Goal: Information Seeking & Learning: Compare options

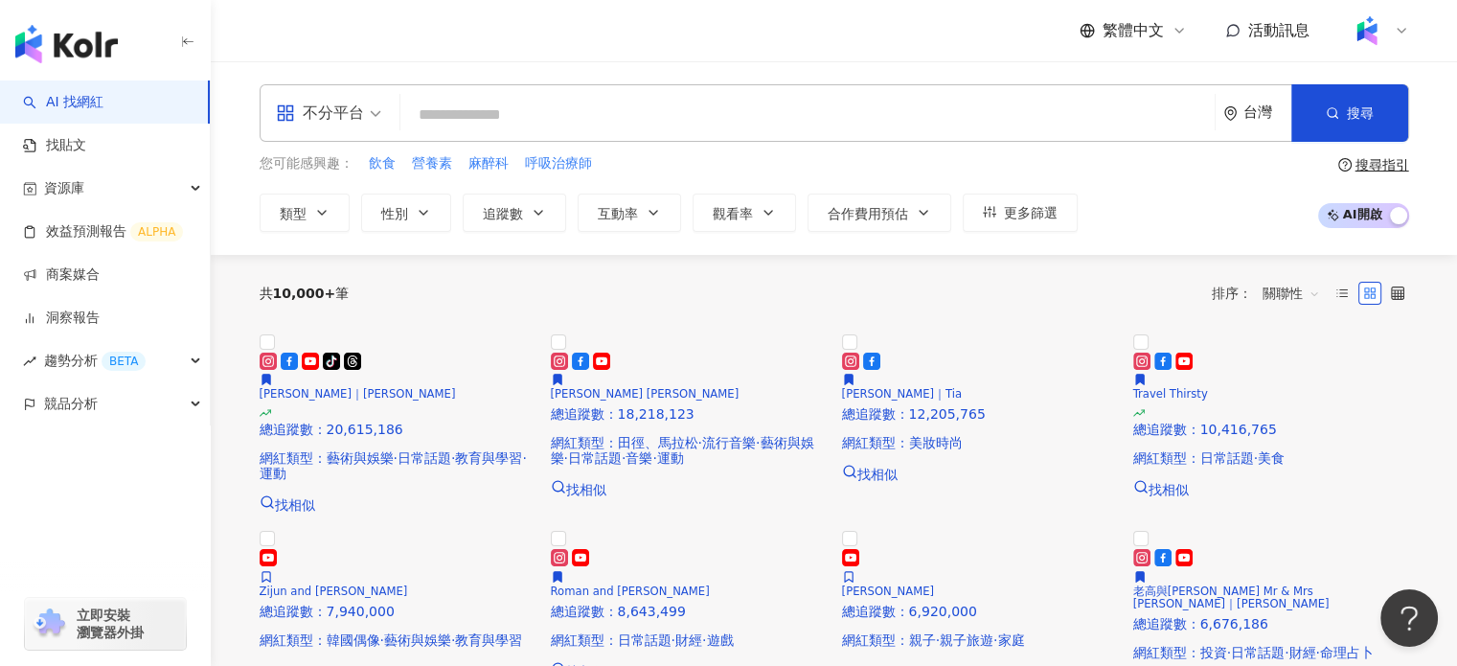
click at [583, 116] on input "search" at bounding box center [807, 115] width 799 height 36
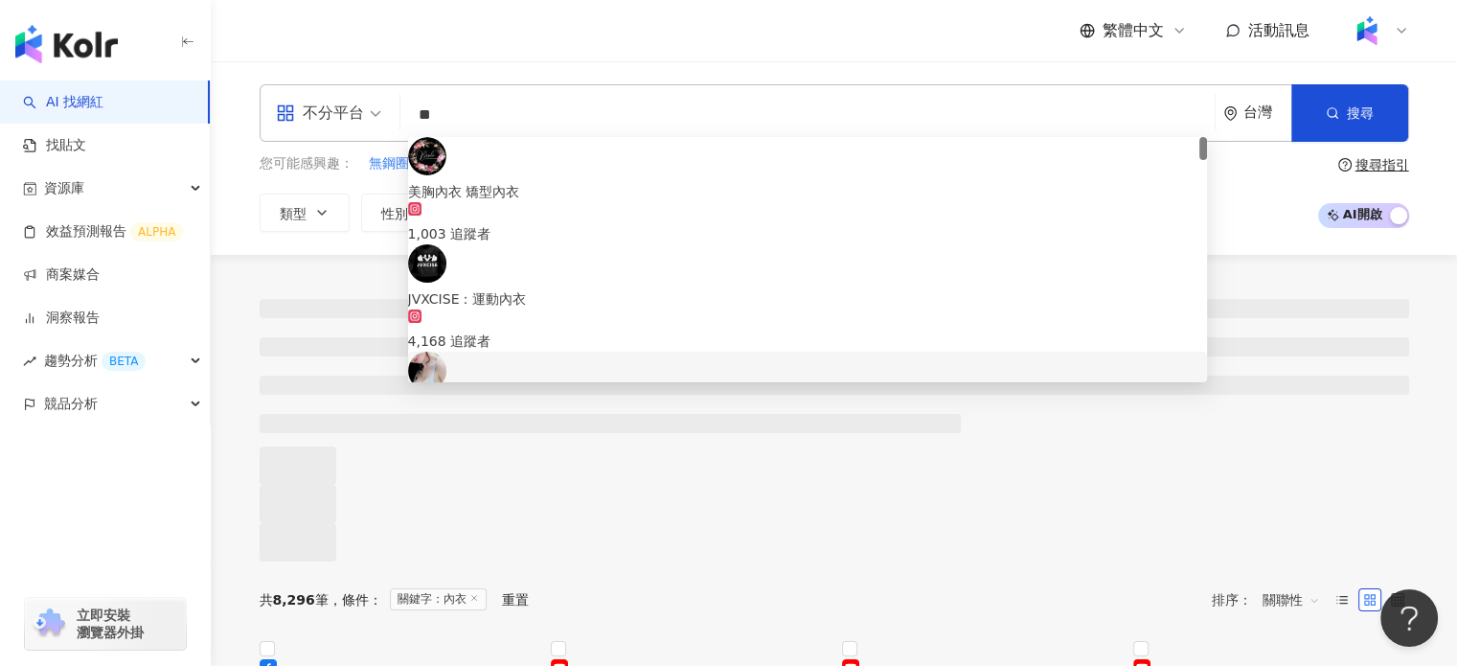
type input "**"
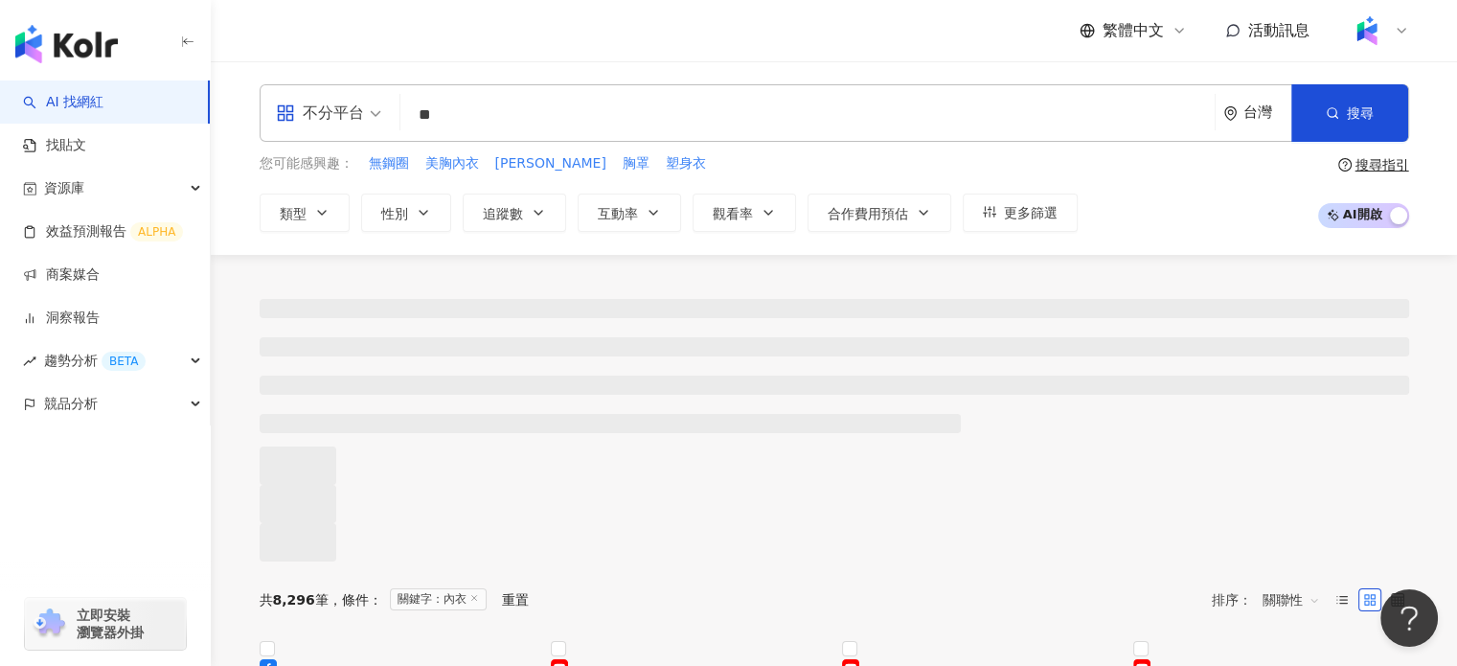
click at [337, 249] on div "不分平台 ** 台灣 搜尋 3e2a530c-47d8-42a5-a5ff-e7012f12c16e a7515f55-256e-41f2-92c8-ed08…" at bounding box center [834, 158] width 1246 height 194
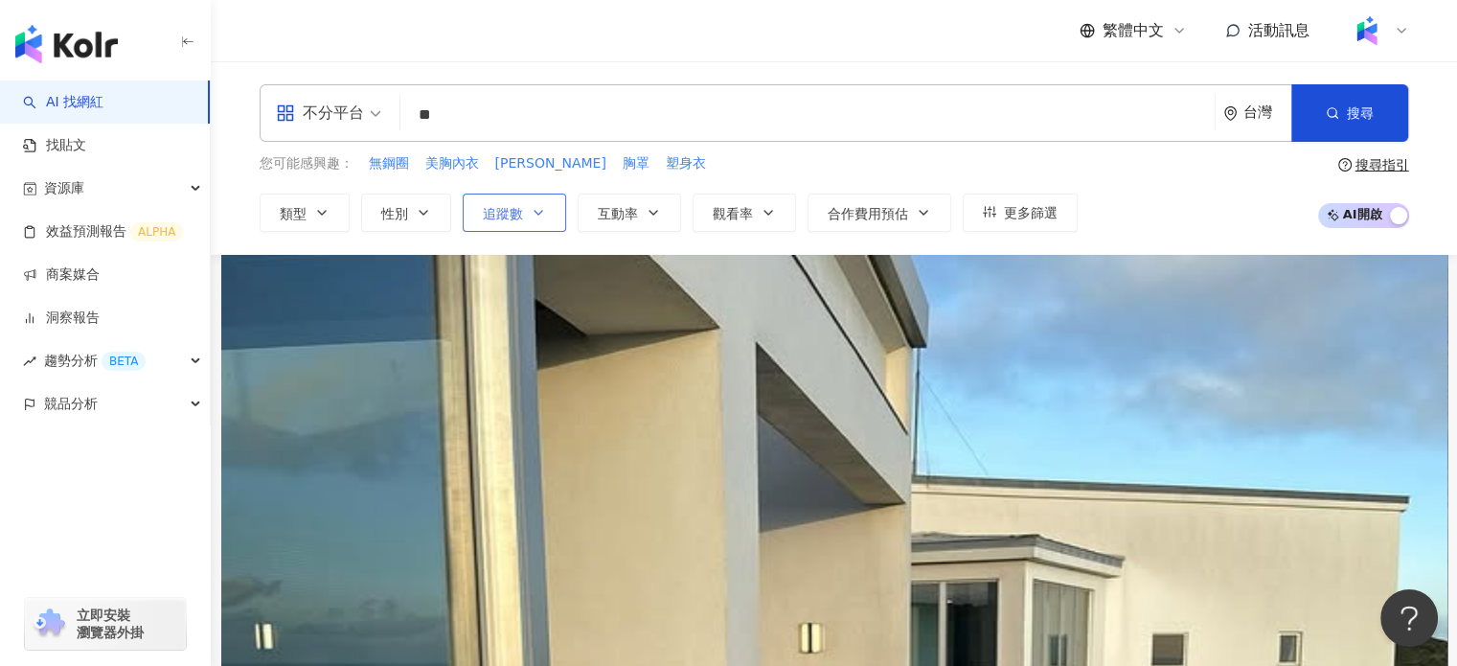
click at [540, 218] on icon "button" at bounding box center [538, 212] width 15 height 15
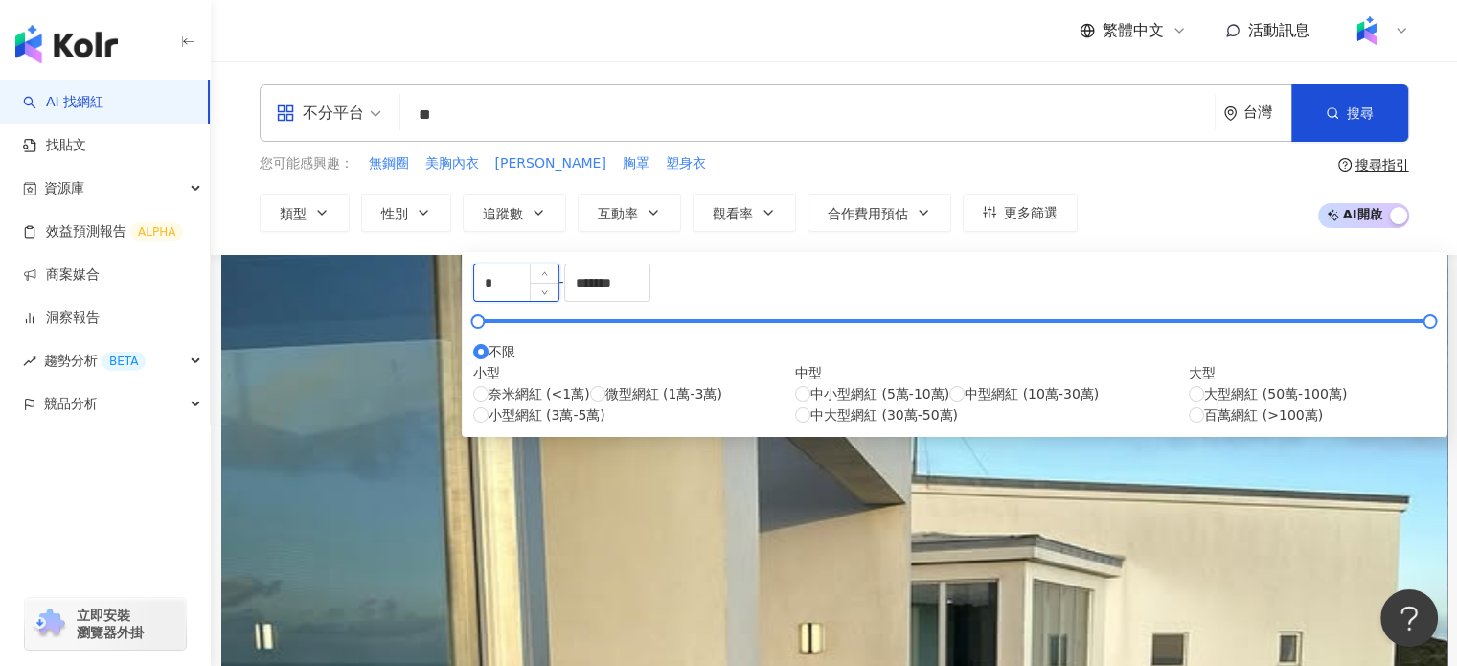
click at [491, 302] on div "*" at bounding box center [516, 282] width 86 height 38
type input "*****"
drag, startPoint x: 491, startPoint y: 338, endPoint x: 512, endPoint y: 337, distance: 21.1
click at [513, 327] on div at bounding box center [518, 321] width 11 height 11
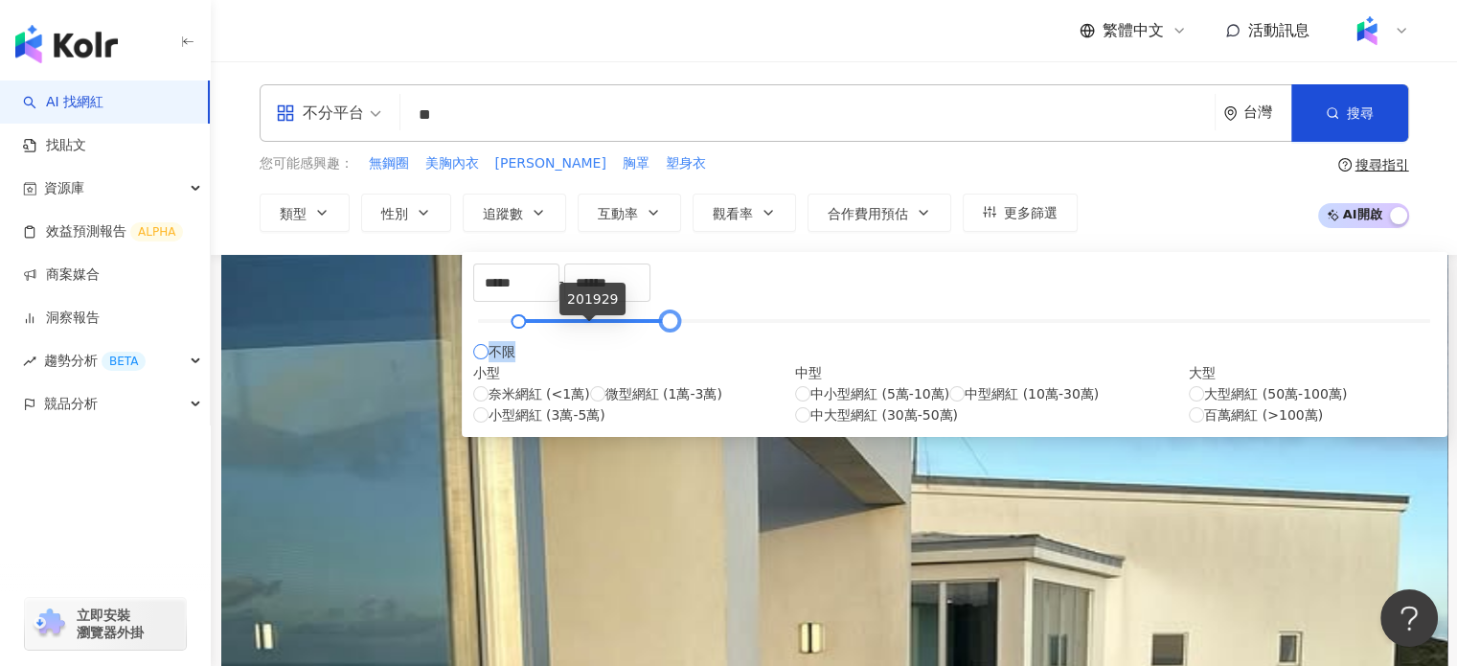
drag, startPoint x: 984, startPoint y: 329, endPoint x: 587, endPoint y: 369, distance: 398.7
click at [587, 369] on div "***** - ****** 不限 小型 奈米網紅 (<1萬) 微型網紅 (1萬-3萬) 小型網紅 (3萬-5萬) 中型 中小型網紅 (5萬-10萬) 中型網…" at bounding box center [954, 344] width 963 height 162
drag, startPoint x: 851, startPoint y: 291, endPoint x: 615, endPoint y: 315, distance: 236.9
click at [615, 315] on div "***** - ****** 不限 小型 奈米網紅 (<1萬) 微型網紅 (1萬-3萬) 小型網紅 (3萬-5萬) 中型 中小型網紅 (5萬-10萬) 中型網…" at bounding box center [954, 344] width 963 height 162
type input "******"
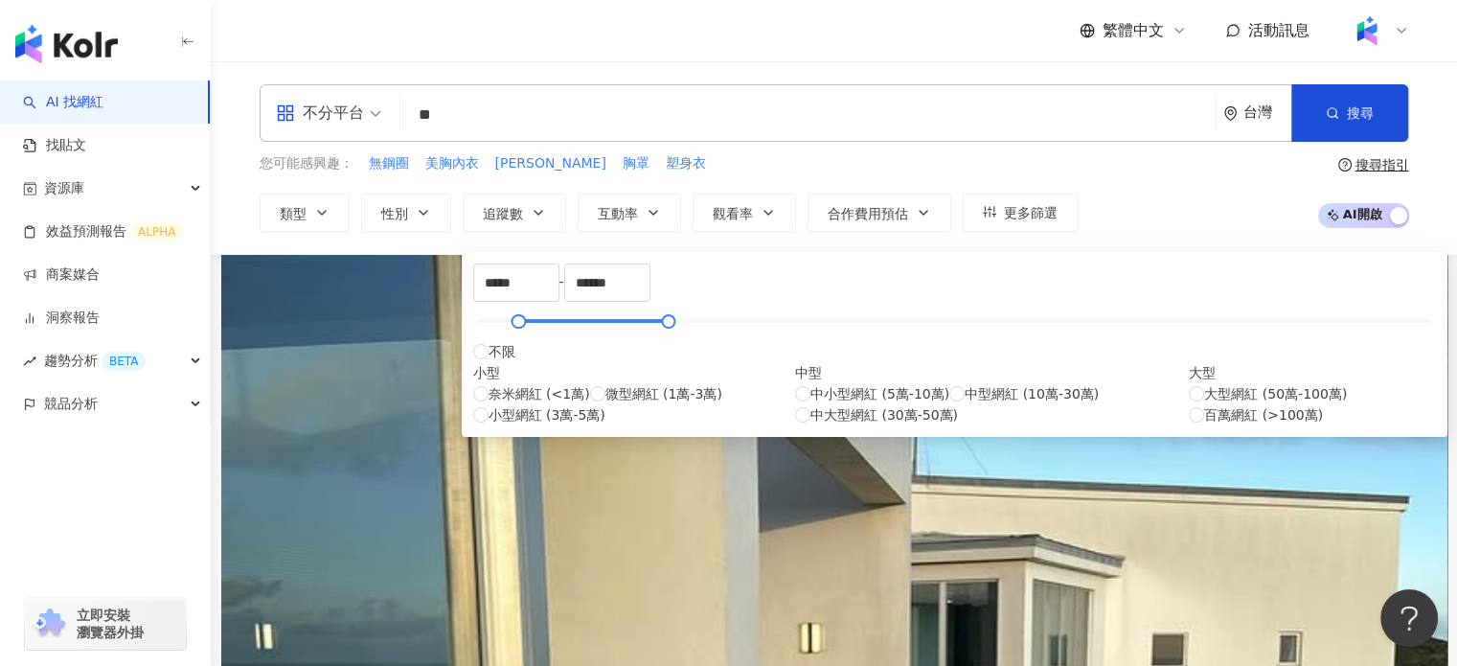
click at [1142, 275] on div "AI 推薦 ： 教學內衣的網紅" at bounding box center [835, 265] width 1150 height 20
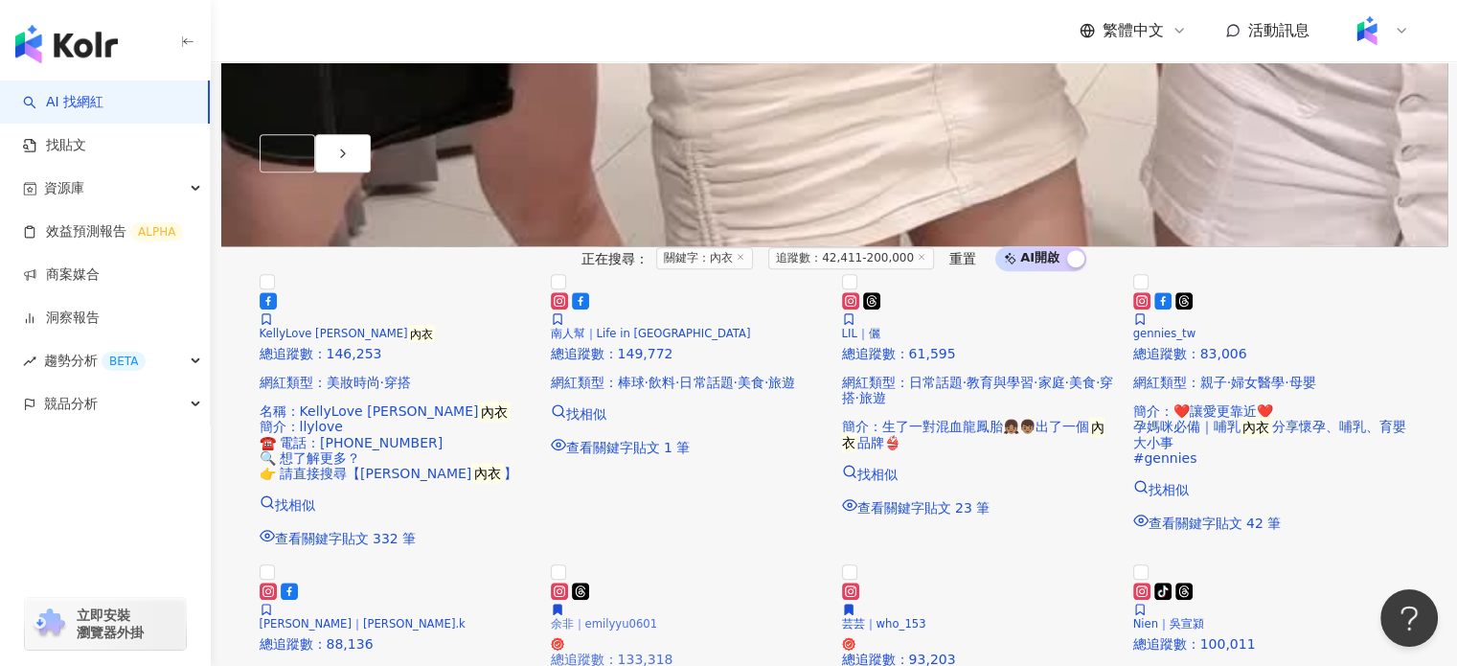
scroll to position [1150, 0]
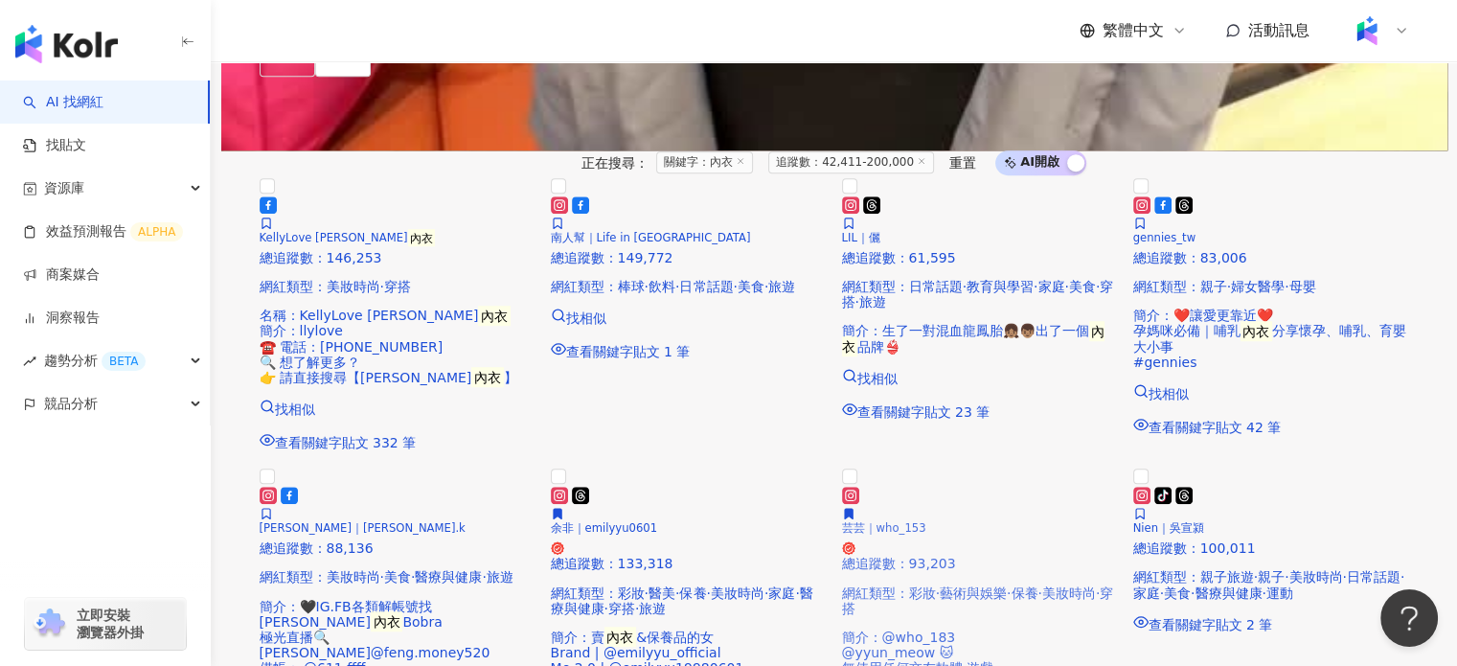
click at [970, 487] on div "芸芸｜who_153 總追蹤數 ： 93,203 網紅類型 ： 彩妝 · 藝術與娛樂 · 保養 · 美妝時尚 · 穿搭 簡介 ： @who_183 @yyun…" at bounding box center [980, 596] width 276 height 219
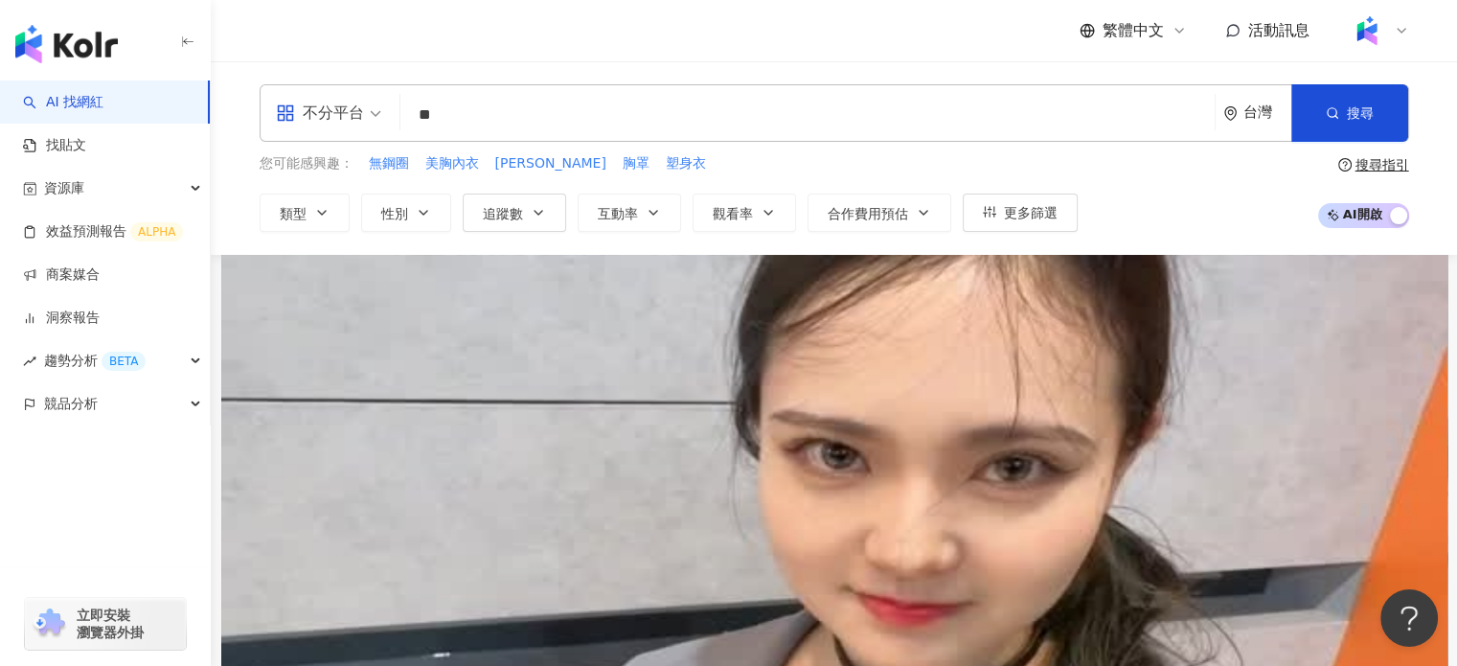
scroll to position [0, 0]
click at [654, 118] on input "**" at bounding box center [807, 115] width 799 height 36
click at [356, 247] on div "不分平台 ** 台灣 搜尋 81fc9148-dc46-417e-ae04-a4ac1446d17a 3e2a530c-47d8-42a5-a5ff-e701…" at bounding box center [834, 158] width 1246 height 194
click at [522, 108] on input "**" at bounding box center [807, 115] width 799 height 36
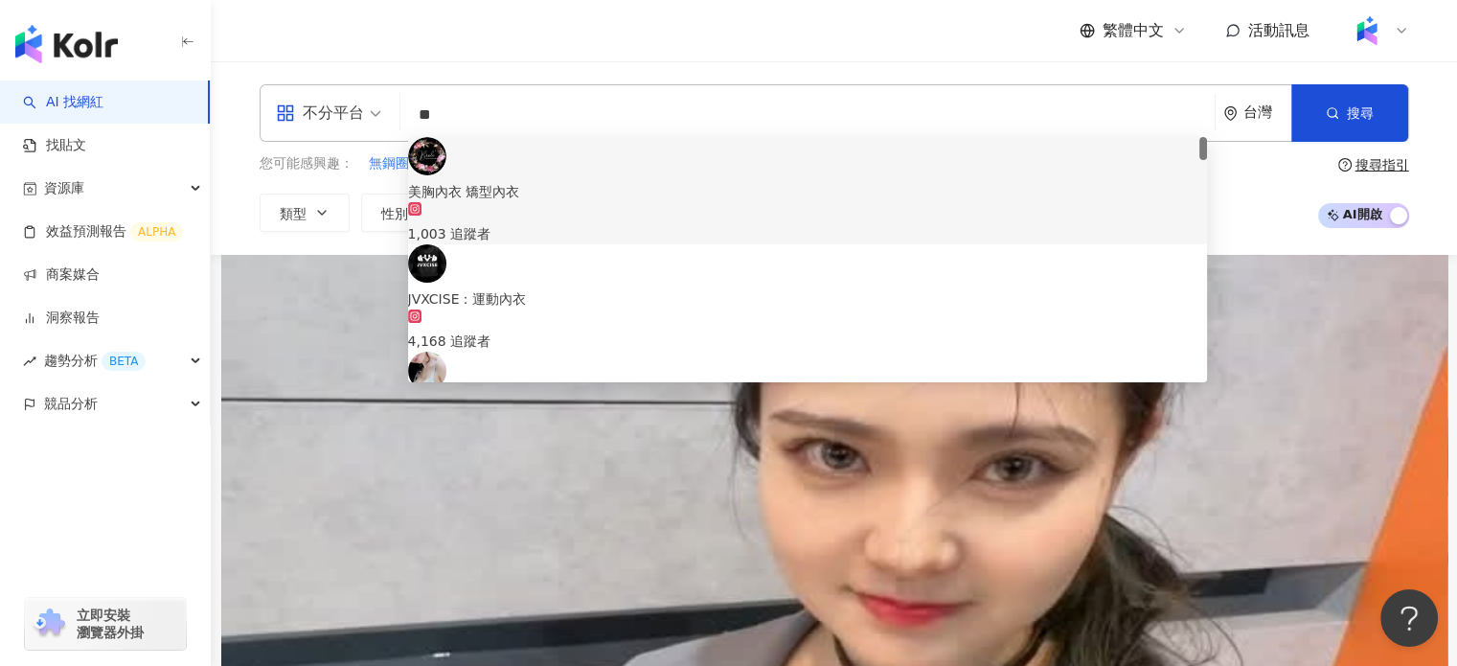
type input "*"
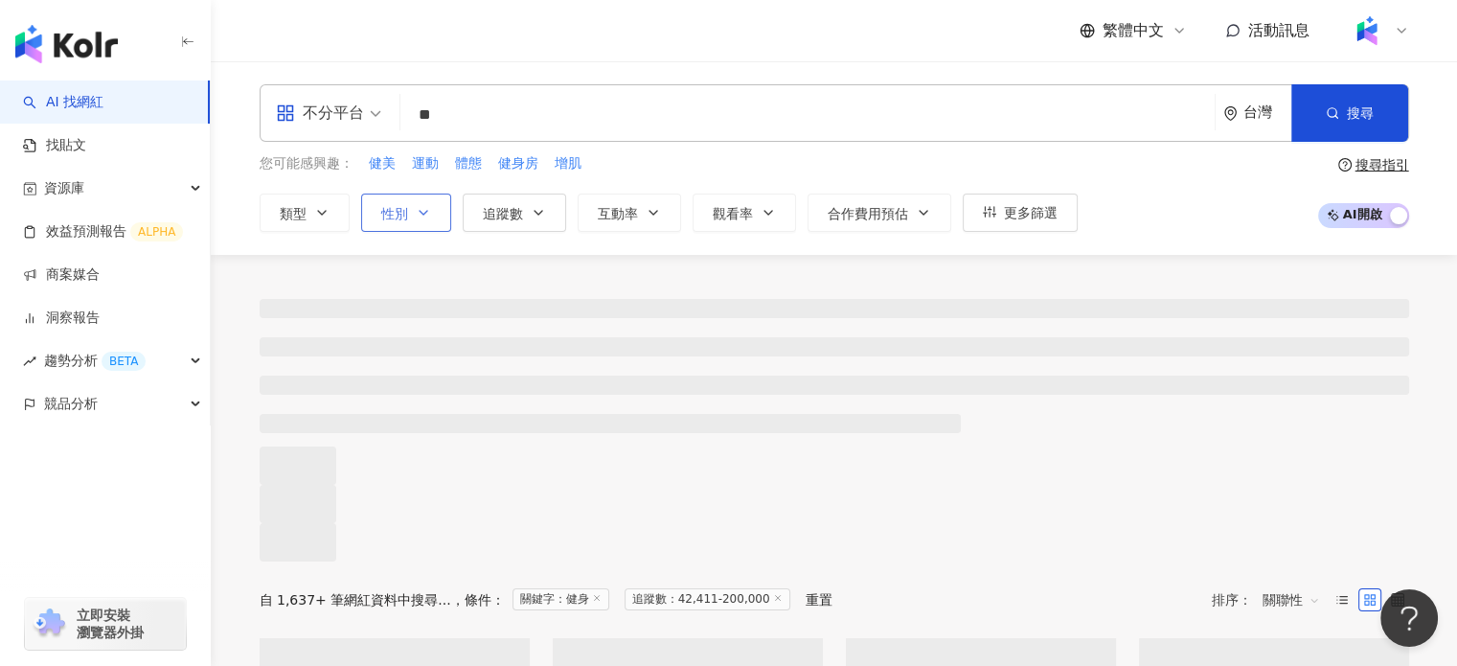
click at [396, 216] on span "性別" at bounding box center [394, 213] width 27 height 15
click at [438, 285] on label "女" at bounding box center [460, 273] width 44 height 21
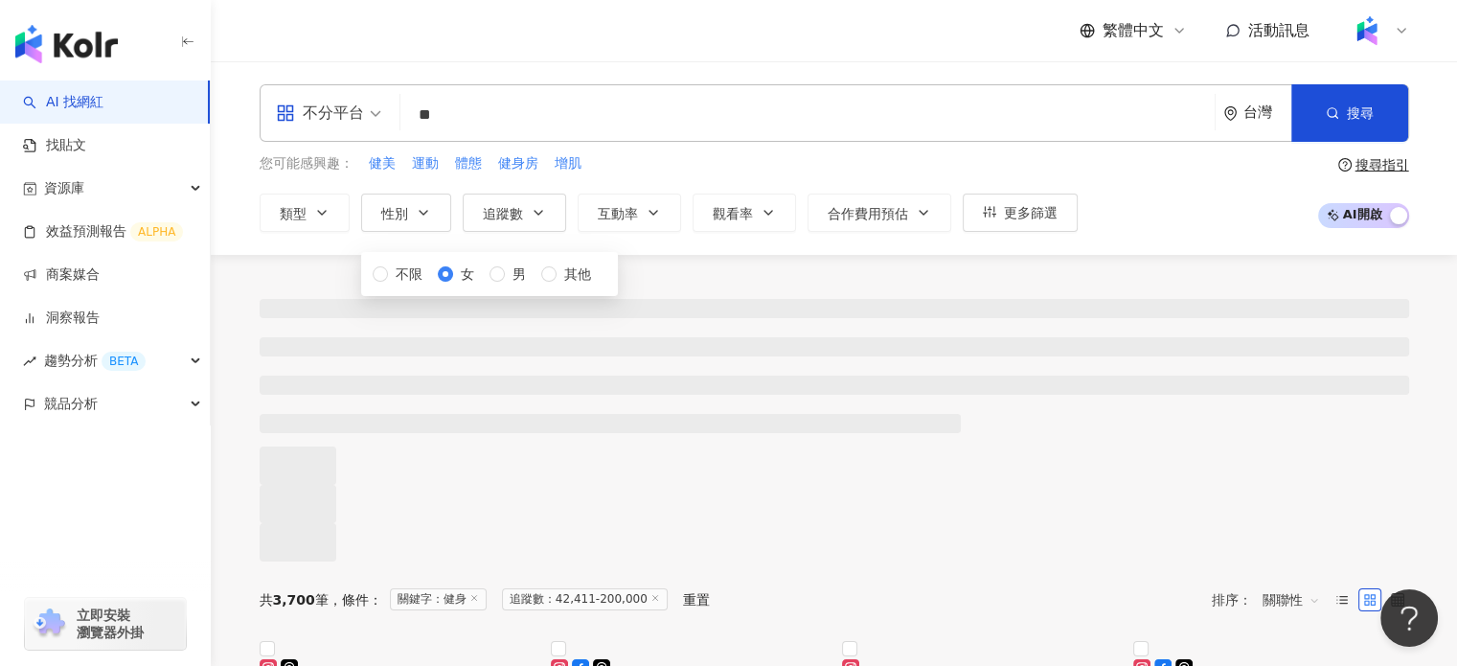
click at [280, 244] on div "不分平台 ** 台灣 搜尋 customizedTag 網紅類型 運動 / 健身 健身工廠 57,900 追蹤者 健身Vicky tiktok-icon 5,…" at bounding box center [834, 158] width 1246 height 194
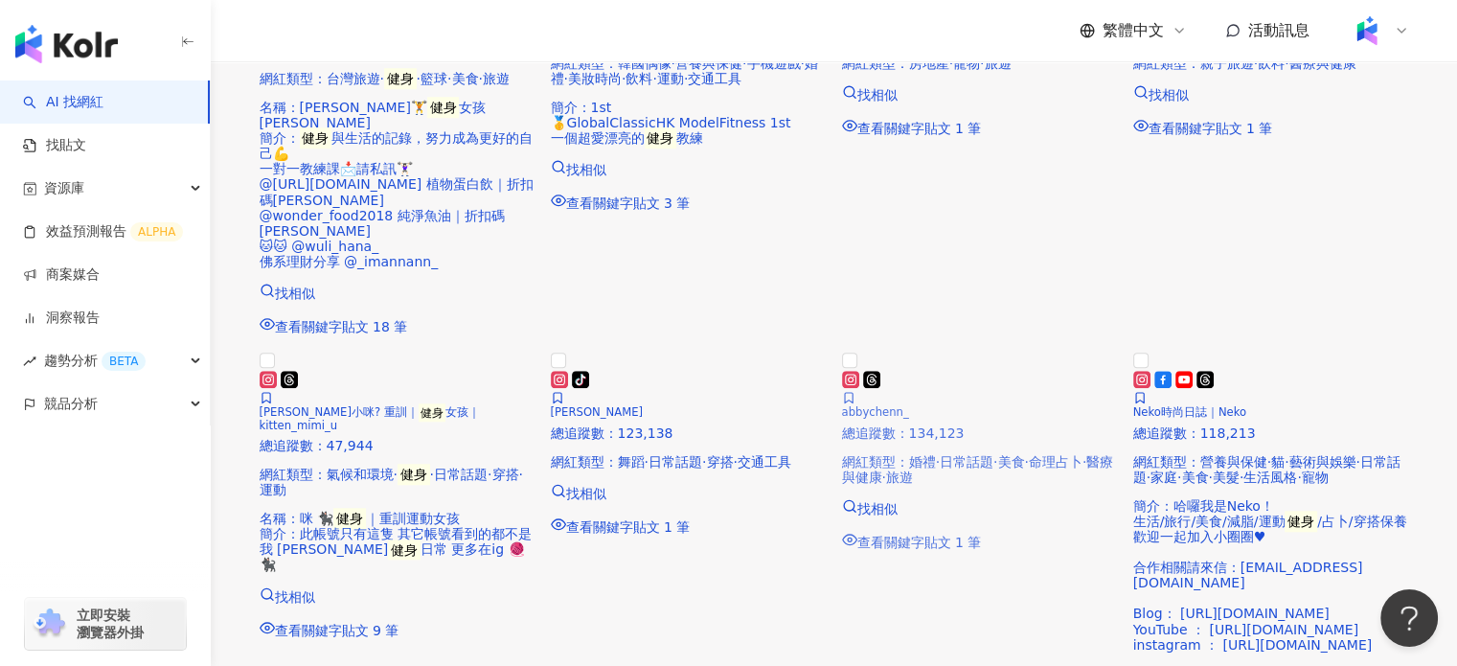
scroll to position [1724, 0]
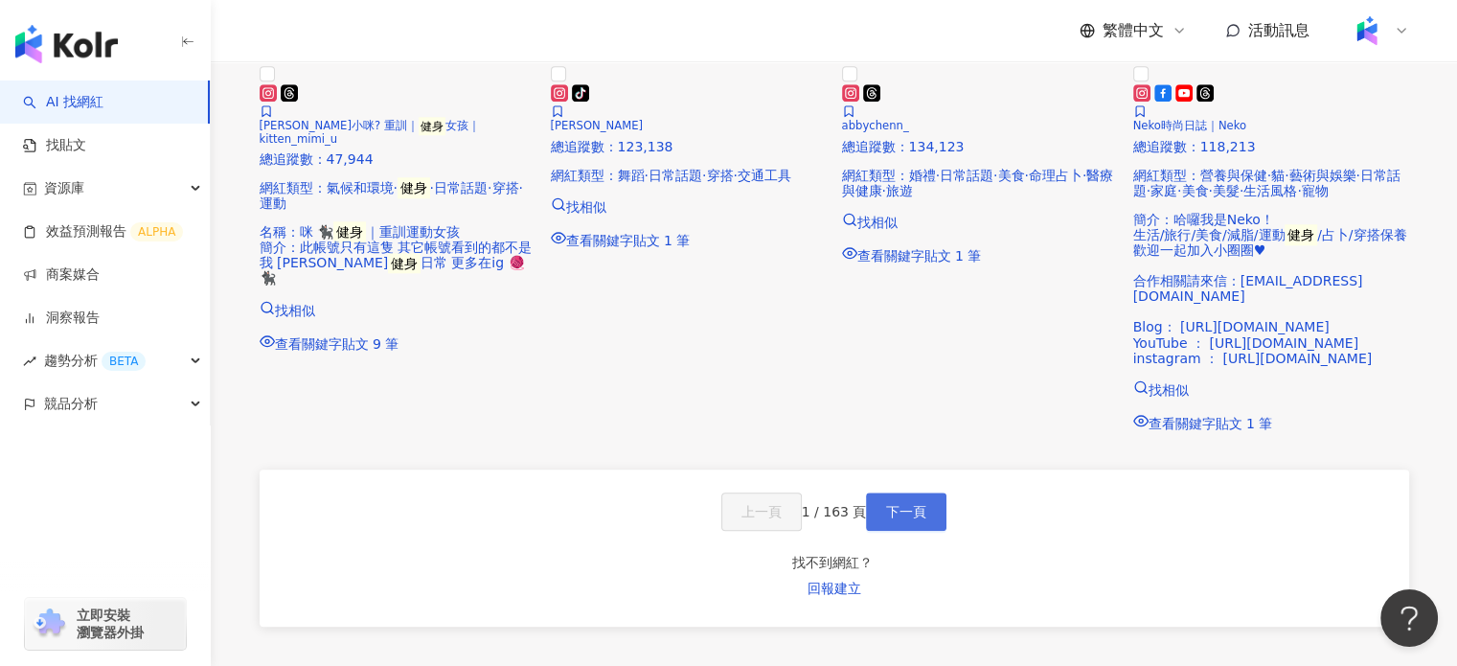
click at [926, 504] on span "下一頁" at bounding box center [906, 511] width 40 height 15
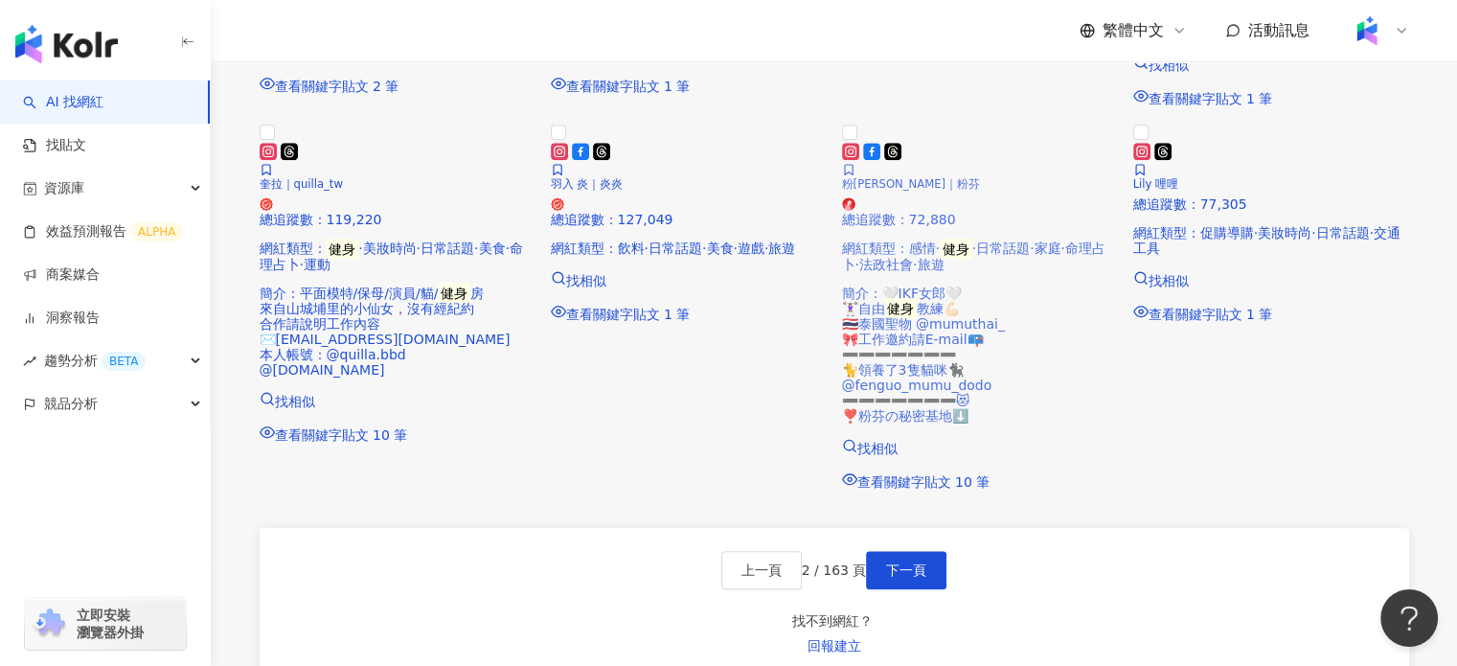
scroll to position [1885, 0]
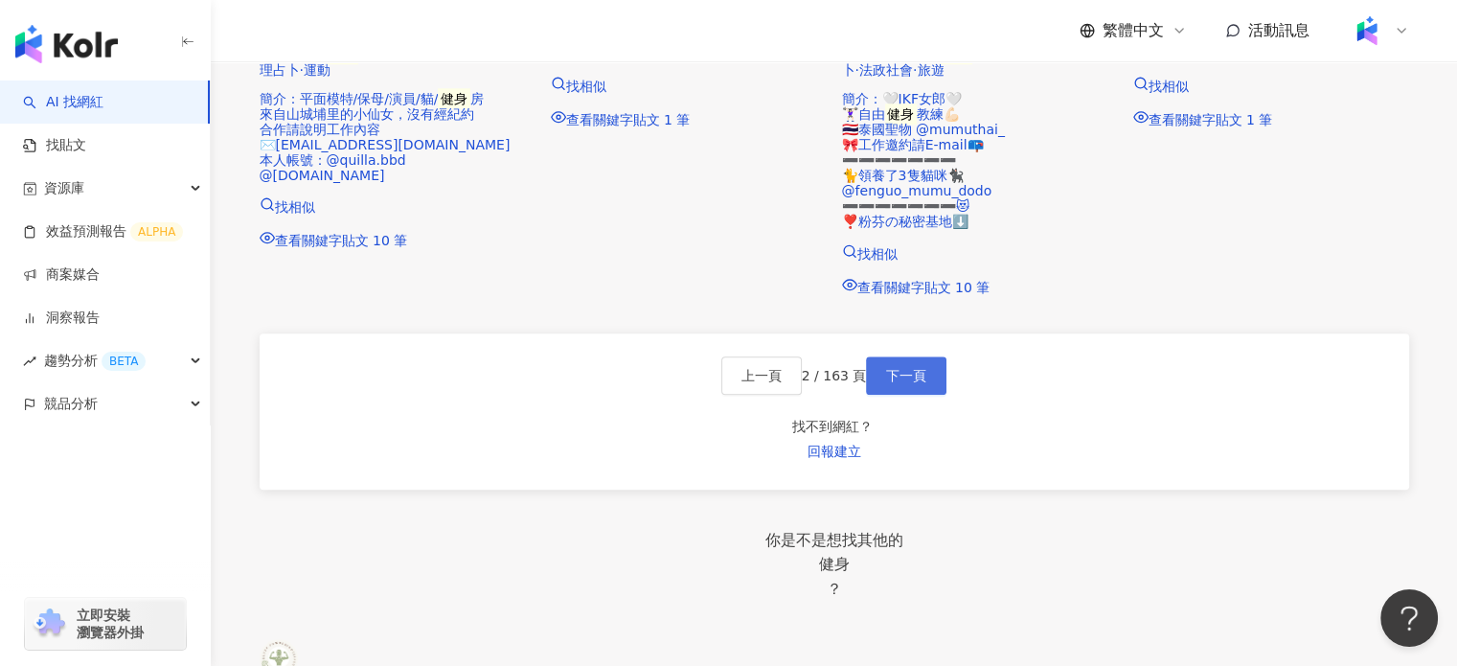
click at [924, 383] on span "下一頁" at bounding box center [906, 375] width 40 height 15
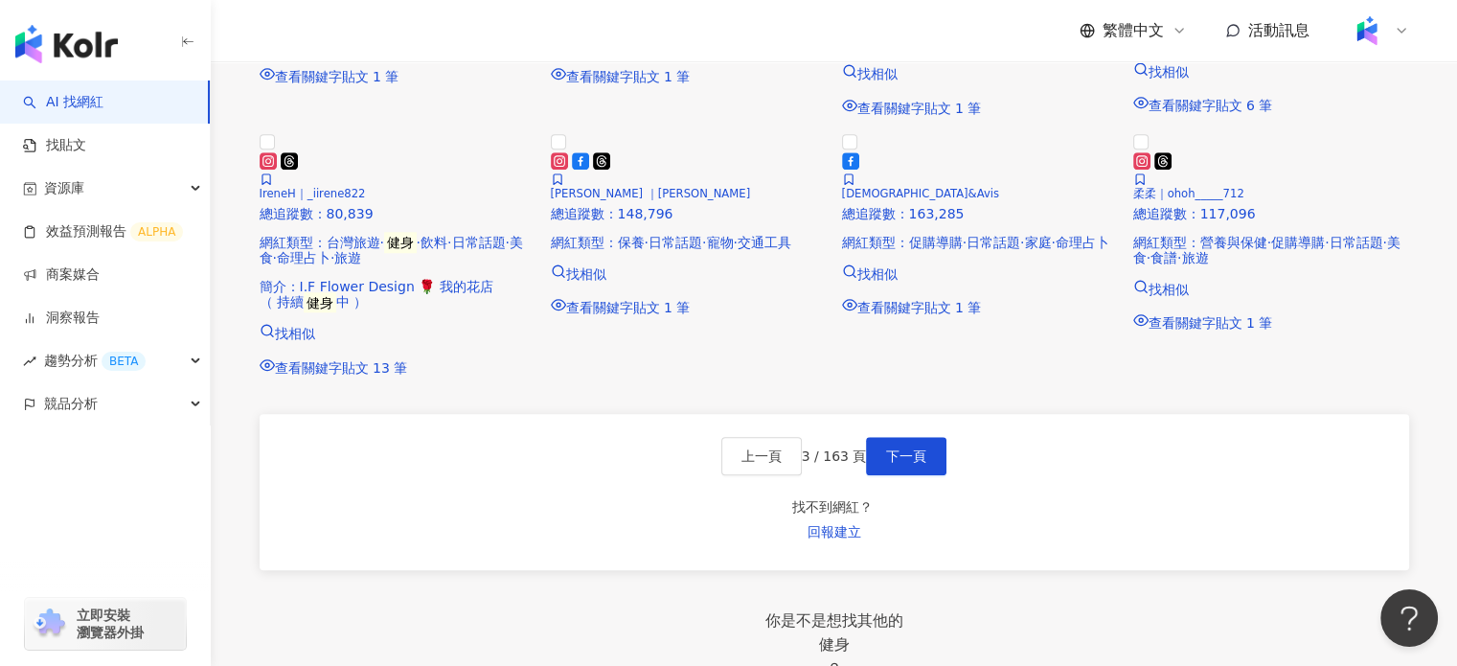
scroll to position [1878, 0]
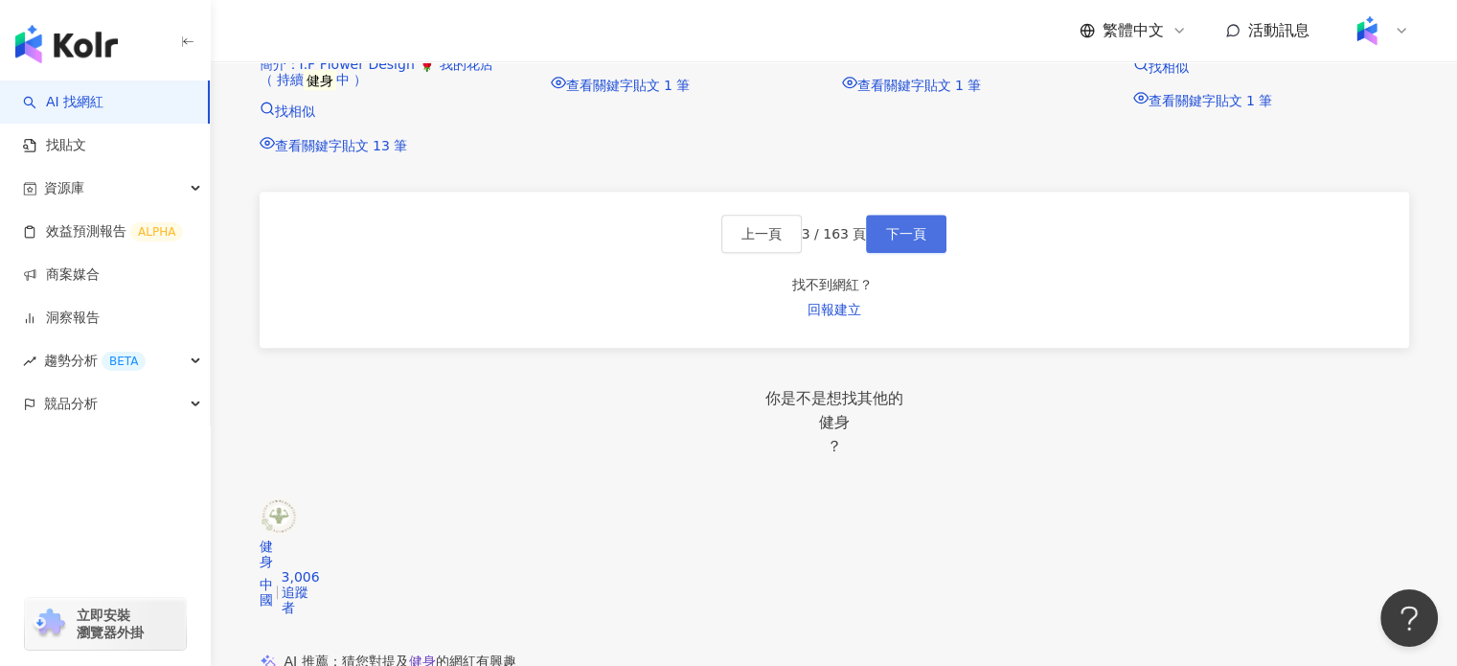
click at [926, 241] on span "下一頁" at bounding box center [906, 233] width 40 height 15
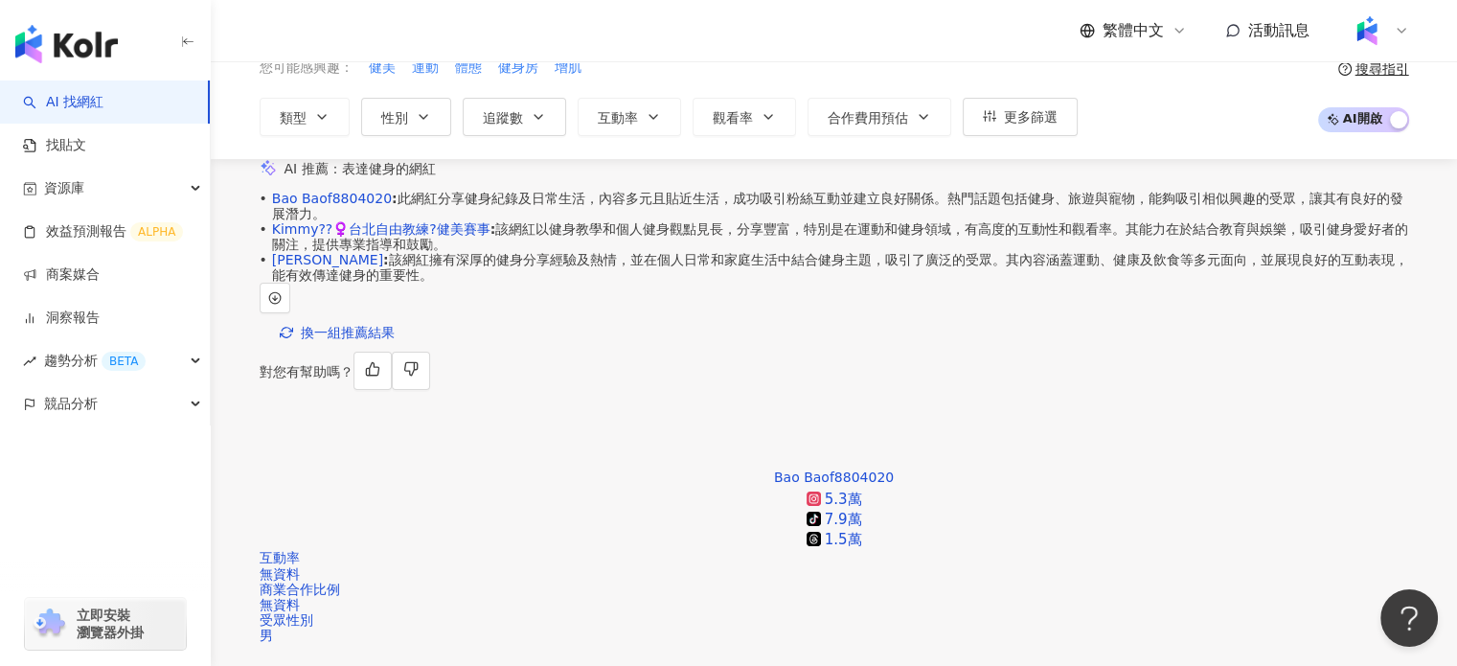
scroll to position [0, 0]
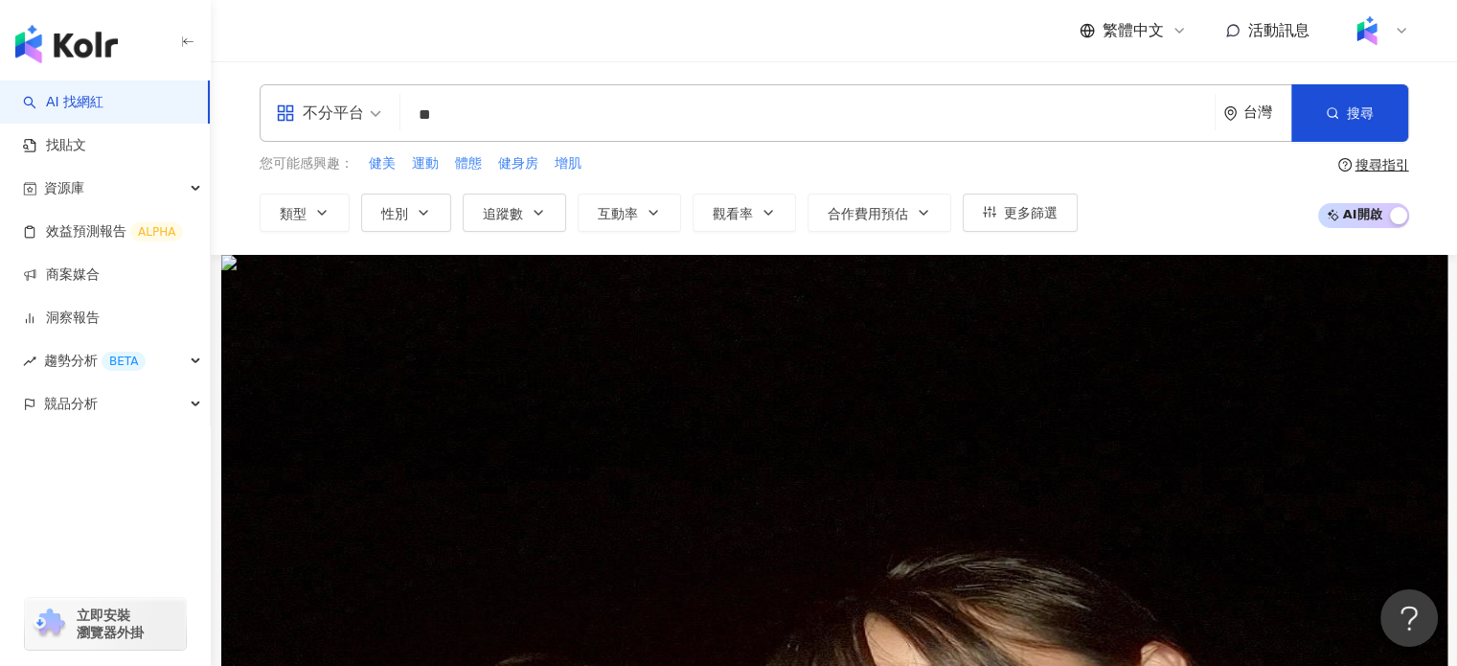
click at [694, 87] on div "不分平台 ** 台灣 搜尋 customizedTag 網紅類型 運動 / 健身 健身工廠 57,900 追蹤者 健身Vicky tiktok-icon 5,…" at bounding box center [835, 112] width 1150 height 57
click at [716, 111] on input "**" at bounding box center [807, 115] width 799 height 36
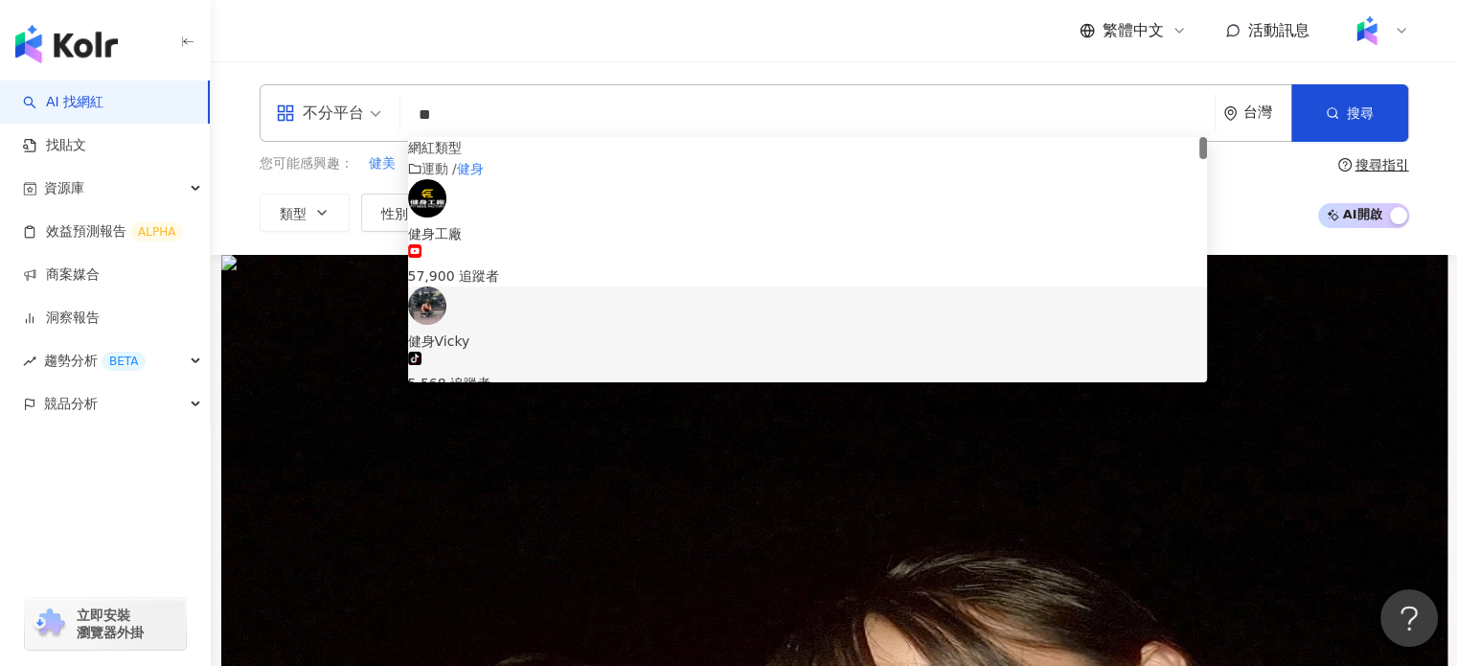
click at [331, 241] on div "不分平台 ** 台灣 搜尋 e8ab8bb9-943f-4fac-90bd-dad025b75b63 40c75127-b090-4c2c-a9fe-d4a4…" at bounding box center [834, 158] width 1246 height 194
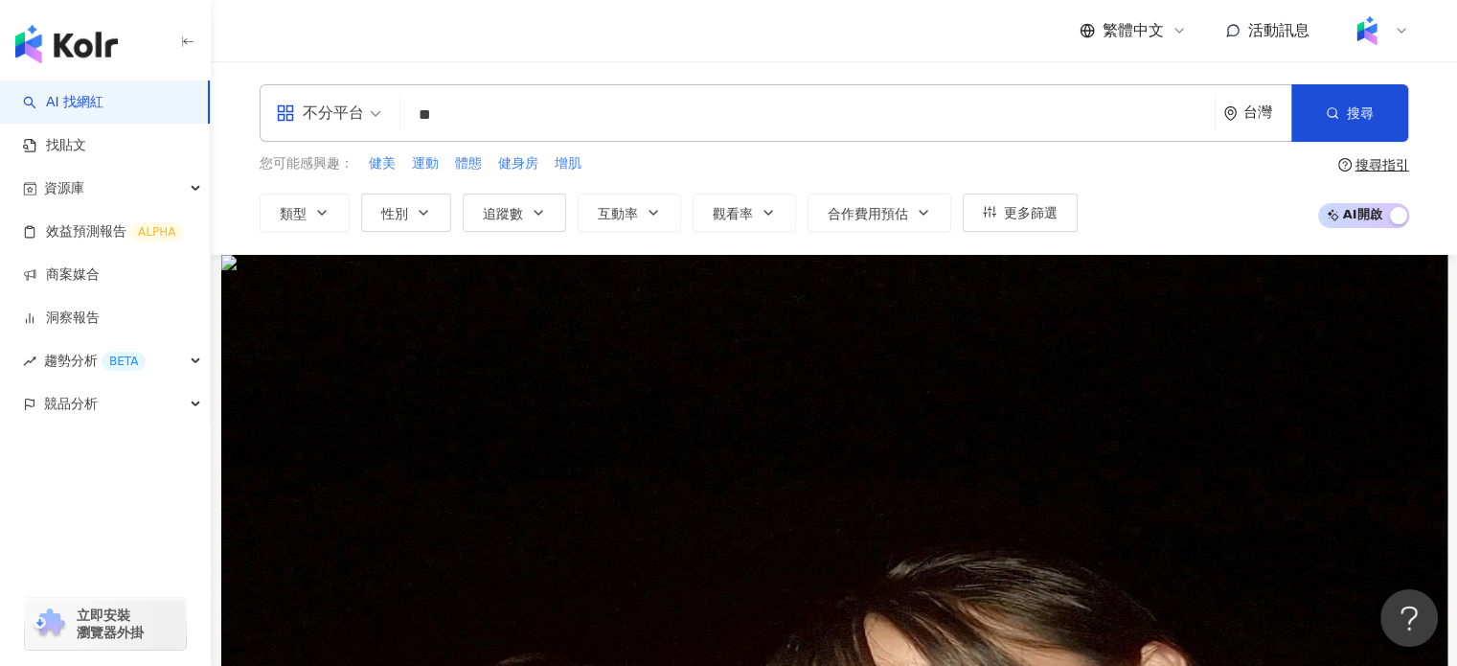
drag, startPoint x: 633, startPoint y: 121, endPoint x: 658, endPoint y: 119, distance: 25.0
click at [636, 121] on input "**" at bounding box center [807, 115] width 799 height 36
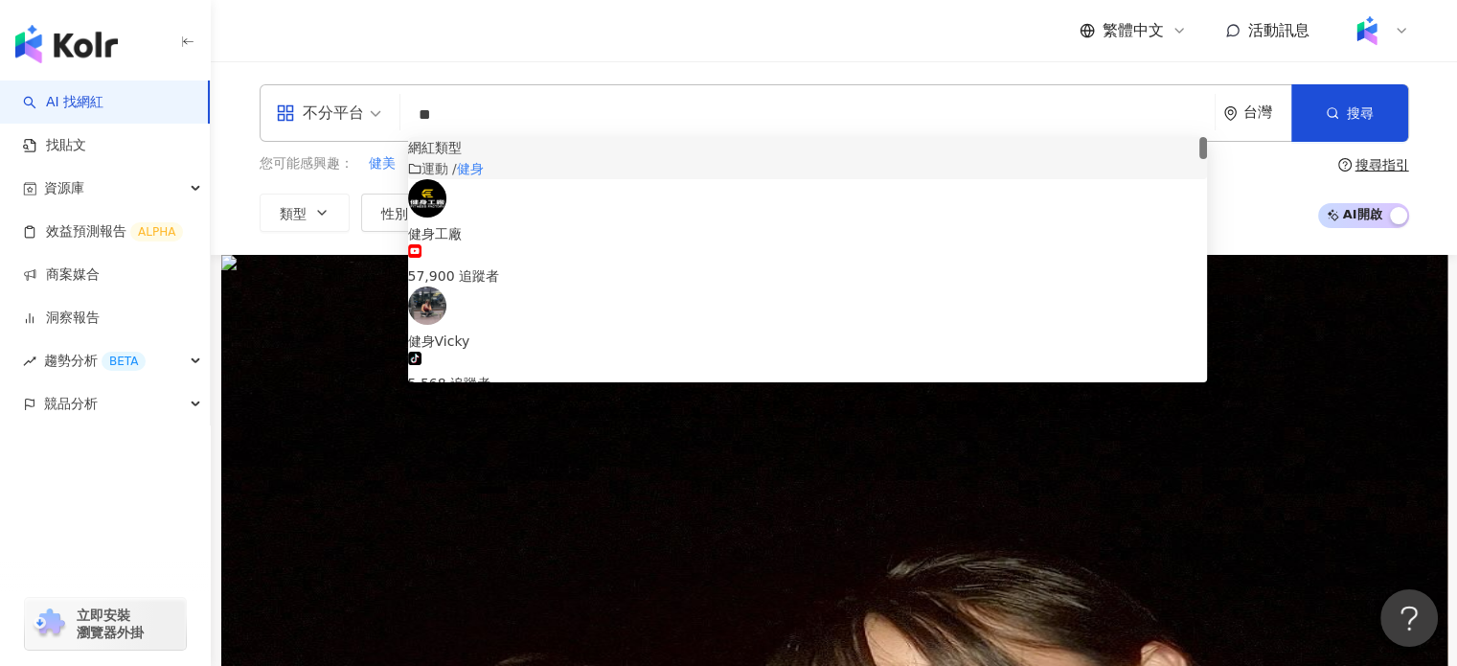
type input "*"
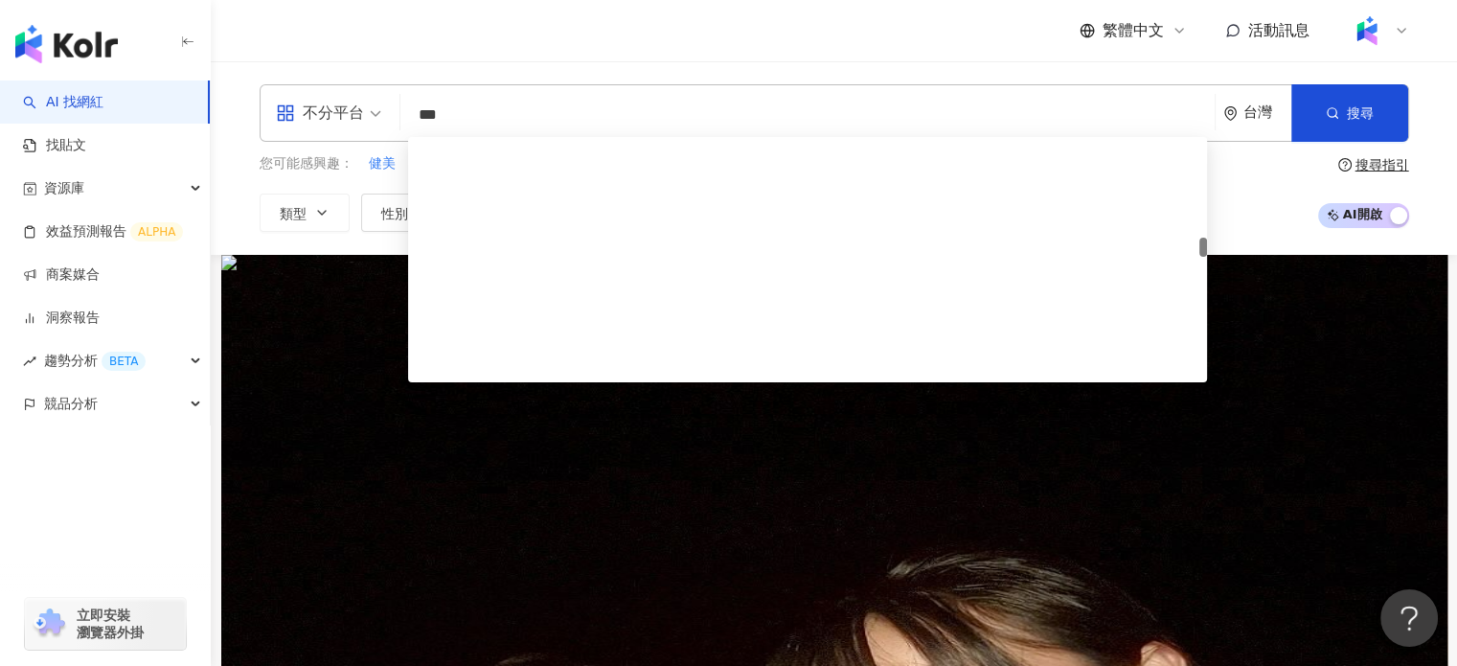
type input "****"
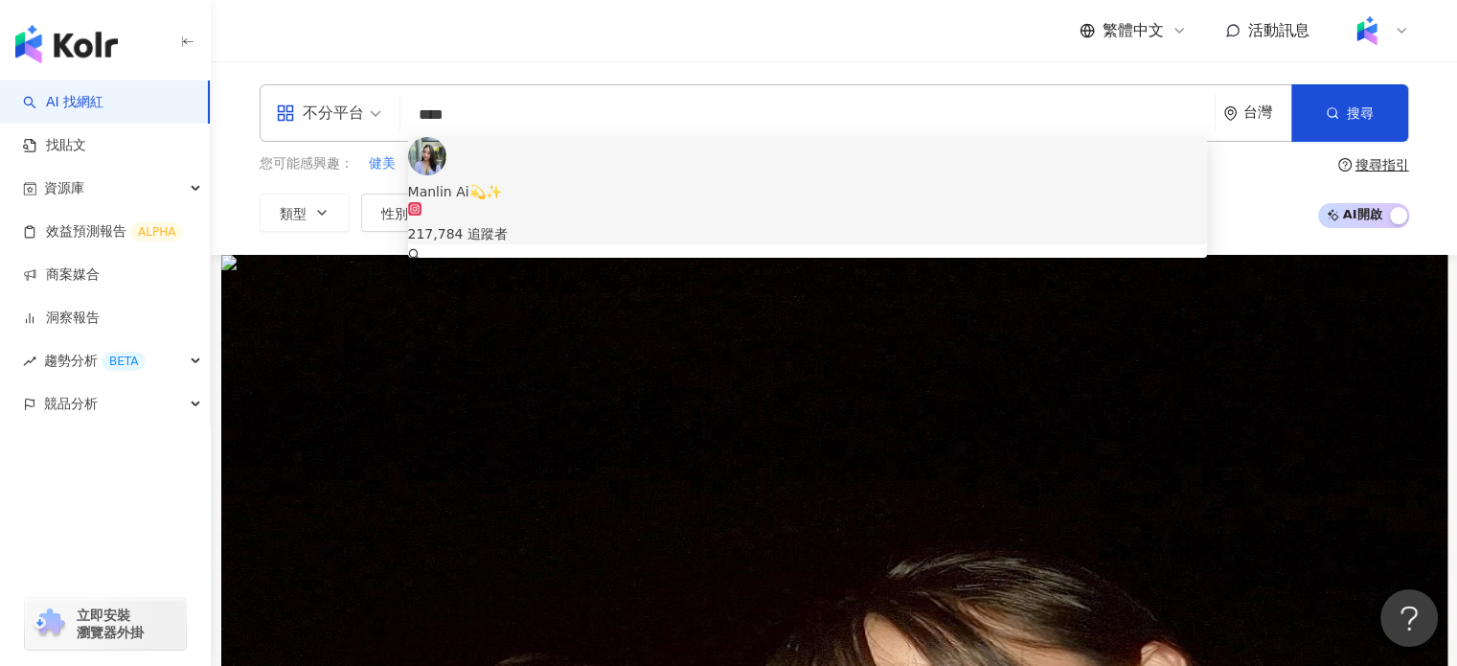
click at [758, 202] on div "217,784 追蹤者" at bounding box center [808, 223] width 800 height 42
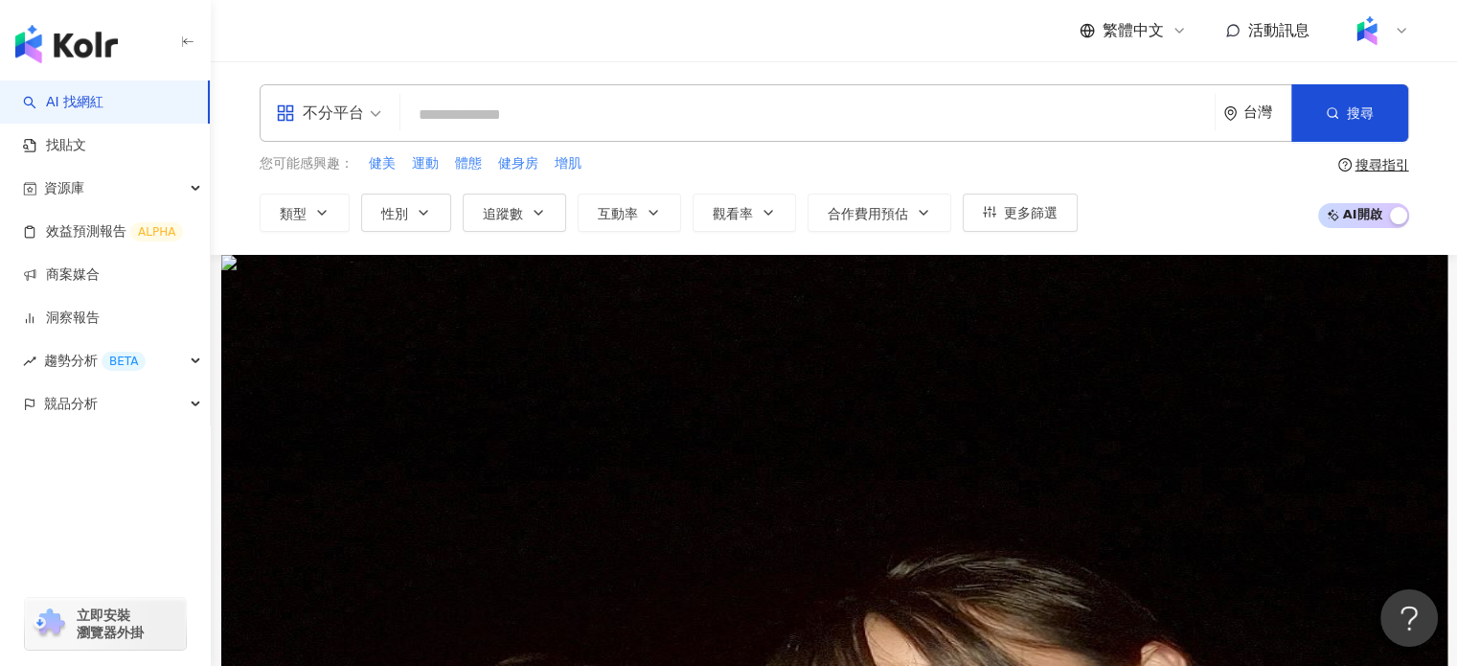
click at [613, 124] on input "search" at bounding box center [807, 115] width 799 height 36
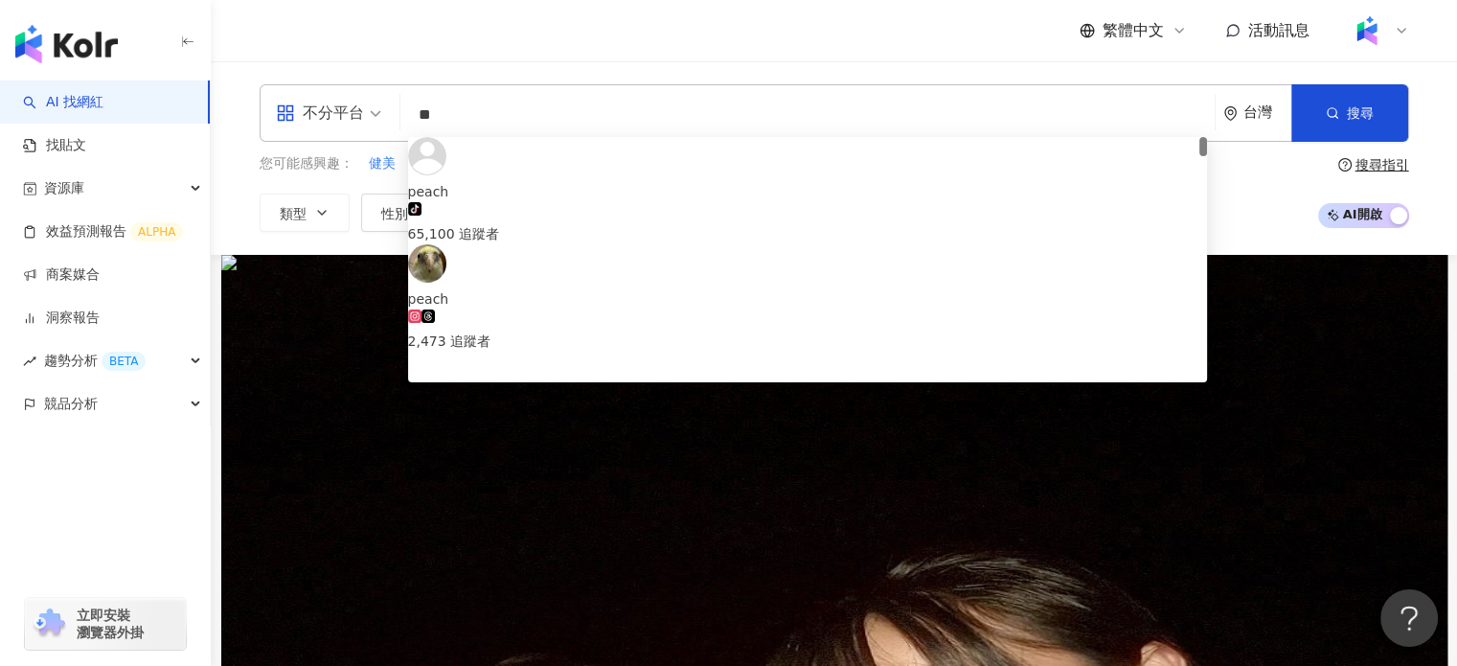
type input "*"
type input "********"
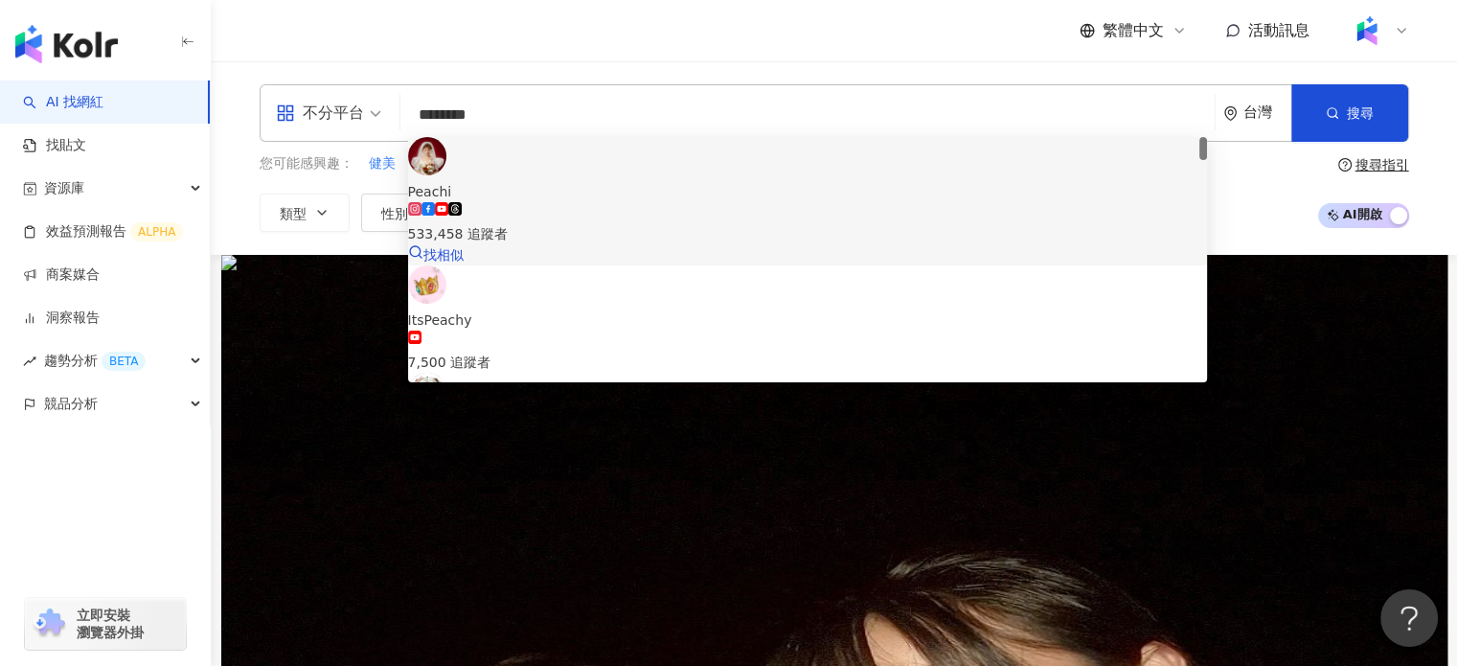
click at [786, 202] on div "533,458 追蹤者" at bounding box center [808, 223] width 800 height 42
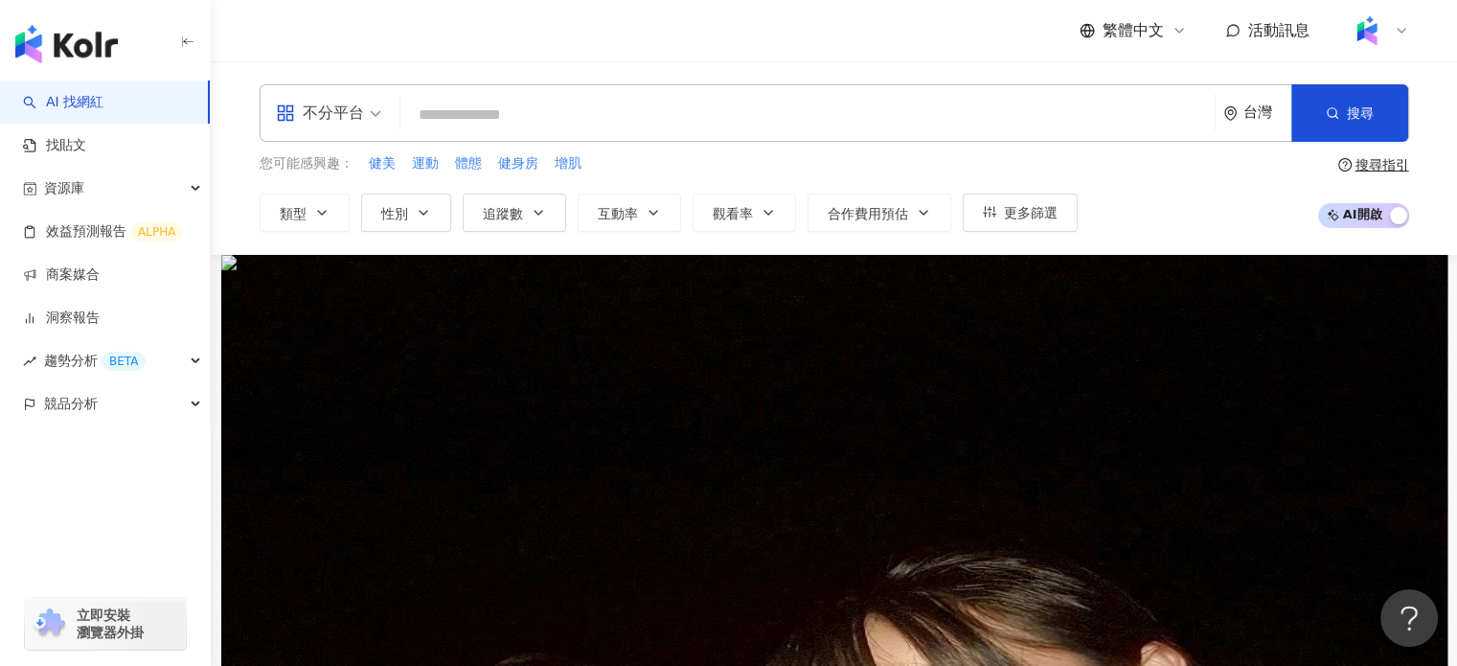
click at [600, 109] on input "search" at bounding box center [807, 115] width 799 height 36
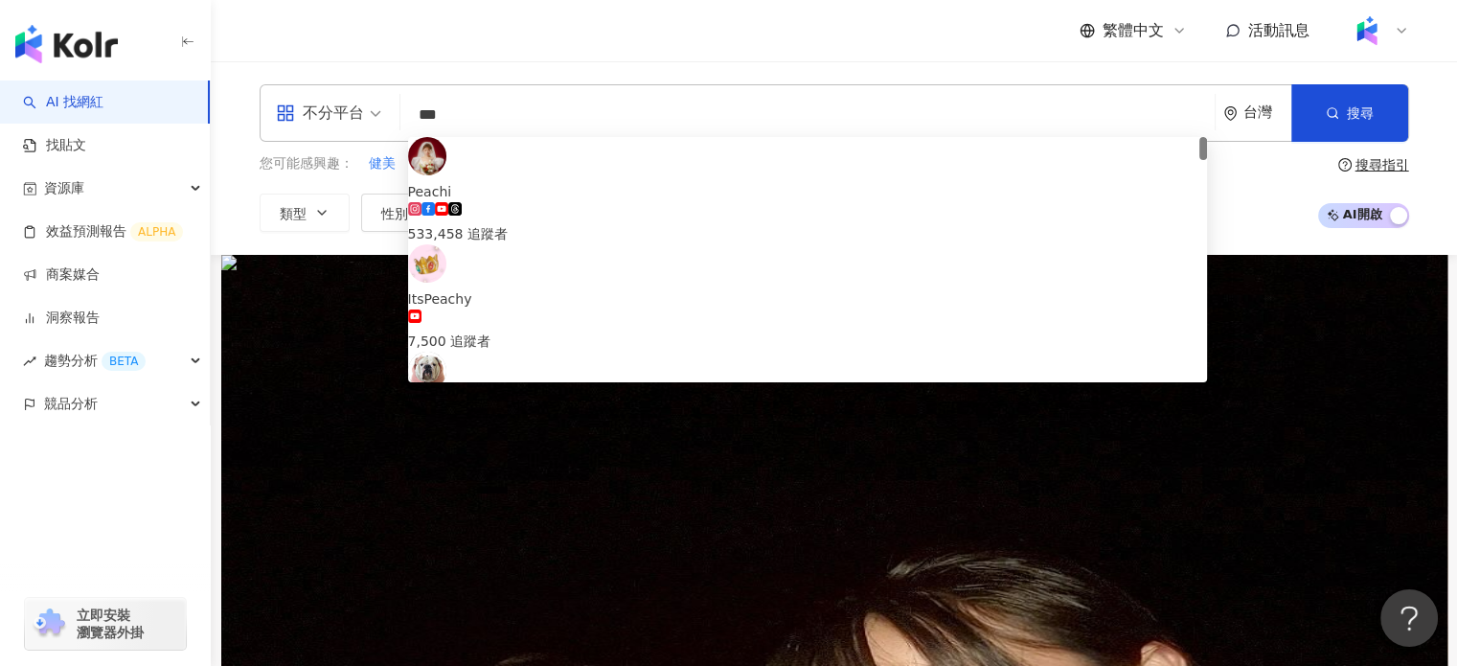
type input "**"
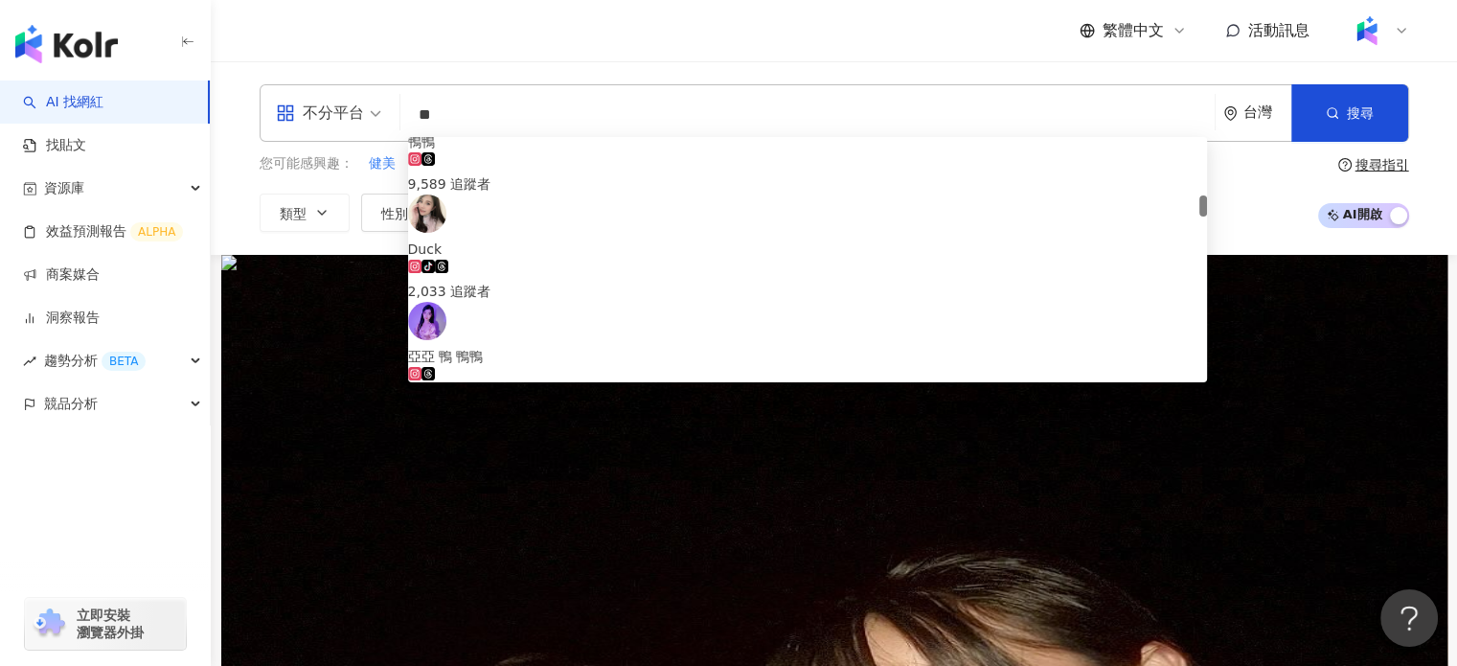
scroll to position [766, 0]
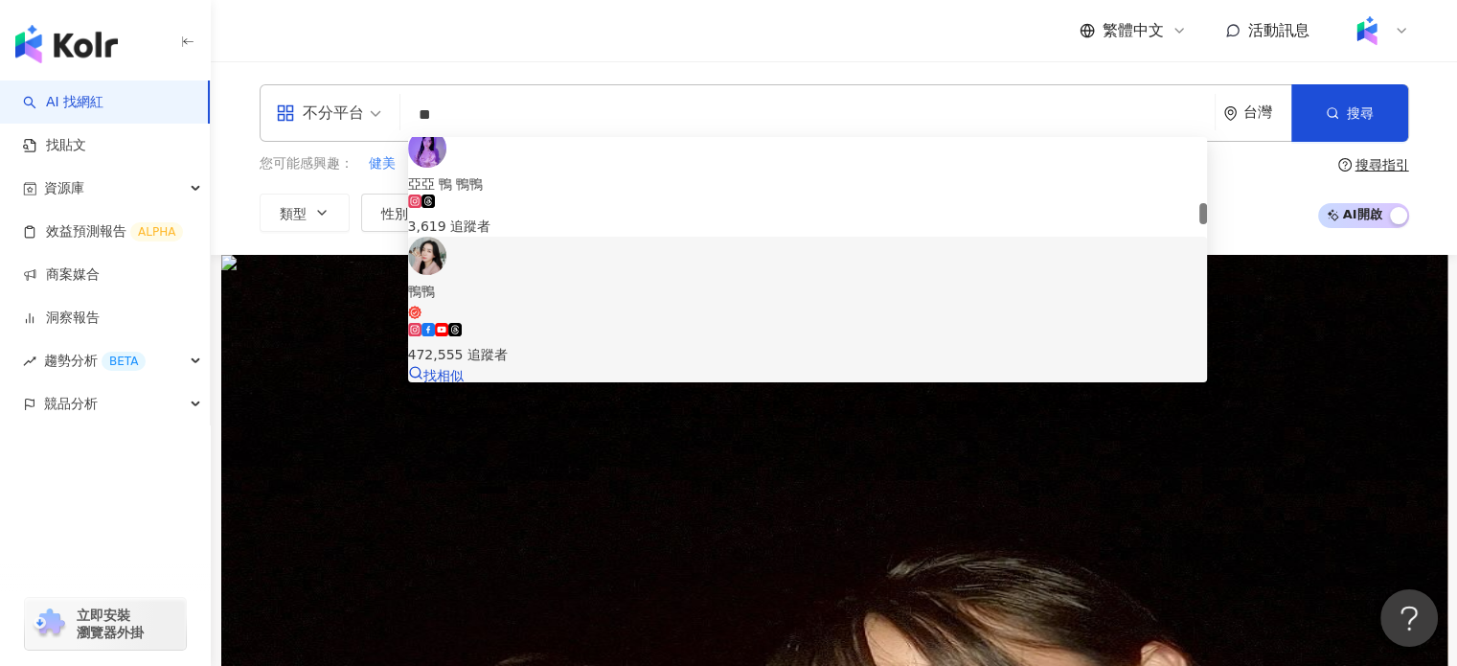
click at [636, 323] on div "472,555 追蹤者" at bounding box center [808, 344] width 800 height 42
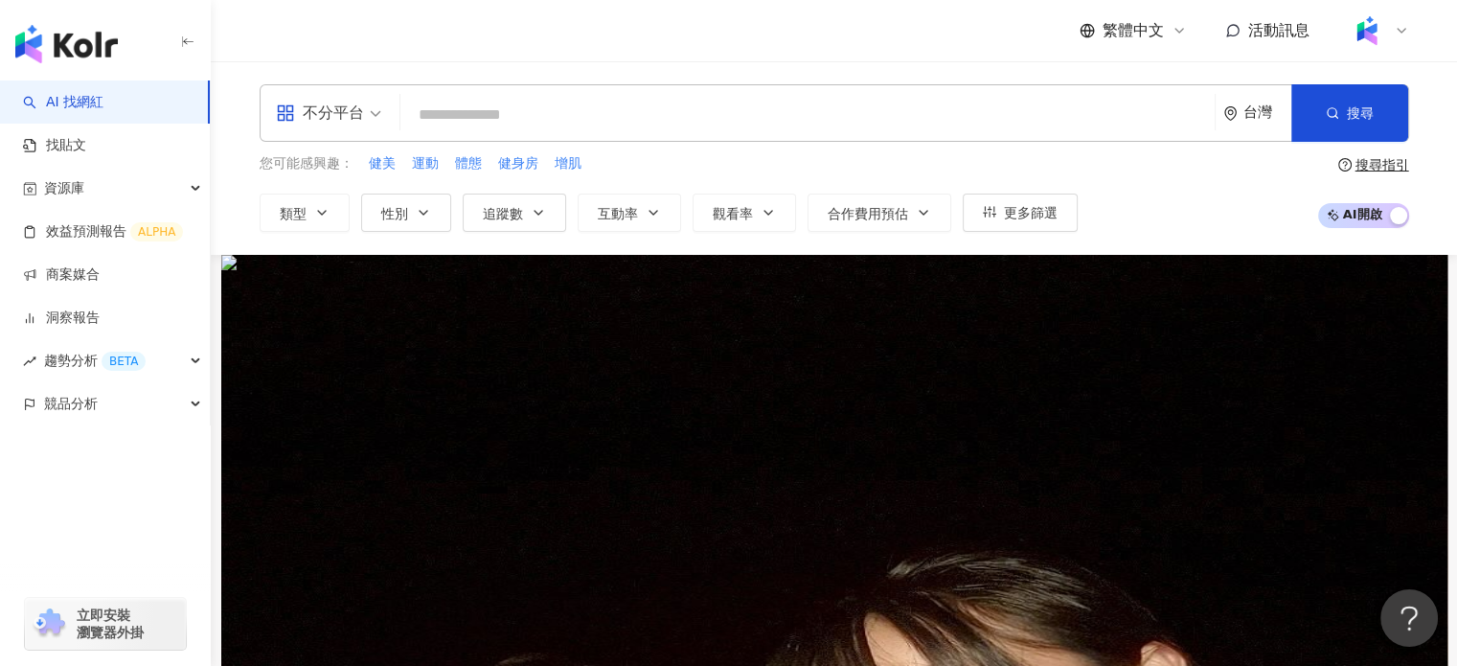
type input "*"
type input "**"
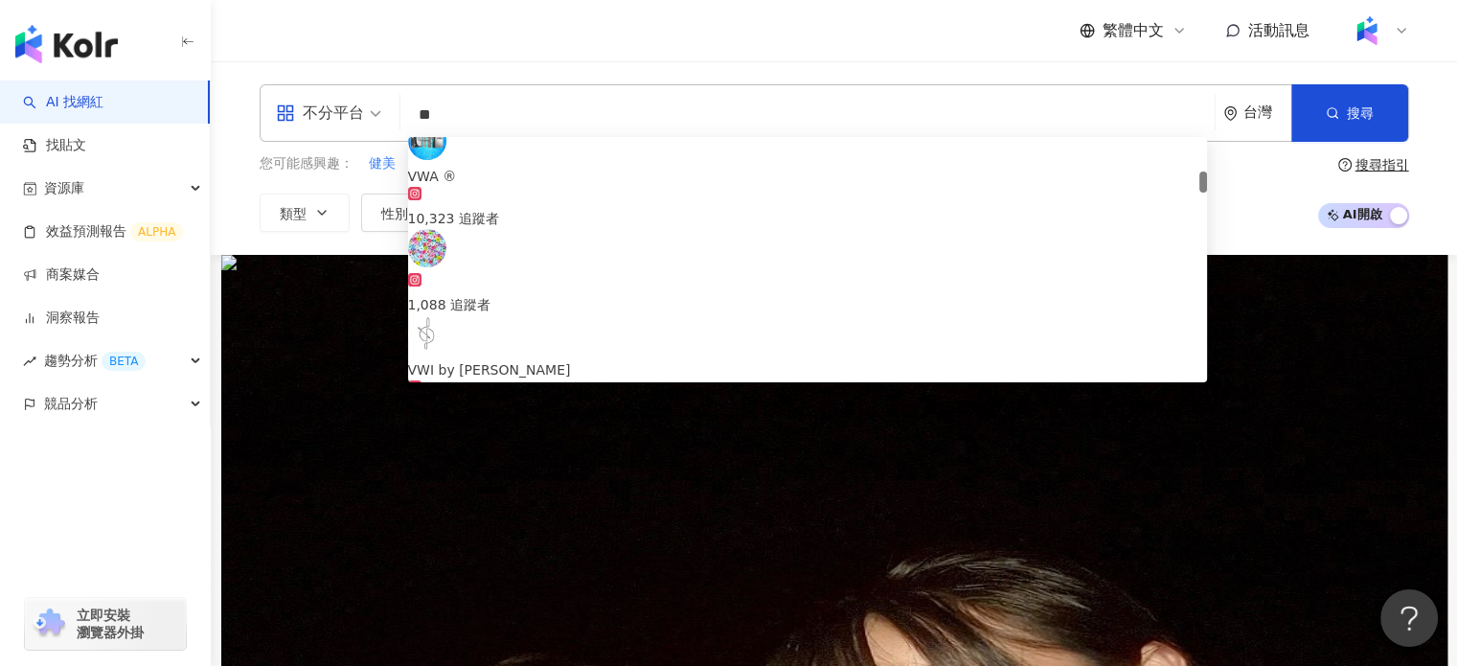
scroll to position [287, 0]
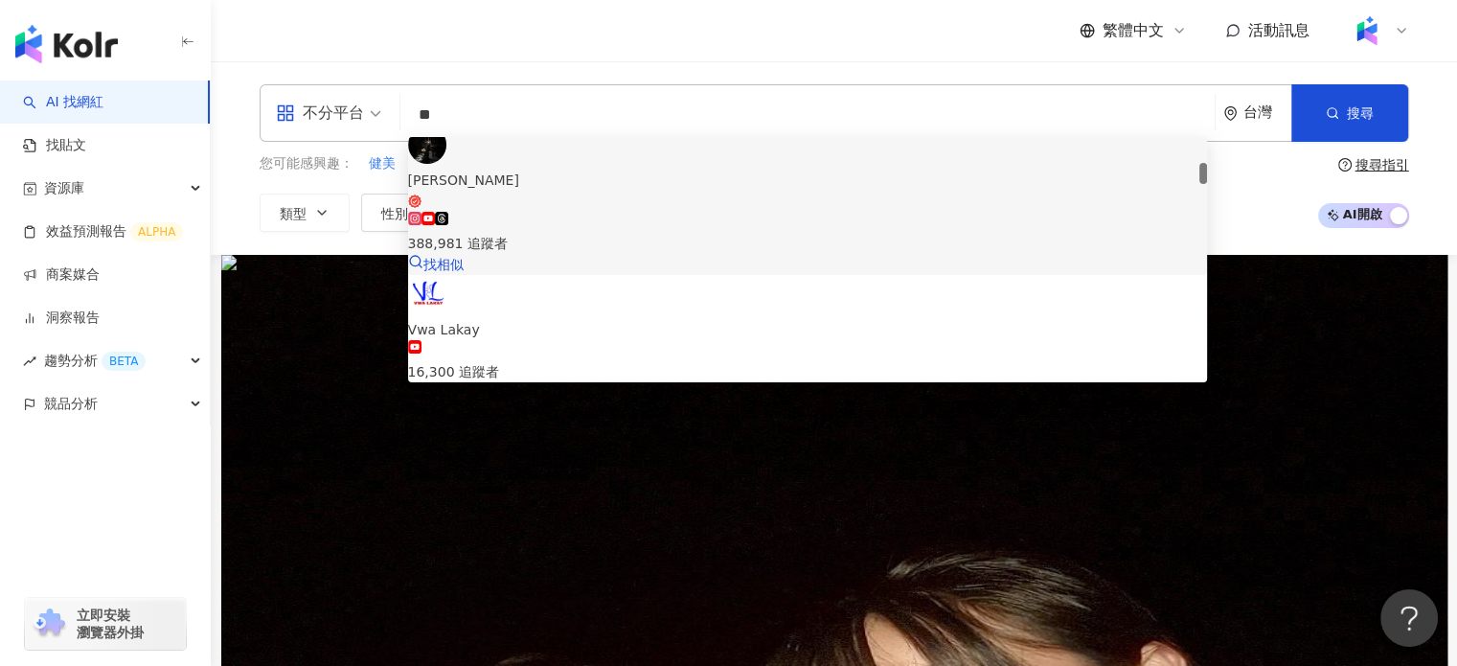
click at [602, 233] on div "388,981 追蹤者" at bounding box center [808, 243] width 800 height 21
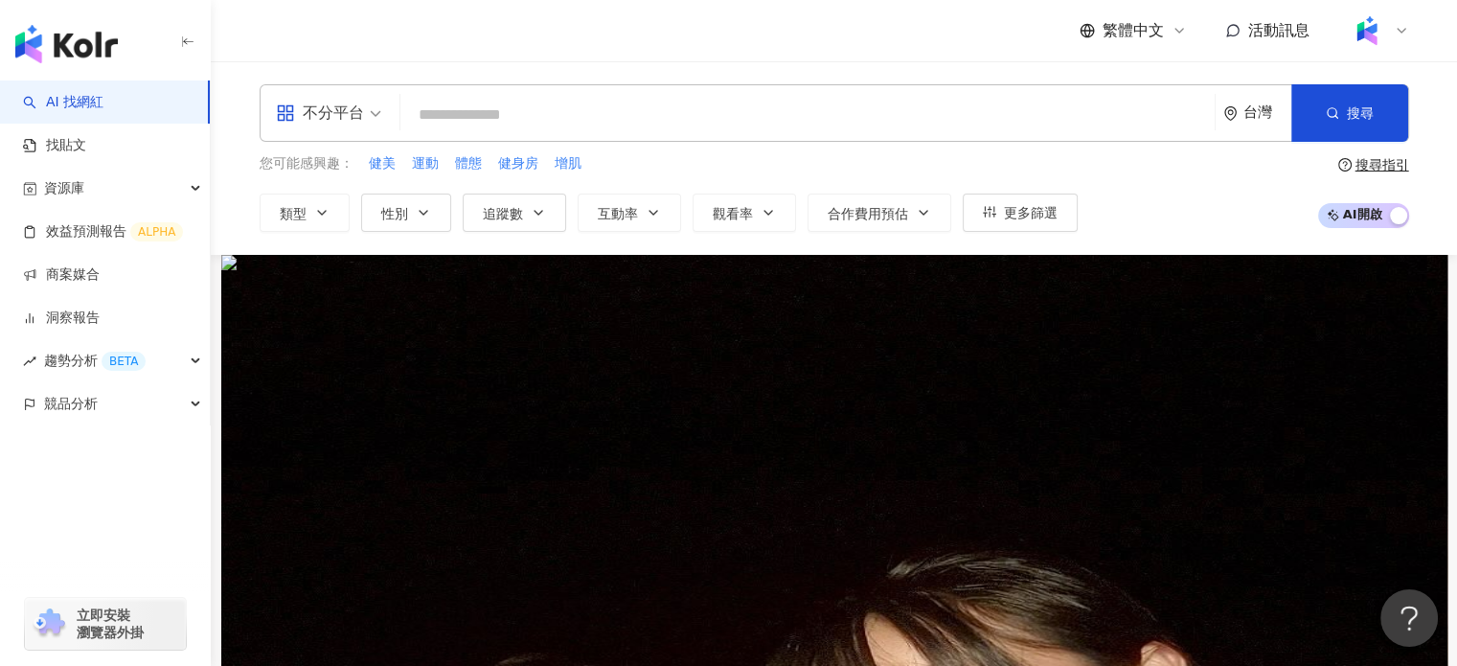
click at [621, 119] on input "search" at bounding box center [807, 115] width 799 height 36
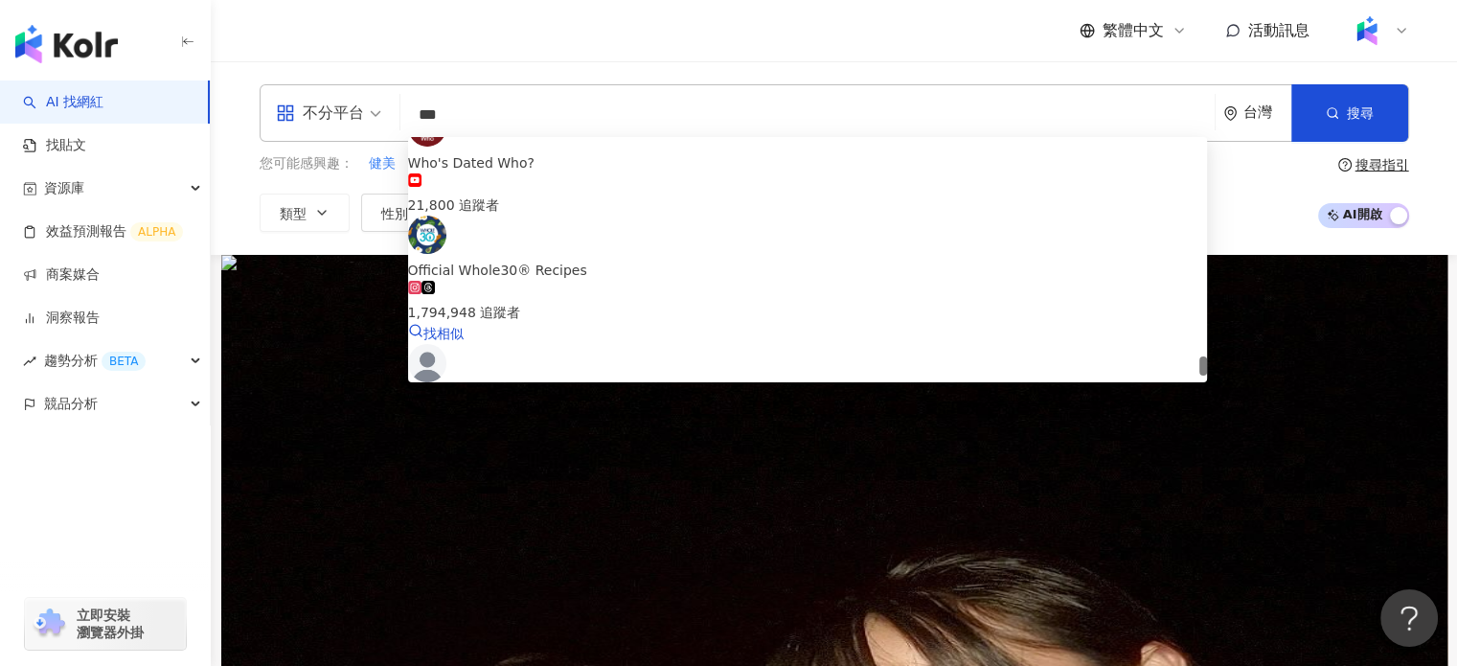
scroll to position [3945, 0]
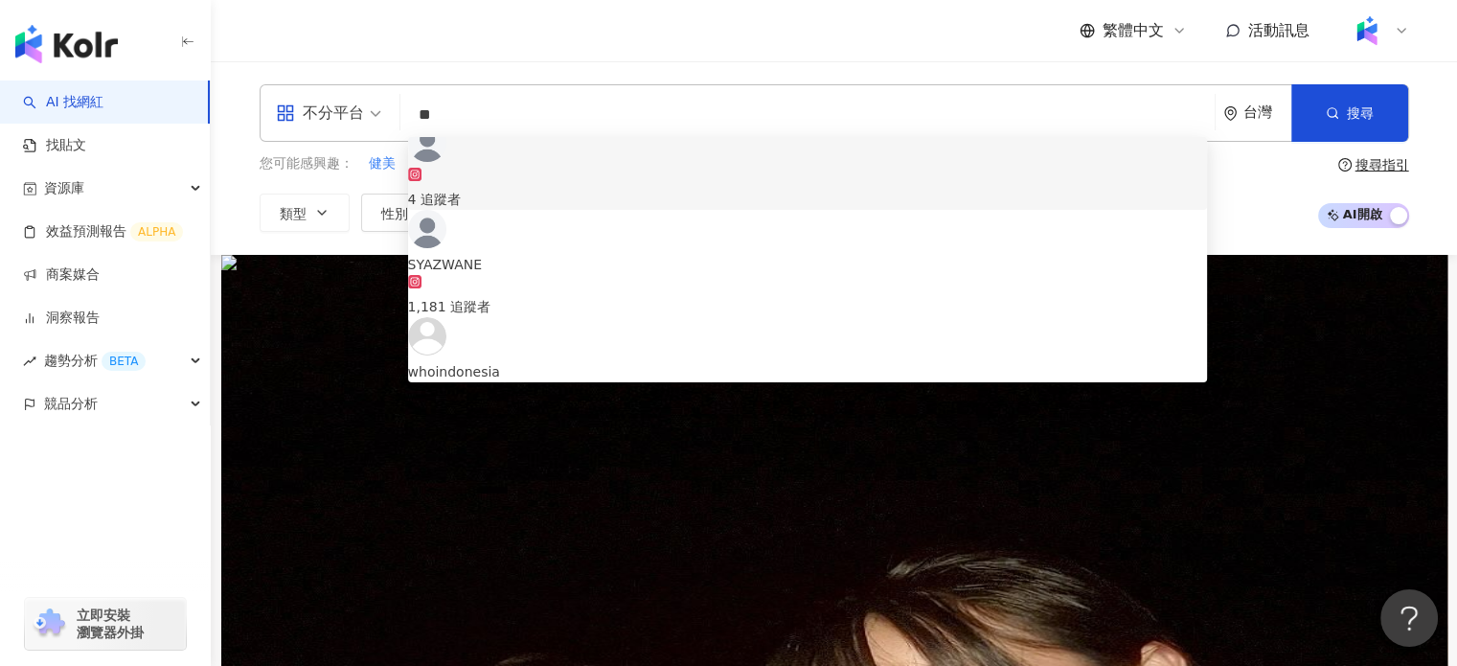
type input "*"
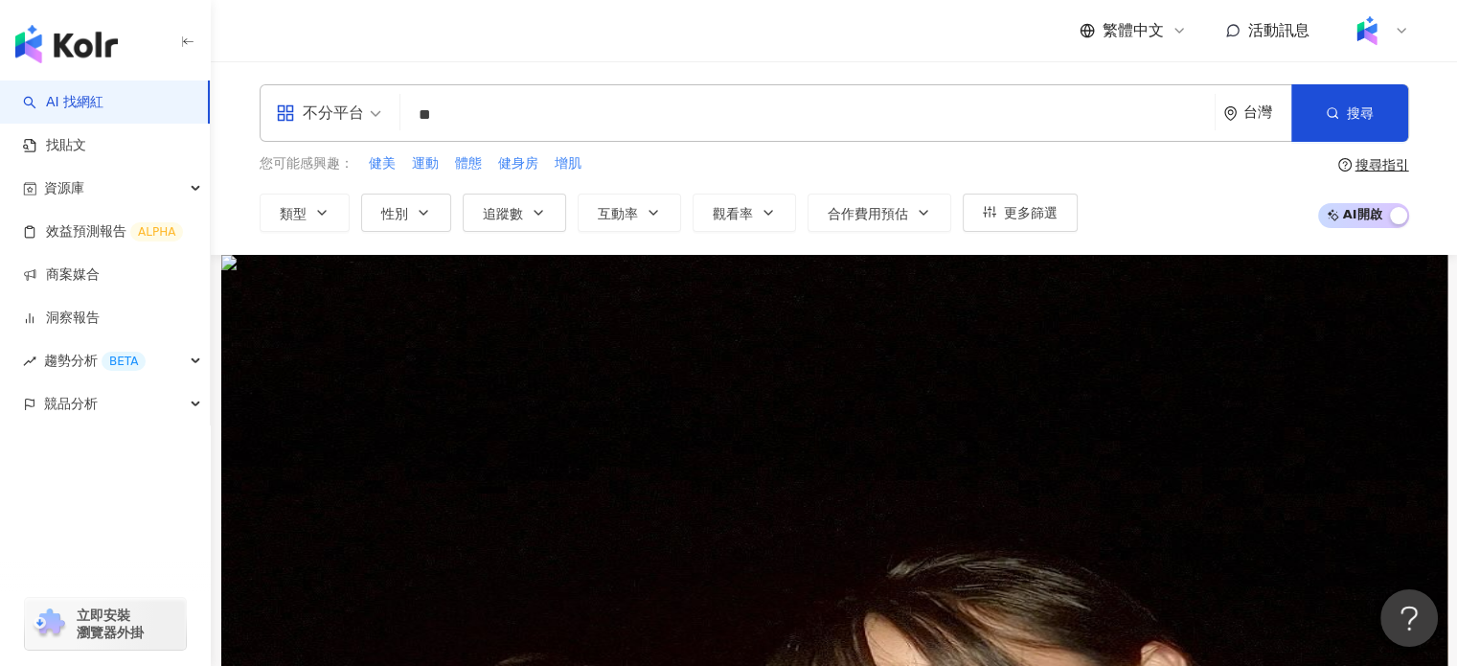
type input "*"
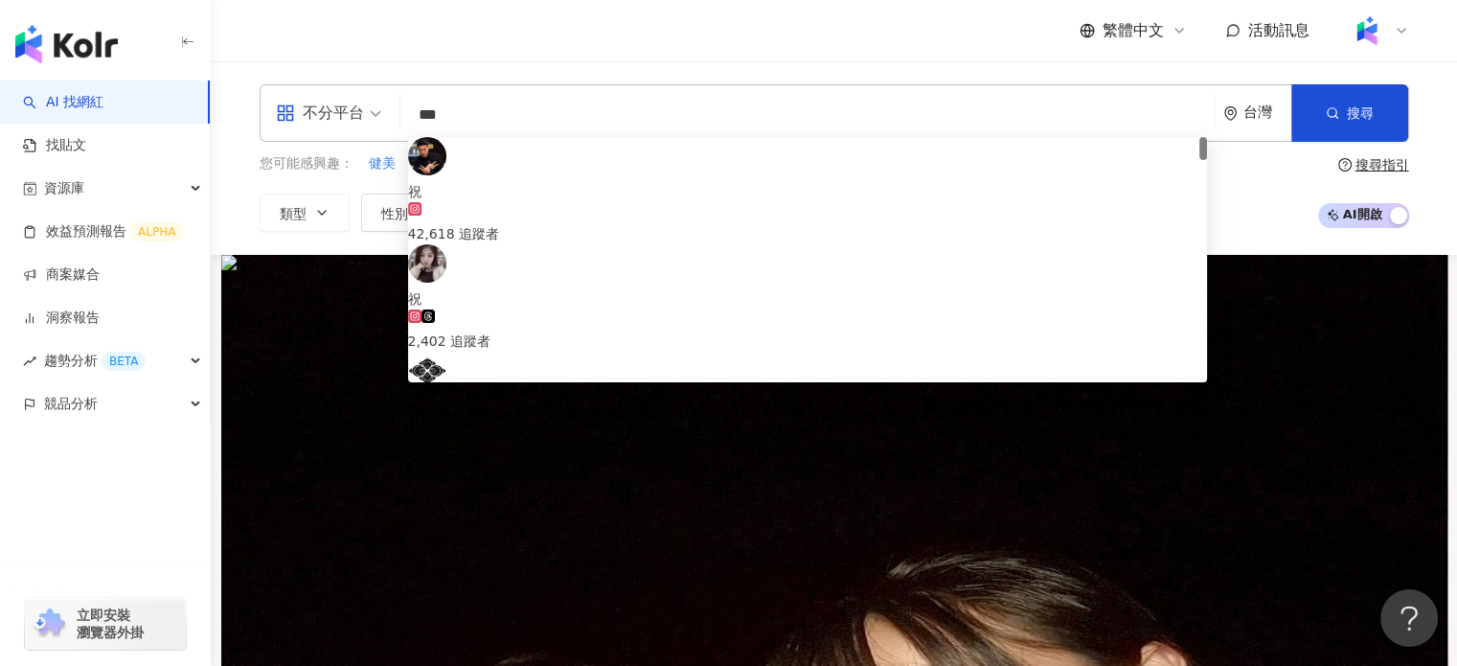
type input "***"
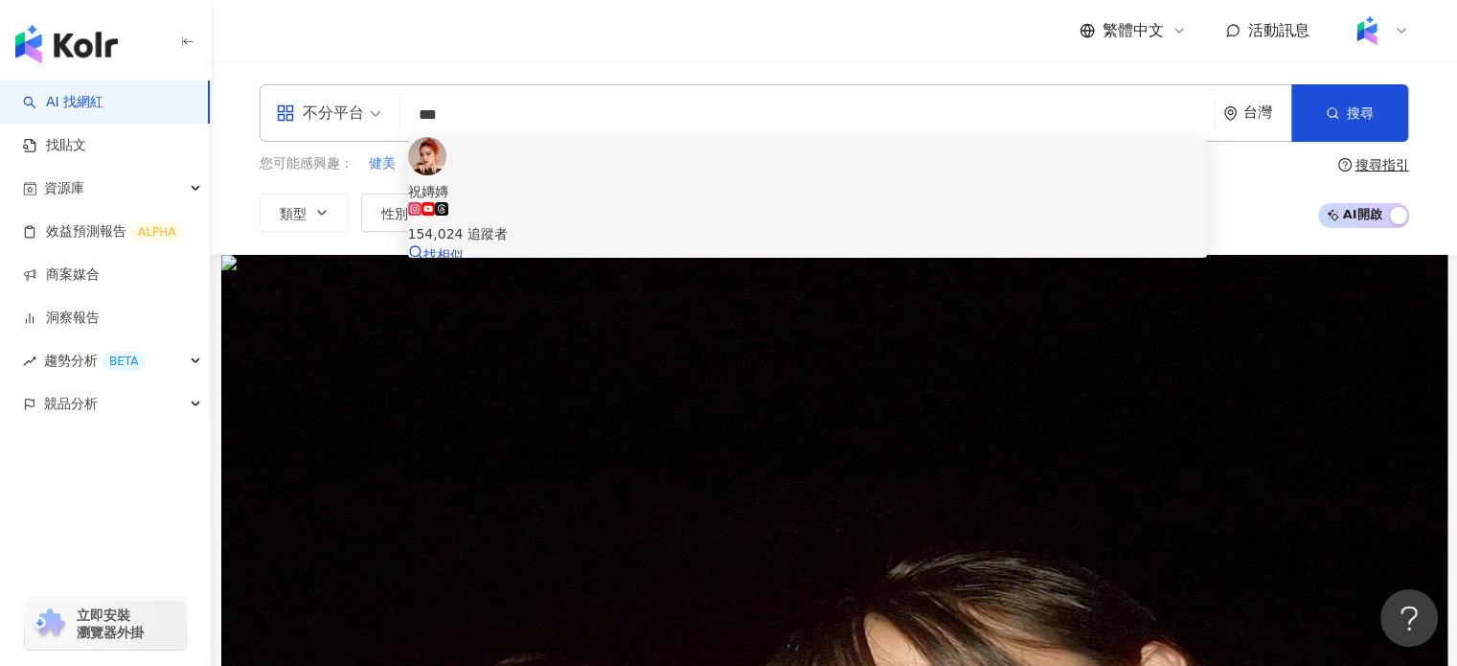
click at [665, 202] on div "154,024 追蹤者" at bounding box center [808, 223] width 800 height 42
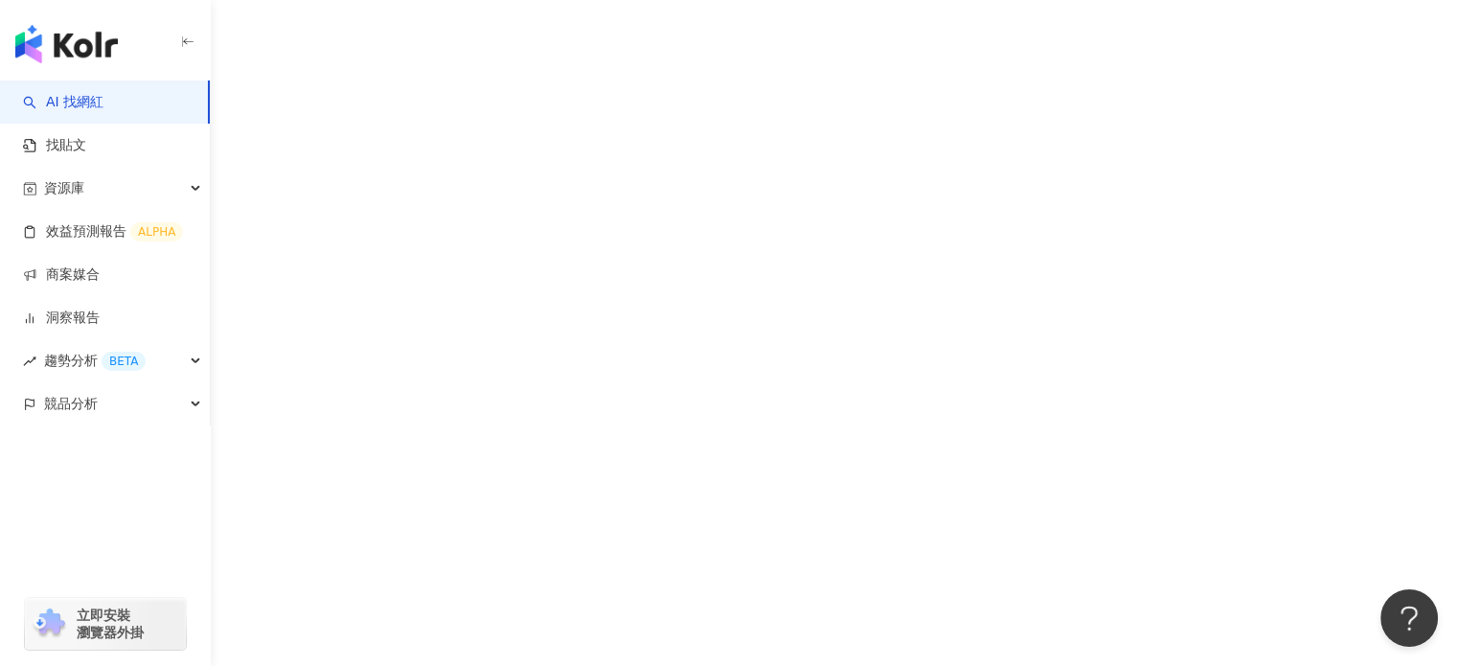
scroll to position [88, 0]
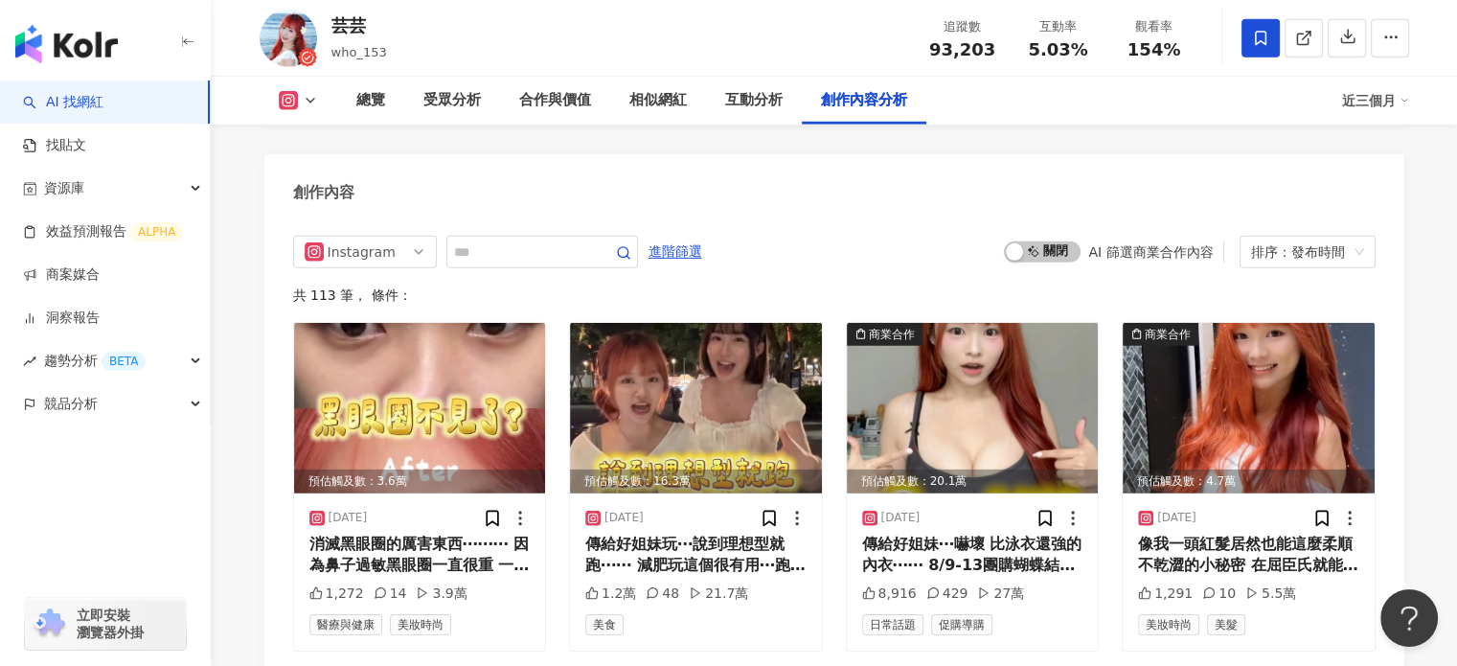
scroll to position [6120, 0]
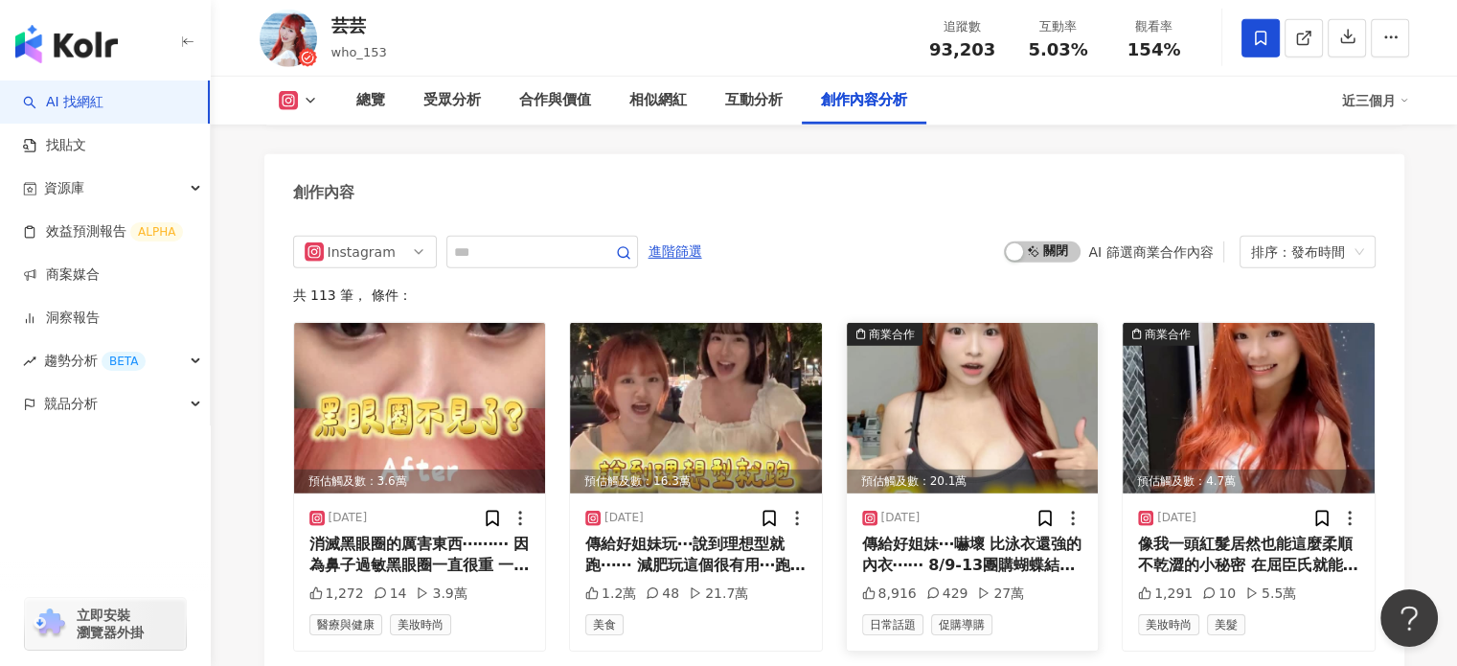
click at [1012, 554] on div "傳給好姐妹⋯嚇壞 比泳衣還強的內衣⋯⋯ 8/9-13團購蝴蝶結集中內衣&無痕聚攏內衣 留言標記一位好姐妹 或是打想要之類的 我抽獎！！！ 🎀蝴蝶結是成套 有兩…" at bounding box center [972, 555] width 221 height 43
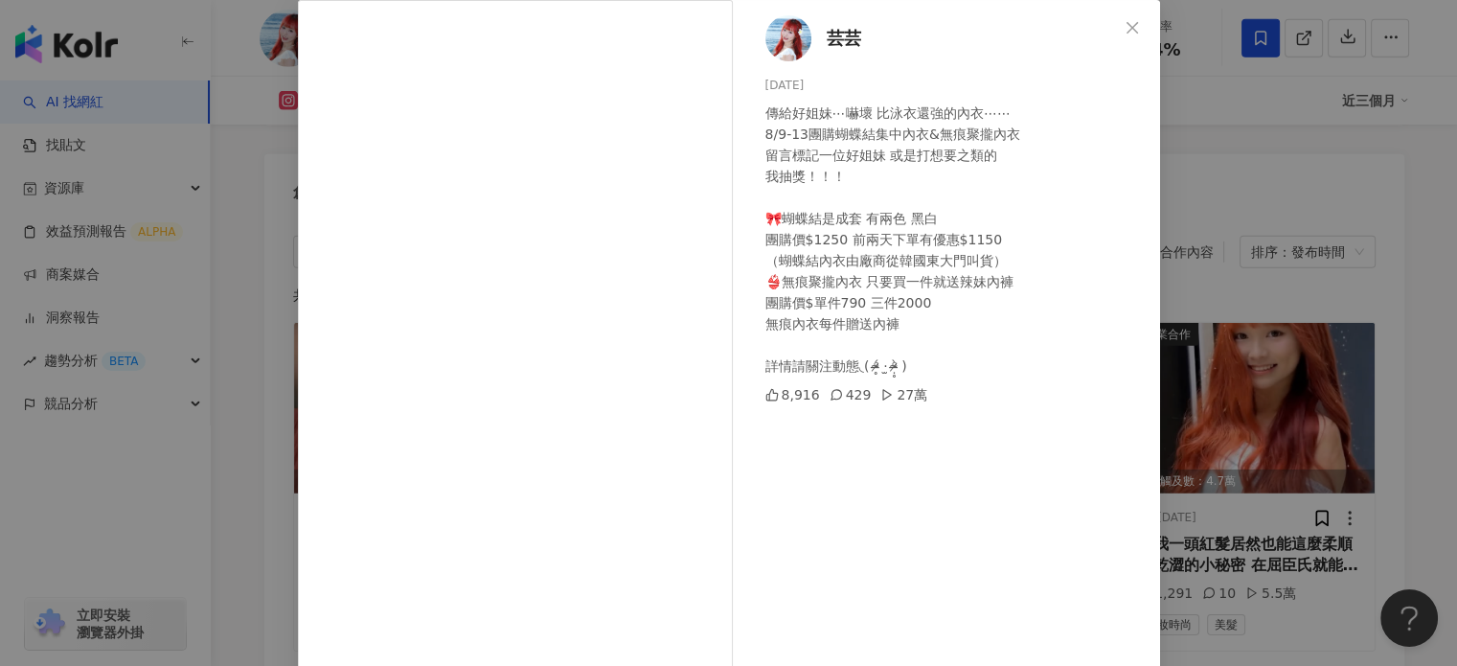
scroll to position [0, 0]
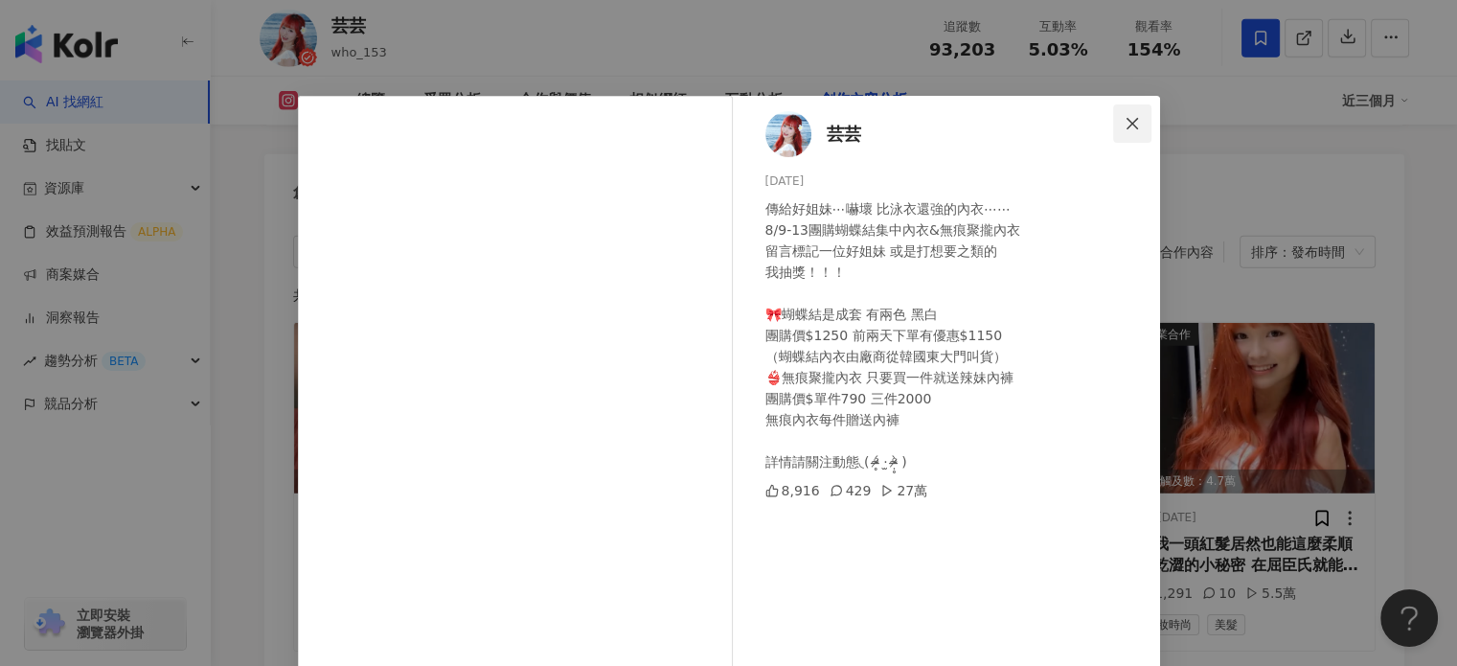
click at [1137, 120] on span "Close" at bounding box center [1132, 123] width 38 height 15
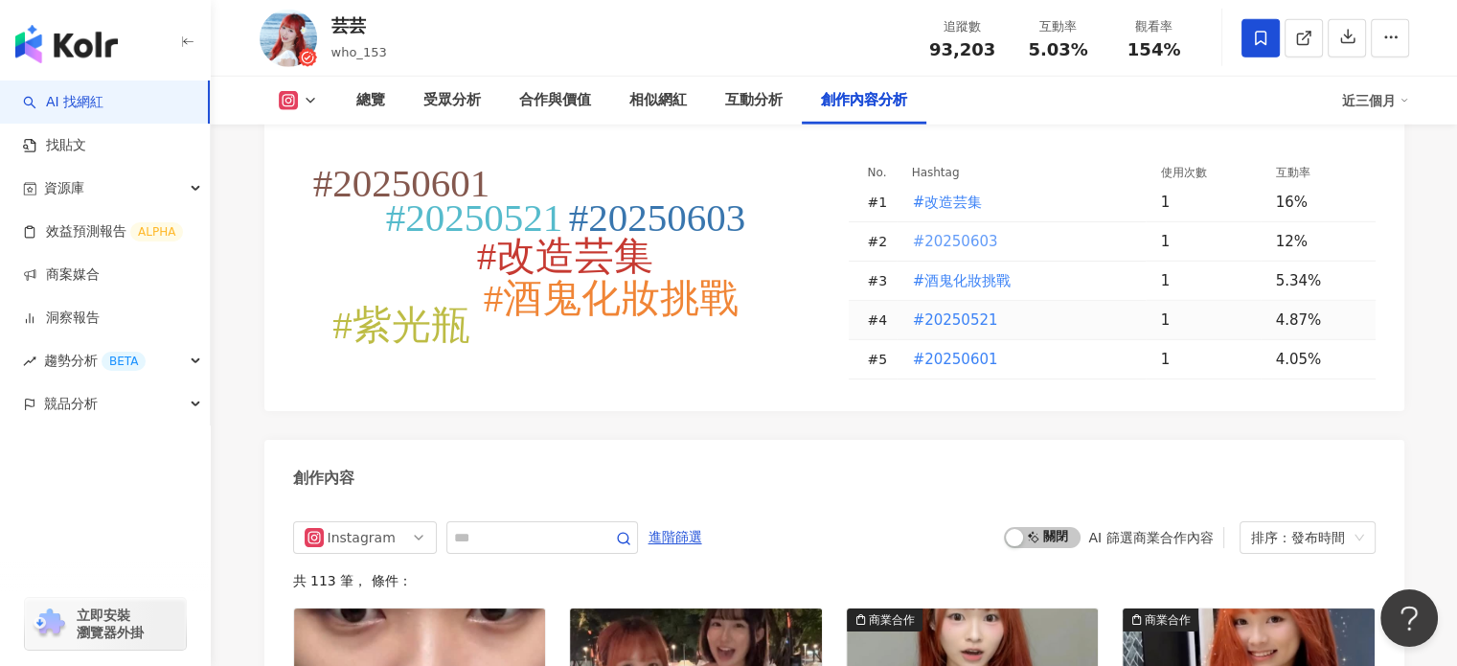
scroll to position [5556, 0]
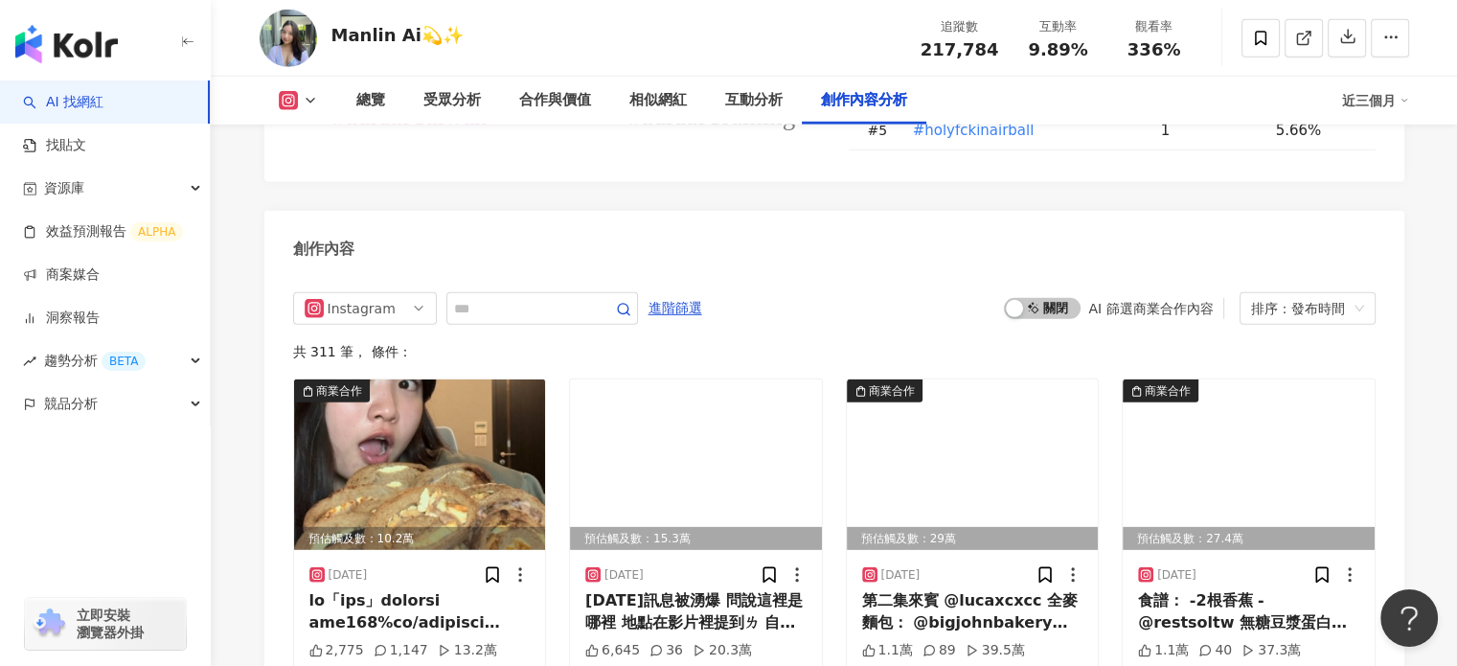
scroll to position [5652, 0]
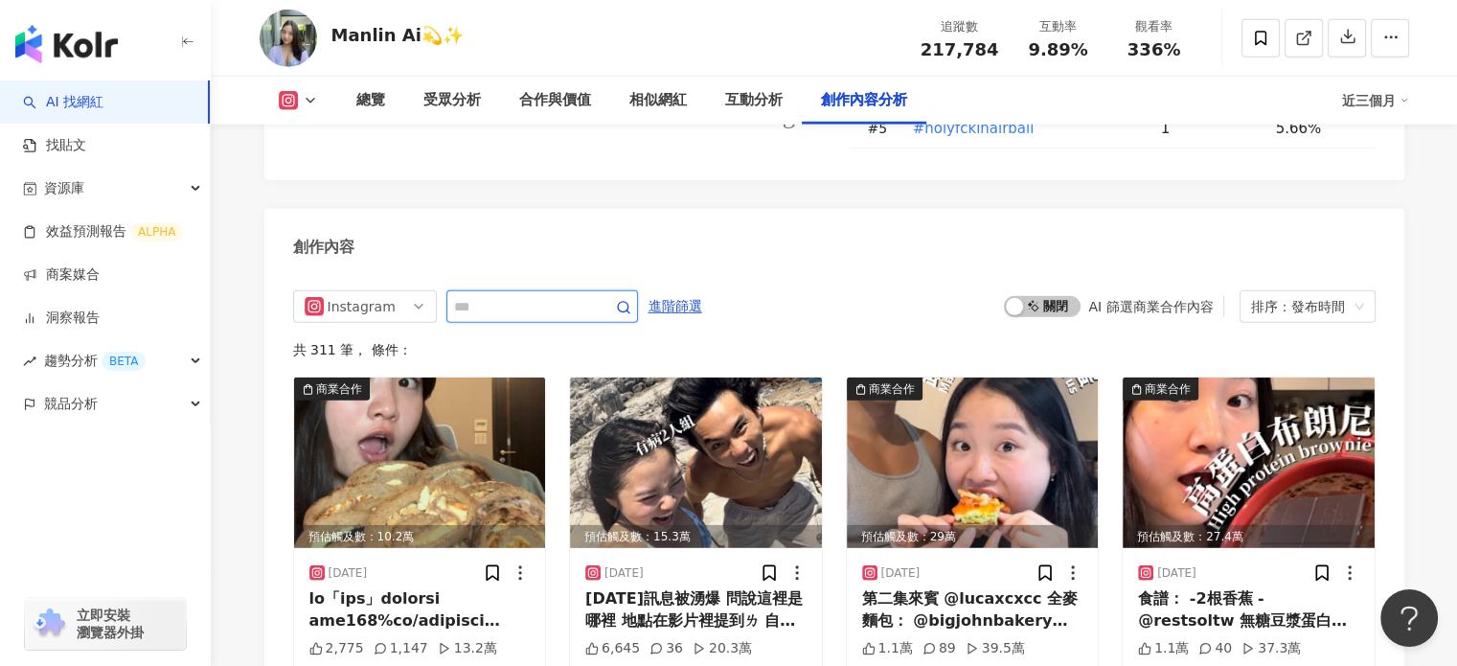
click at [525, 295] on input "text" at bounding box center [521, 306] width 134 height 23
type input "*"
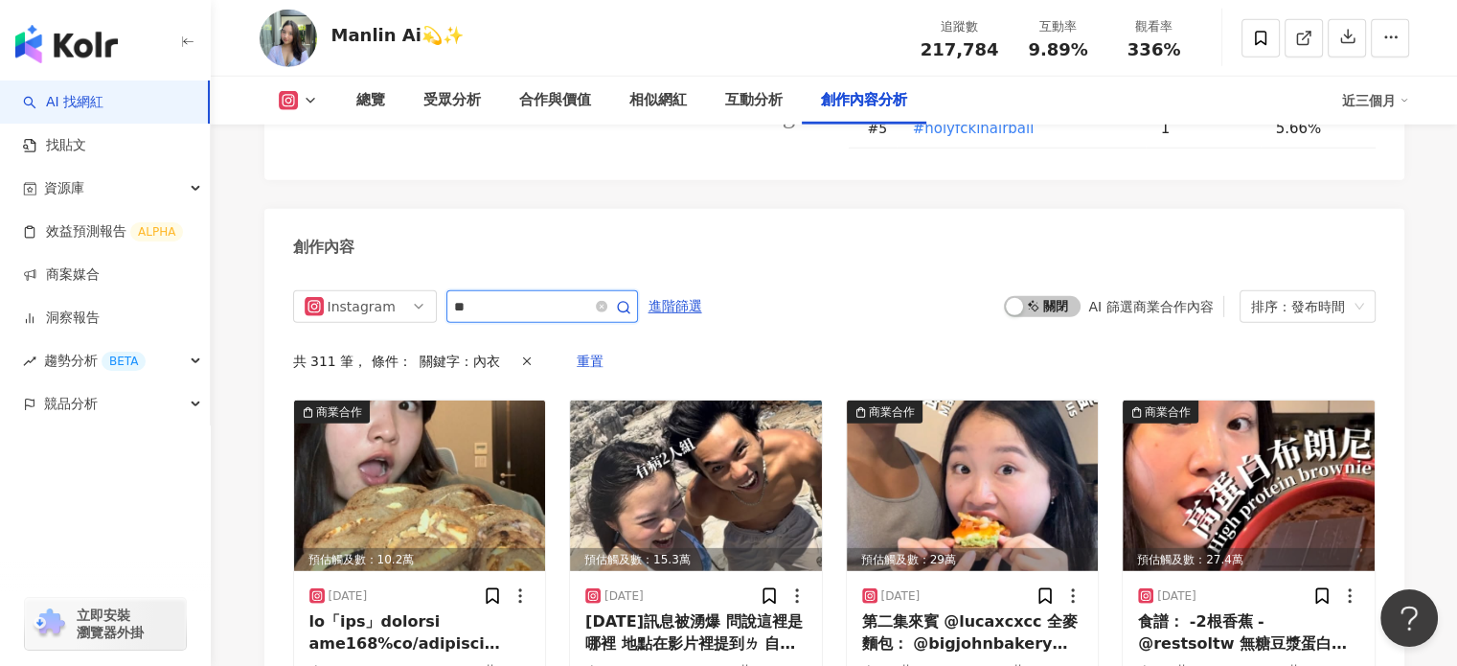
scroll to position [5710, 0]
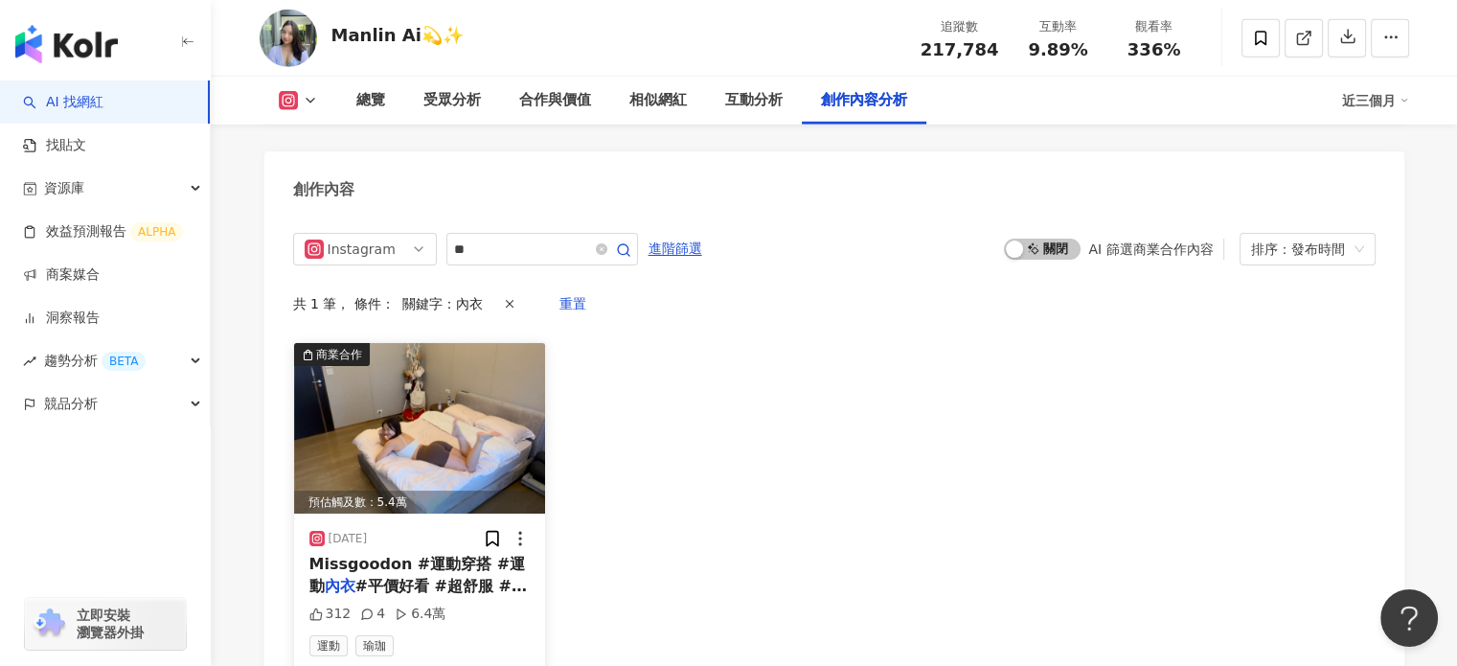
click at [464, 555] on span "Missgoodon #運動穿搭 #運動" at bounding box center [417, 574] width 217 height 39
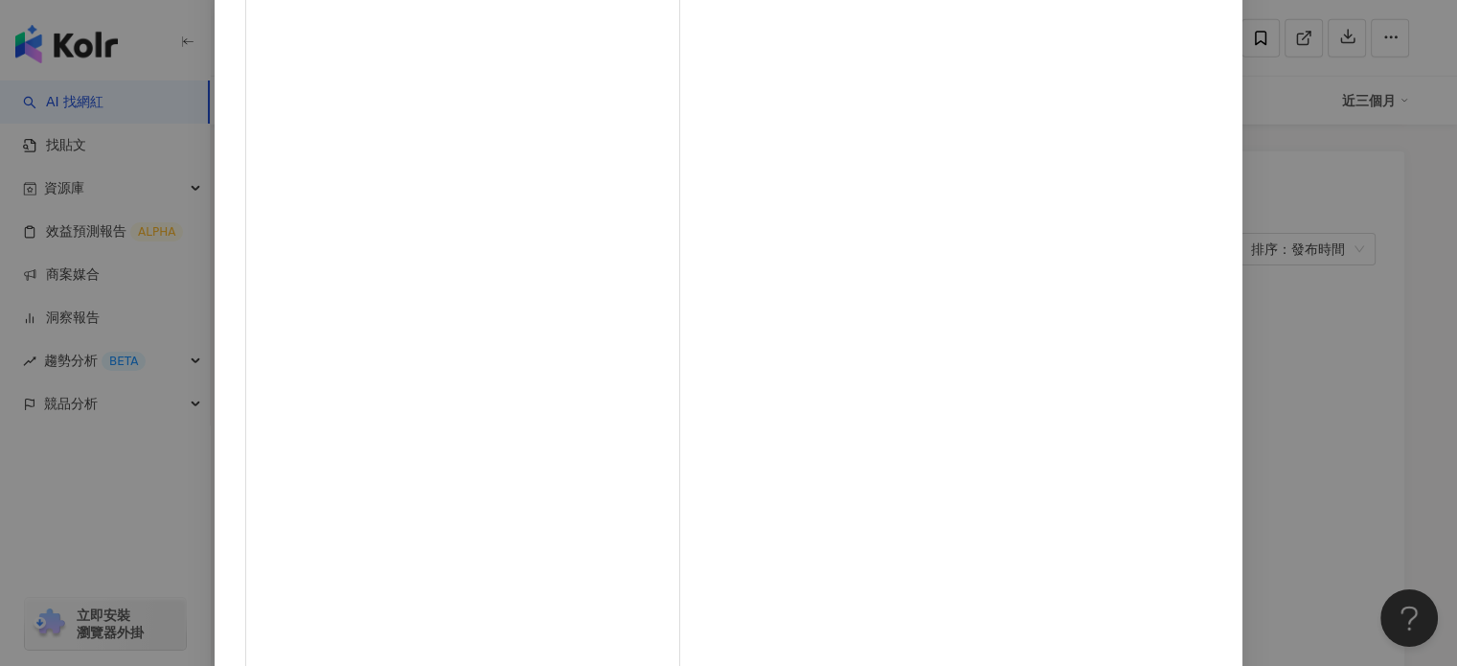
scroll to position [171, 0]
click at [1200, 286] on div "Manlin Ai💫✨ 2025/3/2 這次試穿 Missgoodon 超級舒服 重點是平價又好看 推推 然後那個運動Bra又把我的背修飾的感覺 真的好愛💗…" at bounding box center [728, 333] width 1457 height 666
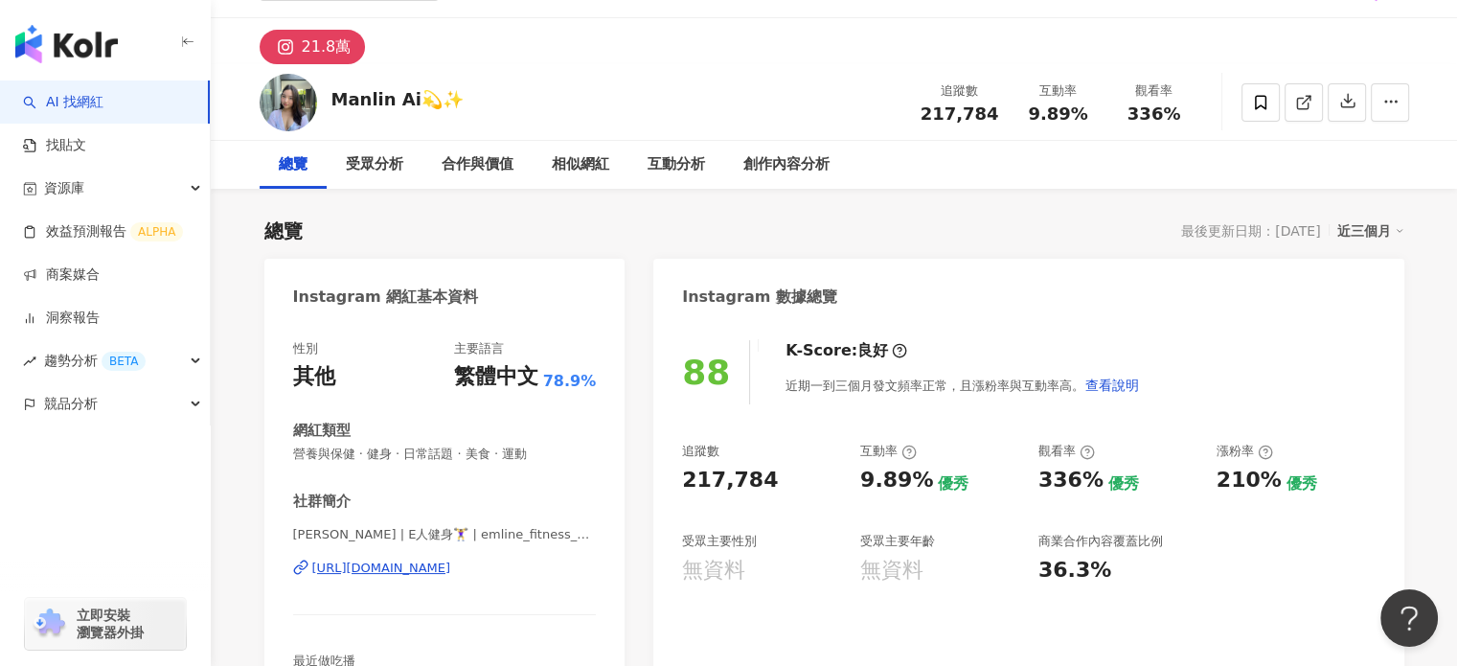
scroll to position [0, 0]
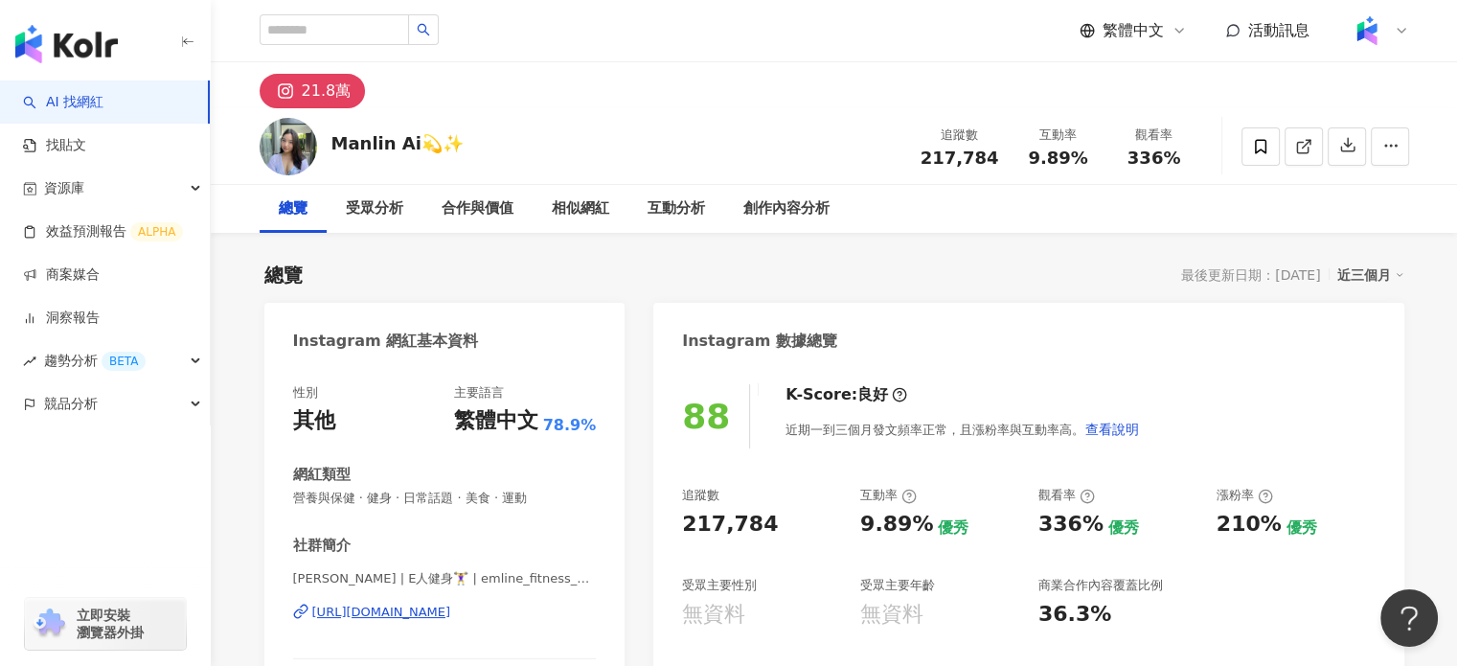
click at [379, 139] on div "Manlin Ai💫✨" at bounding box center [397, 143] width 132 height 24
drag, startPoint x: 333, startPoint y: 145, endPoint x: 470, endPoint y: 138, distance: 137.2
click at [470, 138] on div "Manlin Ai💫✨ 追蹤數 217,784 互動率 9.89% 觀看率 336%" at bounding box center [834, 146] width 1226 height 76
copy div "Manlin Ai💫✨"
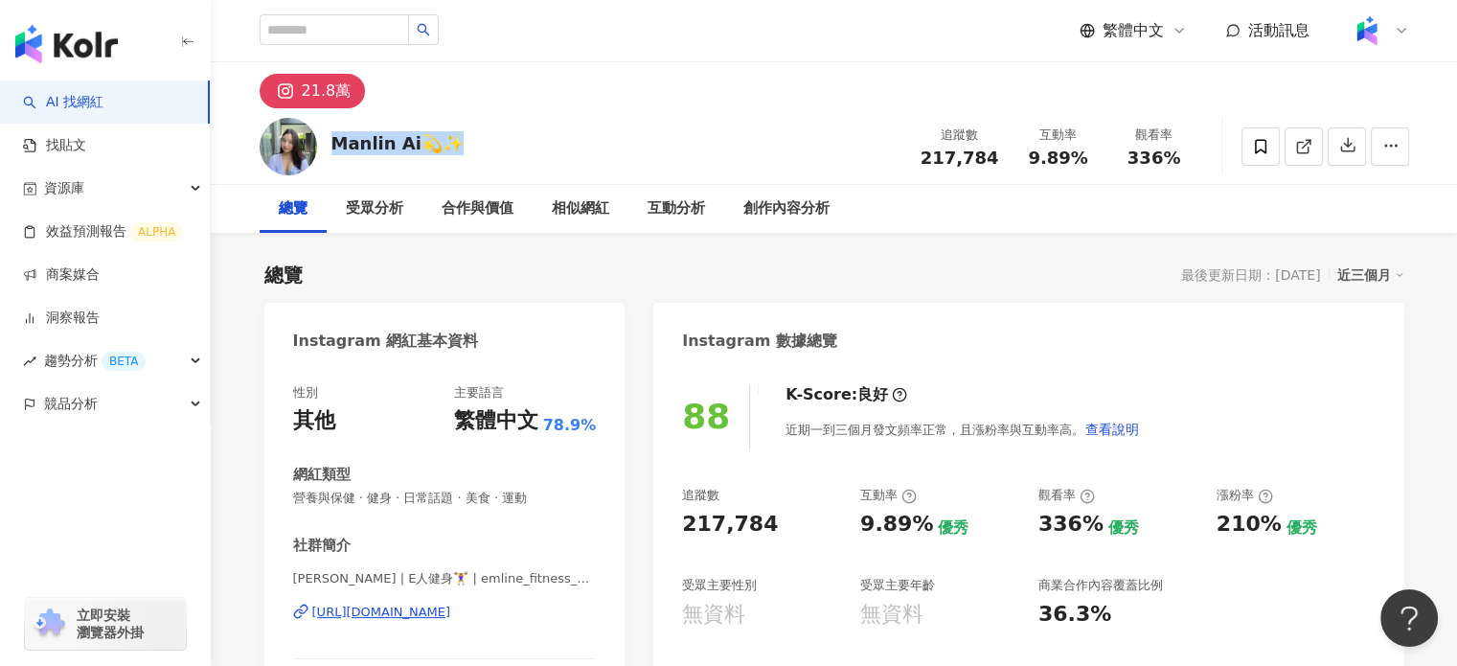
click at [436, 615] on div "https://www.instagram.com/emline_fitness_diary/" at bounding box center [381, 612] width 139 height 17
drag, startPoint x: 1002, startPoint y: 168, endPoint x: 1028, endPoint y: 226, distance: 63.9
click at [1026, 218] on div "Manlin Ai💫✨ 追蹤數 217,784 互動率 9.89% 觀看率 336% 總覽 受眾分析 合作與價值 相似網紅 互動分析 創作內容分析" at bounding box center [834, 170] width 1246 height 125
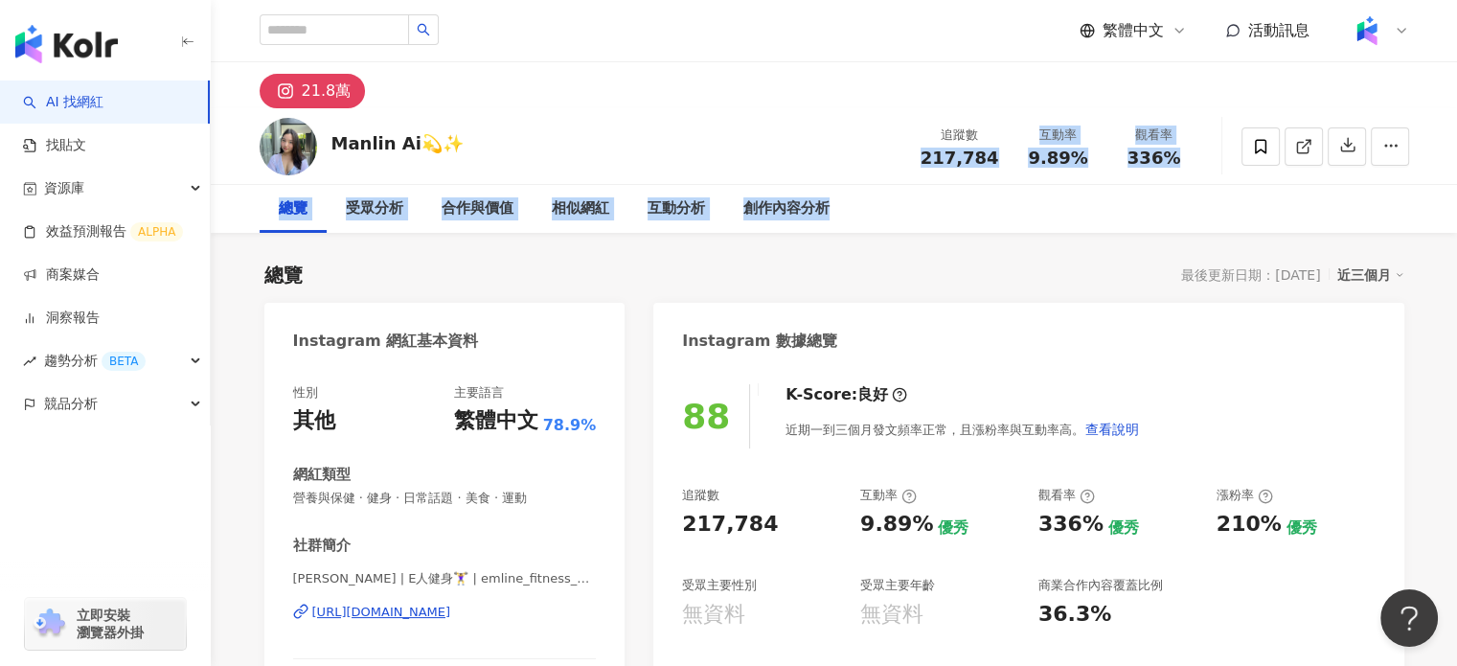
click at [1015, 189] on div "總覽 受眾分析 合作與價值 相似網紅 互動分析 創作內容分析" at bounding box center [835, 209] width 1150 height 48
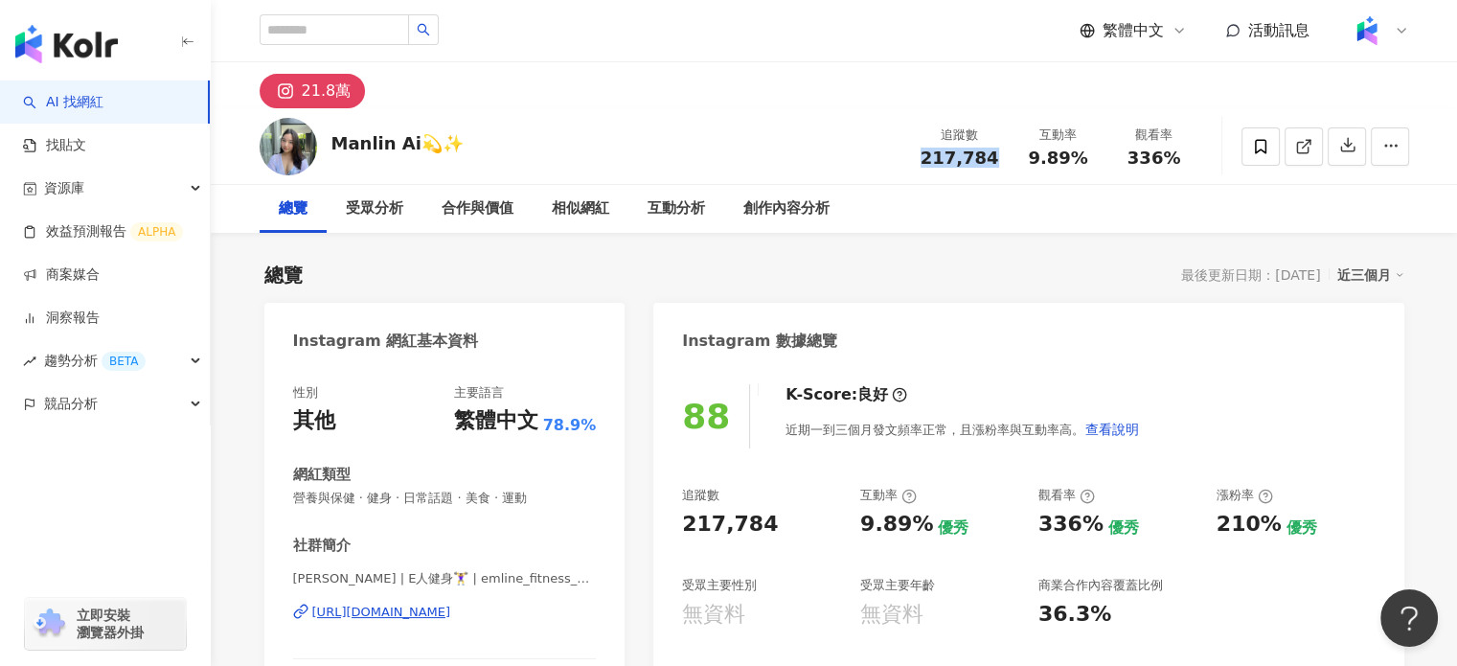
drag, startPoint x: 996, startPoint y: 164, endPoint x: 912, endPoint y: 157, distance: 84.6
click at [912, 157] on div "Manlin Ai💫✨ 追蹤數 217,784 互動率 9.89% 觀看率 336%" at bounding box center [834, 146] width 1226 height 76
copy span "217,784"
click at [1031, 156] on span "9.89%" at bounding box center [1057, 157] width 59 height 19
drag, startPoint x: 1031, startPoint y: 156, endPoint x: 1077, endPoint y: 154, distance: 46.0
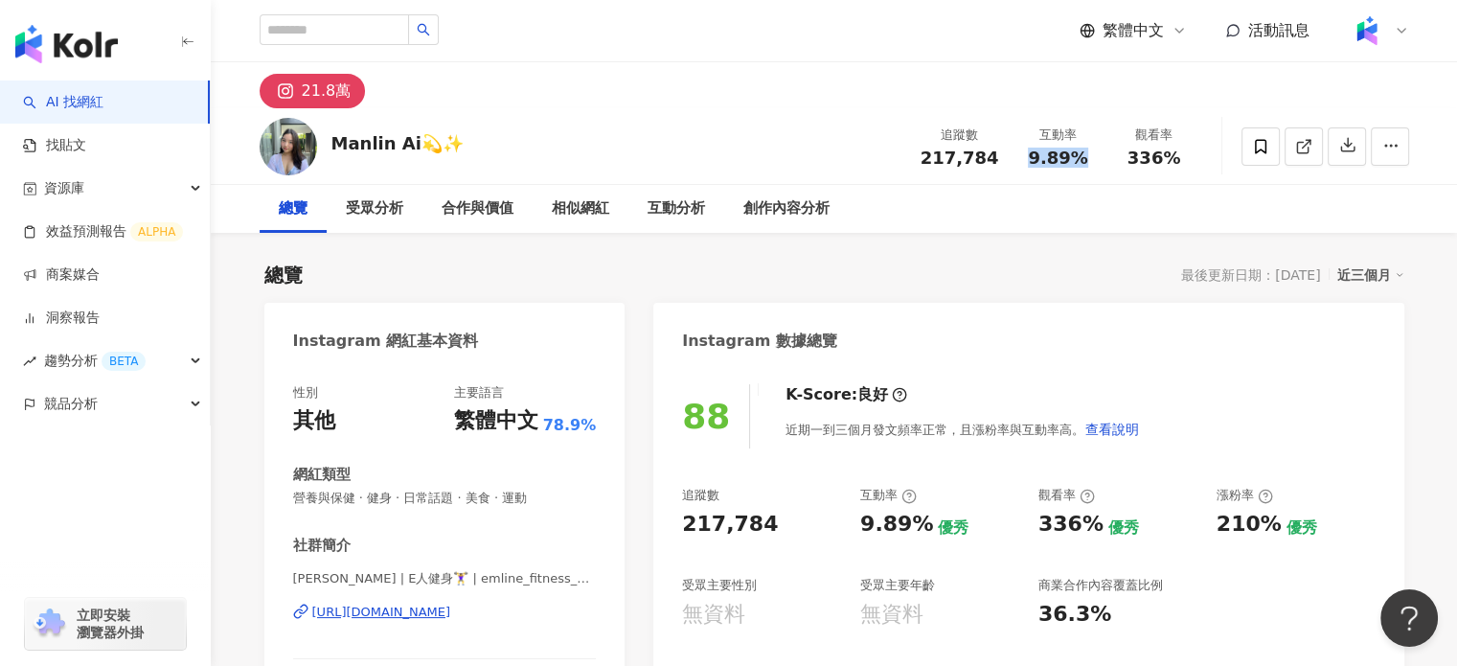
click at [1077, 154] on span "9.89%" at bounding box center [1057, 157] width 59 height 19
copy span "9.89%"
click at [1173, 152] on span "336%" at bounding box center [1155, 157] width 54 height 19
click at [1170, 152] on span "336%" at bounding box center [1155, 157] width 54 height 19
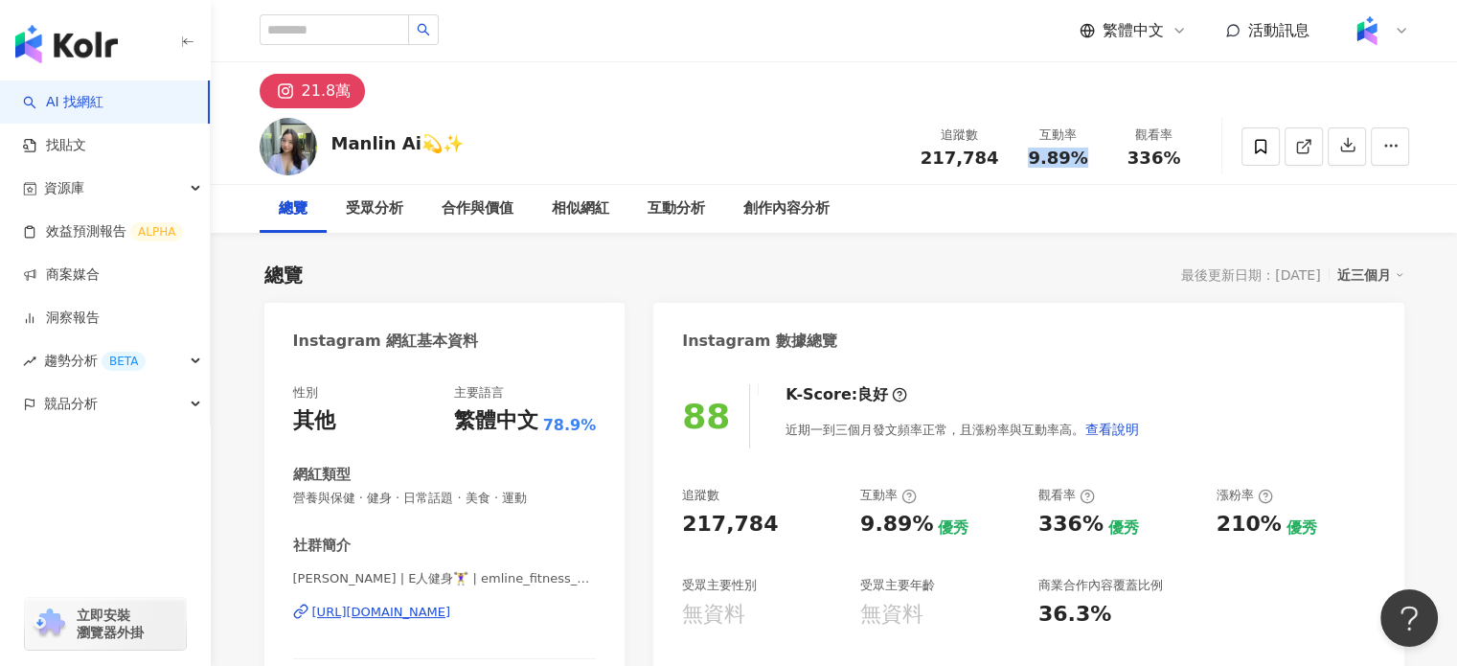
click at [1170, 152] on span "336%" at bounding box center [1155, 157] width 54 height 19
click at [1165, 155] on span "336%" at bounding box center [1155, 157] width 54 height 19
copy span "336%"
click at [1087, 162] on div "9.89%" at bounding box center [1058, 157] width 73 height 19
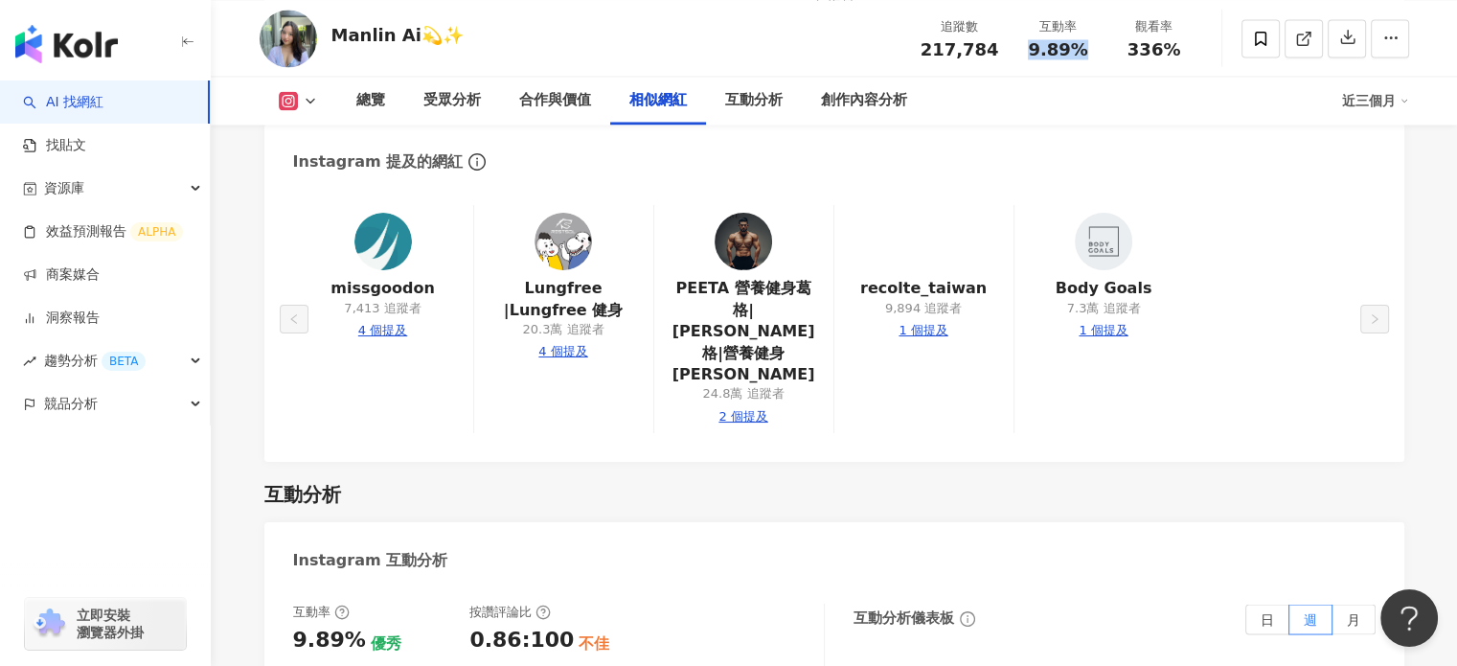
scroll to position [3545, 0]
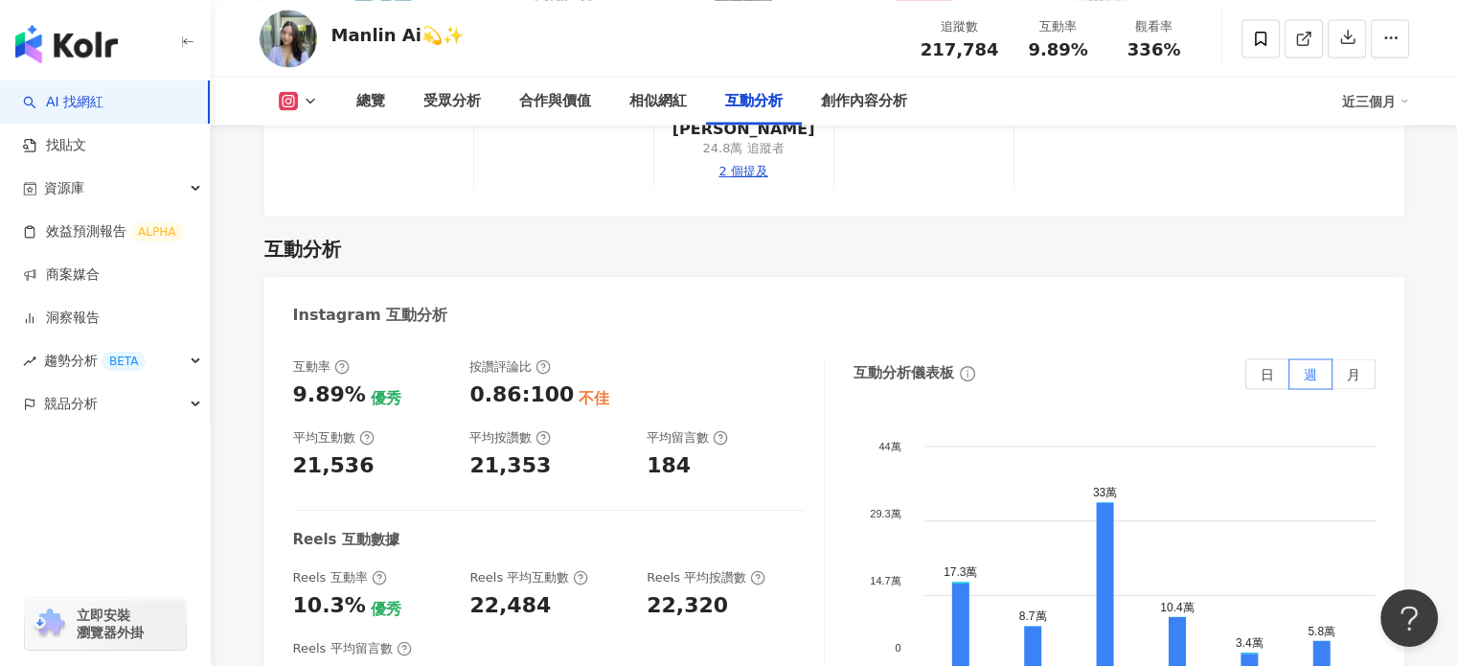
click at [360, 442] on div "互動率 9.89% 優秀 按讚評論比 0.86:100 不佳 平均互動數 21,536 平均按讚數 21,353 平均留言數 184 Reels 互動數據 R…" at bounding box center [559, 549] width 532 height 383
click at [326, 451] on div "21,536" at bounding box center [333, 466] width 81 height 30
copy div "21,536"
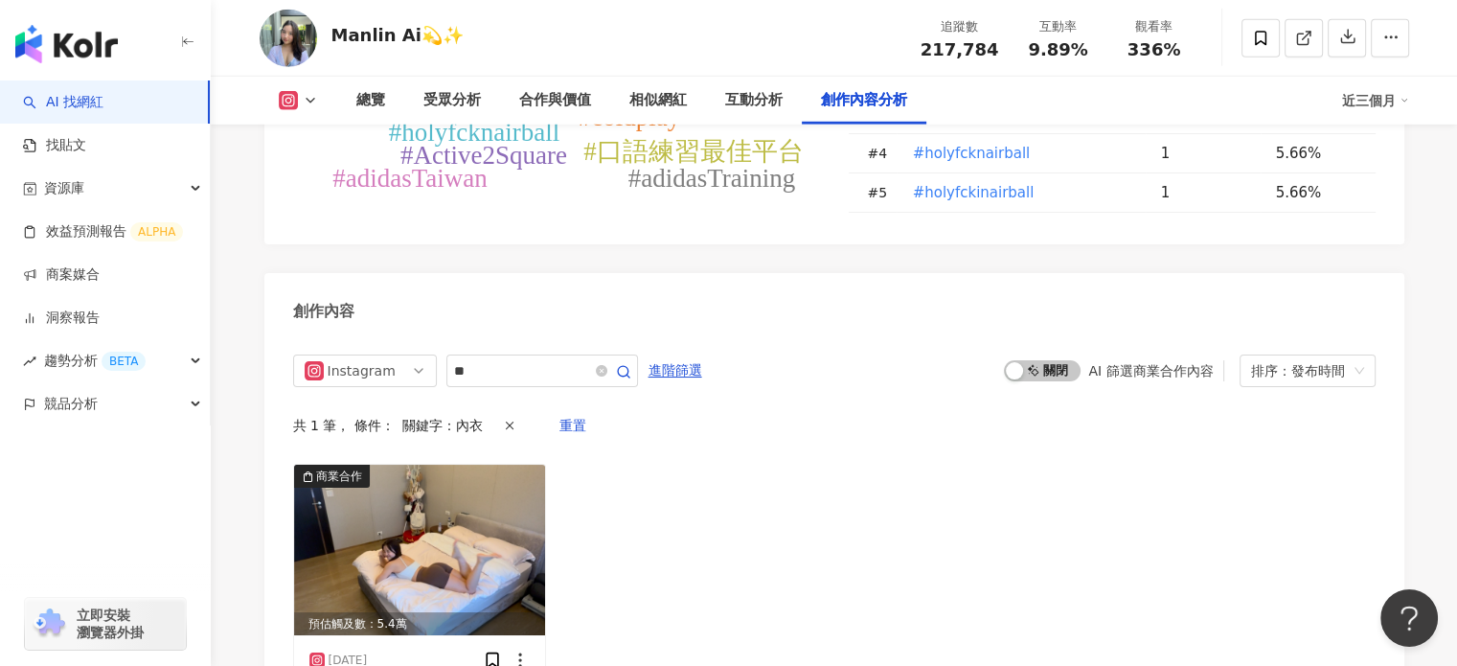
scroll to position [5443, 0]
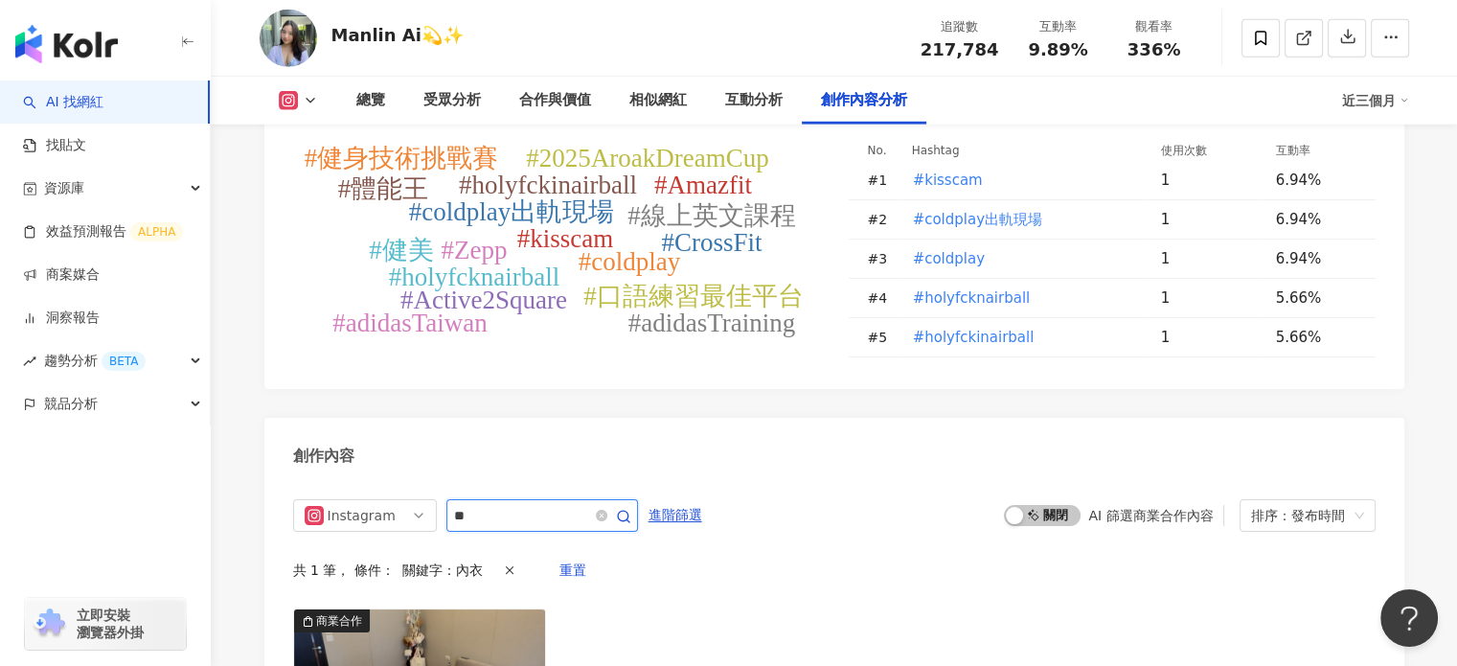
drag, startPoint x: 508, startPoint y: 492, endPoint x: 364, endPoint y: 460, distance: 147.3
type input "*"
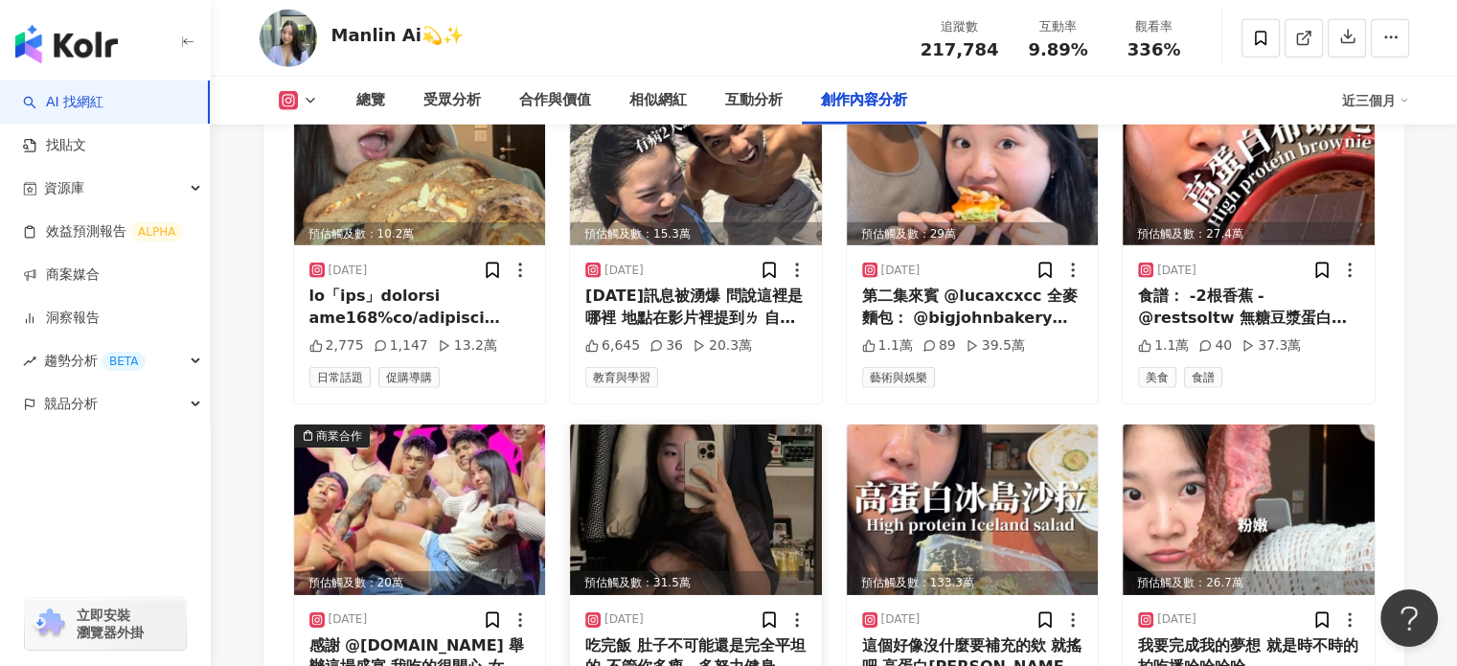
scroll to position [5707, 0]
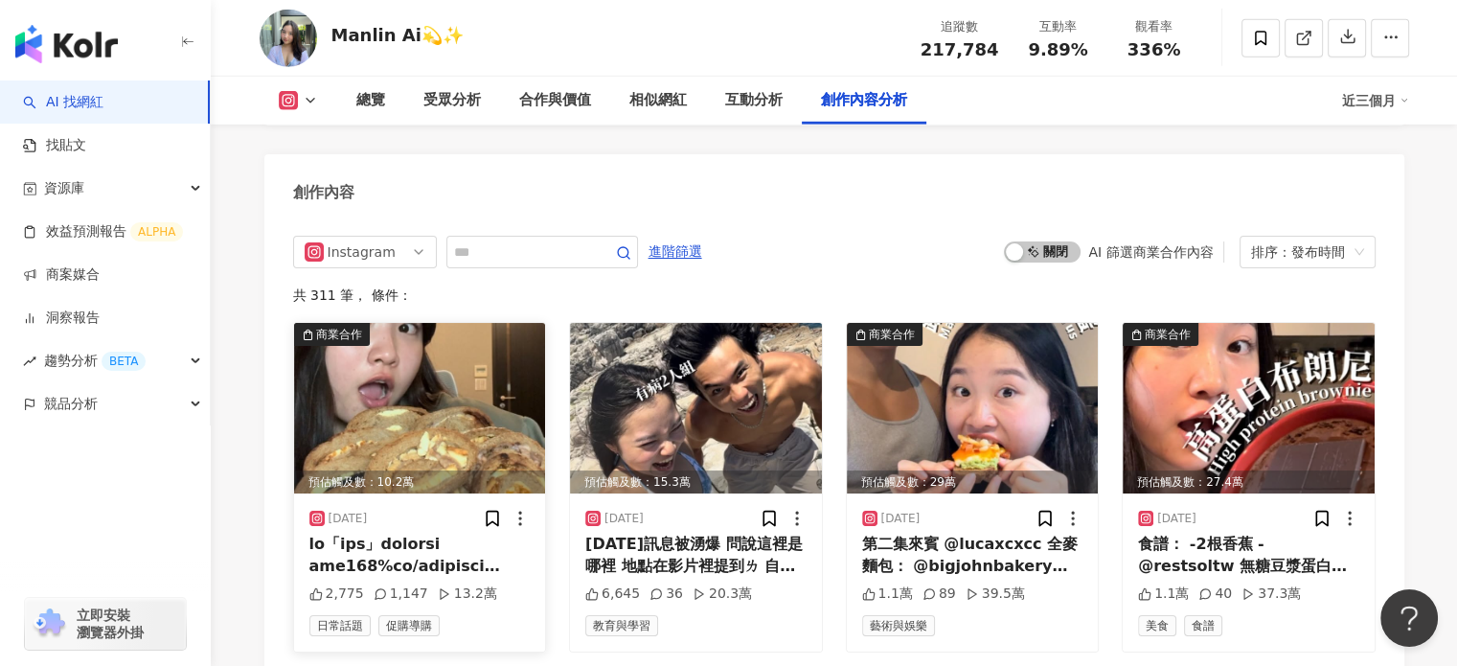
click at [441, 400] on img at bounding box center [420, 408] width 252 height 171
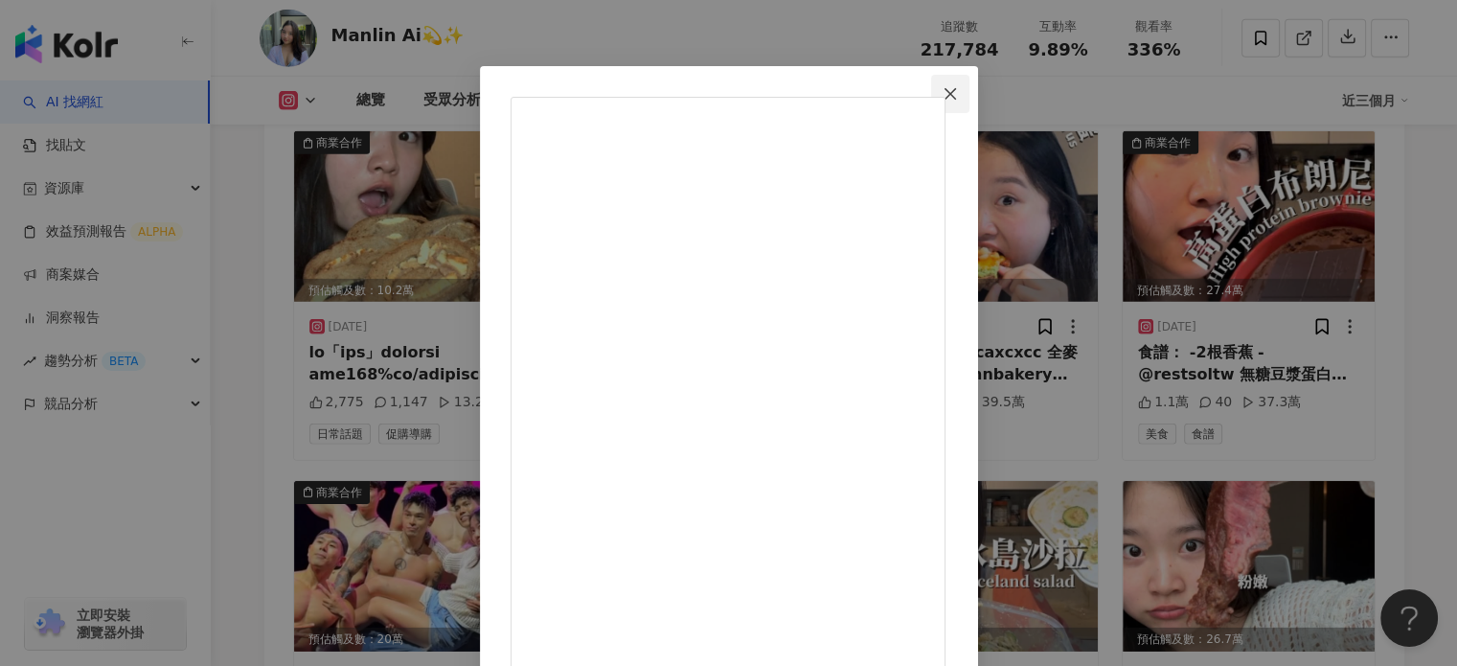
scroll to position [4, 0]
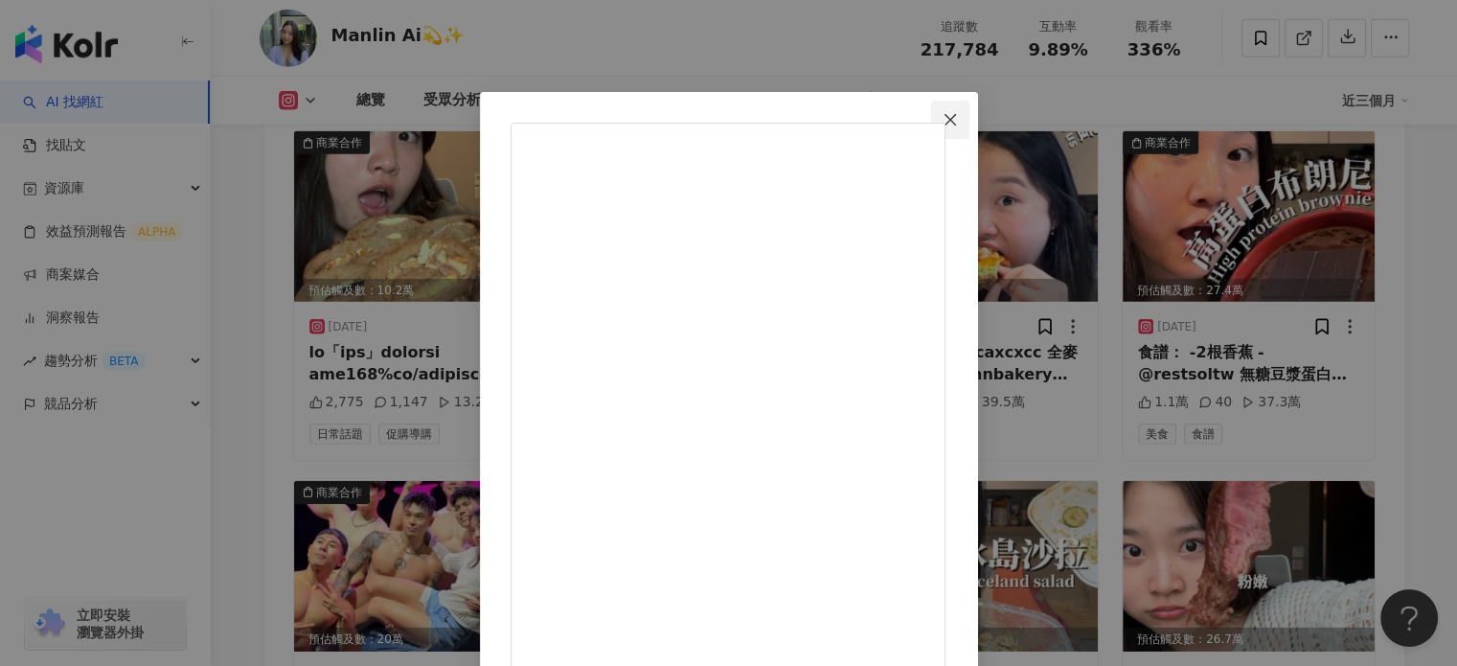
click at [958, 120] on icon "close" at bounding box center [950, 119] width 15 height 15
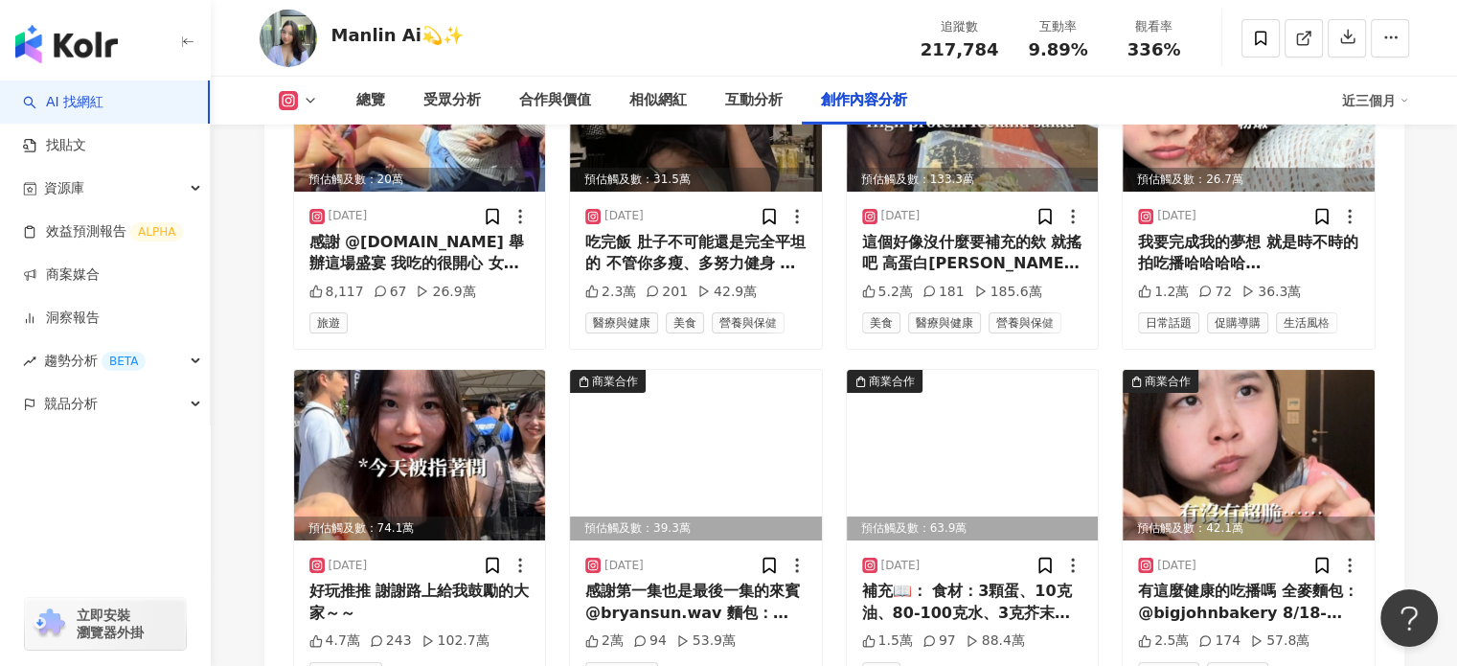
scroll to position [6665, 0]
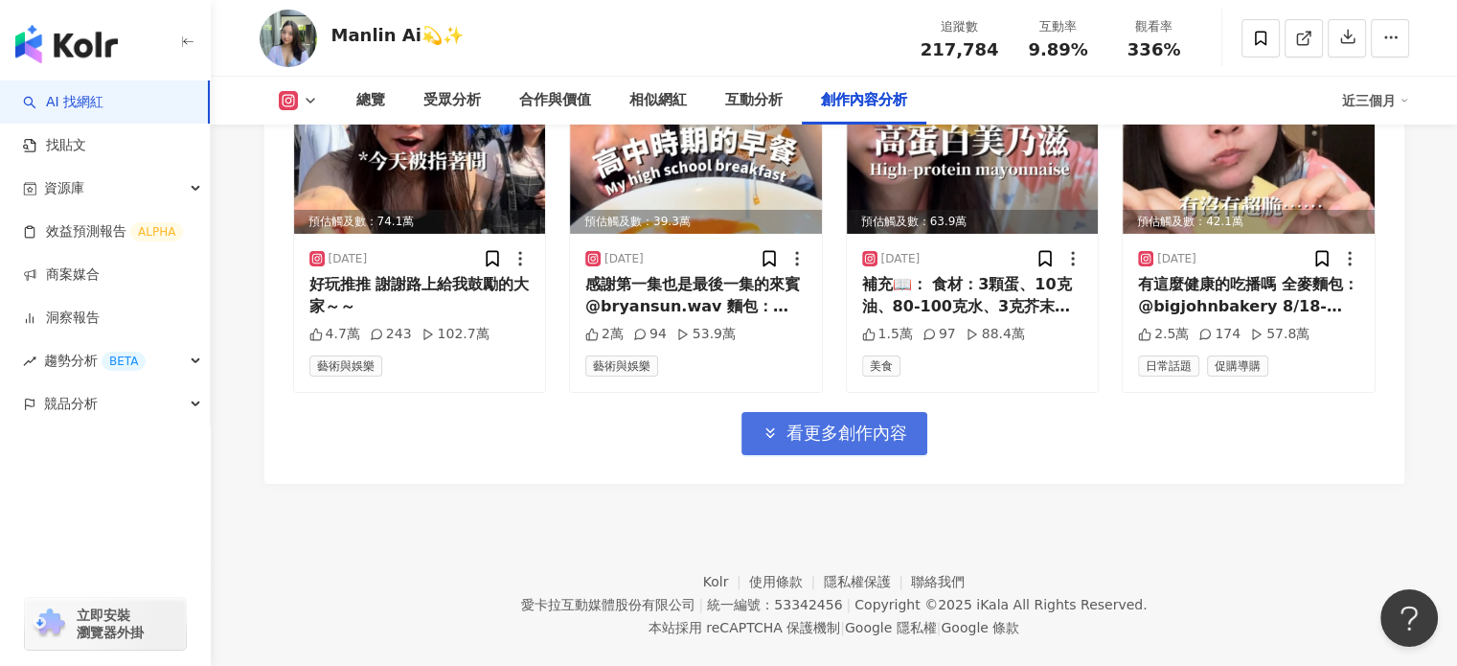
click at [871, 422] on span "看更多創作內容" at bounding box center [847, 432] width 121 height 21
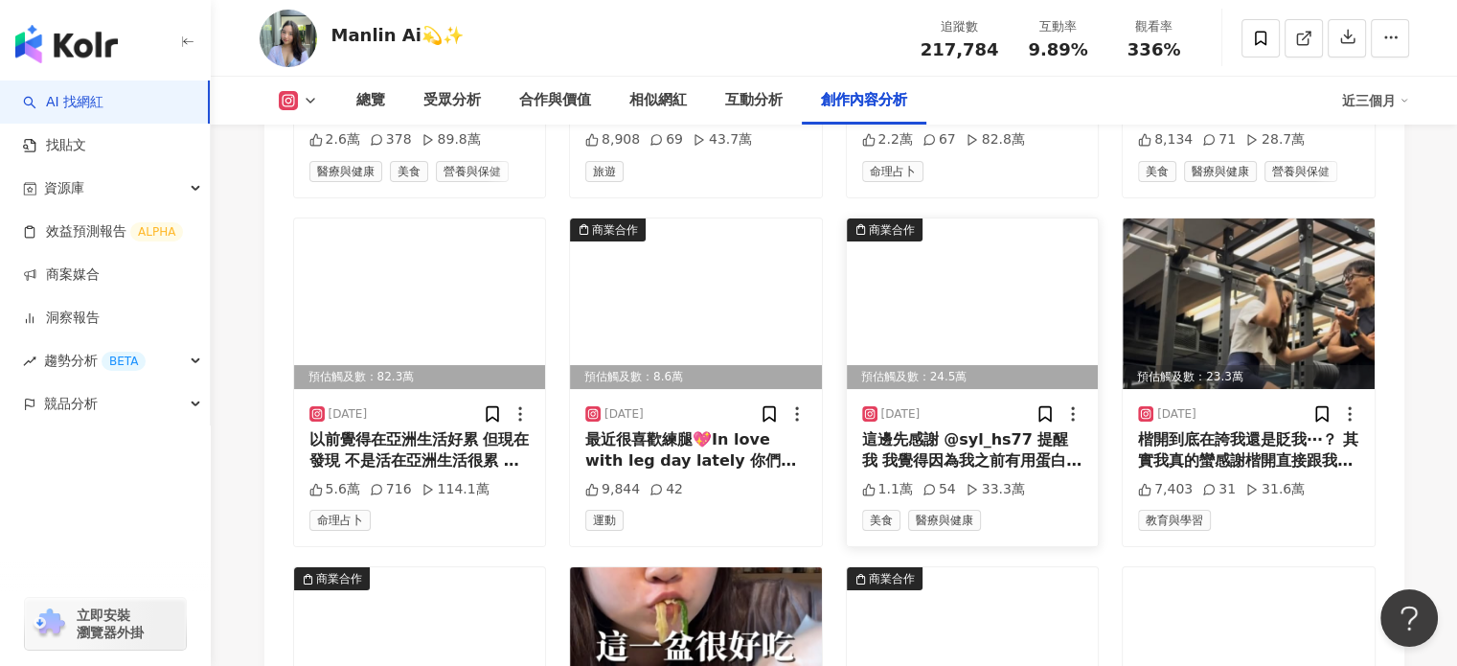
scroll to position [7240, 0]
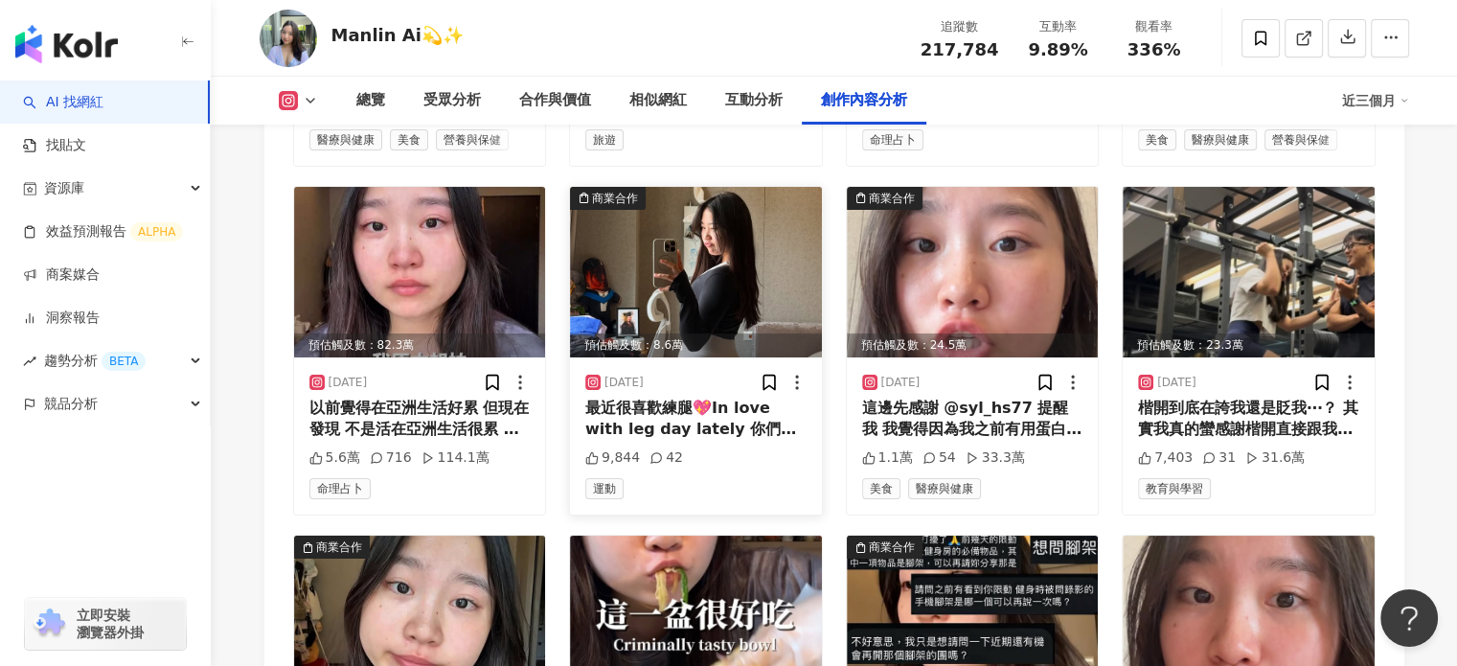
click at [763, 237] on img at bounding box center [696, 272] width 252 height 171
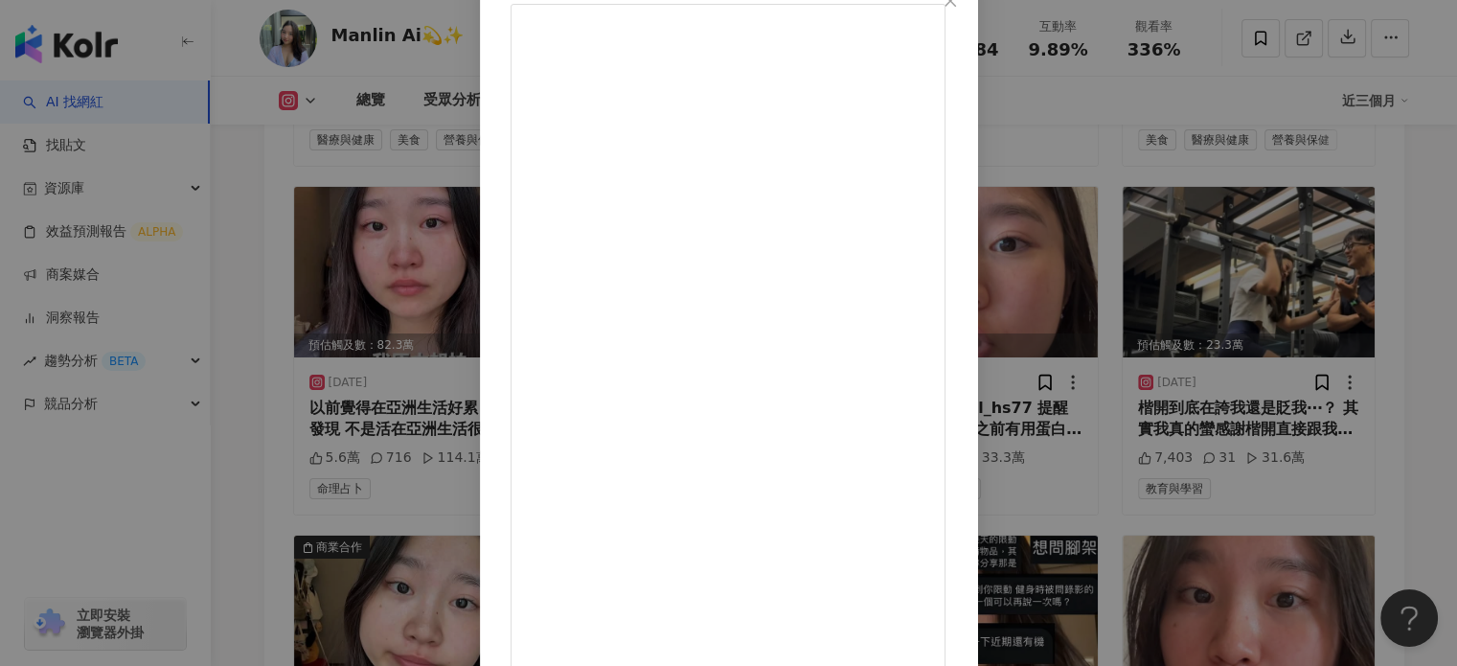
scroll to position [0, 0]
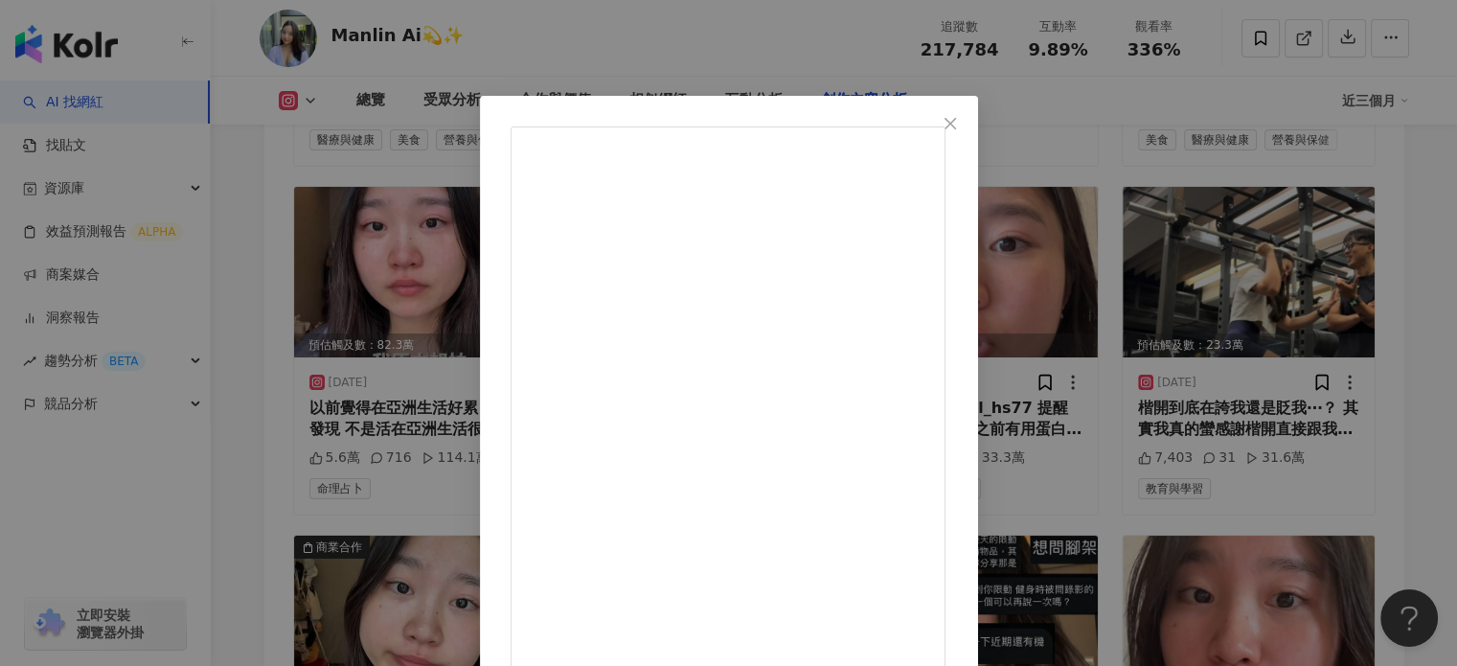
drag, startPoint x: 1107, startPoint y: 125, endPoint x: 1127, endPoint y: 118, distance: 20.3
click at [970, 125] on span "Close" at bounding box center [950, 123] width 38 height 15
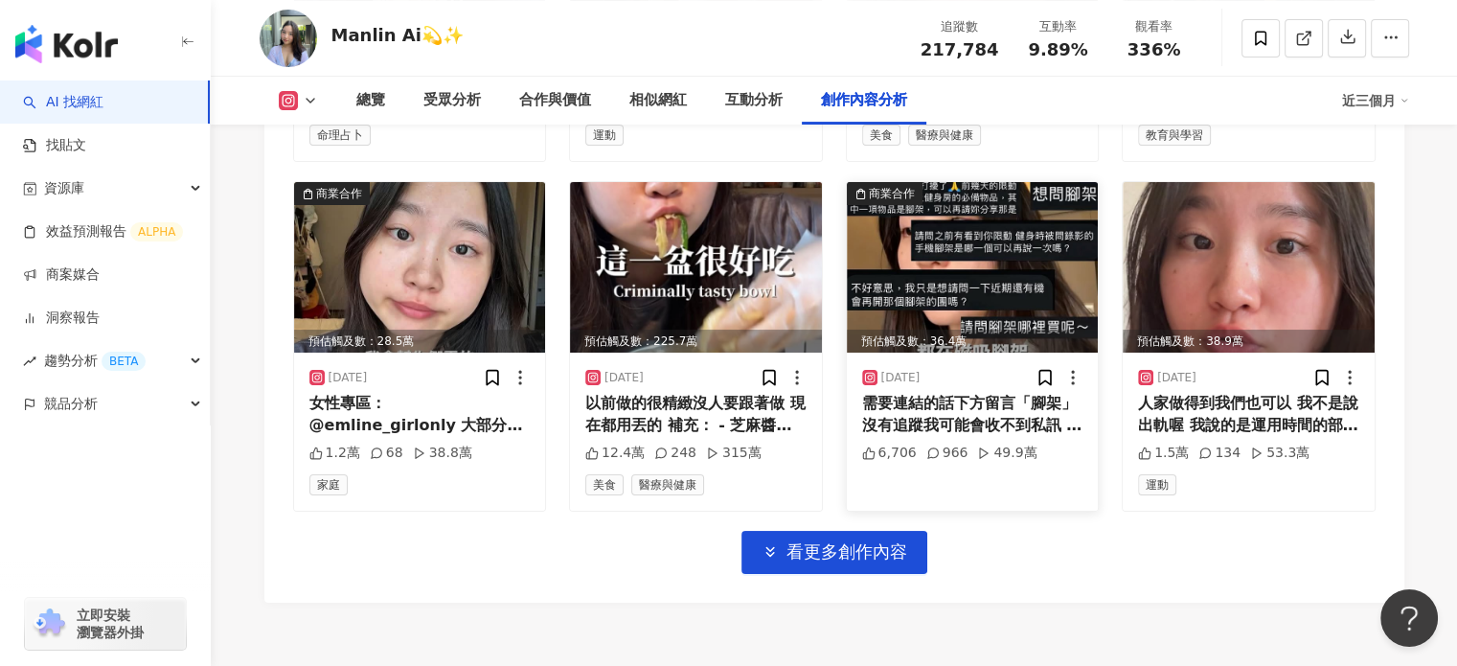
scroll to position [7518, 0]
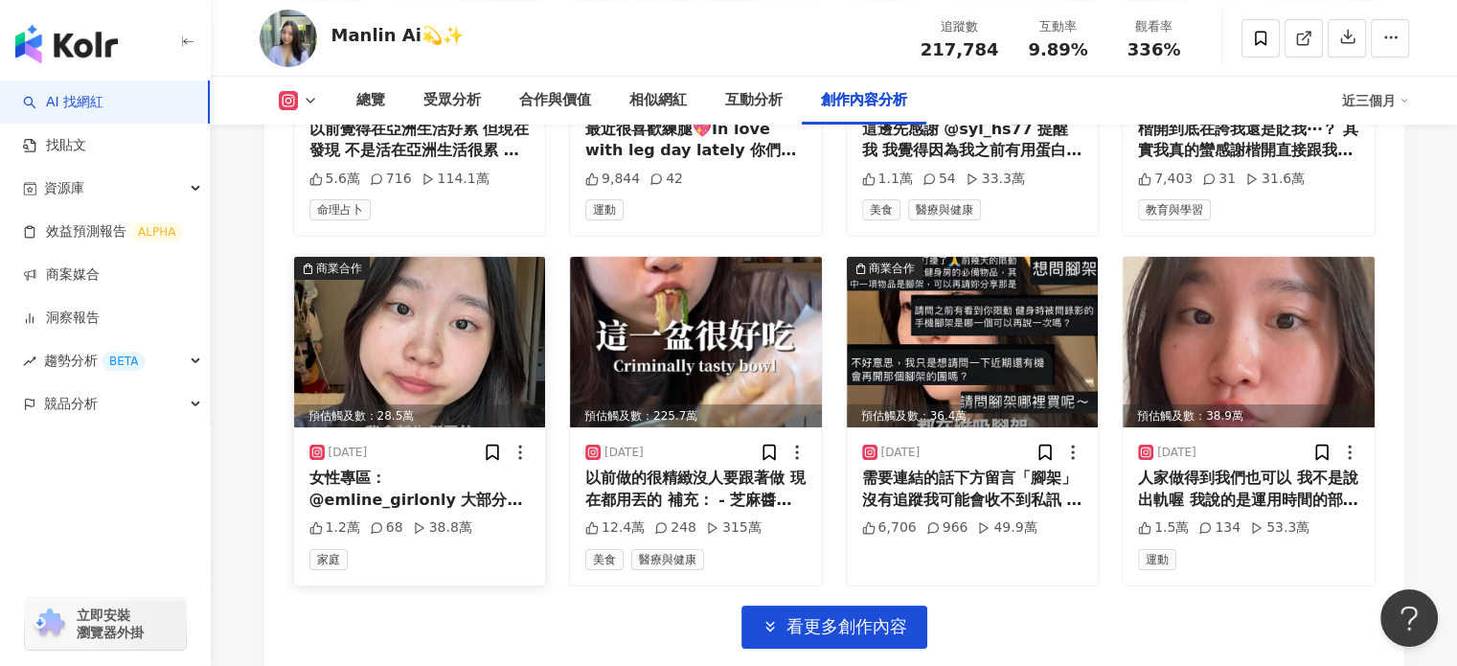
click at [479, 351] on img at bounding box center [420, 342] width 252 height 171
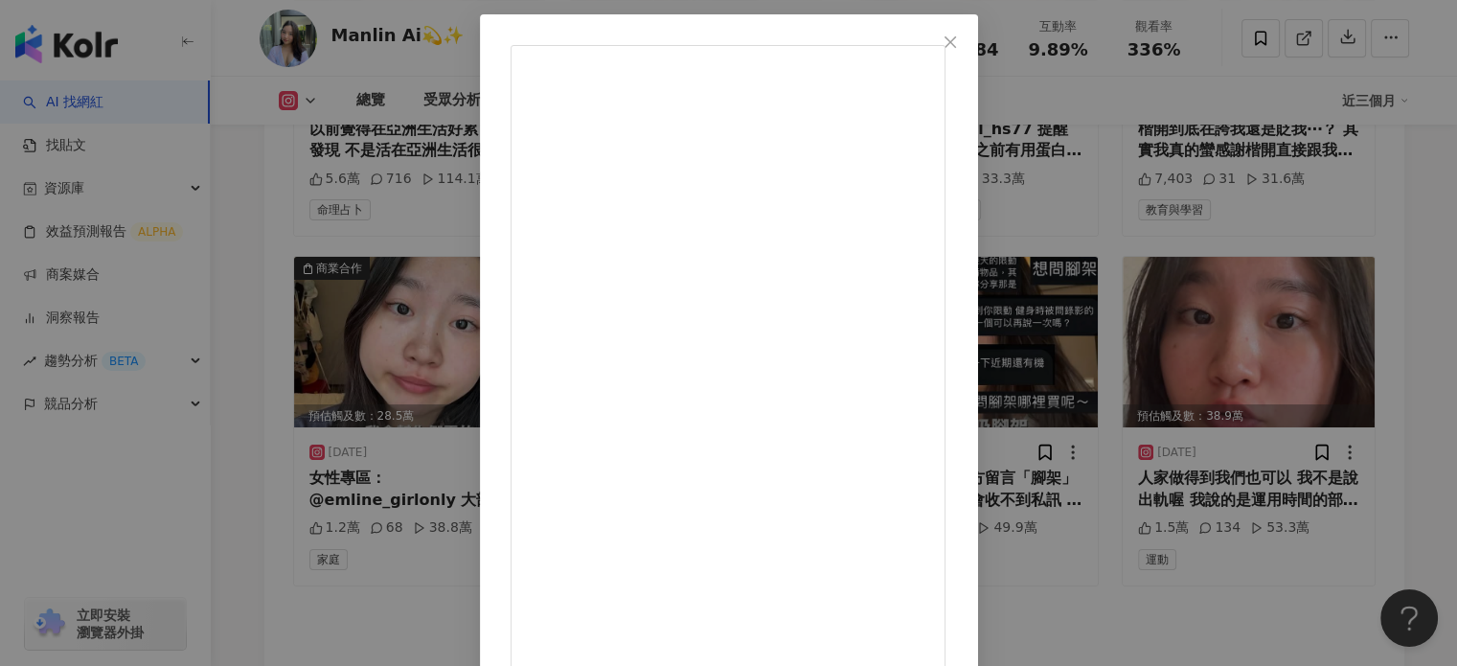
scroll to position [0, 0]
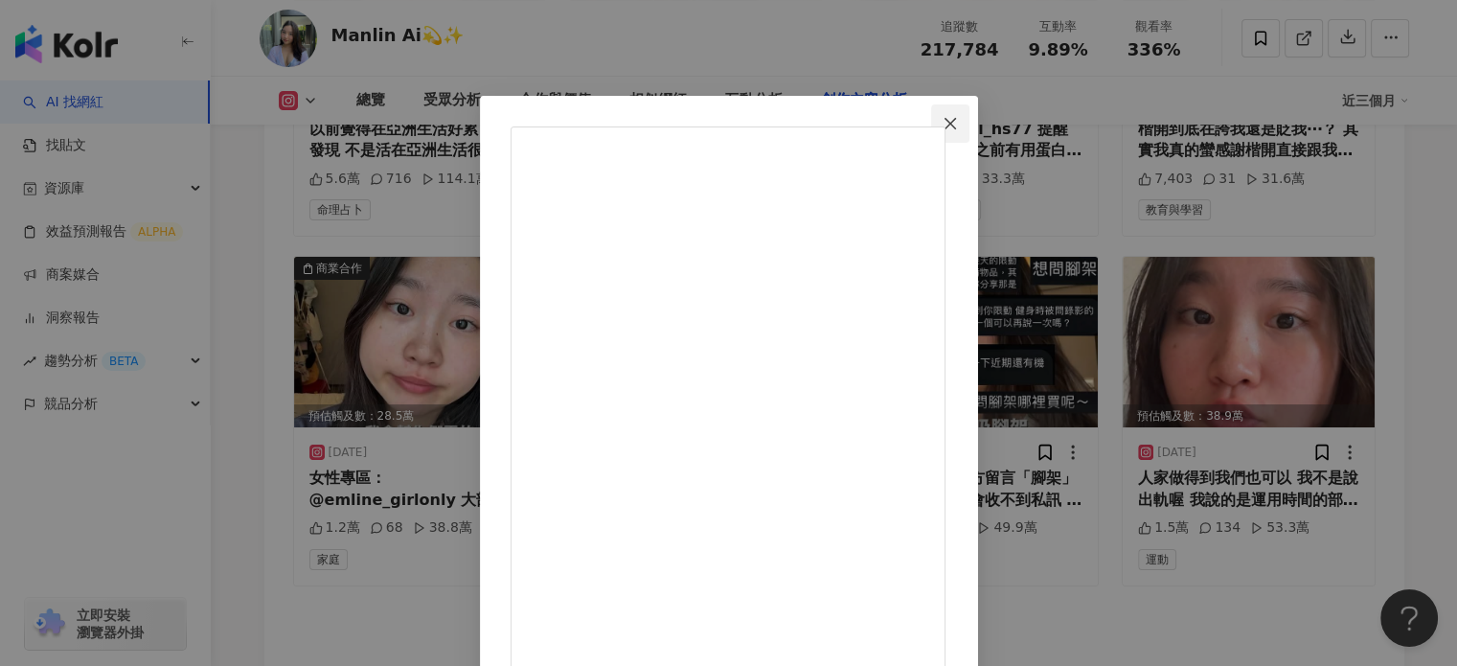
click at [958, 125] on icon "close" at bounding box center [950, 123] width 15 height 15
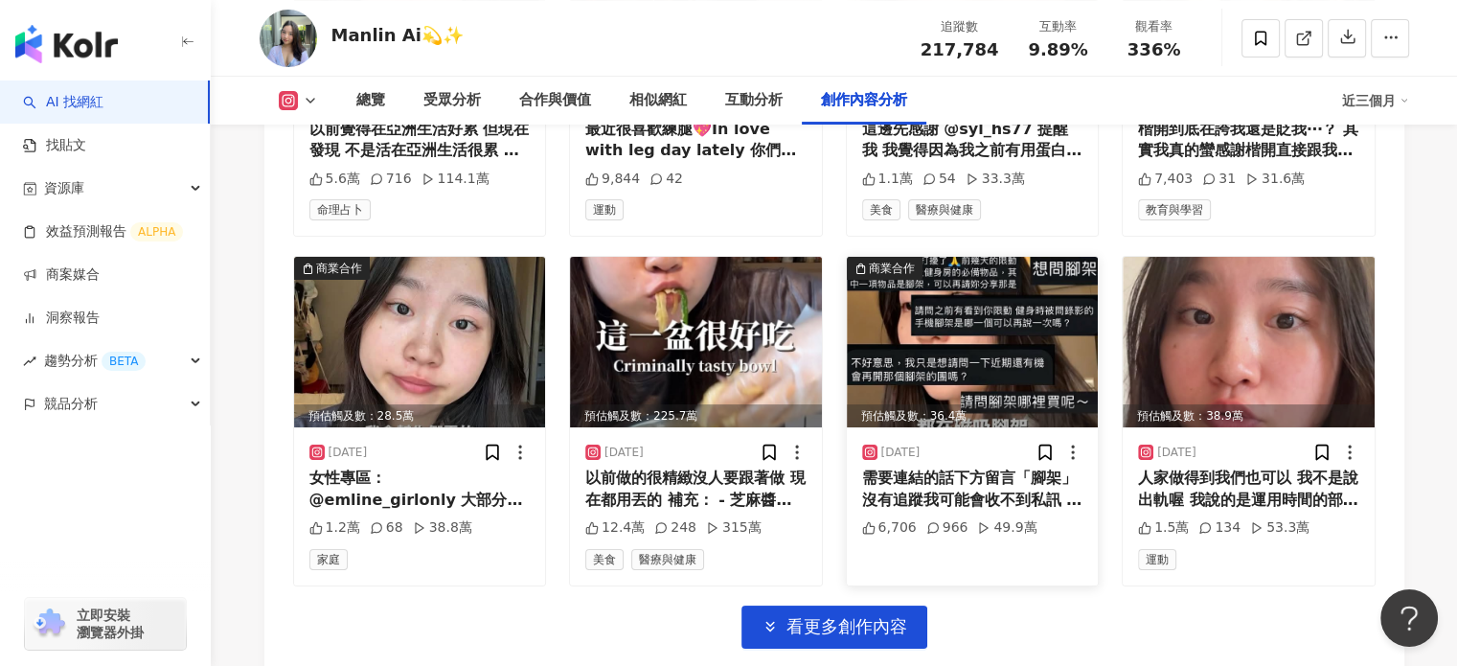
click at [843, 609] on button "看更多創作內容" at bounding box center [835, 626] width 186 height 43
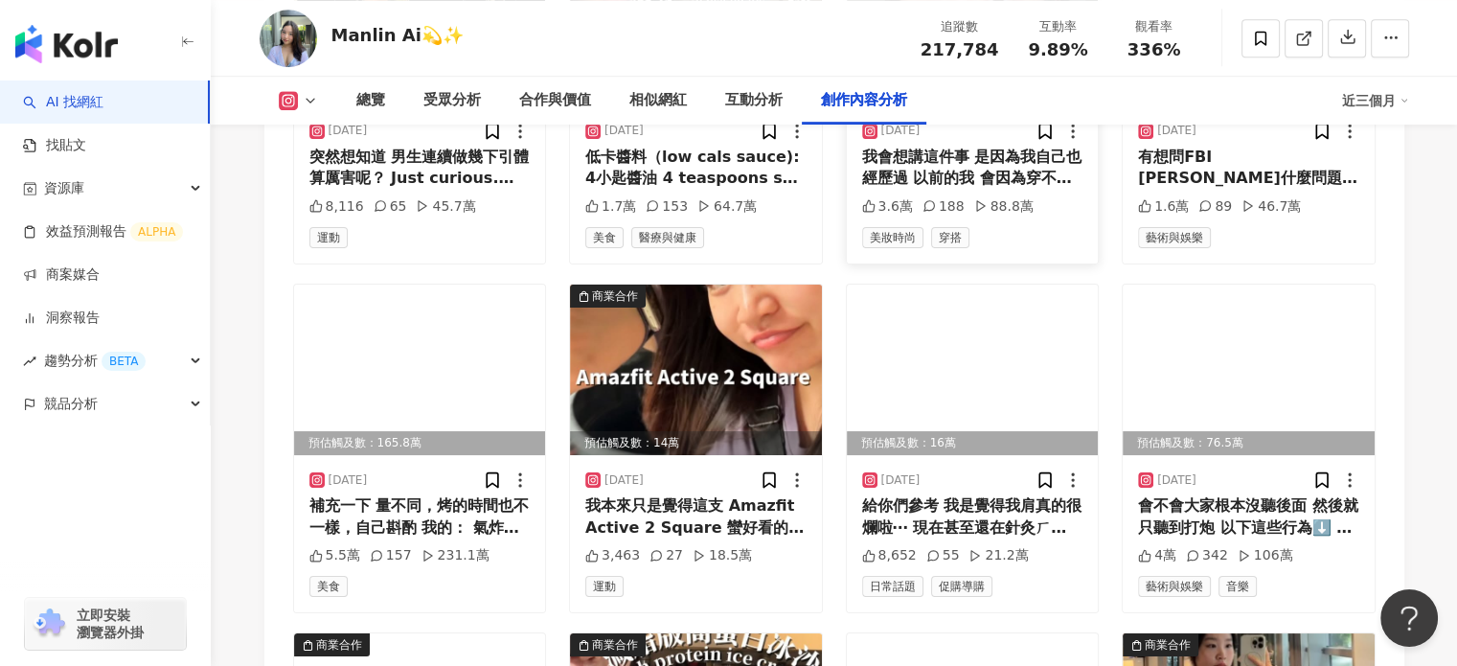
scroll to position [8477, 0]
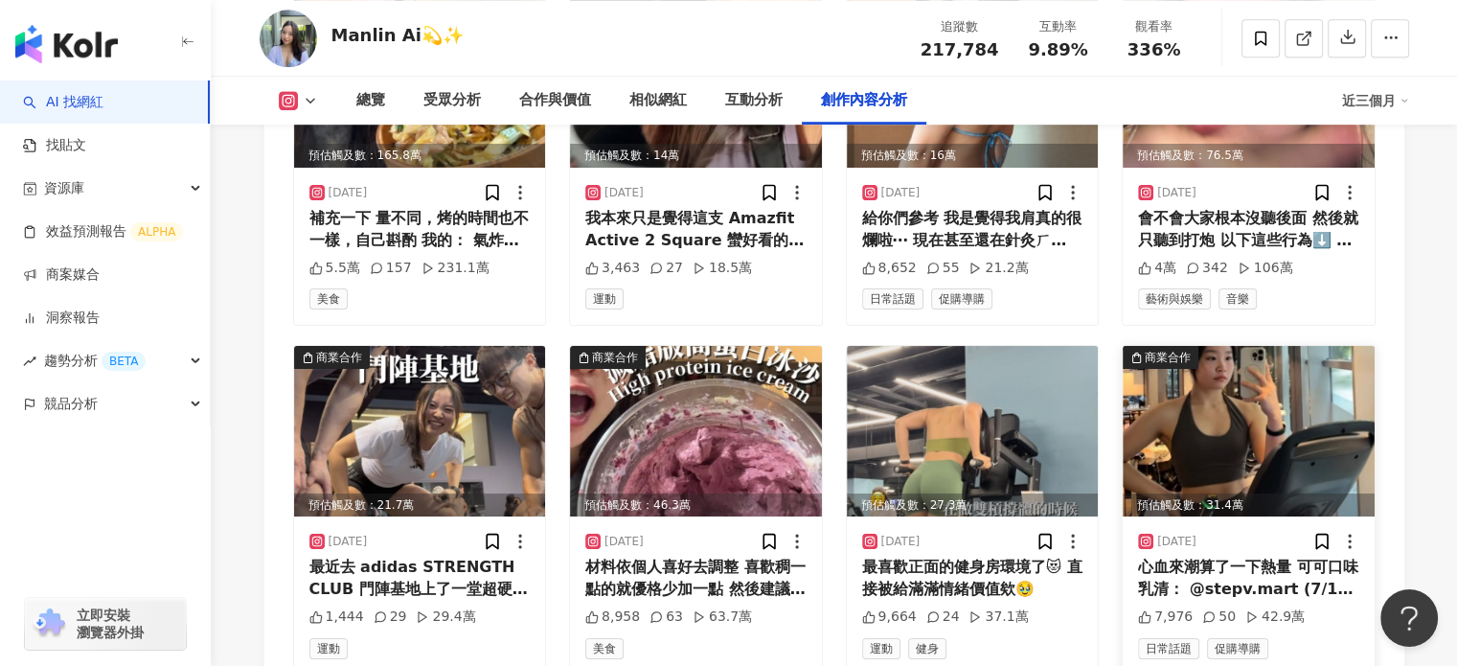
click at [1266, 381] on img at bounding box center [1249, 431] width 252 height 171
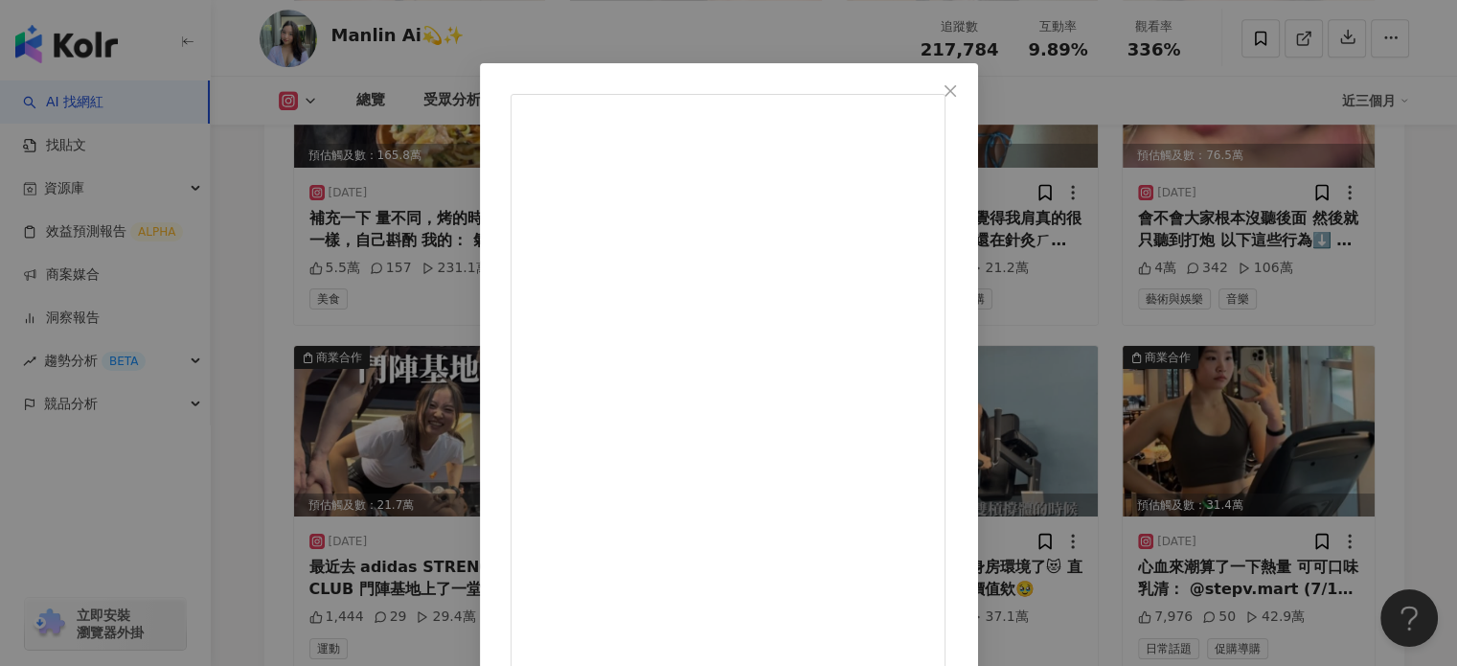
scroll to position [0, 0]
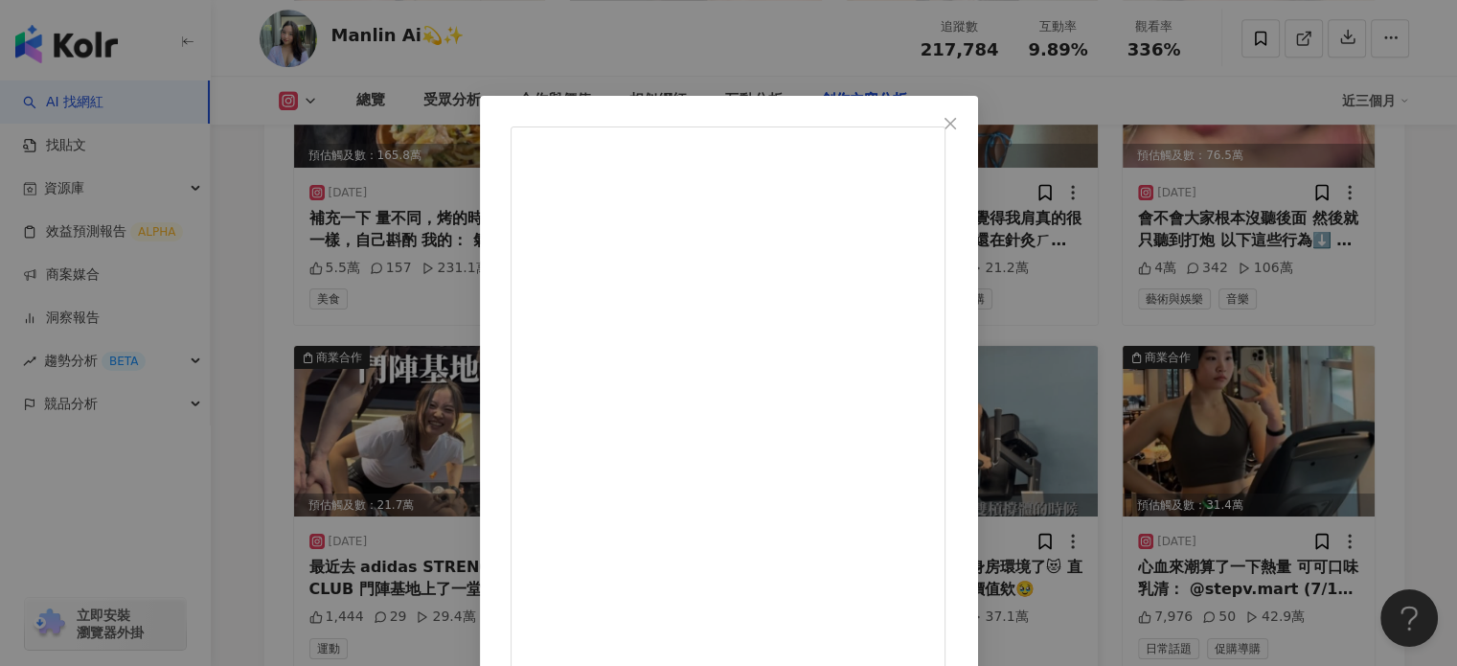
drag, startPoint x: 1118, startPoint y: 126, endPoint x: 939, endPoint y: 420, distance: 343.6
click at [958, 126] on icon "close" at bounding box center [950, 123] width 15 height 15
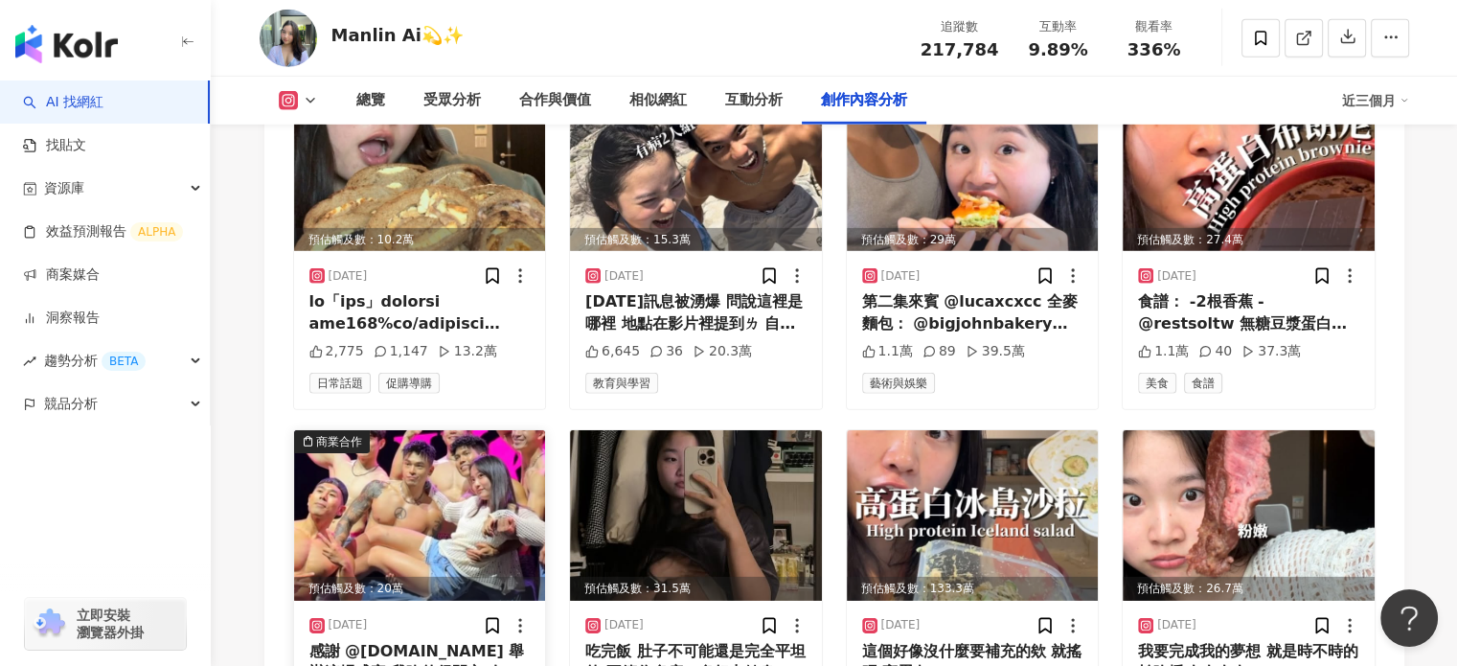
scroll to position [5698, 0]
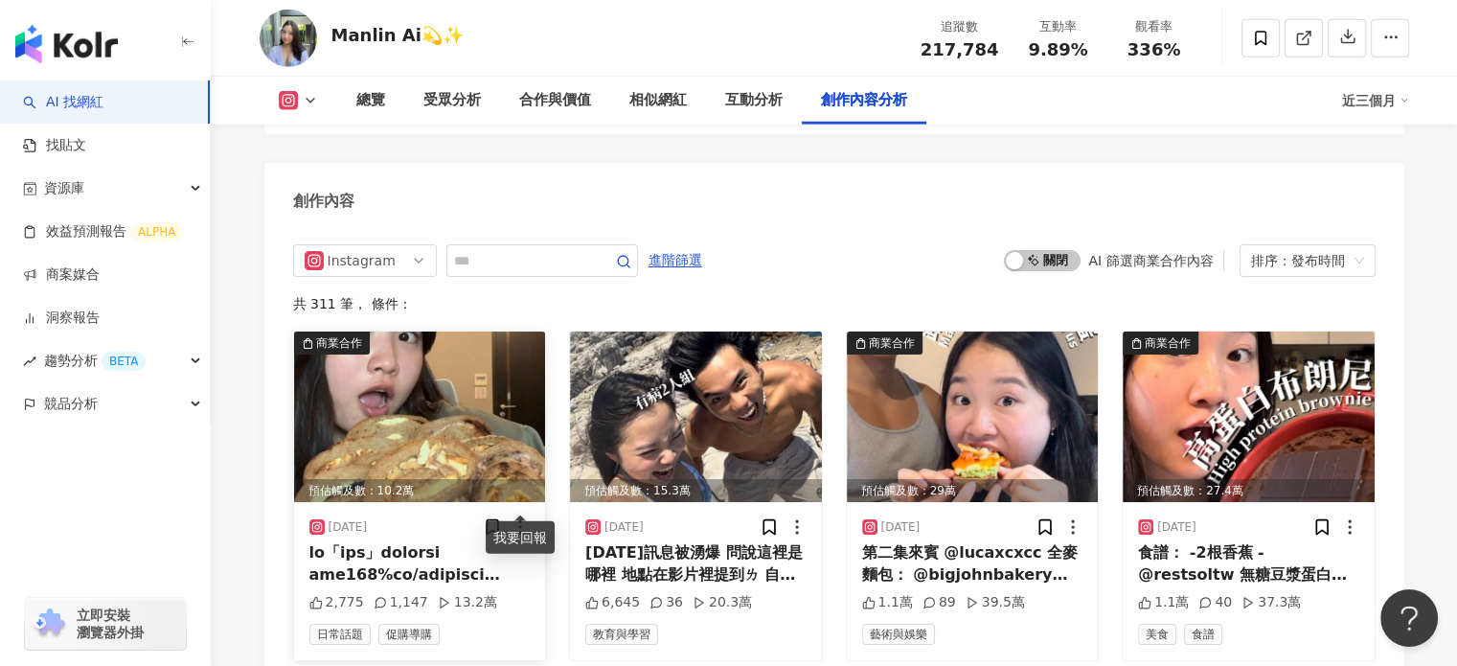
click at [524, 517] on icon at bounding box center [520, 526] width 19 height 19
click at [433, 416] on img at bounding box center [420, 416] width 252 height 171
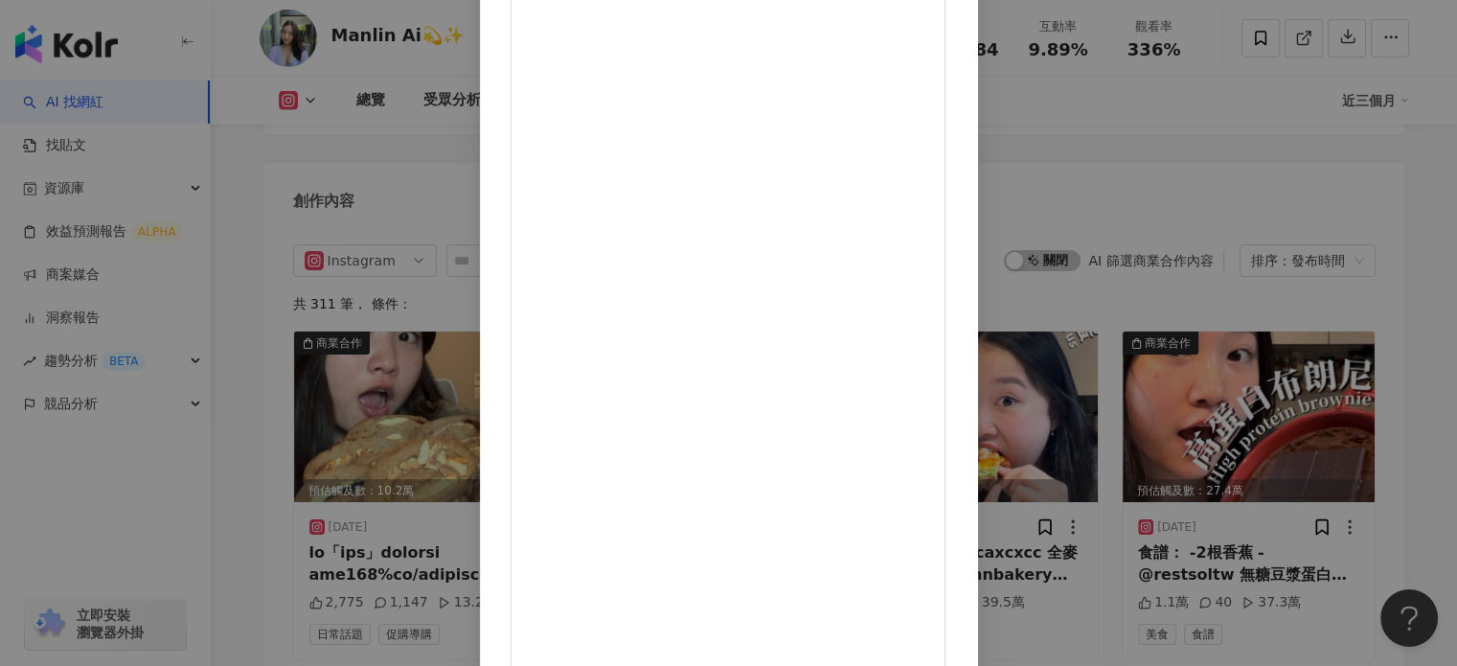
scroll to position [5794, 0]
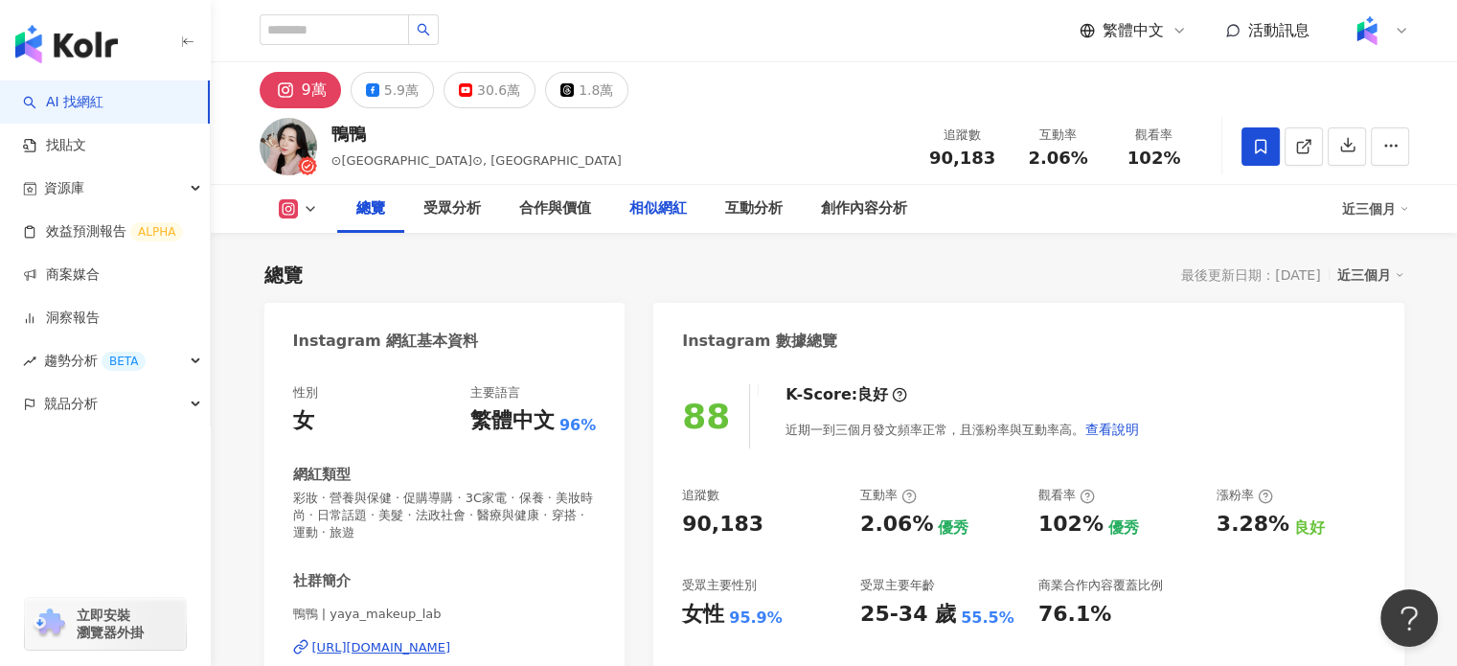
click at [672, 215] on div "相似網紅" at bounding box center [657, 208] width 57 height 23
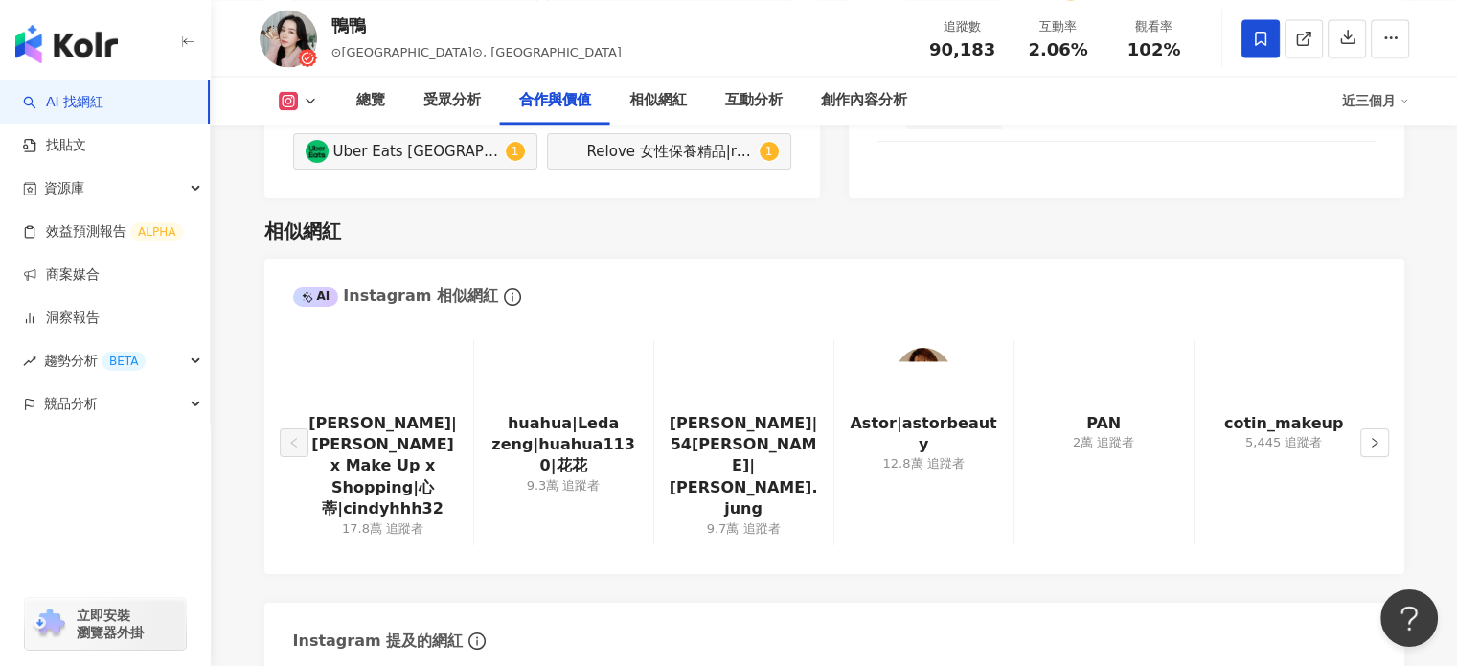
scroll to position [3126, 0]
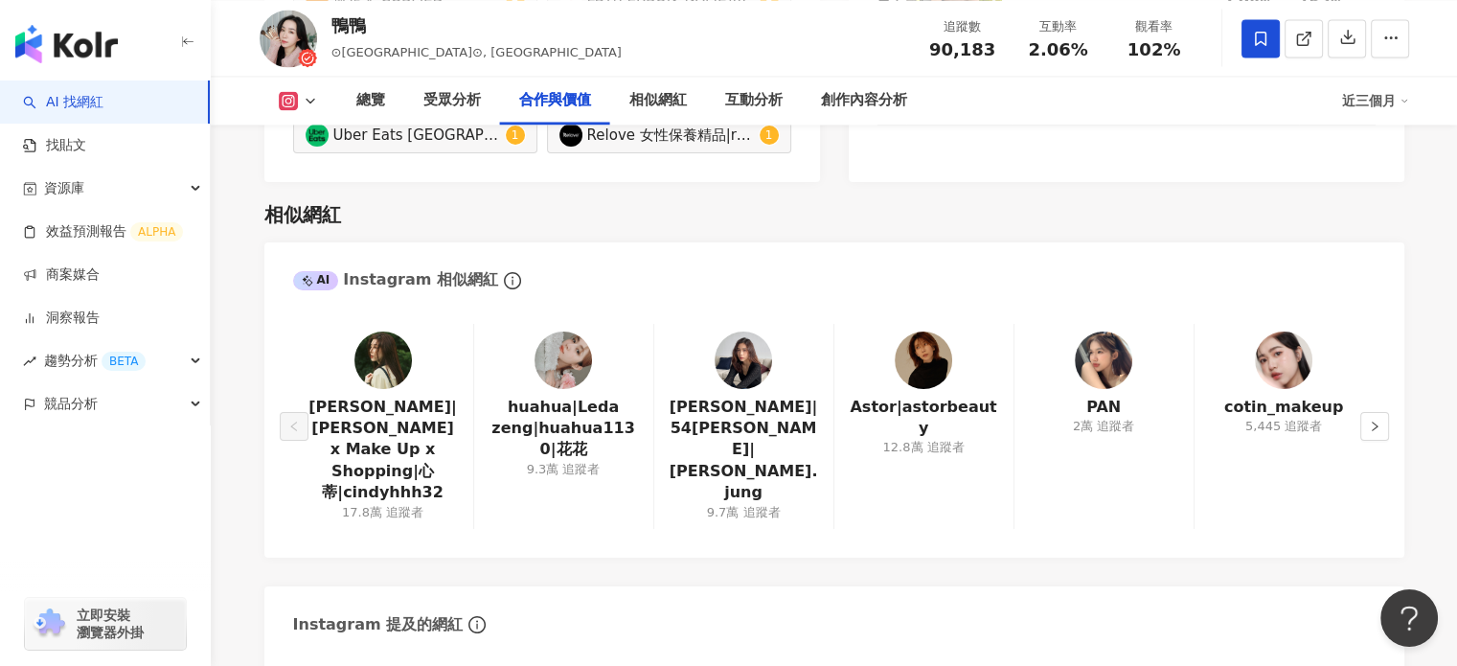
click at [699, 374] on div "黃蓉|54黃蓉|huang.jung 9.7萬 追蹤者" at bounding box center [743, 426] width 180 height 205
click at [740, 382] on img at bounding box center [743, 359] width 57 height 57
click at [1384, 415] on button "button" at bounding box center [1374, 426] width 29 height 29
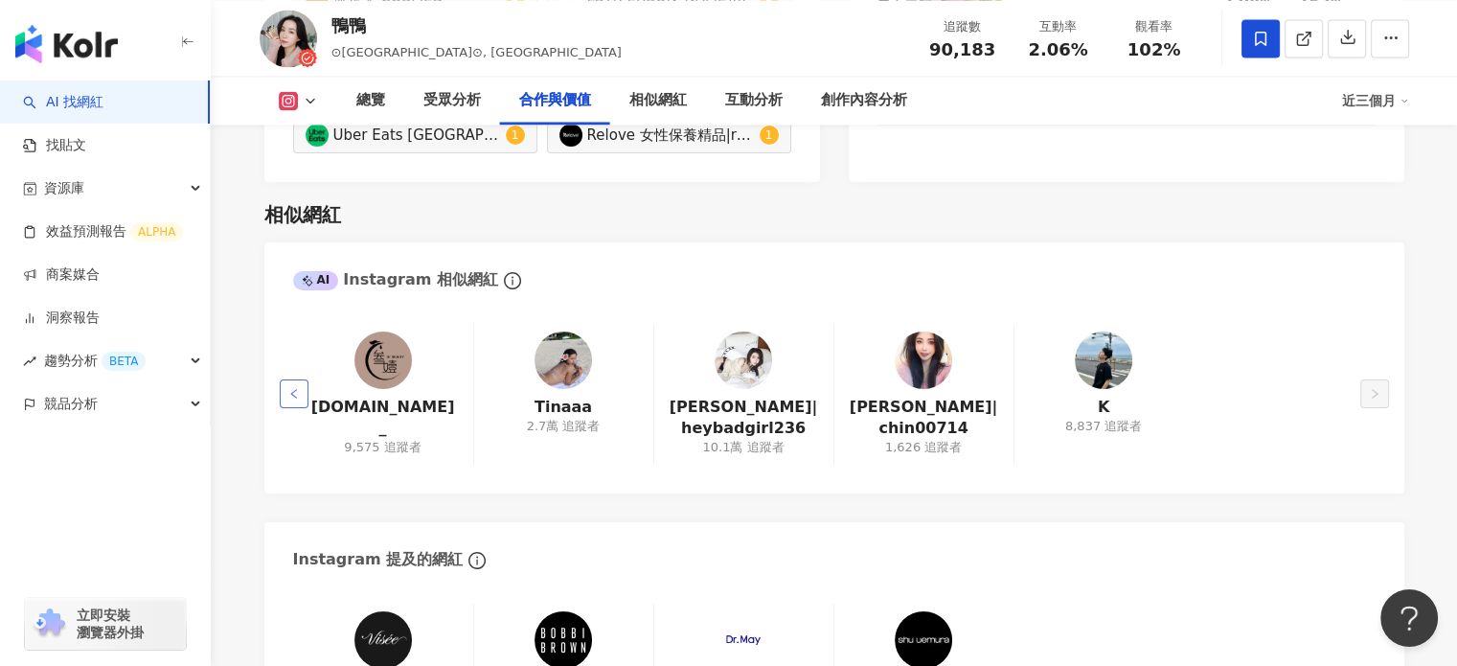
click at [294, 401] on button "button" at bounding box center [294, 393] width 29 height 29
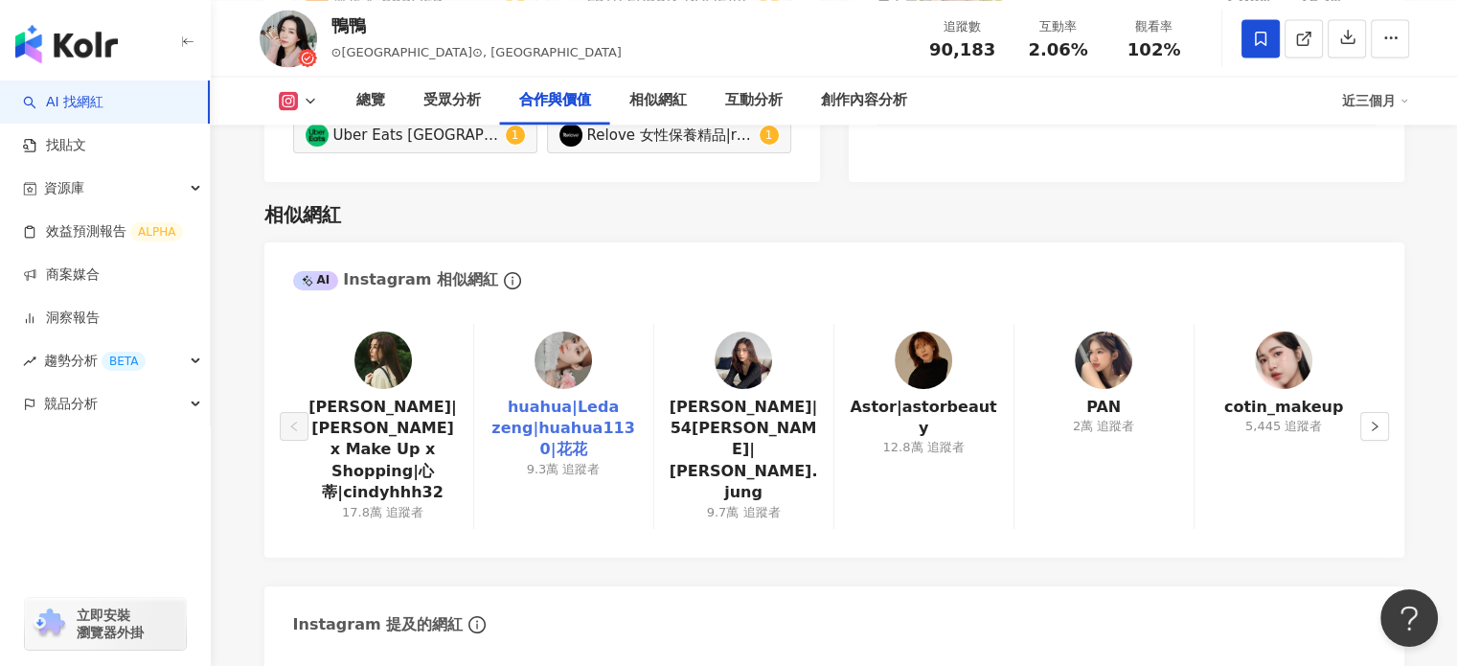
click at [523, 432] on link "huahua|Leda zeng|huahua1130|花花" at bounding box center [564, 429] width 148 height 64
click at [366, 382] on img at bounding box center [382, 359] width 57 height 57
click at [918, 382] on img at bounding box center [923, 359] width 57 height 57
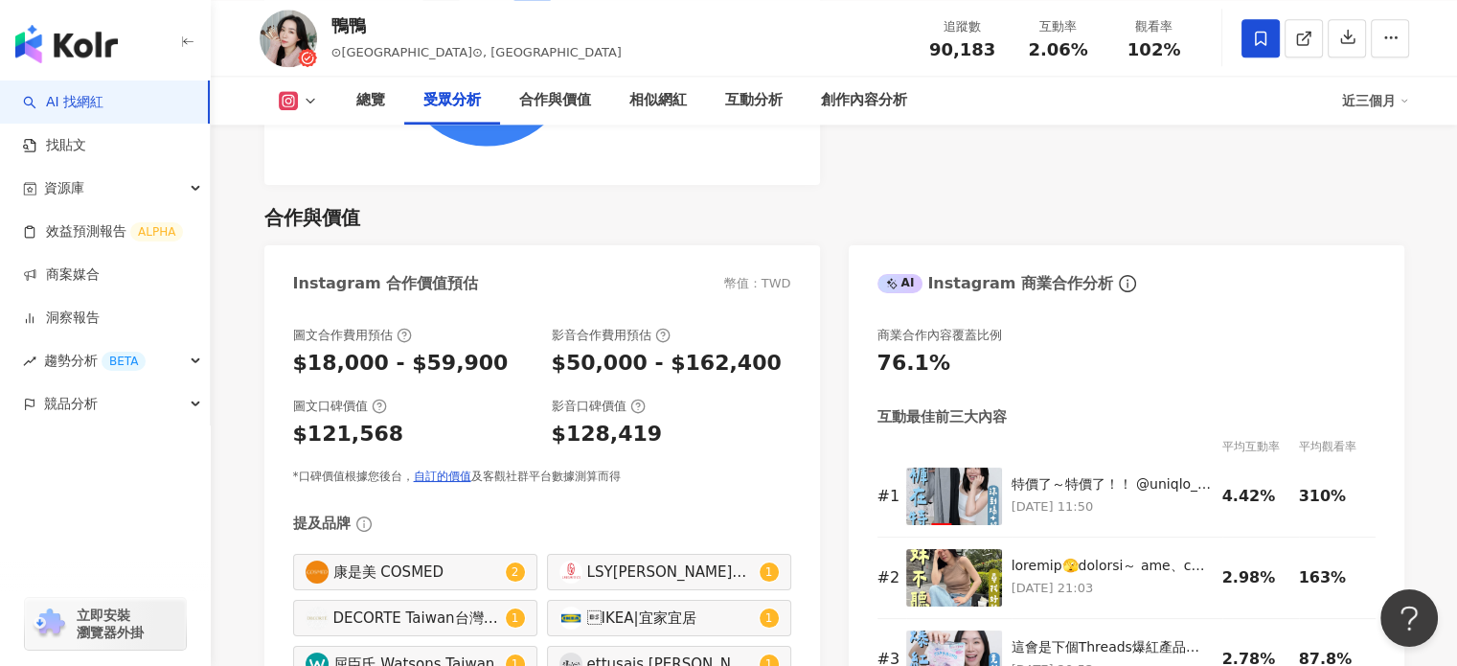
scroll to position [2264, 0]
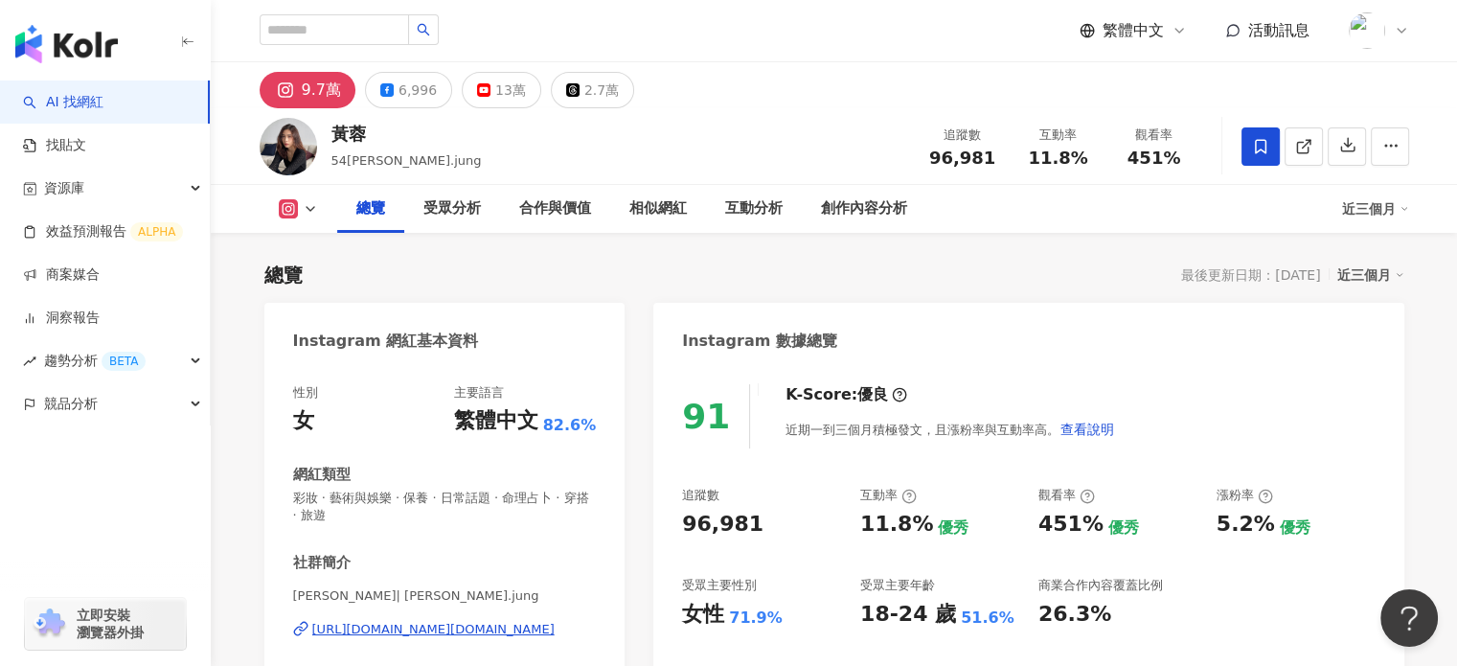
click at [411, 629] on div "[URL][DOMAIN_NAME][DOMAIN_NAME]" at bounding box center [433, 629] width 242 height 17
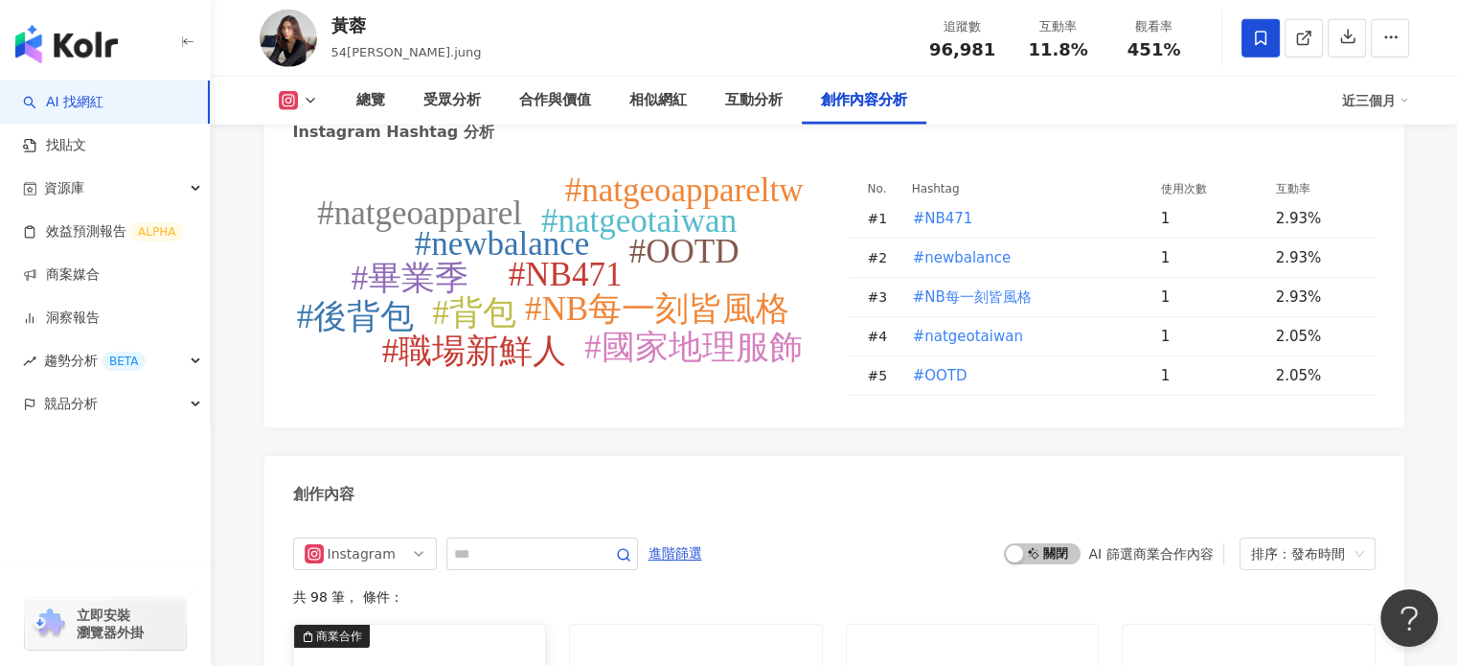
scroll to position [5844, 0]
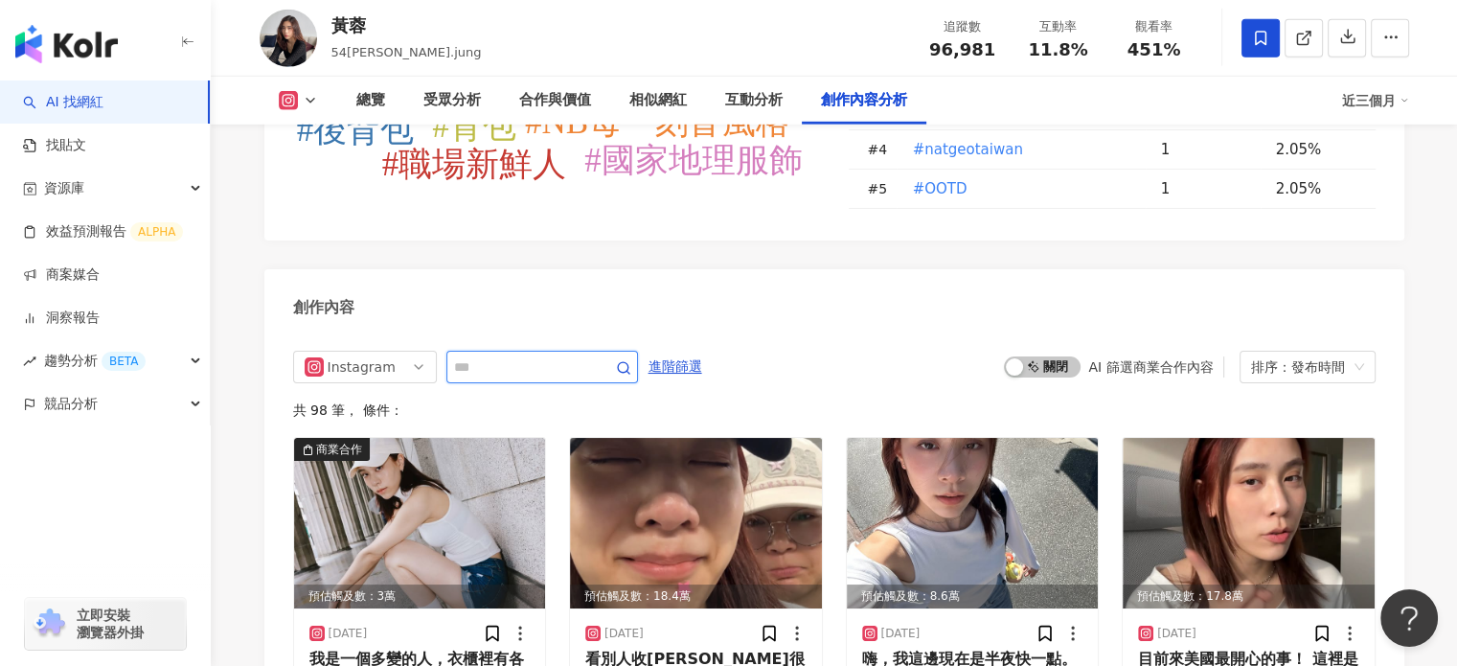
click at [523, 355] on input "text" at bounding box center [521, 366] width 134 height 23
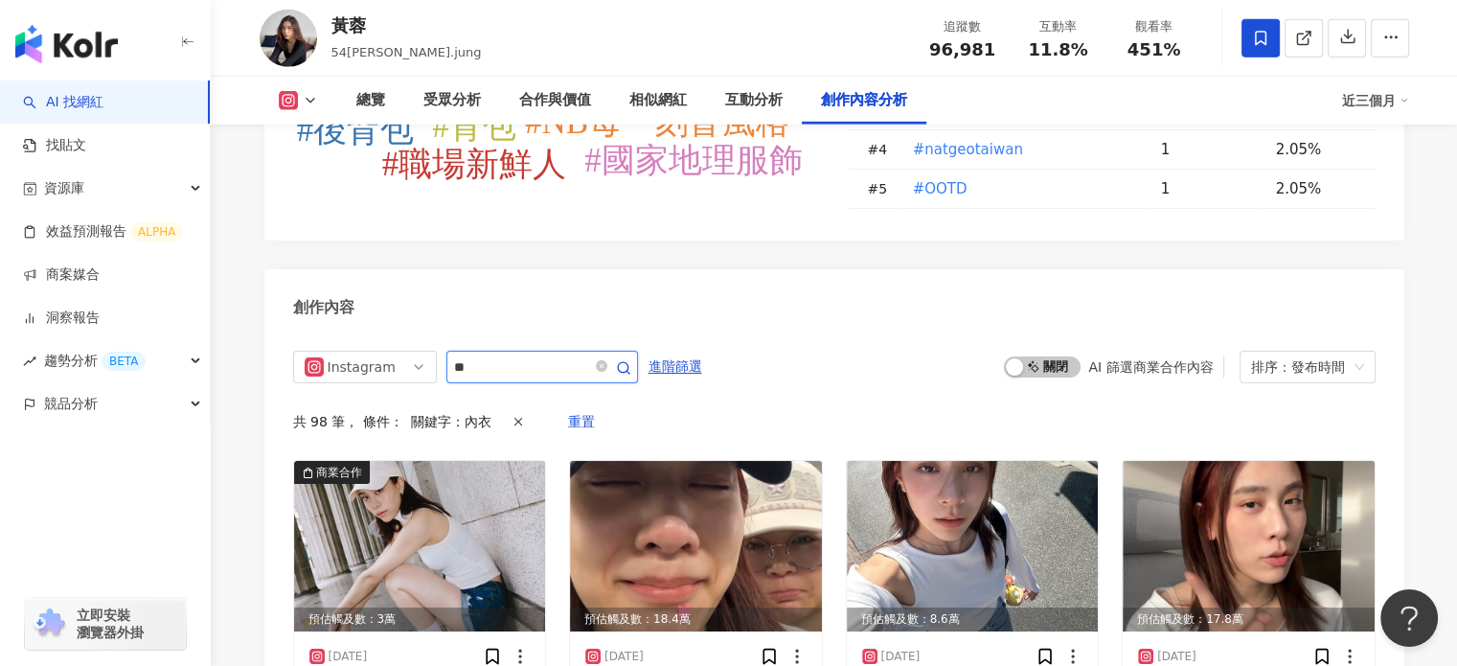
scroll to position [5888, 0]
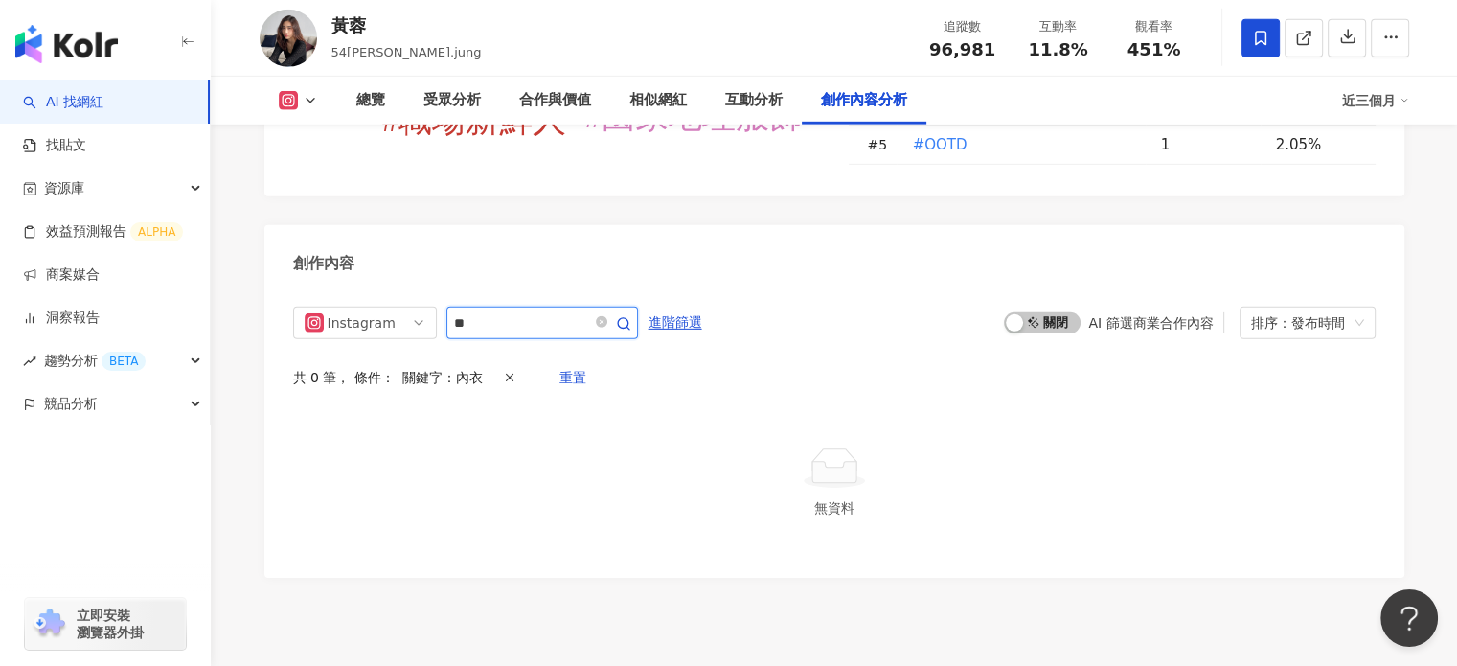
click at [588, 311] on input "**" at bounding box center [521, 322] width 134 height 23
type input "**"
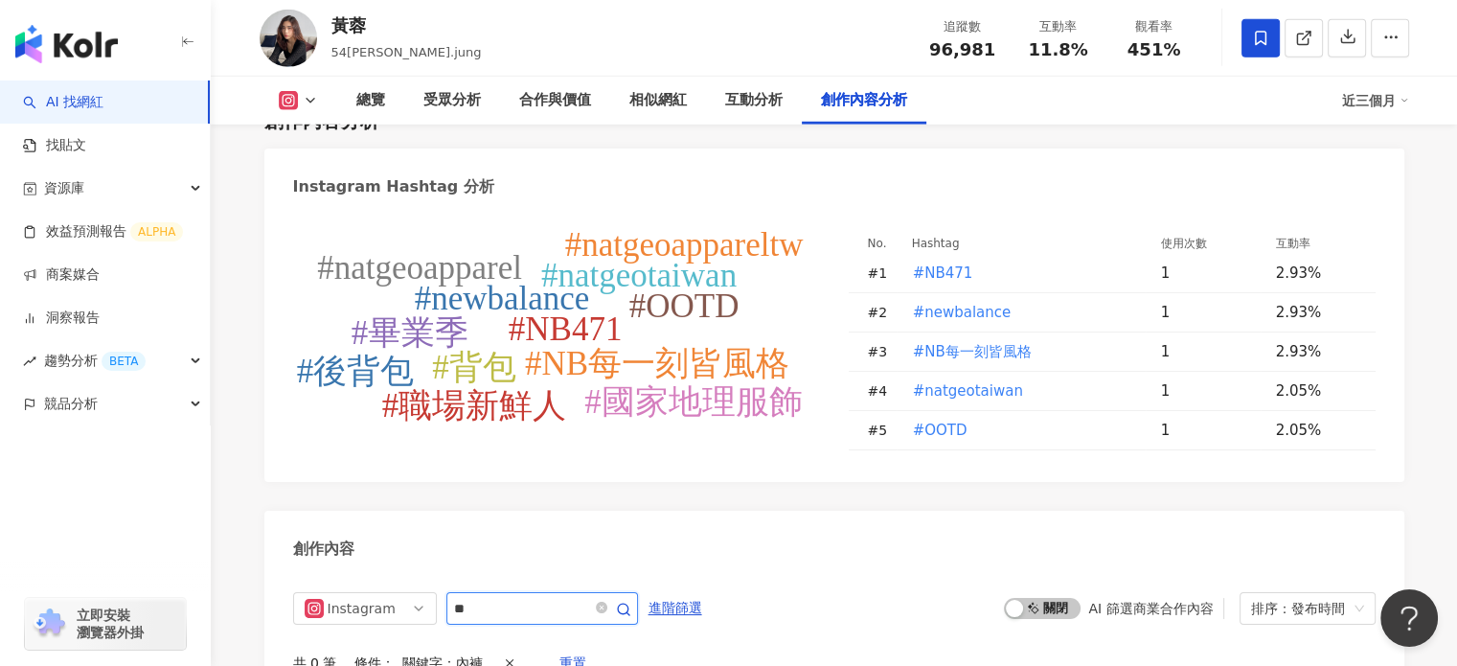
scroll to position [5522, 0]
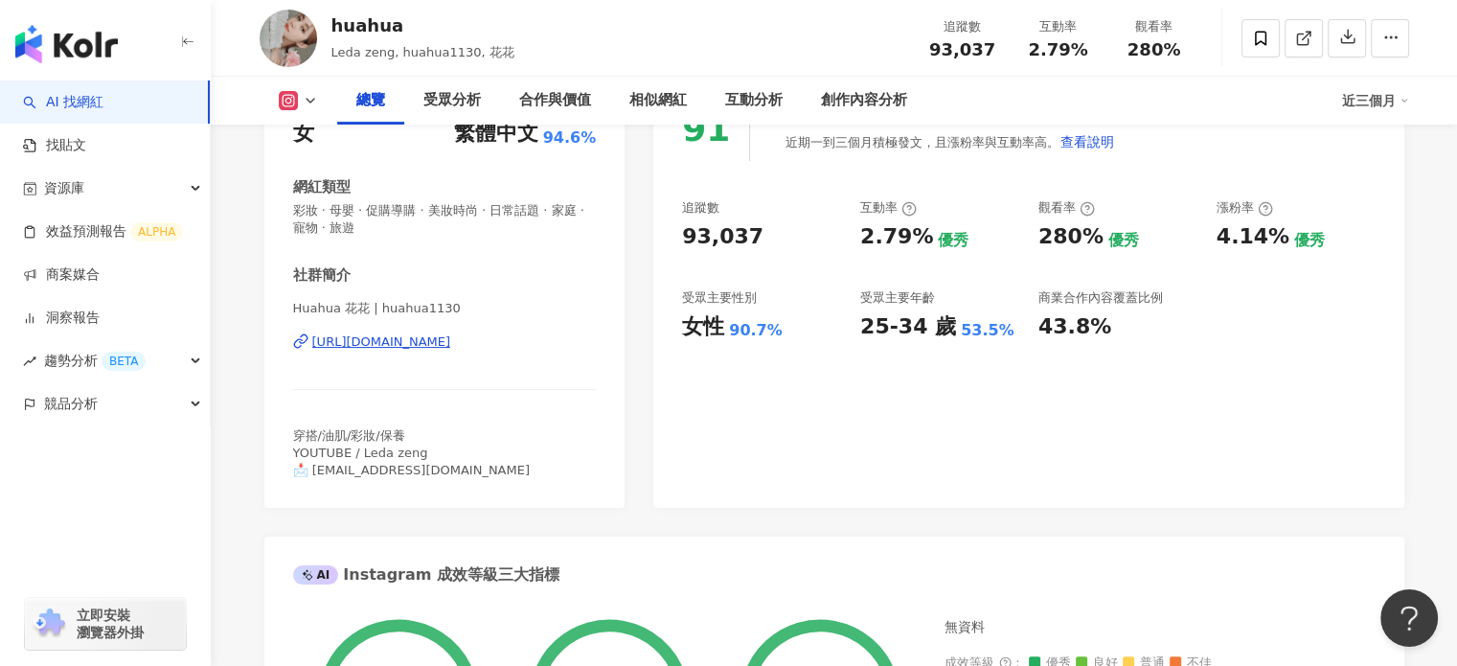
scroll to position [287, 0]
click at [430, 344] on div "[URL][DOMAIN_NAME]" at bounding box center [381, 341] width 139 height 17
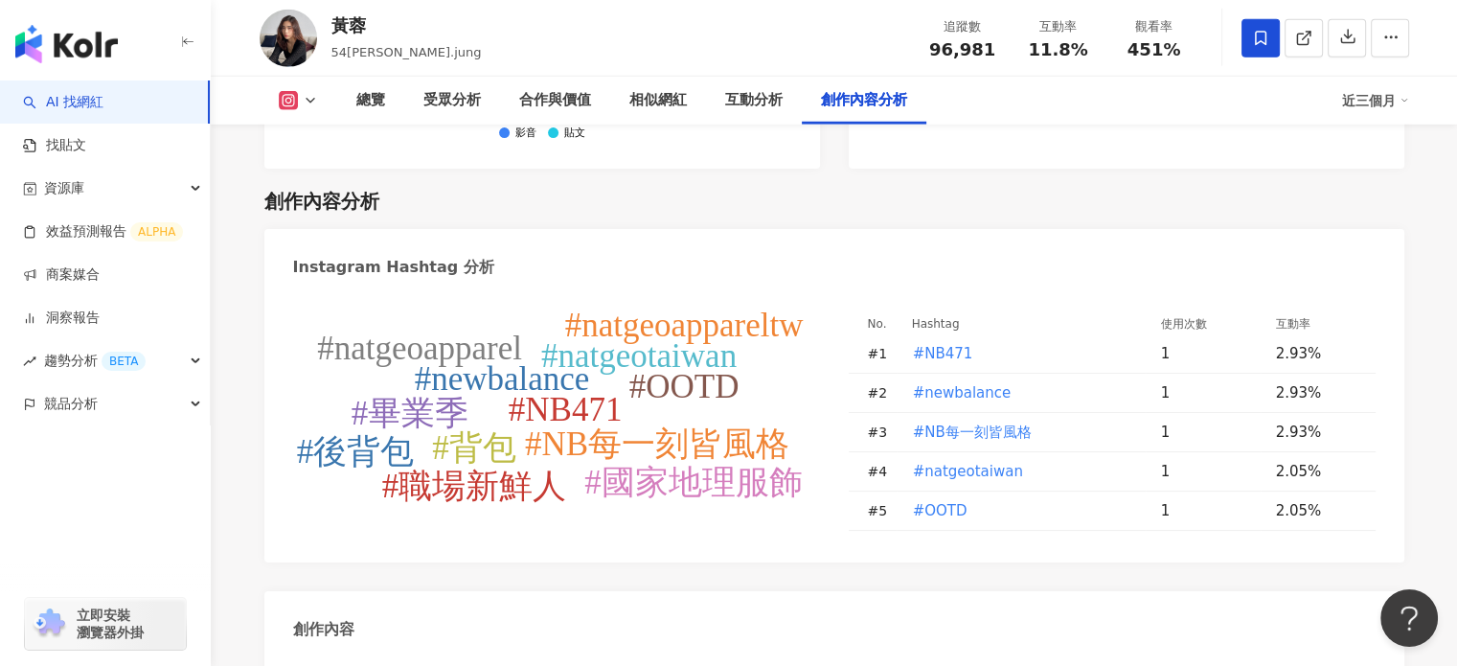
scroll to position [5522, 0]
drag, startPoint x: 361, startPoint y: 23, endPoint x: 330, endPoint y: 23, distance: 31.6
click at [330, 23] on div "[PERSON_NAME]54[PERSON_NAME].jung 追蹤數 96,981 互動率 11.8% 觀看率 451%" at bounding box center [834, 38] width 1226 height 76
copy div "黃蓉"
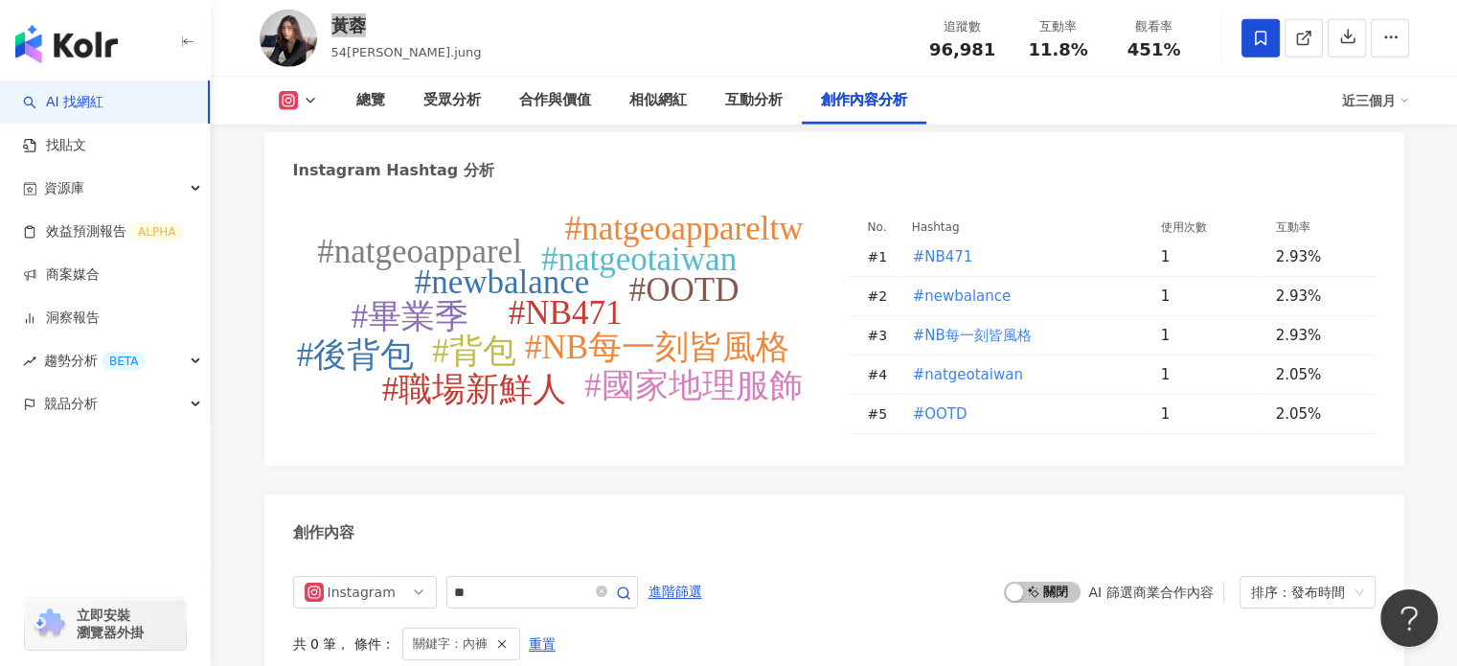
scroll to position [5618, 0]
click at [977, 49] on div "96,981" at bounding box center [962, 49] width 73 height 19
click at [919, 42] on div "追蹤數 96,981" at bounding box center [963, 37] width 96 height 41
drag, startPoint x: 927, startPoint y: 49, endPoint x: 992, endPoint y: 51, distance: 64.2
click at [1000, 49] on div "追蹤數 96,981" at bounding box center [963, 37] width 96 height 41
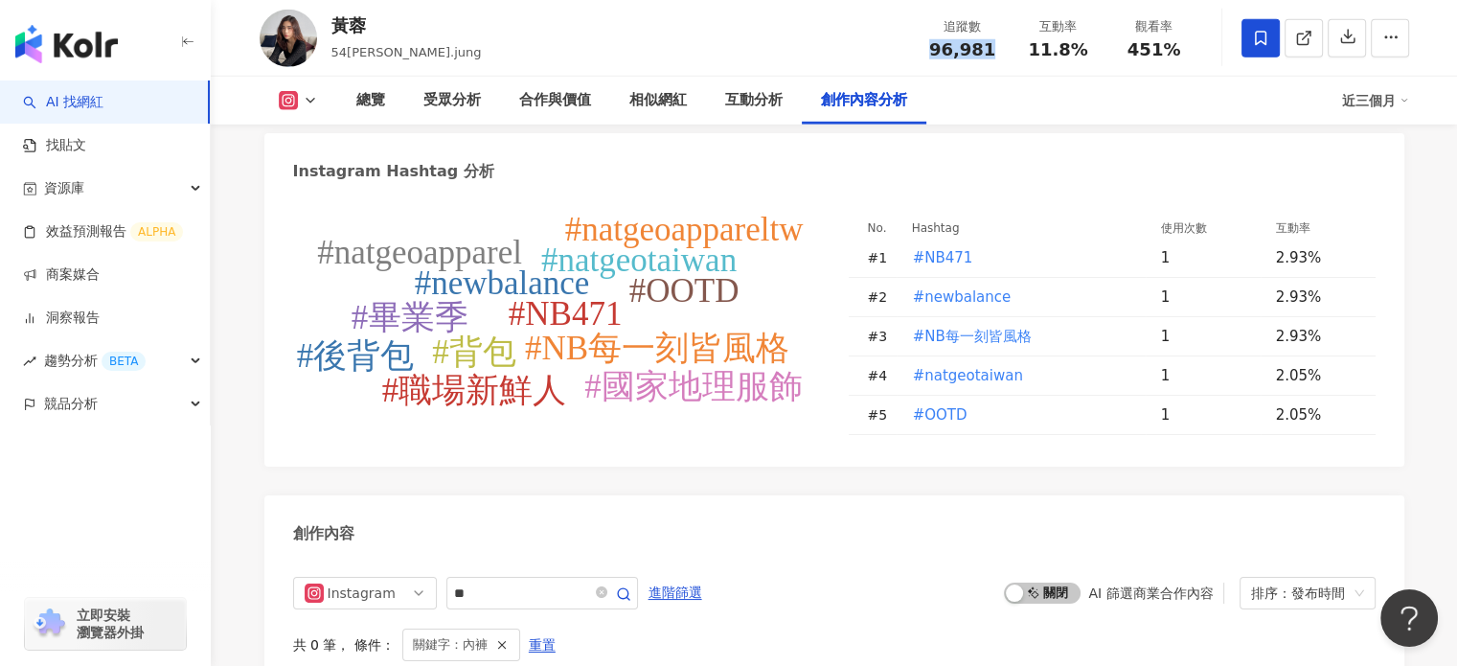
copy span "96,981"
click at [1031, 53] on span "11.8%" at bounding box center [1057, 49] width 59 height 19
drag, startPoint x: 1031, startPoint y: 53, endPoint x: 1092, endPoint y: 53, distance: 61.3
click at [1092, 53] on div "11.8%" at bounding box center [1058, 49] width 73 height 19
copy span "11.8%"
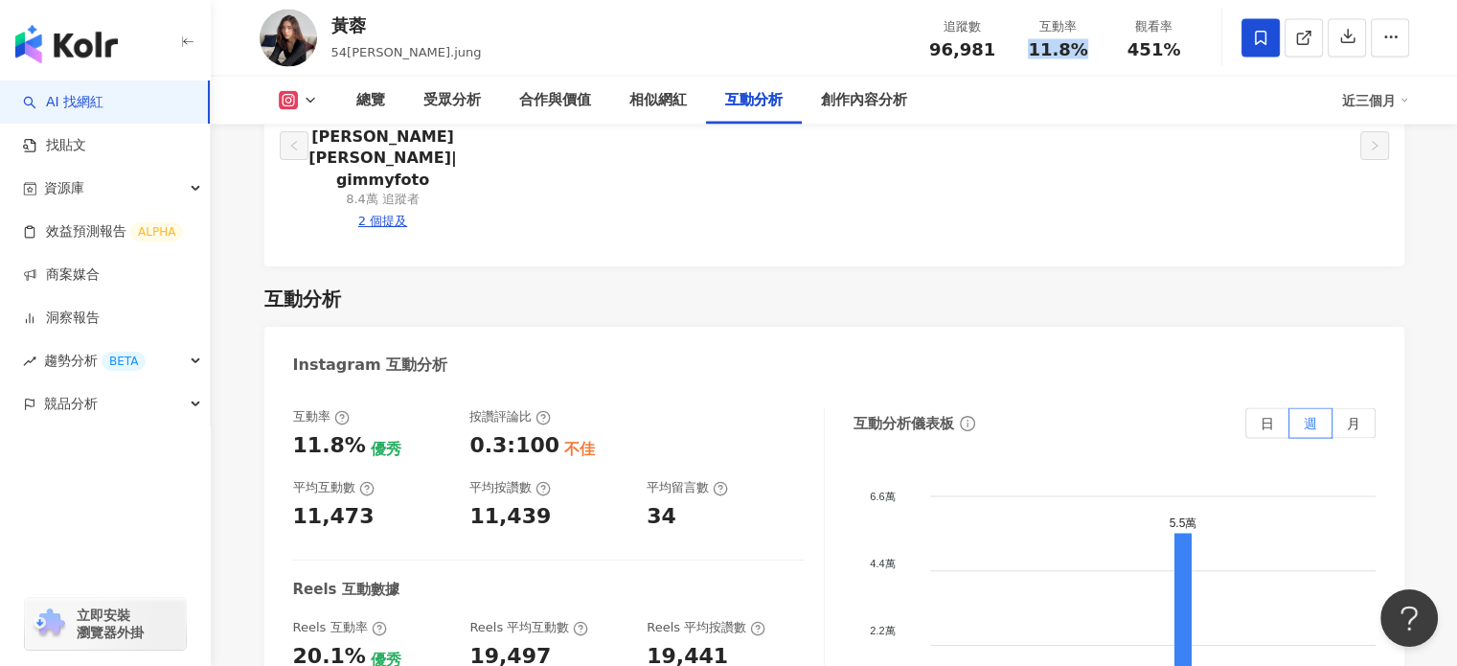
scroll to position [3702, 0]
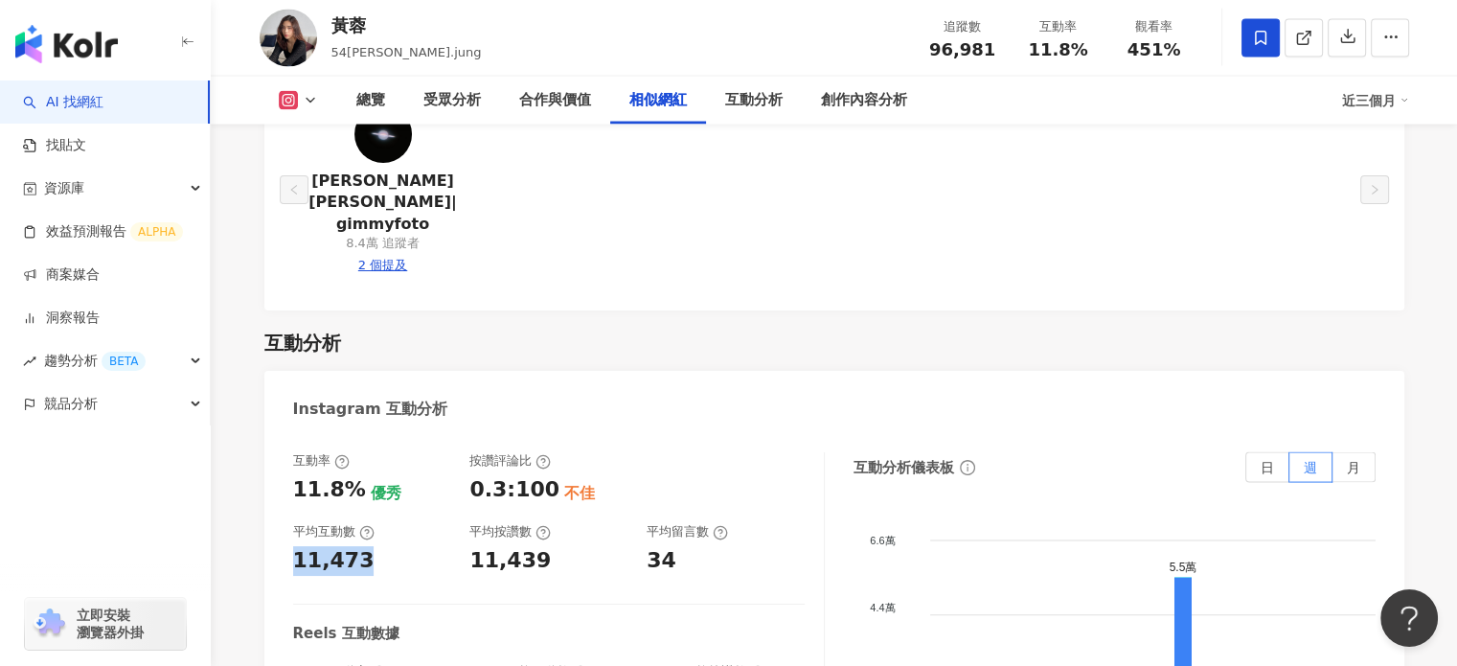
drag, startPoint x: 297, startPoint y: 451, endPoint x: 360, endPoint y: 451, distance: 63.2
click at [360, 546] on div "11,473" at bounding box center [333, 561] width 81 height 30
copy div "11,473"
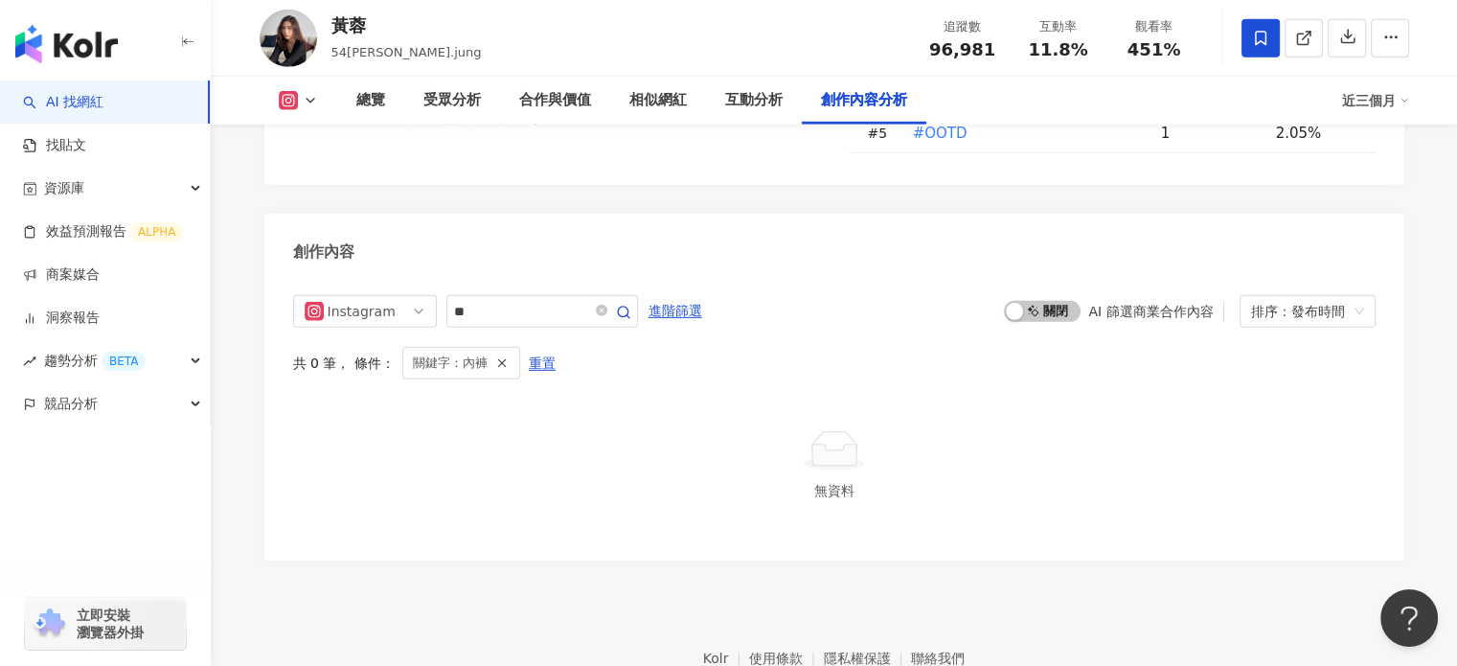
scroll to position [5905, 0]
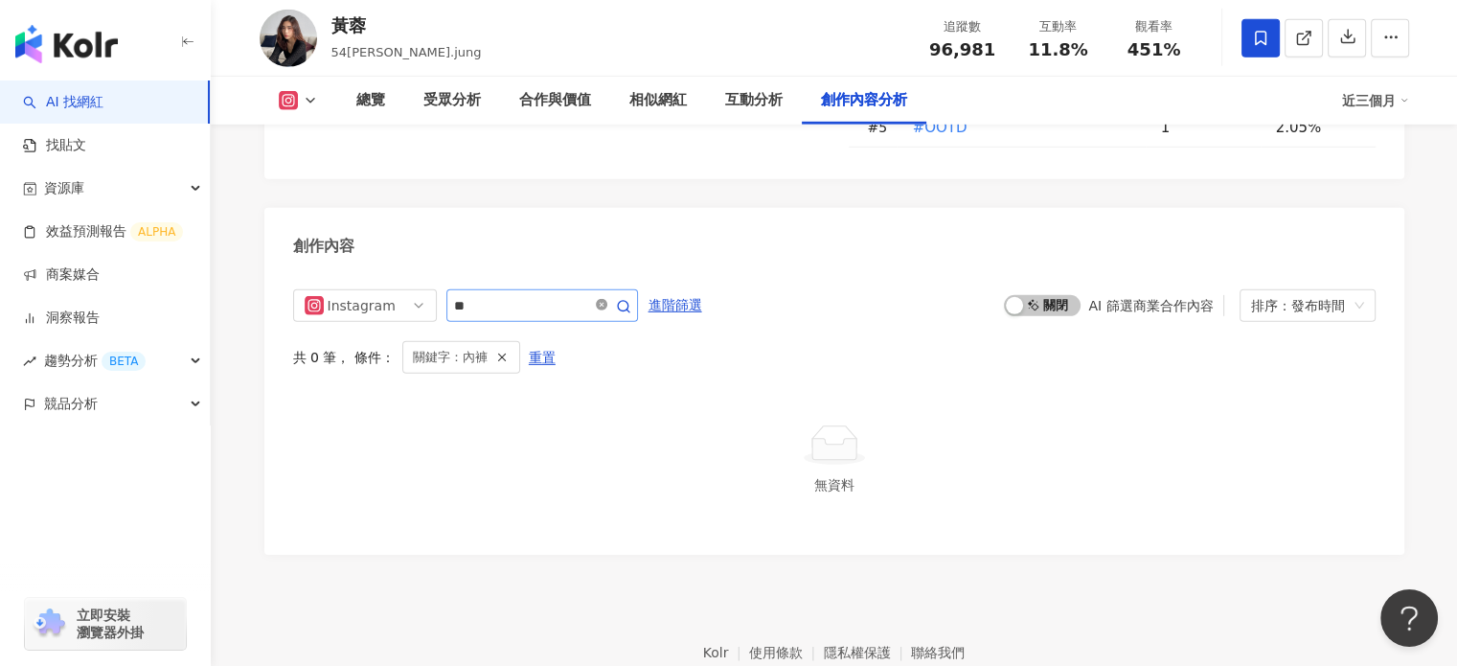
click at [607, 299] on icon "close-circle" at bounding box center [601, 304] width 11 height 11
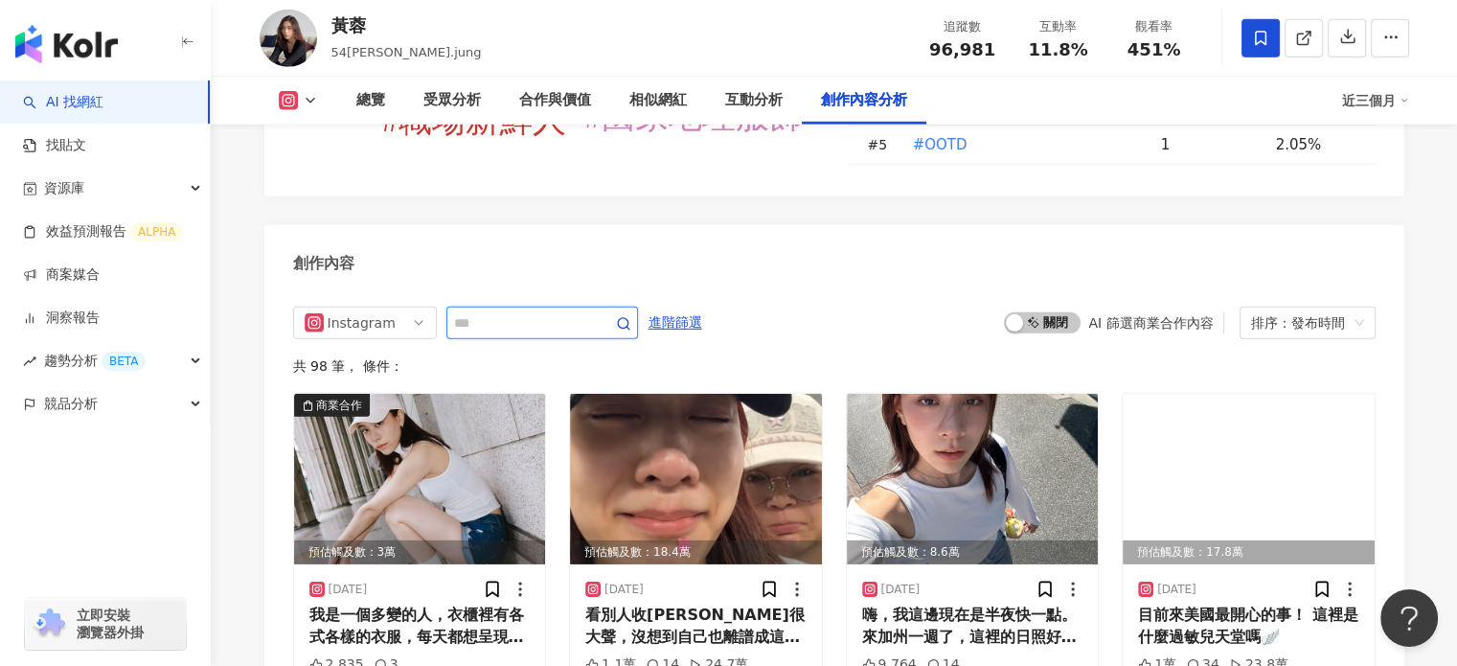
scroll to position [5601, 0]
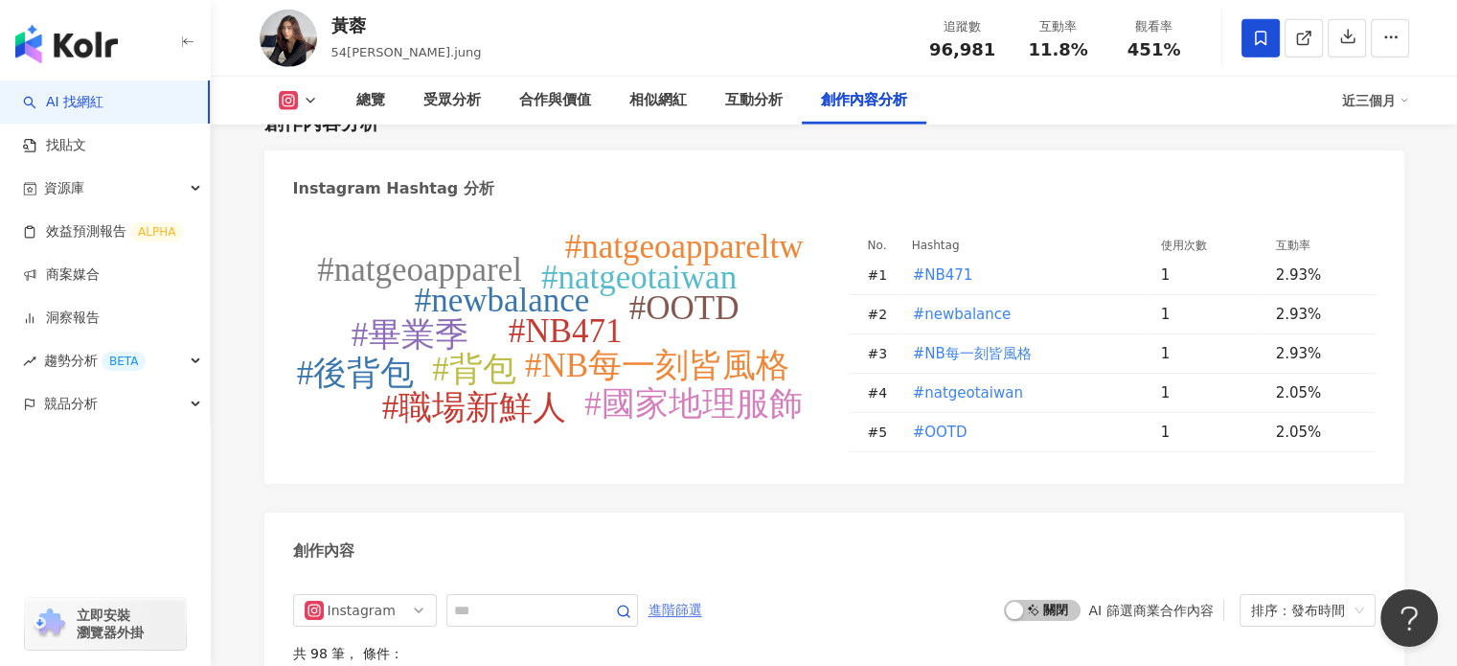
click at [702, 595] on span "進階篩選" at bounding box center [676, 610] width 54 height 31
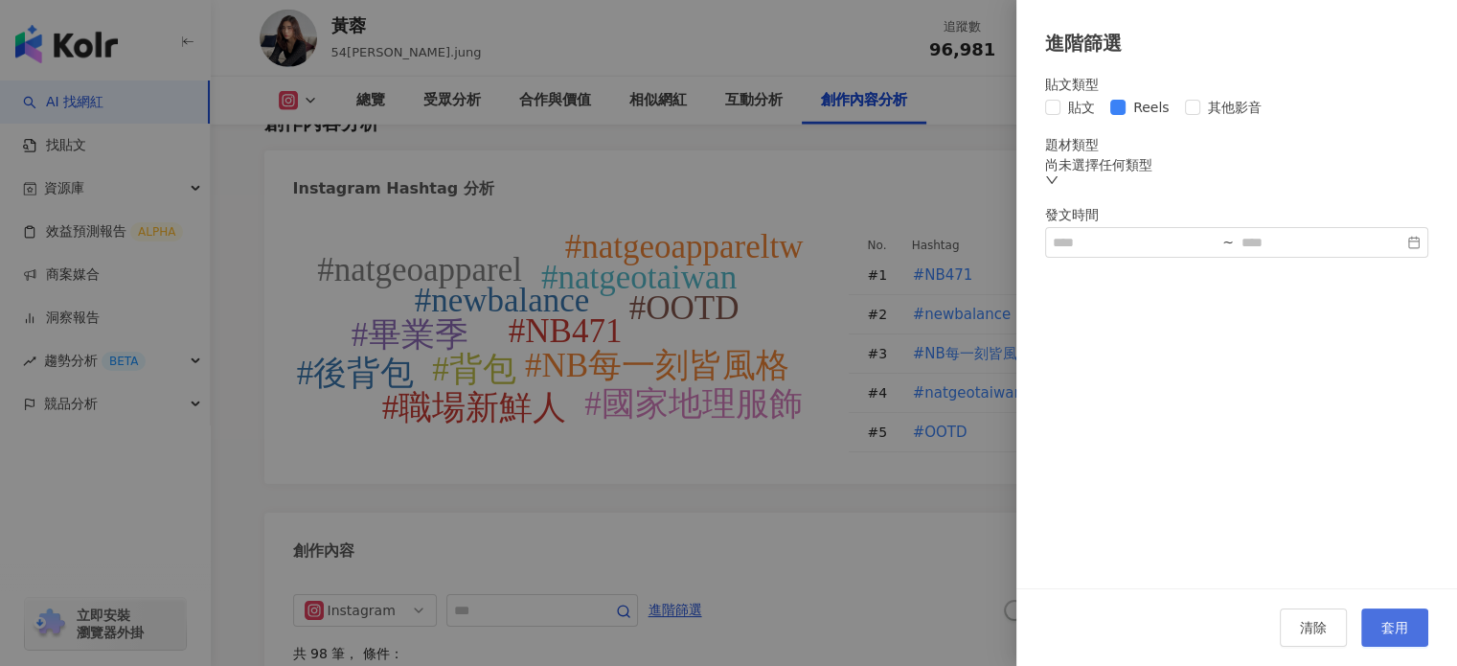
click at [1413, 623] on button "套用" at bounding box center [1394, 627] width 67 height 38
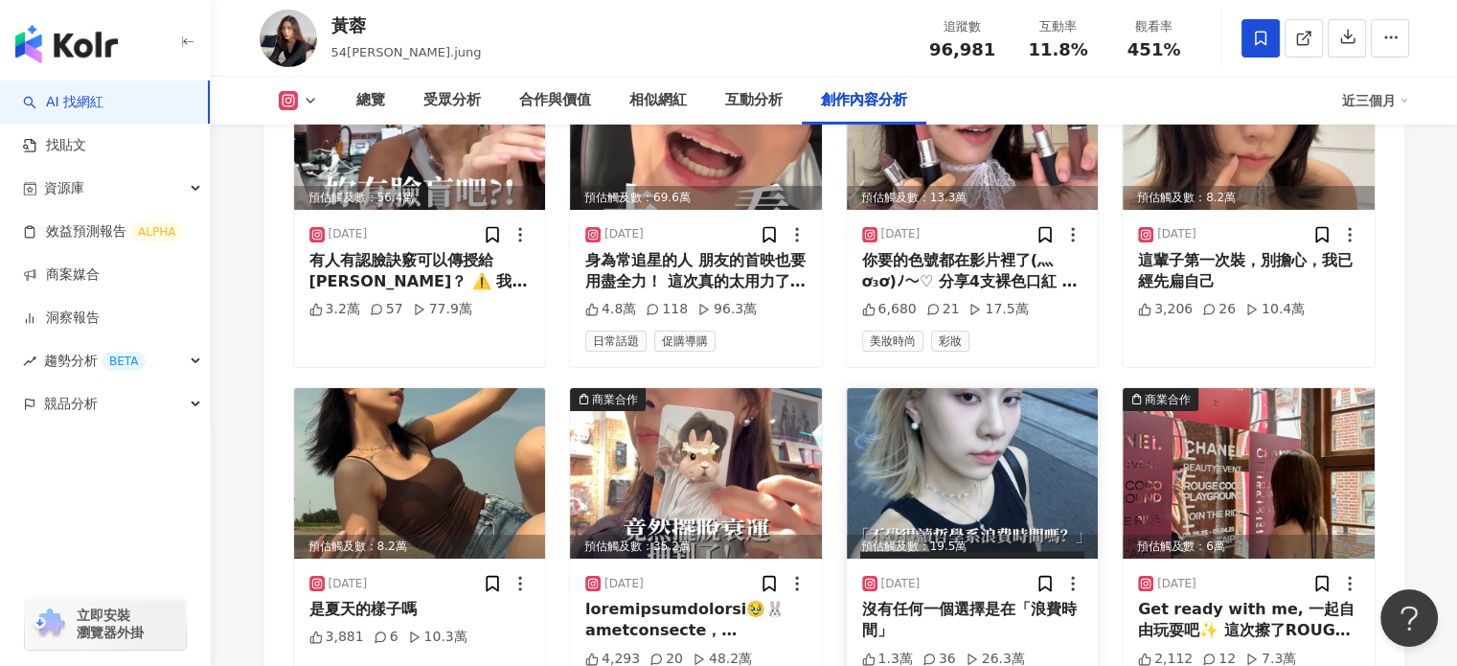
scroll to position [6654, 0]
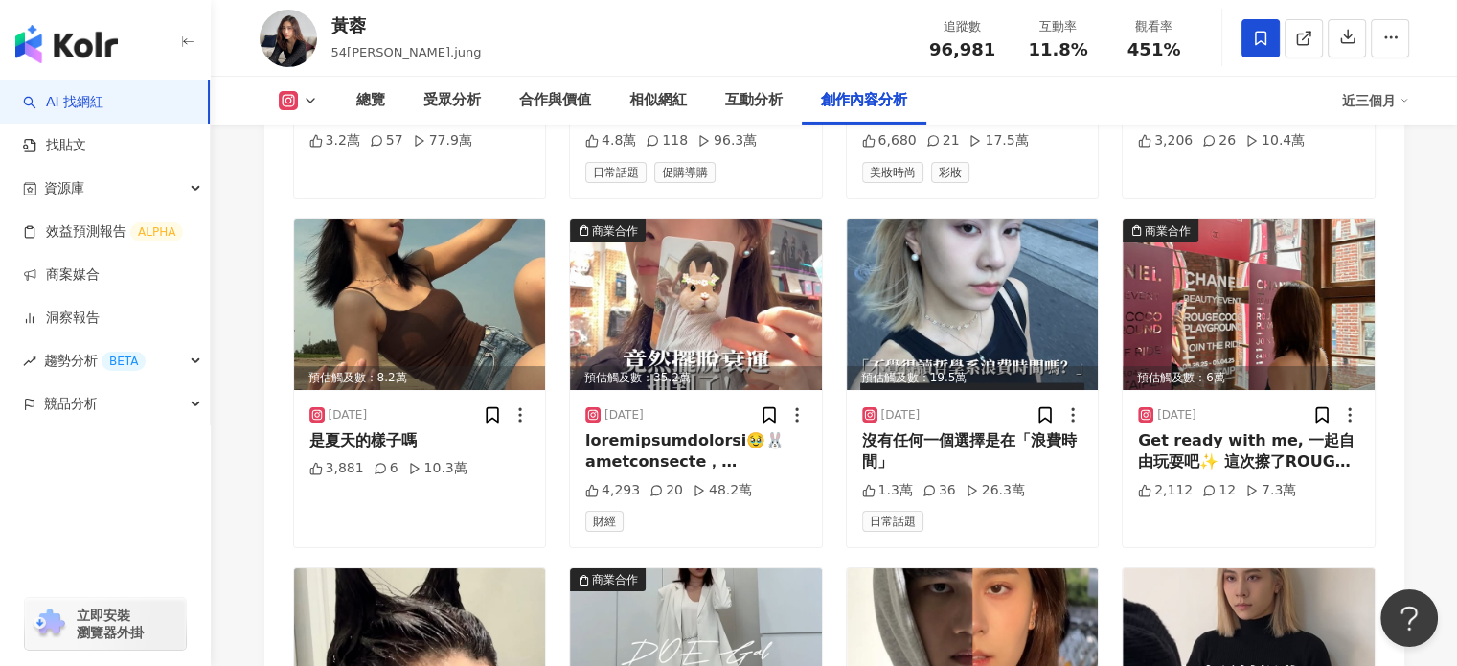
scroll to position [6846, 0]
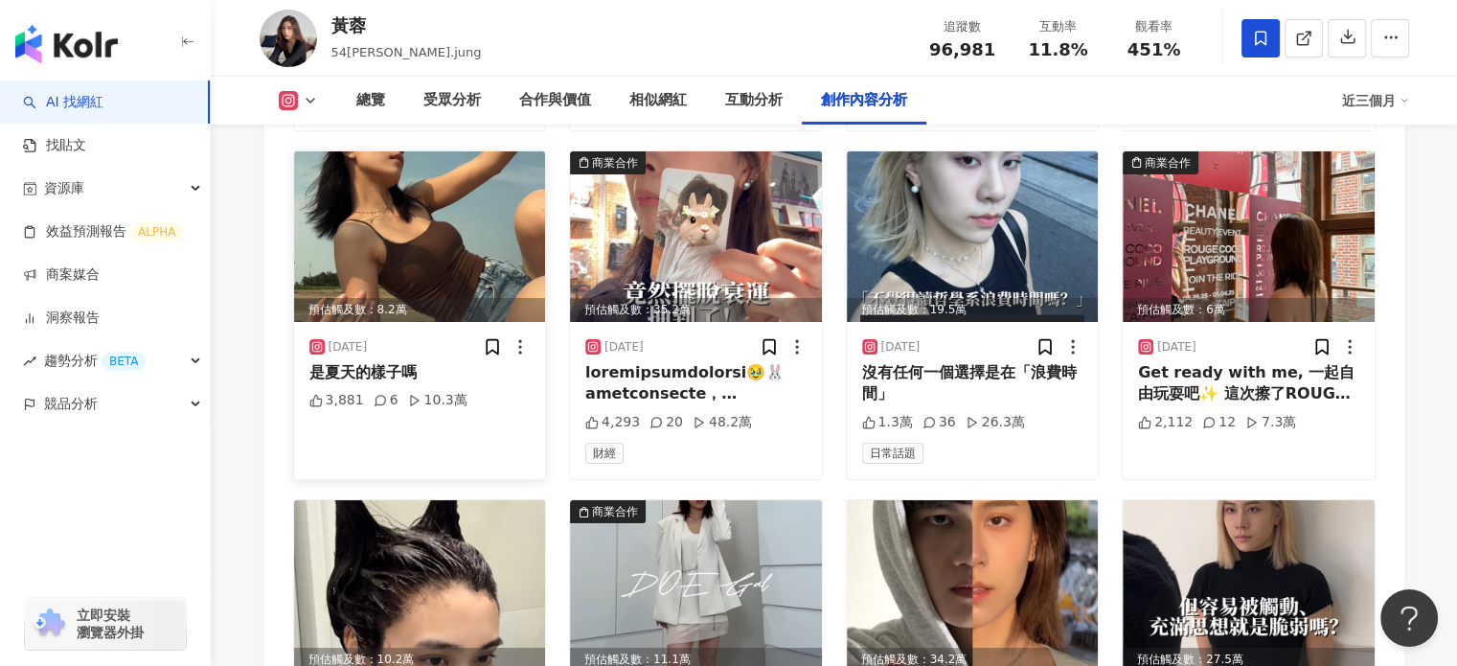
click at [463, 155] on img at bounding box center [420, 236] width 252 height 171
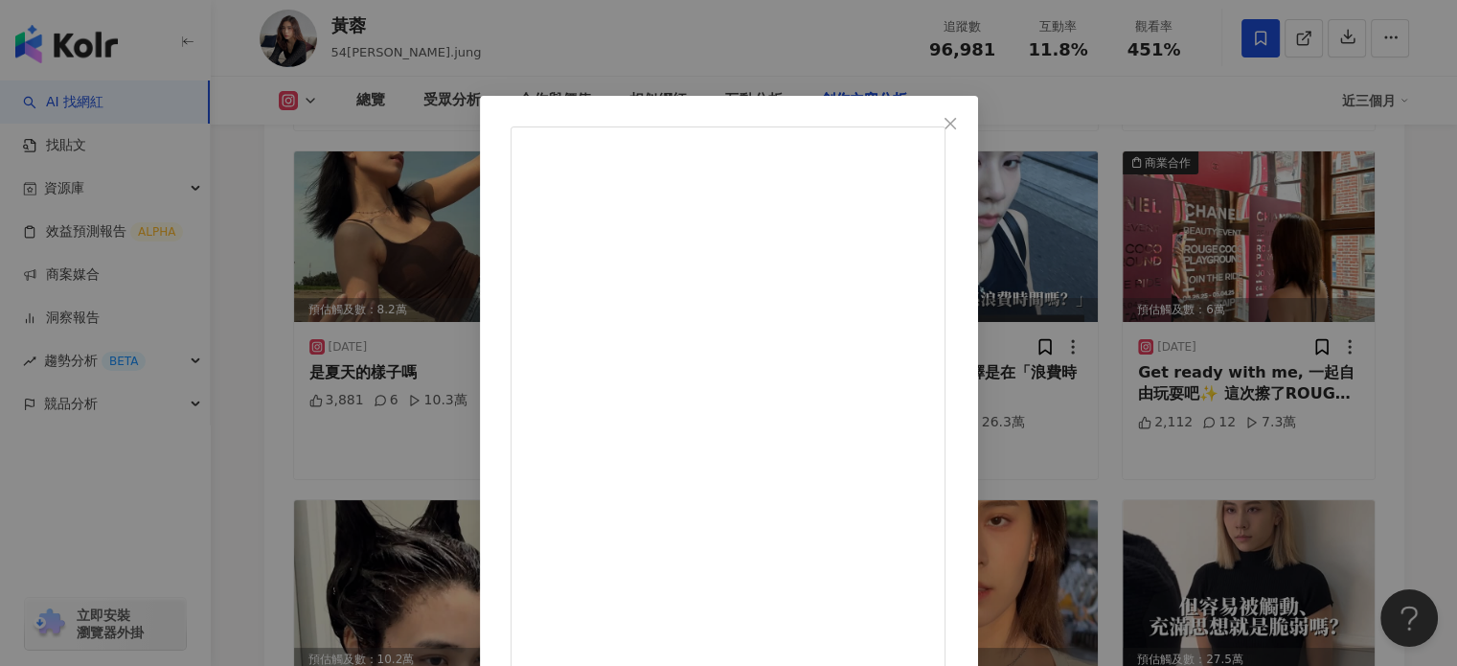
click at [970, 128] on span "Close" at bounding box center [950, 123] width 38 height 15
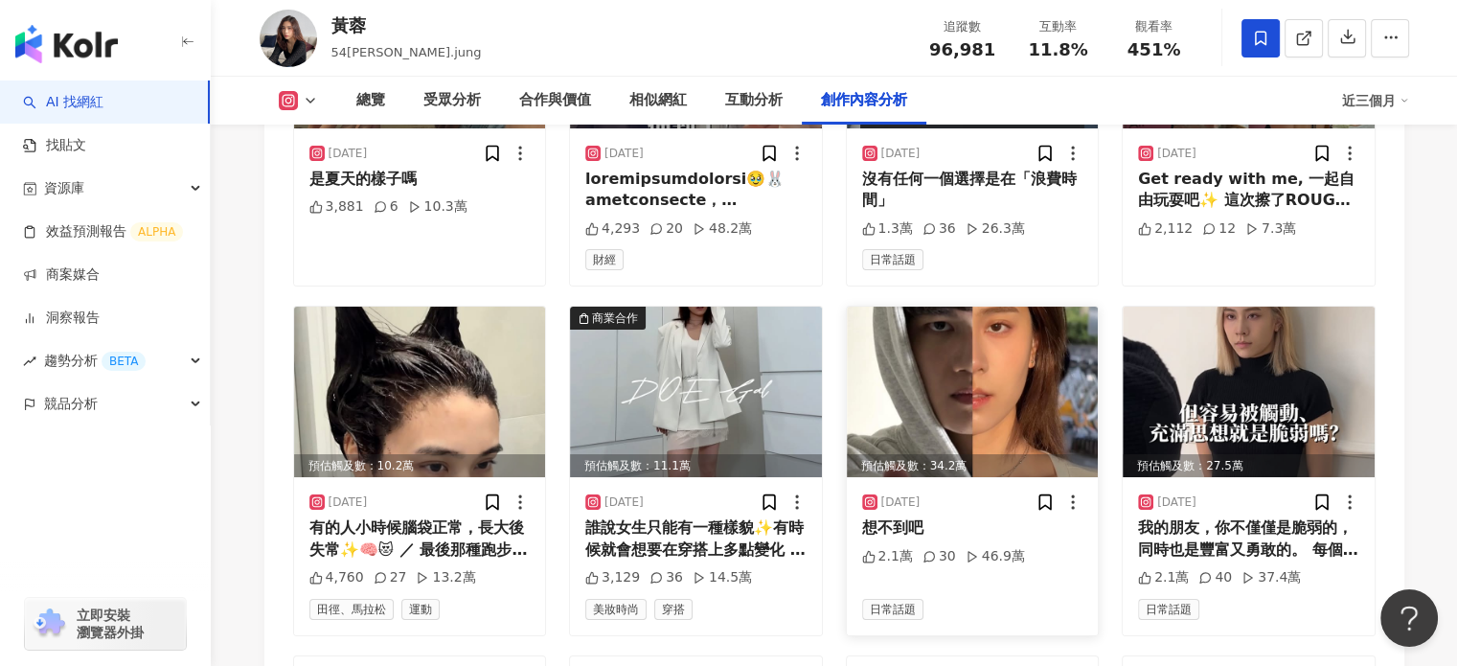
scroll to position [7038, 0]
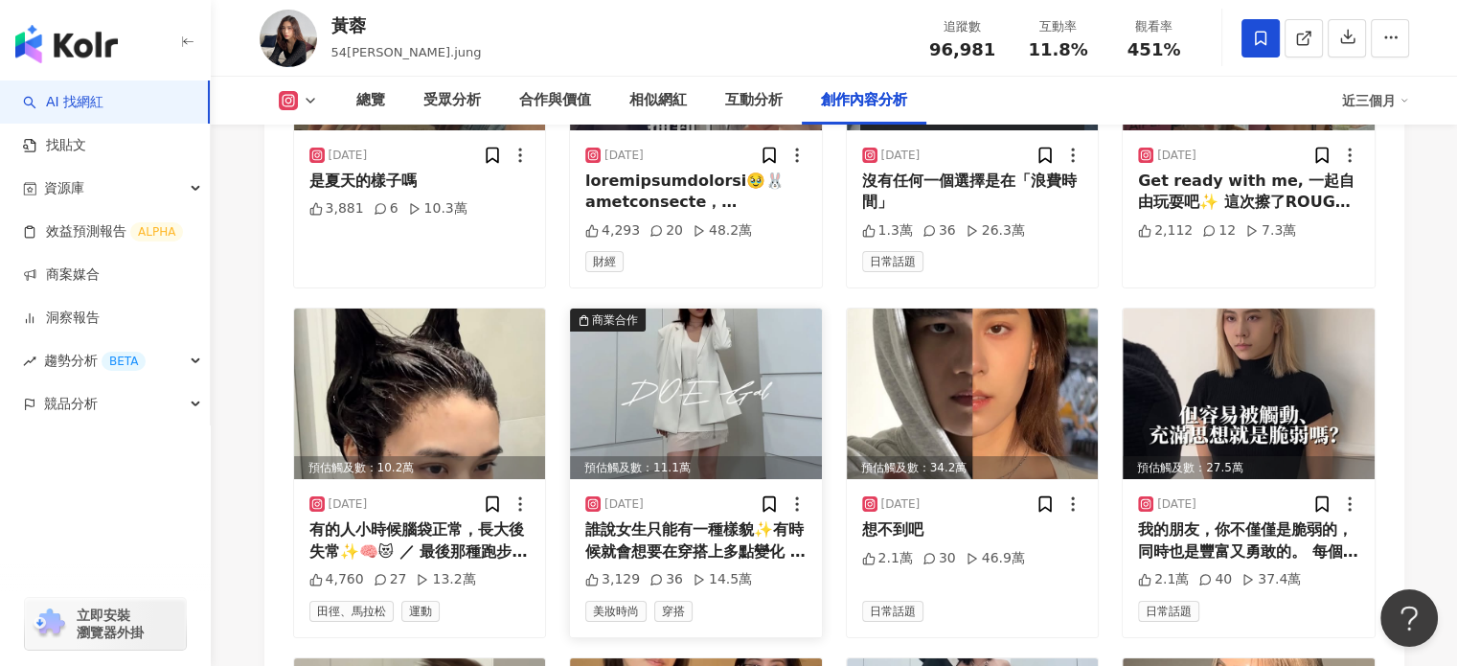
click at [722, 318] on img at bounding box center [696, 393] width 252 height 171
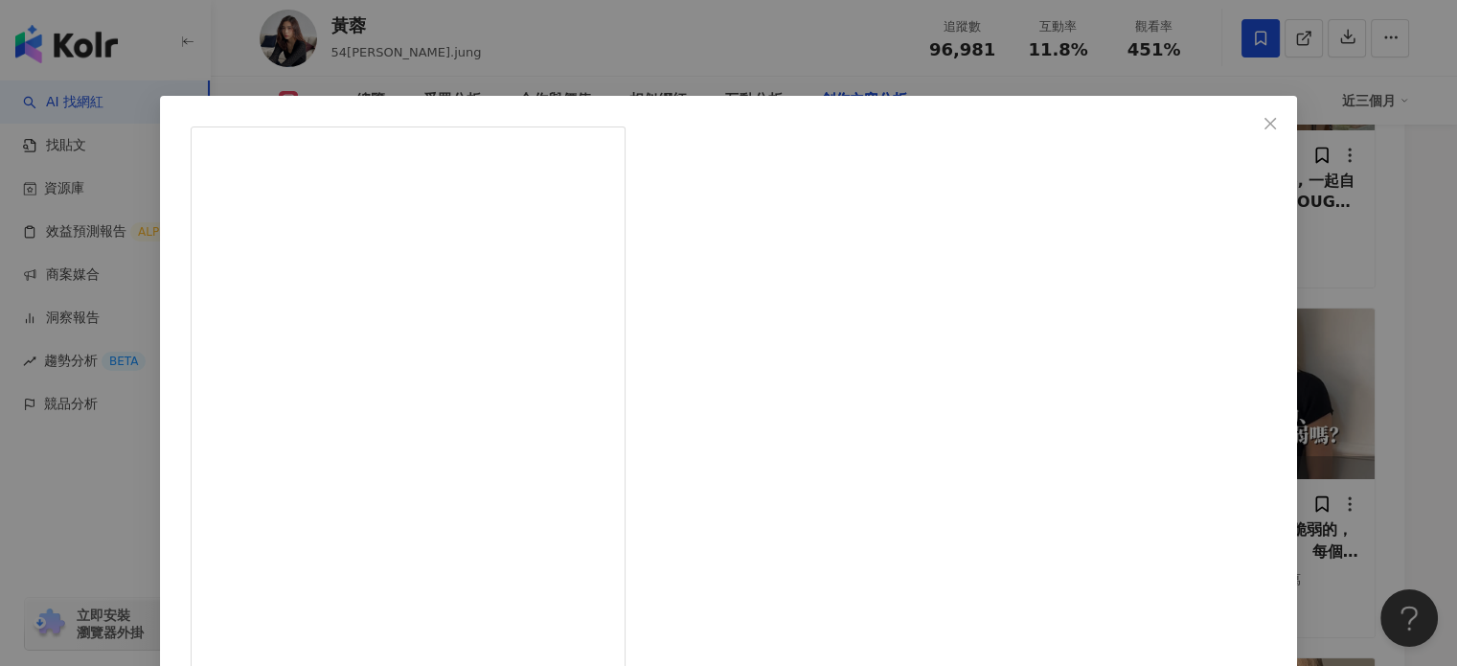
drag, startPoint x: 1117, startPoint y: 109, endPoint x: 1110, endPoint y: 138, distance: 29.5
click at [1251, 109] on button "Close" at bounding box center [1270, 123] width 38 height 38
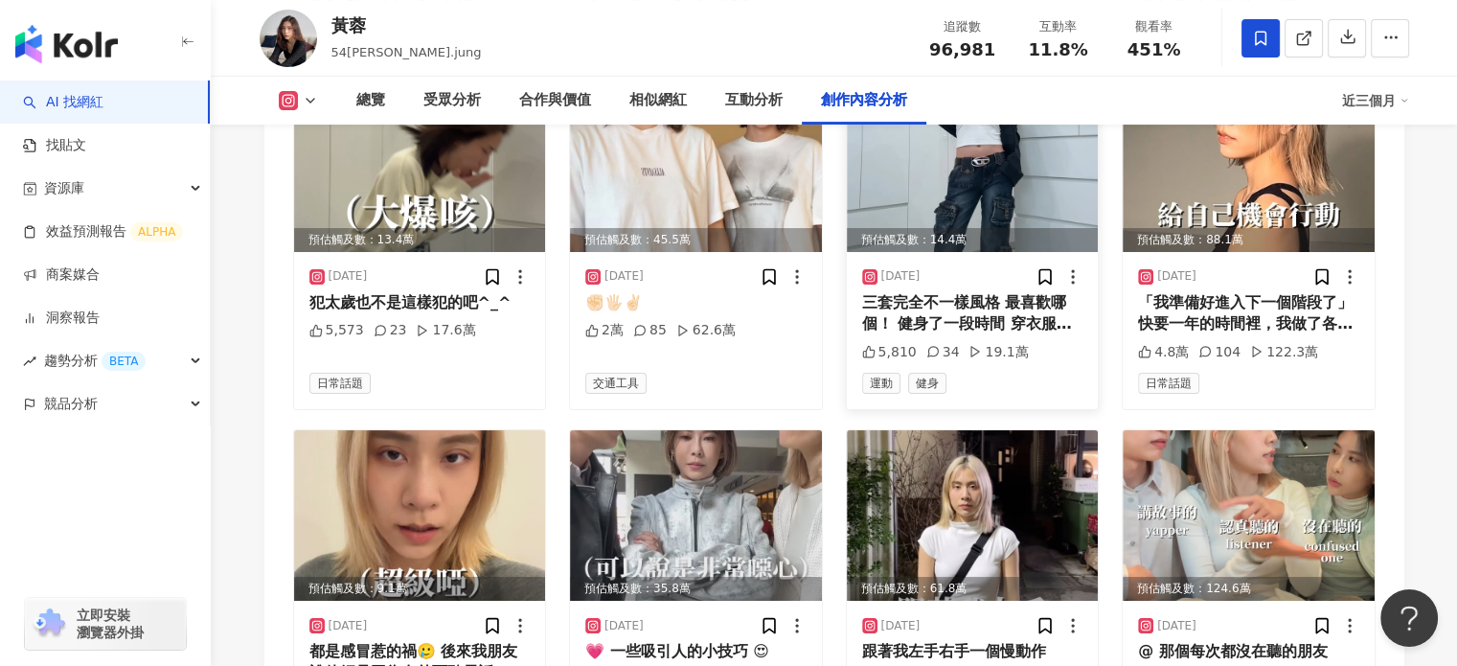
scroll to position [7804, 0]
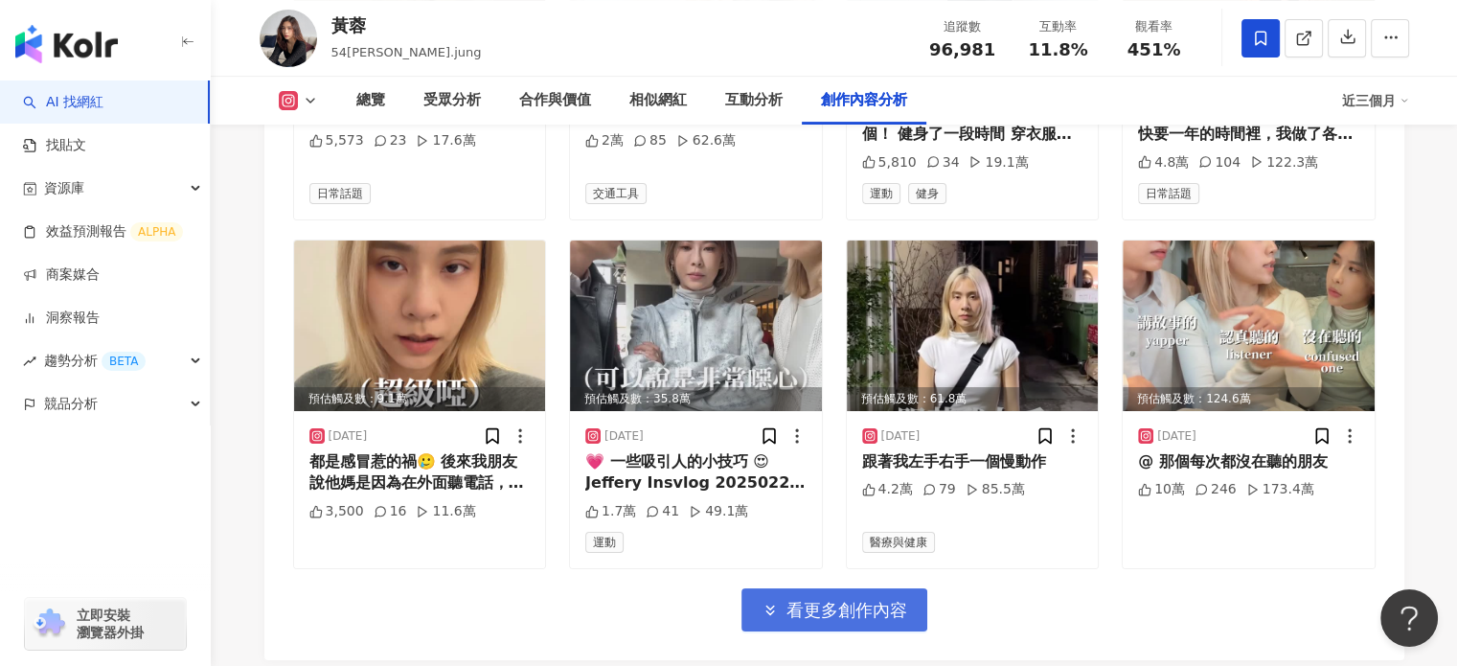
click at [901, 600] on span "看更多創作內容" at bounding box center [847, 610] width 121 height 21
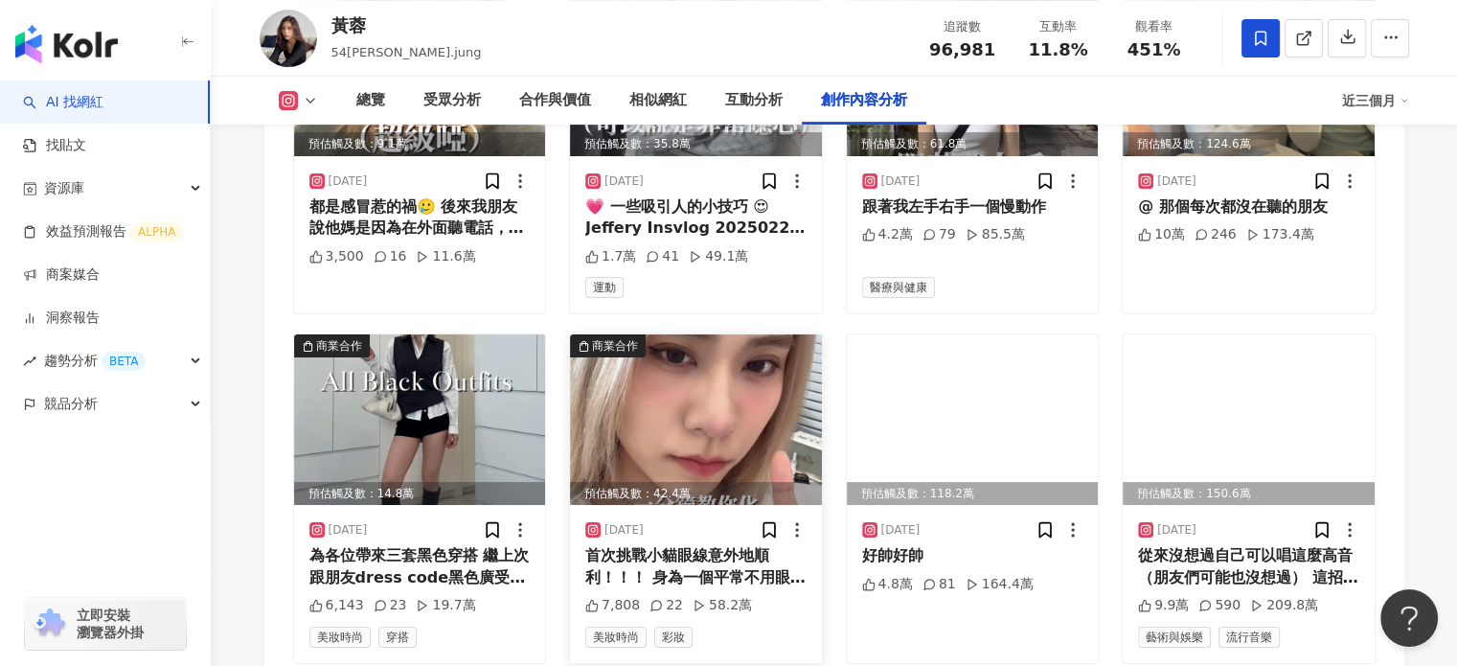
scroll to position [8091, 0]
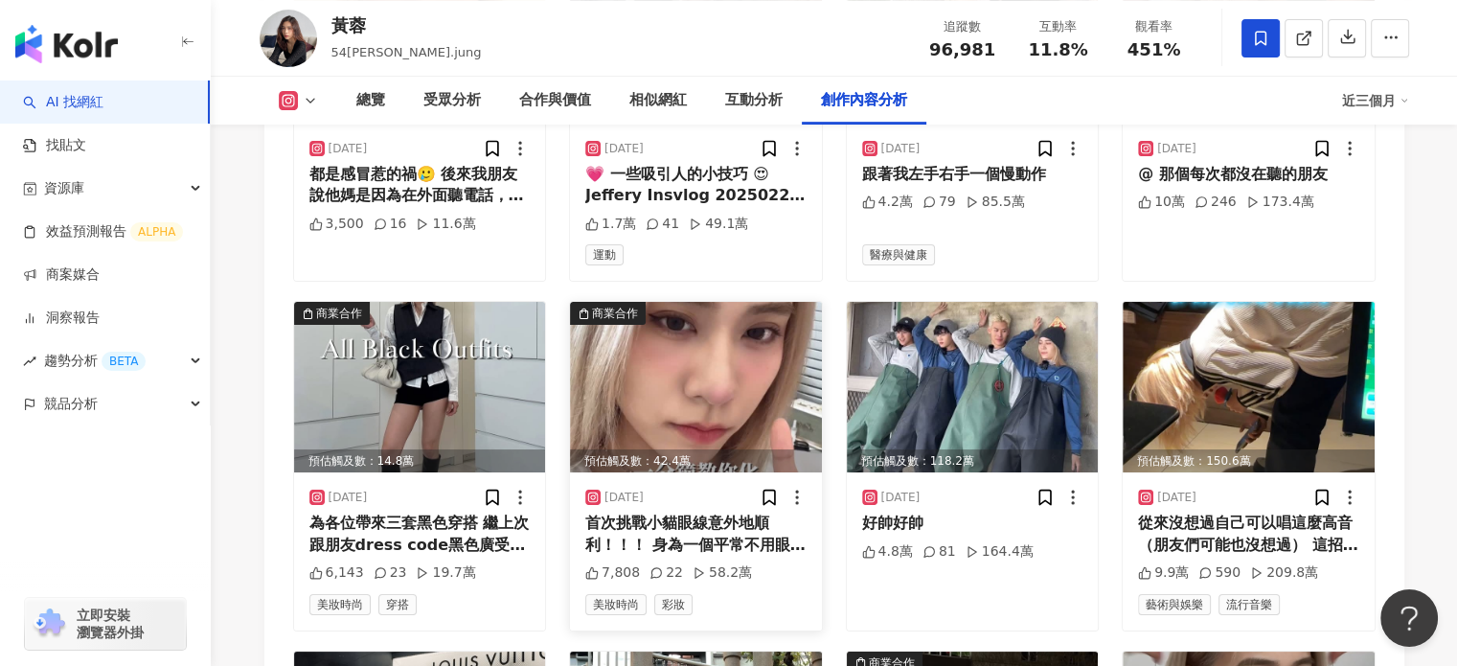
click at [720, 302] on img at bounding box center [696, 387] width 252 height 171
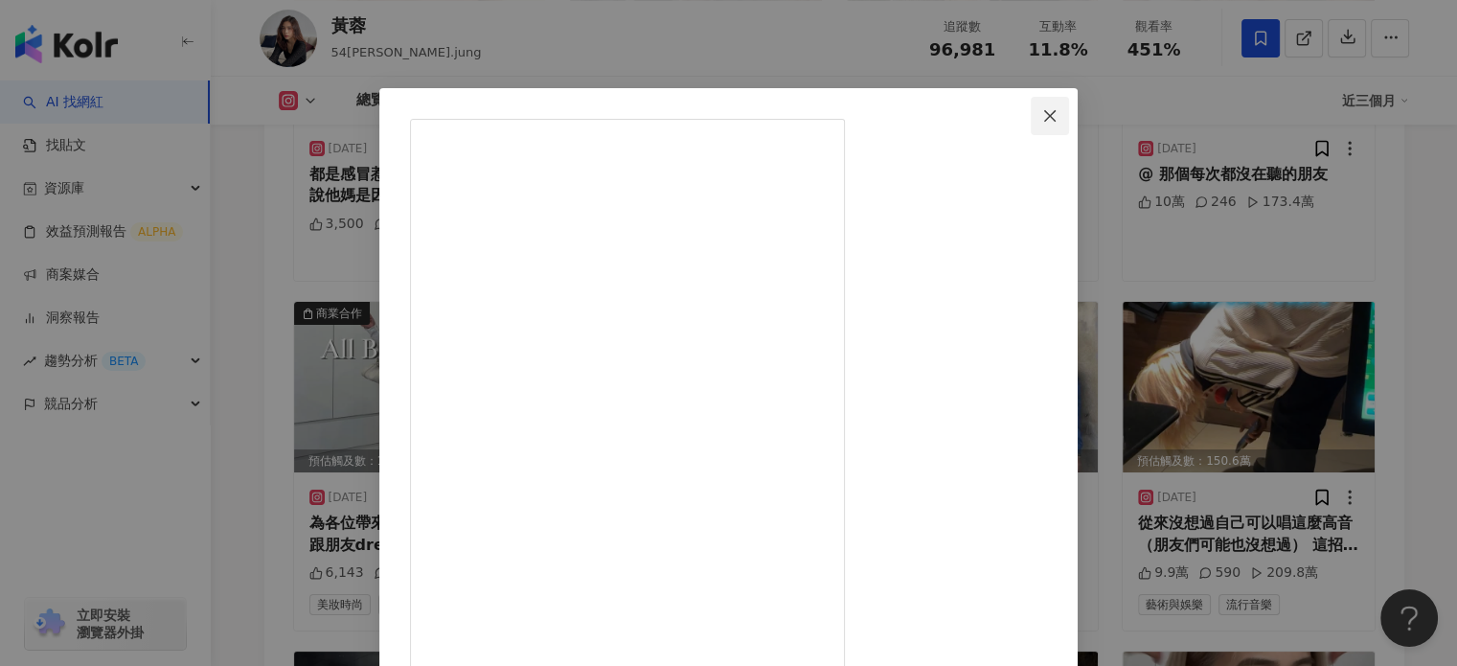
scroll to position [0, 0]
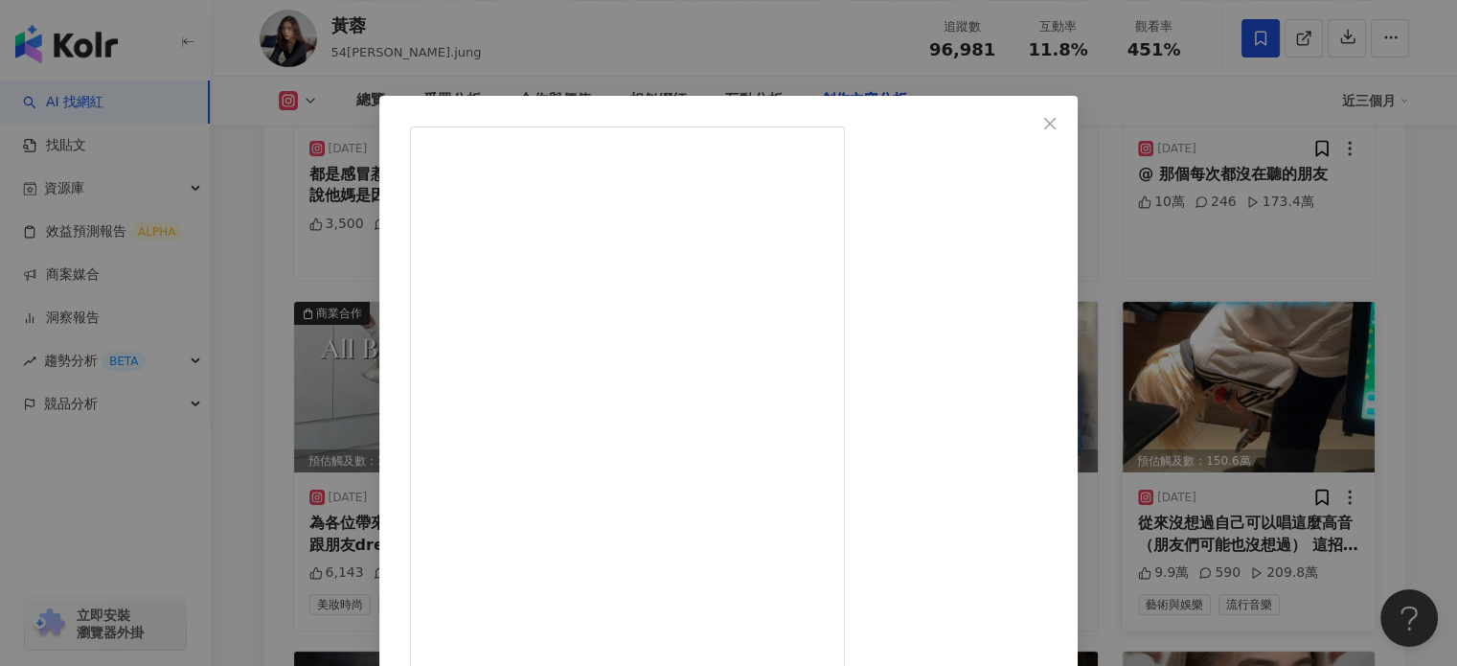
click at [1058, 118] on icon "close" at bounding box center [1049, 123] width 15 height 15
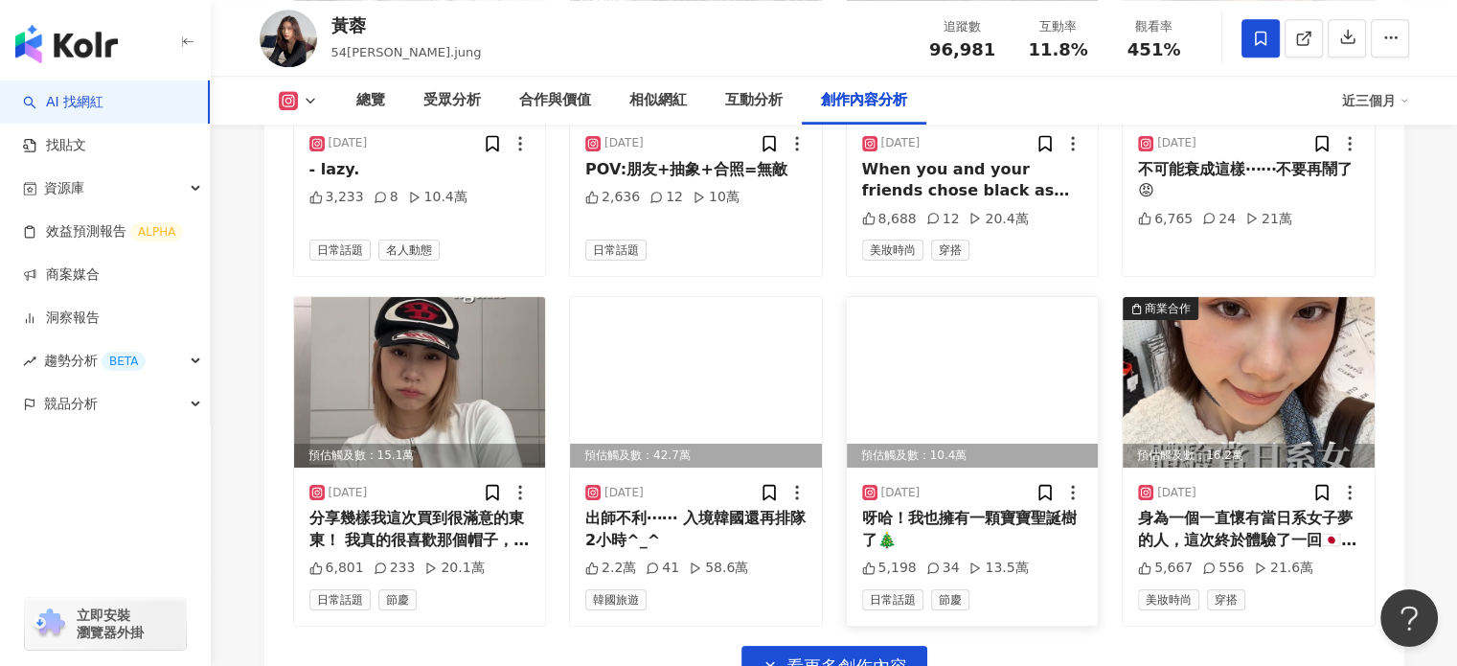
scroll to position [8762, 0]
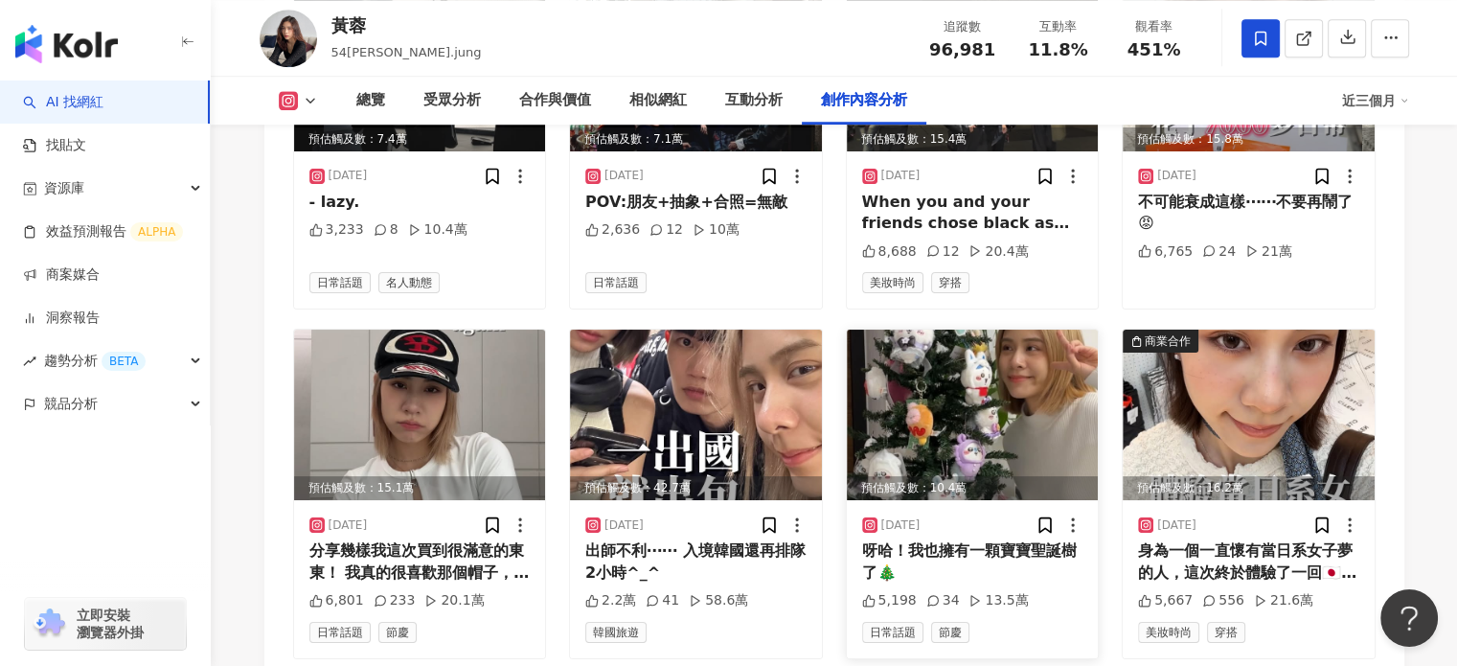
drag, startPoint x: 852, startPoint y: 599, endPoint x: 900, endPoint y: 528, distance: 85.6
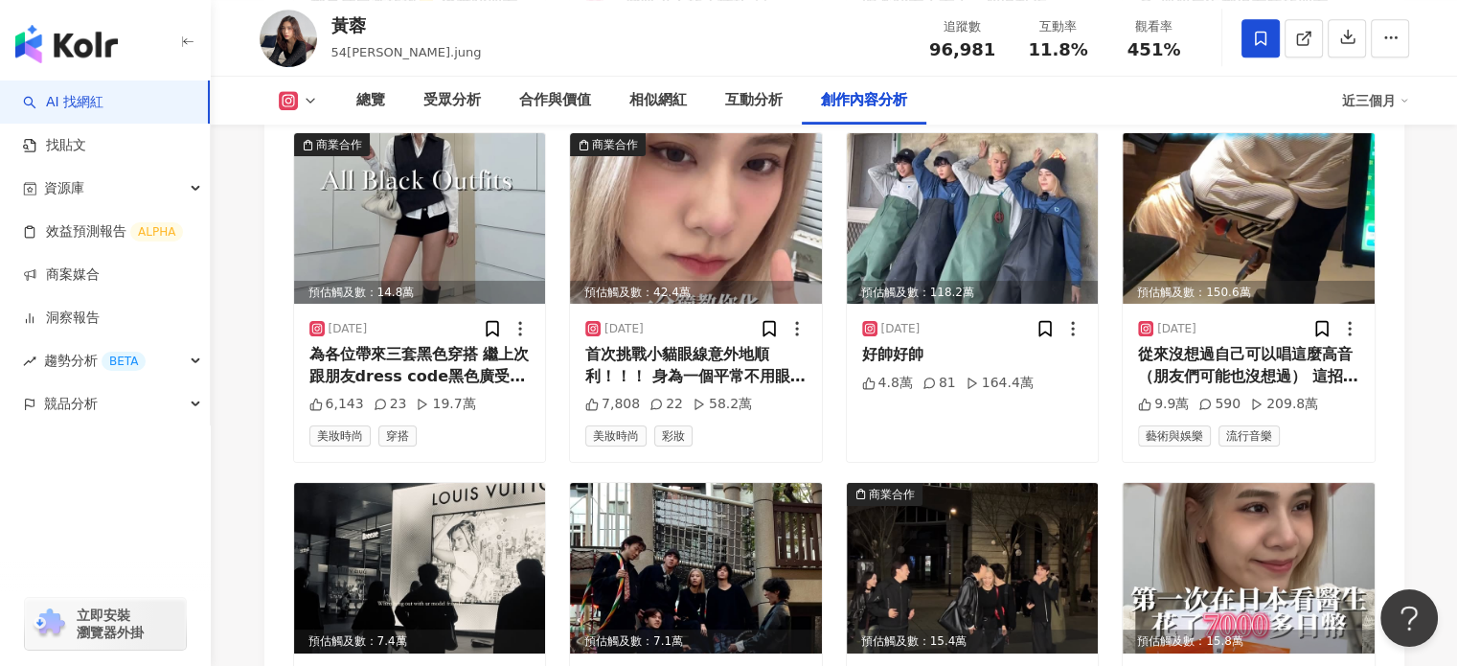
scroll to position [8187, 0]
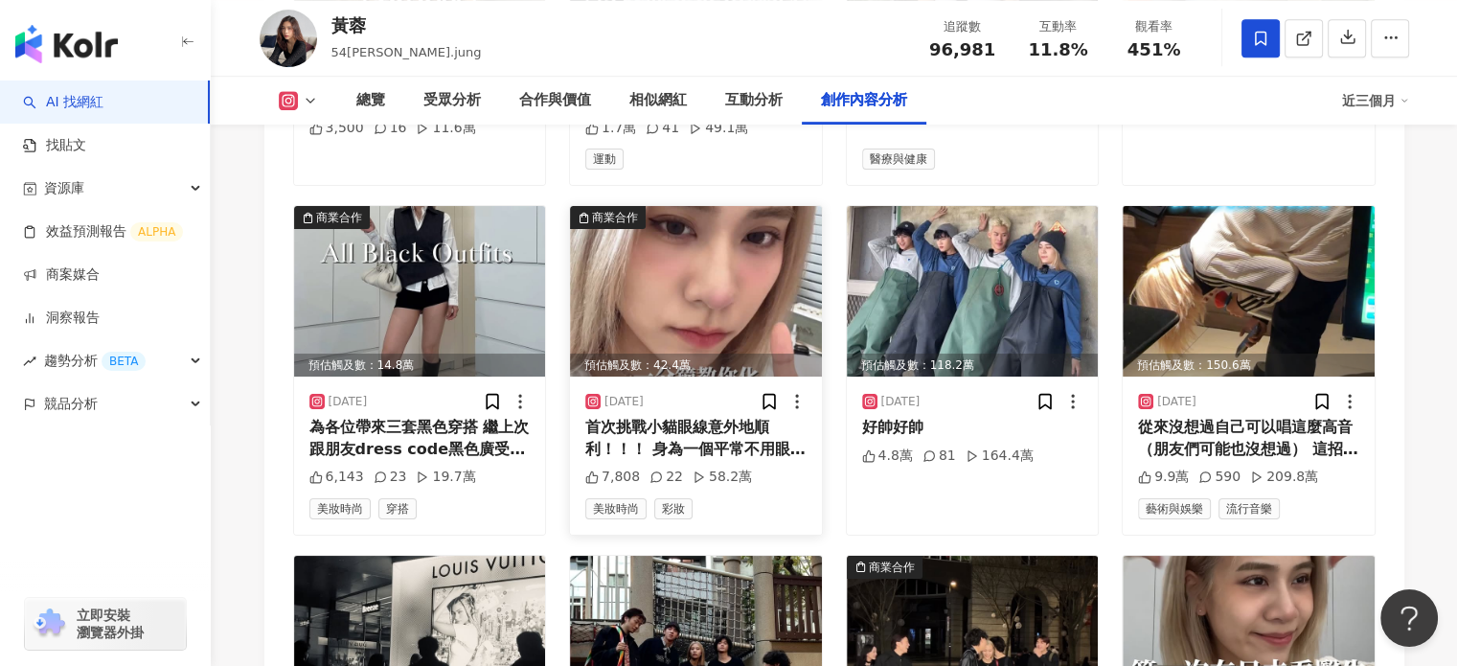
click at [732, 217] on img at bounding box center [696, 291] width 252 height 171
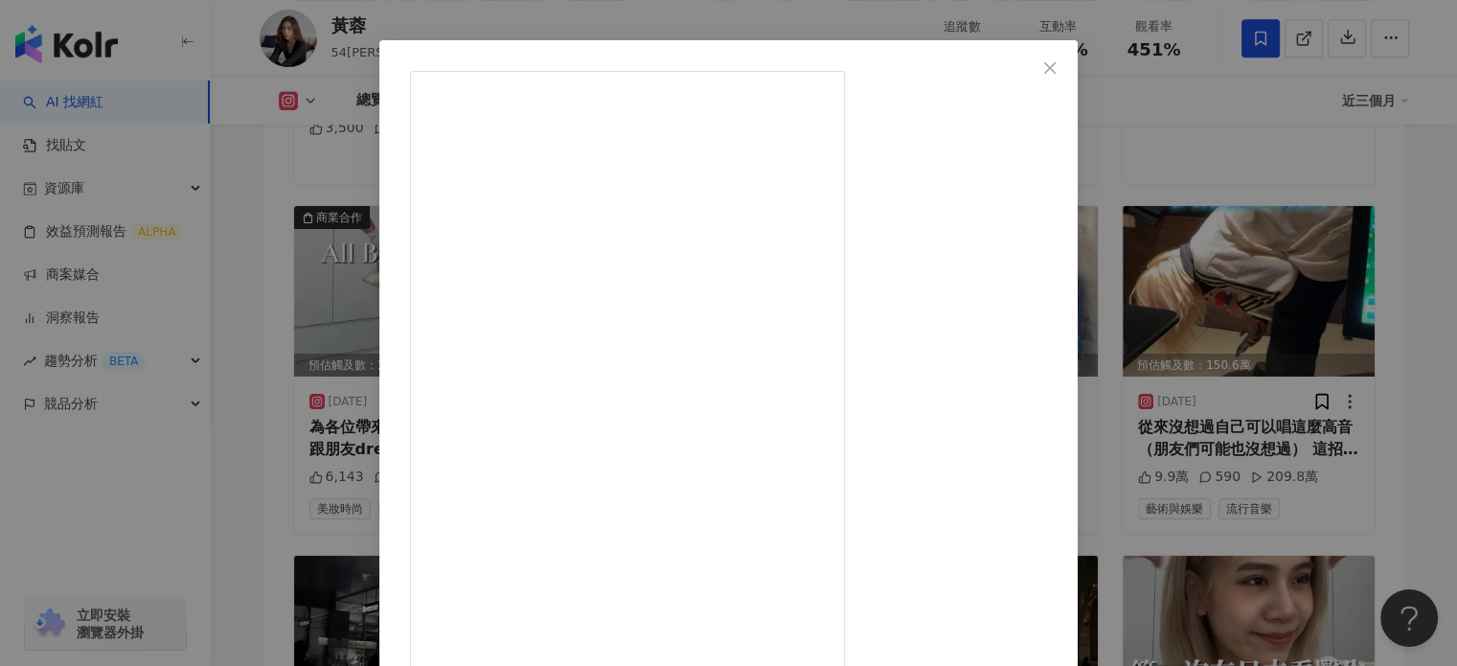
scroll to position [192, 0]
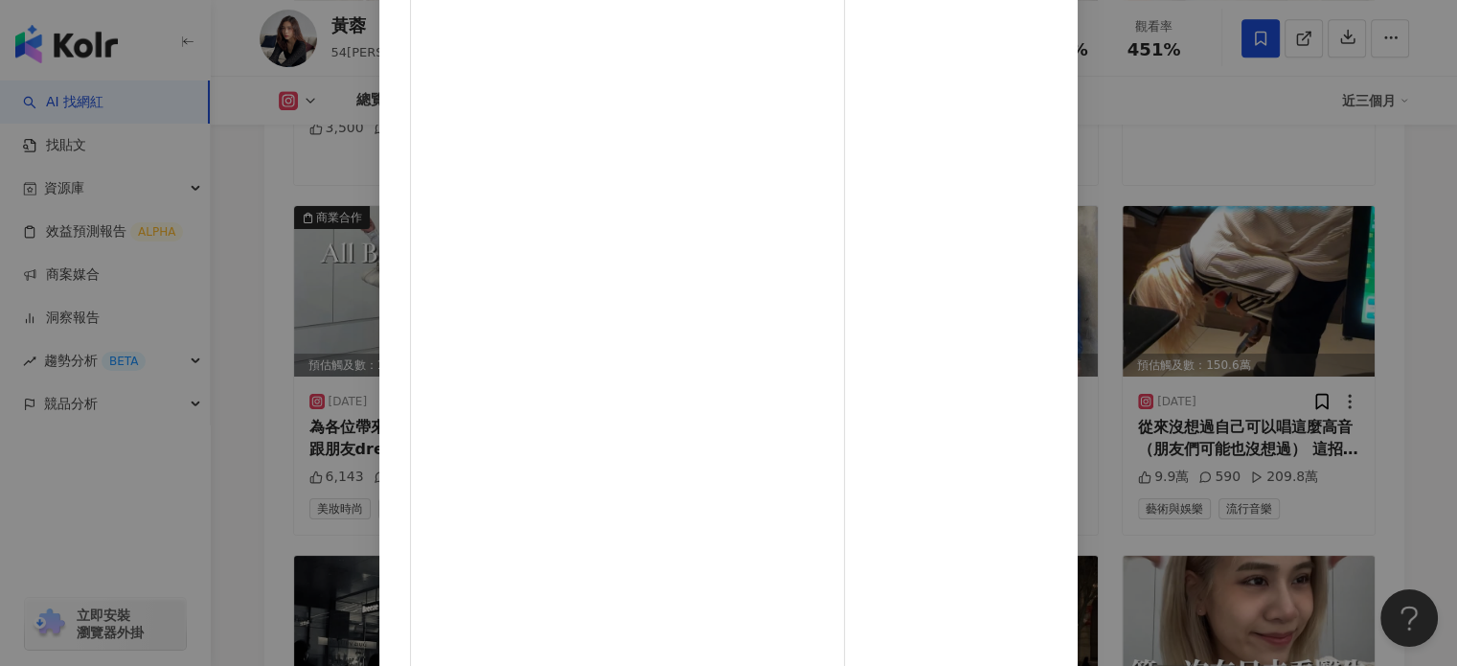
click at [1266, 199] on div "黃蓉 2025/2/10 首次挑戰小貓眼線意外地順利！！！ 身為一個平常不用眼線液筆的人（因為覺得很容易畫失敗） 這次用到KATE進化版持色眼線液筆 EX4.…" at bounding box center [728, 333] width 1457 height 666
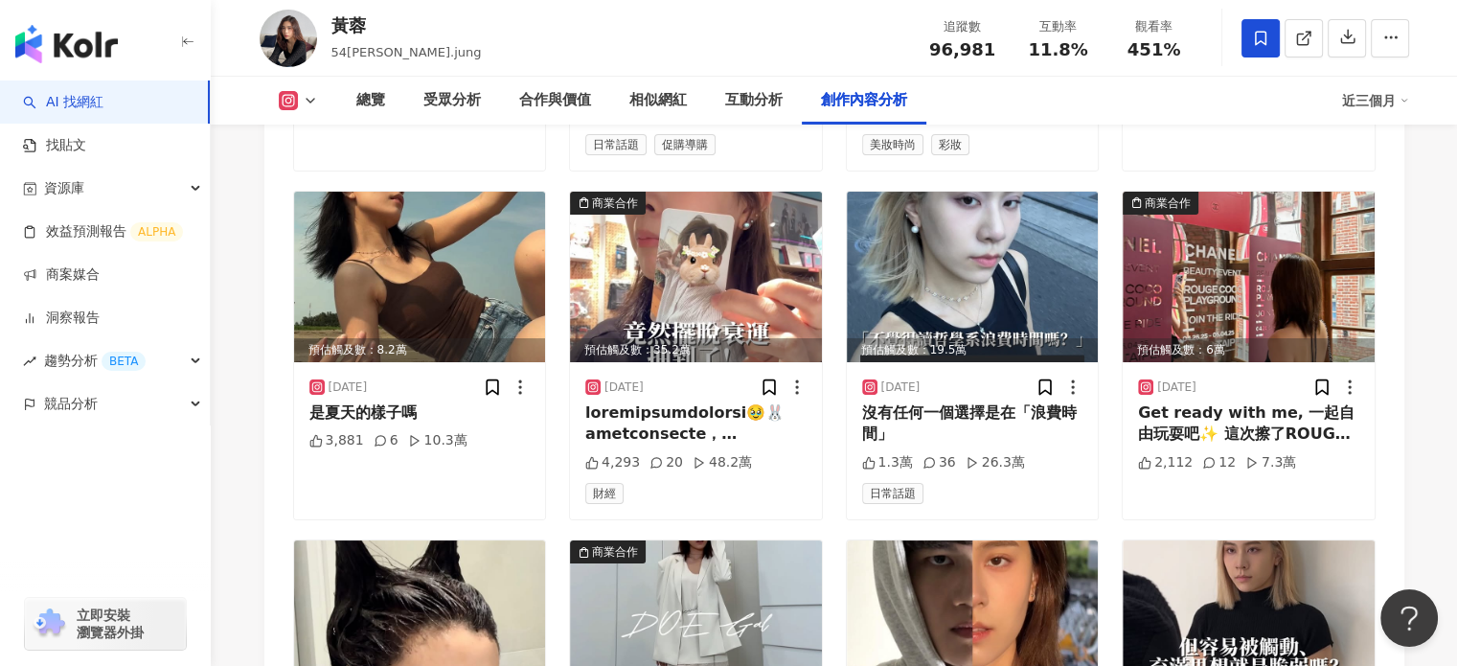
scroll to position [5696, 0]
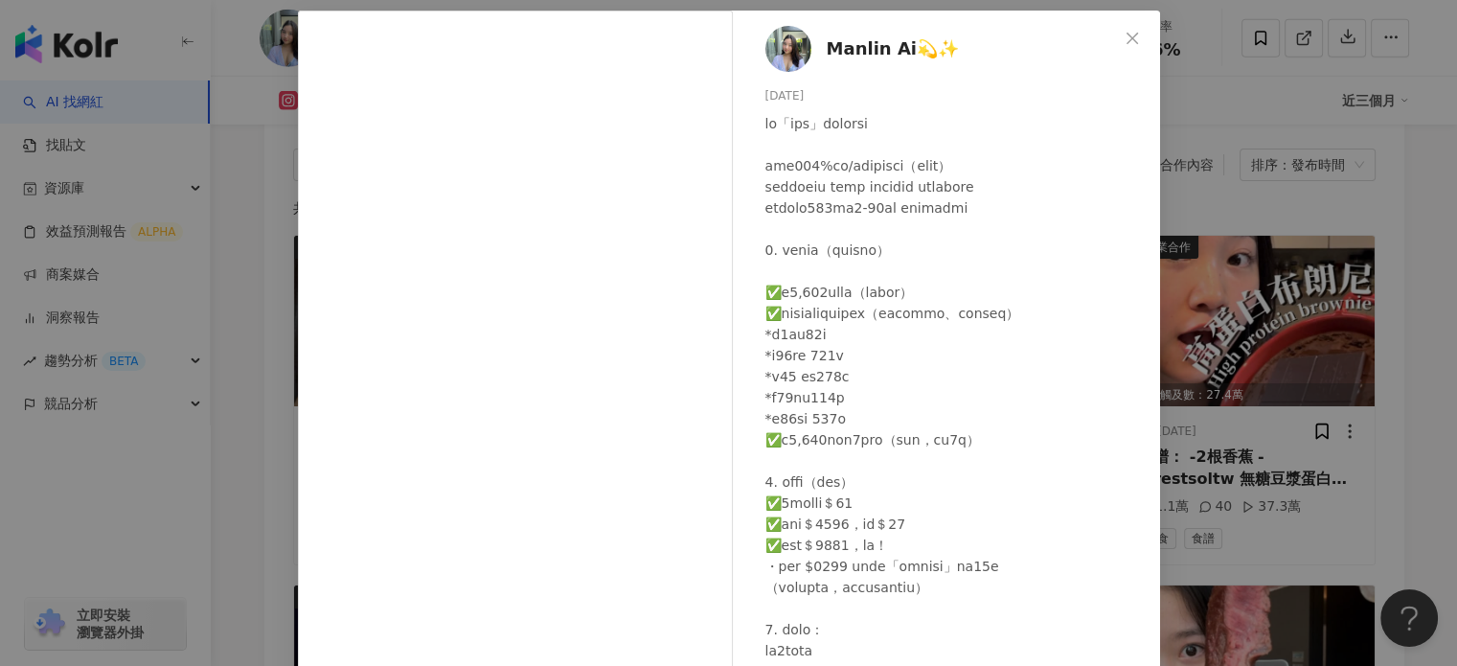
scroll to position [4, 0]
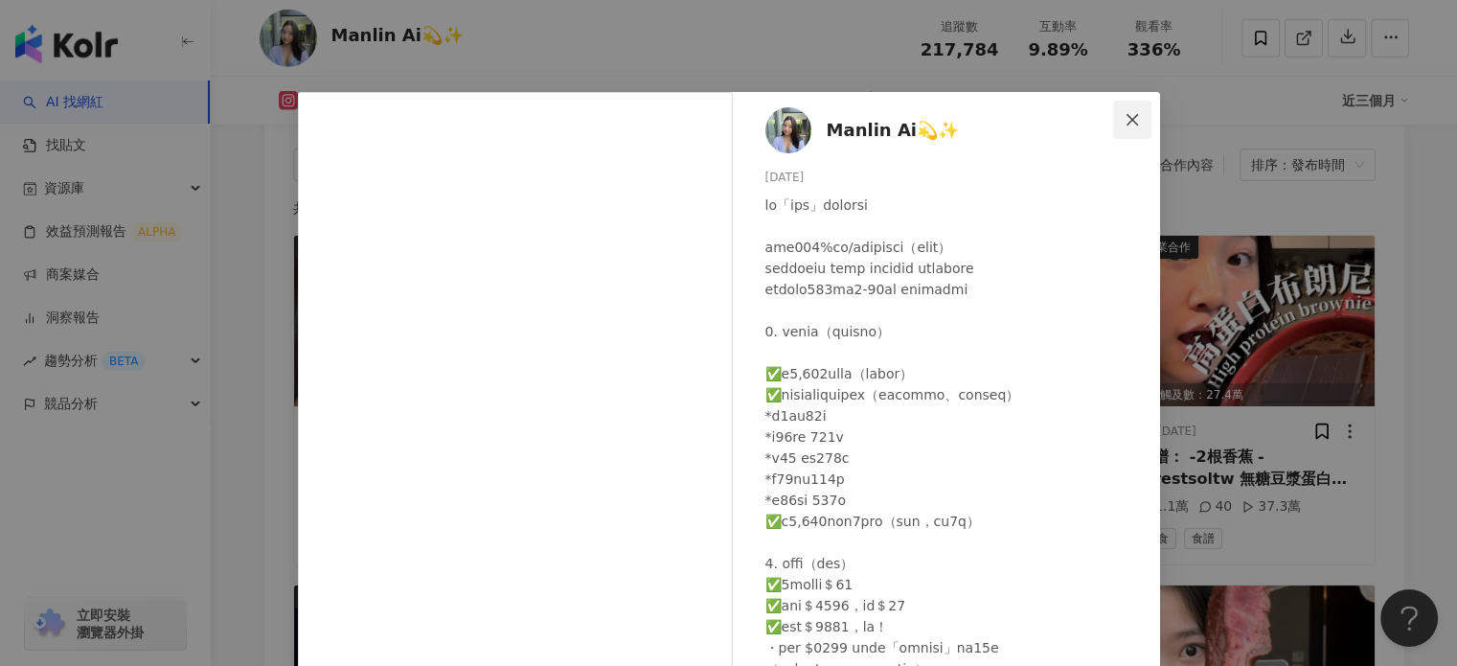
click at [1125, 120] on icon "close" at bounding box center [1132, 119] width 15 height 15
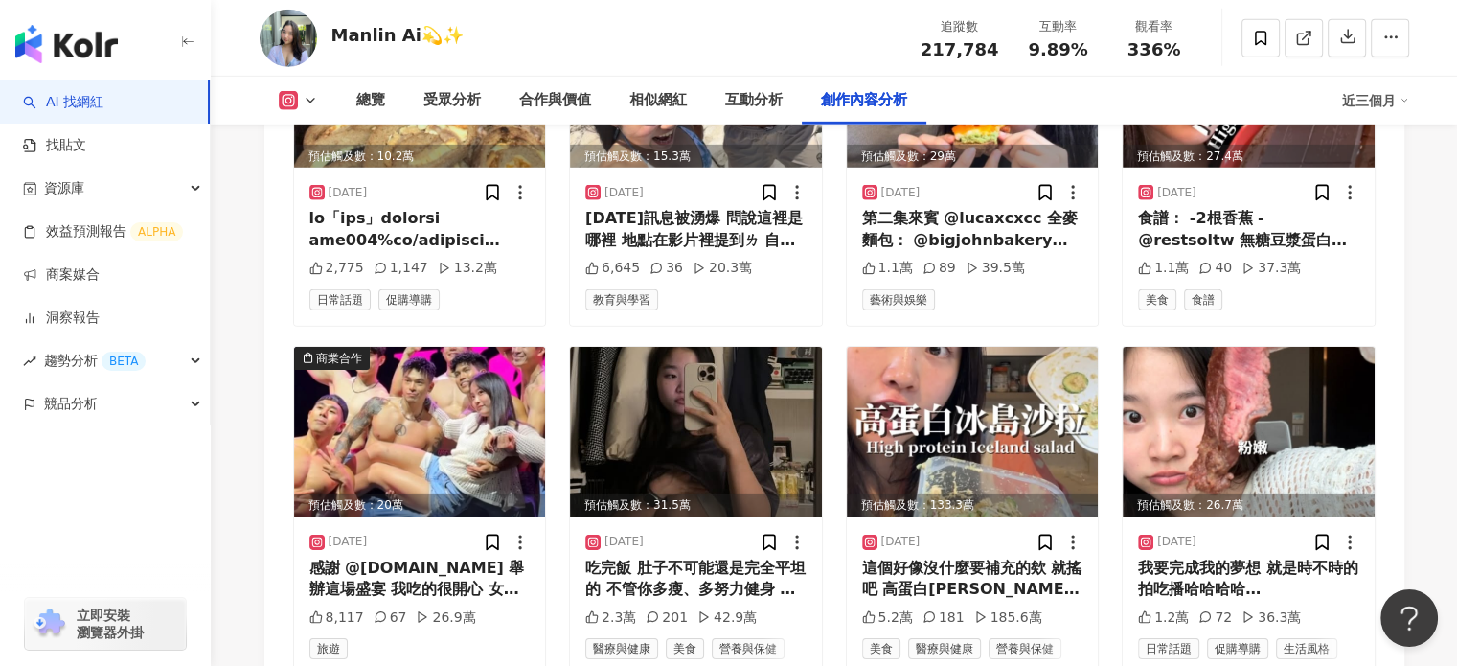
scroll to position [6081, 0]
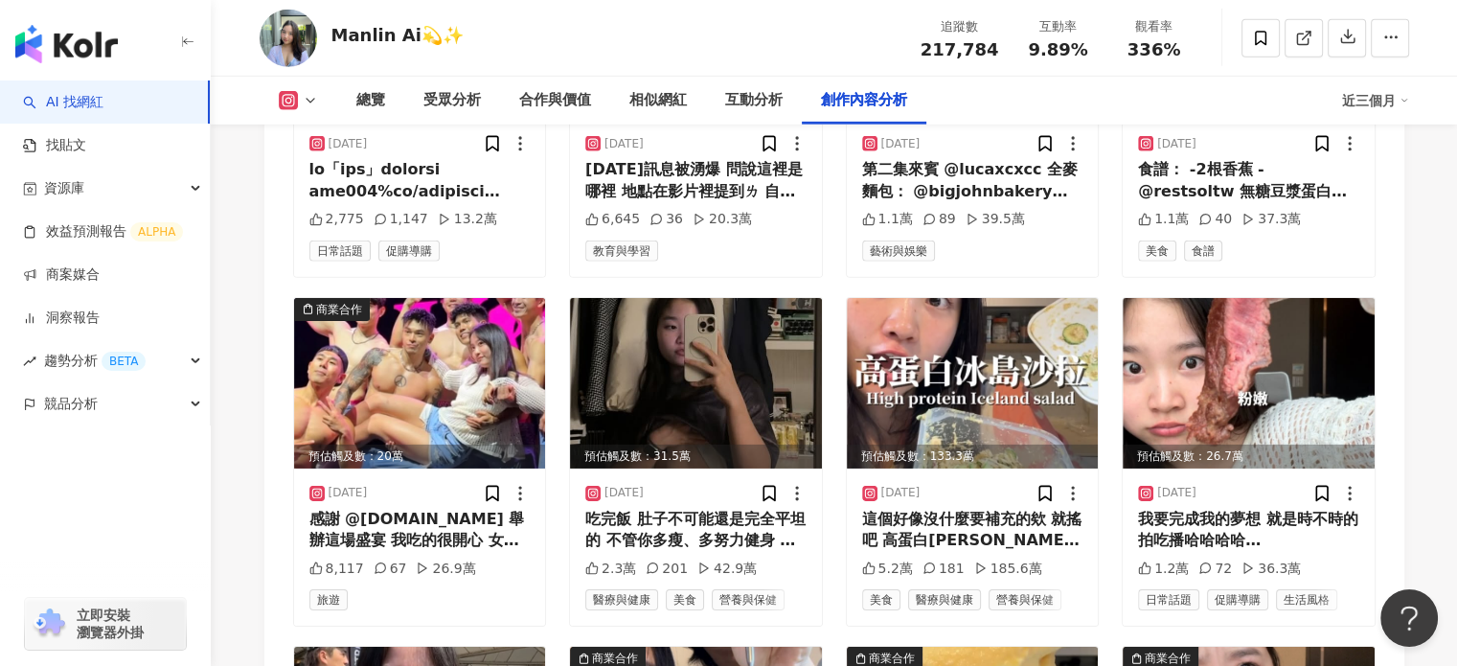
click at [396, 34] on div "Manlin Ai💫✨" at bounding box center [397, 35] width 132 height 24
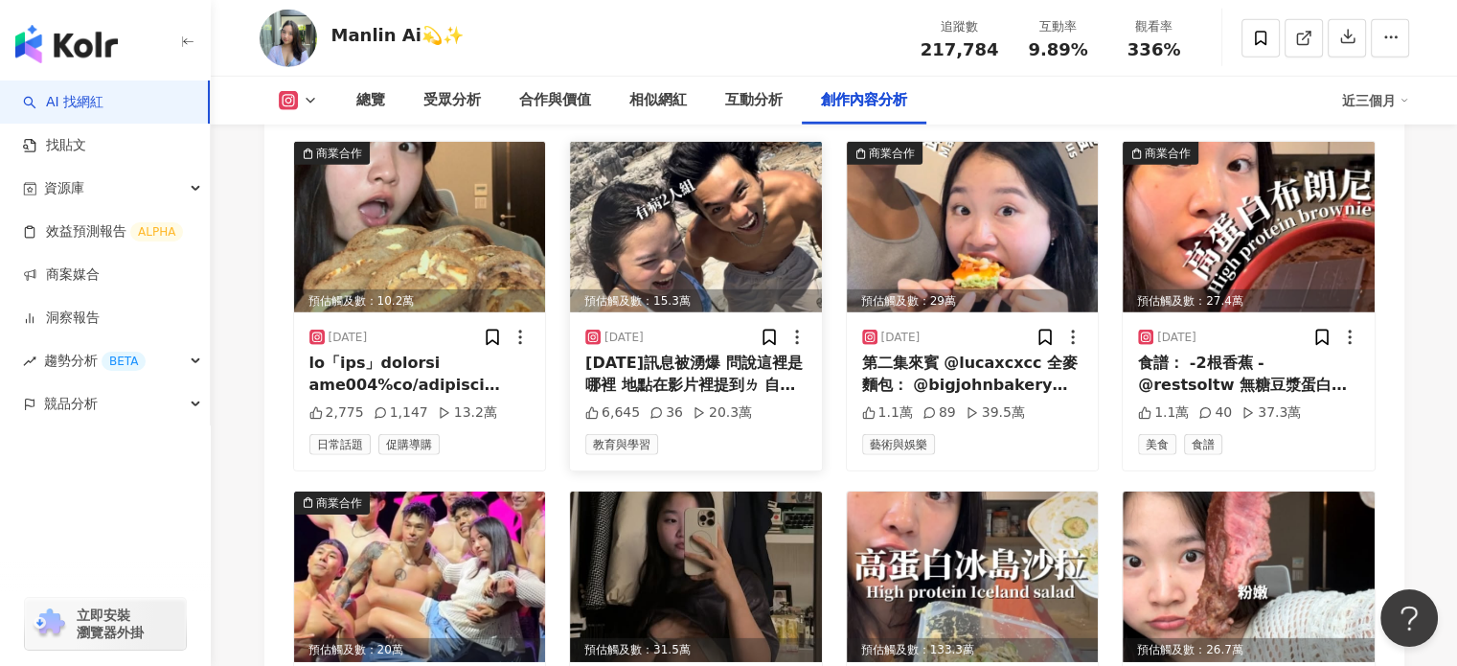
scroll to position [5411, 0]
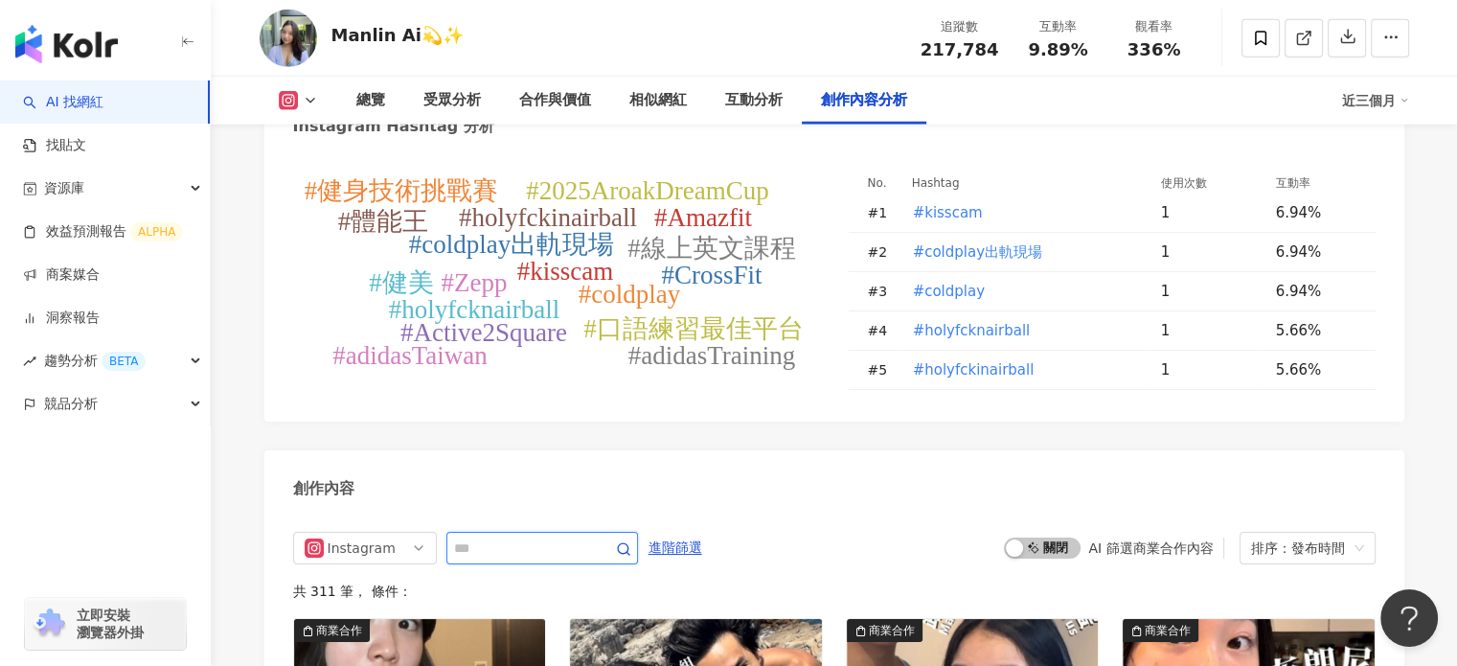
click at [495, 536] on input "text" at bounding box center [521, 547] width 134 height 23
type input "**"
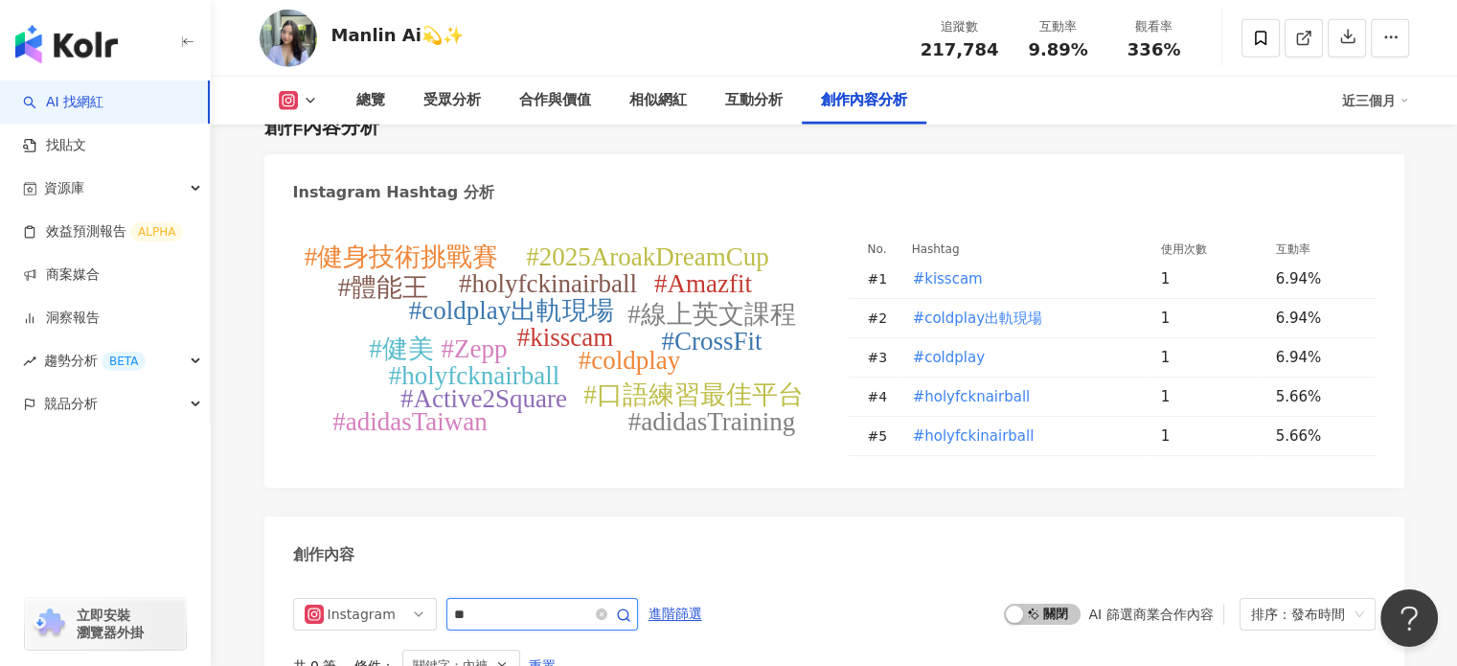
scroll to position [5344, 0]
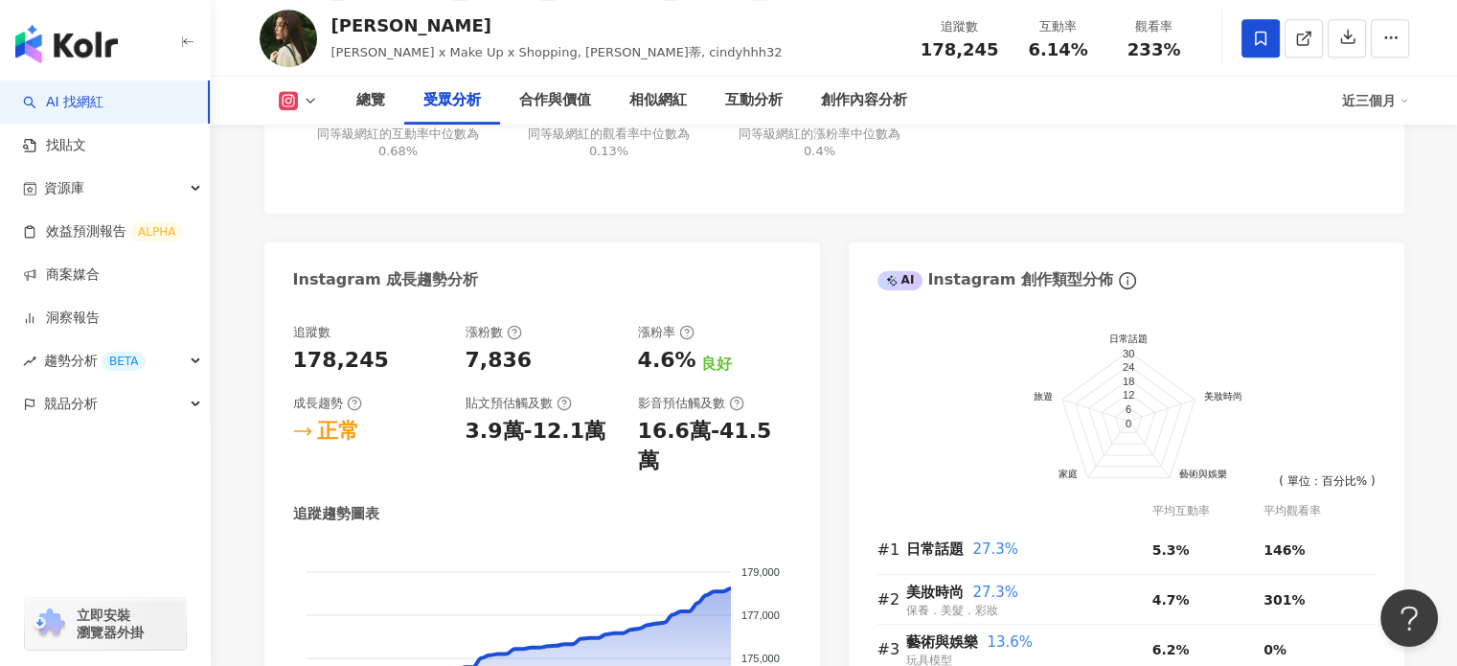
scroll to position [4878, 0]
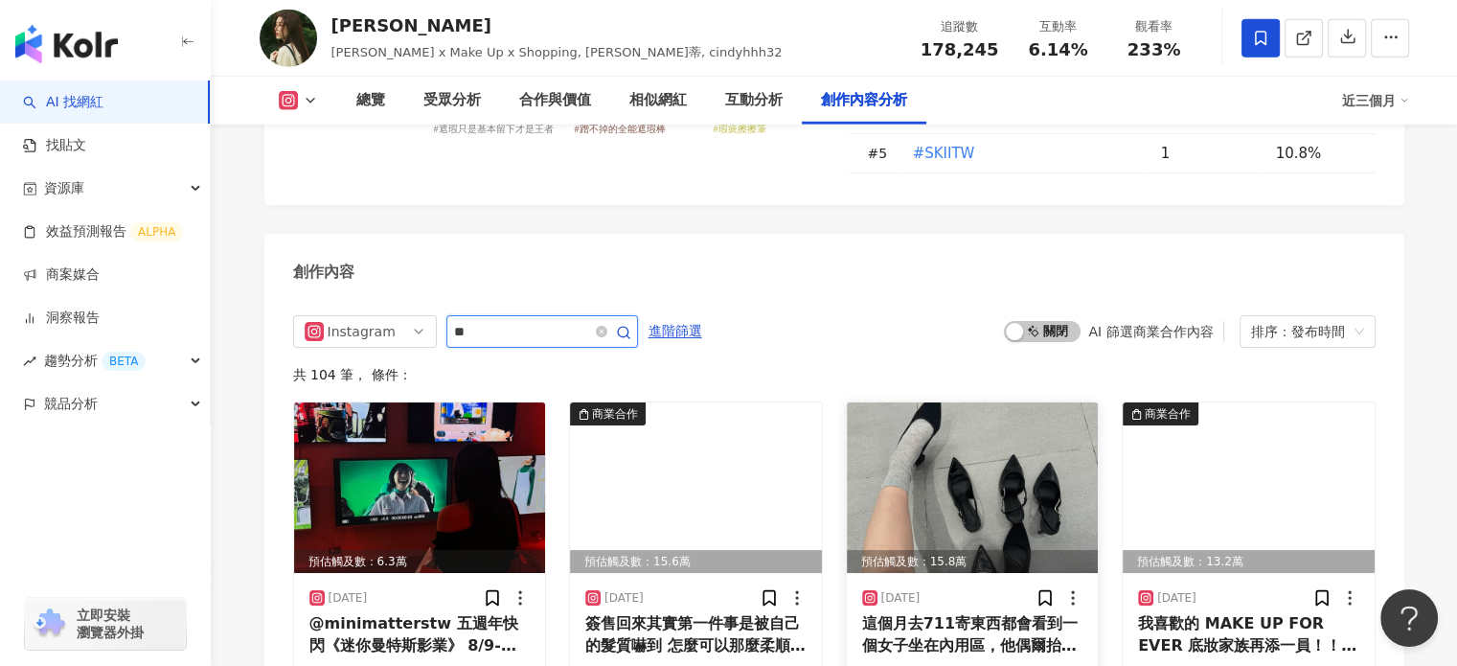
type input "*"
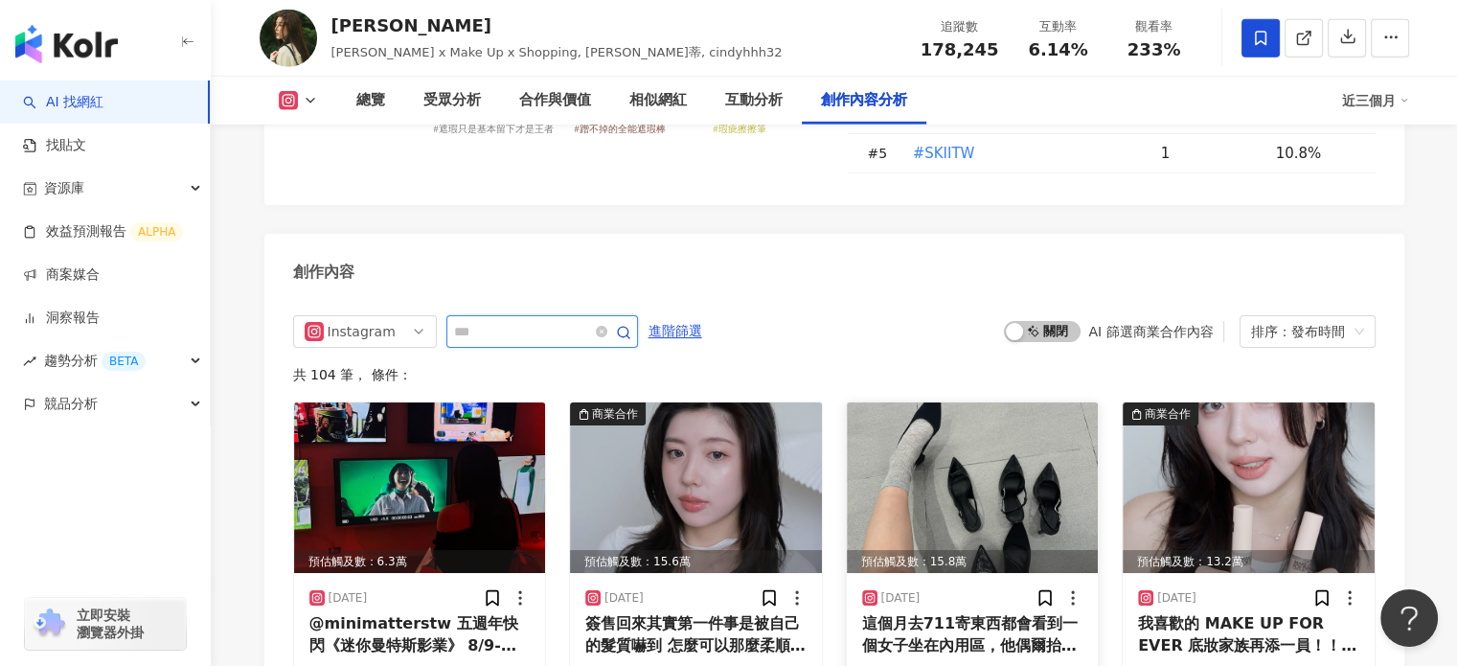
type input "*"
type input "**"
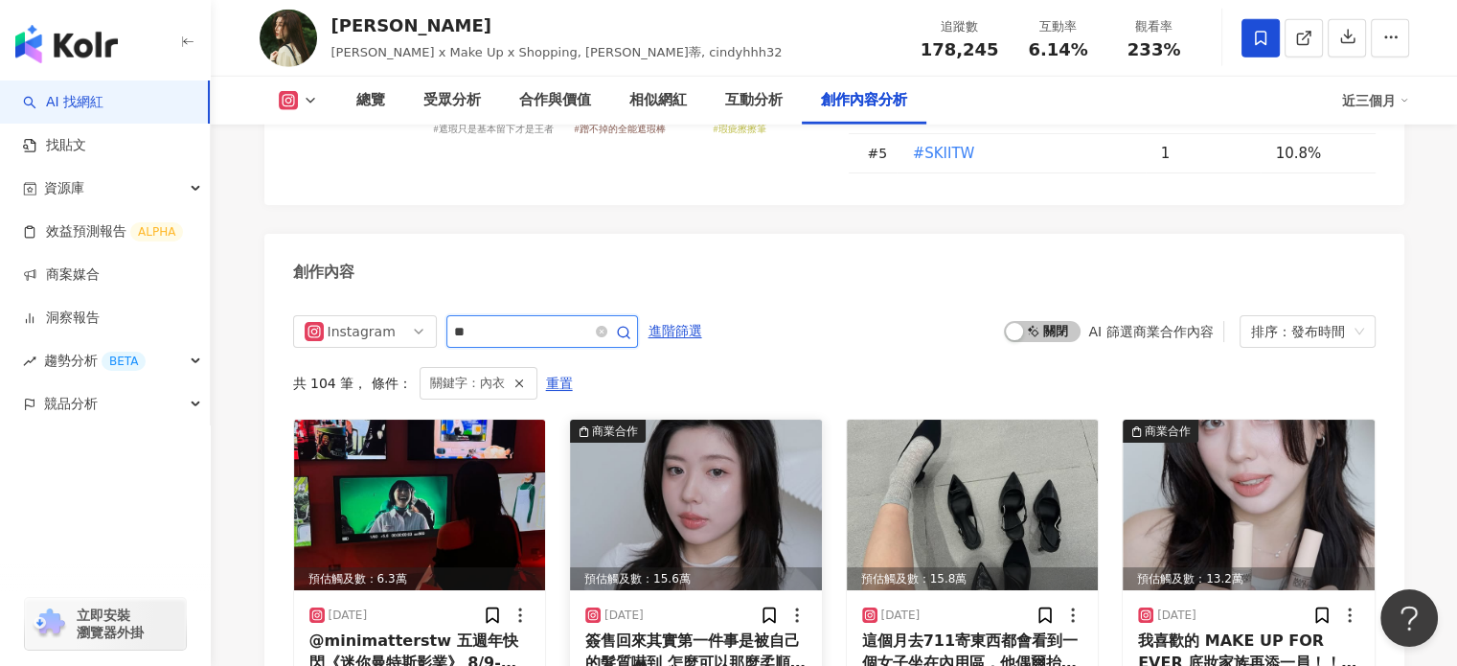
scroll to position [5888, 0]
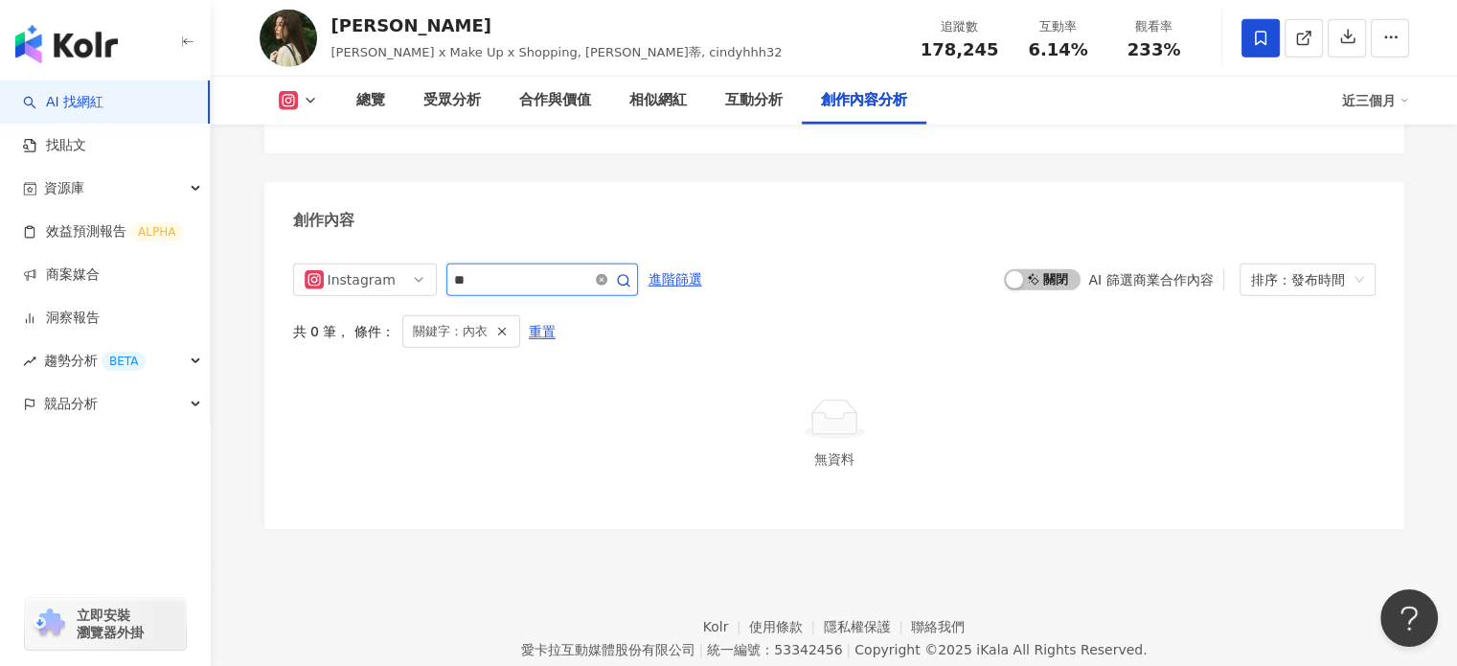
click at [607, 274] on icon "close-circle" at bounding box center [601, 279] width 11 height 11
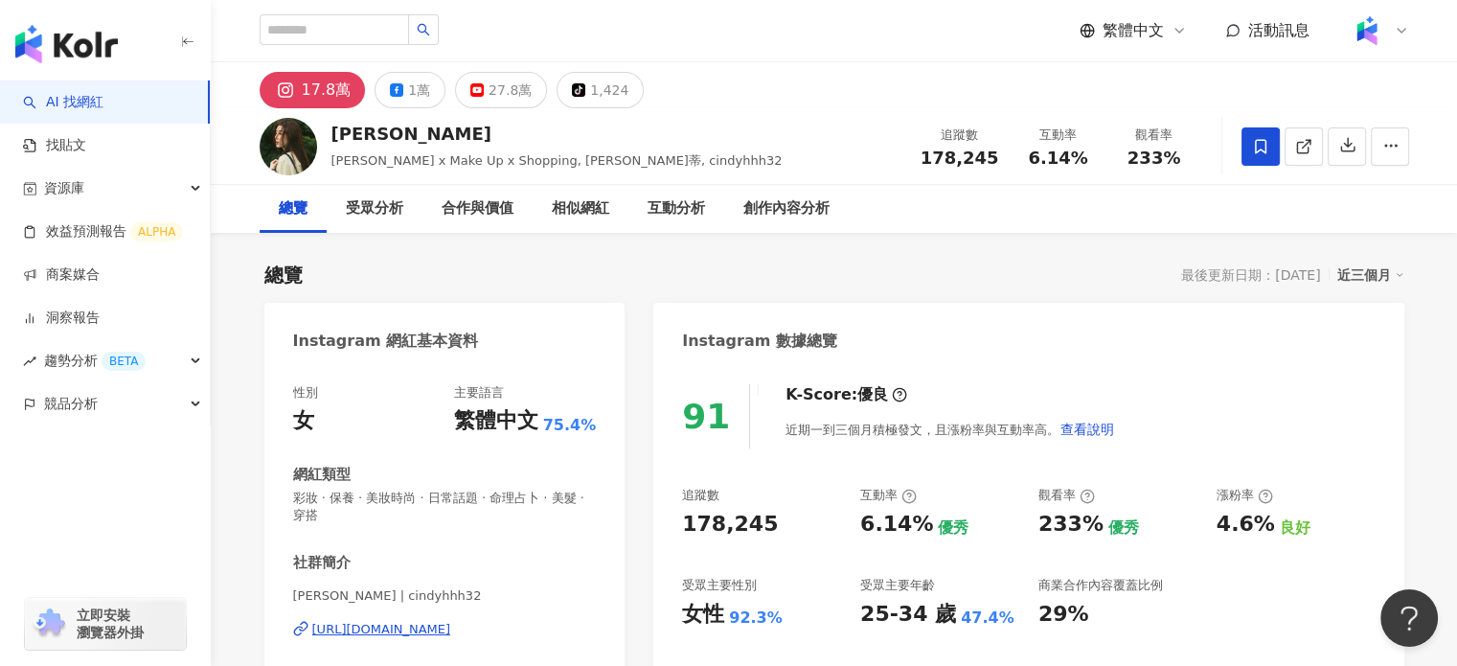
click at [451, 627] on div "[URL][DOMAIN_NAME]" at bounding box center [381, 629] width 139 height 17
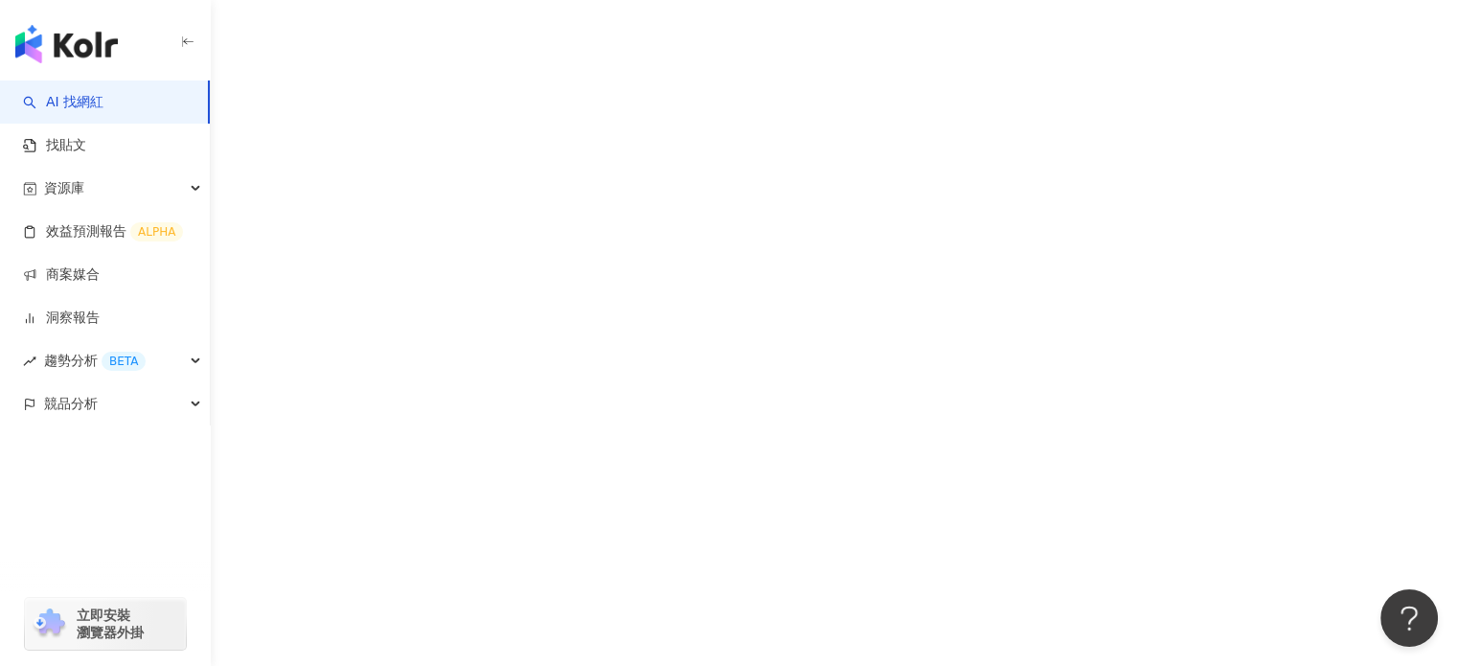
scroll to position [88, 0]
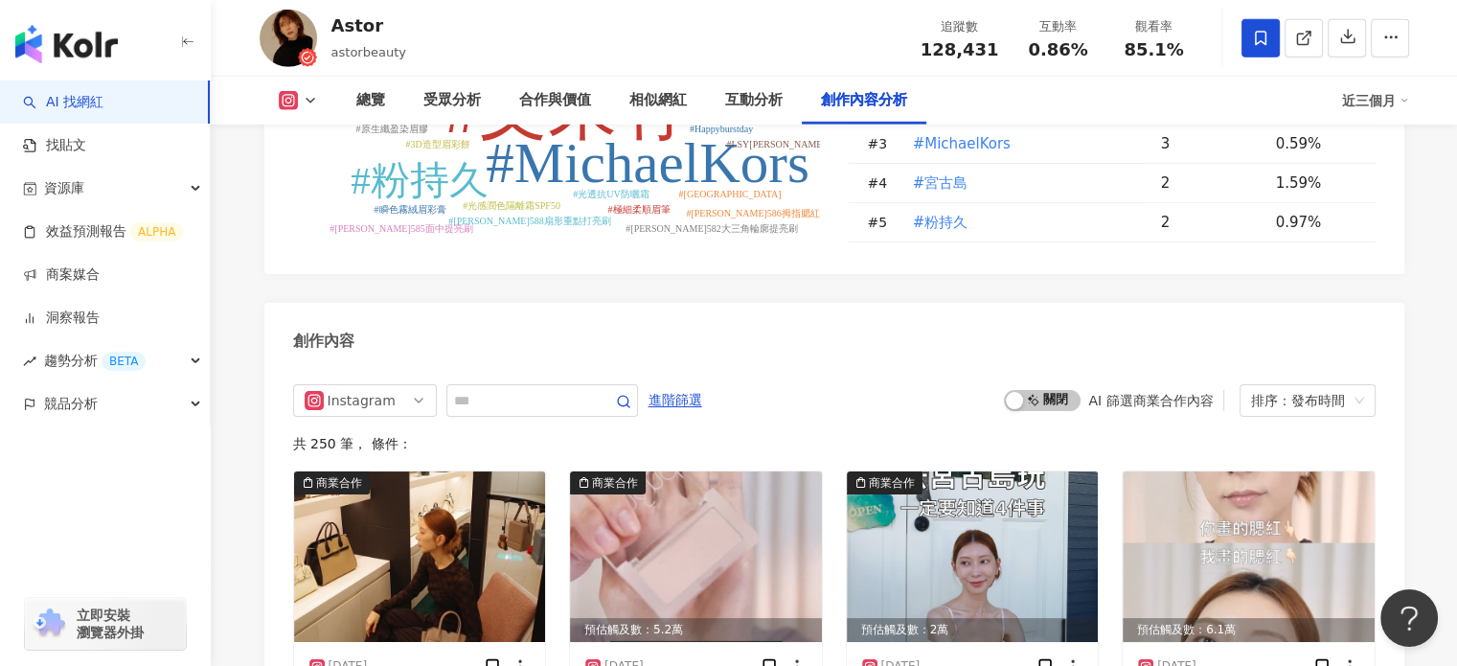
scroll to position [5652, 0]
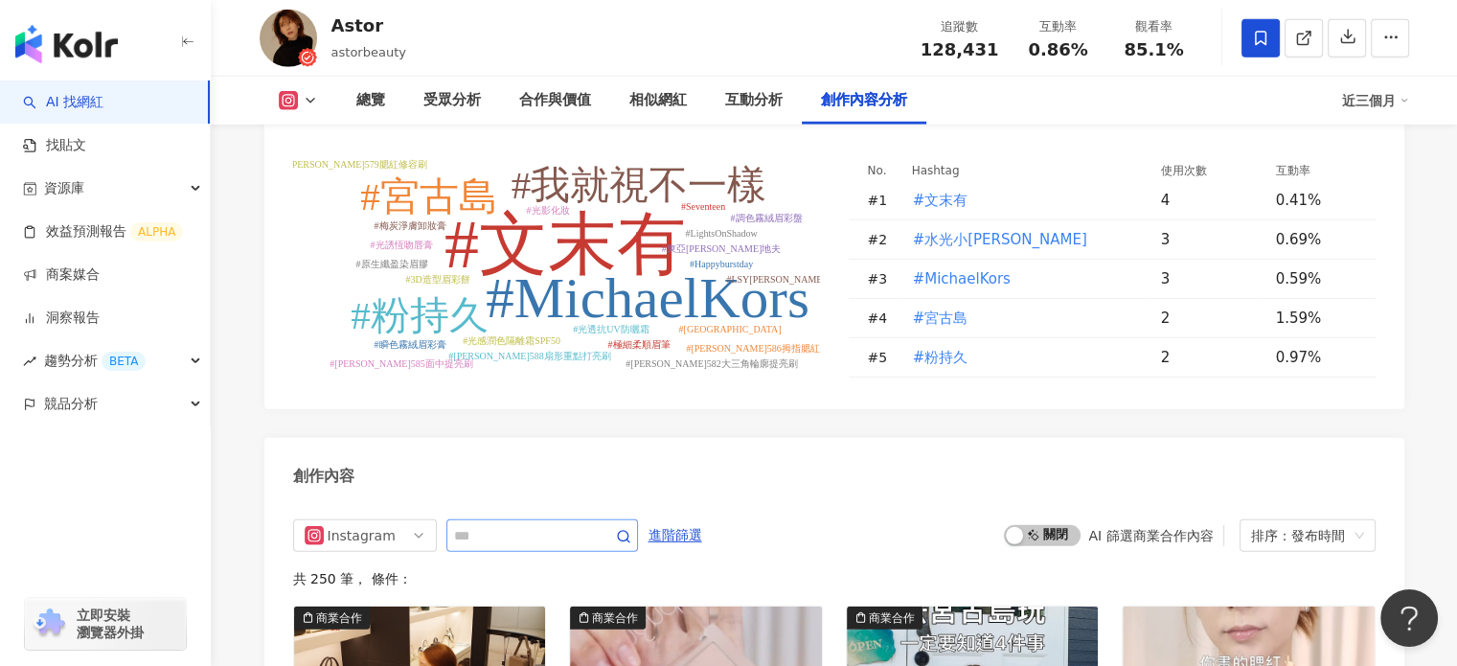
click at [572, 521] on span at bounding box center [542, 535] width 192 height 33
click at [566, 524] on input "text" at bounding box center [521, 535] width 134 height 23
type input "**"
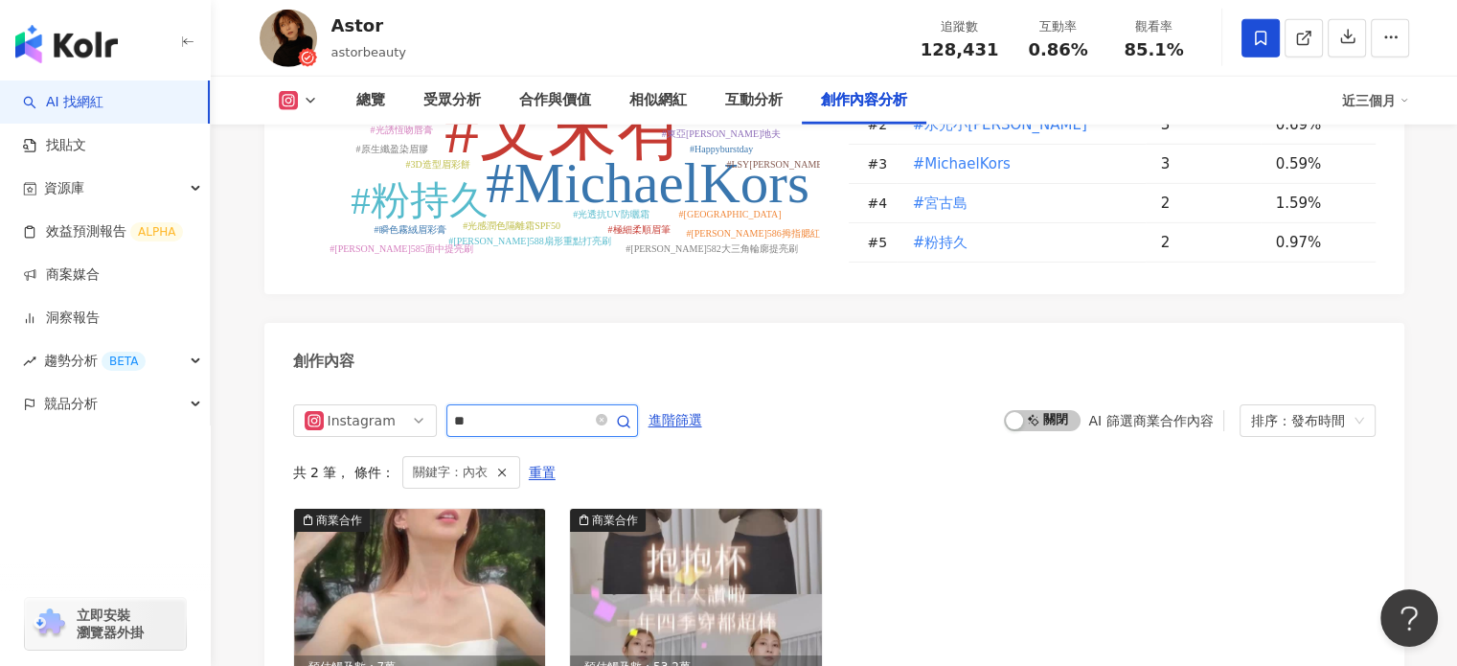
scroll to position [5746, 0]
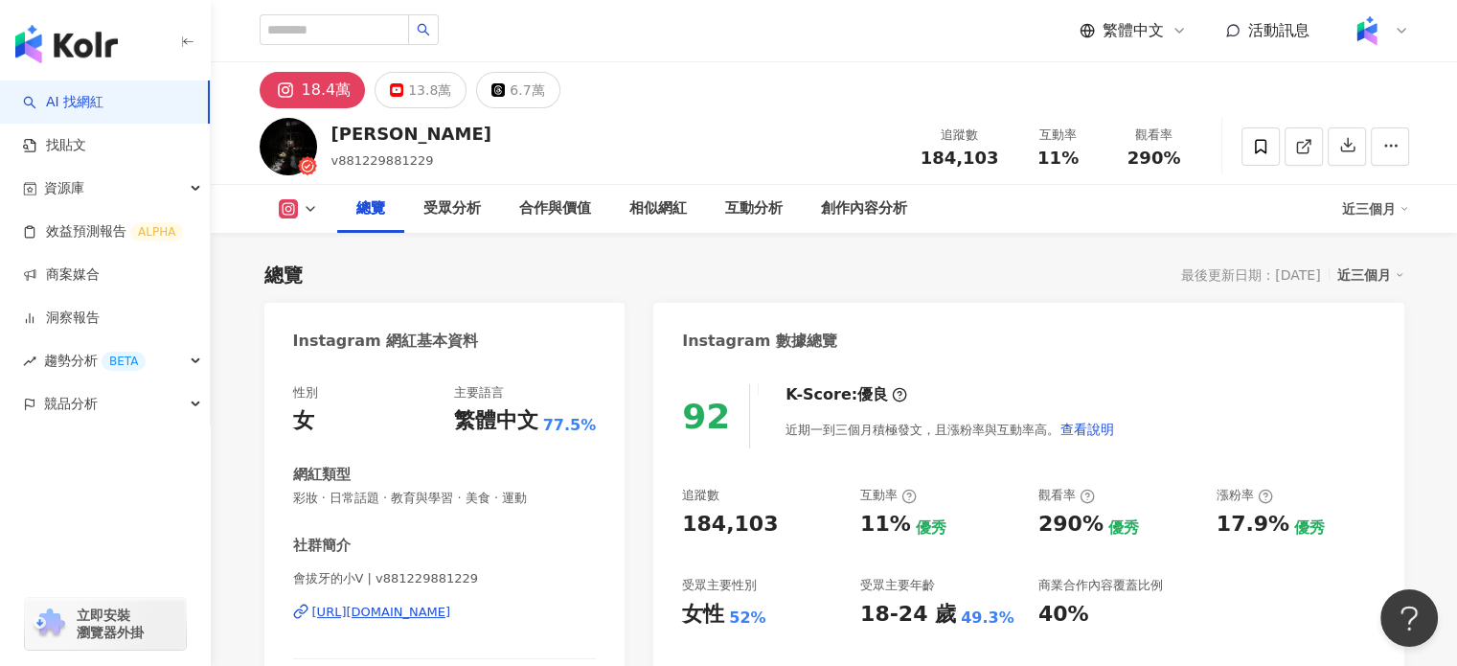
scroll to position [192, 0]
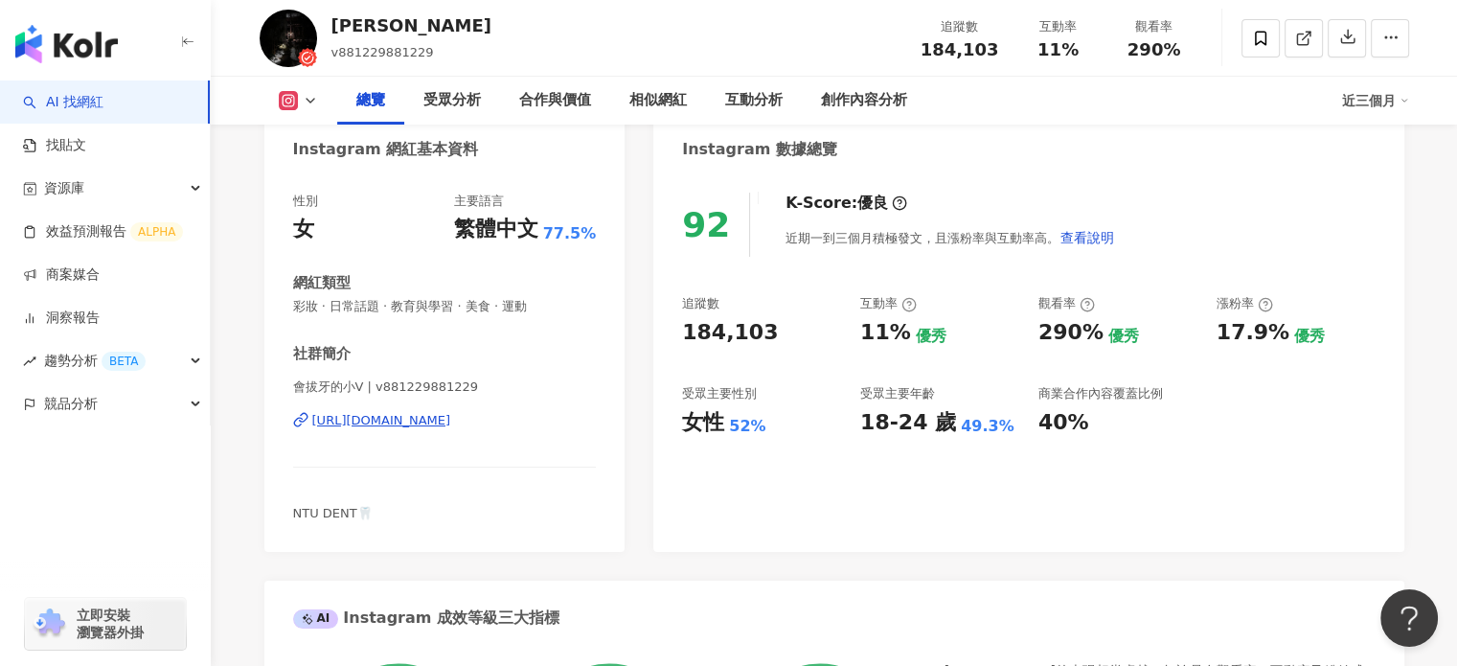
click at [451, 422] on div "[URL][DOMAIN_NAME]" at bounding box center [381, 420] width 139 height 17
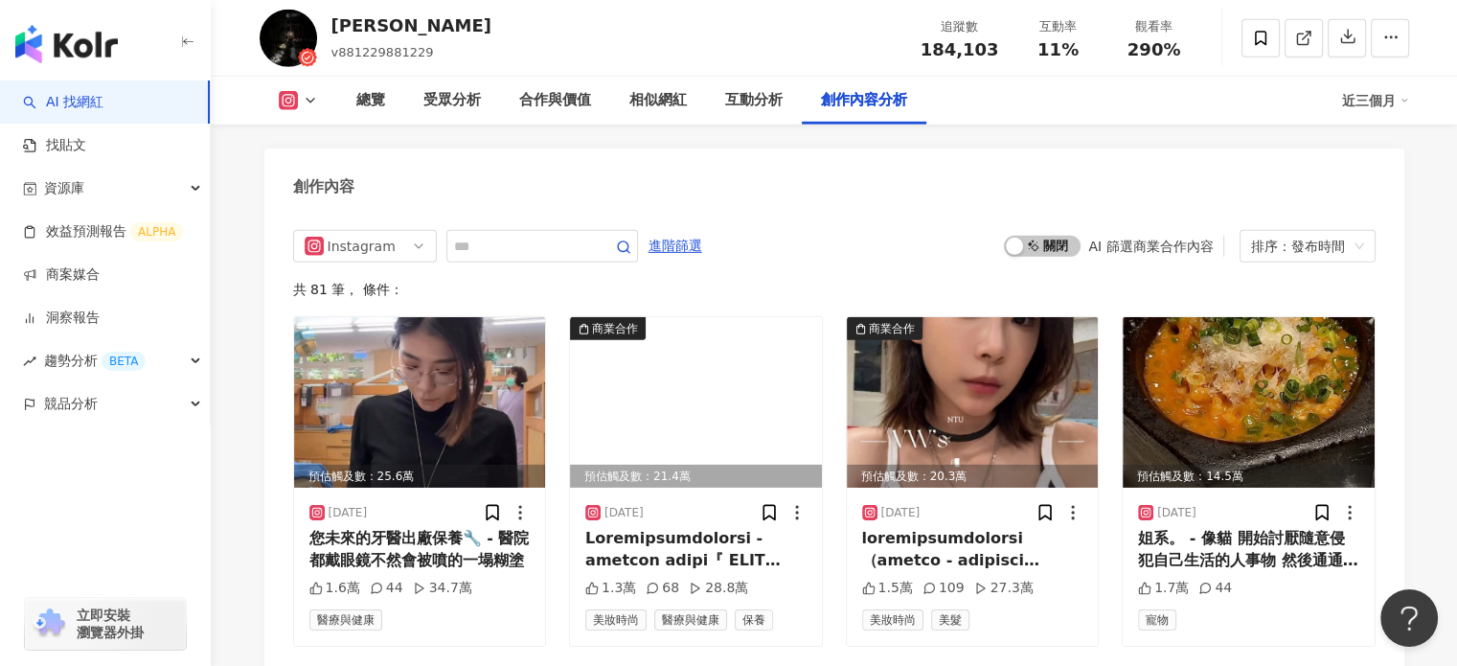
scroll to position [5748, 0]
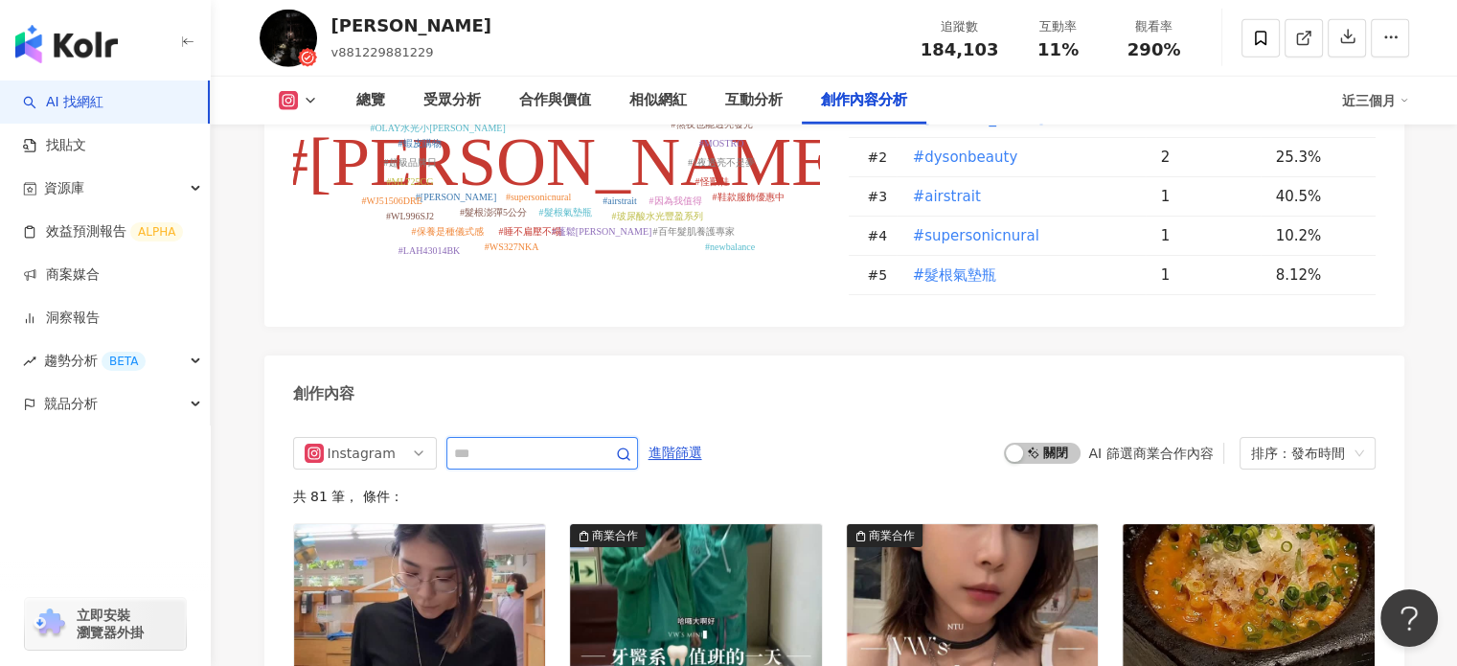
click at [575, 446] on input "text" at bounding box center [521, 453] width 134 height 23
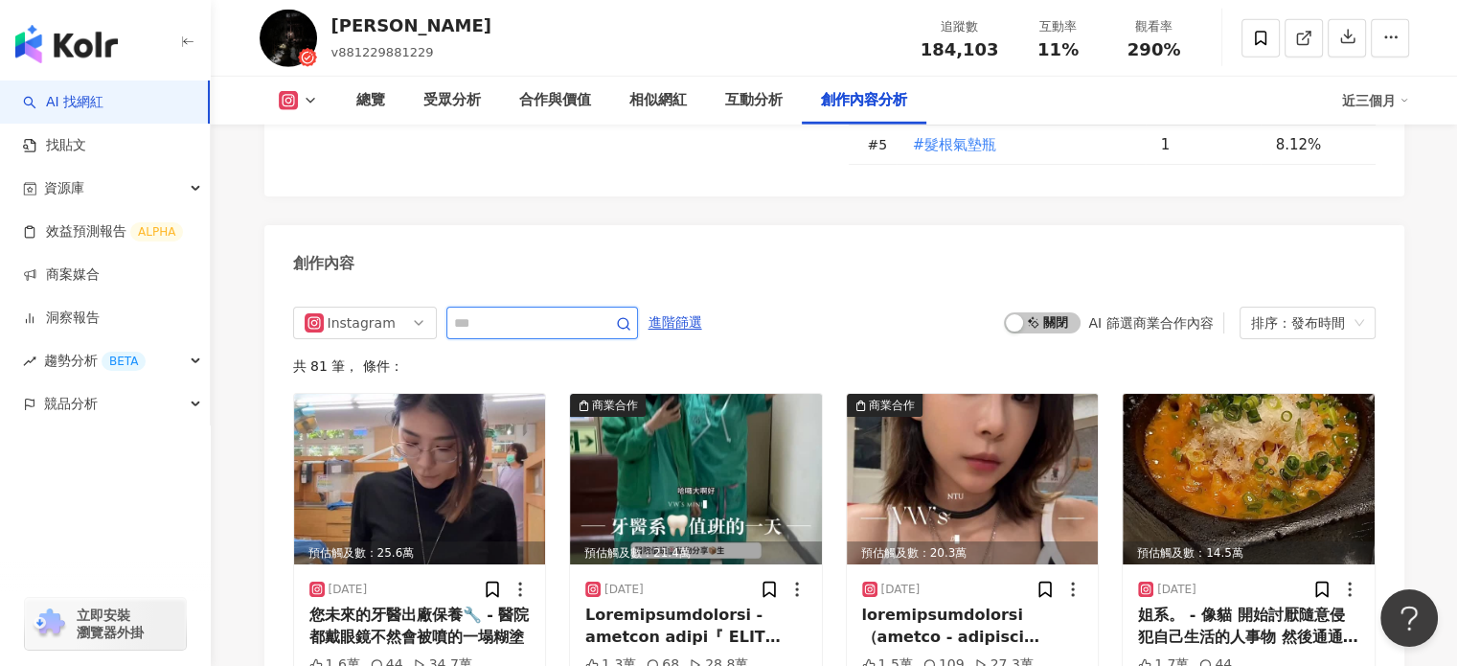
scroll to position [6035, 0]
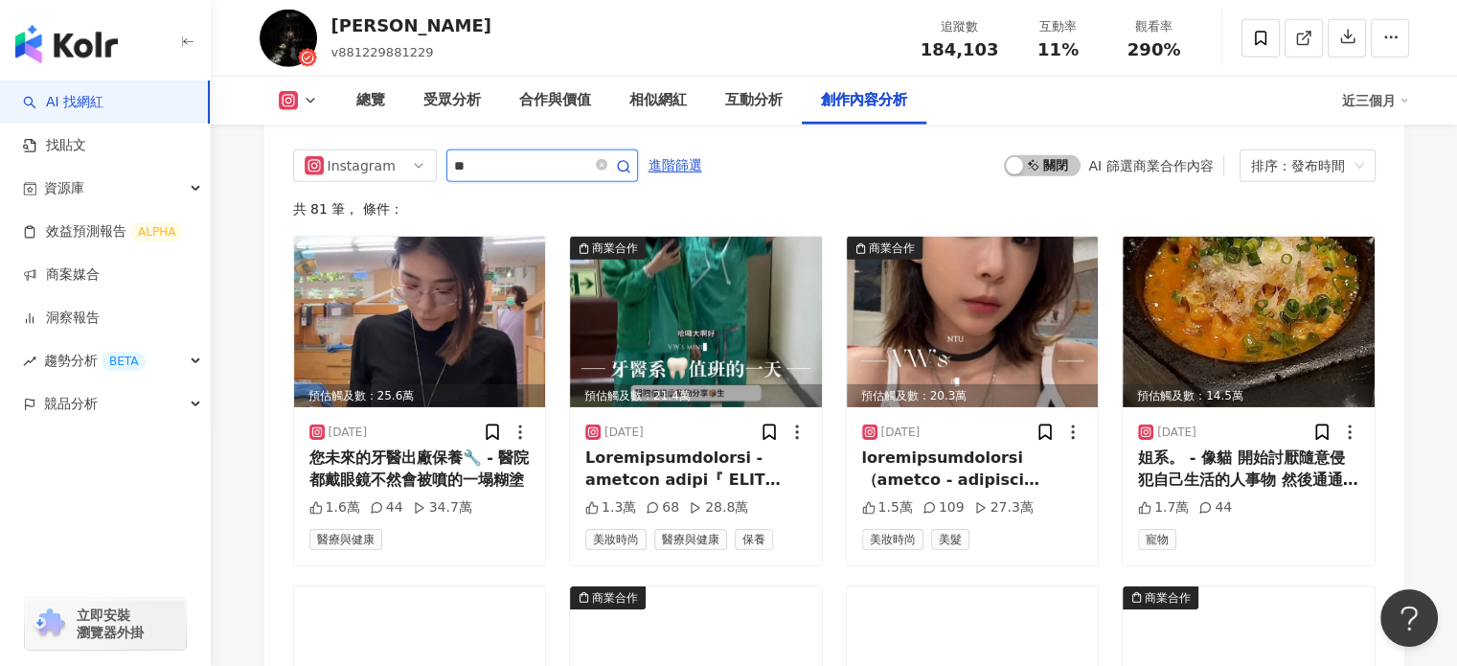
type input "*"
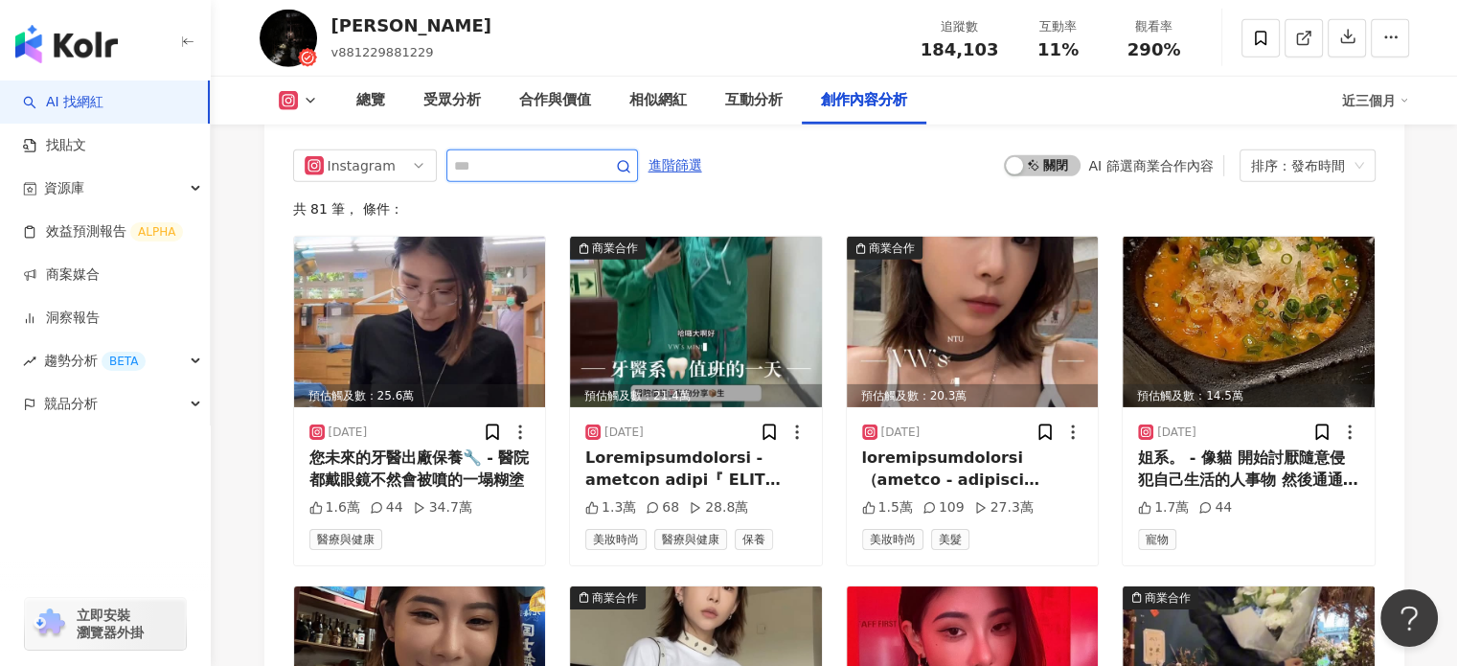
type input "*"
type input "**"
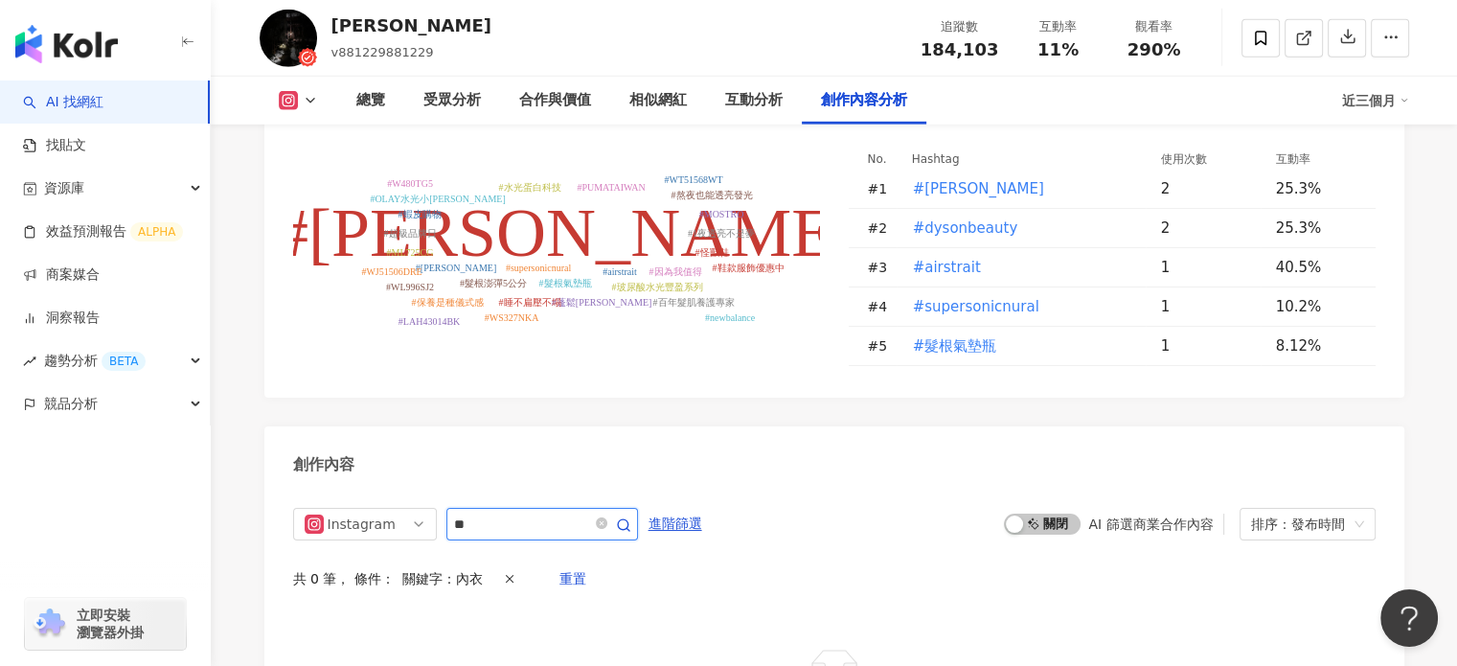
scroll to position [4719, 0]
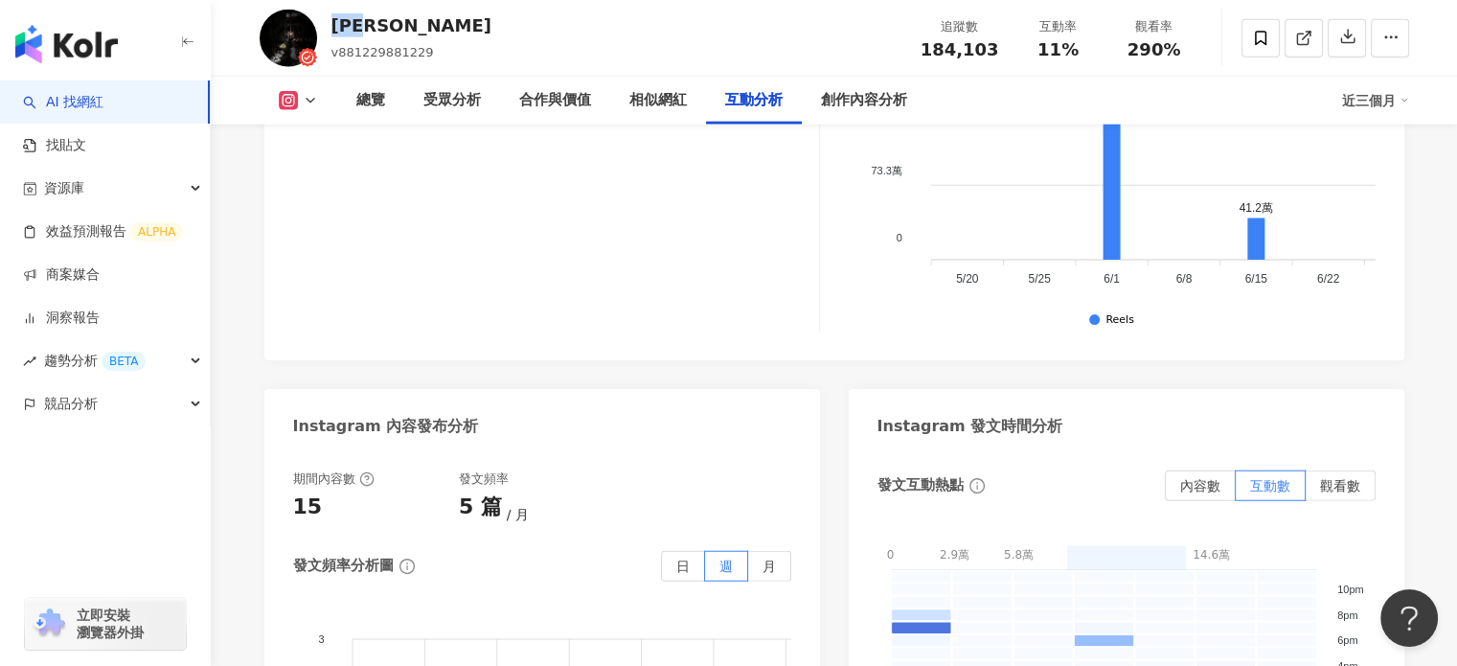
drag, startPoint x: 383, startPoint y: 18, endPoint x: 326, endPoint y: 22, distance: 57.6
click at [326, 22] on div "吳善文 v881229881229 追蹤數 184,103 互動率 11% 觀看率 290%" at bounding box center [834, 38] width 1226 height 76
copy div "吳善文"
drag, startPoint x: 973, startPoint y: 54, endPoint x: 997, endPoint y: 54, distance: 24.0
click at [997, 54] on div "追蹤數 184,103" at bounding box center [960, 37] width 102 height 41
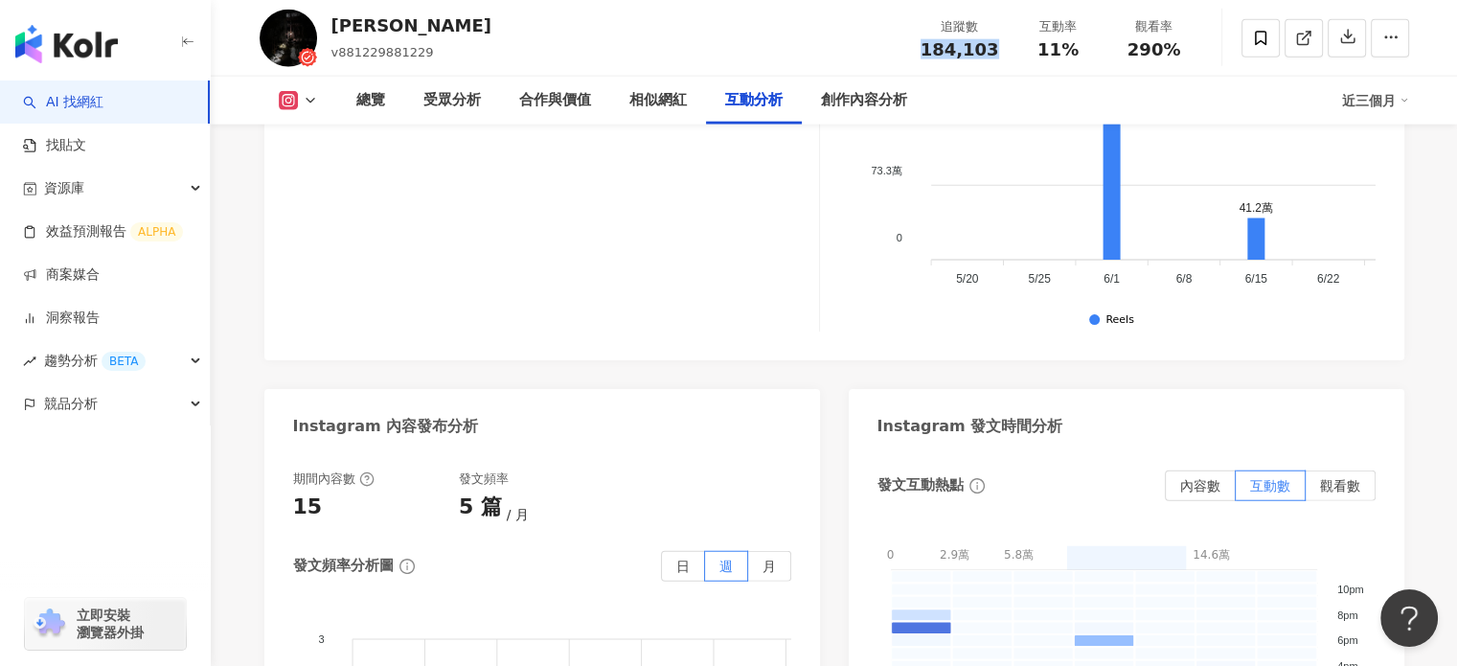
copy span "184,103"
click at [1030, 52] on div "11%" at bounding box center [1058, 49] width 73 height 19
click at [1034, 55] on div "11%" at bounding box center [1058, 49] width 73 height 19
click at [1042, 61] on div "追蹤數 184,103 互動率 11% 觀看率 290%" at bounding box center [1055, 38] width 293 height 57
drag, startPoint x: 1038, startPoint y: 51, endPoint x: 1058, endPoint y: 51, distance: 19.2
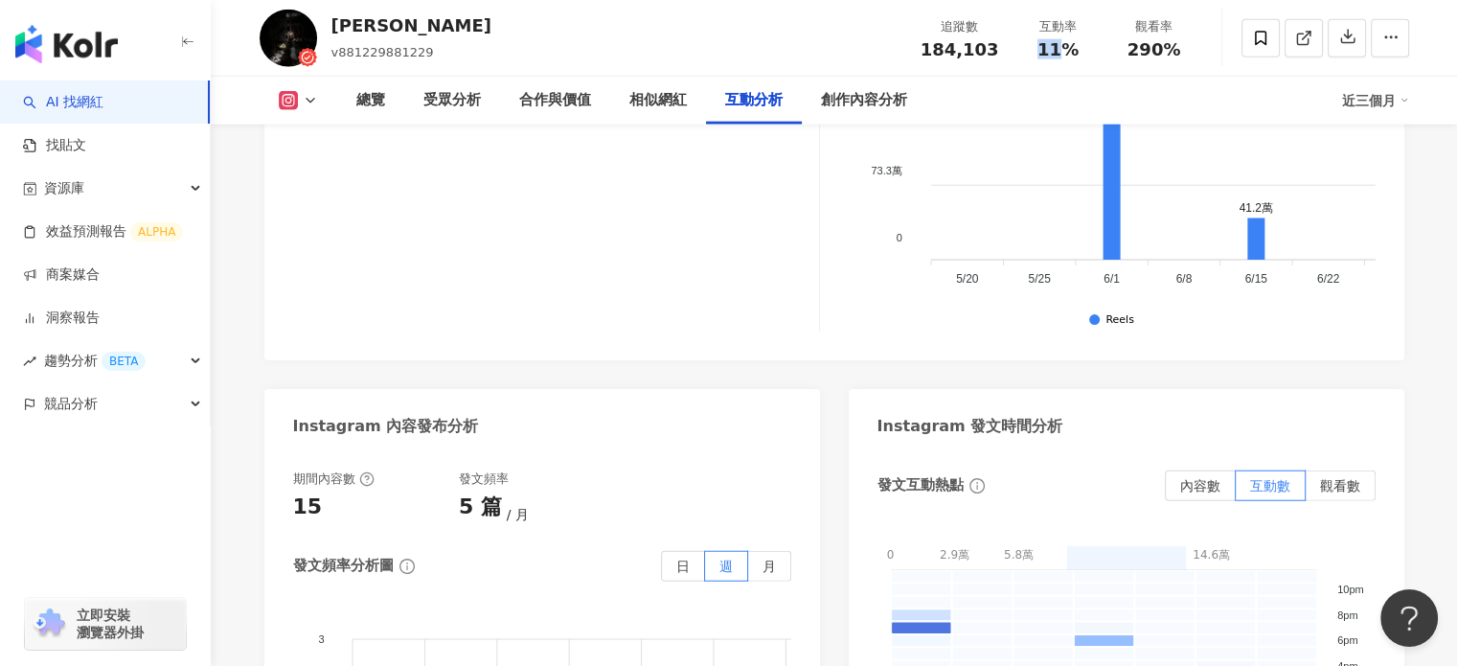
click at [1058, 51] on div "11%" at bounding box center [1058, 49] width 73 height 19
click at [1037, 55] on div "11%" at bounding box center [1058, 49] width 73 height 19
drag, startPoint x: 1037, startPoint y: 55, endPoint x: 1082, endPoint y: 62, distance: 45.7
click at [1086, 57] on div "11%" at bounding box center [1058, 49] width 73 height 19
copy span "11%"
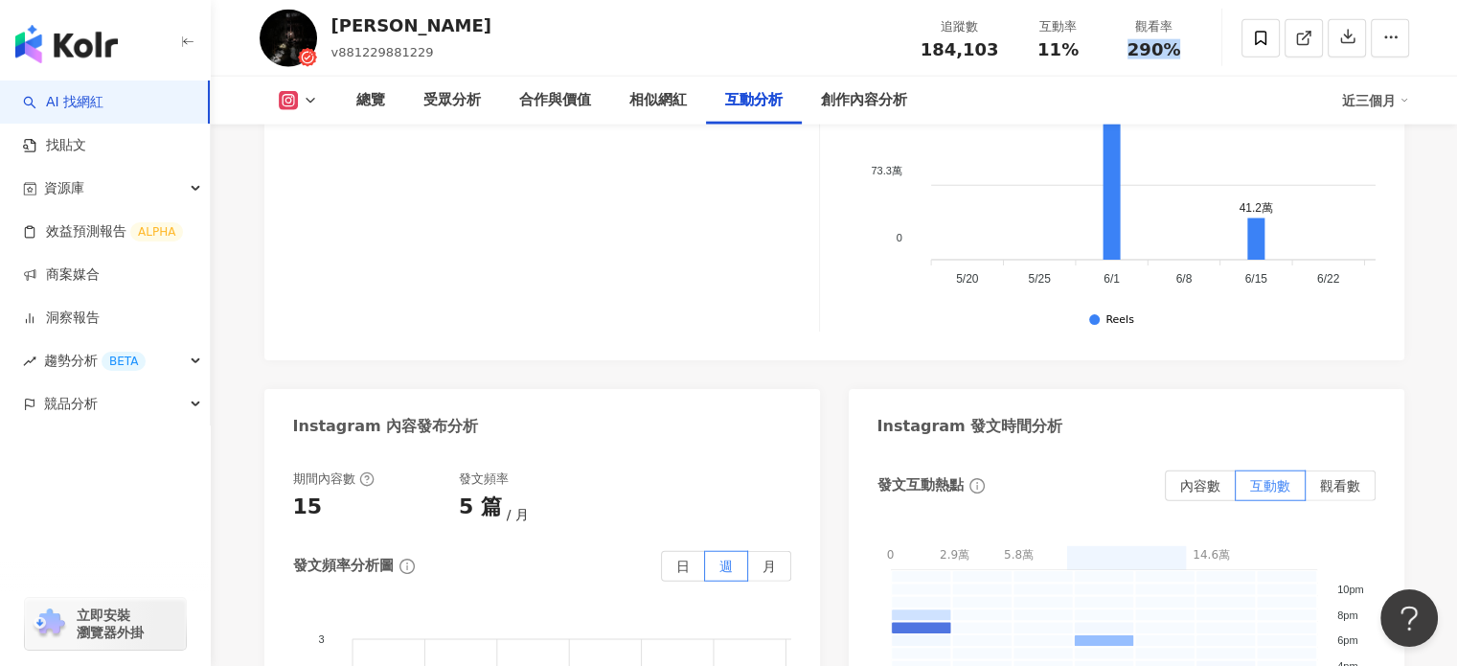
drag, startPoint x: 1125, startPoint y: 40, endPoint x: 1184, endPoint y: 49, distance: 60.0
click at [1184, 49] on div "290%" at bounding box center [1154, 49] width 73 height 19
copy span "290%"
click at [935, 46] on span "184,103" at bounding box center [960, 49] width 79 height 20
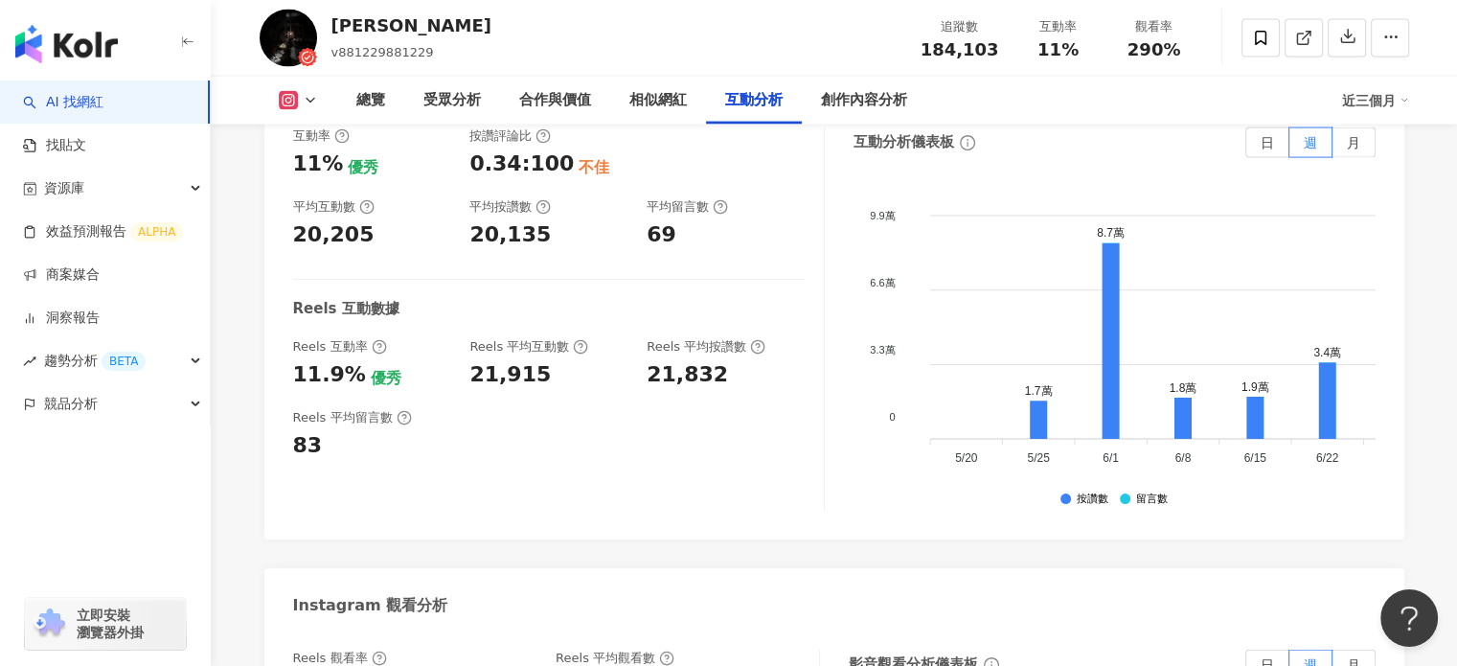
scroll to position [3857, 0]
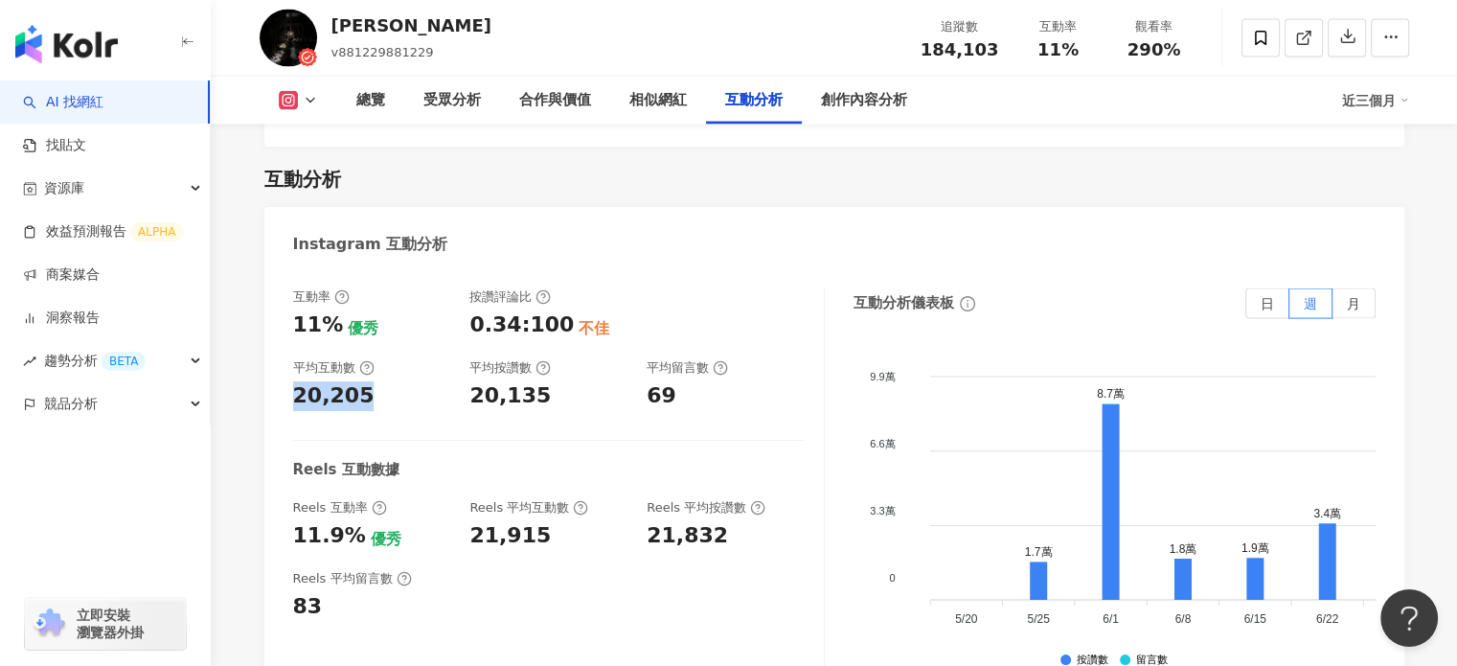
drag, startPoint x: 360, startPoint y: 371, endPoint x: 270, endPoint y: 362, distance: 90.5
click at [270, 362] on div "互動率 11% 優秀 按讚評論比 0.34:100 不佳 平均互動數 20,205 平均按讚數 20,135 平均留言數 69 Reels 互動數據 Reel…" at bounding box center [834, 484] width 1140 height 431
copy div "20,205"
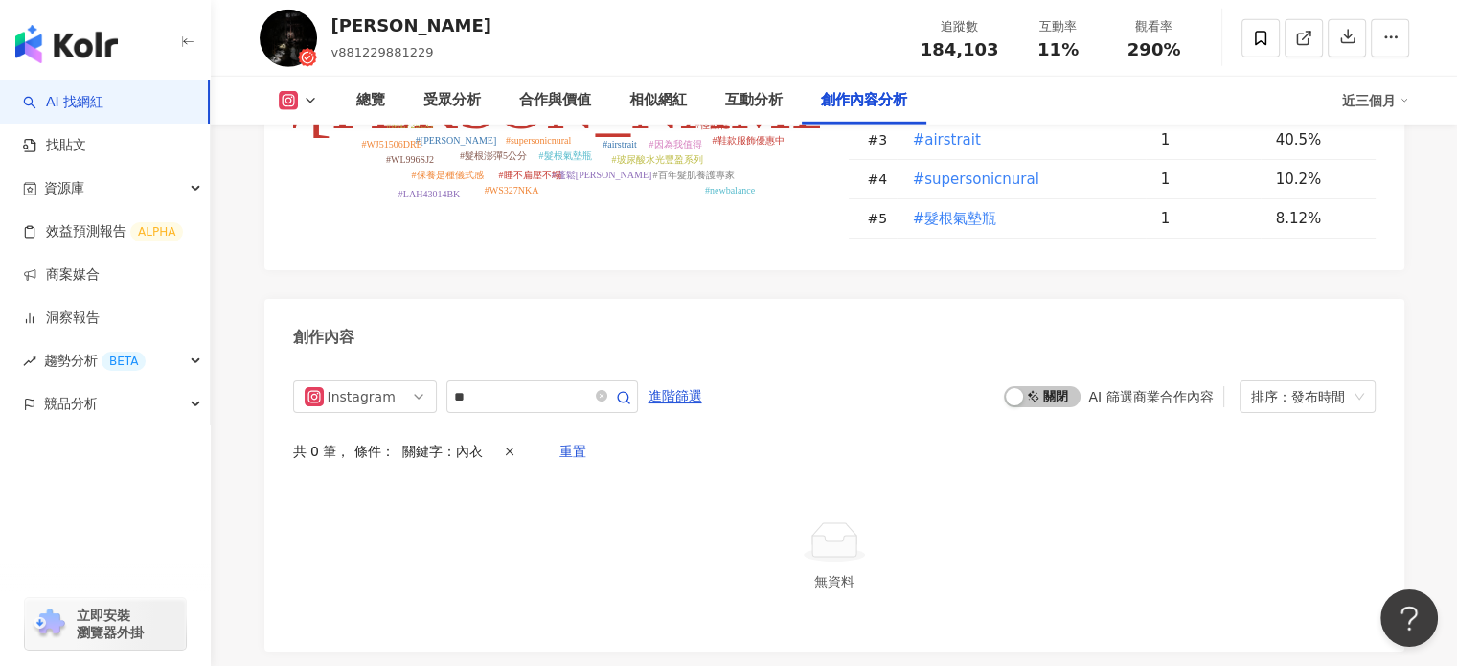
scroll to position [5694, 0]
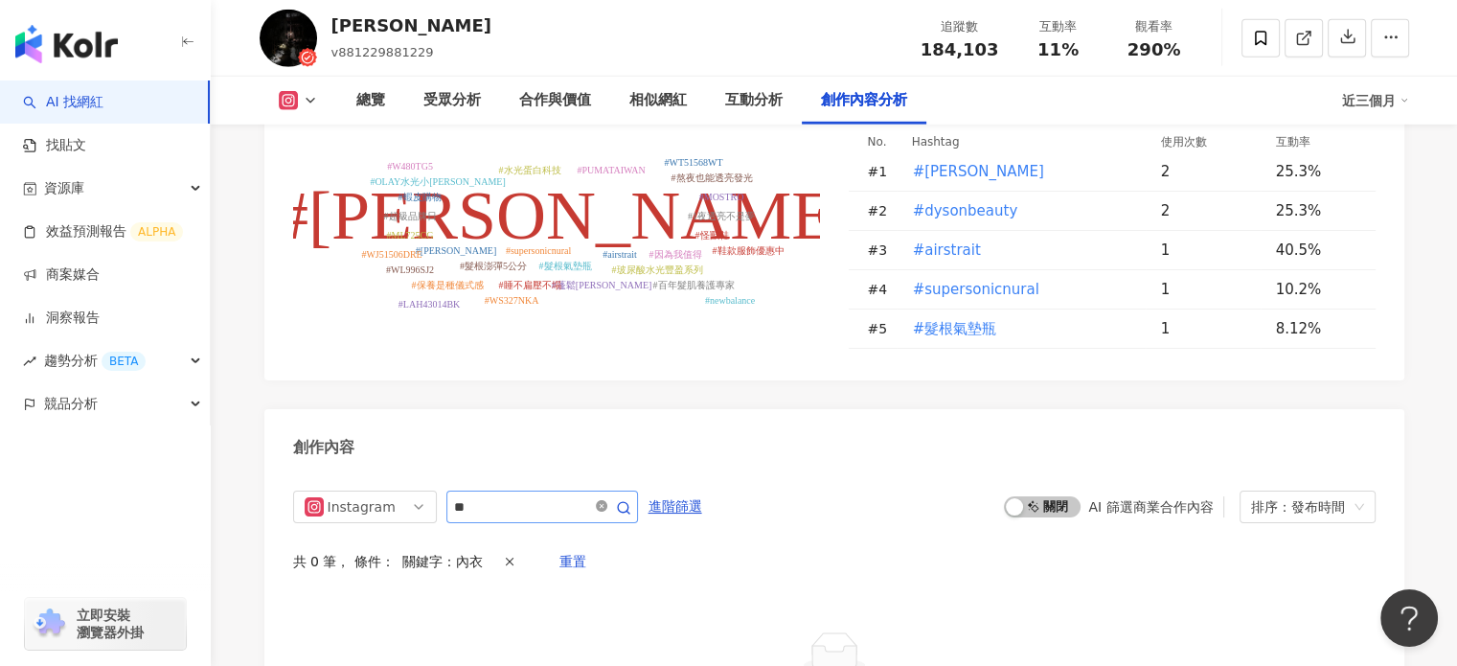
click at [607, 500] on icon "close-circle" at bounding box center [601, 505] width 11 height 11
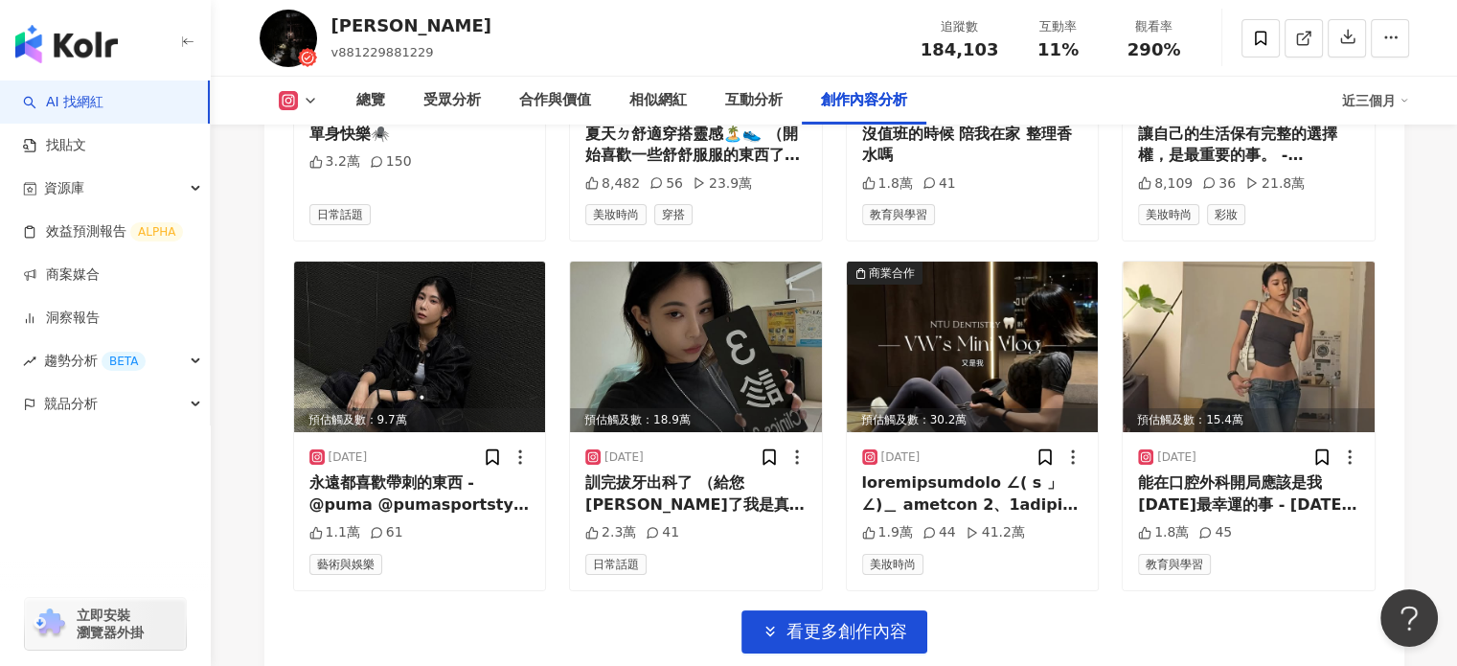
scroll to position [6827, 0]
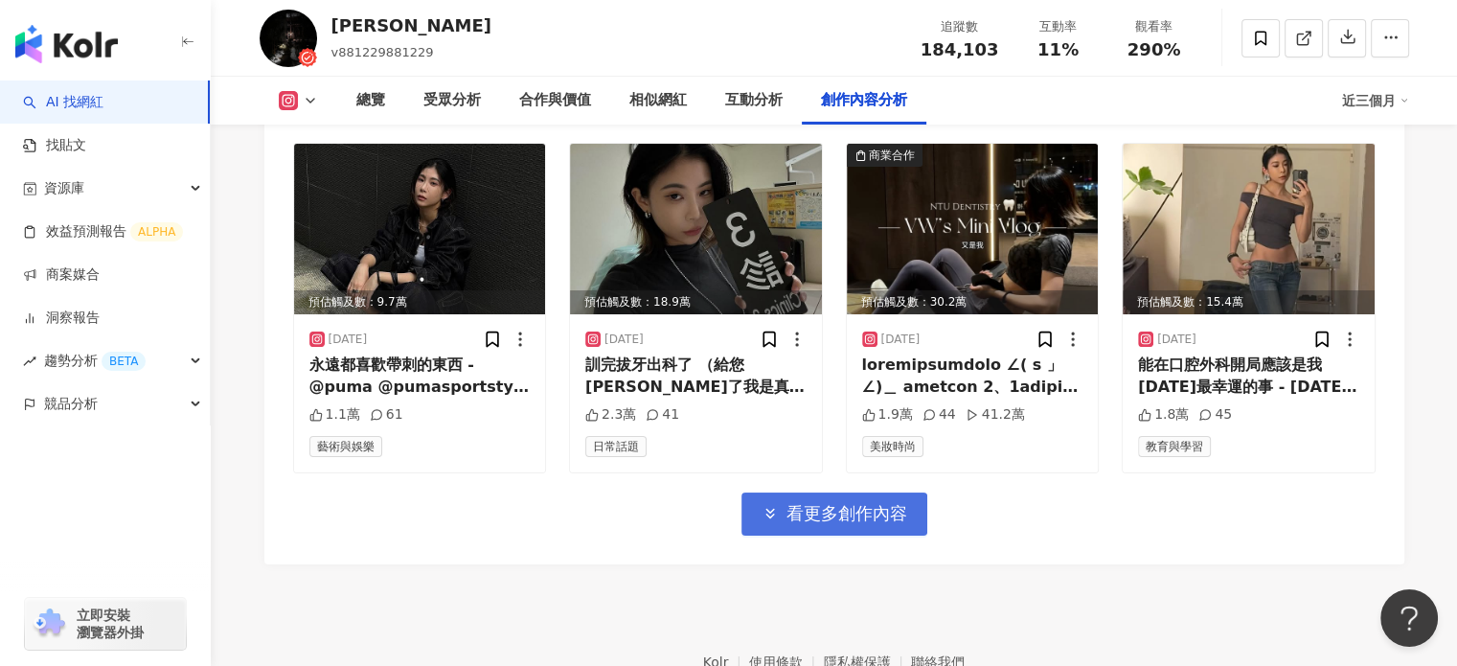
click at [830, 503] on span "看更多創作內容" at bounding box center [847, 513] width 121 height 21
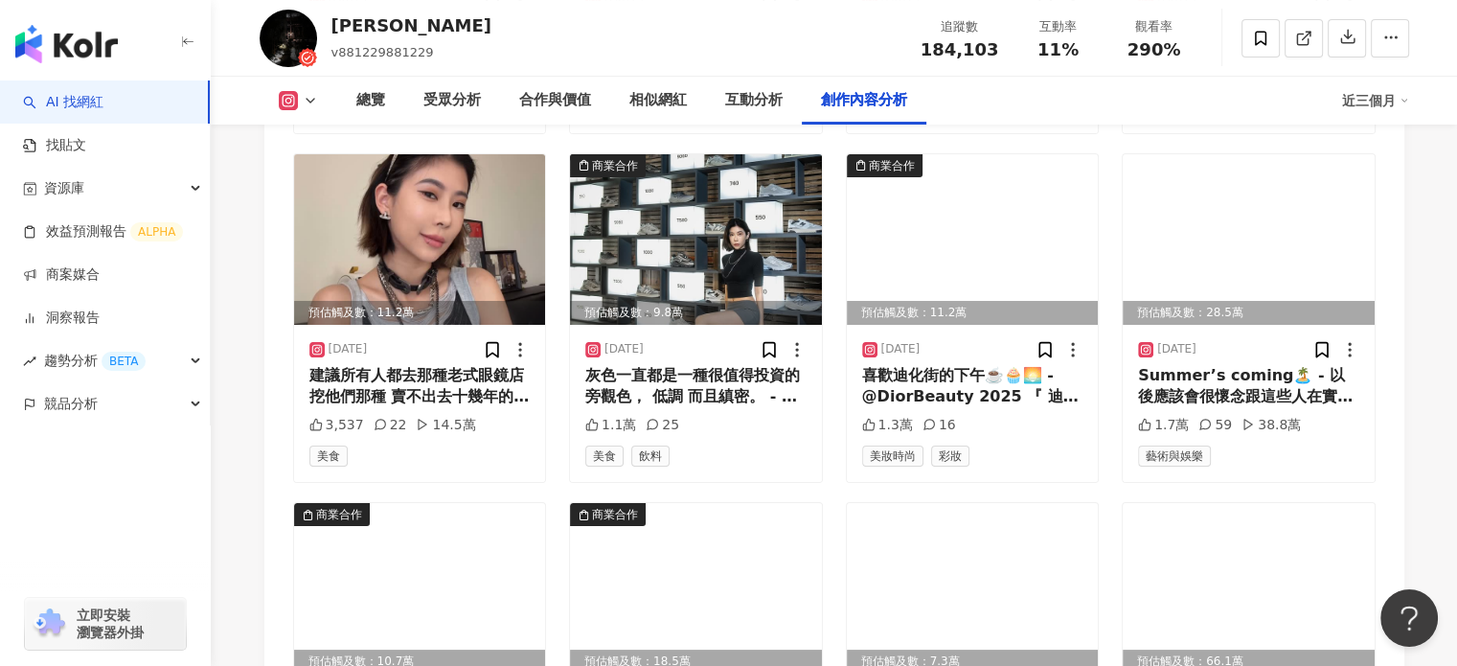
scroll to position [7689, 0]
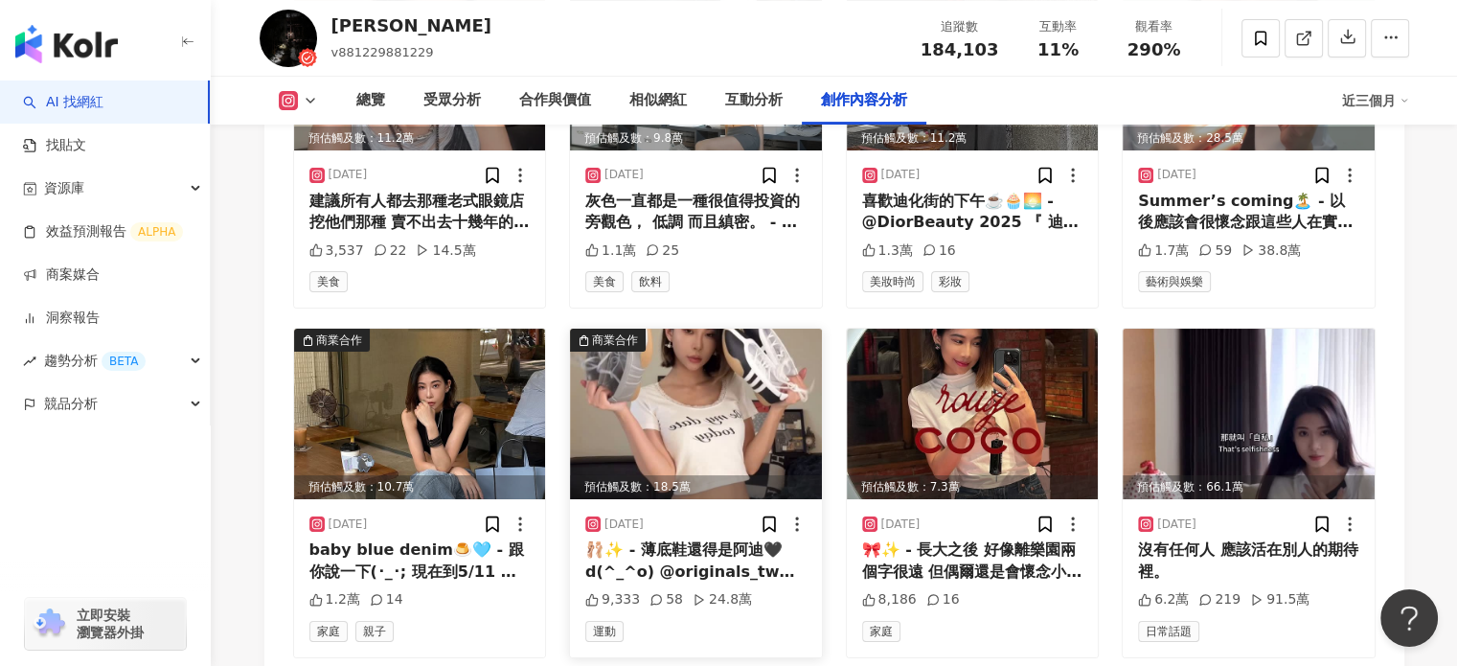
click at [739, 380] on img at bounding box center [696, 414] width 252 height 171
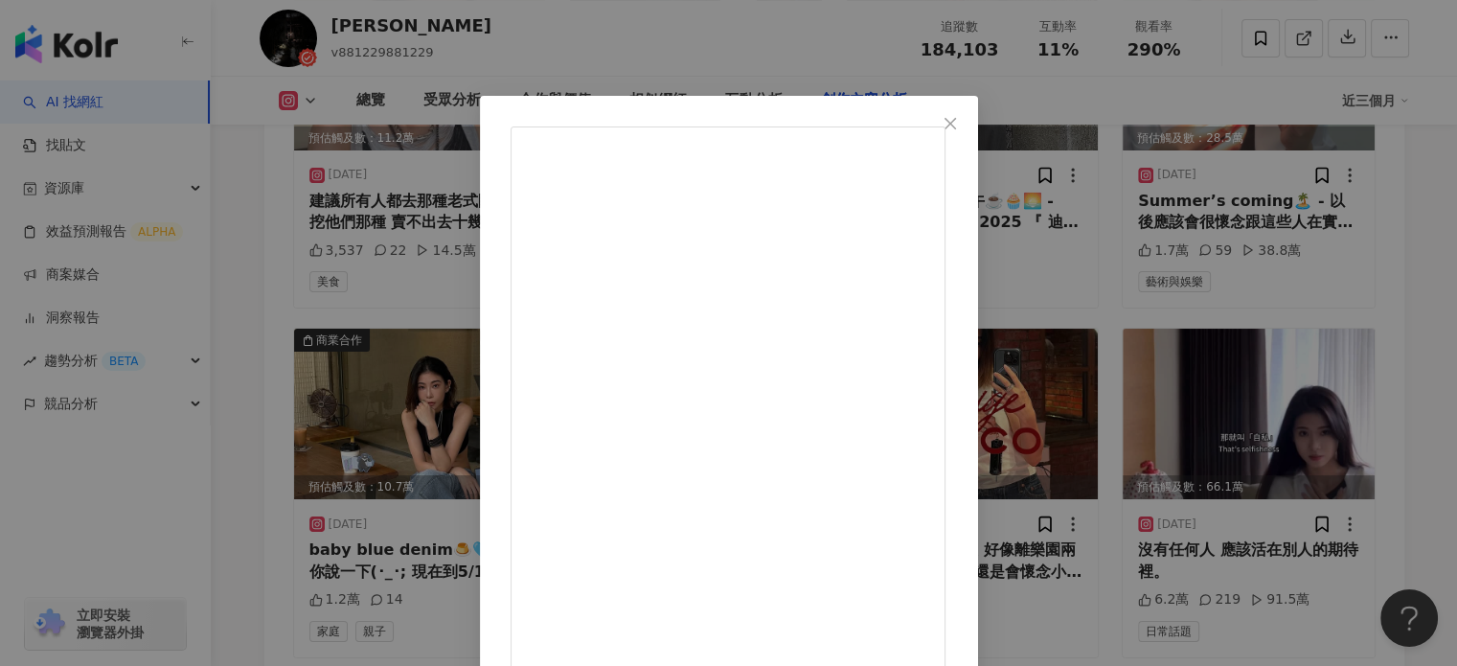
drag, startPoint x: 1138, startPoint y: 111, endPoint x: 1114, endPoint y: 240, distance: 131.5
click at [970, 111] on button "Close" at bounding box center [950, 123] width 38 height 38
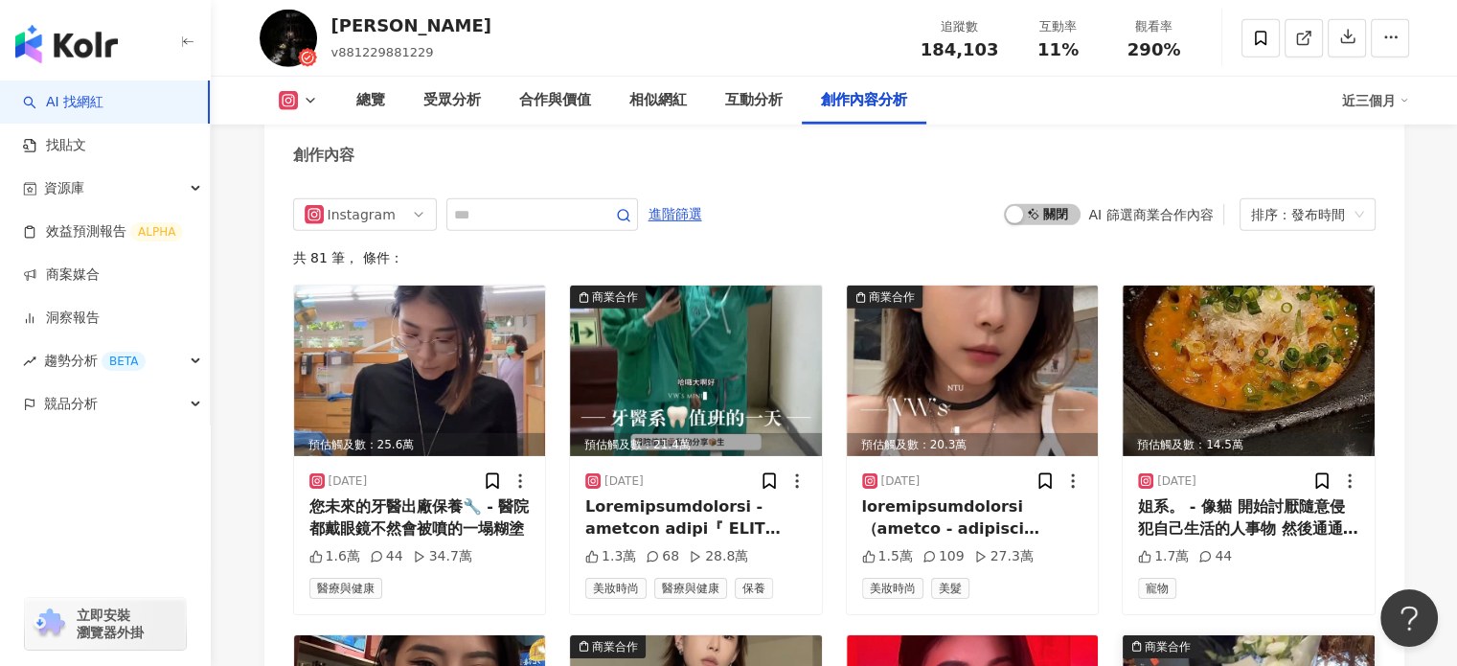
scroll to position [5965, 0]
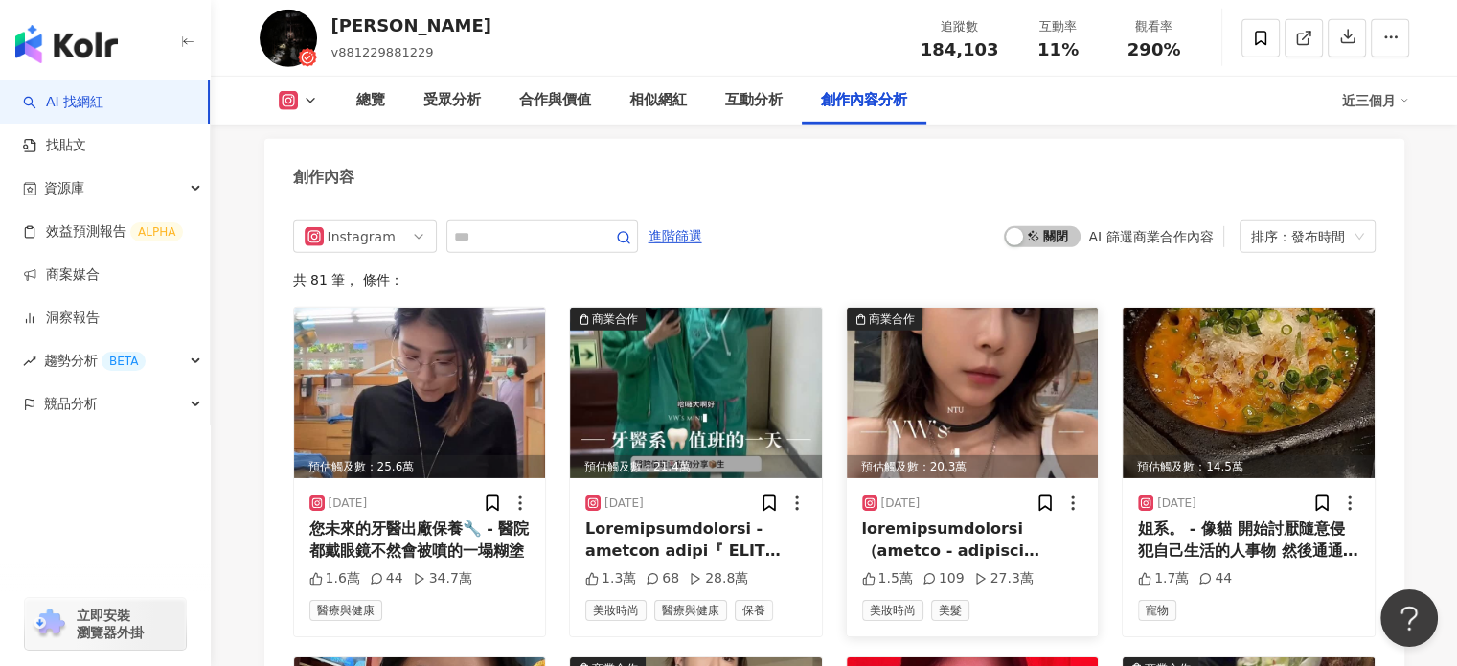
click at [1035, 380] on img at bounding box center [973, 393] width 252 height 171
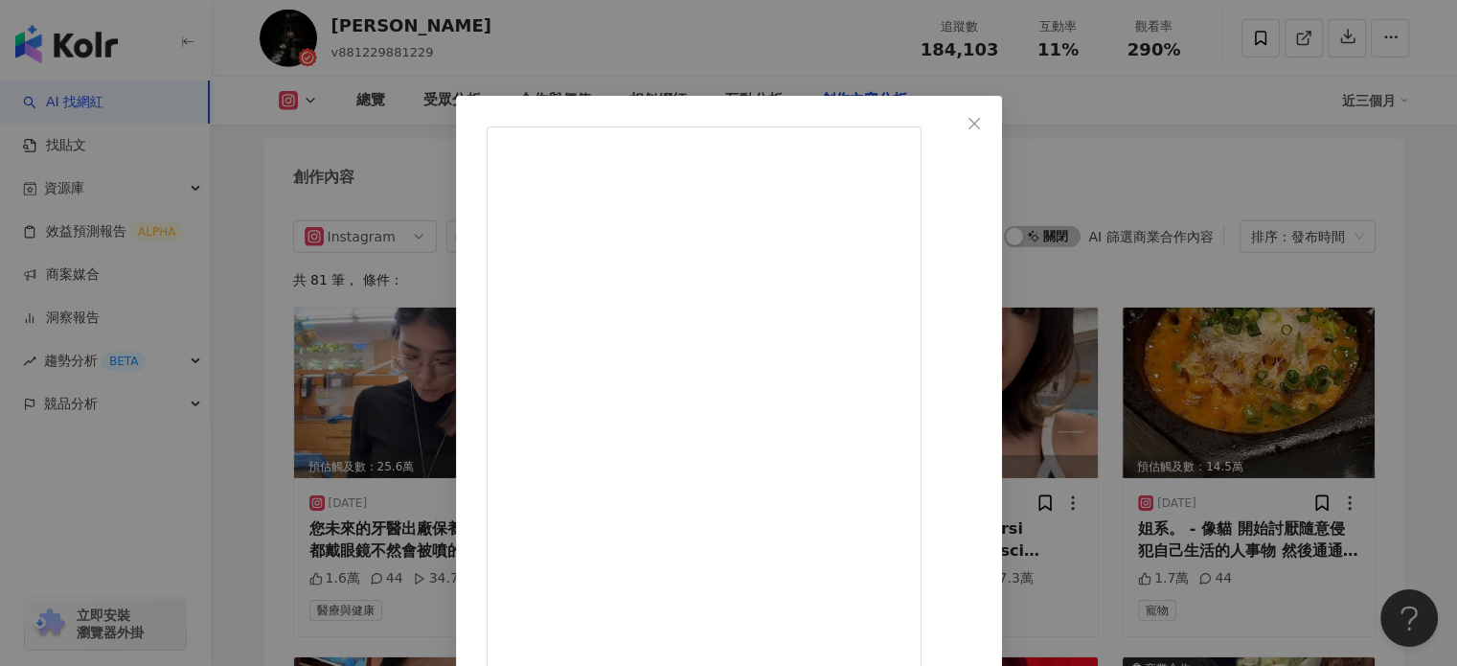
scroll to position [96, 0]
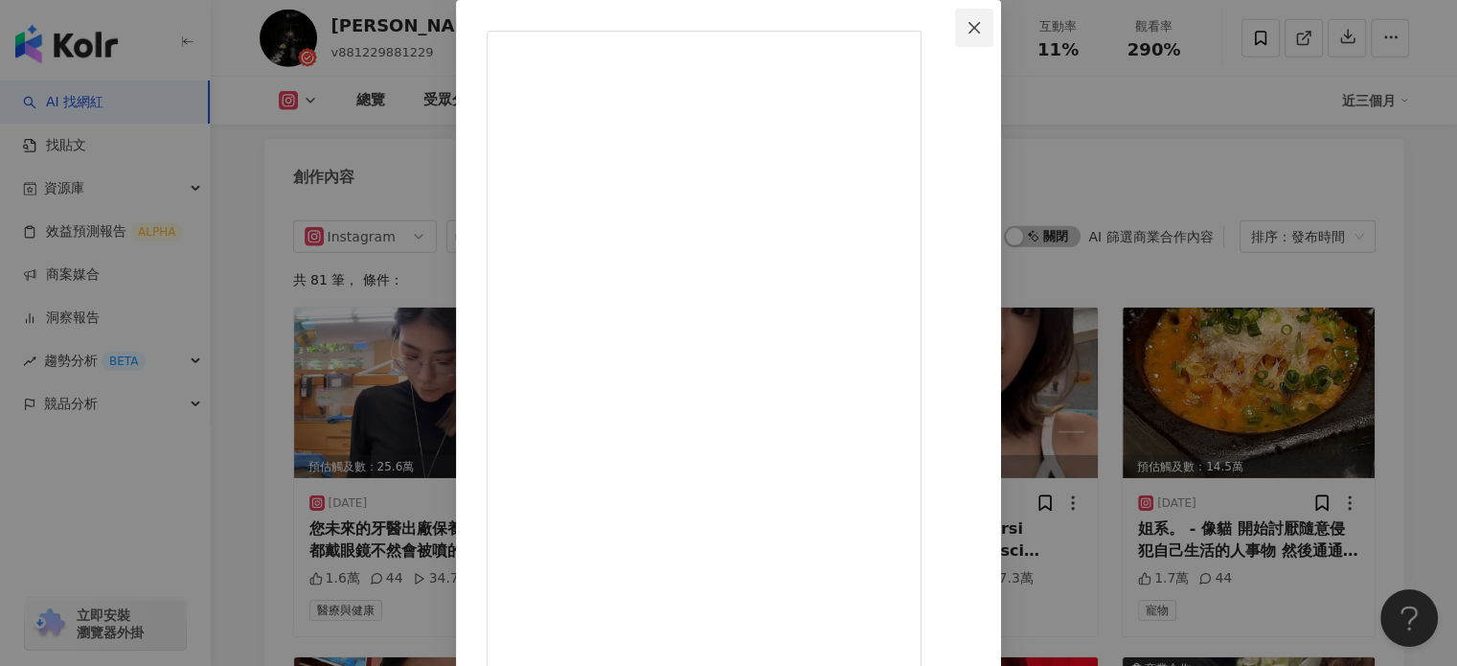
click at [993, 16] on button "Close" at bounding box center [974, 28] width 38 height 38
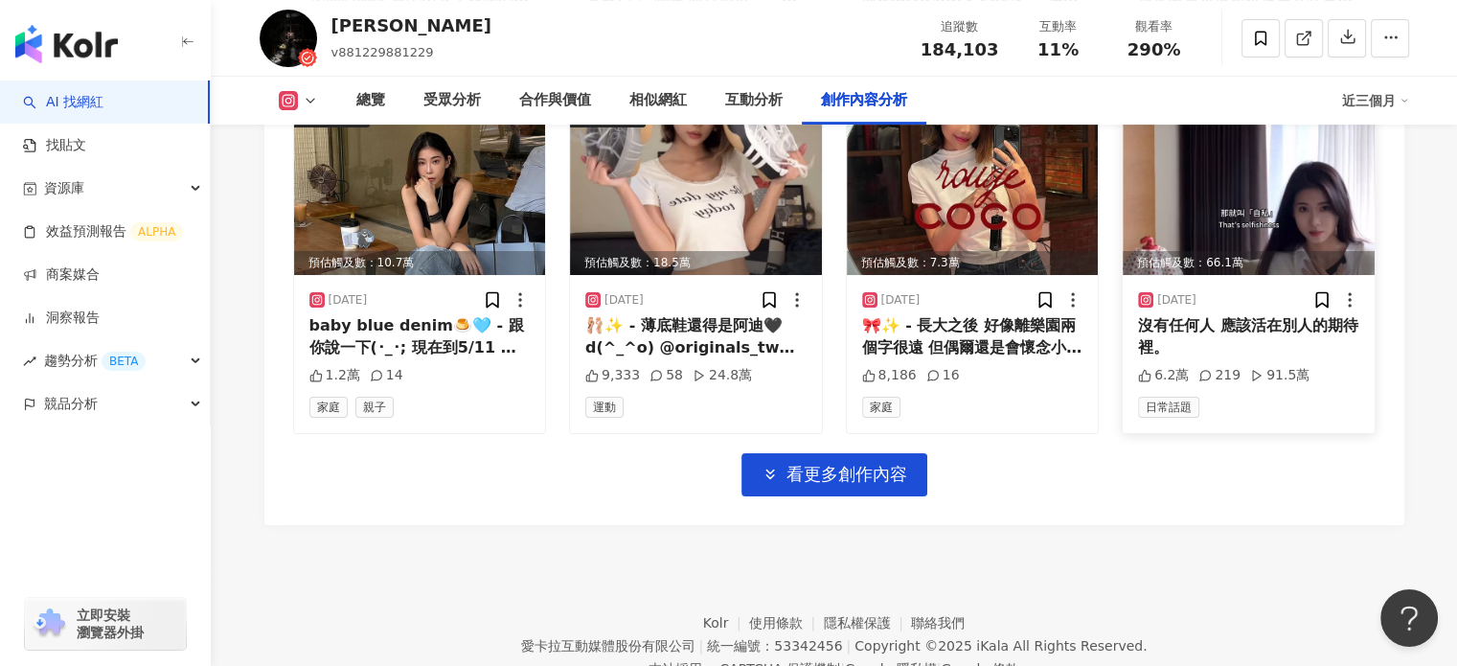
scroll to position [7965, 0]
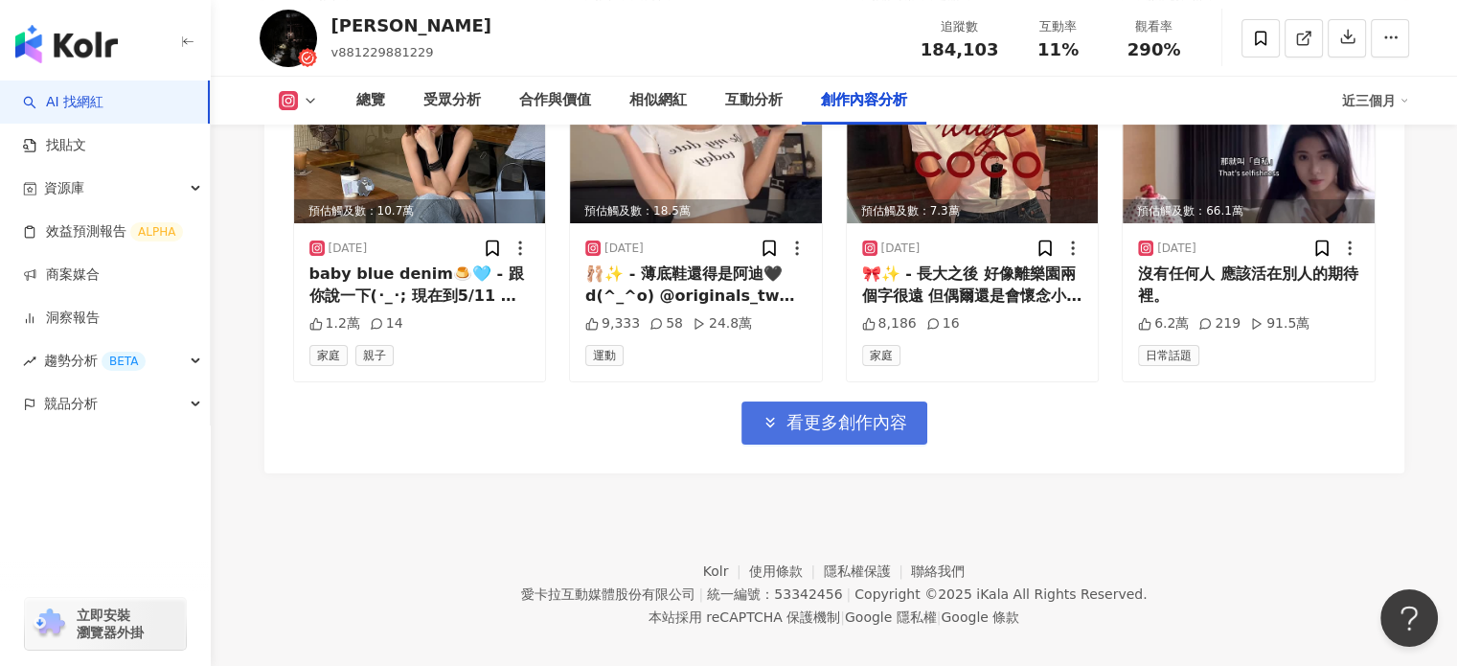
click at [831, 412] on span "看更多創作內容" at bounding box center [847, 422] width 121 height 21
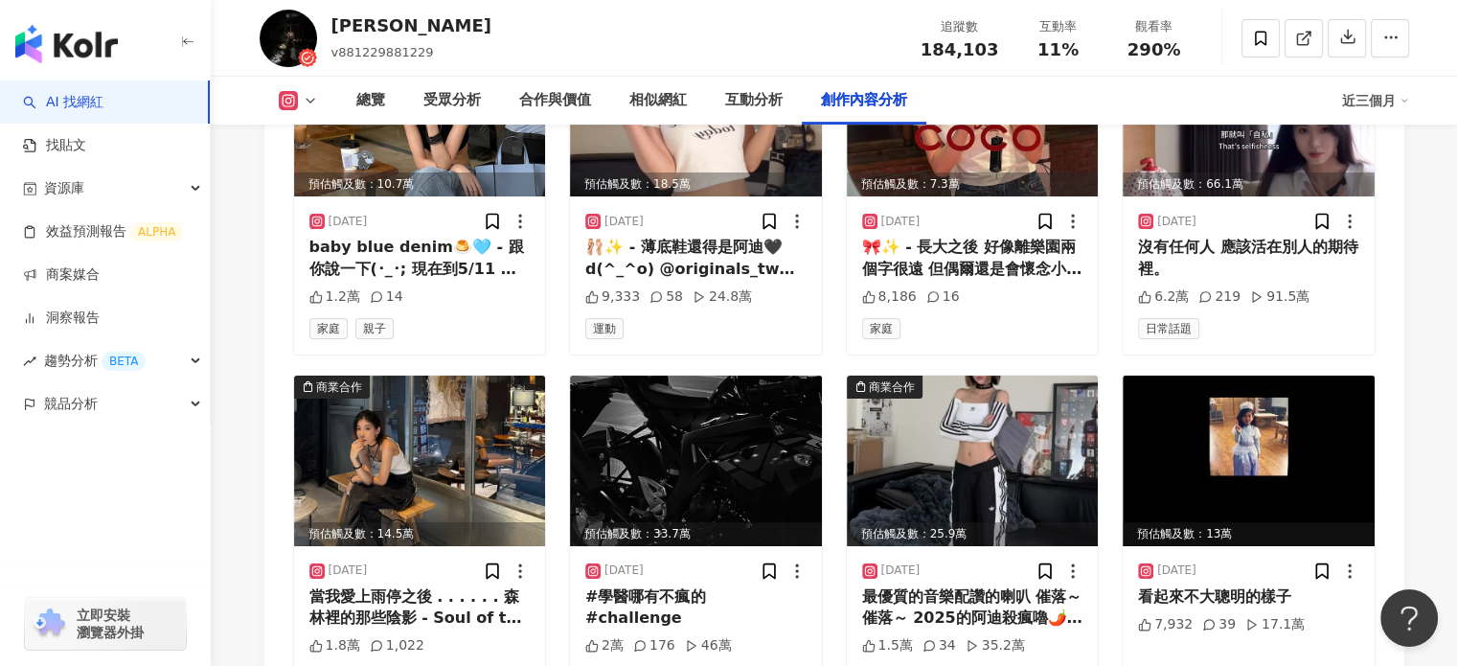
scroll to position [8157, 0]
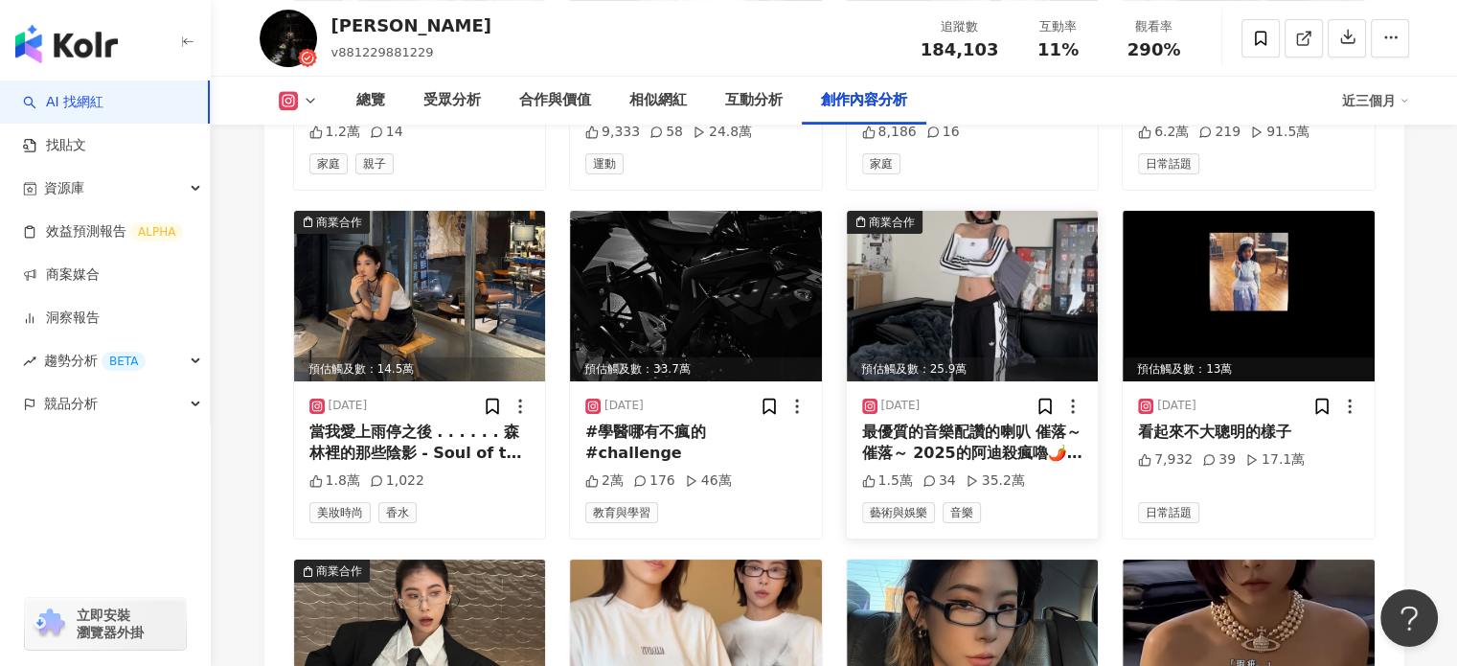
click at [1026, 292] on img at bounding box center [973, 296] width 252 height 171
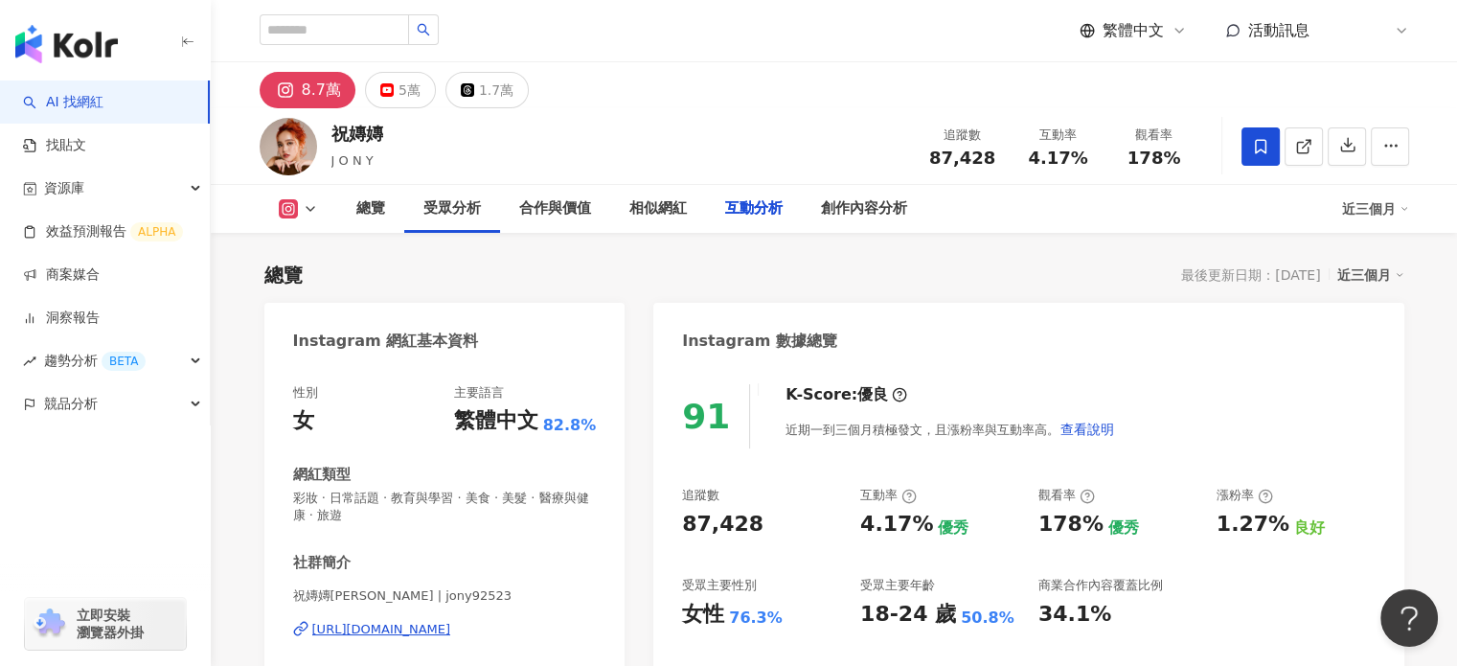
scroll to position [5687, 0]
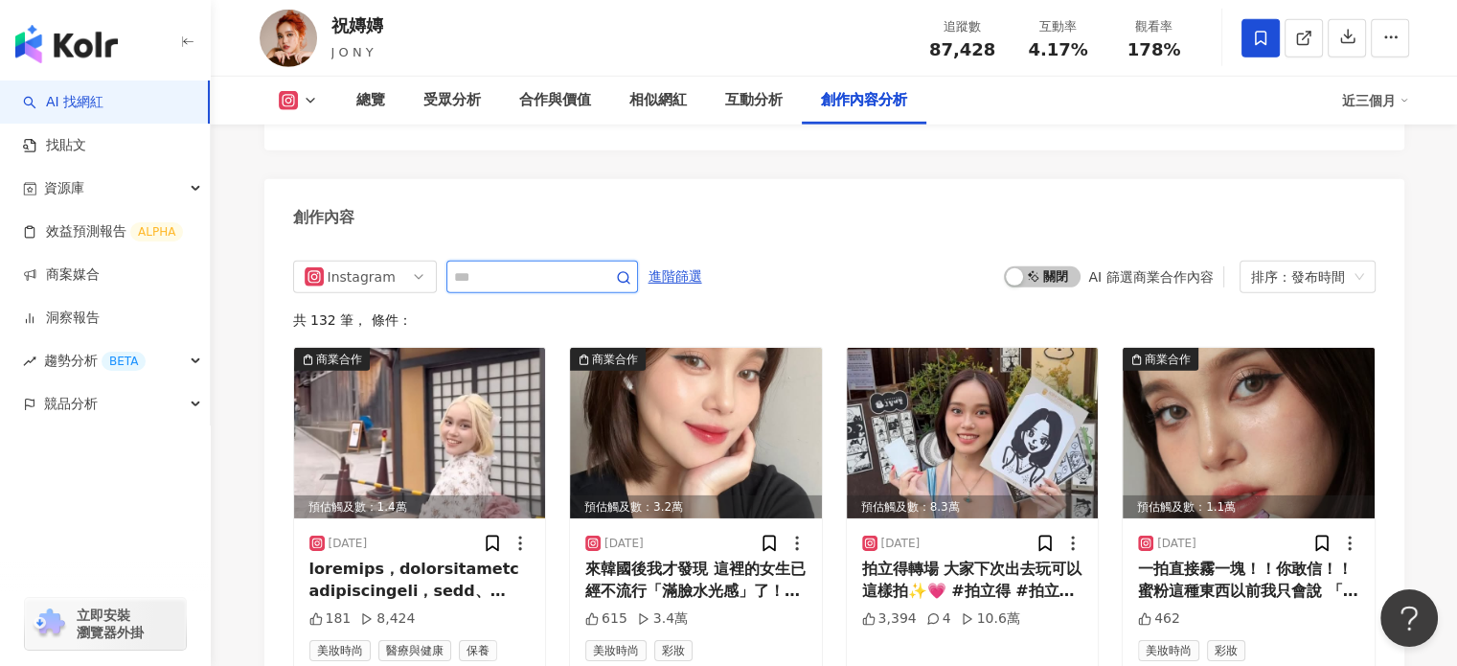
click at [588, 265] on input "text" at bounding box center [521, 276] width 134 height 23
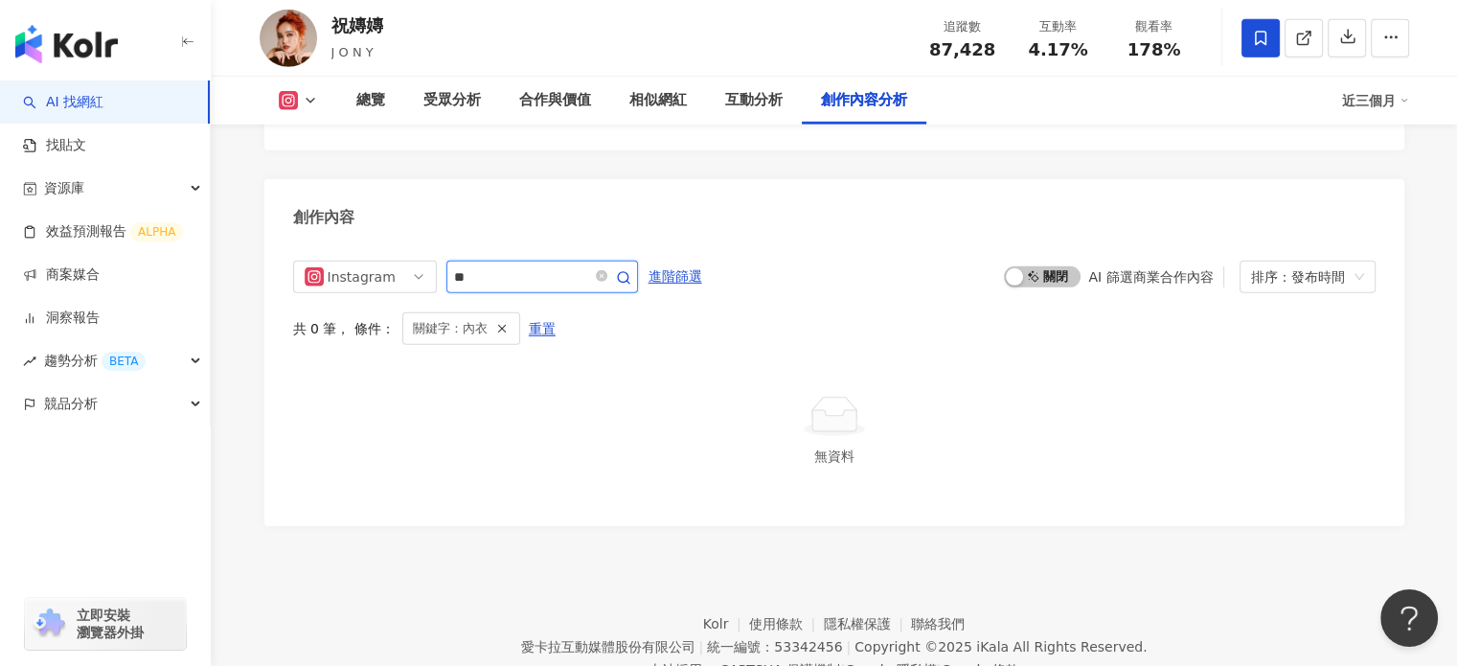
scroll to position [5931, 0]
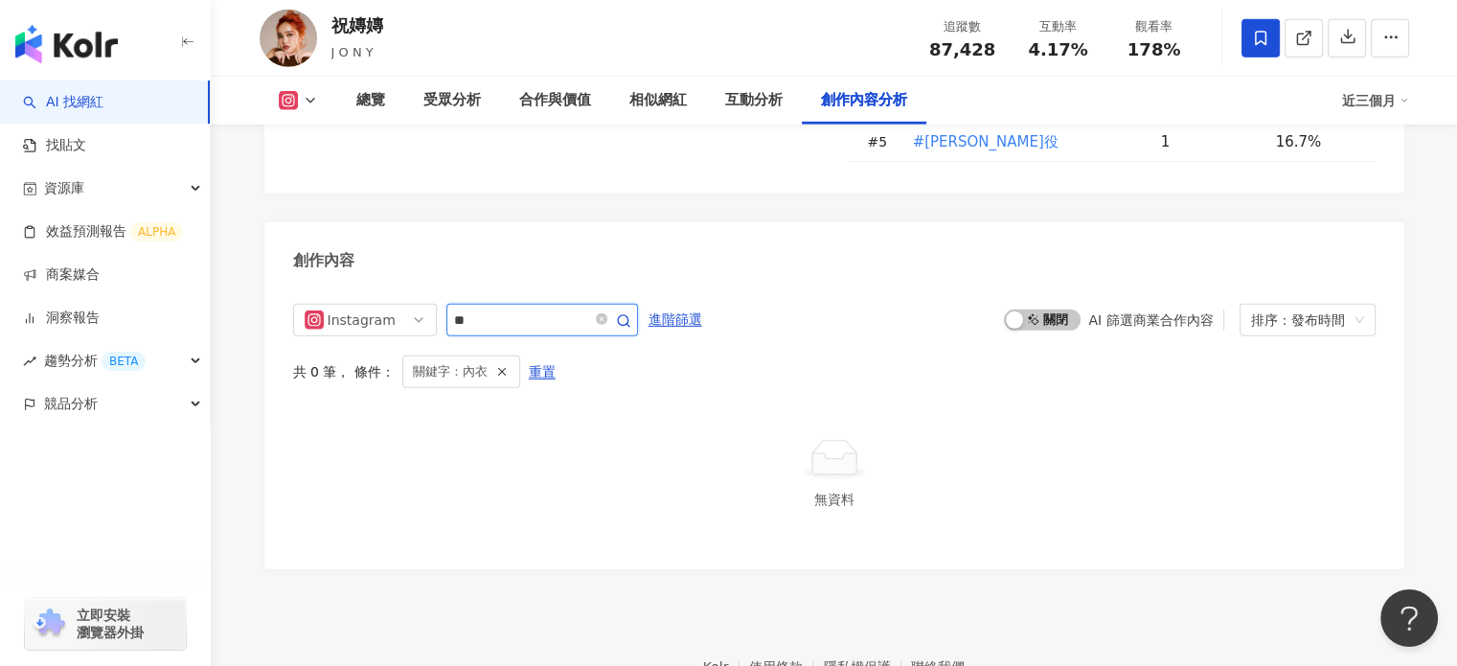
click at [585, 308] on input "**" at bounding box center [521, 319] width 134 height 23
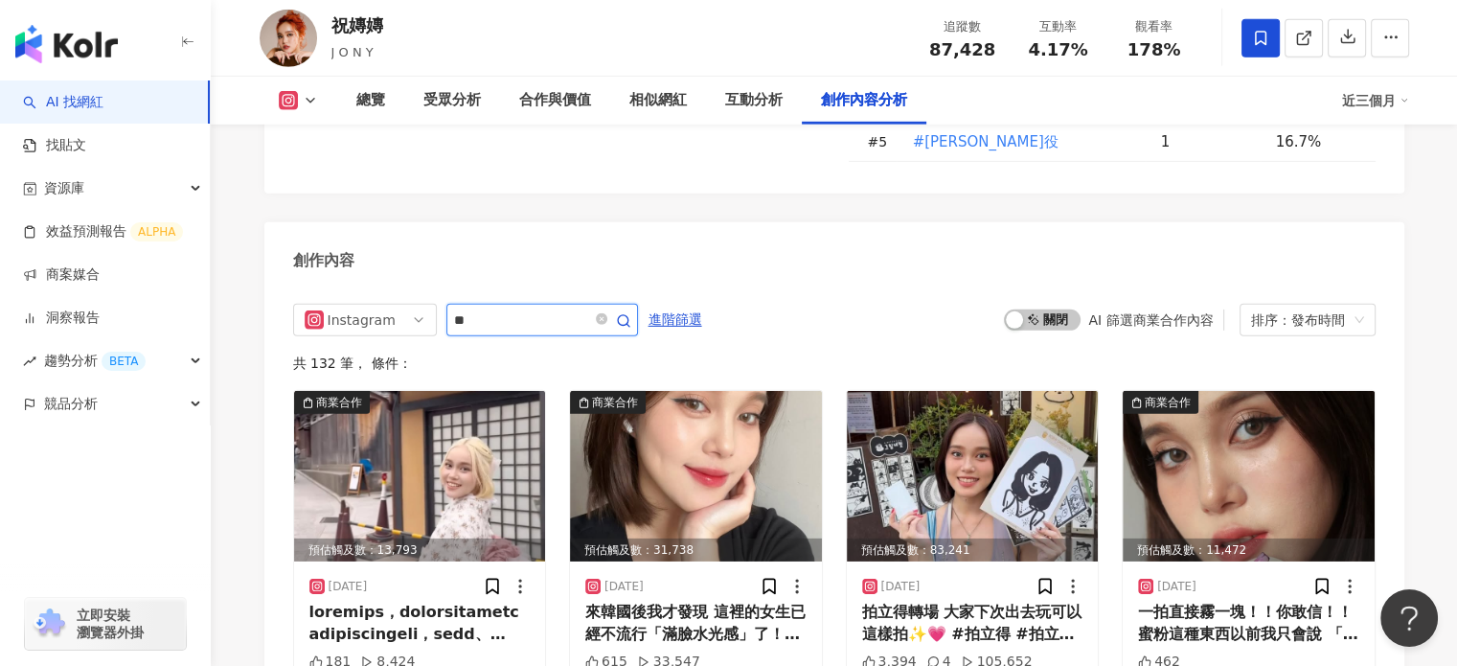
type input "*"
type input "**"
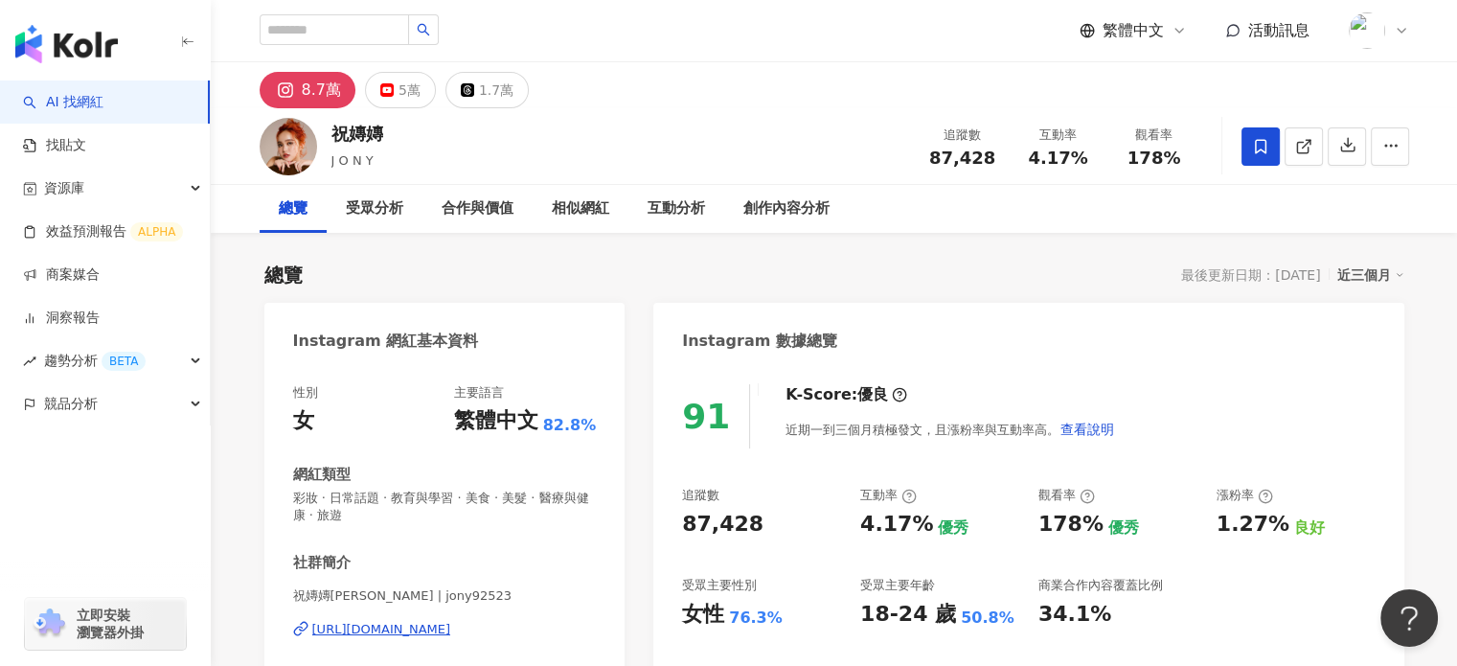
click at [449, 631] on div "https://www.instagram.com/jony92523/" at bounding box center [381, 629] width 139 height 17
click at [593, 199] on div "相似網紅" at bounding box center [580, 208] width 57 height 23
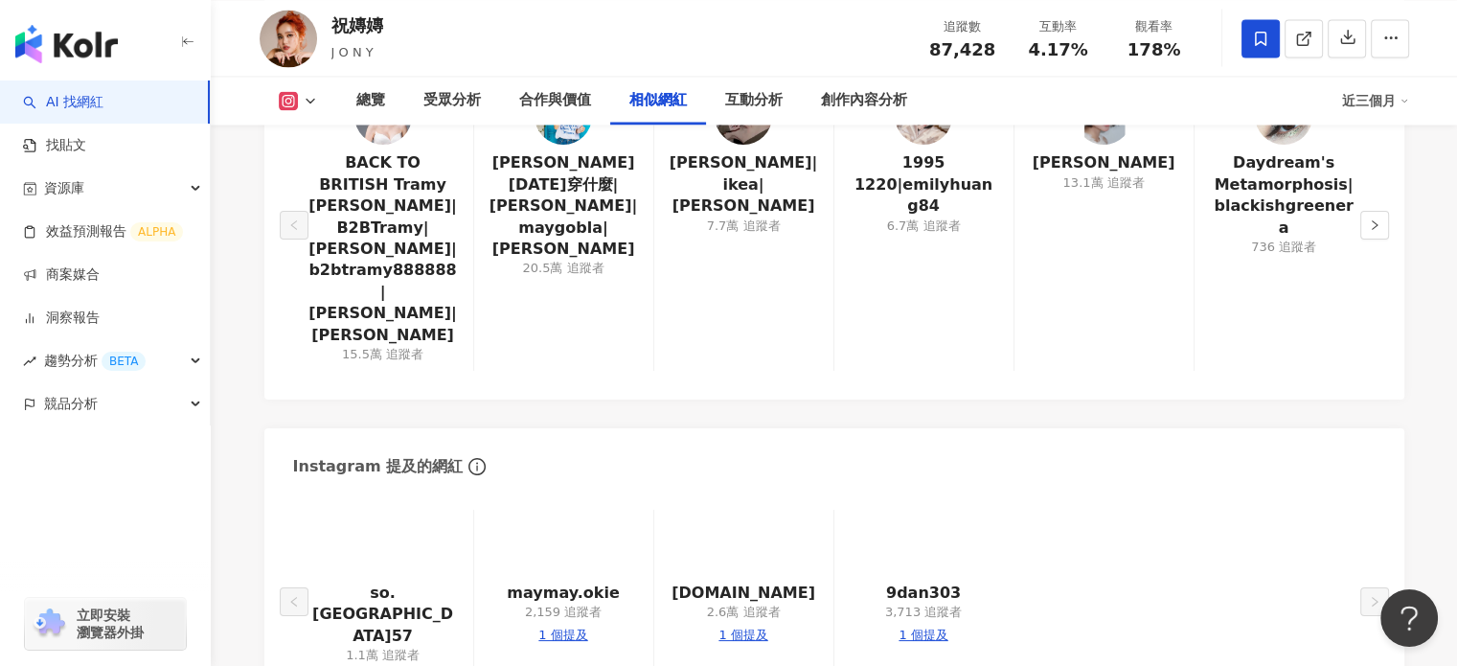
scroll to position [3138, 0]
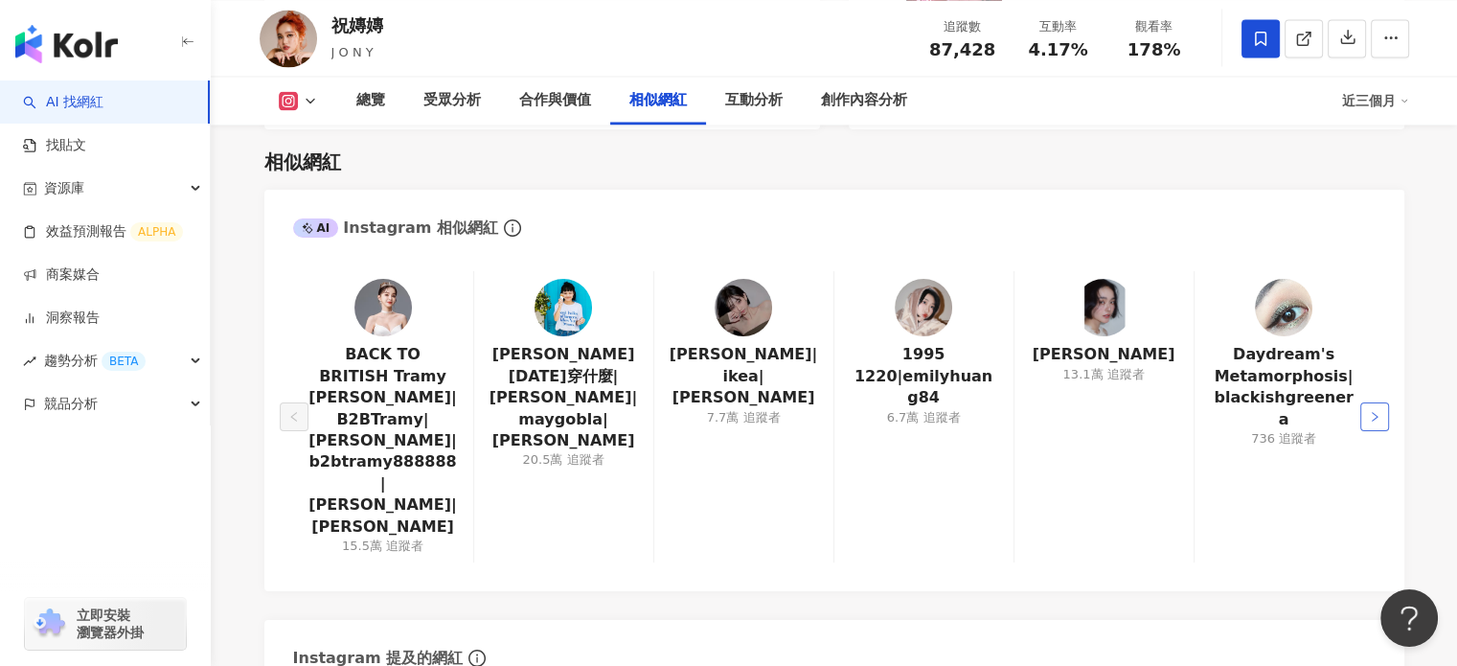
click at [1366, 402] on button "button" at bounding box center [1374, 416] width 29 height 29
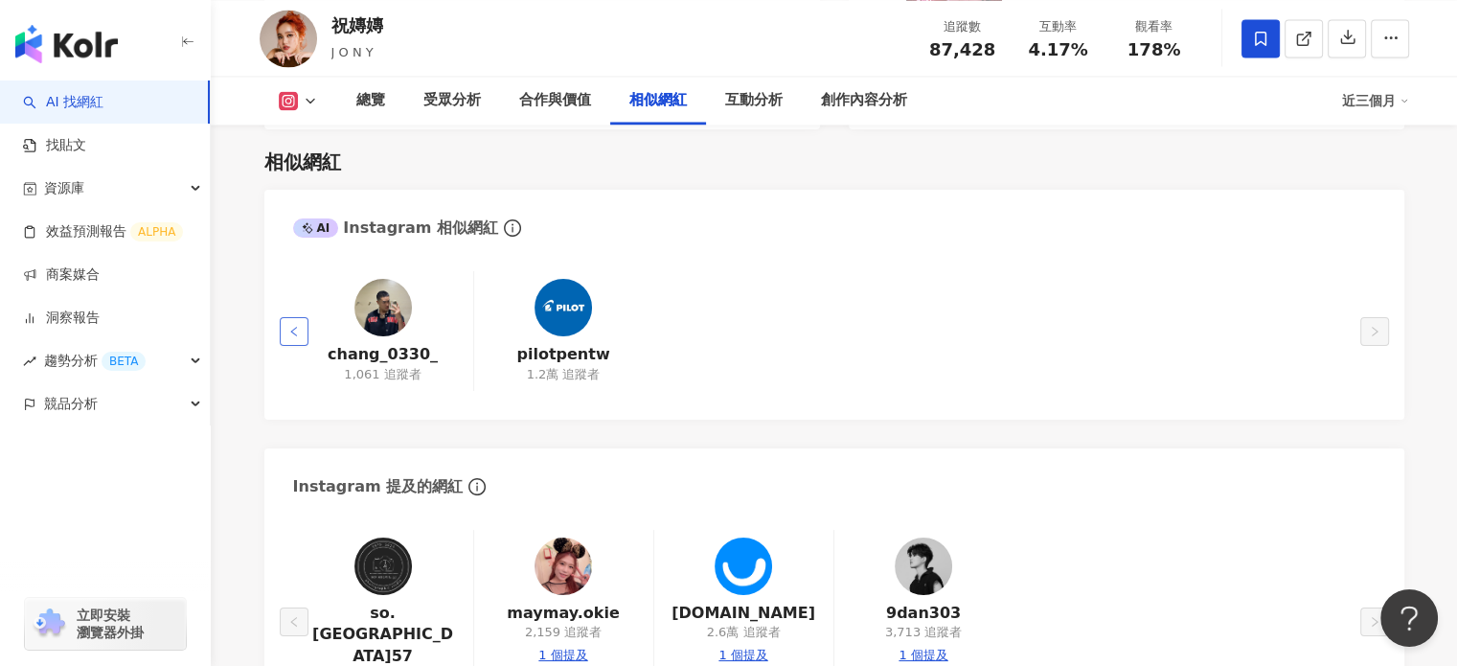
click at [293, 317] on button "button" at bounding box center [294, 331] width 29 height 29
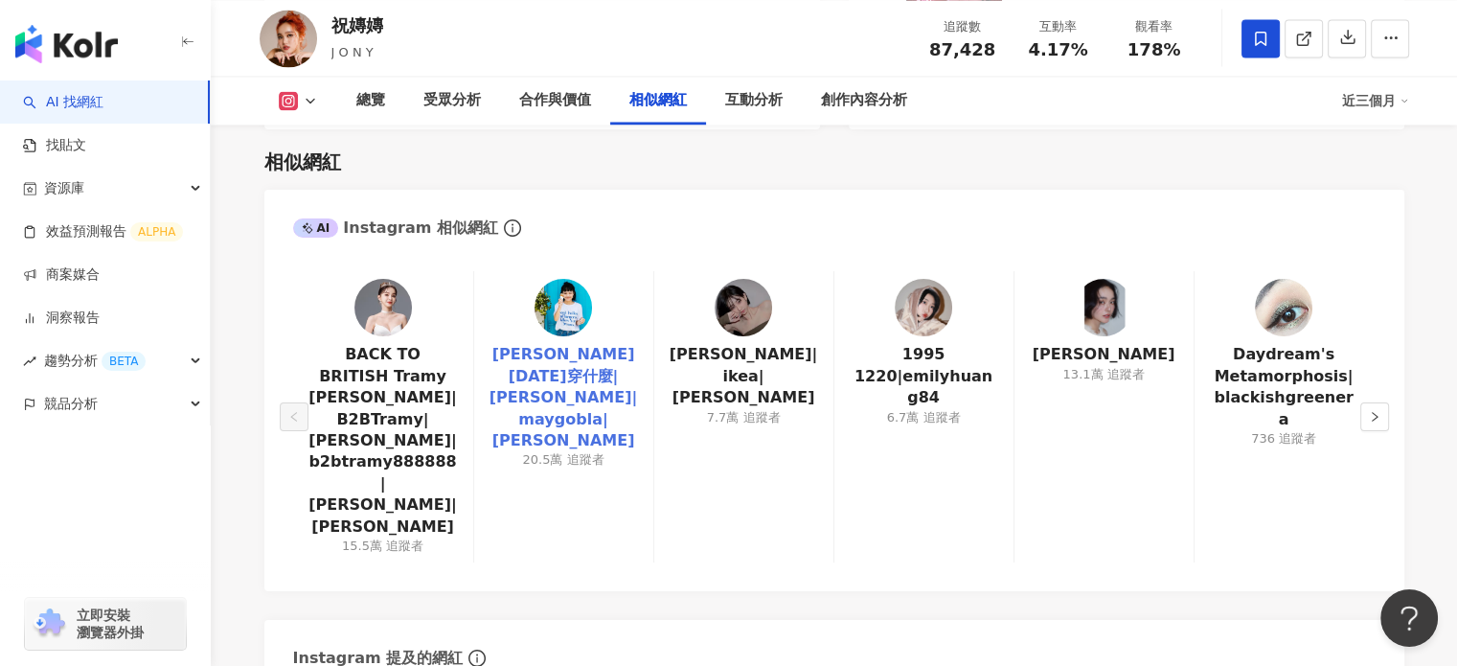
click at [560, 348] on link "Meg 今天穿什麼|Meg|maygobla|Meg Lu" at bounding box center [564, 397] width 148 height 107
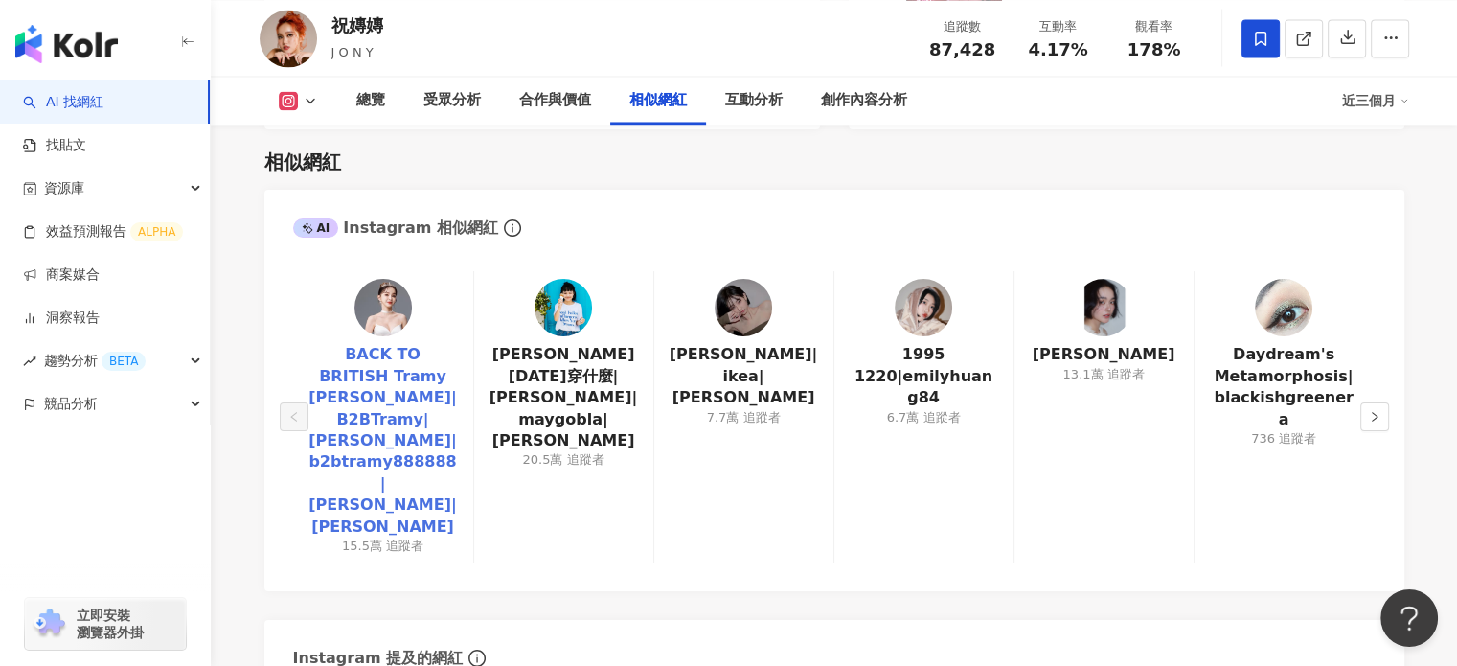
click at [395, 409] on link "BACK TO BRITISH Tramy 崔咪|B2BTramy|崔咪Tramy|b2btramy888888|tramy崔咪|崔咪" at bounding box center [382, 441] width 149 height 194
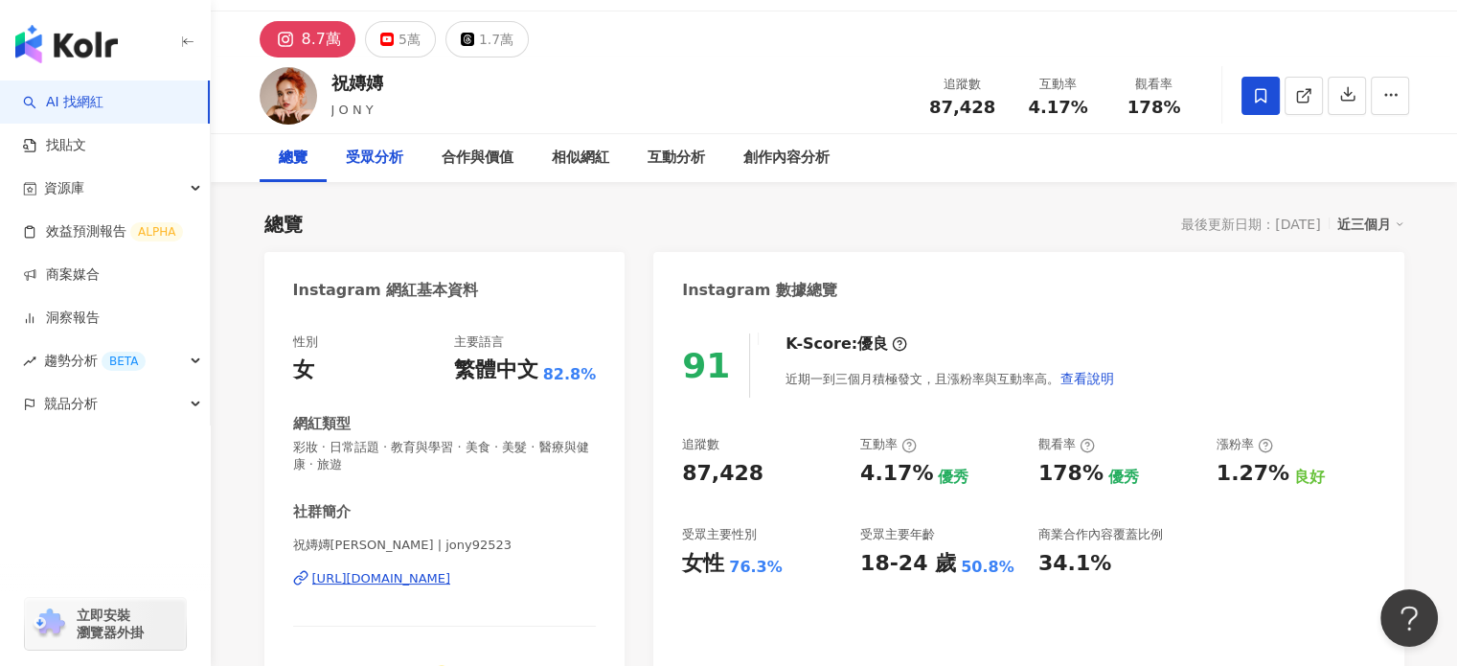
scroll to position [0, 0]
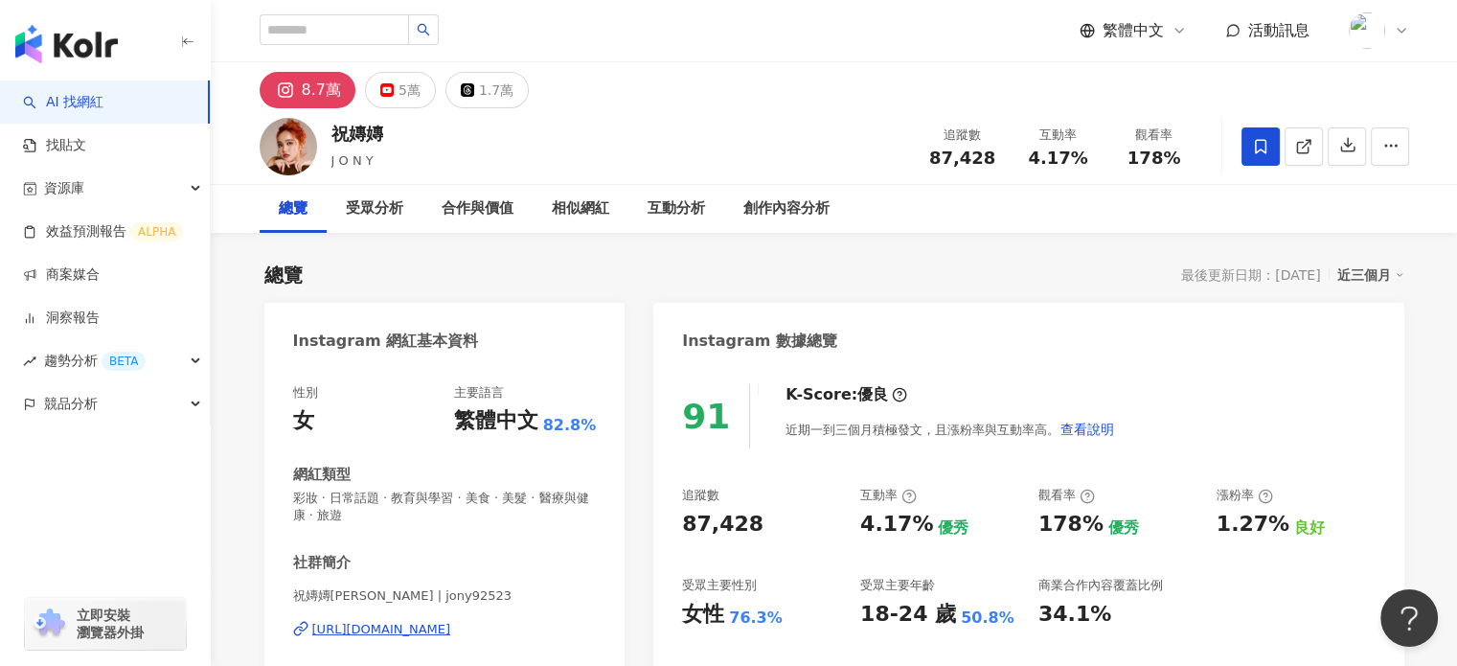
click at [346, 143] on div "祝嫥嫥" at bounding box center [357, 134] width 52 height 24
click at [372, 138] on div "祝嫥嫥" at bounding box center [357, 134] width 52 height 24
drag, startPoint x: 375, startPoint y: 138, endPoint x: 331, endPoint y: 135, distance: 43.2
click at [340, 135] on div "祝嫥嫥 J O N Y 追蹤數 87,428 互動率 4.17% 觀看率 178%" at bounding box center [834, 146] width 1226 height 76
click at [381, 136] on div "祝嫥嫥" at bounding box center [357, 134] width 52 height 24
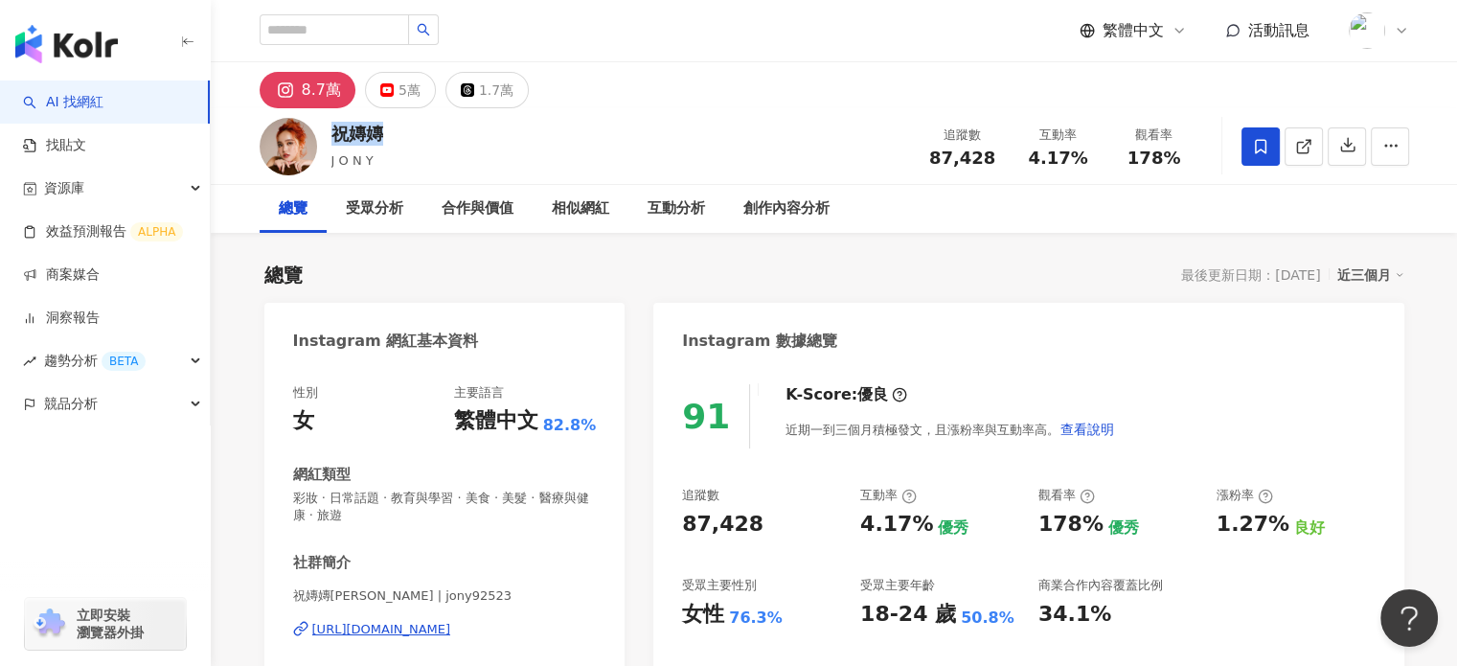
drag, startPoint x: 394, startPoint y: 136, endPoint x: 332, endPoint y: 146, distance: 62.1
click at [332, 146] on div "祝嫥嫥 J O N Y 追蹤數 87,428 互動率 4.17% 觀看率 178%" at bounding box center [834, 146] width 1226 height 76
copy div "祝嫥嫥"
click at [843, 131] on div "祝嫥嫥 J O N Y 追蹤數 87,428 互動率 4.17% 觀看率 178%" at bounding box center [834, 146] width 1226 height 76
click at [938, 162] on span "87,428" at bounding box center [962, 158] width 66 height 20
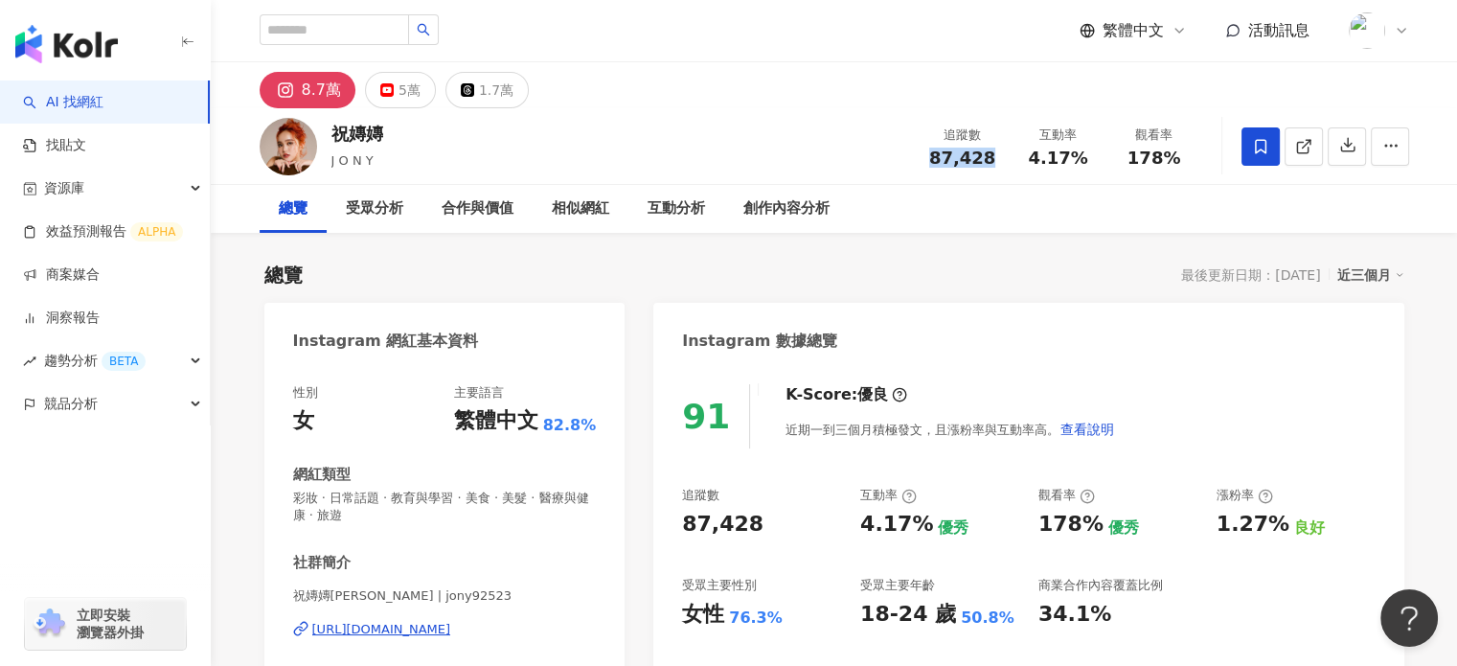
drag, startPoint x: 934, startPoint y: 160, endPoint x: 996, endPoint y: 167, distance: 62.6
click at [996, 167] on div "追蹤數 87,428 互動率 4.17% 觀看率 178%" at bounding box center [1058, 146] width 287 height 57
copy span "87,428"
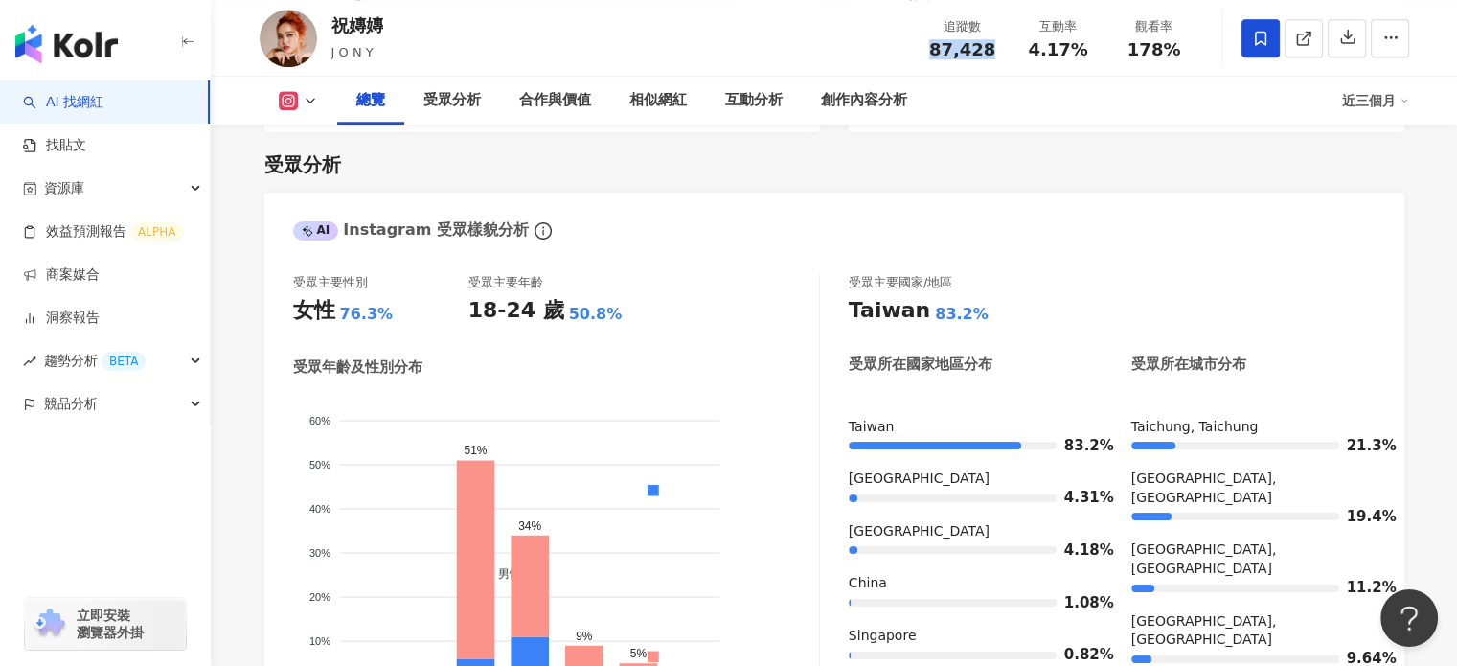
scroll to position [958, 0]
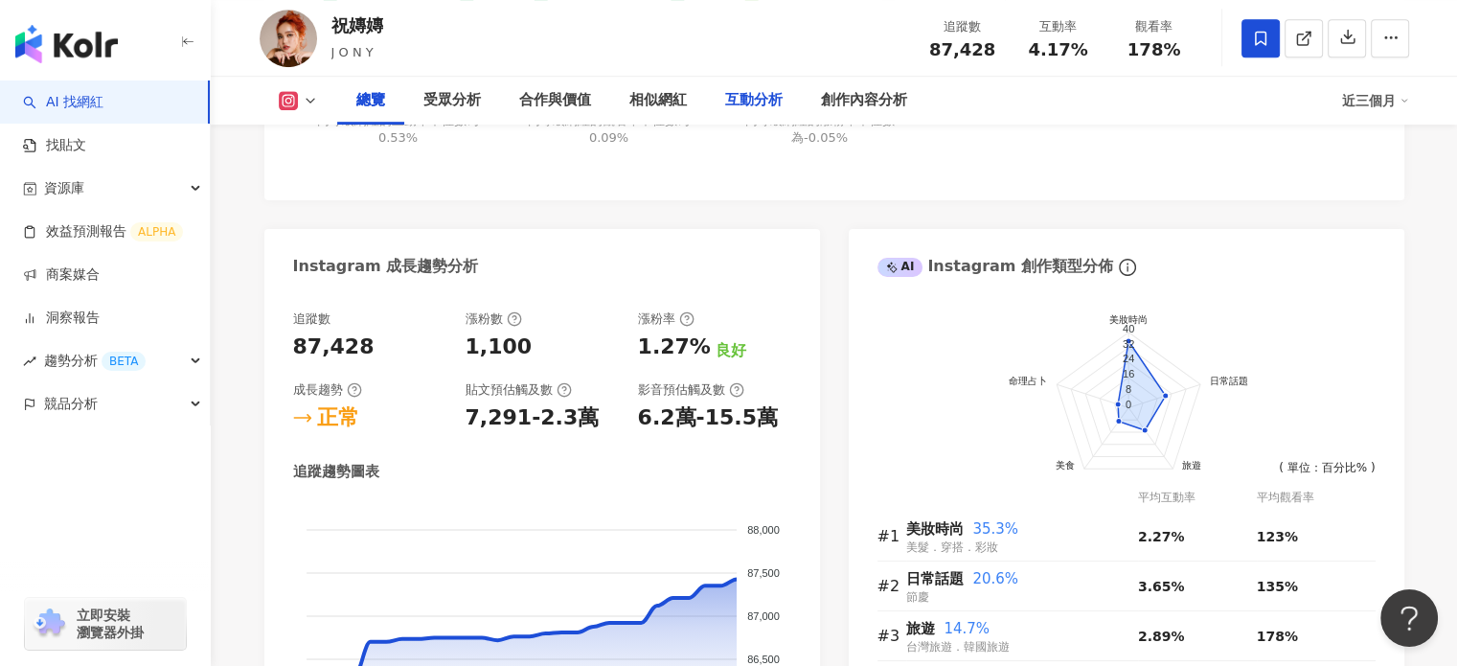
click at [738, 103] on div "互動分析" at bounding box center [753, 100] width 57 height 23
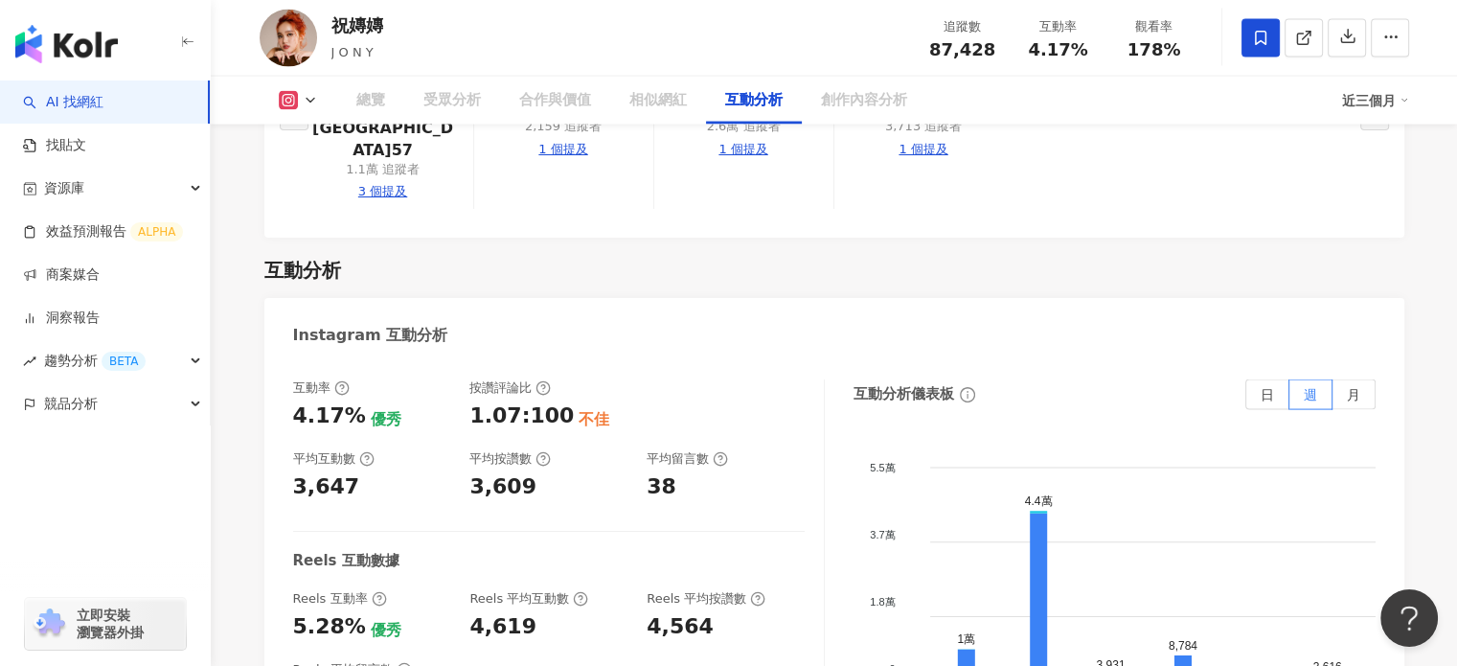
click at [278, 378] on div "互動率 4.17% 優秀 按讚評論比 1.07:100 不佳 平均互動數 3,647 平均按讚數 3,609 平均留言數 38 Reels 互動數據 Reel…" at bounding box center [834, 575] width 1140 height 431
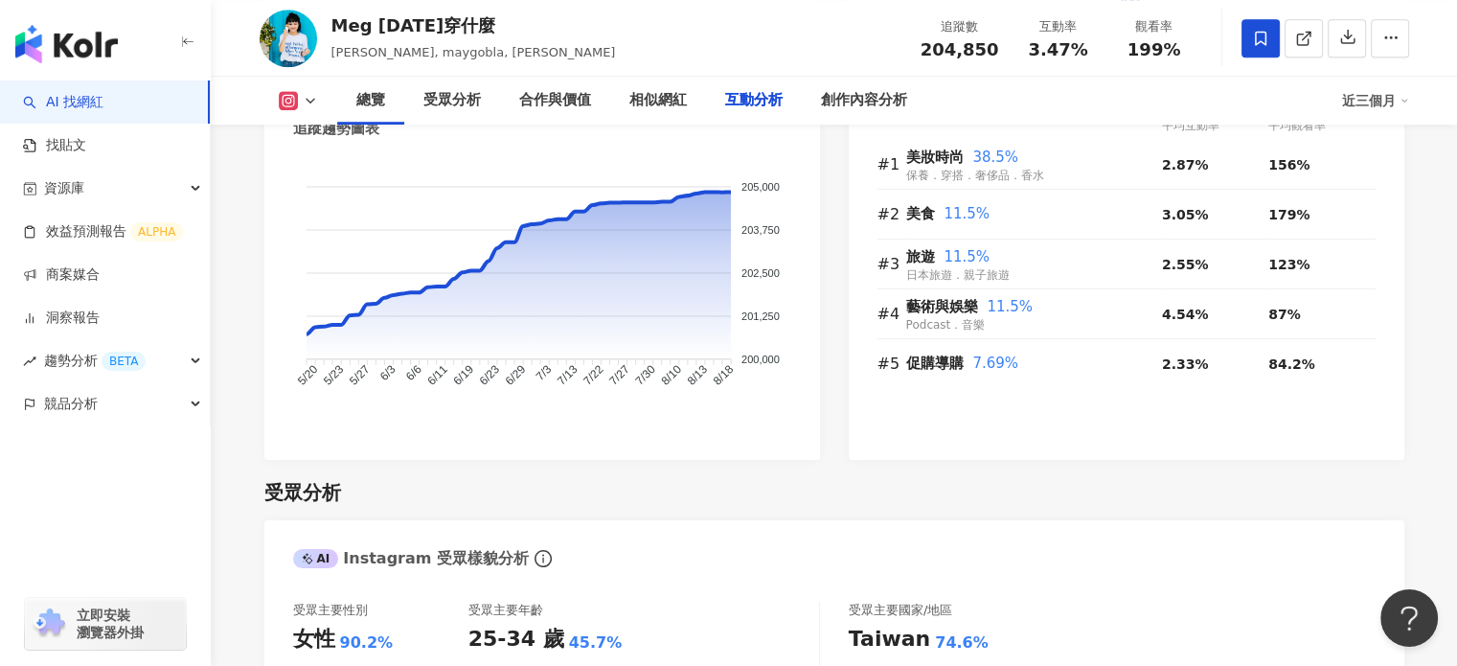
scroll to position [5547, 0]
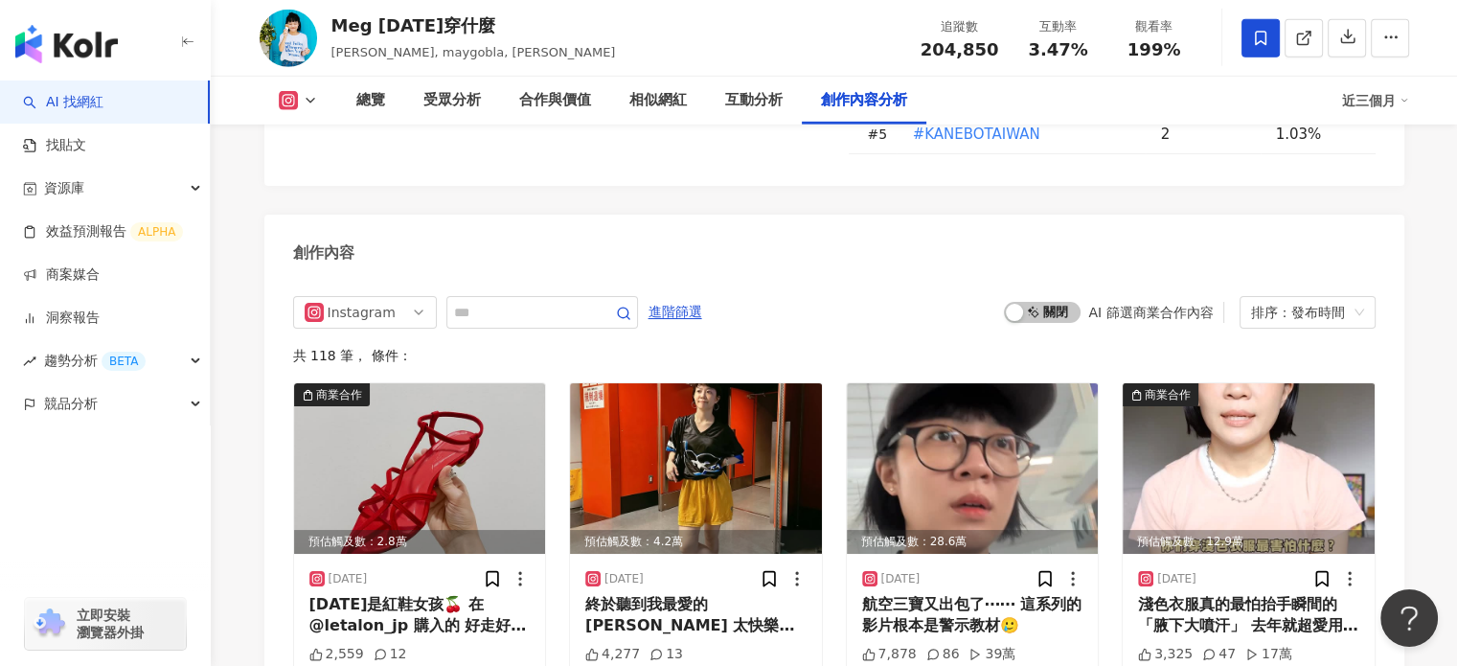
click at [517, 309] on div "View post on Instagram" at bounding box center [516, 274] width 435 height 354
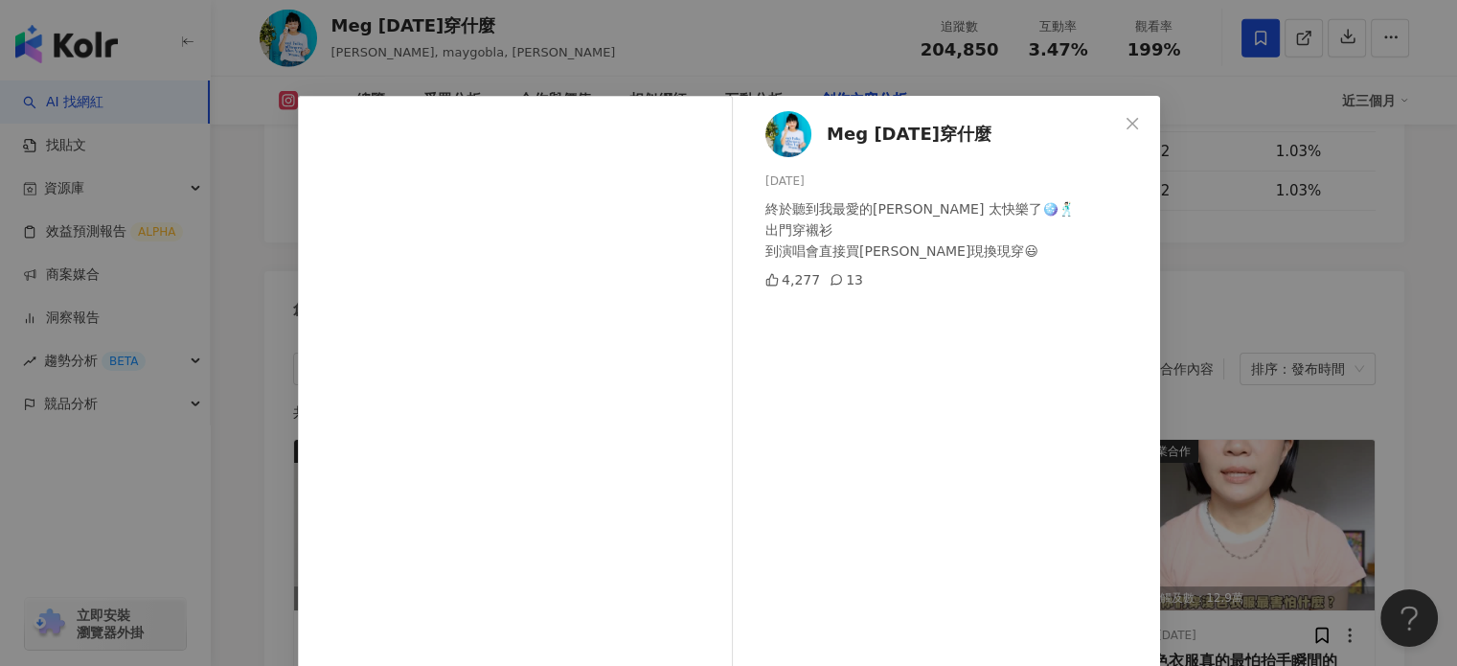
scroll to position [96, 0]
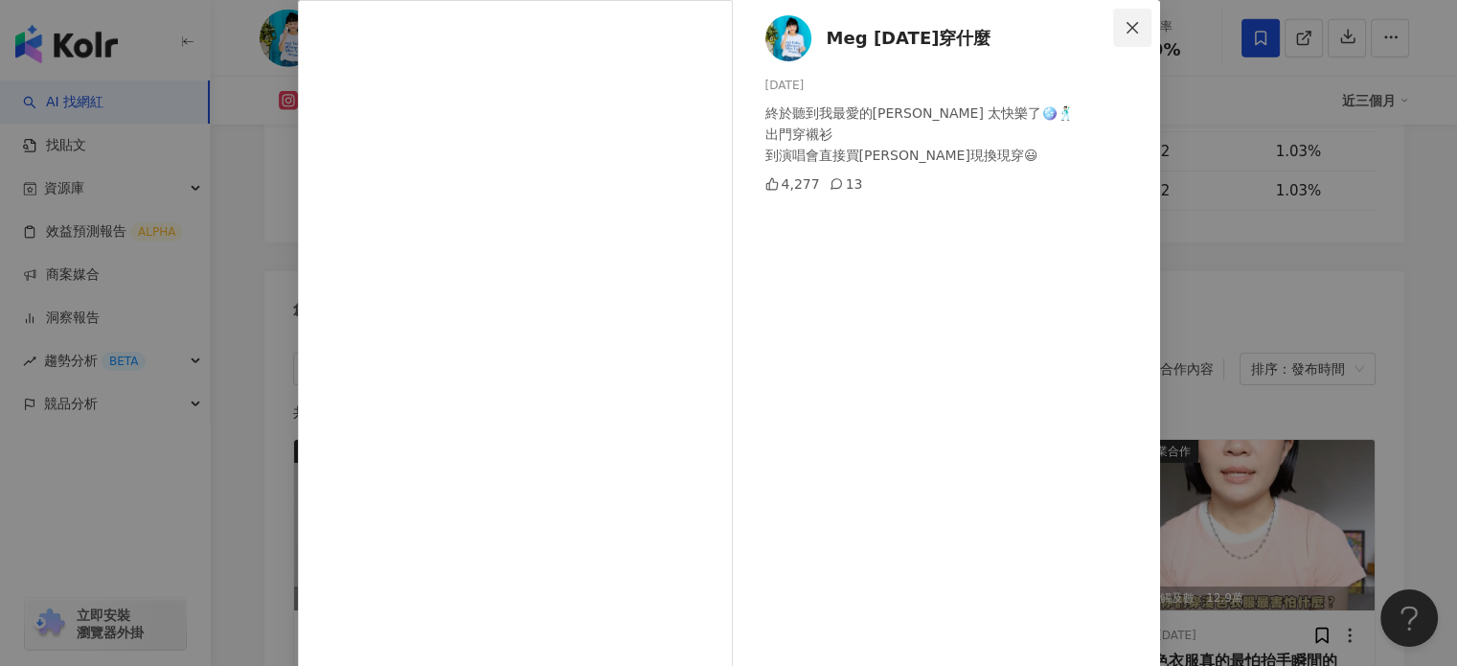
click at [1125, 21] on icon "close" at bounding box center [1132, 27] width 15 height 15
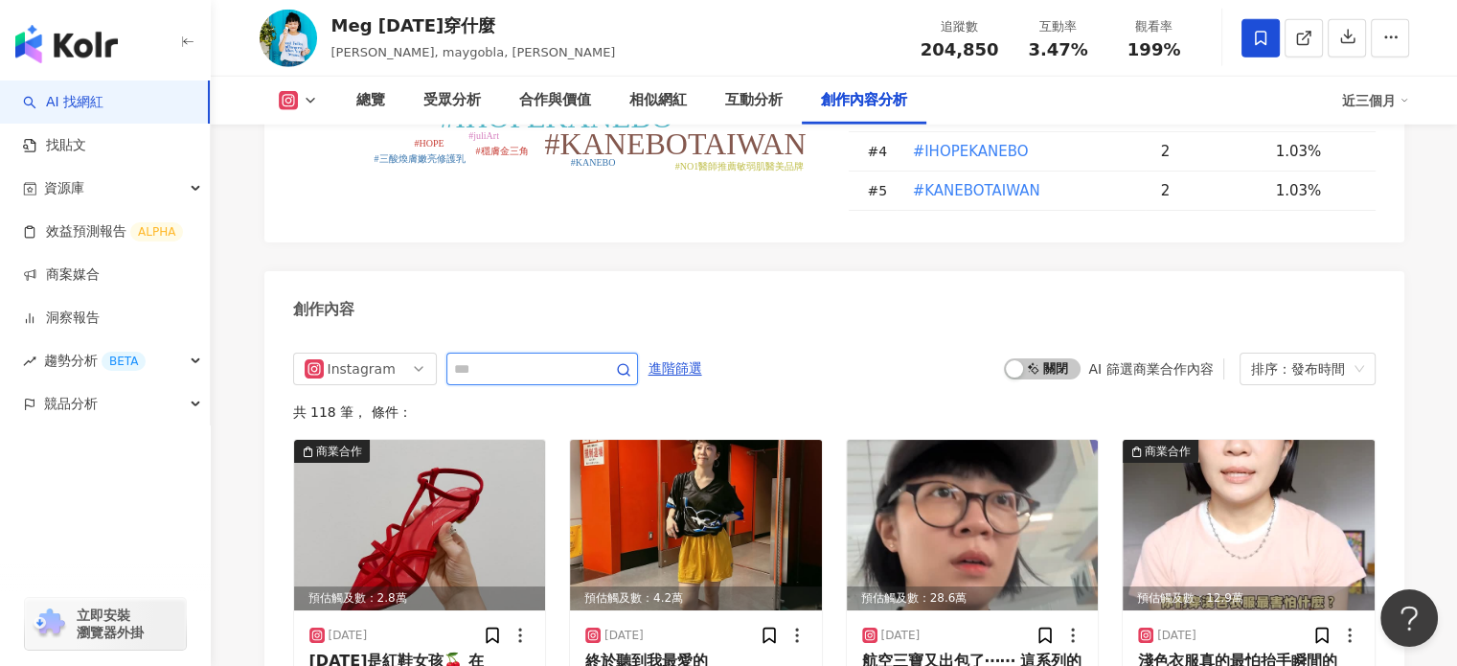
click at [588, 357] on input "text" at bounding box center [521, 368] width 134 height 23
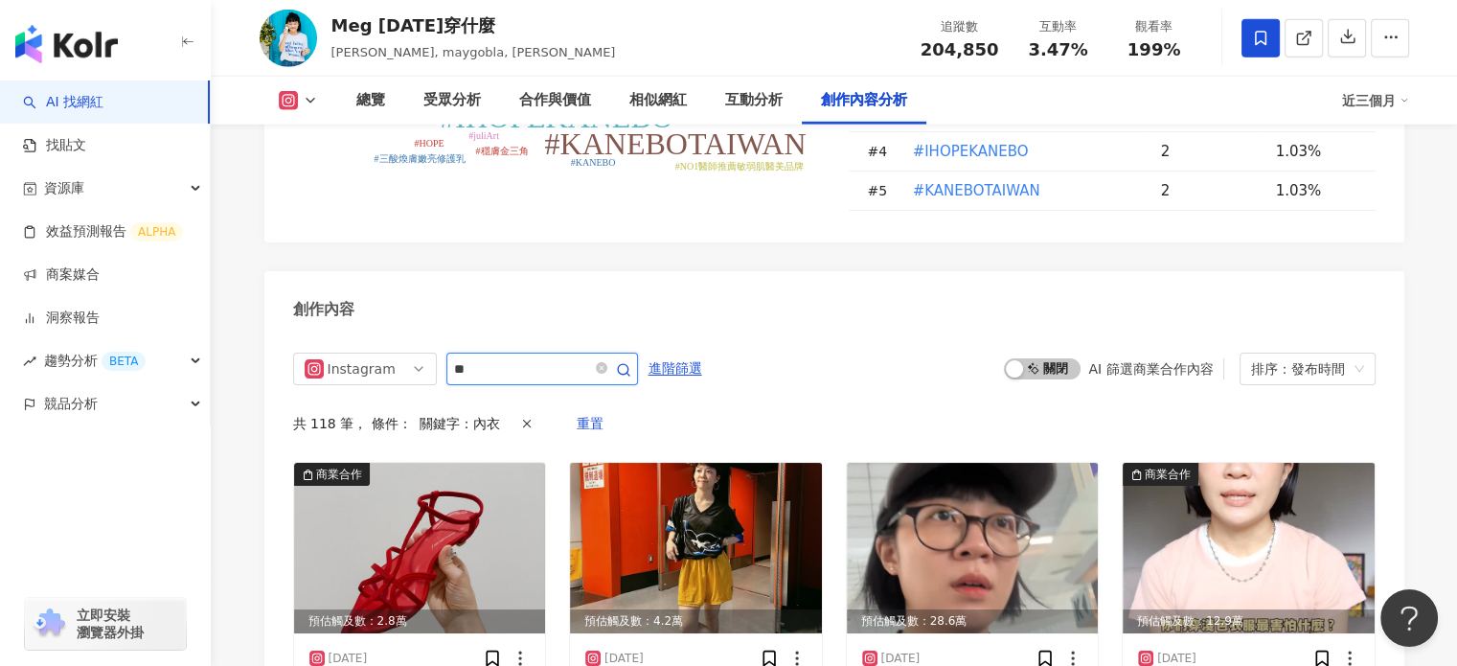
scroll to position [5867, 0]
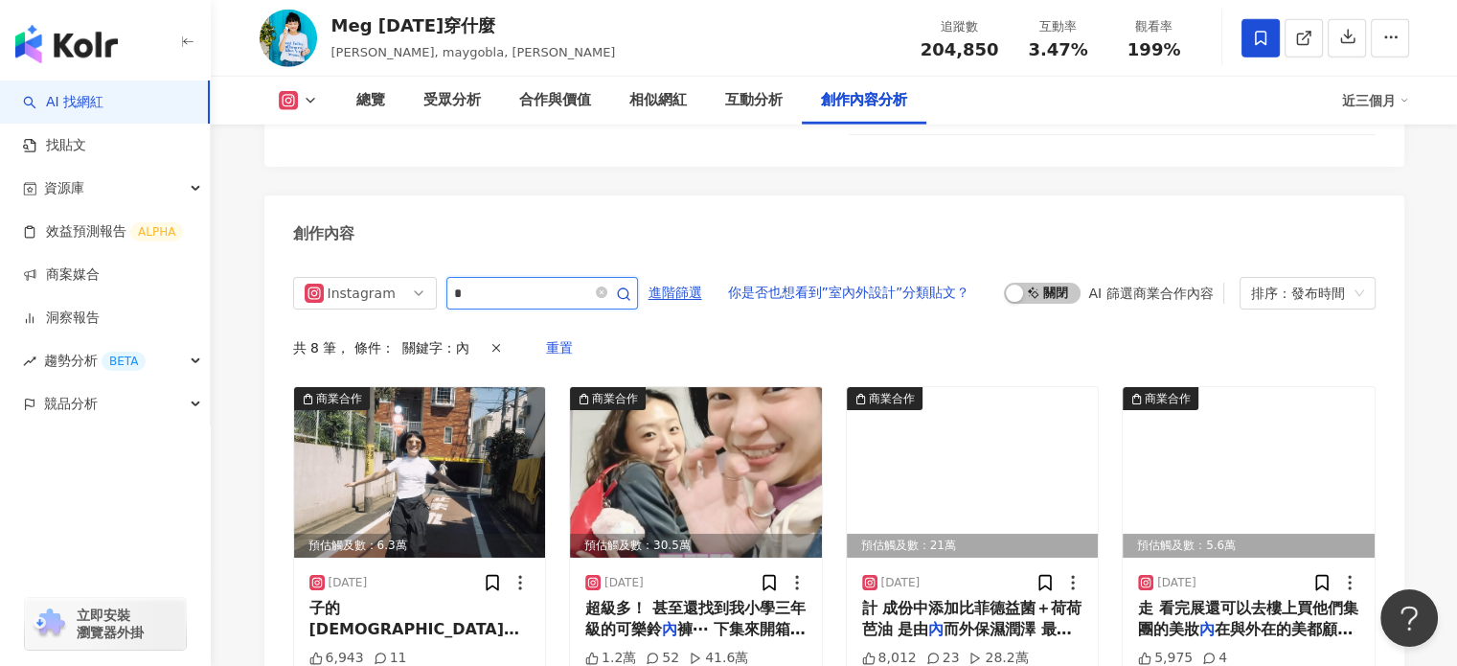
scroll to position [5758, 0]
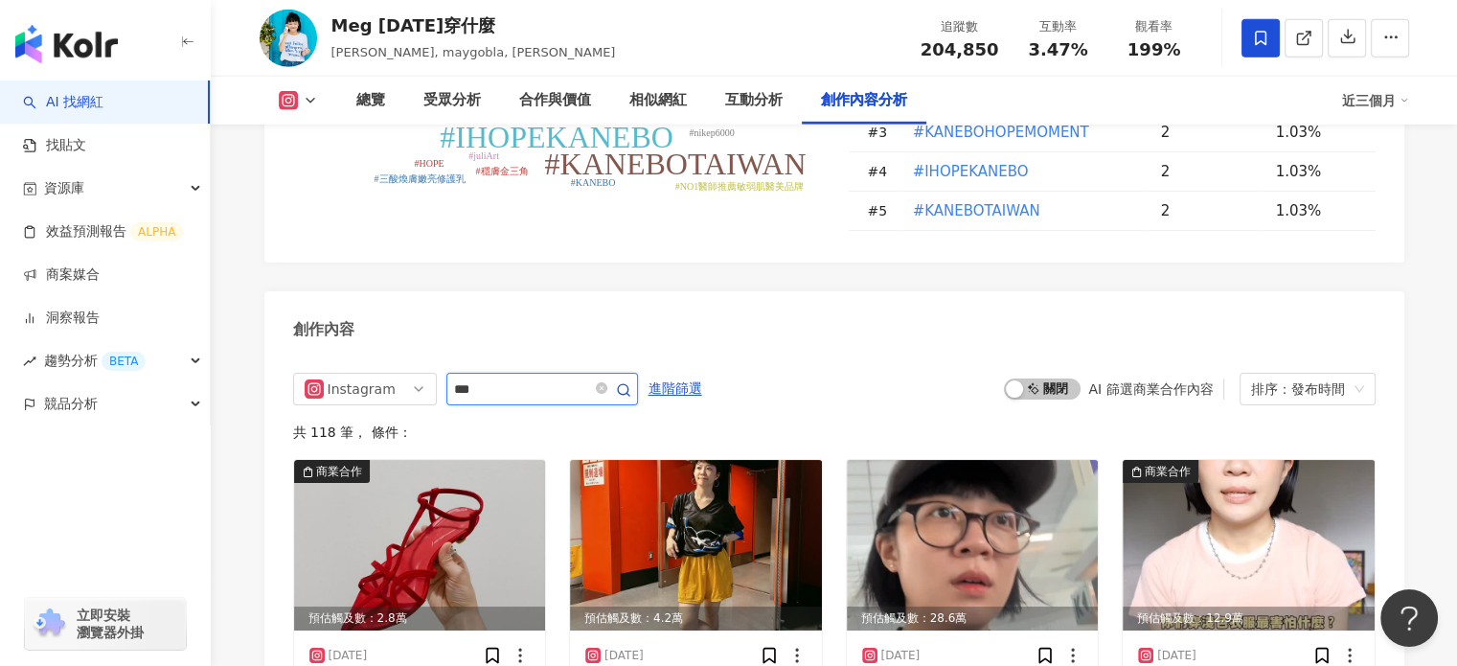
scroll to position [5867, 0]
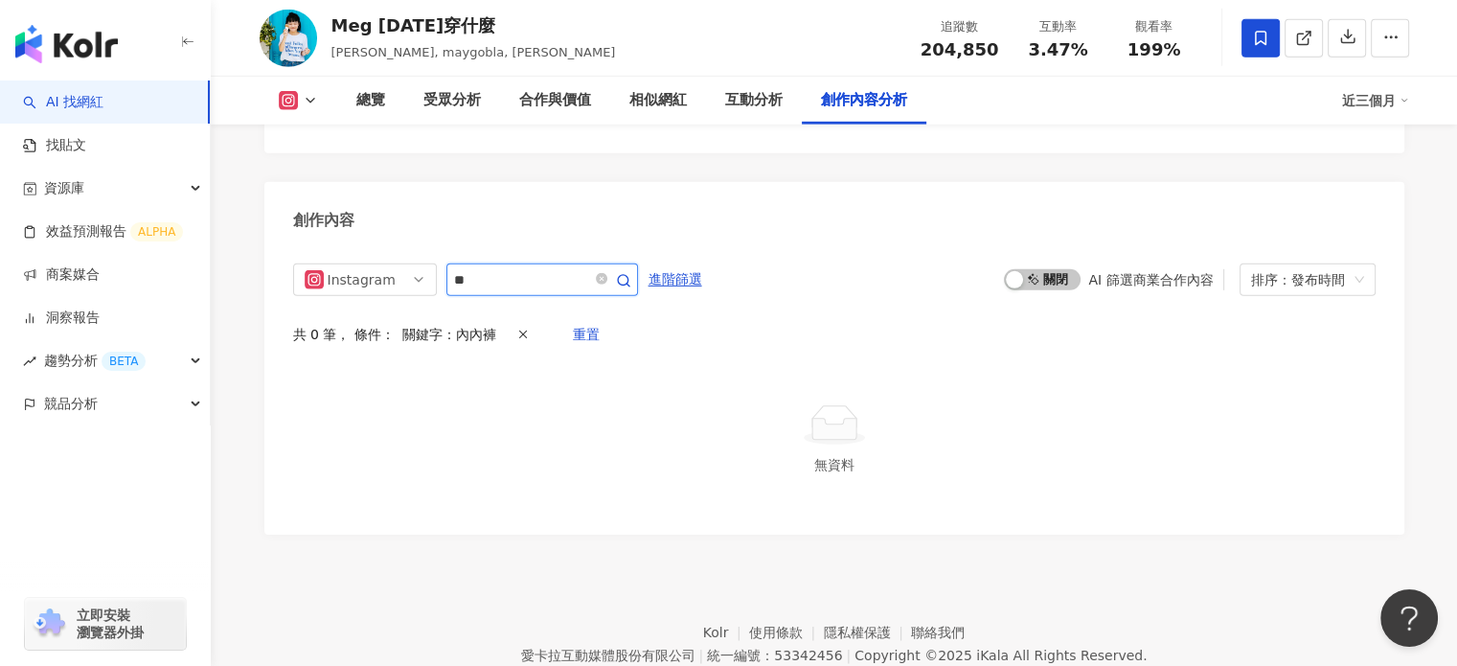
type input "**"
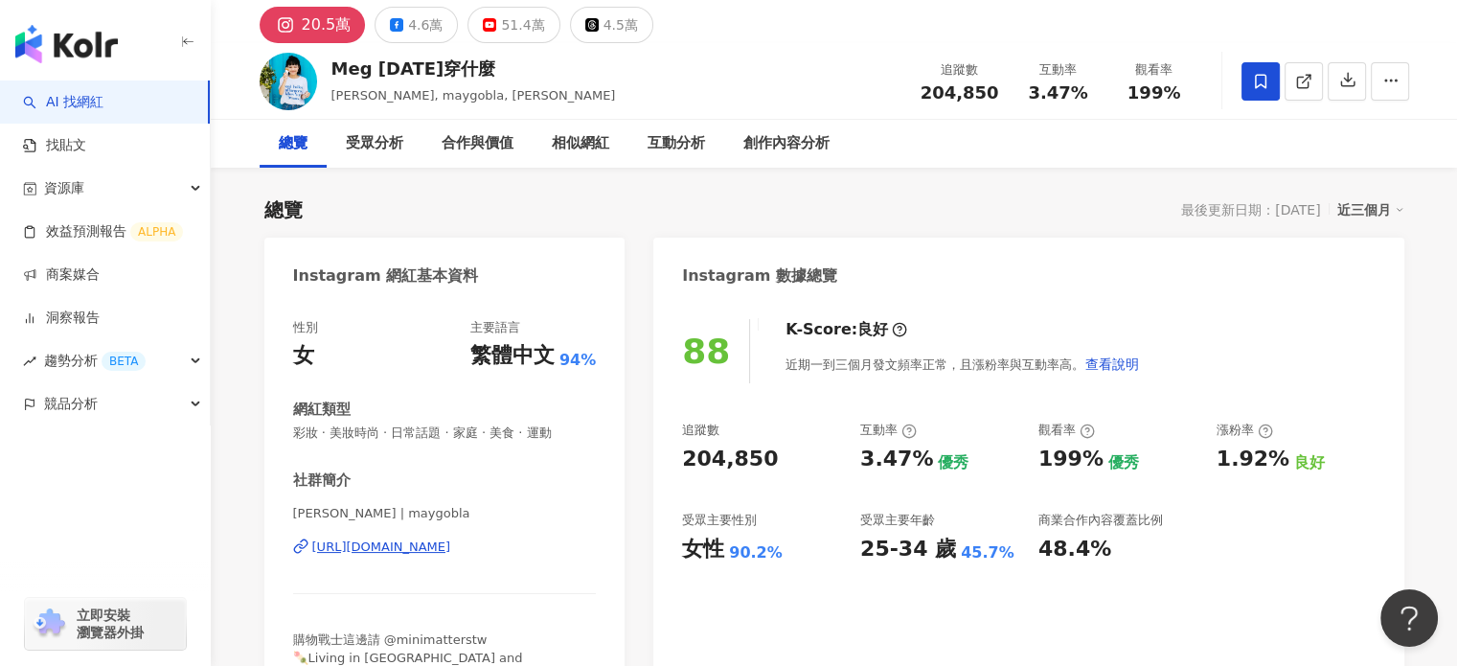
scroll to position [96, 0]
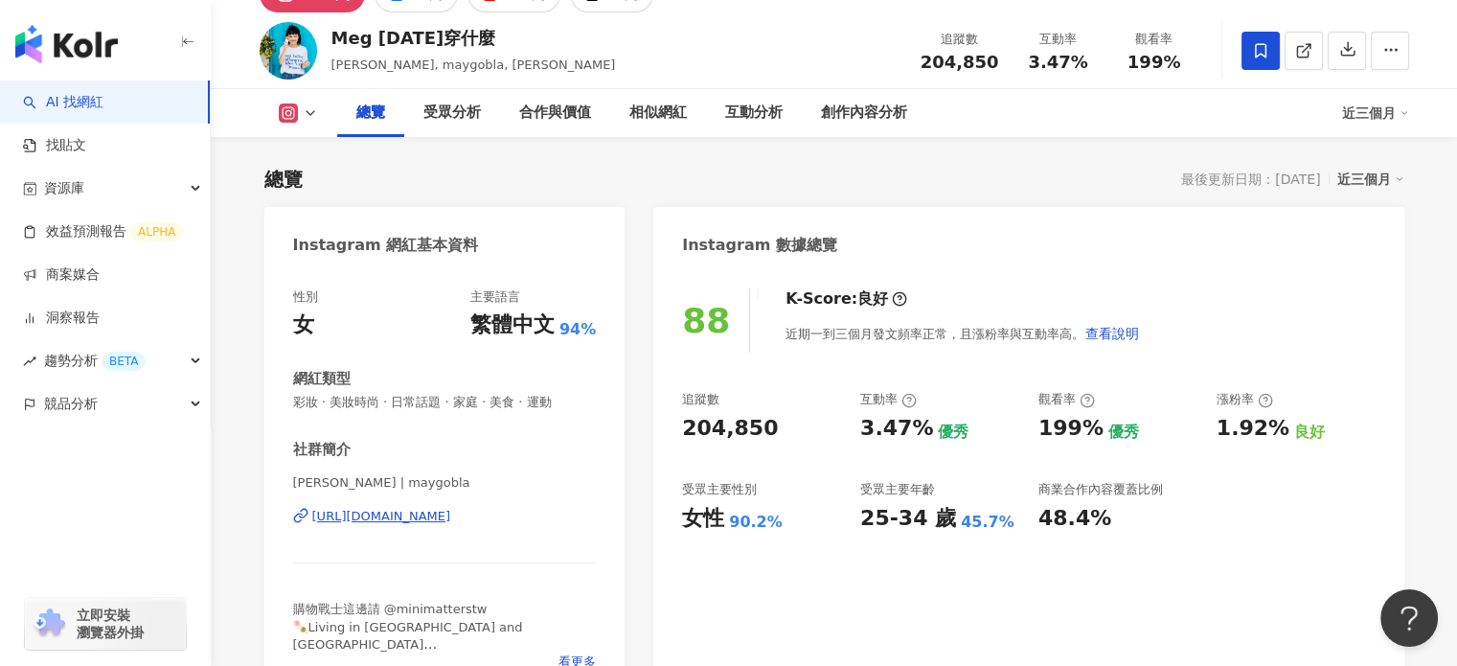
click at [451, 518] on div "[URL][DOMAIN_NAME]" at bounding box center [381, 516] width 139 height 17
drag, startPoint x: 335, startPoint y: 34, endPoint x: 456, endPoint y: 27, distance: 120.9
click at [456, 27] on div "Meg [DATE]穿什麼" at bounding box center [473, 38] width 285 height 24
copy div "Meg [DATE]穿什麼"
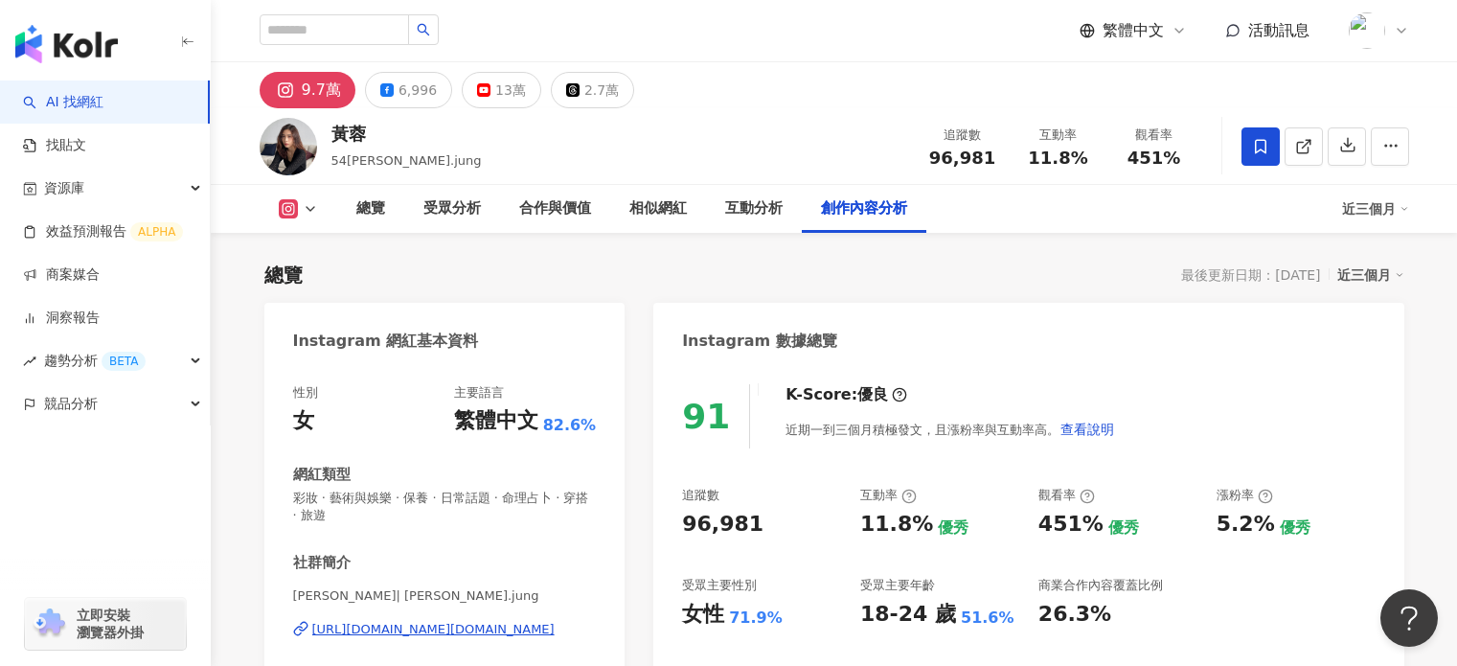
click at [1035, 148] on span "11.8%" at bounding box center [1057, 157] width 59 height 19
click at [1065, 148] on span "11.8%" at bounding box center [1057, 157] width 59 height 19
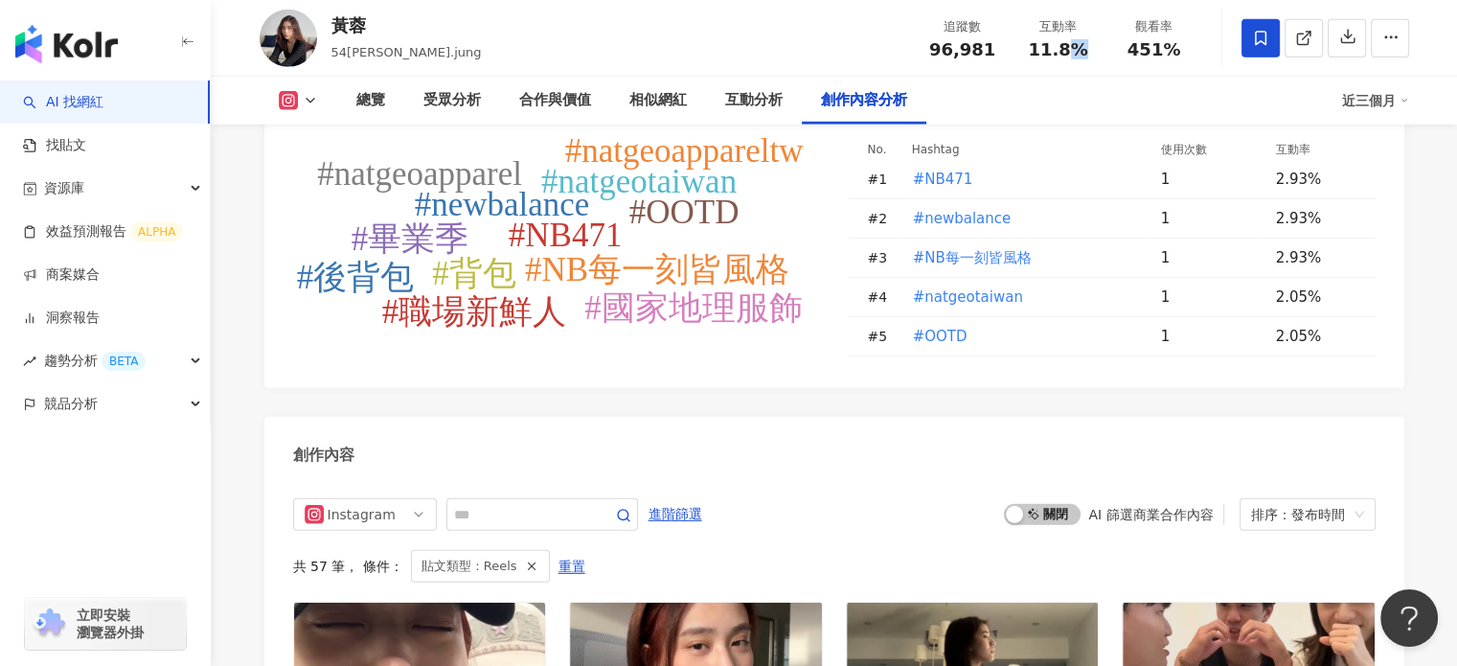
scroll to position [5696, 0]
click at [1163, 52] on span "451%" at bounding box center [1155, 49] width 54 height 19
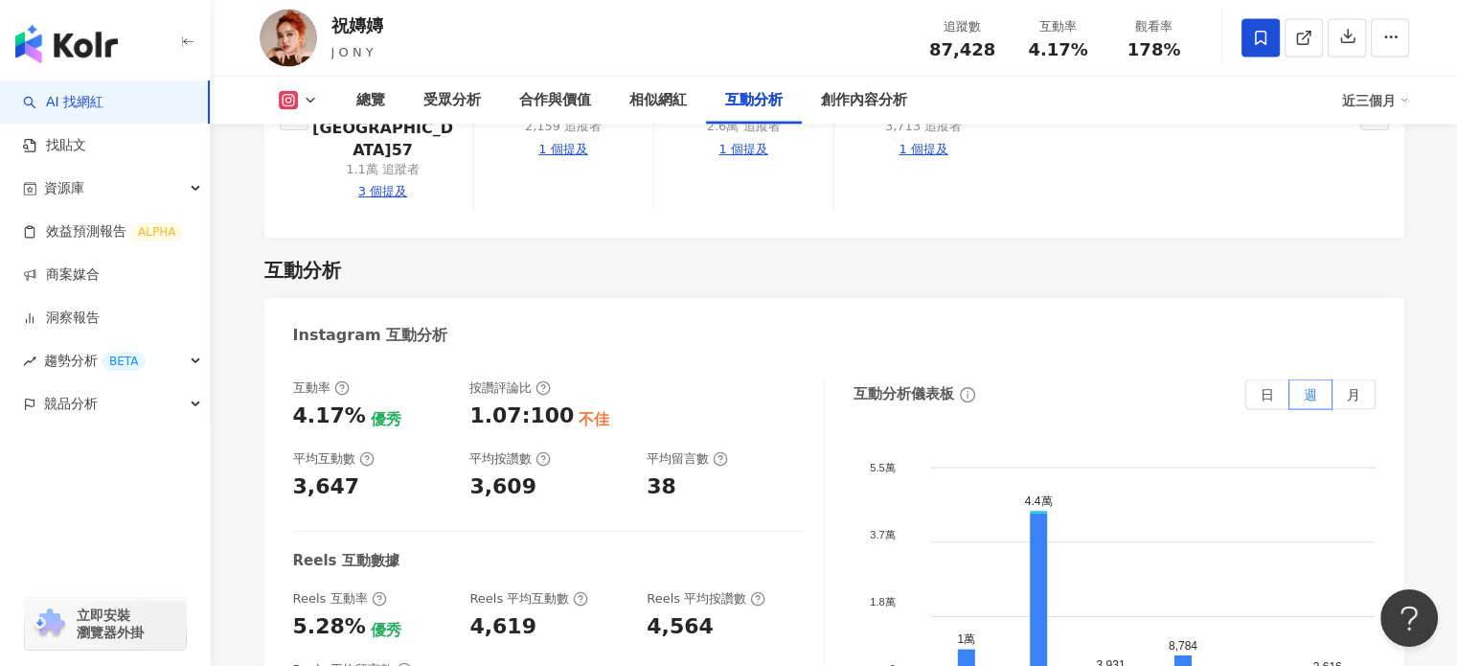
click at [1056, 46] on span "4.17%" at bounding box center [1057, 49] width 59 height 19
copy span "4.17%"
click at [1173, 51] on span "178%" at bounding box center [1155, 49] width 54 height 19
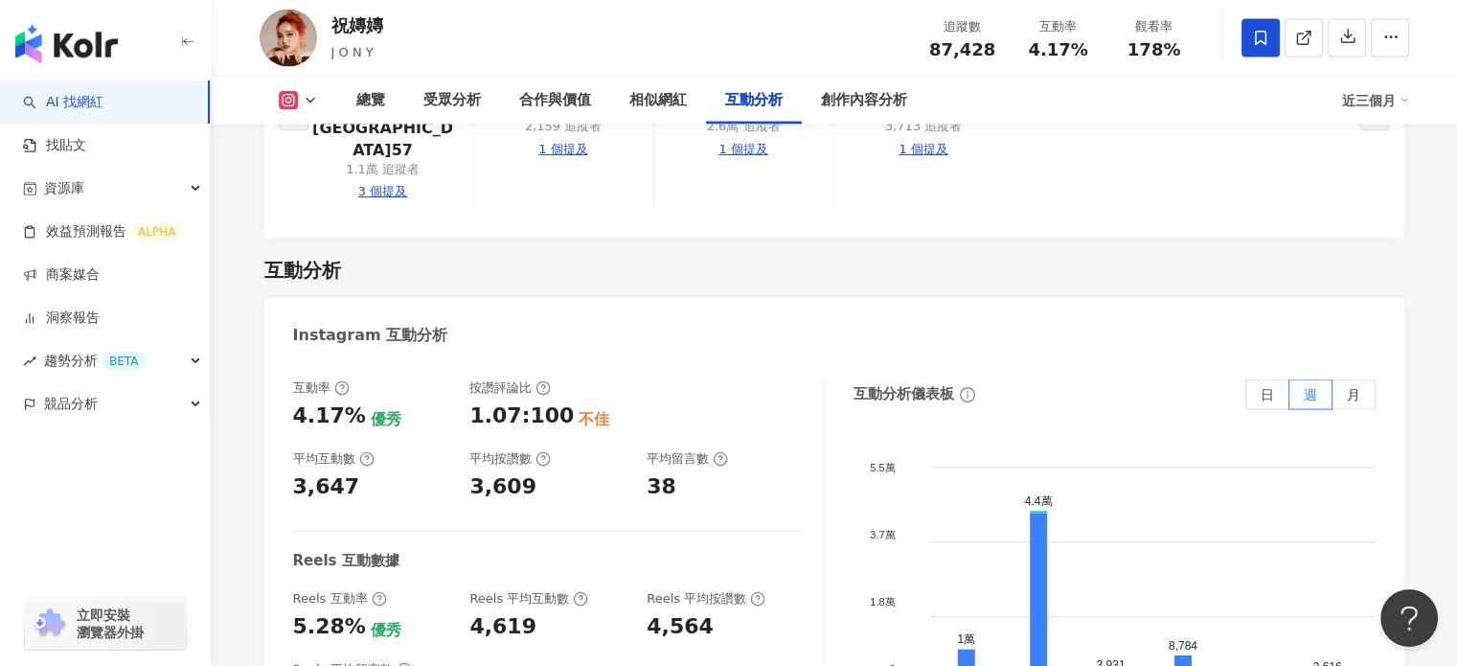
click at [1173, 51] on span "178%" at bounding box center [1155, 49] width 54 height 19
copy span "178%"
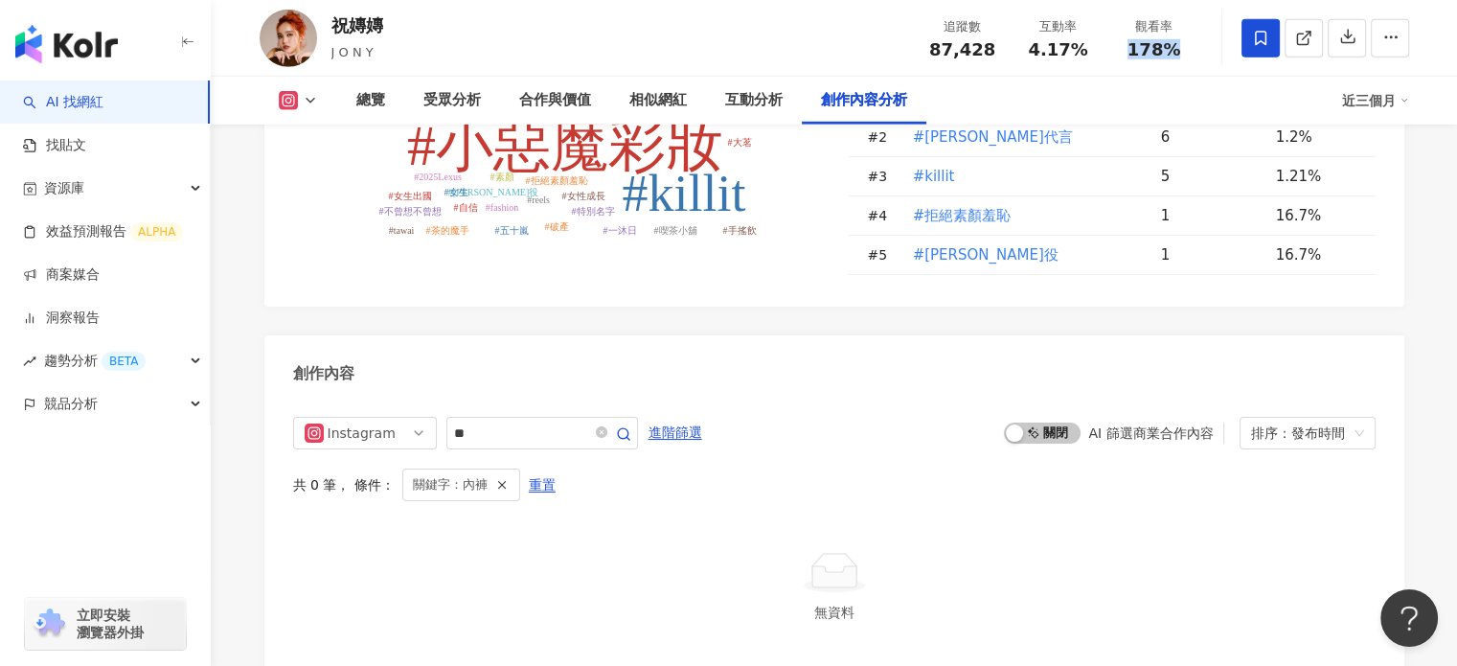
scroll to position [5948, 0]
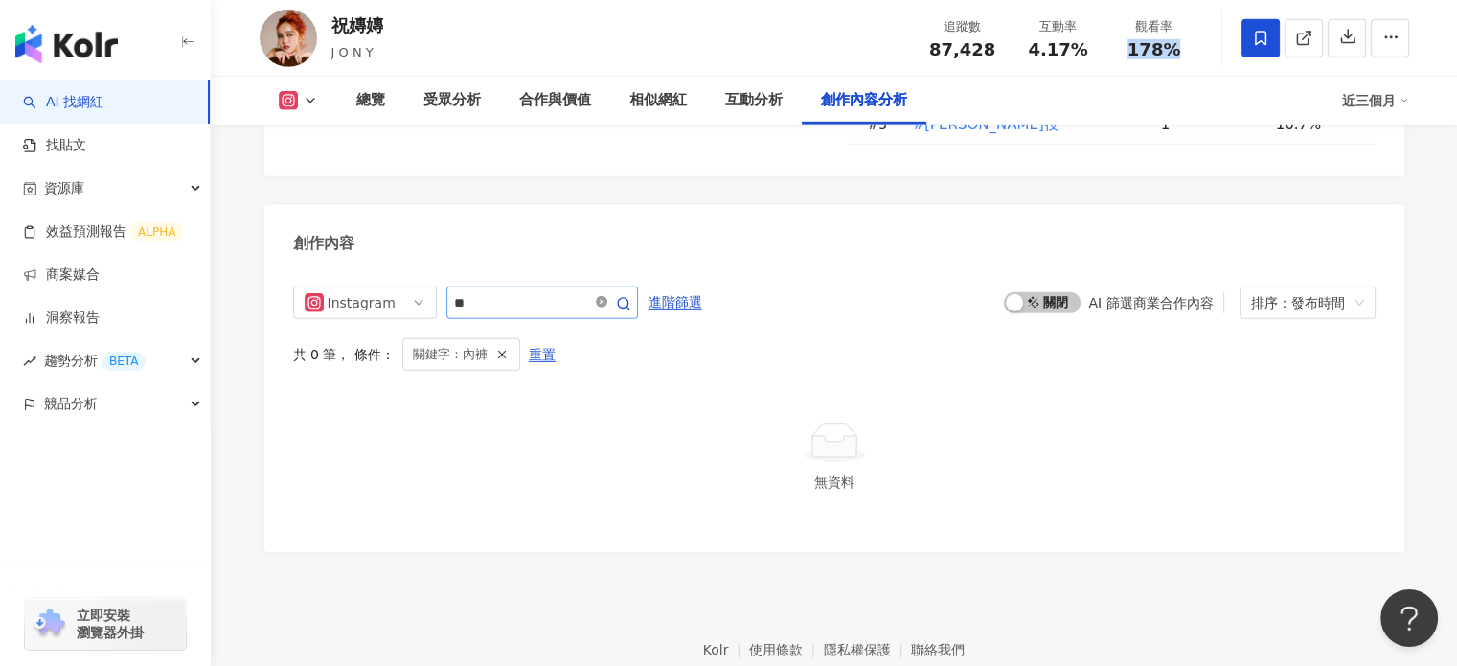
click at [607, 296] on icon "close-circle" at bounding box center [601, 301] width 11 height 11
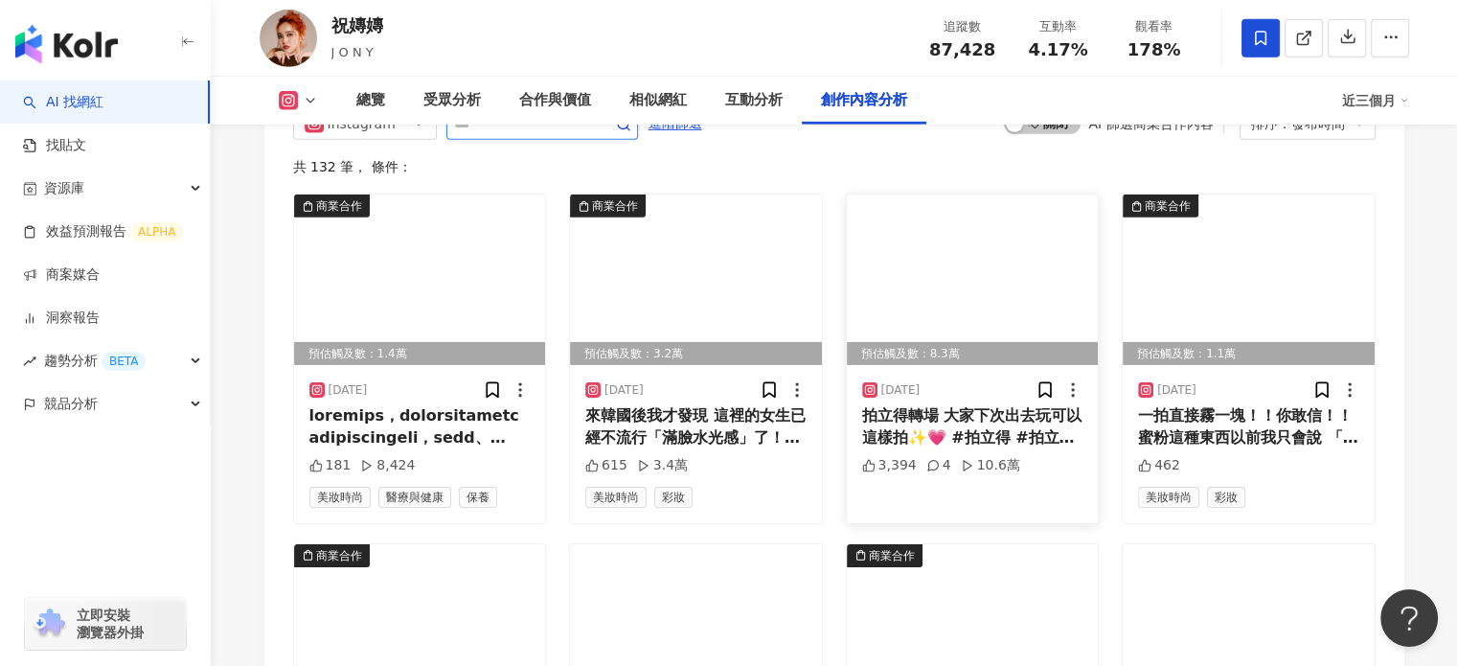
scroll to position [6218, 0]
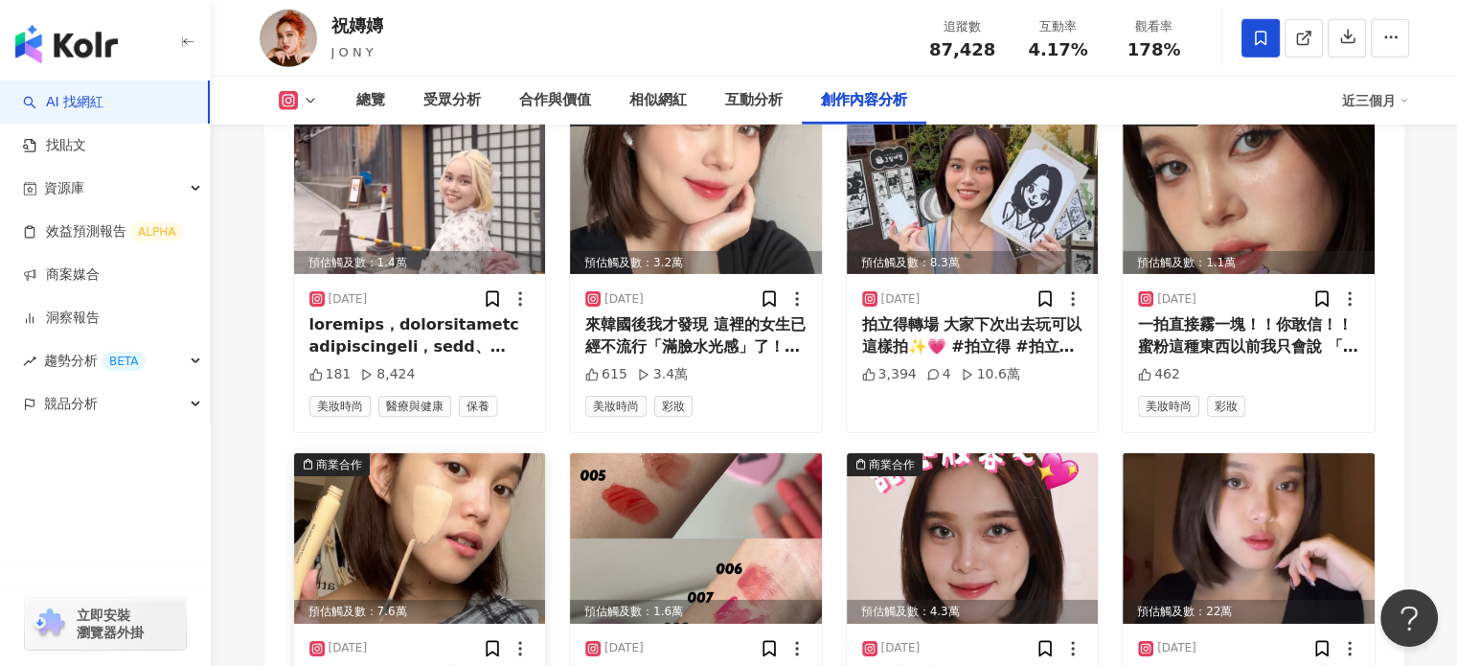
click at [437, 453] on img at bounding box center [420, 538] width 252 height 171
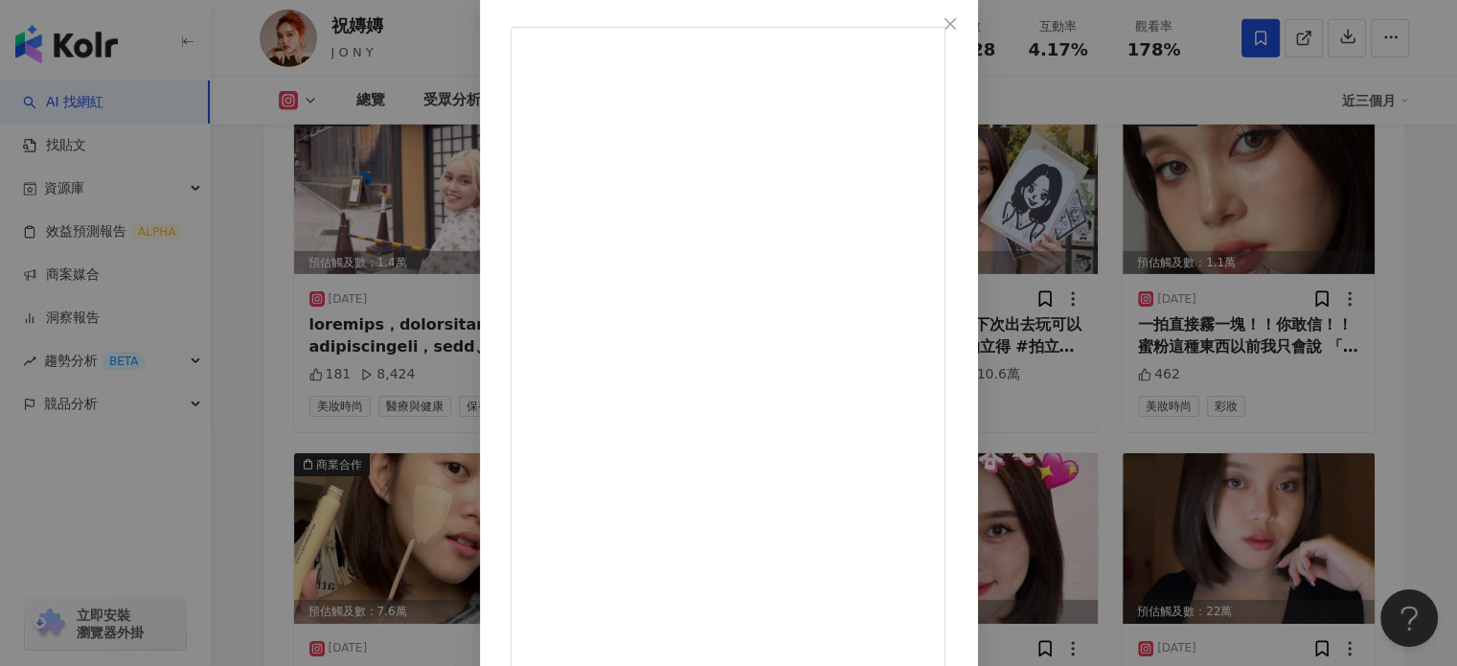
scroll to position [100, 0]
click at [958, 29] on icon "close" at bounding box center [950, 23] width 15 height 15
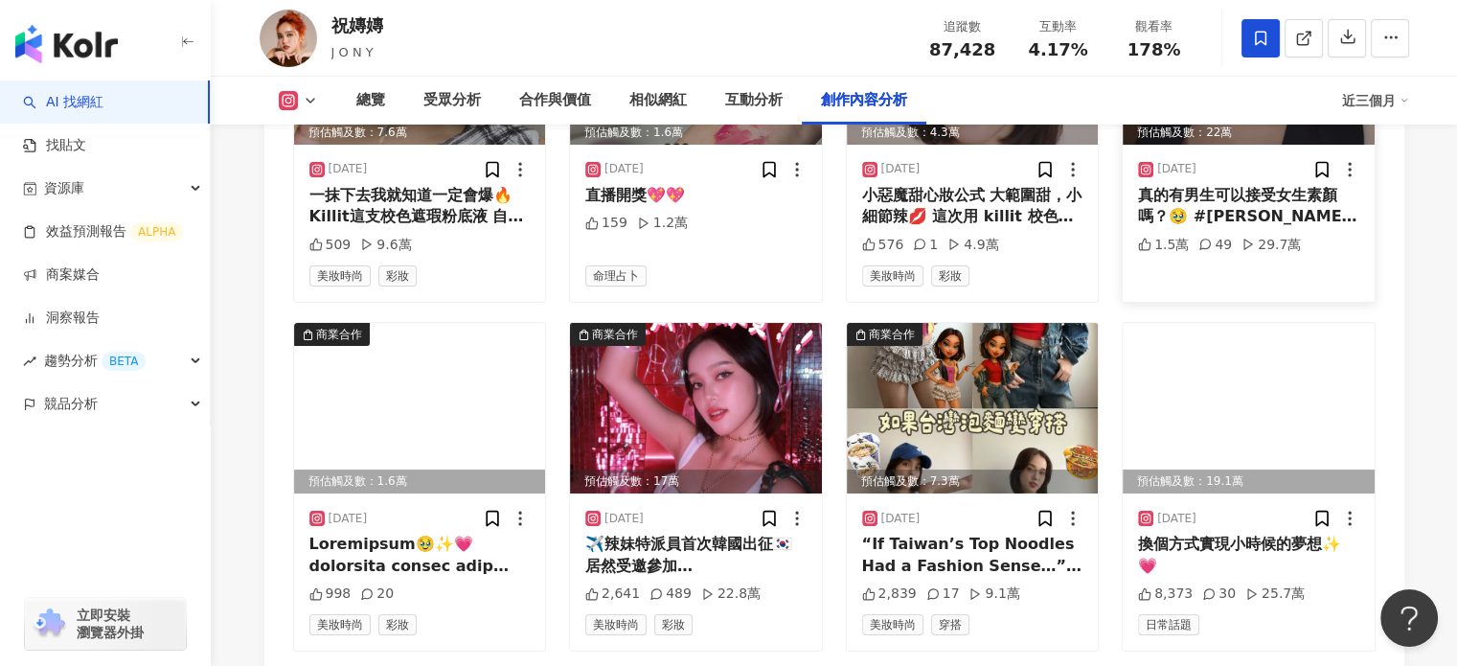
scroll to position [6793, 0]
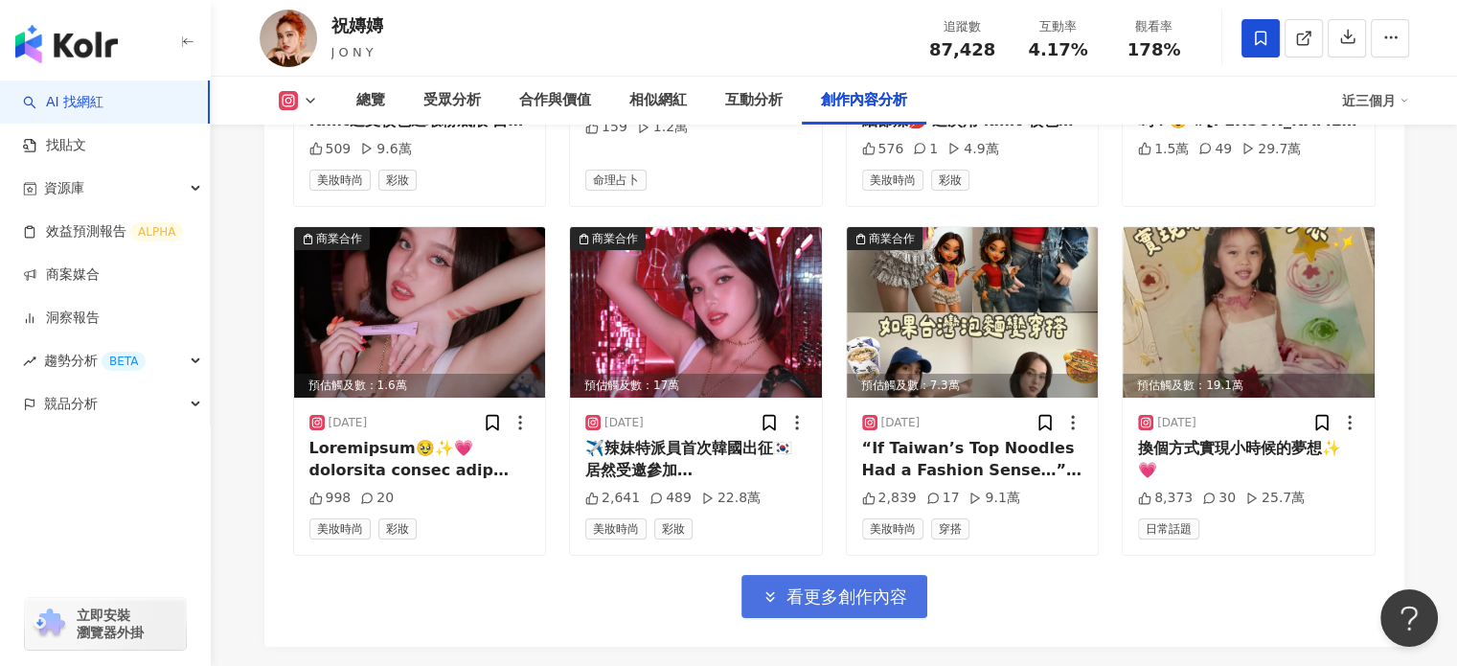
click at [864, 575] on button "看更多創作內容" at bounding box center [835, 596] width 186 height 43
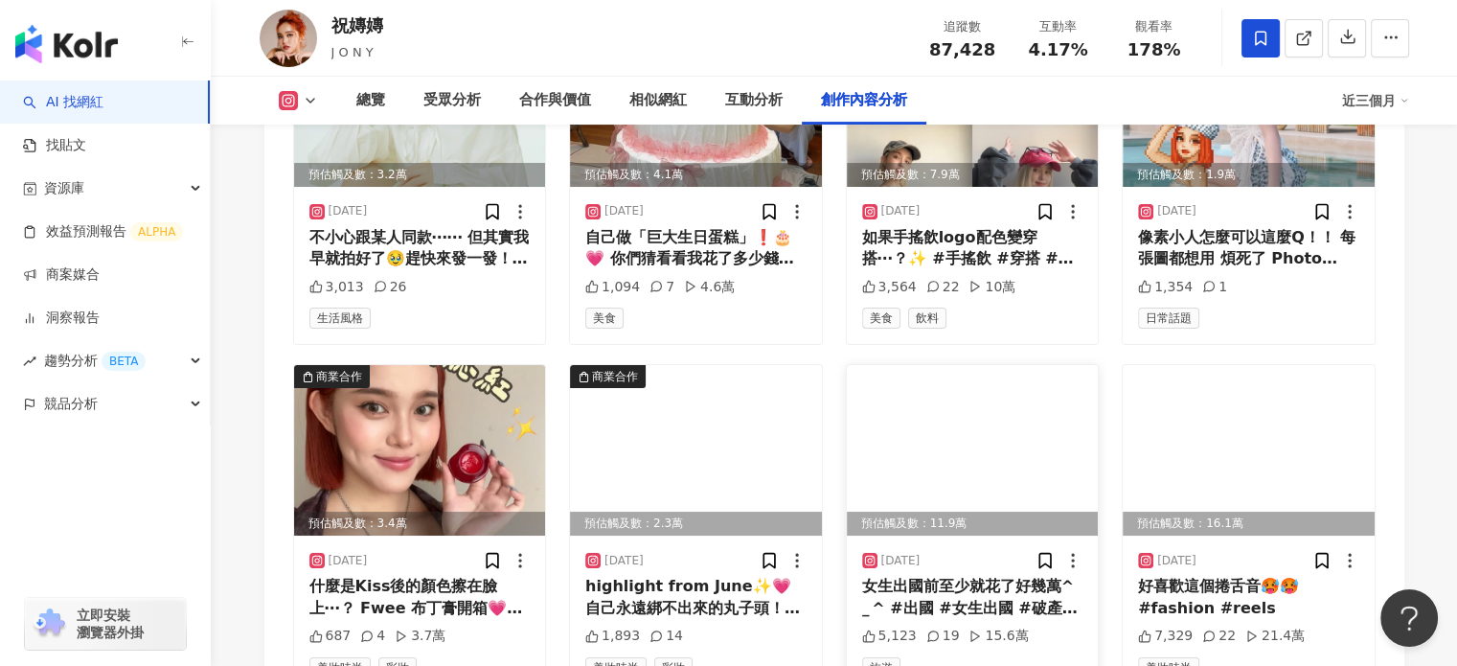
scroll to position [7751, 0]
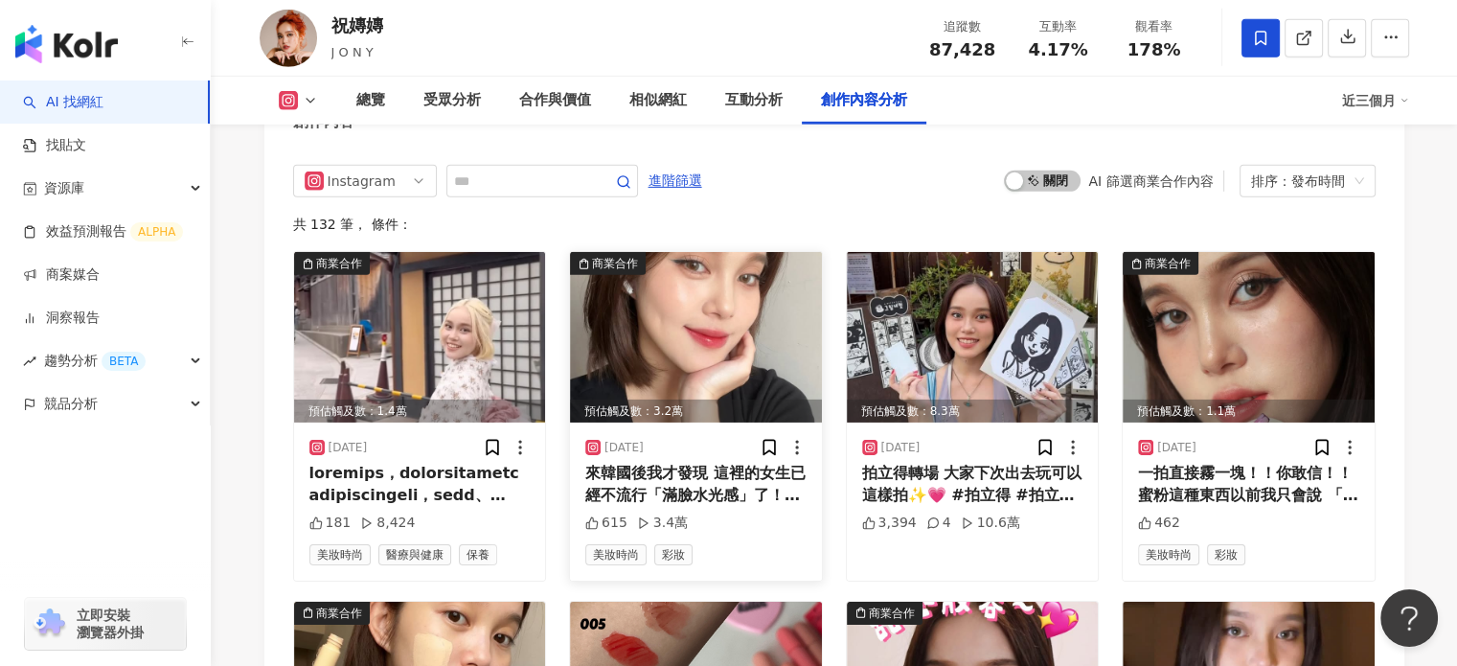
scroll to position [6103, 0]
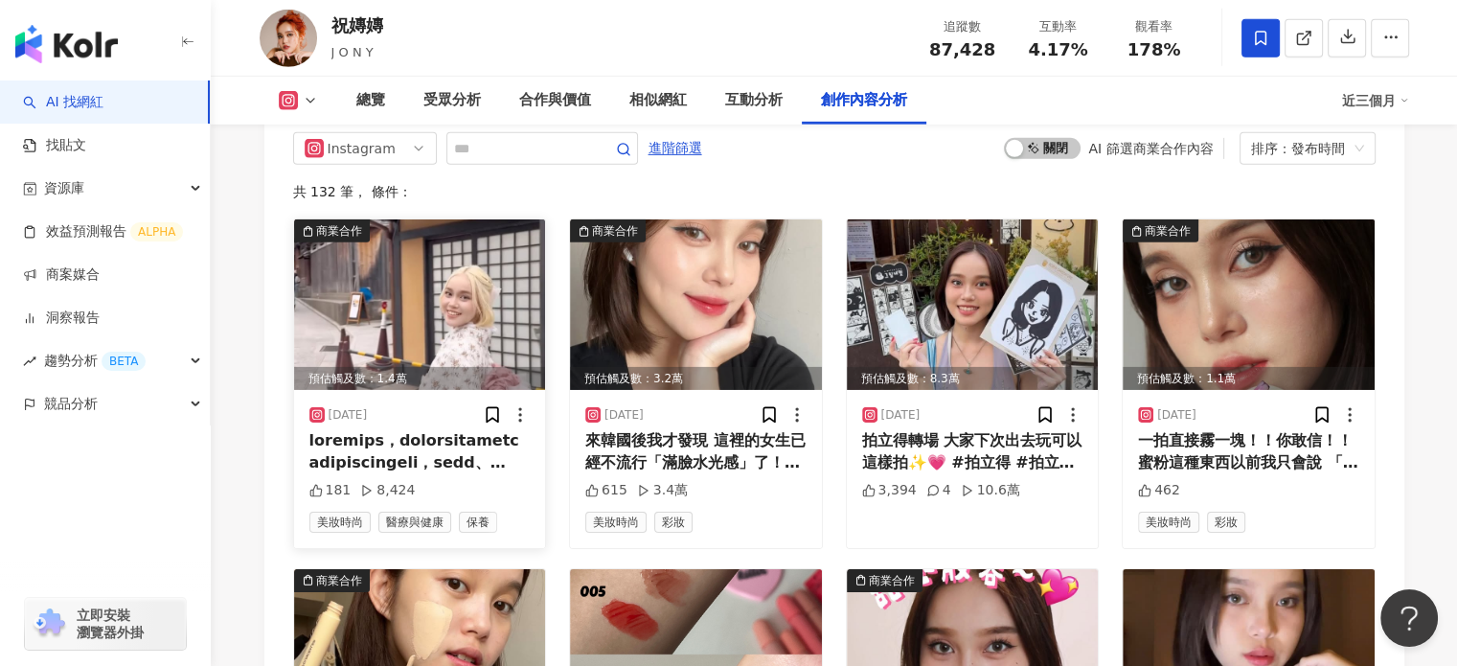
click at [434, 219] on img at bounding box center [420, 304] width 252 height 171
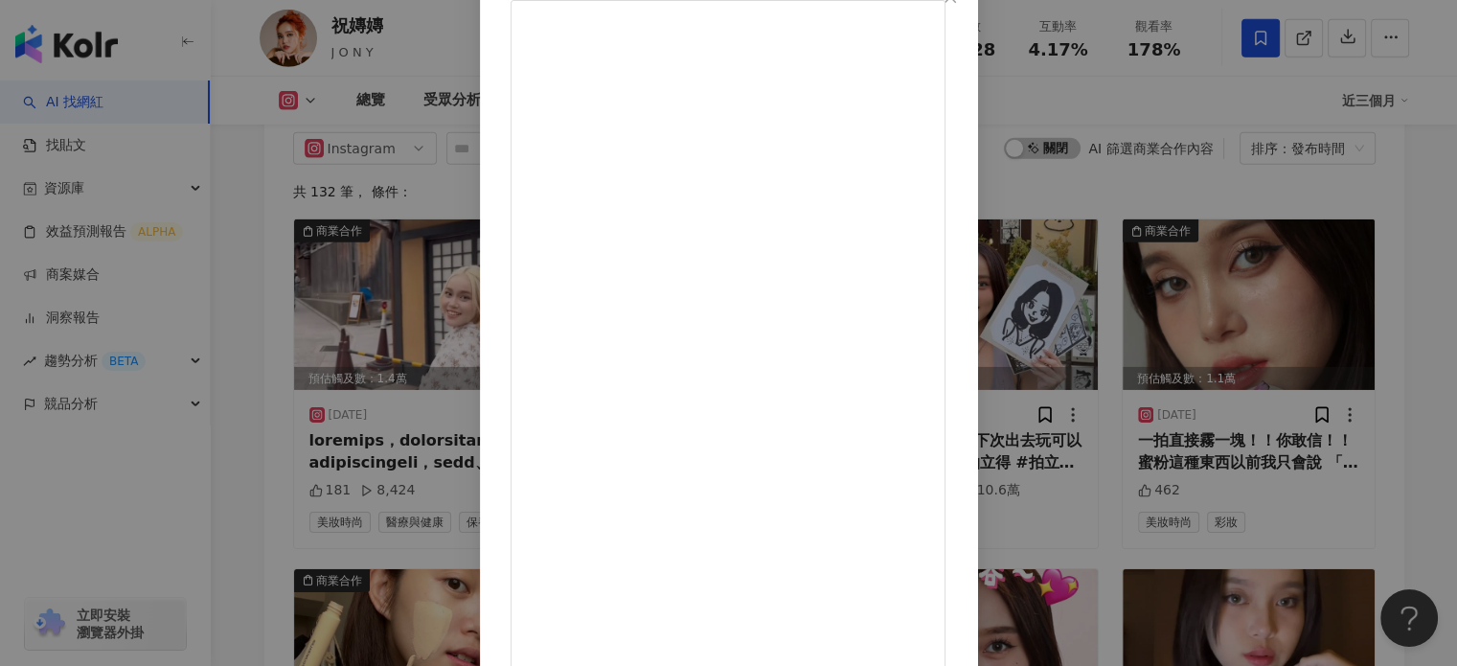
scroll to position [0, 0]
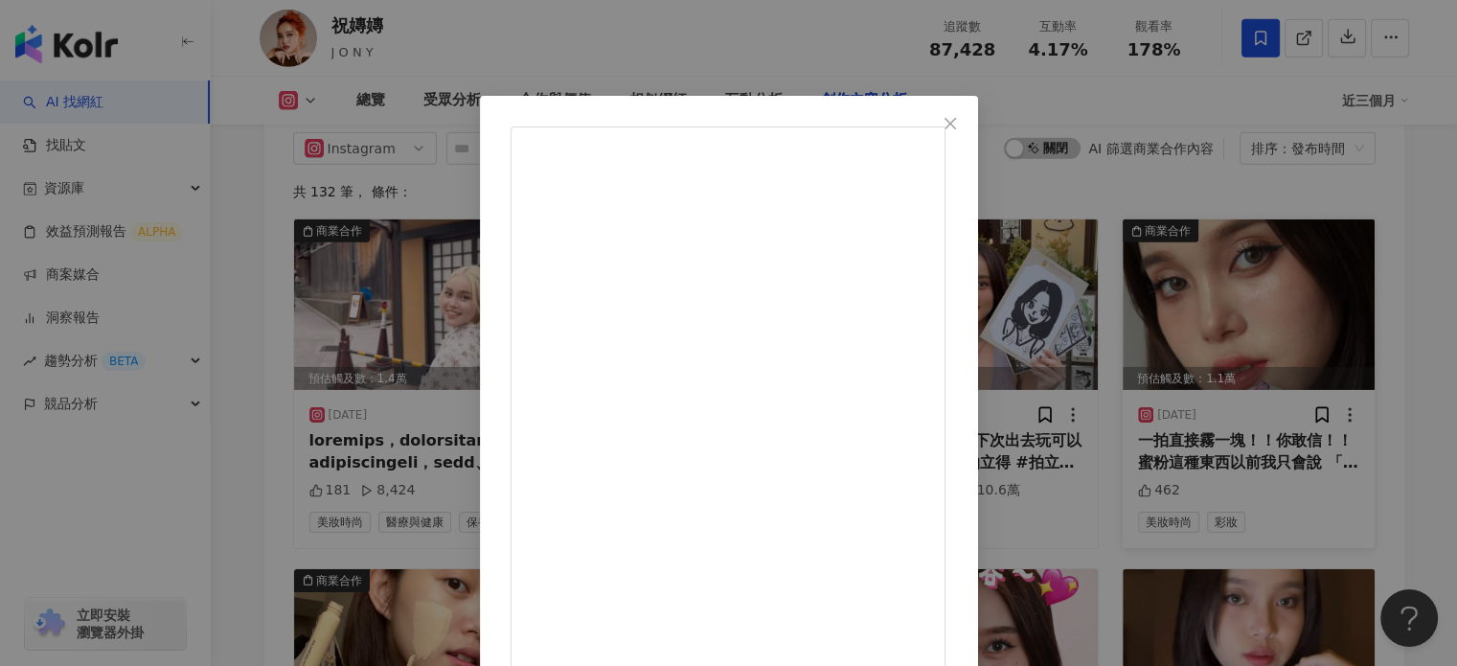
click at [958, 120] on icon "close" at bounding box center [950, 123] width 15 height 15
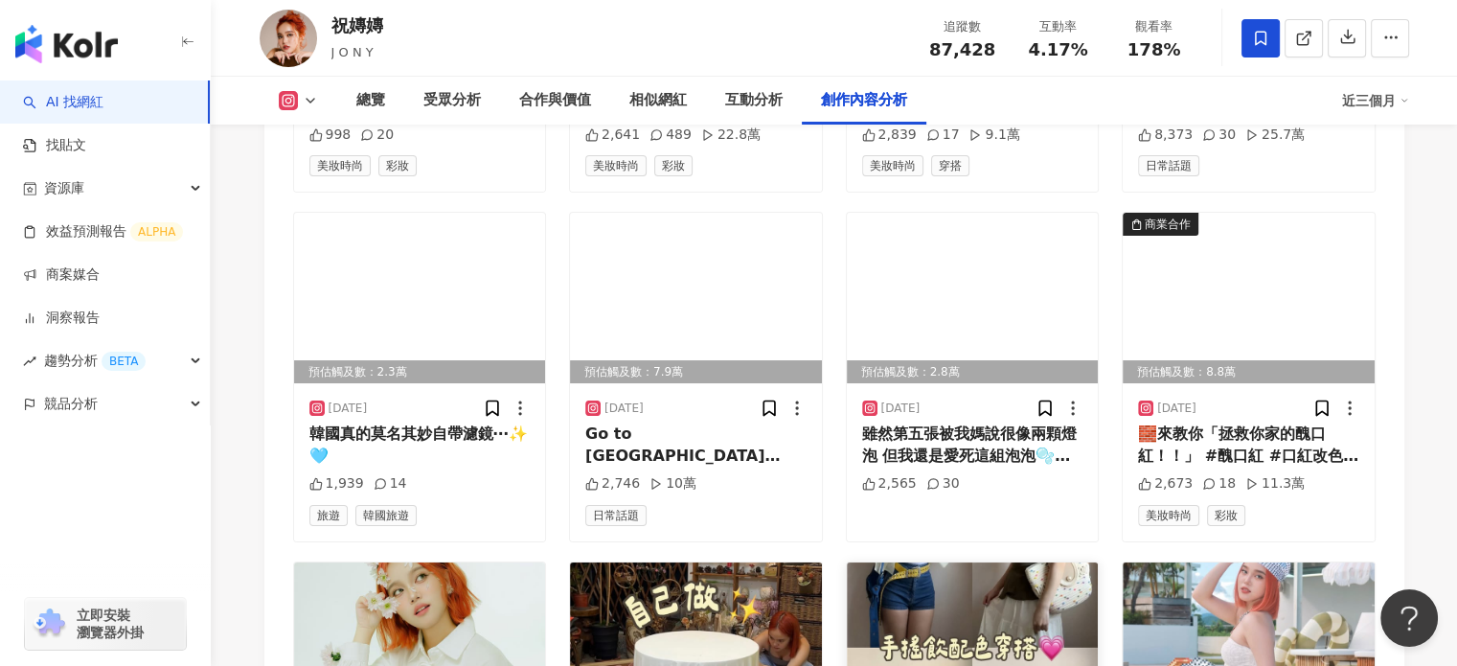
scroll to position [7061, 0]
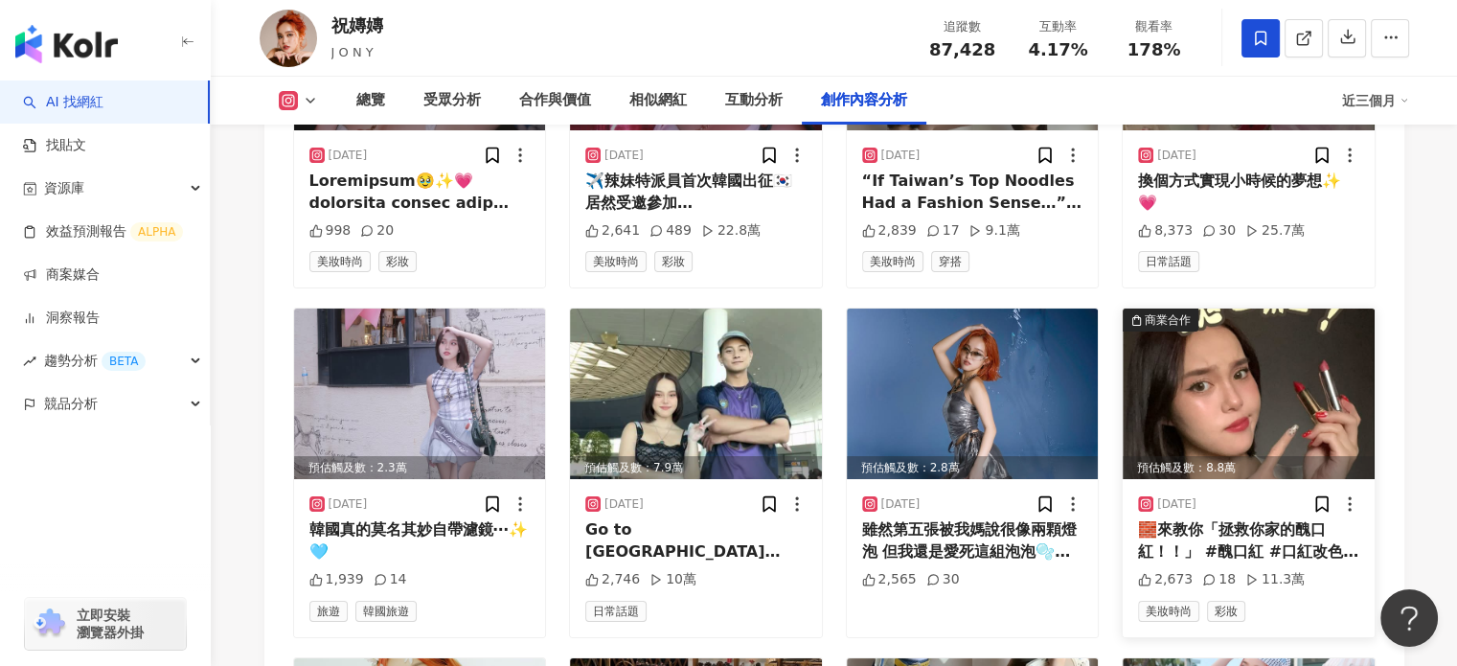
click at [1273, 323] on img at bounding box center [1249, 393] width 252 height 171
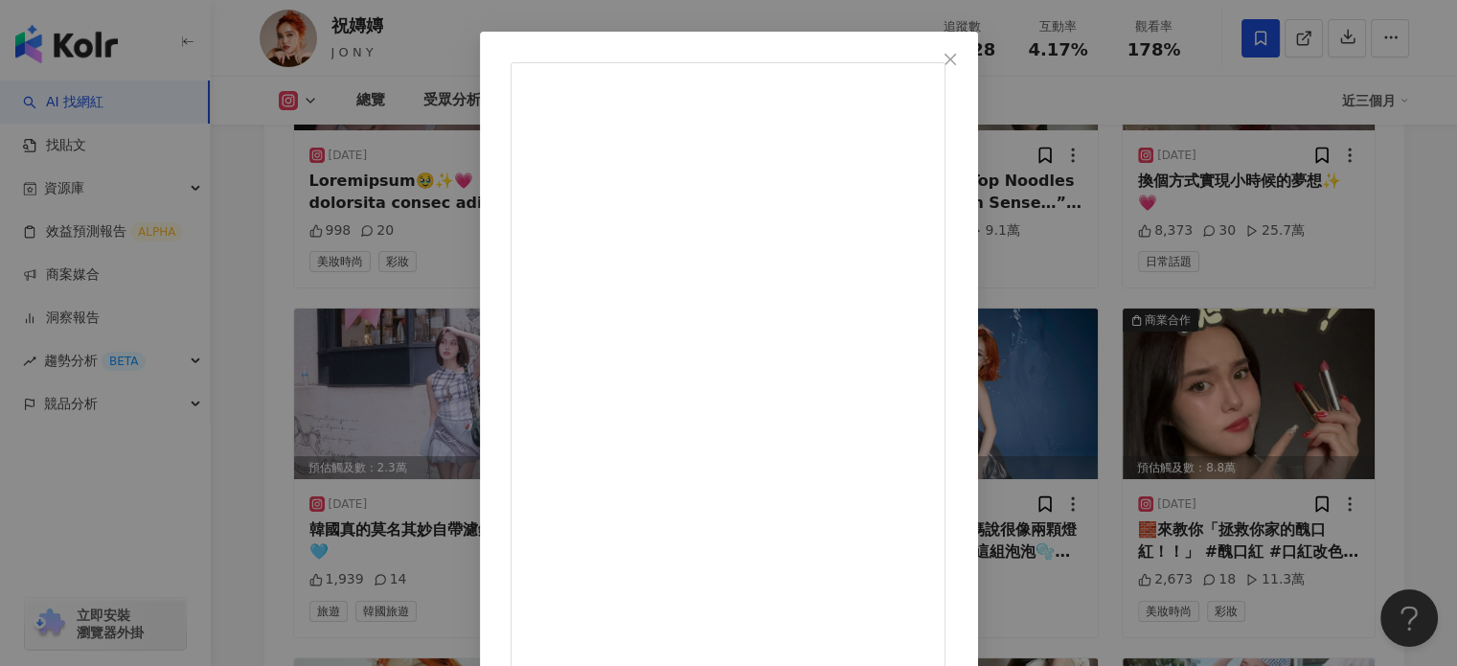
scroll to position [96, 0]
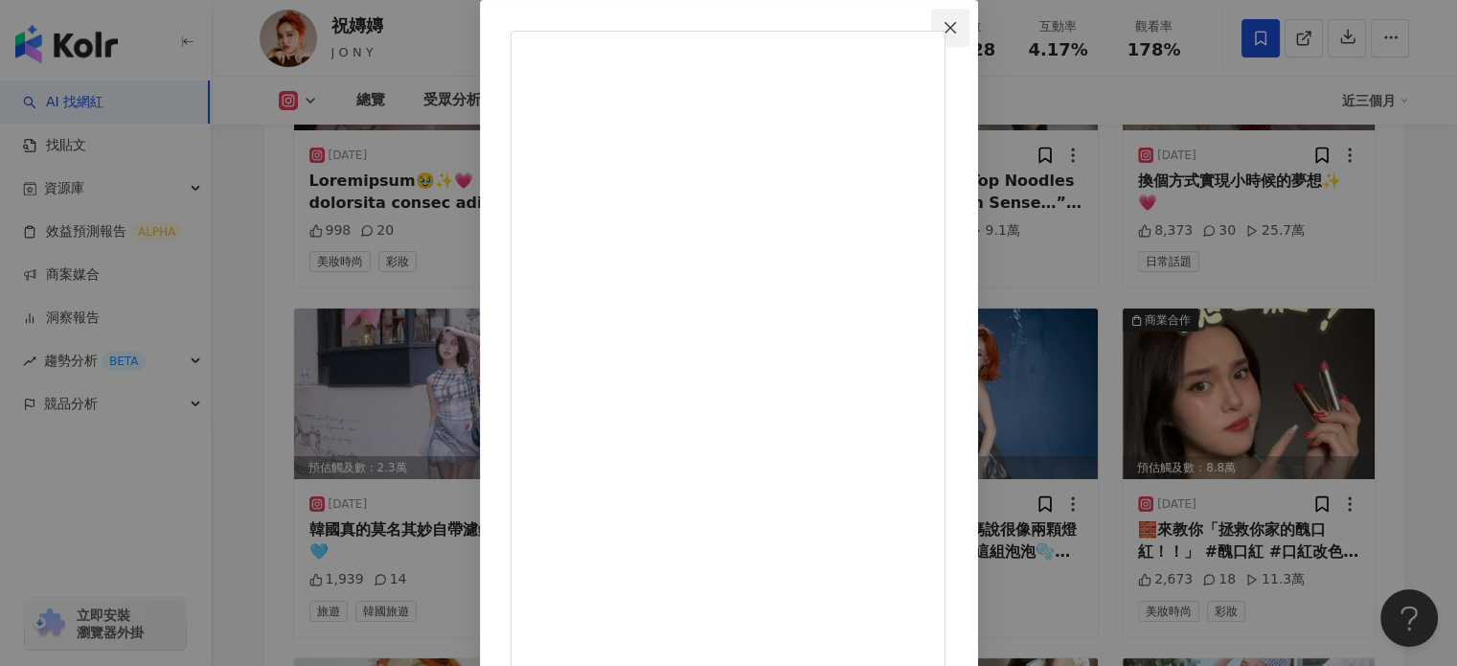
click at [970, 37] on button "Close" at bounding box center [950, 28] width 38 height 38
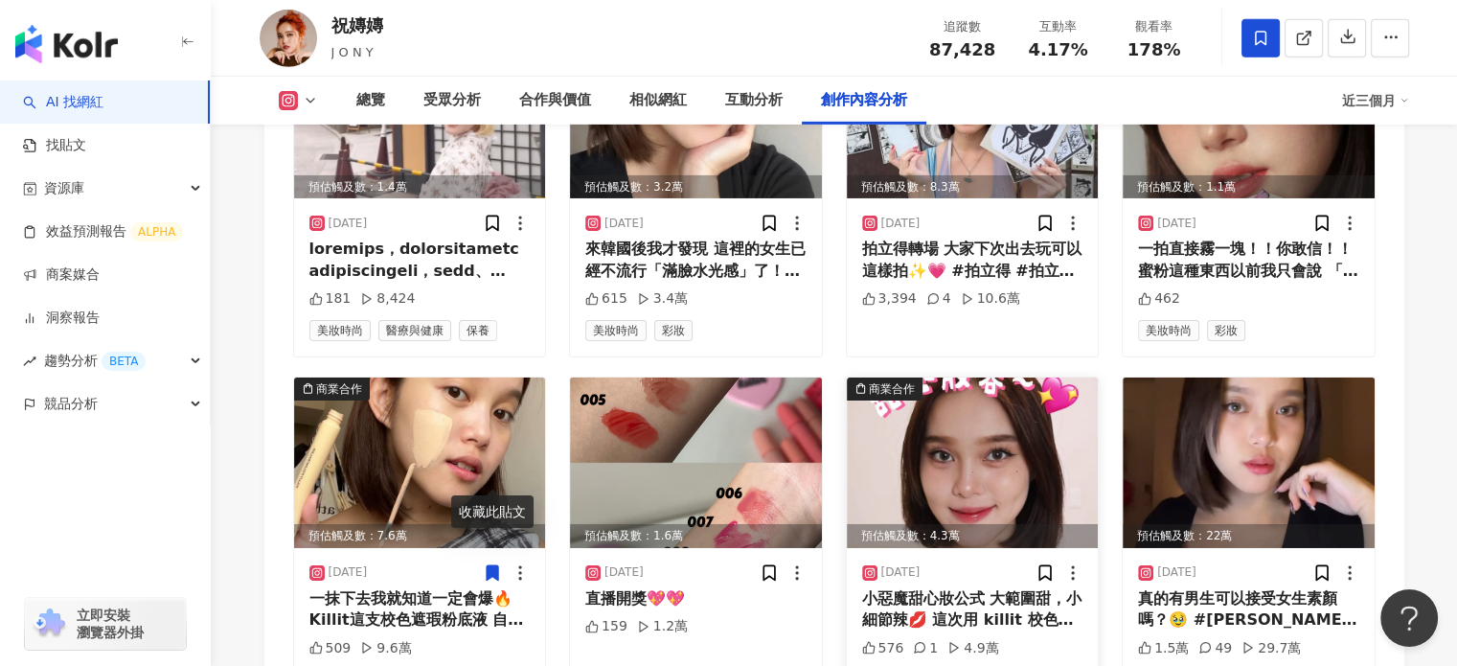
scroll to position [6198, 0]
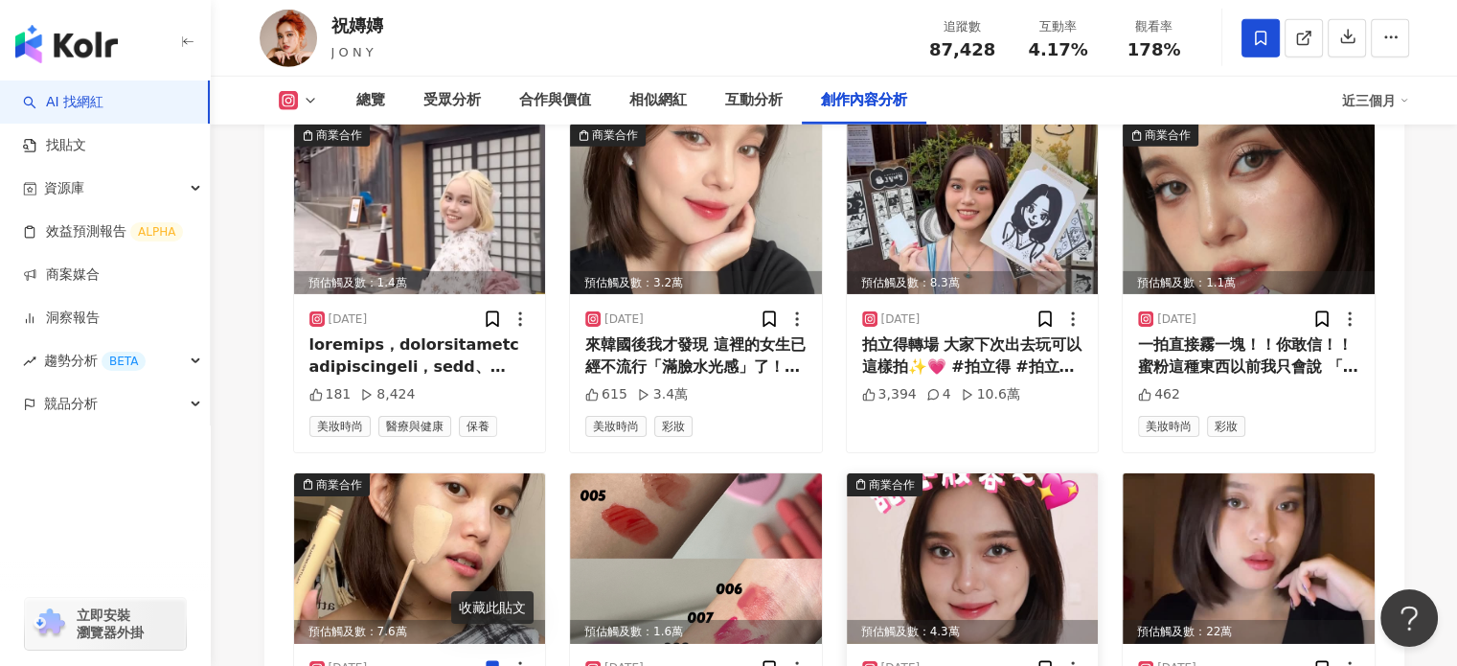
click at [1049, 473] on img at bounding box center [973, 558] width 252 height 171
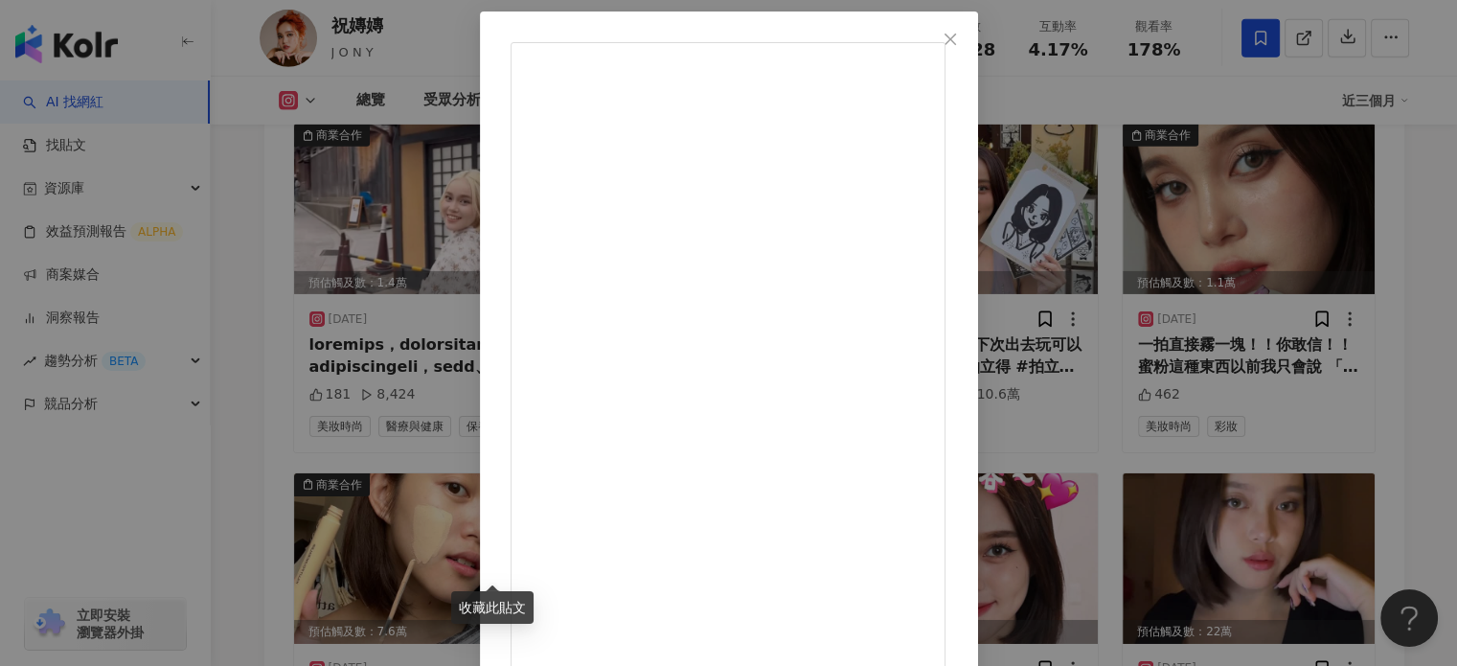
scroll to position [195, 0]
drag, startPoint x: 957, startPoint y: 609, endPoint x: 755, endPoint y: 306, distance: 364.8
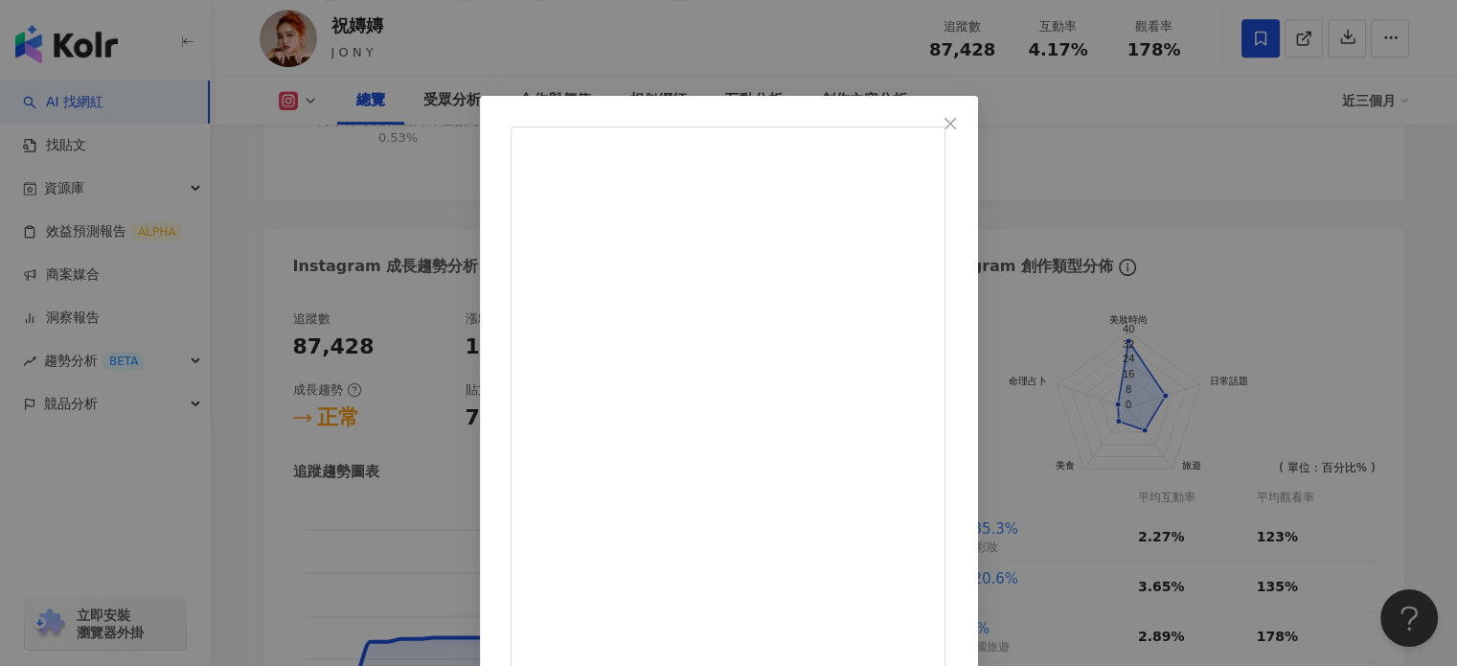
click at [404, 11] on div "祝嫥嫥 2025/8/4 小惡魔甜心妝公式 大範圍甜，小細節辣💋 這次用 killit 校色遮瑕粉底液（我用21號色） 附的刮棒真的超貼心 終於可以不沾手也上…" at bounding box center [728, 333] width 1457 height 666
click at [1129, 125] on div "祝嫥嫥在近三個月的表現堪稱傑出，尤其在觀看率和互動率方面均超越同級網紅，顯示出她能夠有效吸引並維持觀眾的興趣。她的粉絲成長率也表現良好，顯示出穩定的增長潛力。…" at bounding box center [1160, 58] width 431 height 223
click at [1124, 122] on div "總覽 受眾分析 合作與價值 相似網紅 互動分析 創作內容分析" at bounding box center [839, 101] width 1005 height 48
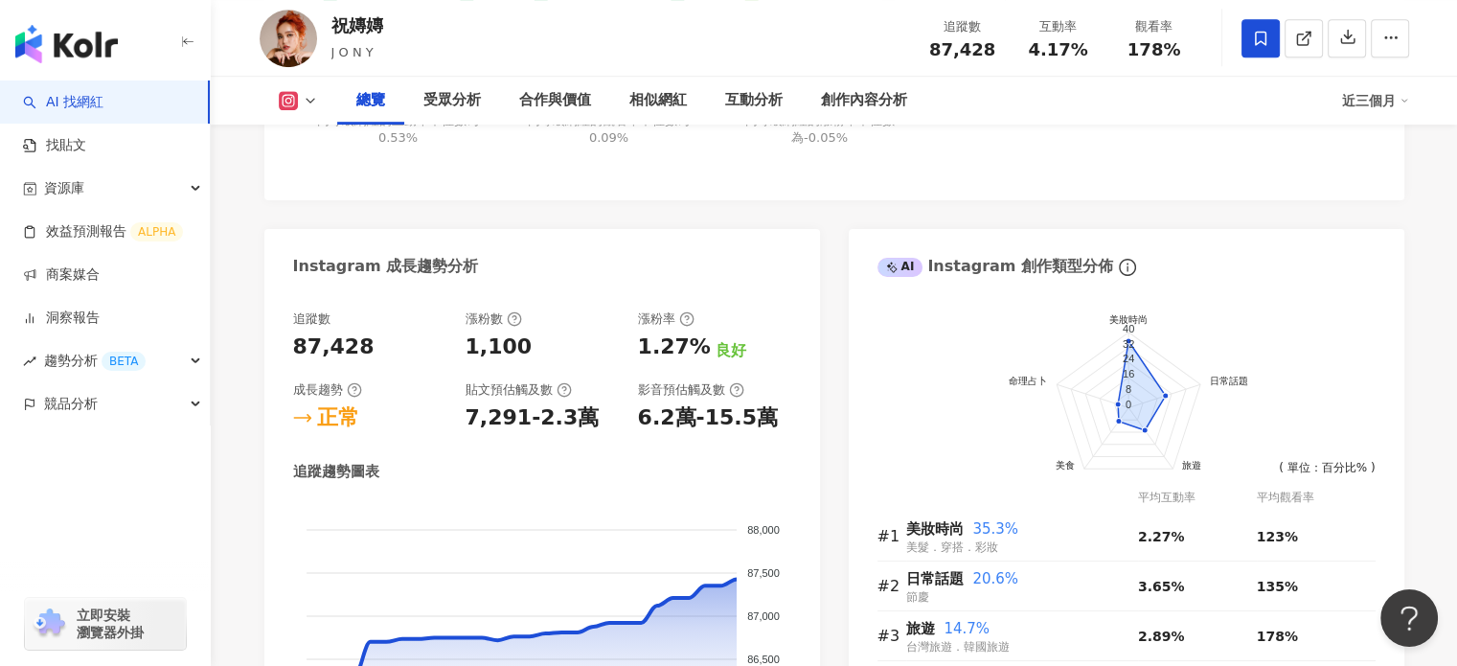
click at [1072, 150] on div "祝嫥嫥在近三個月的表現堪稱傑出，尤其在觀看率和互動率方面均超越同級網紅，顯示出她能夠有效吸引並維持觀眾的興趣。她的粉絲成長率也表現良好，顯示出穩定的增長潛力。…" at bounding box center [1160, 58] width 431 height 223
type input "**"
click at [70, 106] on link "AI 找網紅" at bounding box center [63, 102] width 80 height 19
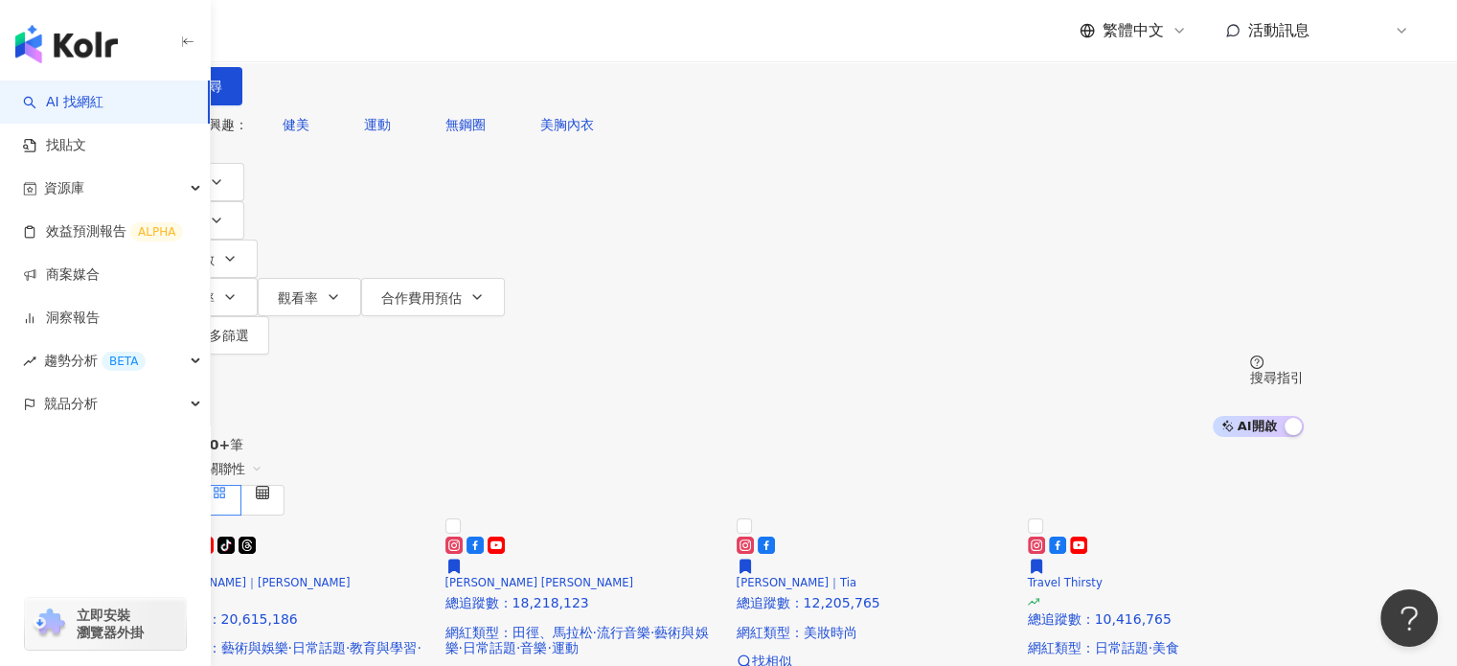
click at [859, 105] on div "不分平台 台灣 搜尋" at bounding box center [729, 52] width 1150 height 105
click at [433, 36] on input "search" at bounding box center [355, 18] width 155 height 36
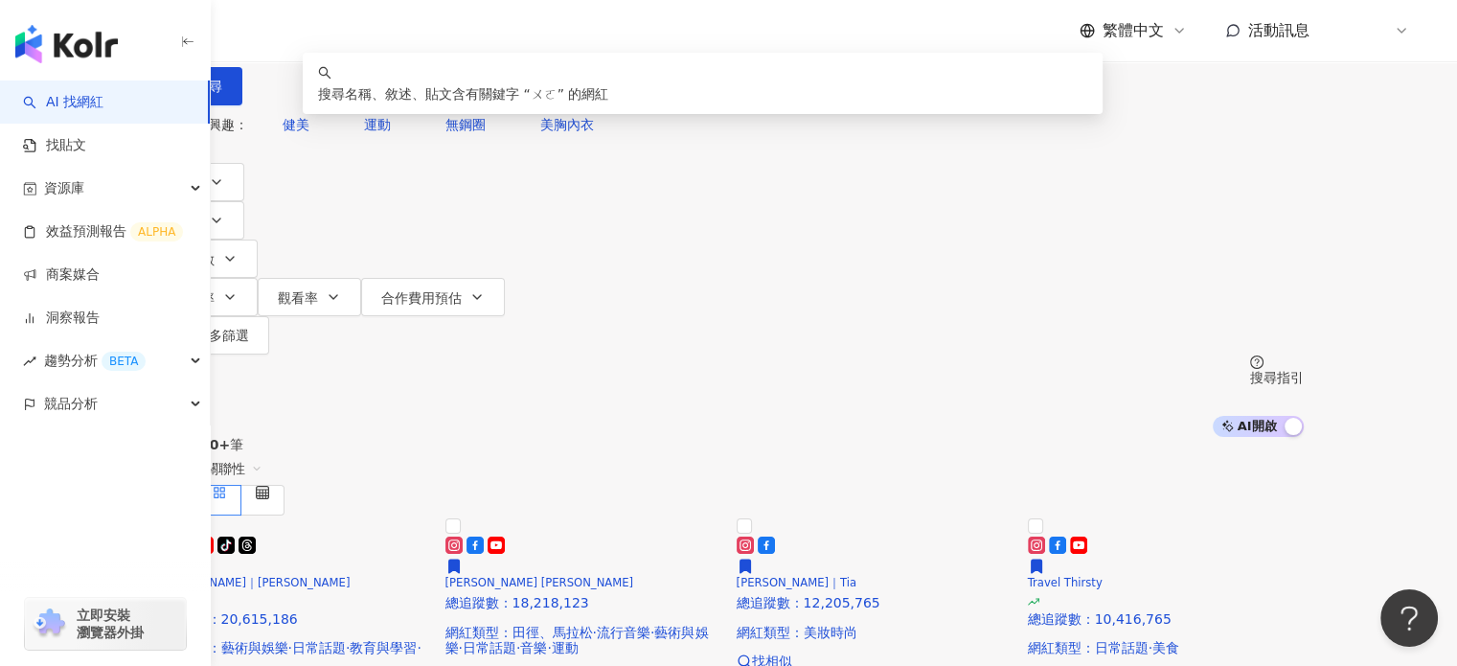
type input "*"
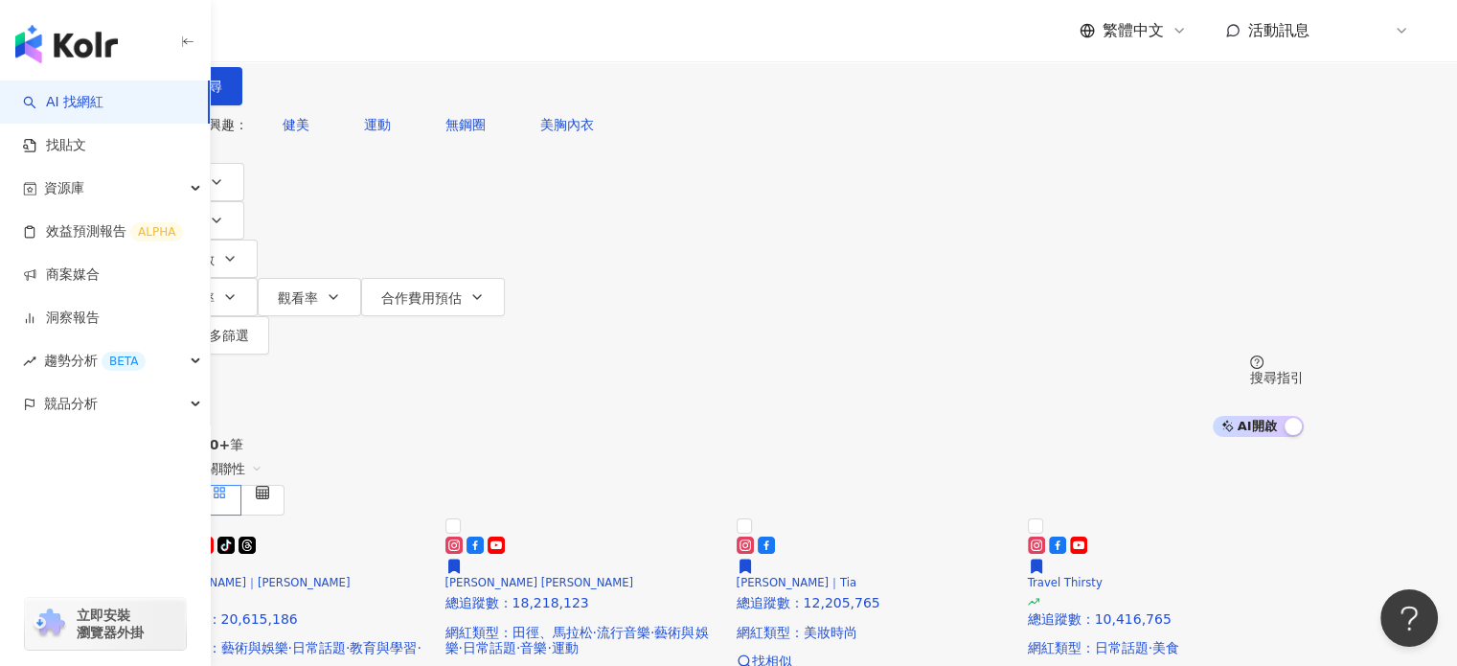
type input "*"
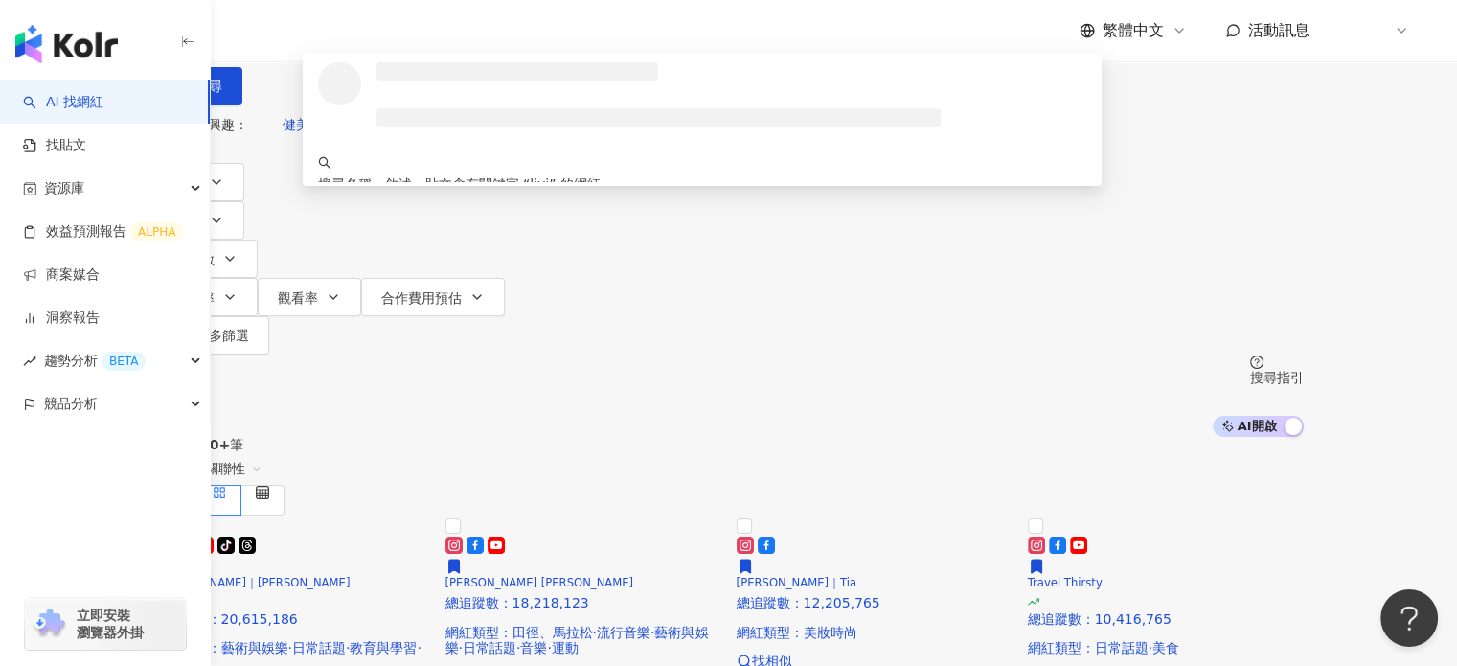
type input "*****"
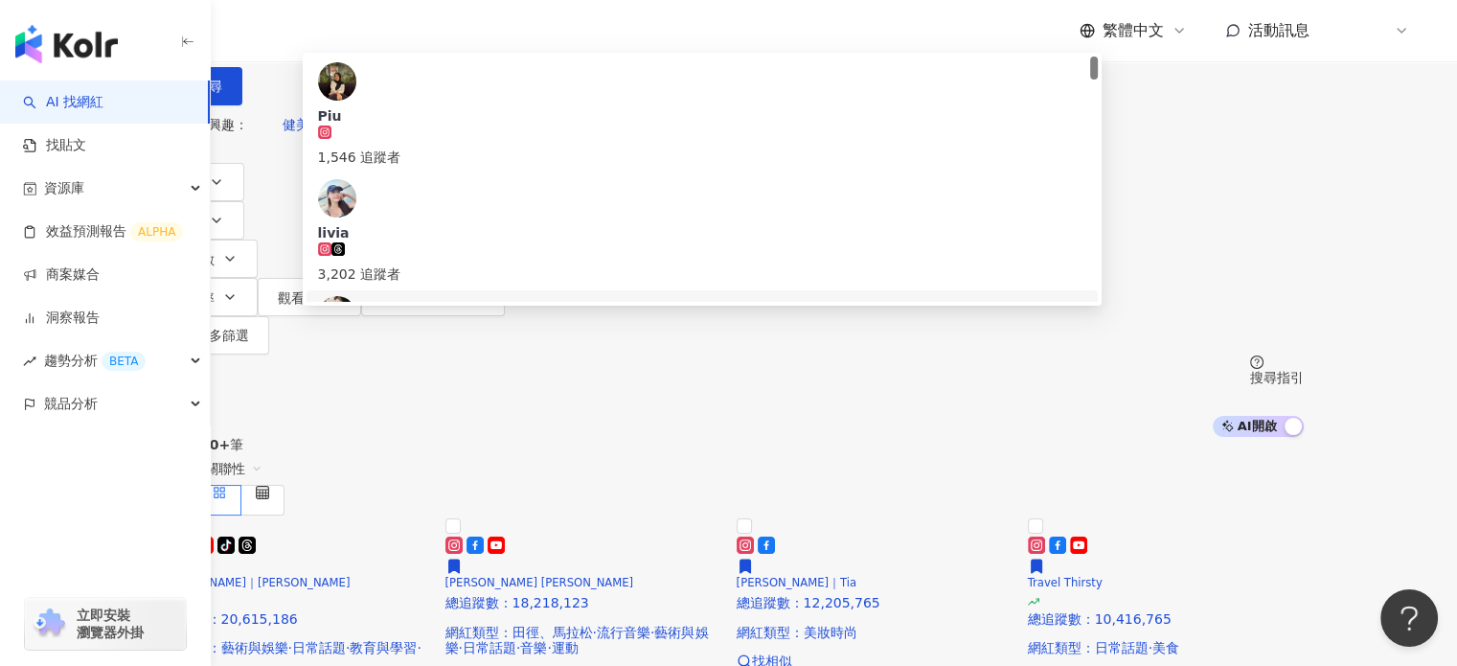
click at [783, 359] on div "185,377 追蹤者" at bounding box center [702, 380] width 769 height 42
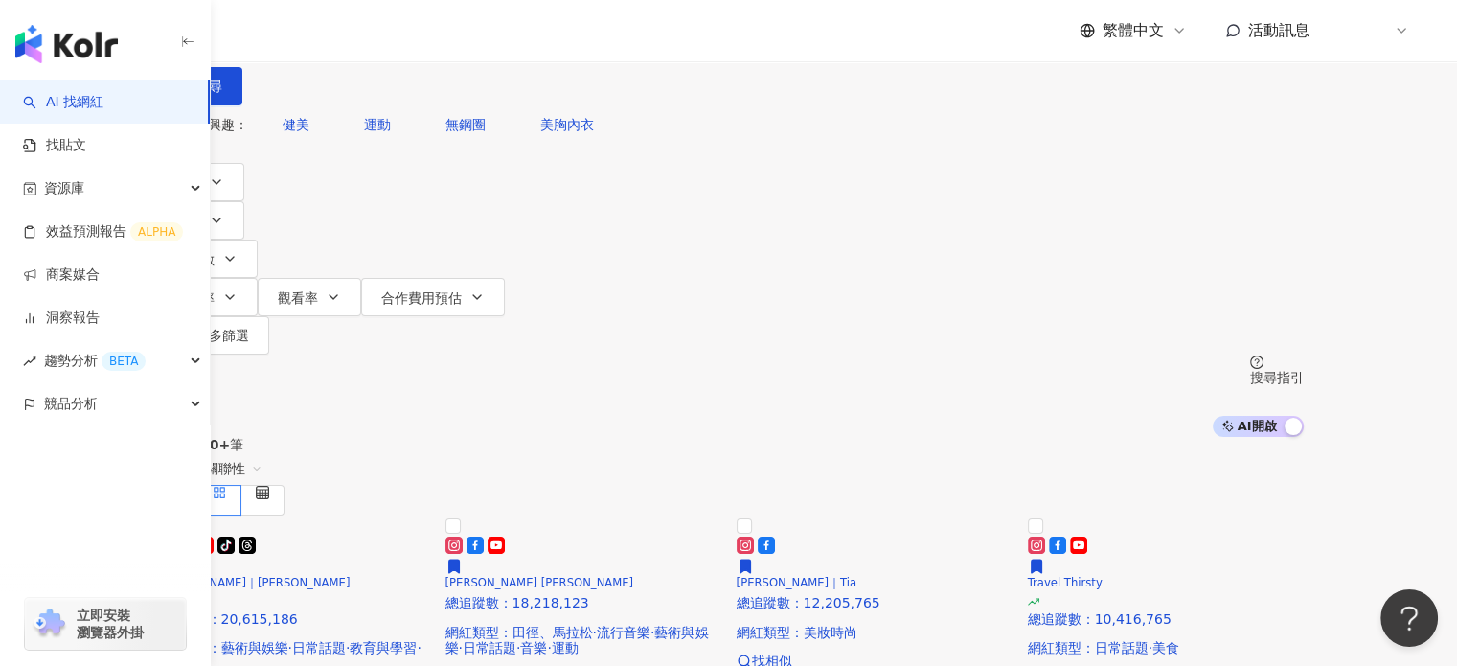
click at [433, 36] on input "search" at bounding box center [355, 18] width 155 height 36
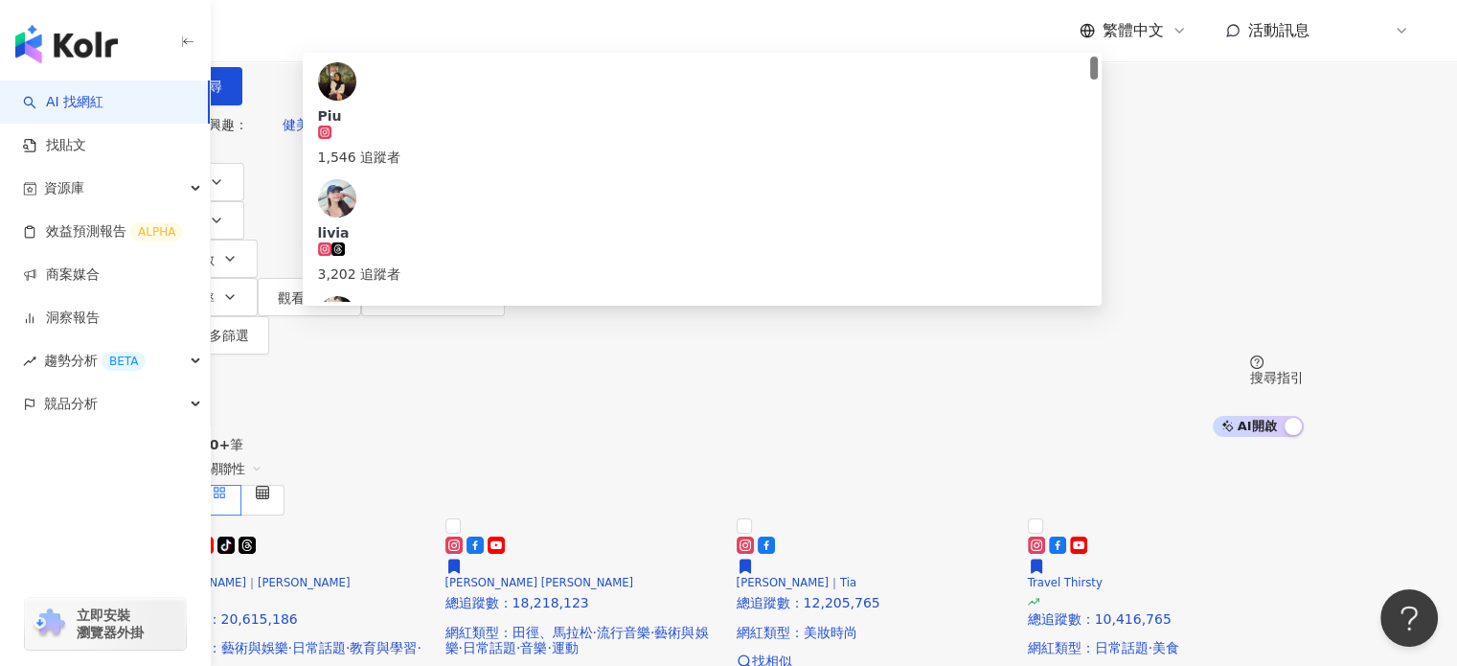
type input "*"
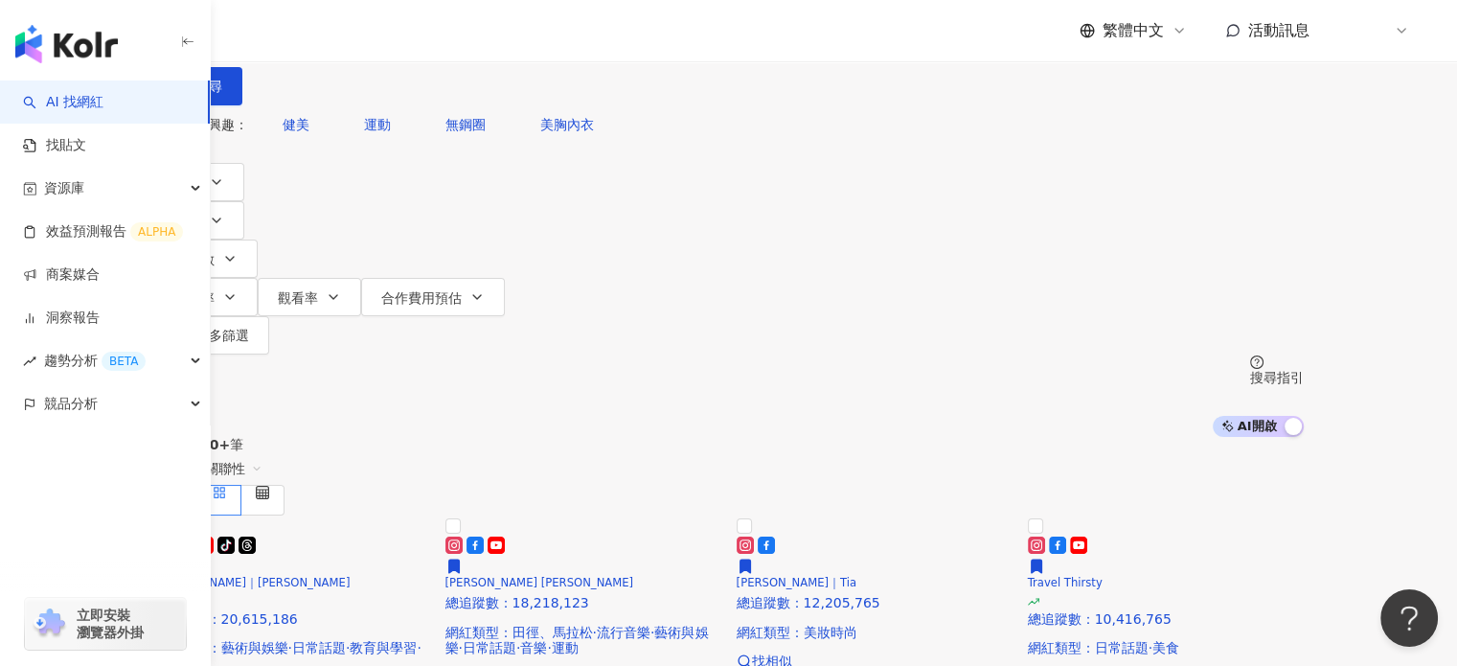
type input "*"
type input "**"
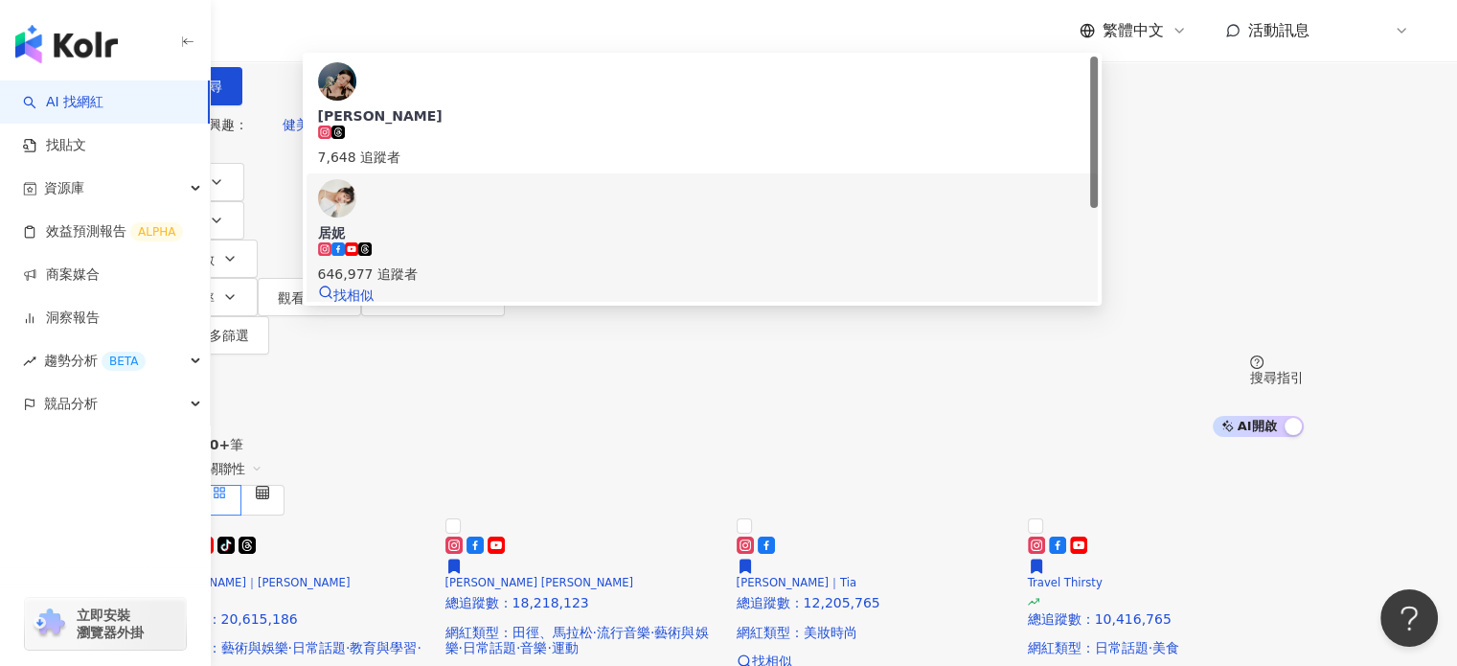
click at [865, 256] on div "646,977 追蹤者" at bounding box center [702, 263] width 769 height 42
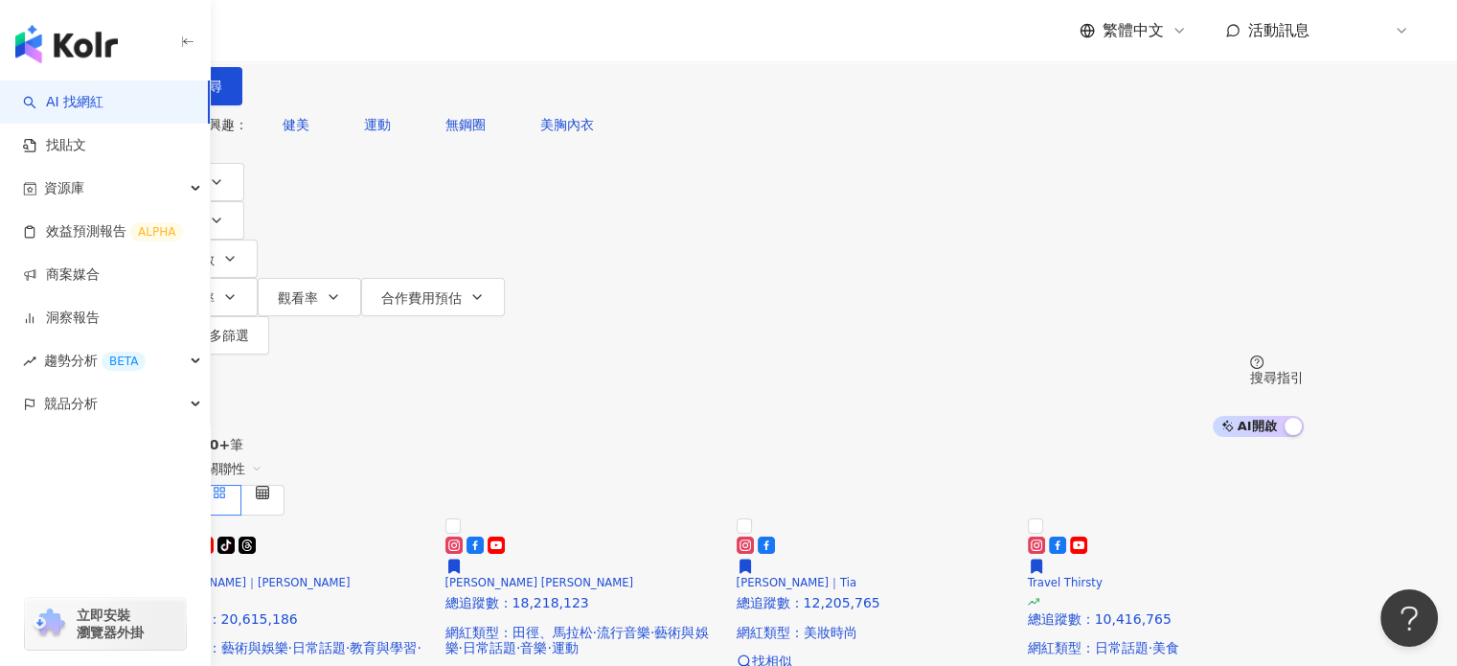
click at [719, 91] on div "不分平台 台灣 搜尋 2cf68cd7-d358-4f9a-9358-12ff2d934b7c Gɪɴɴʏ Cʜᴀɴɢ 居妮🐙 7,648 追蹤者 居妮 64…" at bounding box center [729, 52] width 1150 height 105
click at [433, 36] on input "search" at bounding box center [355, 18] width 155 height 36
click at [709, 437] on div "共 10,000+ 筆 排序： 關聯性" at bounding box center [729, 476] width 1150 height 79
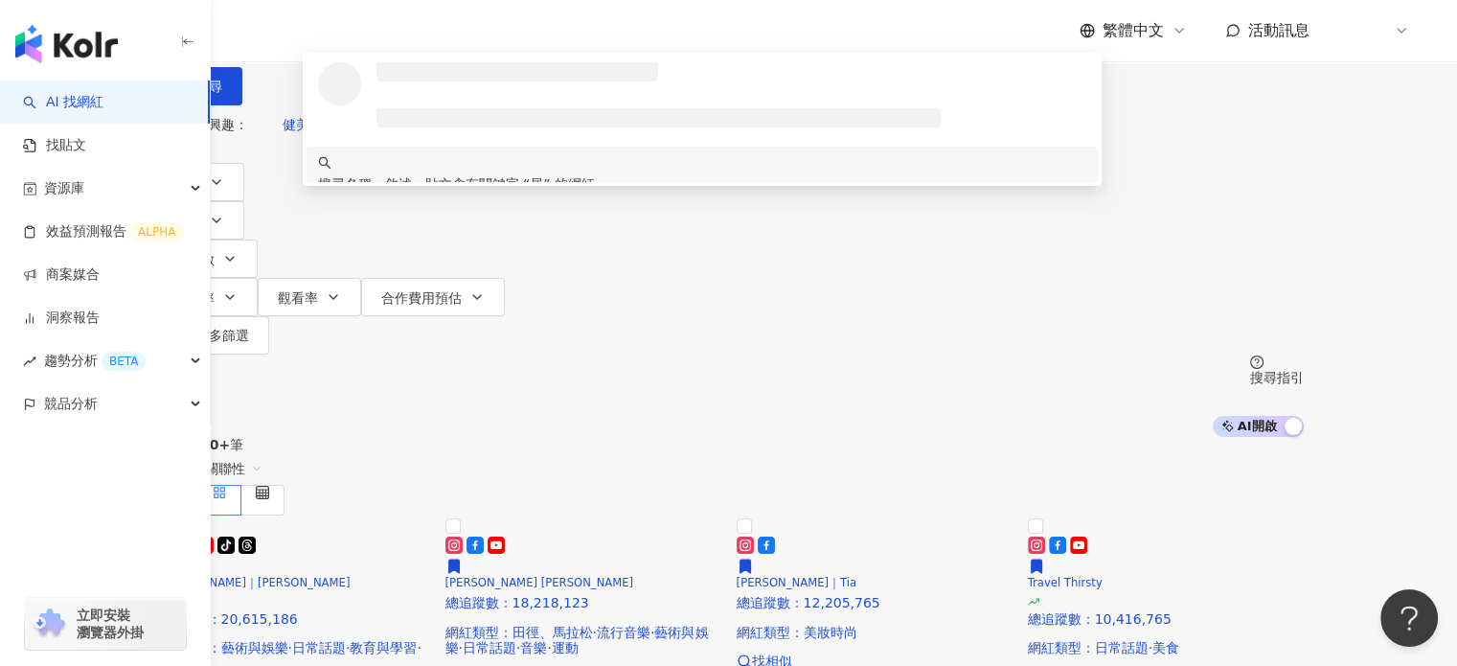
click at [433, 36] on input "*" at bounding box center [355, 18] width 155 height 36
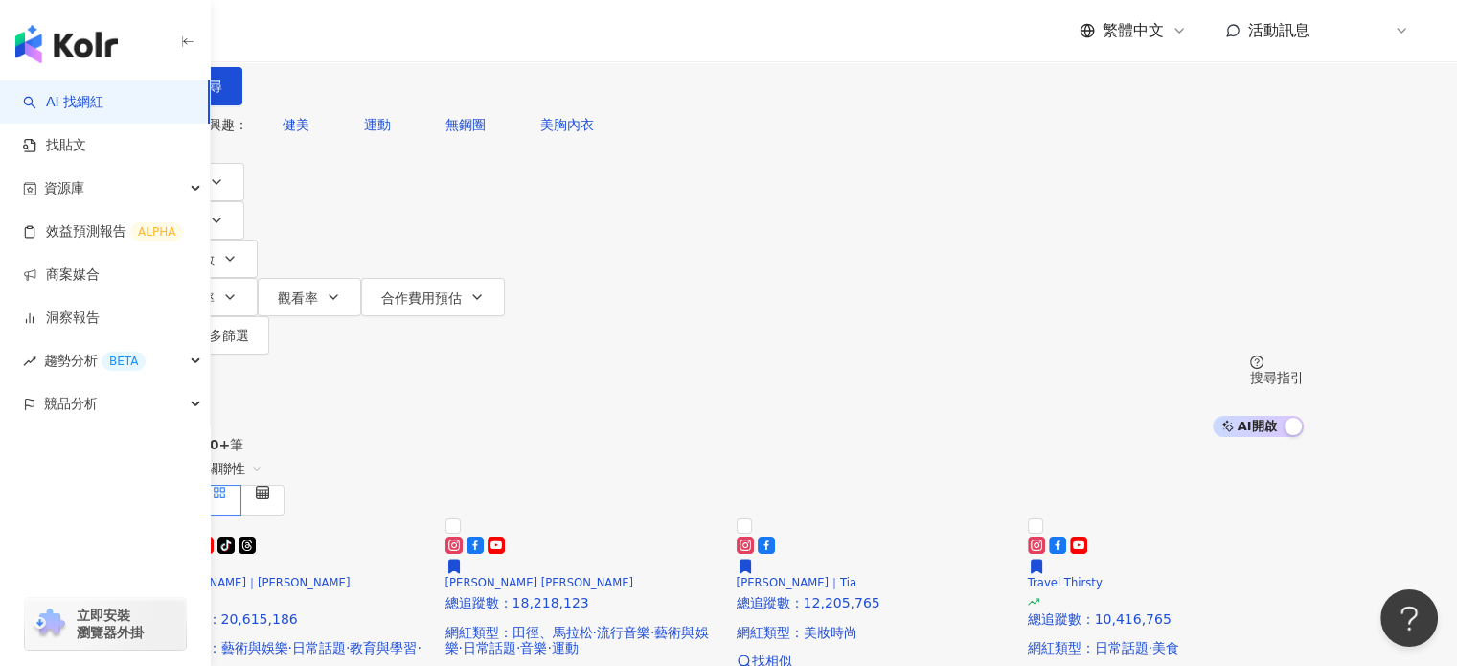
type input "*"
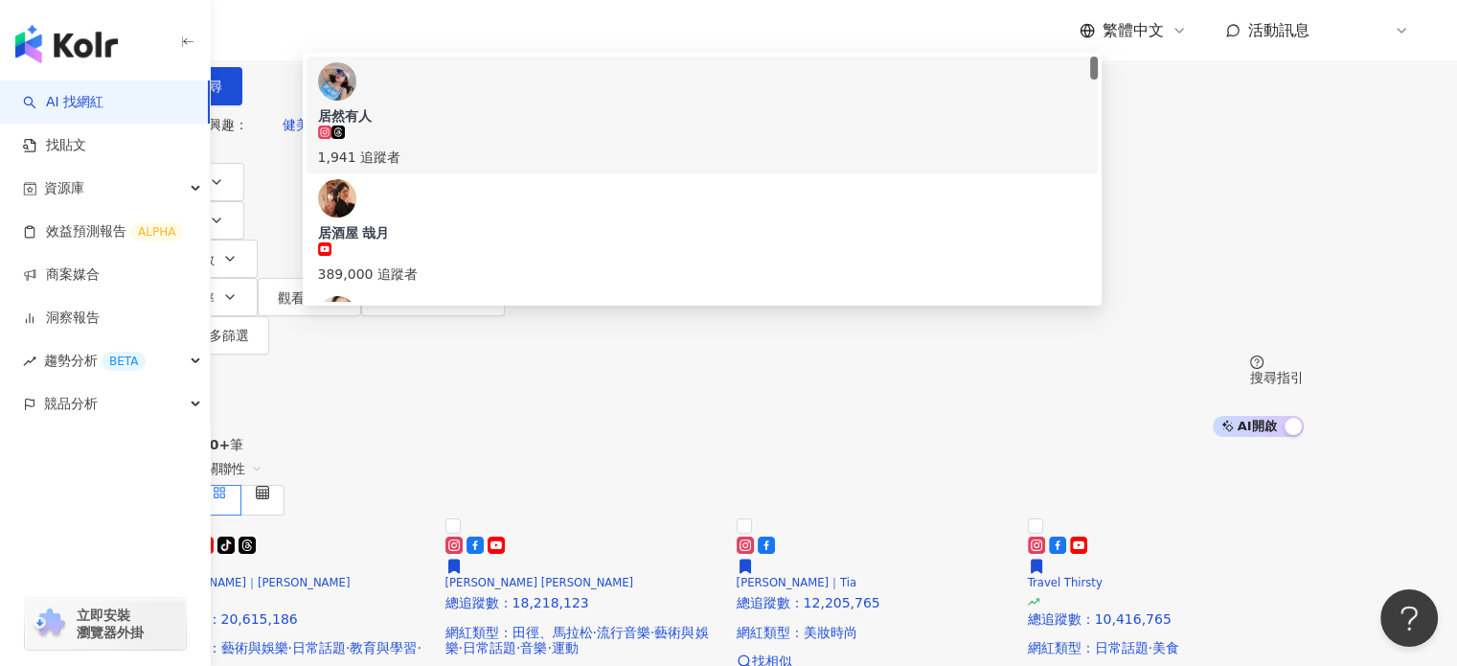
type input "*"
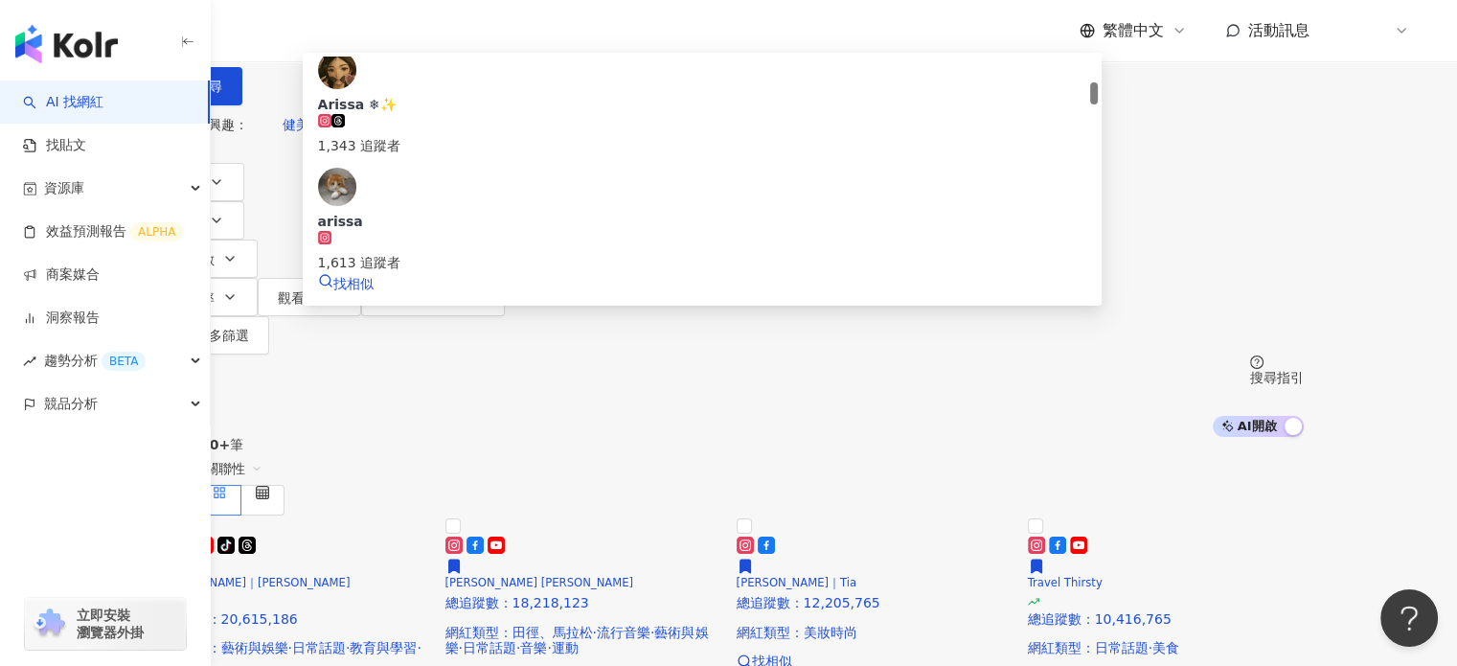
scroll to position [192, 0]
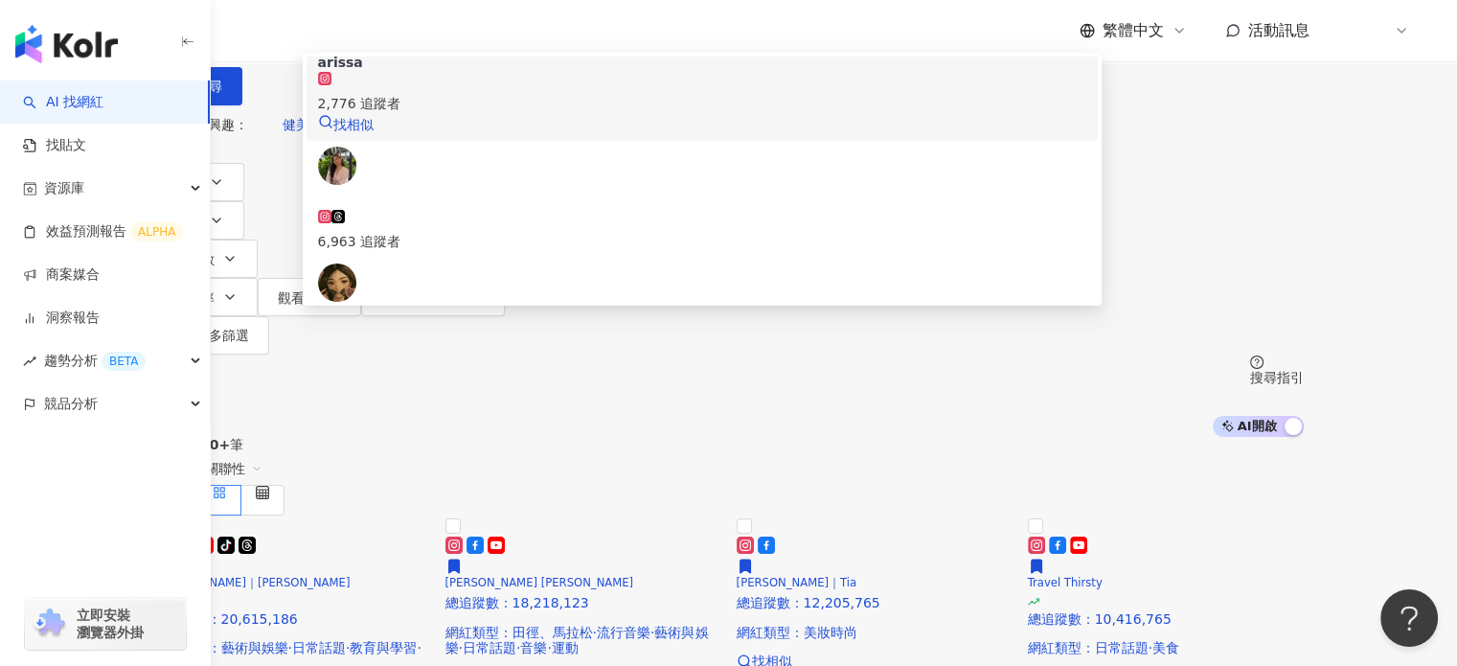
type input "*******"
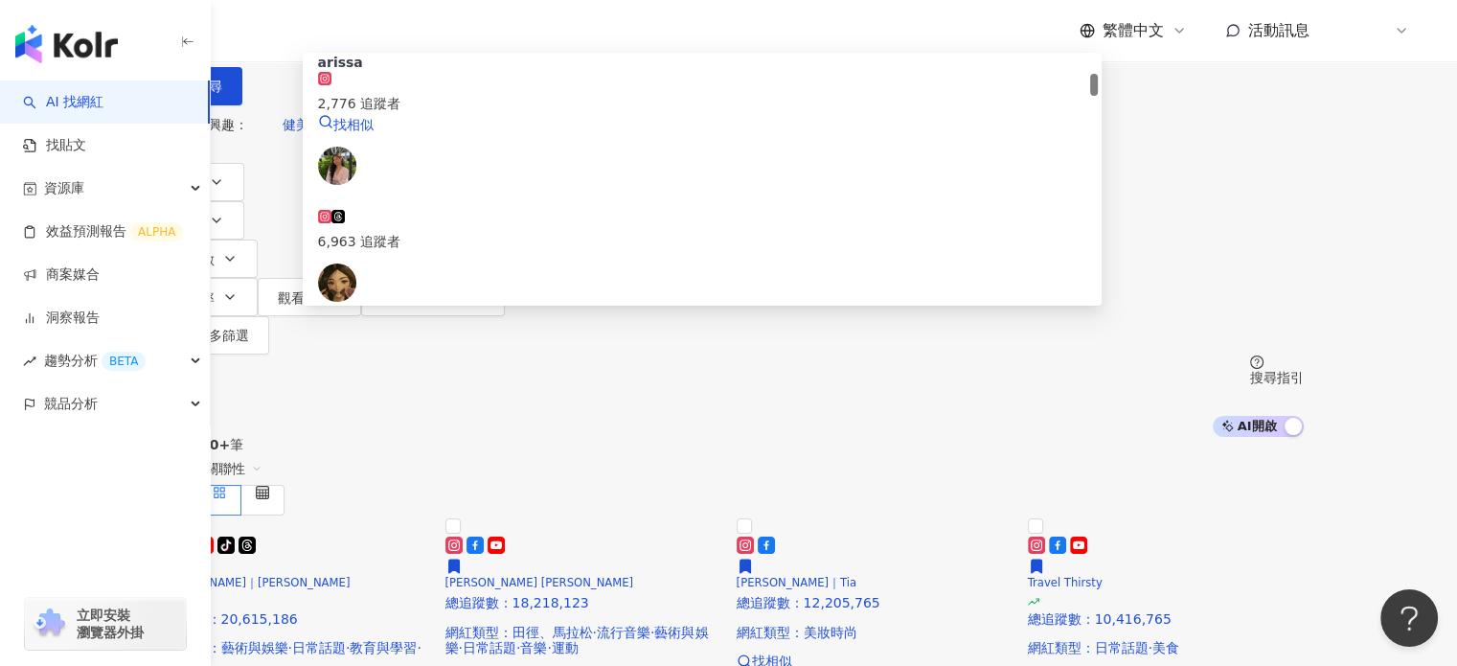
scroll to position [0, 0]
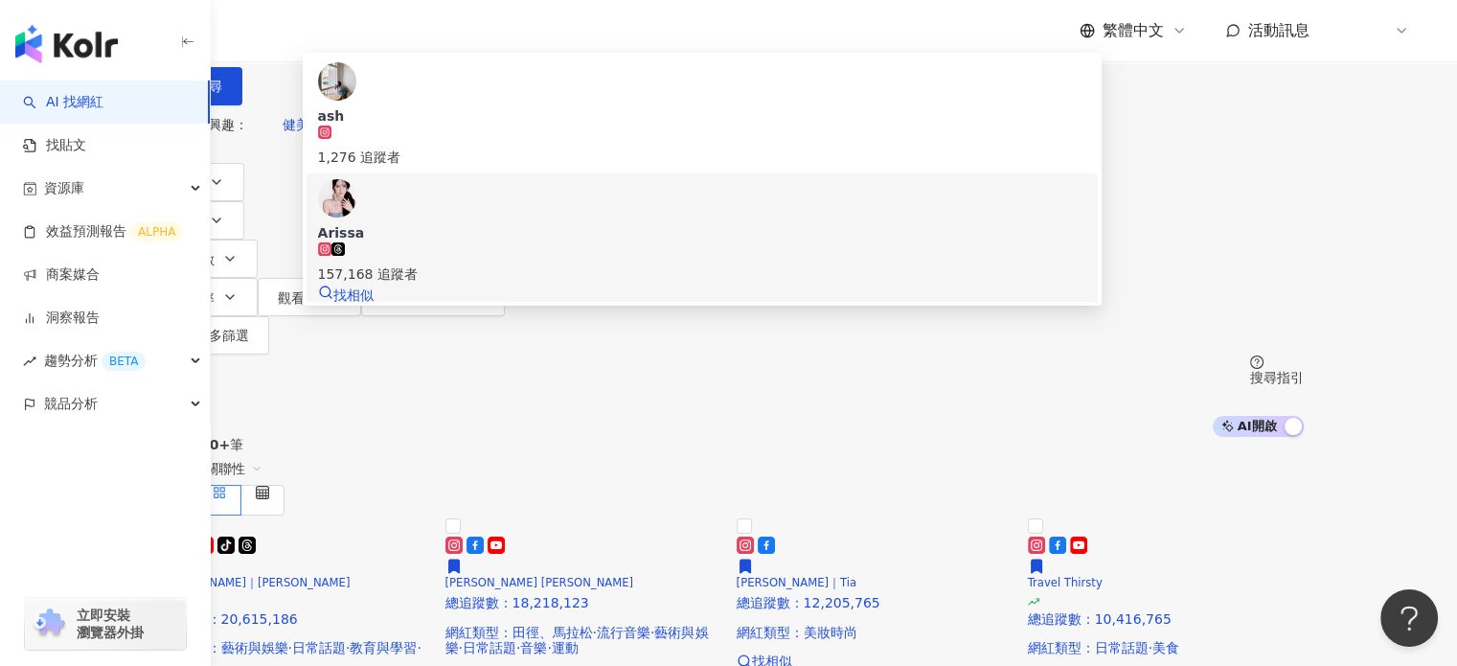
click at [617, 243] on div "157,168 追蹤者" at bounding box center [702, 263] width 769 height 42
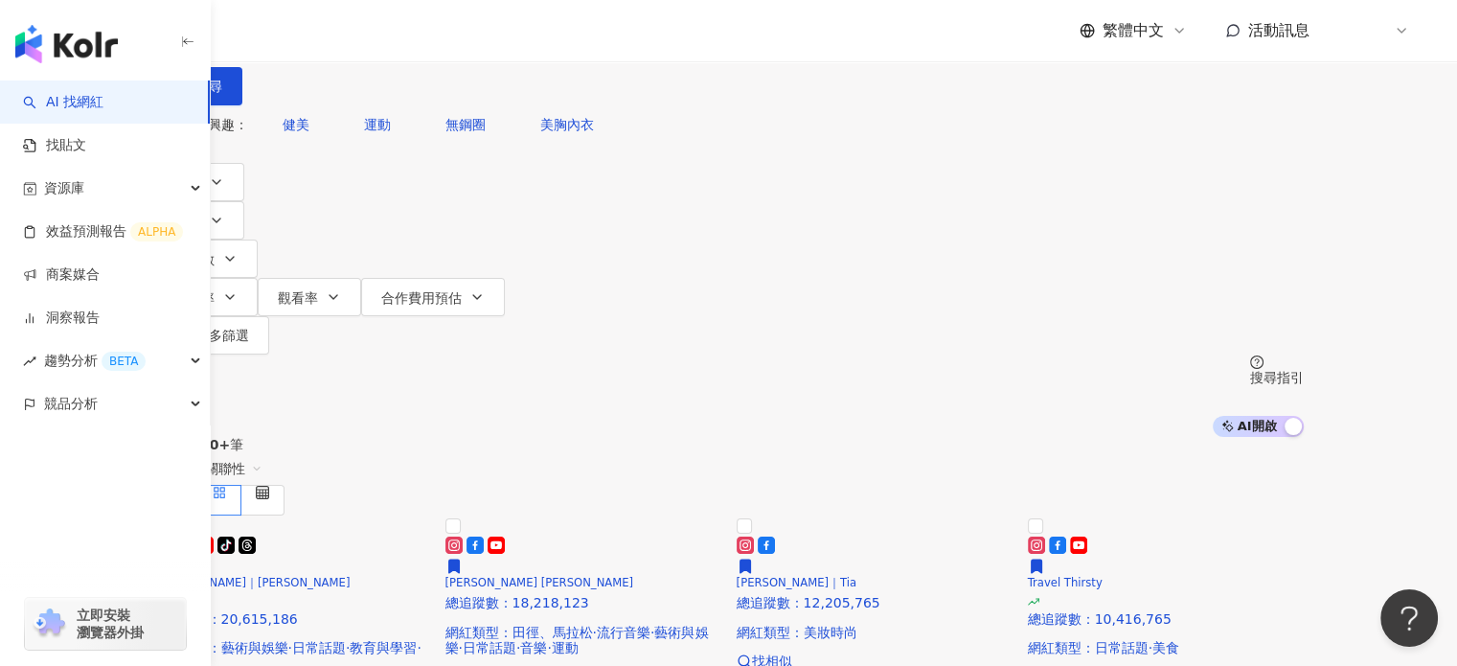
click at [433, 36] on input "search" at bounding box center [355, 18] width 155 height 36
drag, startPoint x: 483, startPoint y: 111, endPoint x: 435, endPoint y: 121, distance: 48.8
click at [433, 36] on input "search" at bounding box center [355, 18] width 155 height 36
type input "*"
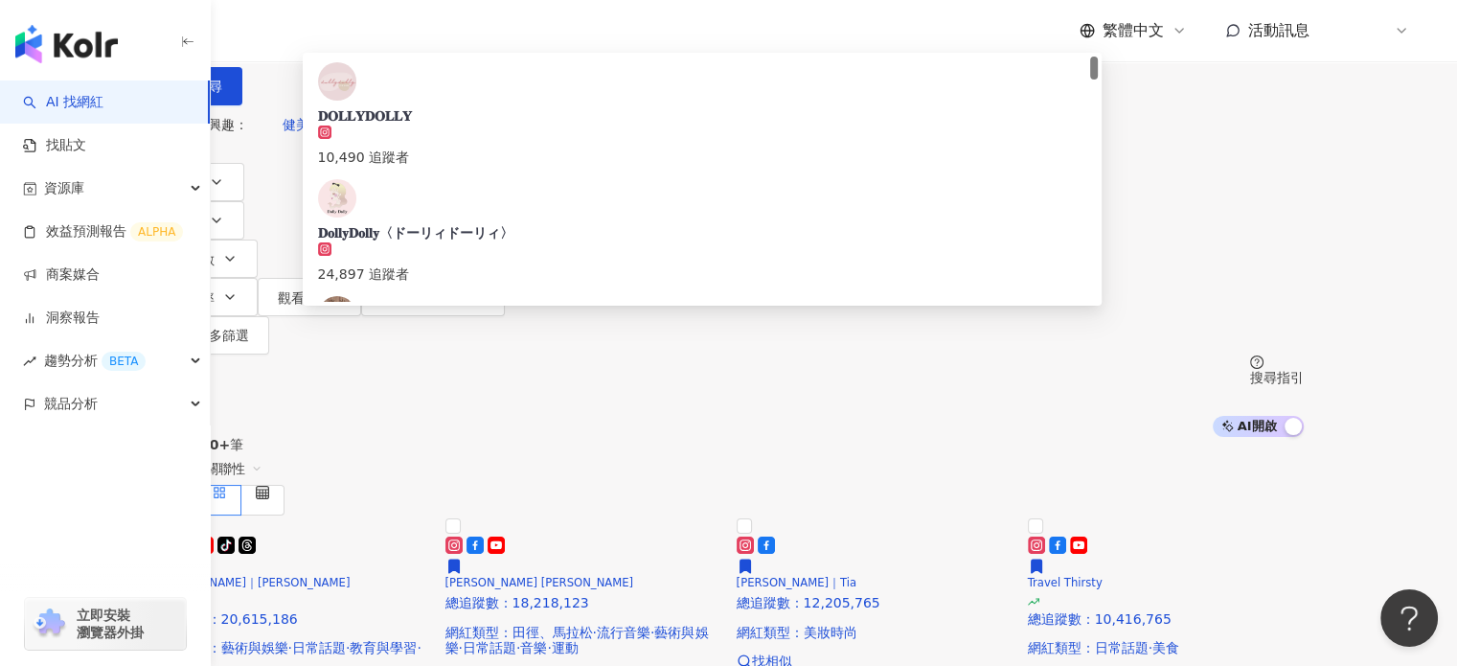
type input "**********"
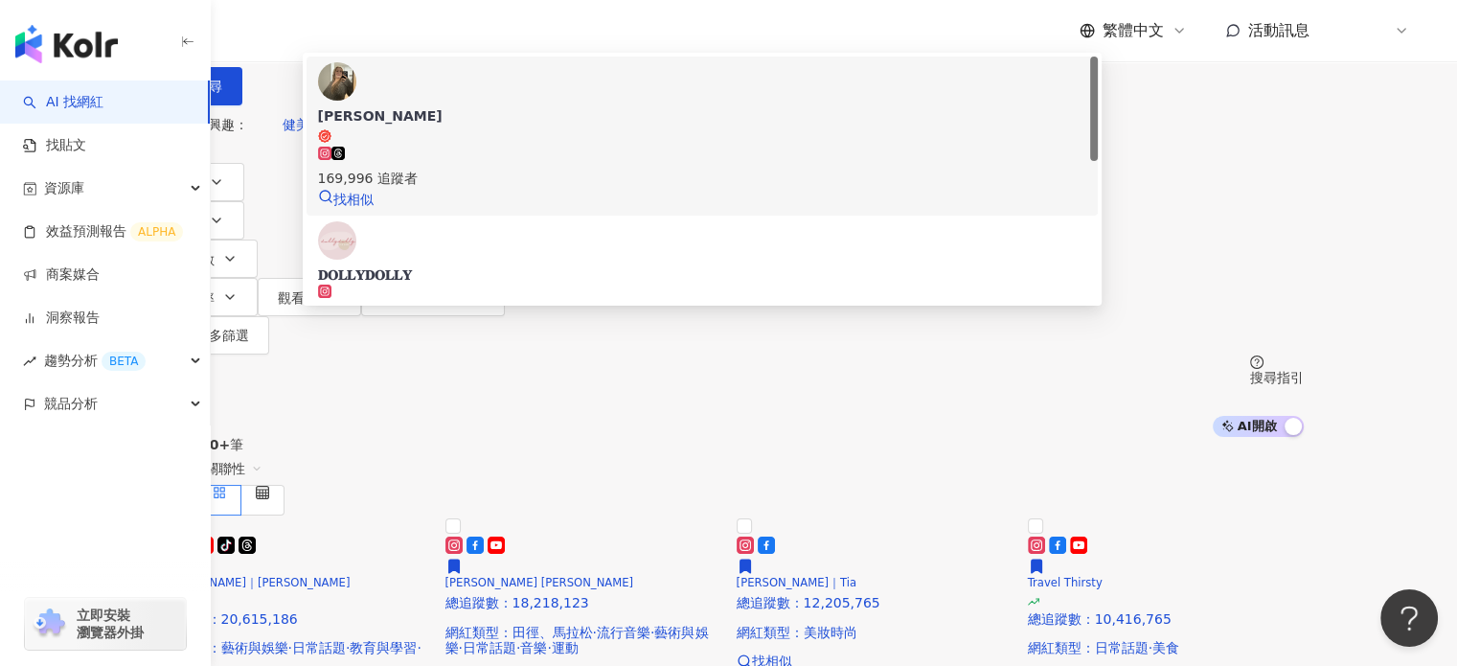
click at [696, 144] on span "多莉Dolly wu" at bounding box center [702, 124] width 769 height 37
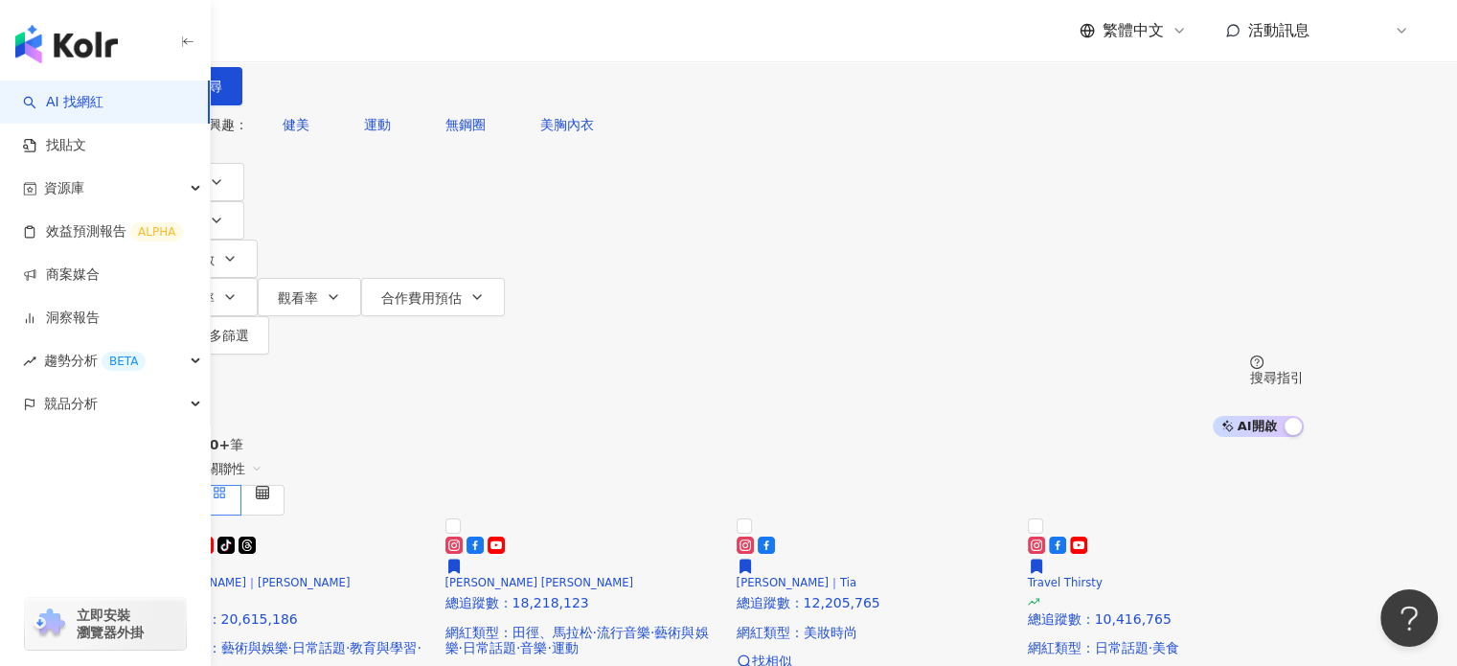
click at [15, 72] on div "button" at bounding box center [105, 40] width 211 height 80
click at [100, 317] on link "洞察報告" at bounding box center [61, 317] width 77 height 19
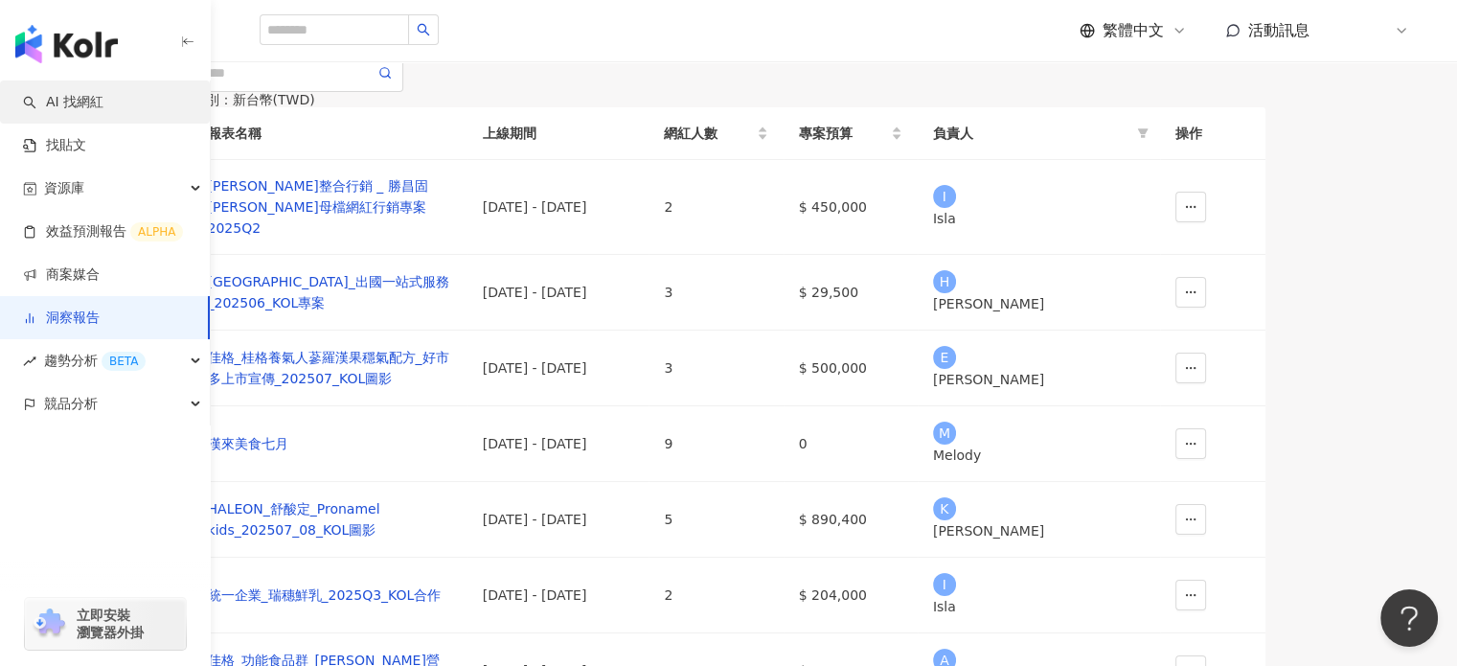
click at [103, 104] on link "AI 找網紅" at bounding box center [63, 102] width 80 height 19
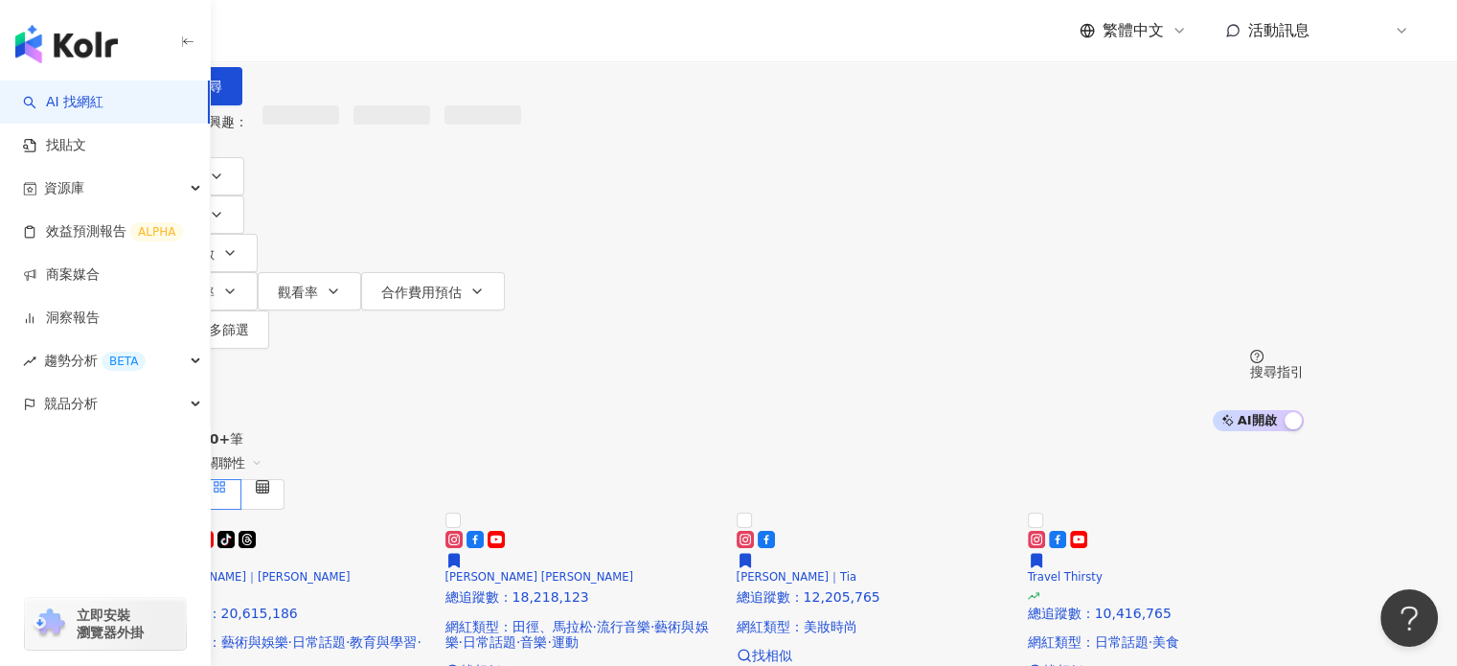
click at [433, 36] on input "search" at bounding box center [355, 18] width 155 height 36
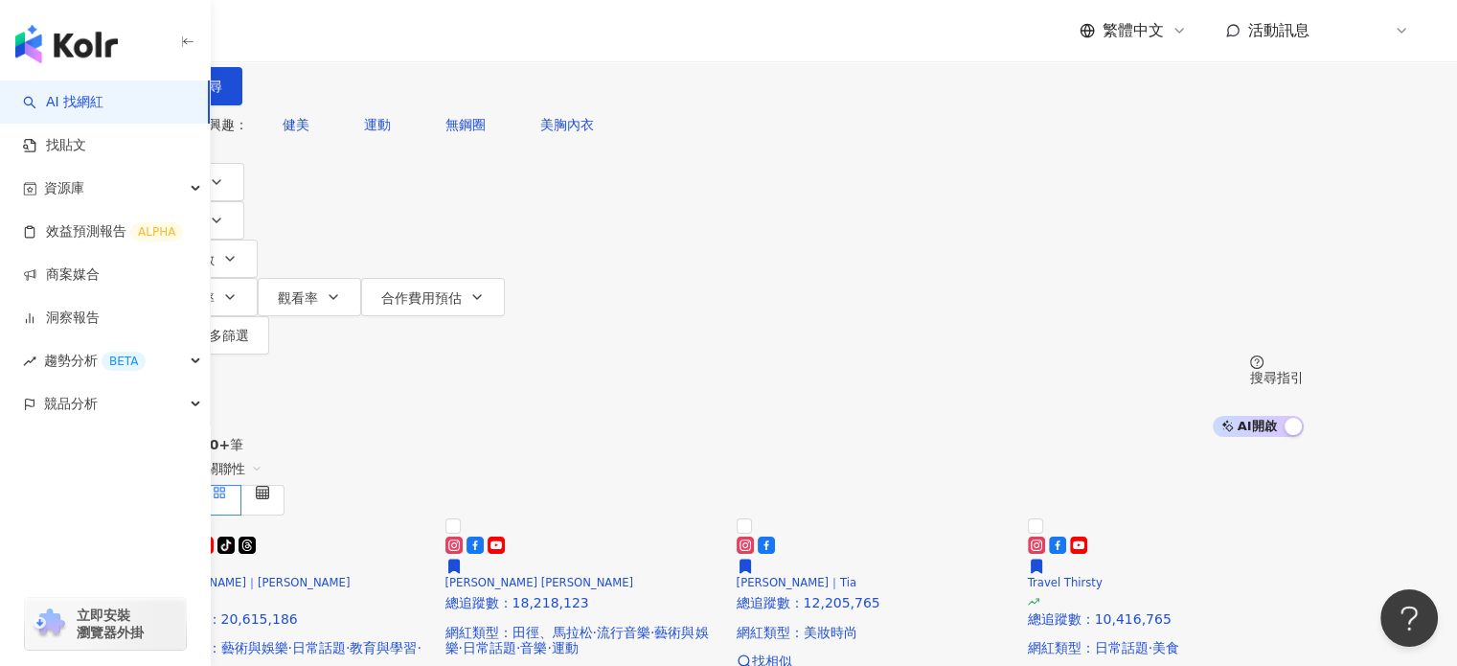
type input "*"
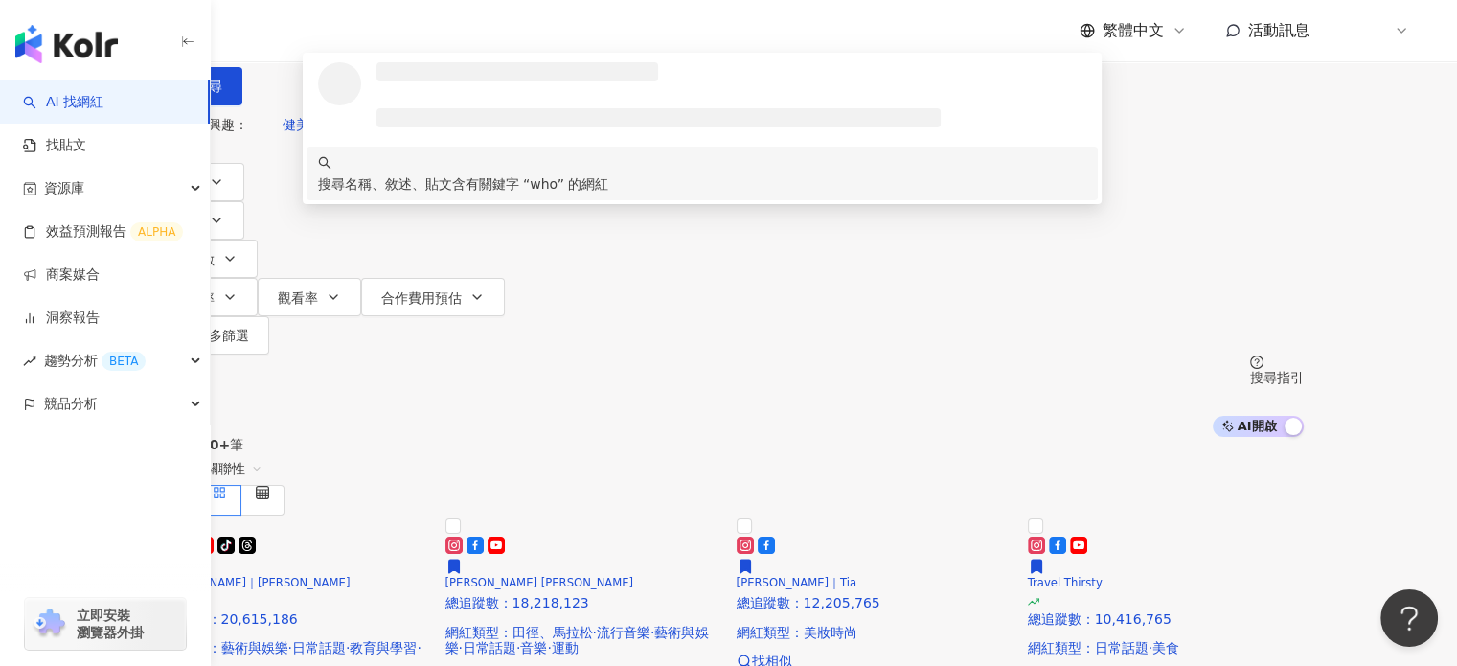
click at [433, 36] on input "***" at bounding box center [355, 18] width 155 height 36
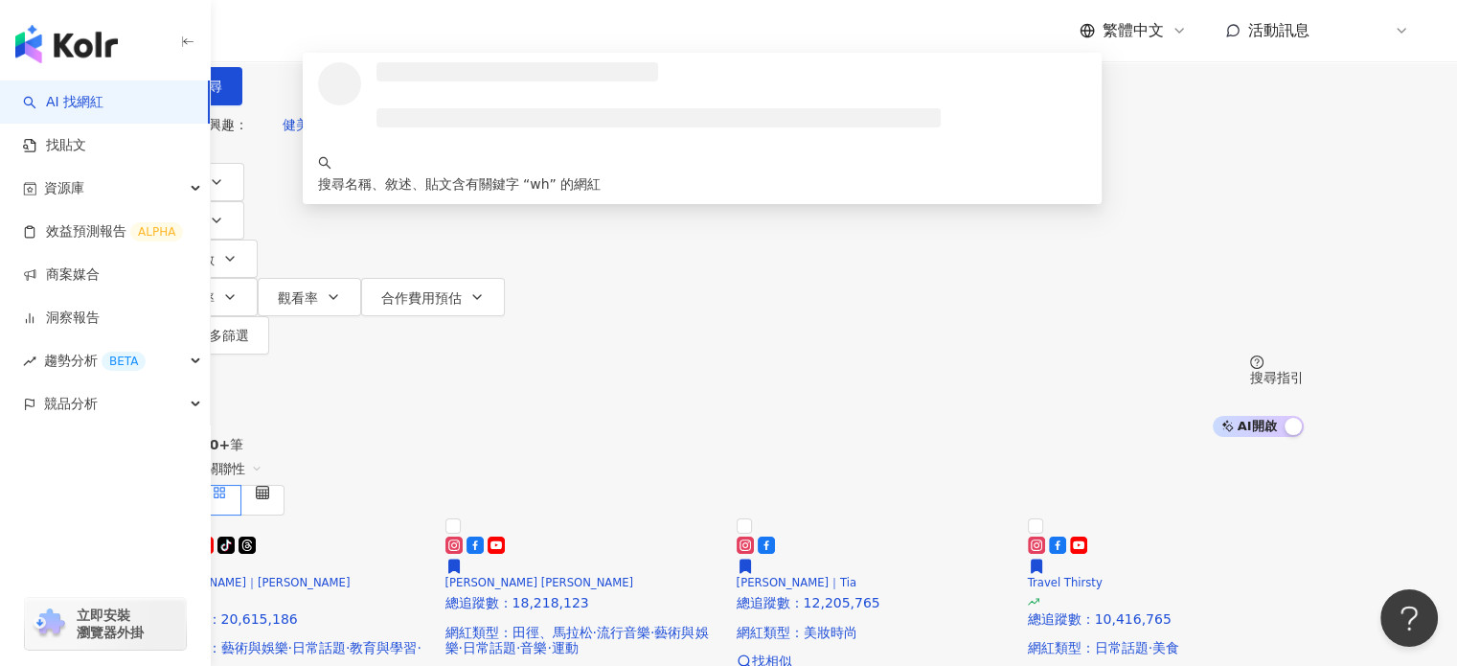
type input "*"
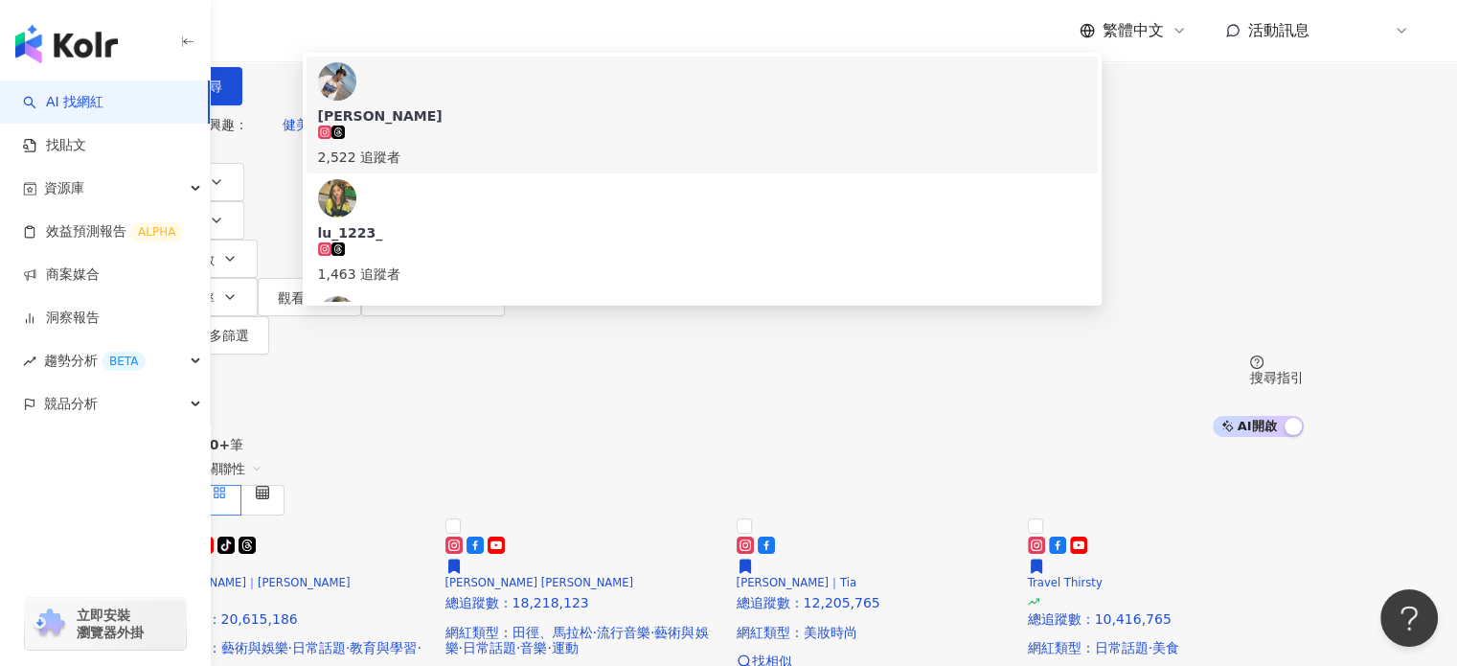
type input "***"
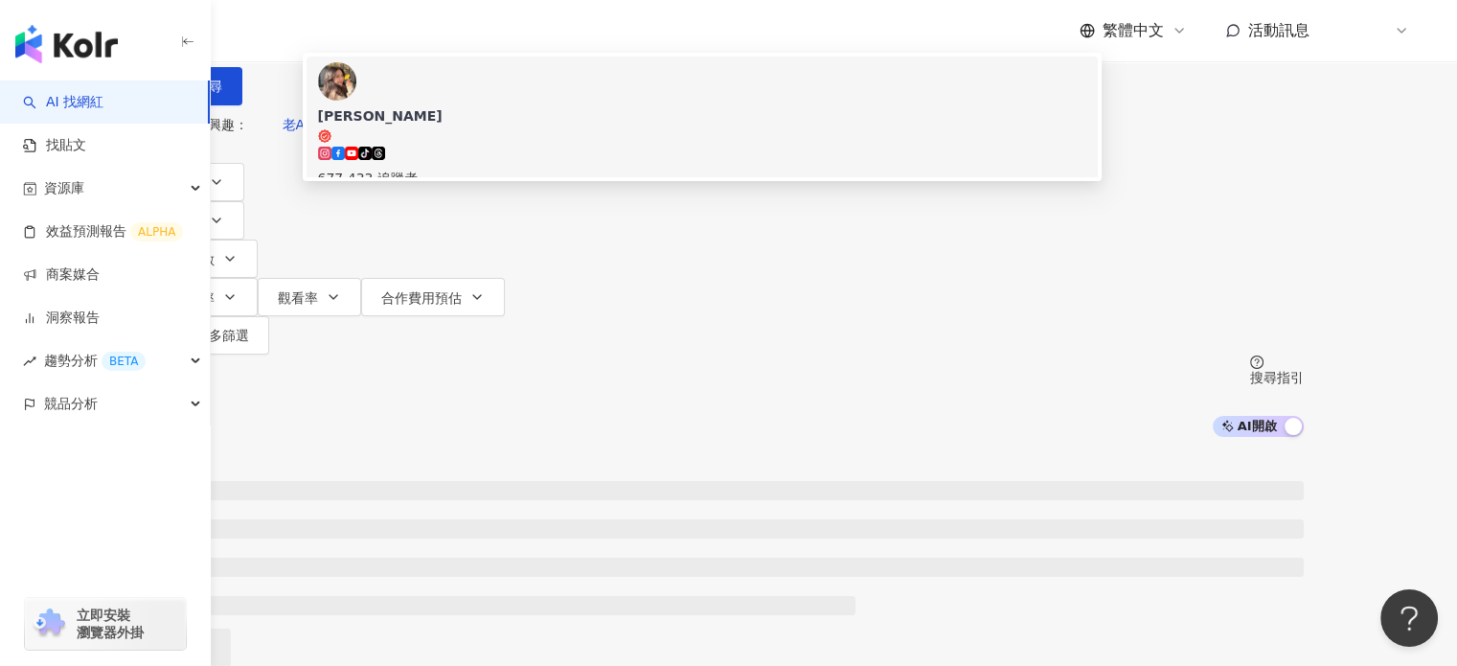
click at [533, 125] on div "盧顗安Ann" at bounding box center [702, 115] width 769 height 19
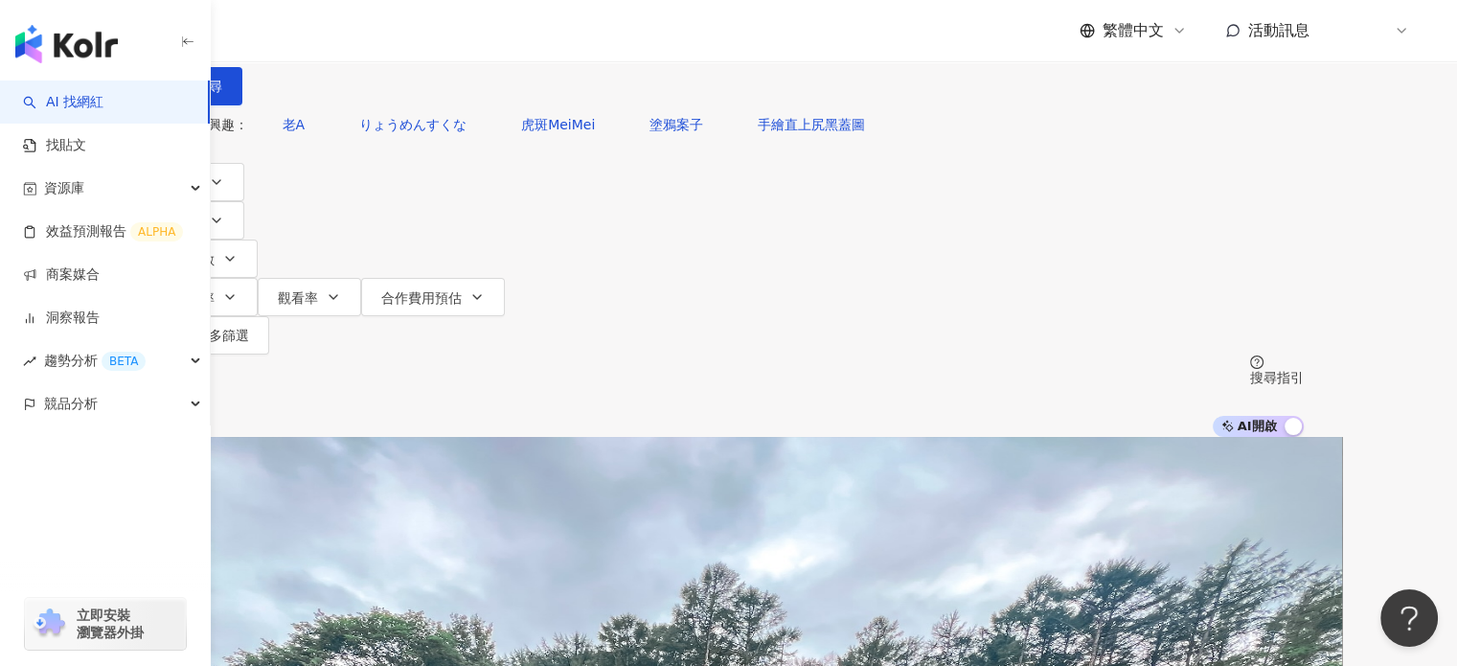
click at [433, 36] on input "search" at bounding box center [355, 18] width 155 height 36
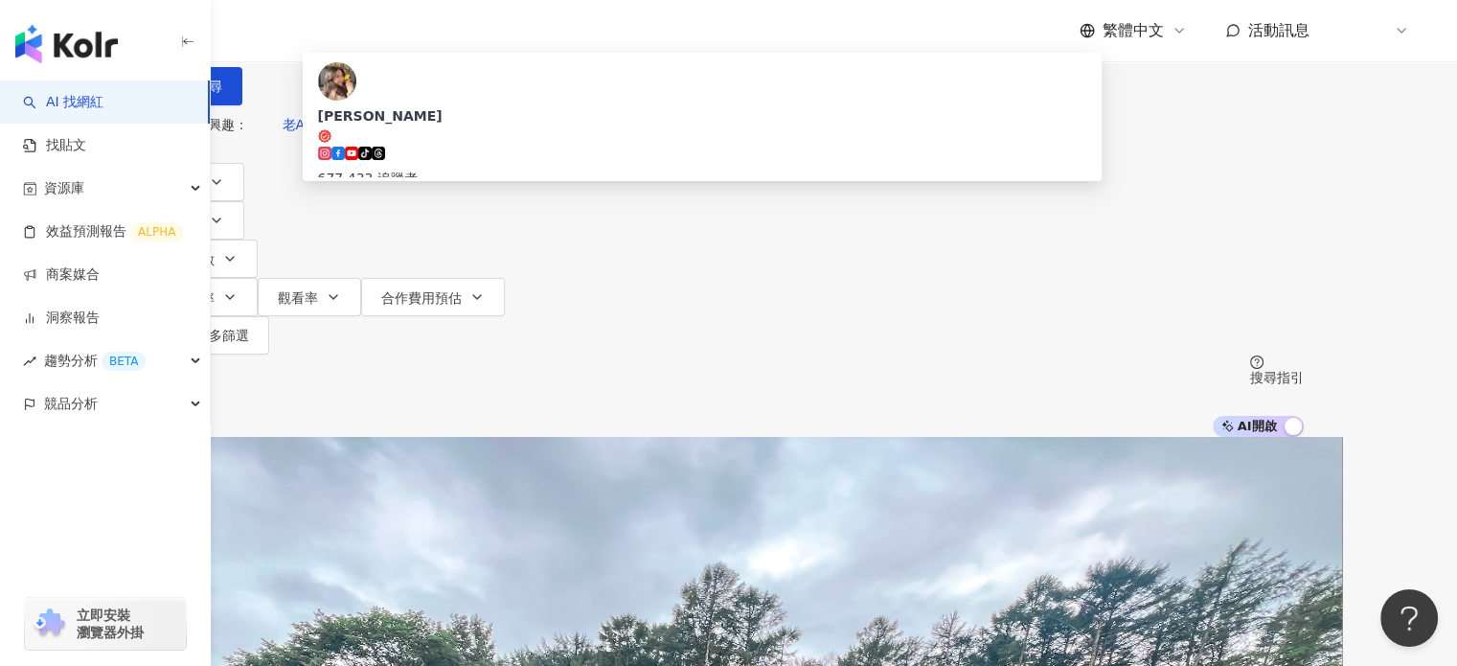
type input "*"
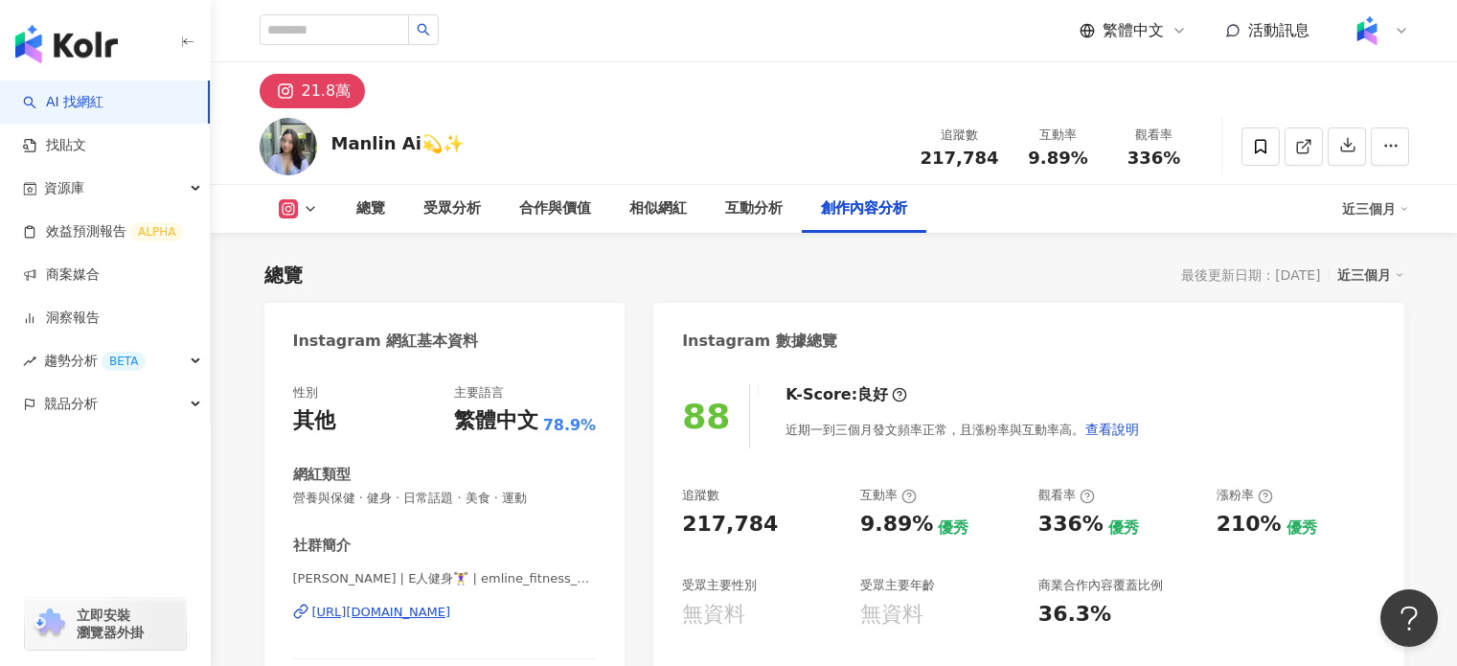
click at [1165, 148] on span "336%" at bounding box center [1155, 157] width 54 height 19
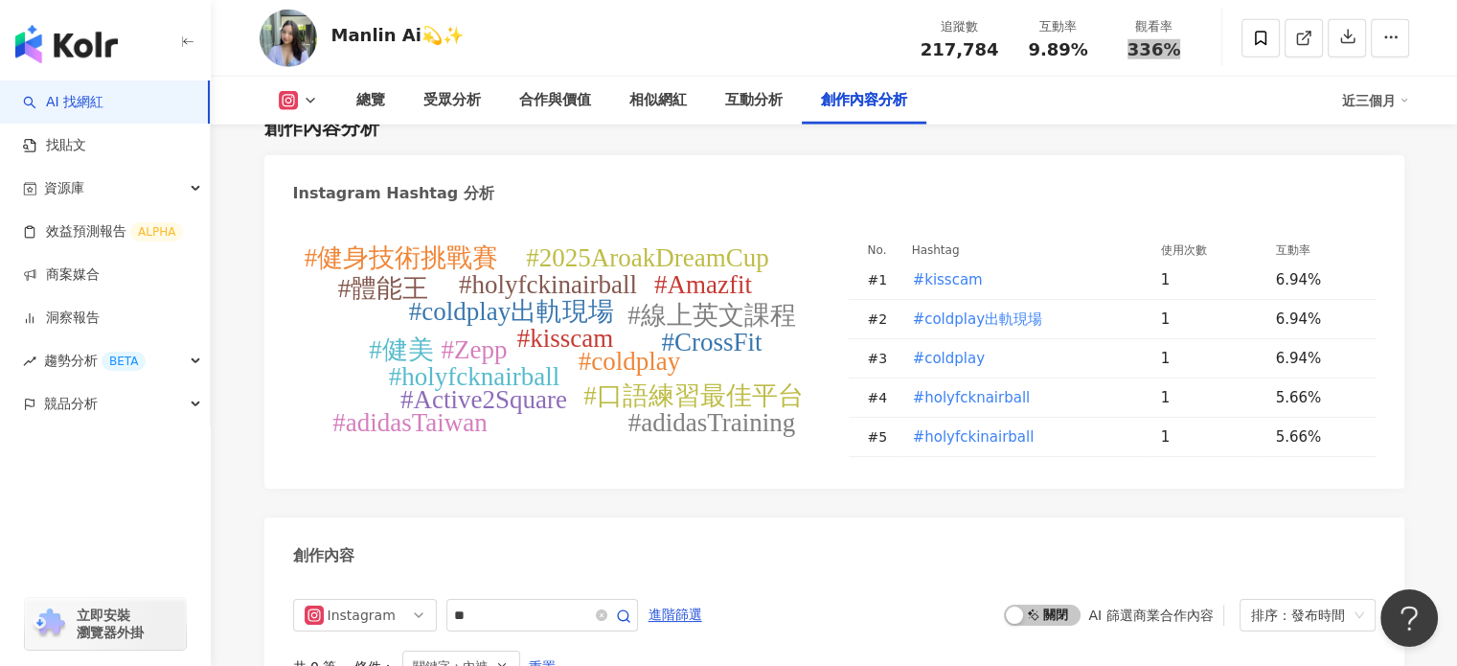
scroll to position [5344, 0]
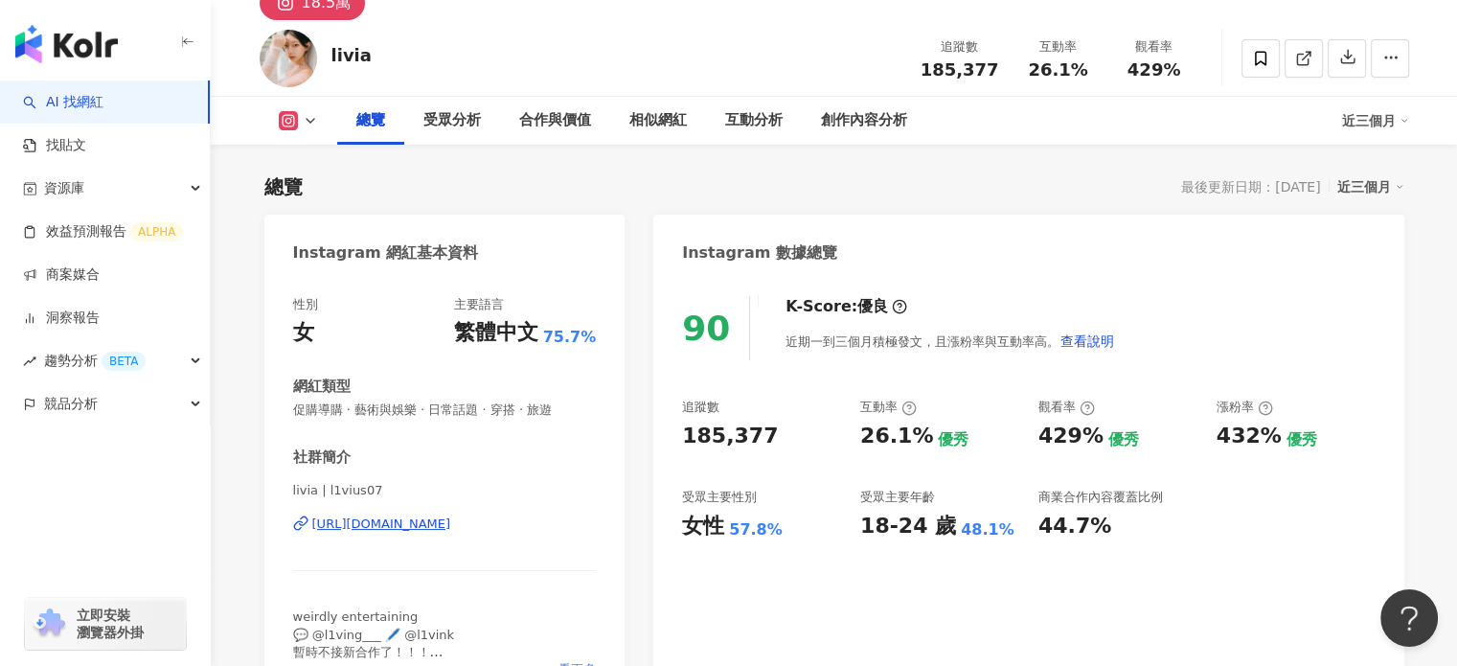
scroll to position [280, 0]
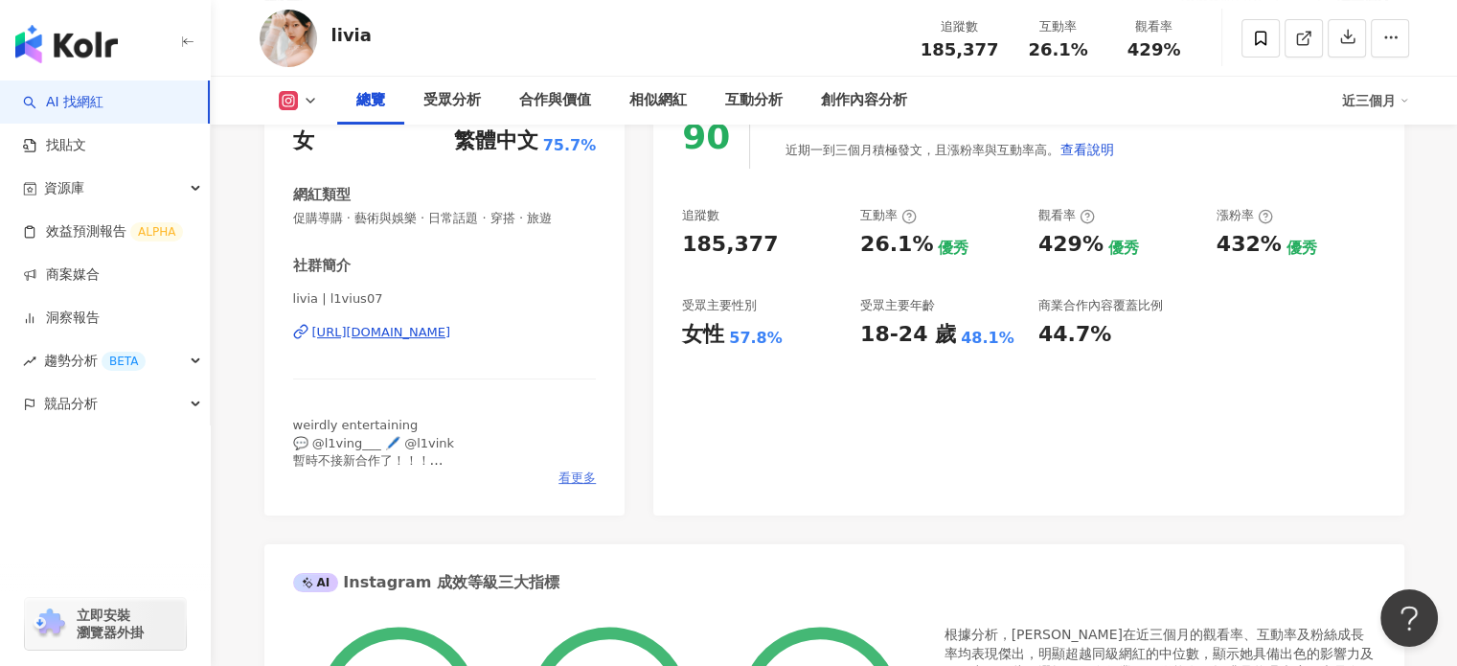
click at [590, 482] on span "看更多" at bounding box center [577, 477] width 37 height 17
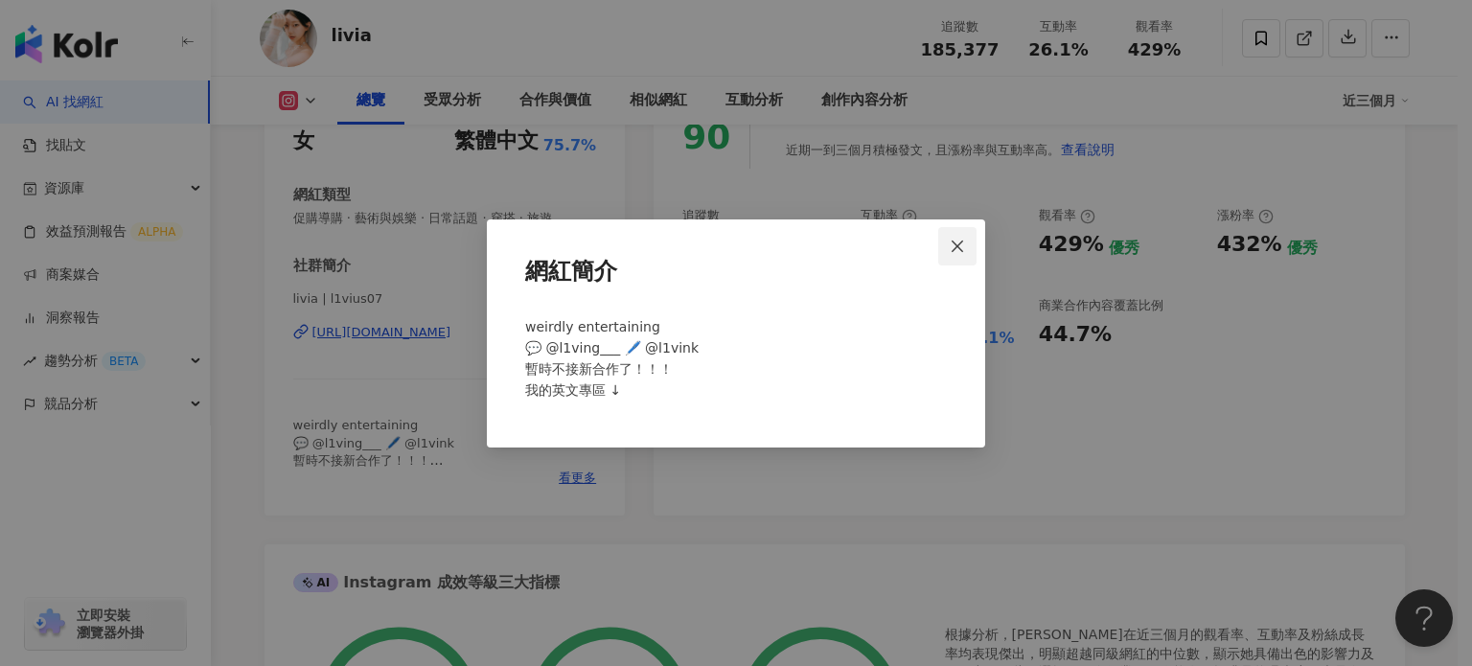
click at [957, 240] on icon "close" at bounding box center [956, 246] width 15 height 15
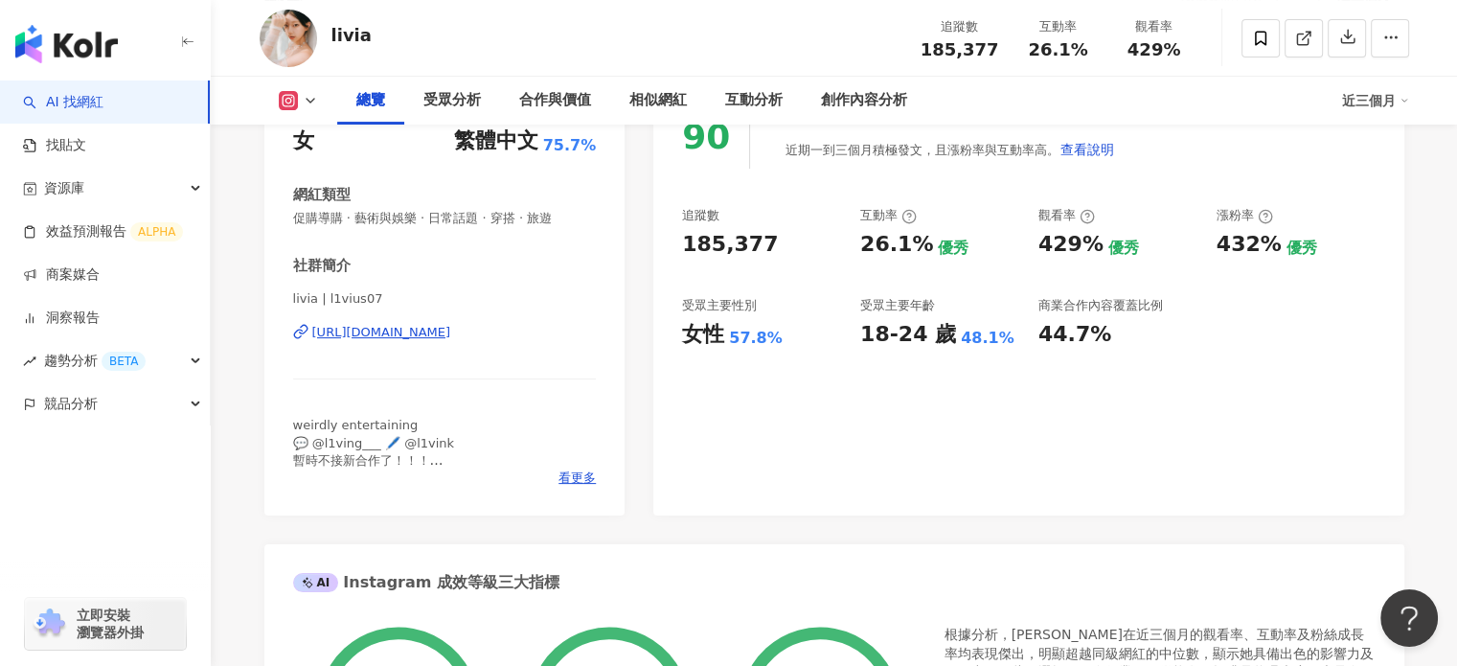
click at [378, 331] on div "[URL][DOMAIN_NAME]" at bounding box center [381, 332] width 139 height 17
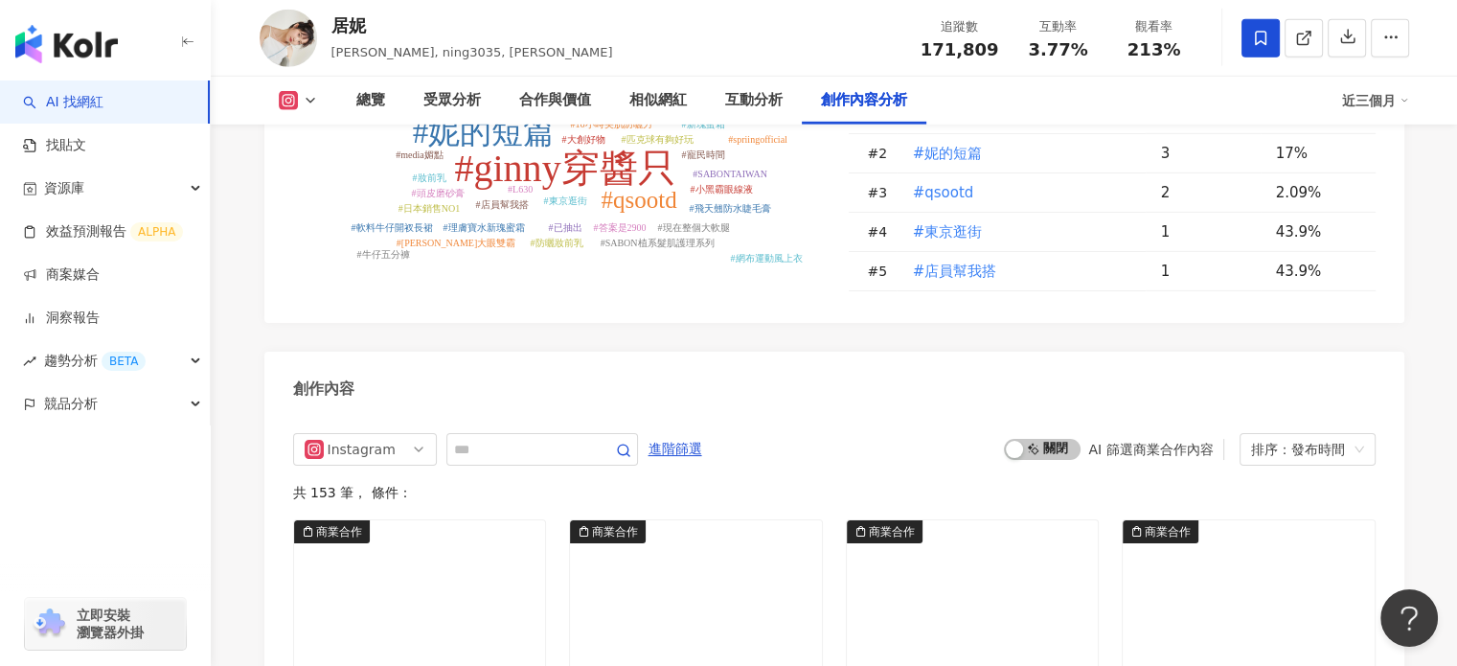
scroll to position [6035, 0]
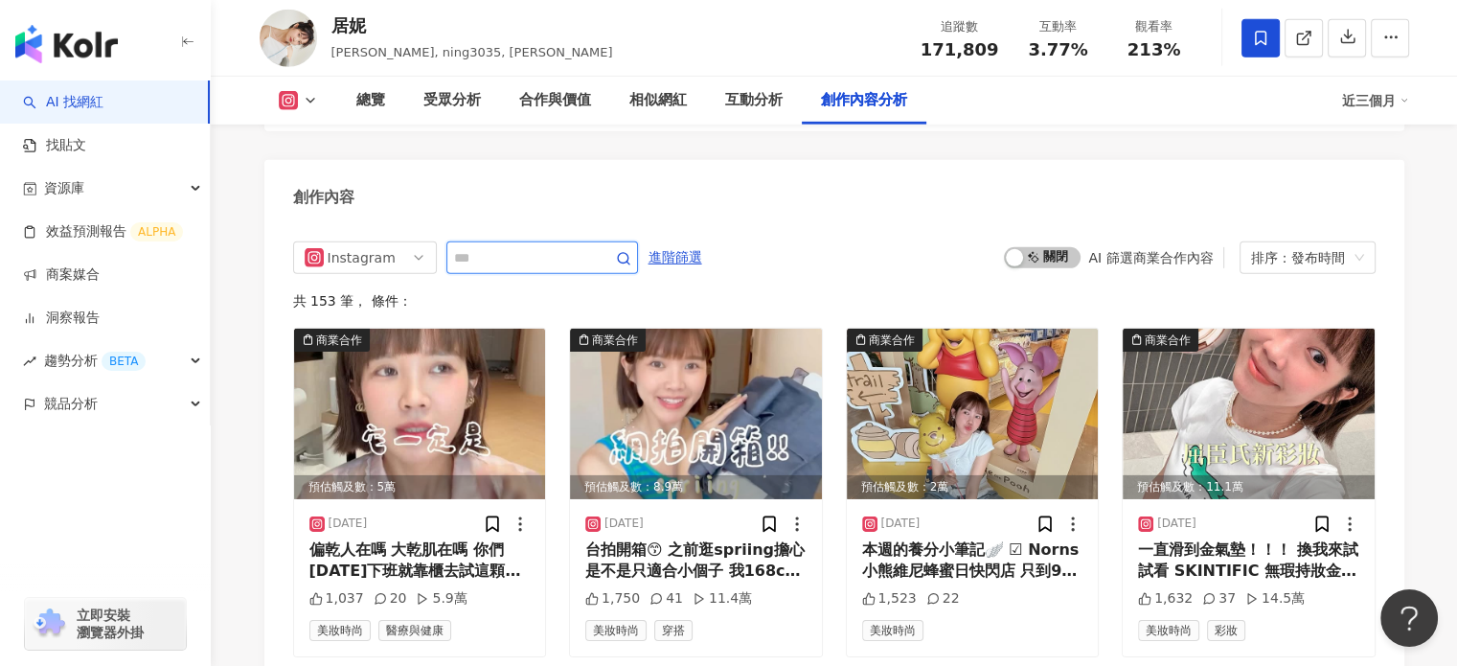
click at [513, 246] on input "text" at bounding box center [521, 257] width 134 height 23
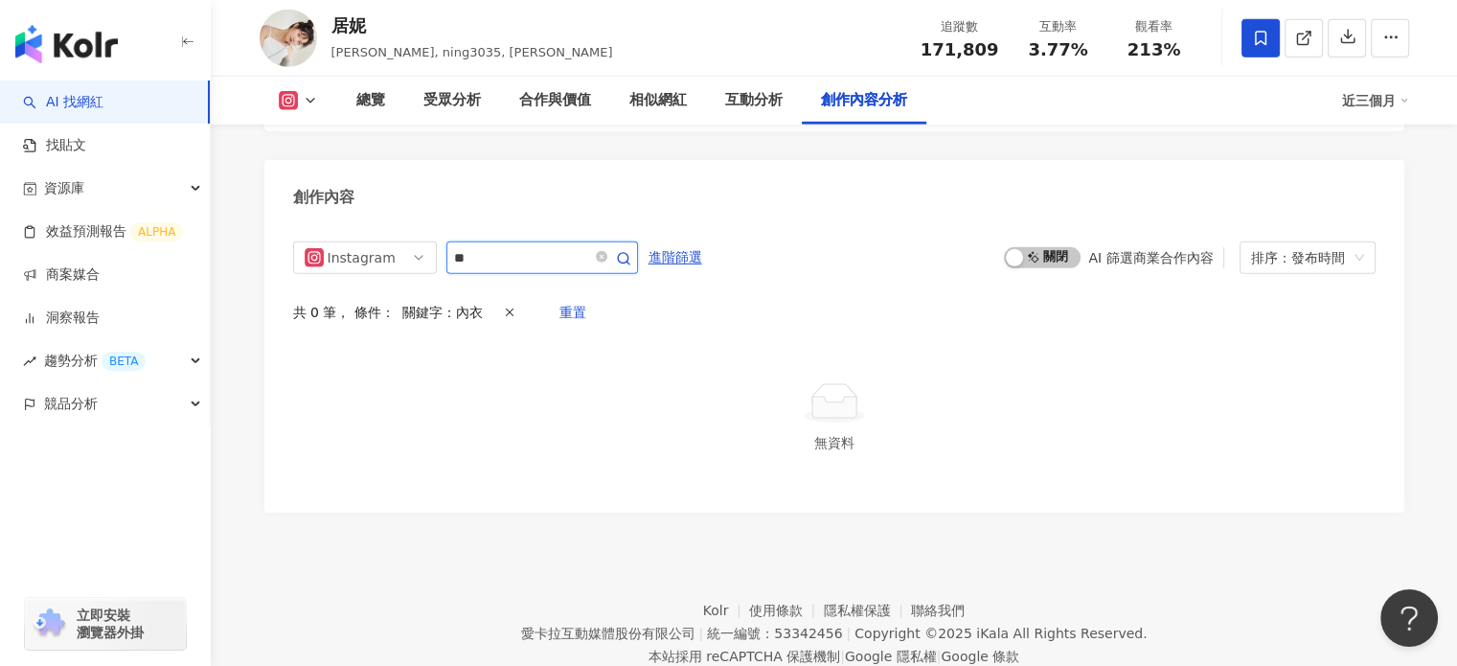
scroll to position [5970, 0]
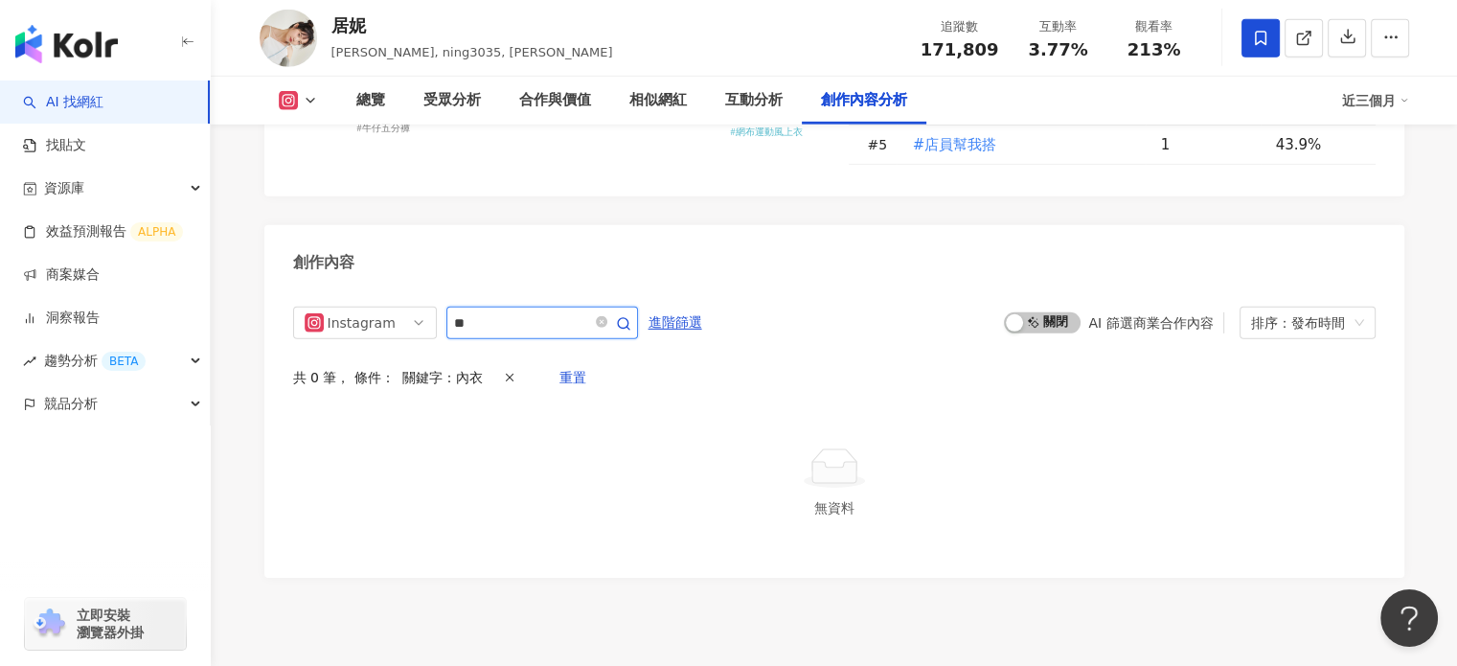
click at [588, 311] on input "**" at bounding box center [521, 322] width 134 height 23
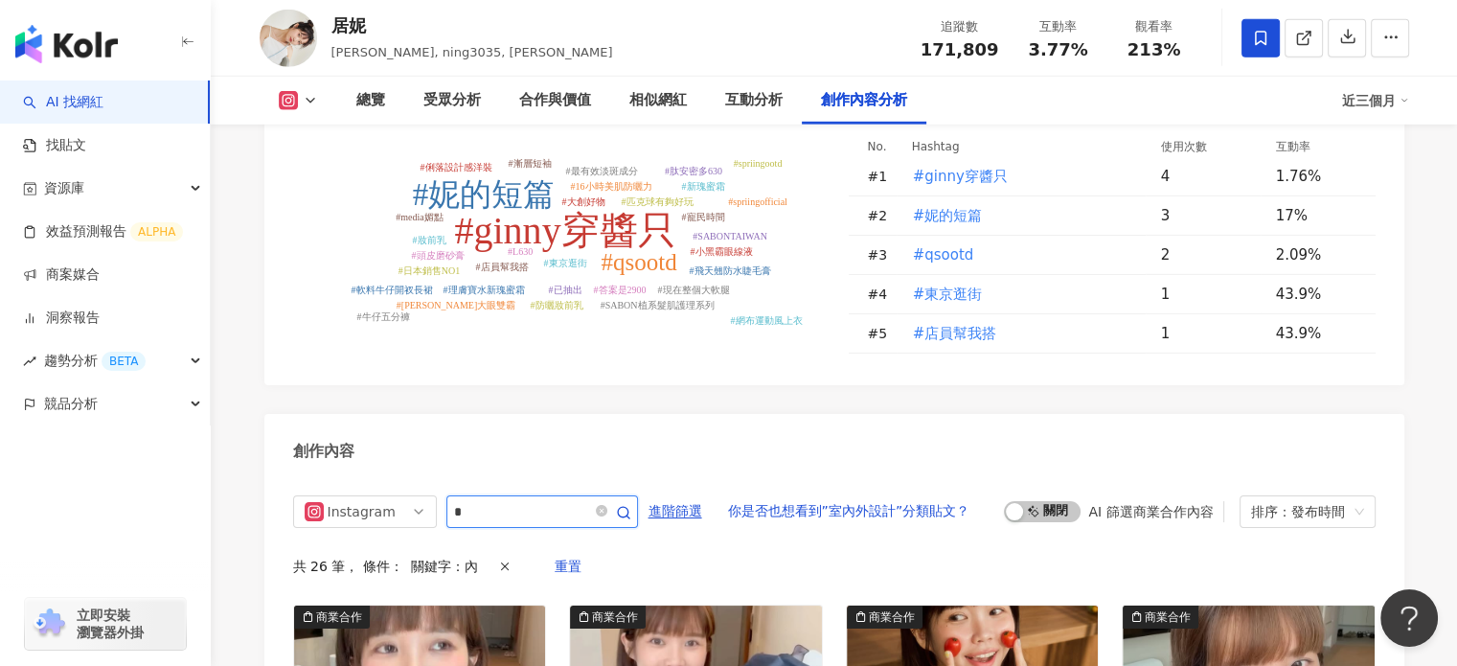
scroll to position [5779, 0]
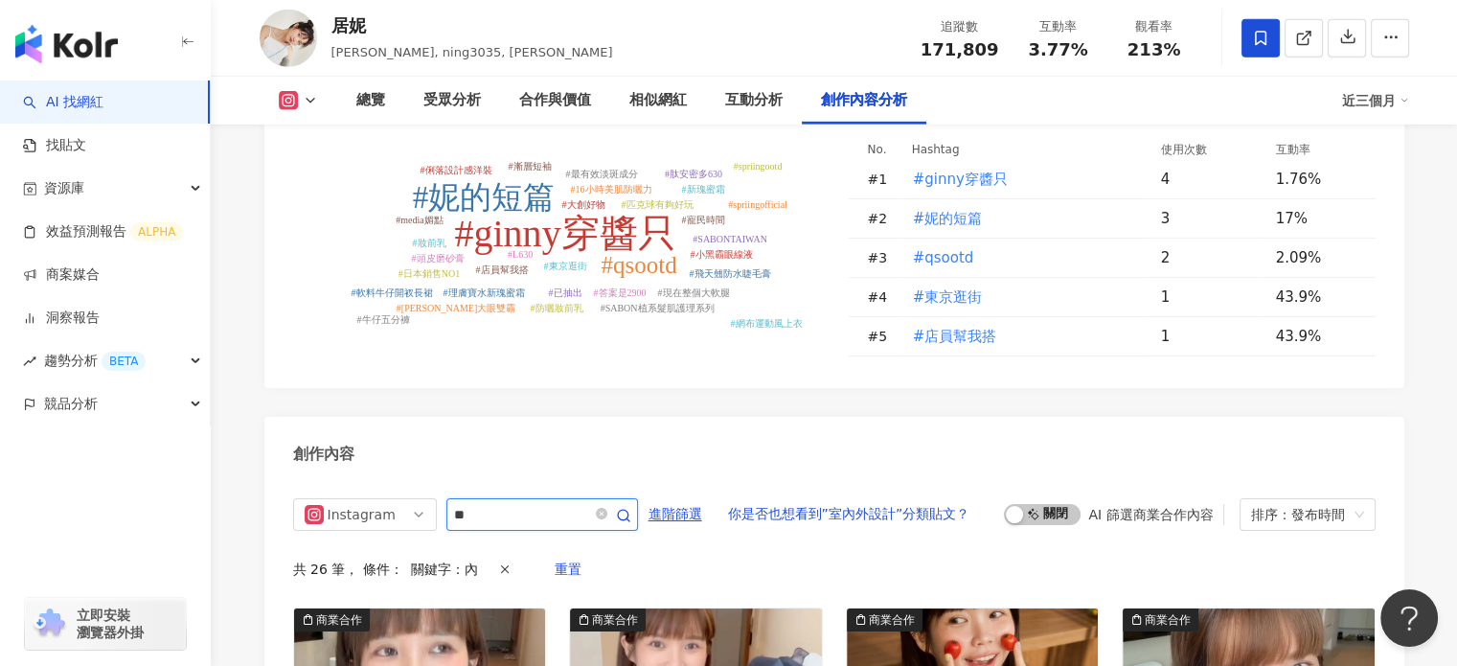
type input "**"
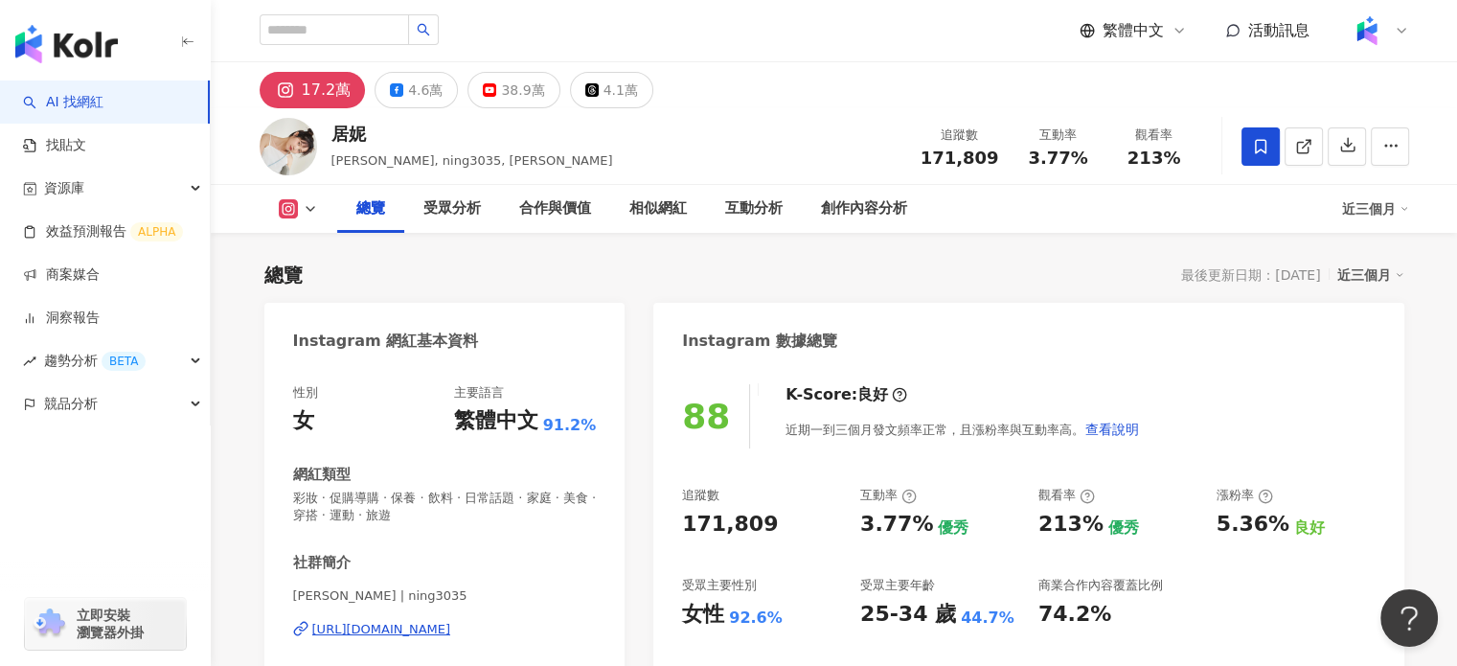
click at [392, 624] on div "https://www.instagram.com/ning3035/" at bounding box center [381, 629] width 139 height 17
click at [333, 135] on div "居妮" at bounding box center [472, 134] width 282 height 24
drag, startPoint x: 365, startPoint y: 138, endPoint x: 215, endPoint y: 13, distance: 195.3
click at [336, 136] on div "居妮" at bounding box center [472, 134] width 282 height 24
drag, startPoint x: 981, startPoint y: 155, endPoint x: 1002, endPoint y: 155, distance: 21.1
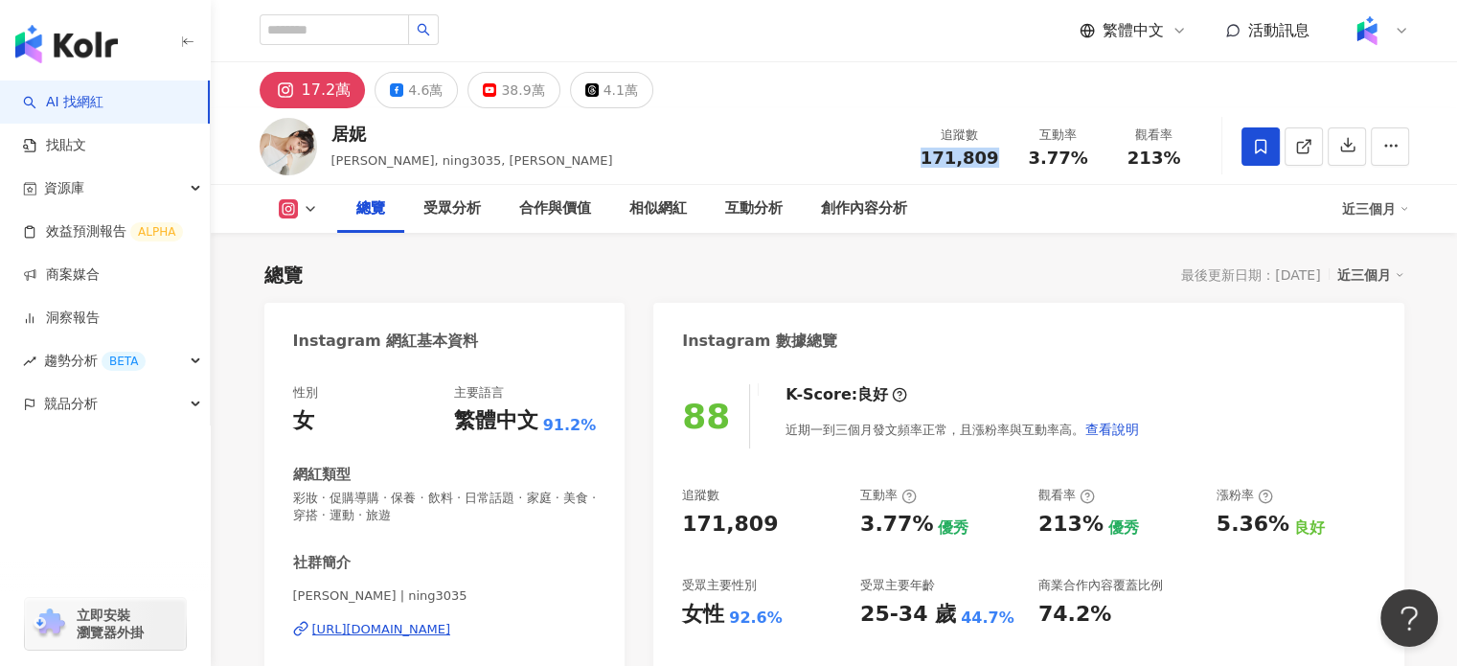
click at [1002, 155] on div "追蹤數 171,809" at bounding box center [960, 145] width 102 height 41
copy span "171,809"
click at [1040, 161] on span "3.77%" at bounding box center [1057, 157] width 59 height 19
click at [1040, 162] on span "3.77%" at bounding box center [1057, 157] width 59 height 19
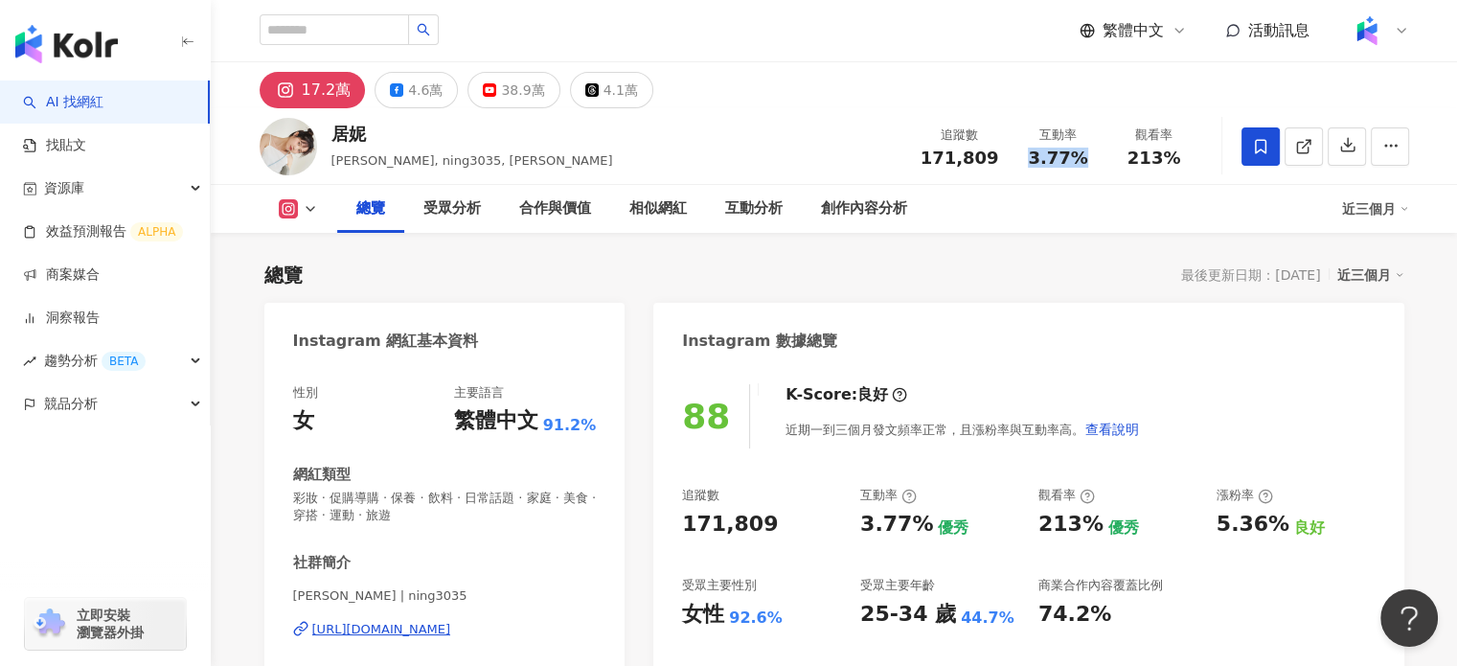
copy span "3.77%"
click at [1151, 156] on span "213%" at bounding box center [1155, 157] width 54 height 19
copy span "213%"
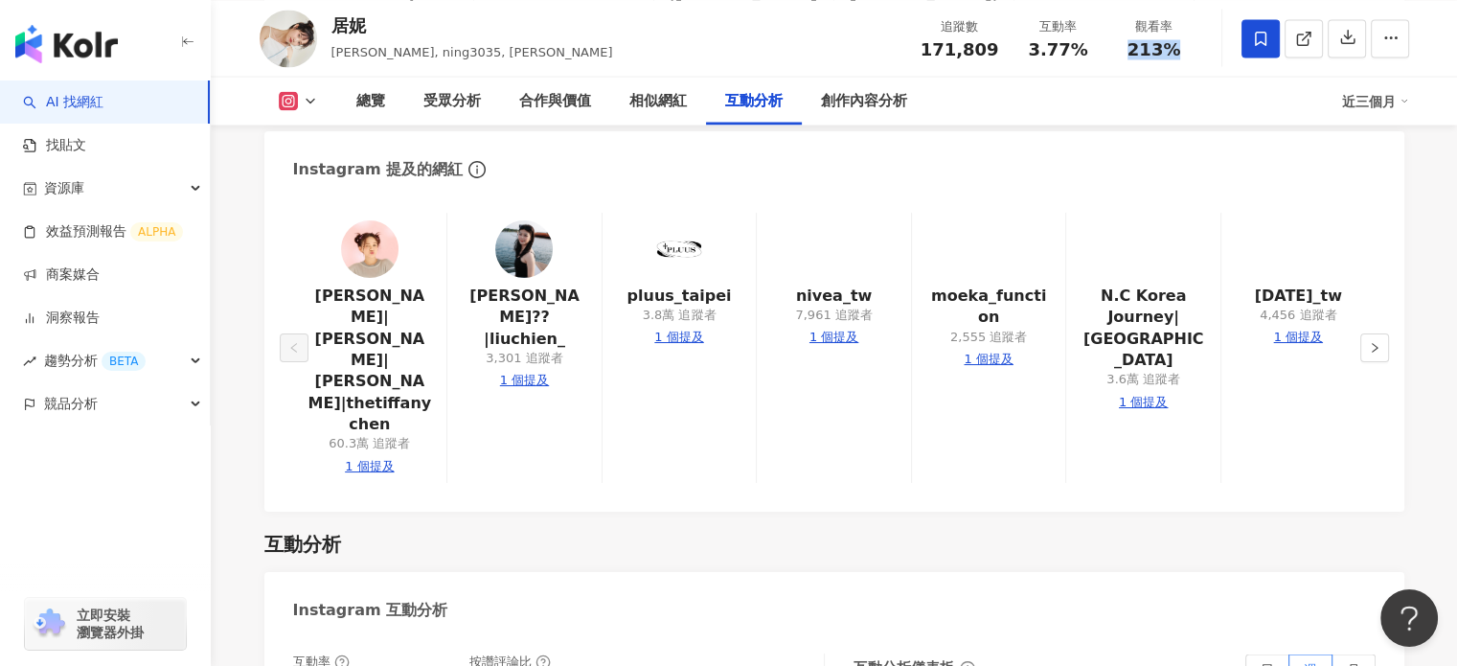
scroll to position [3832, 0]
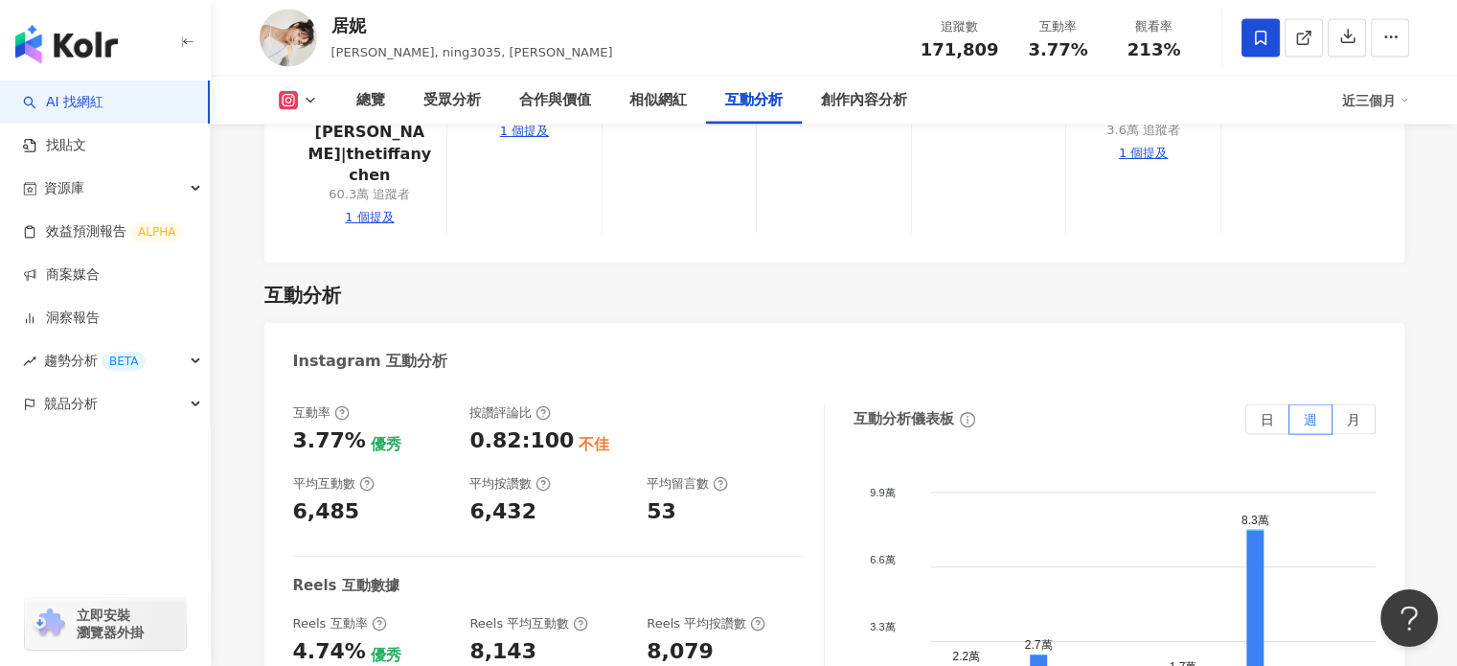
click at [332, 497] on div "6,485" at bounding box center [326, 512] width 67 height 30
copy div "6,485"
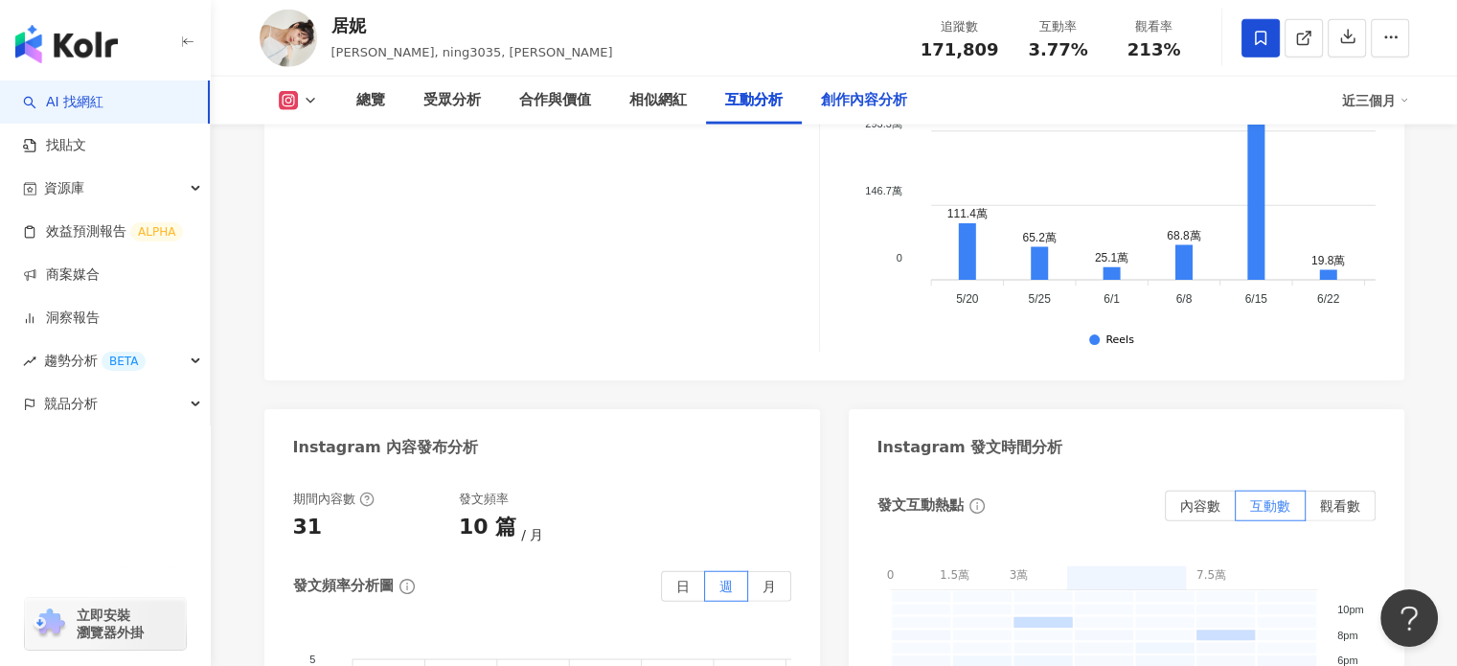
click at [871, 105] on div "創作內容分析" at bounding box center [864, 100] width 86 height 23
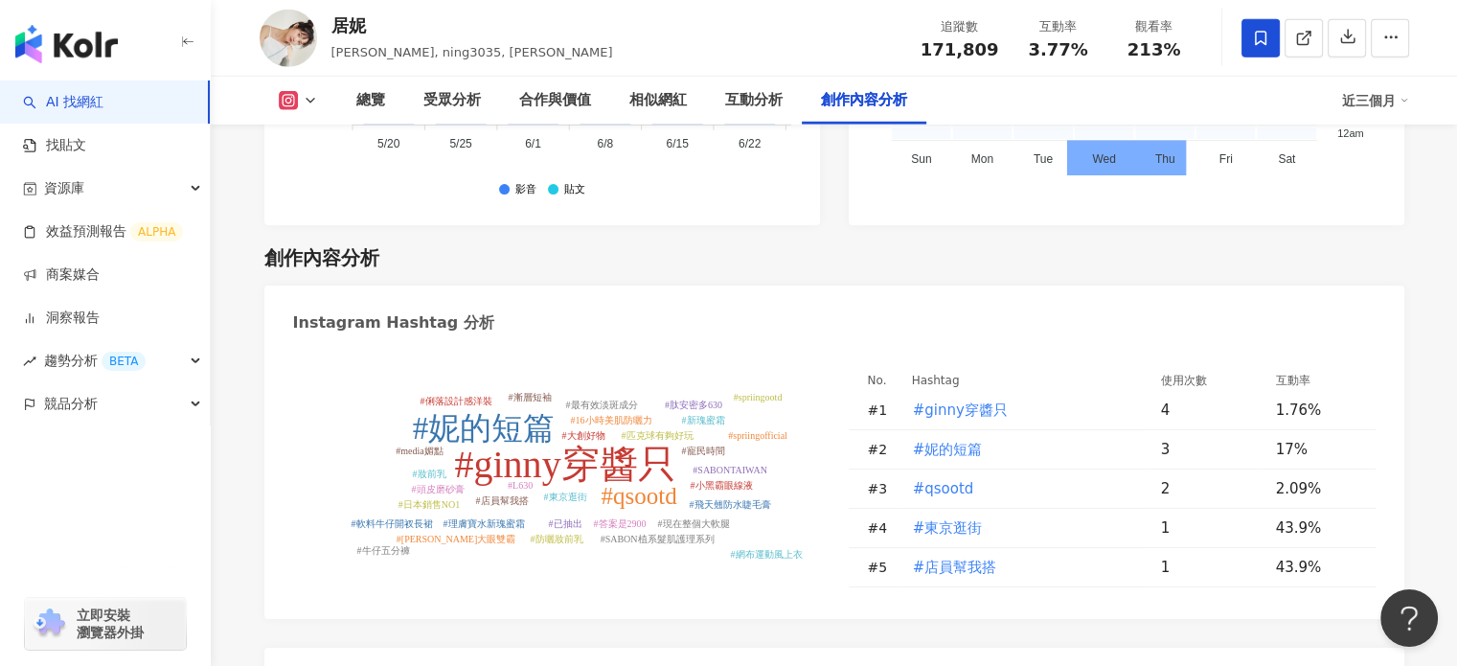
scroll to position [5629, 0]
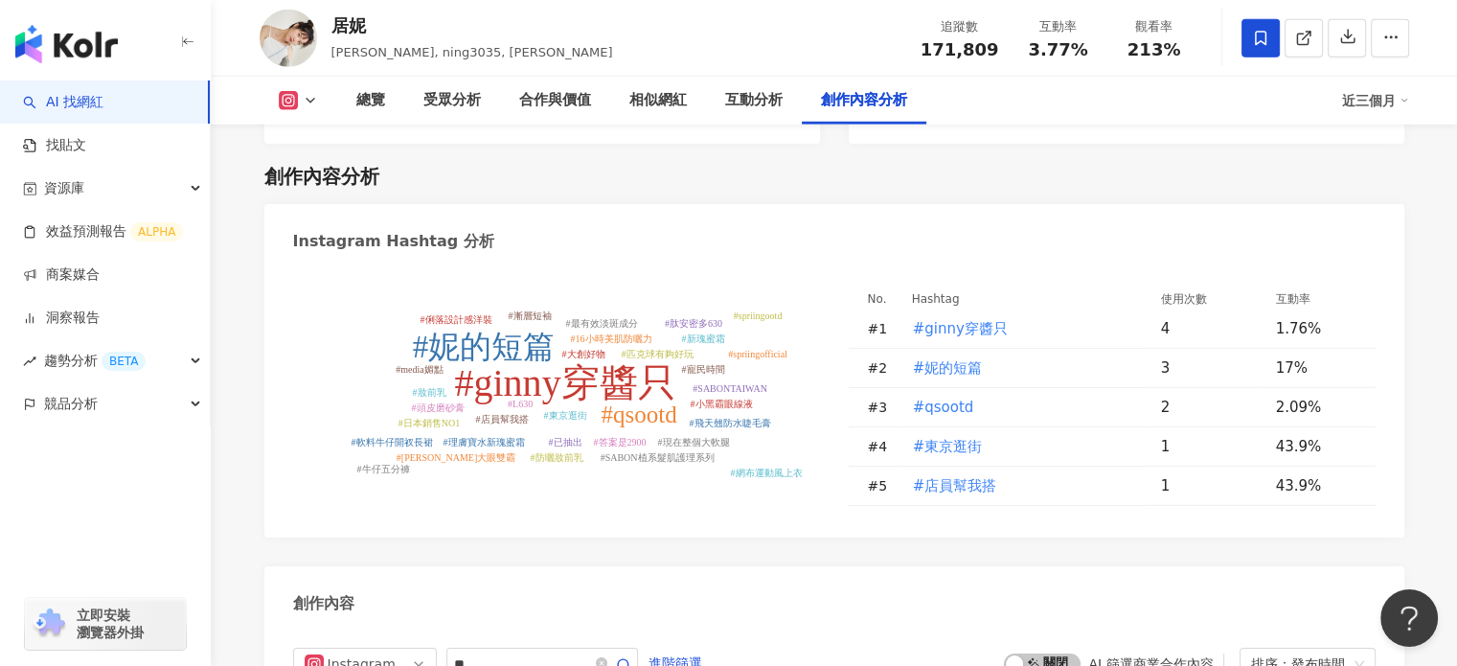
click at [607, 654] on span at bounding box center [601, 663] width 11 height 18
click at [607, 657] on icon "close-circle" at bounding box center [601, 662] width 11 height 11
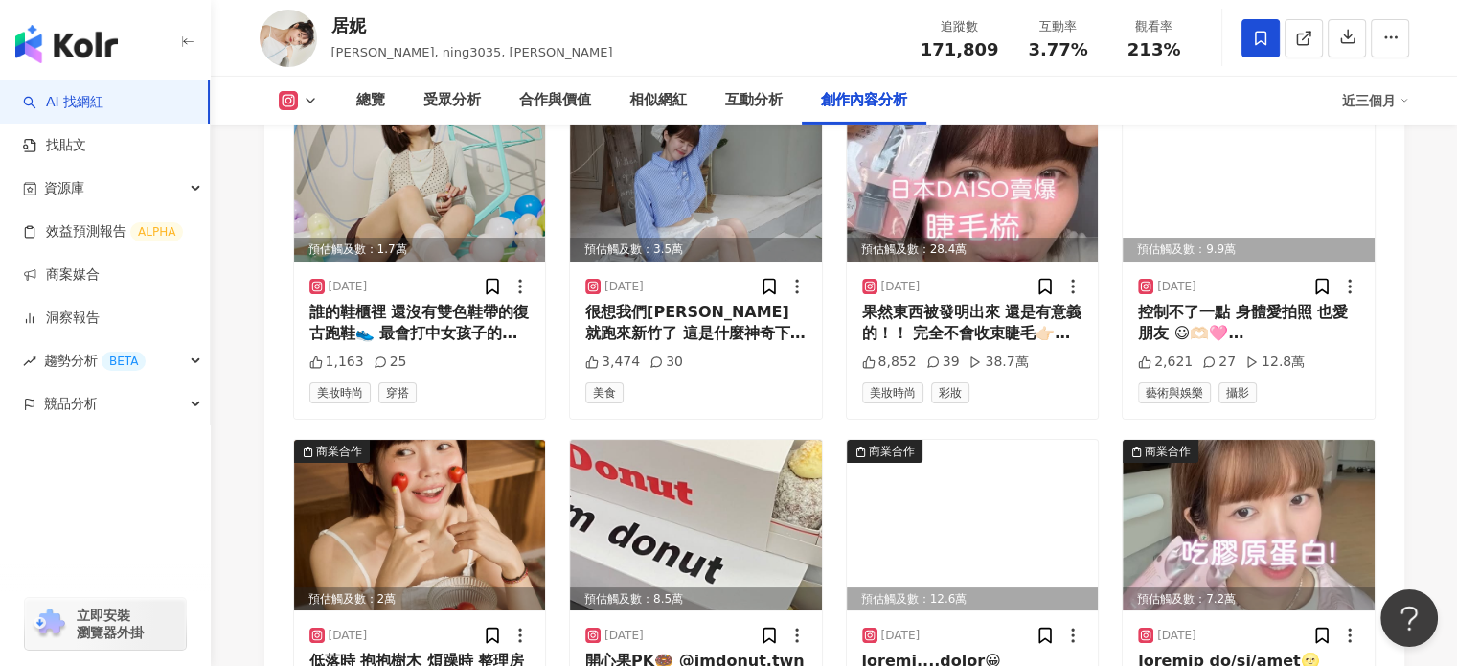
scroll to position [6737, 0]
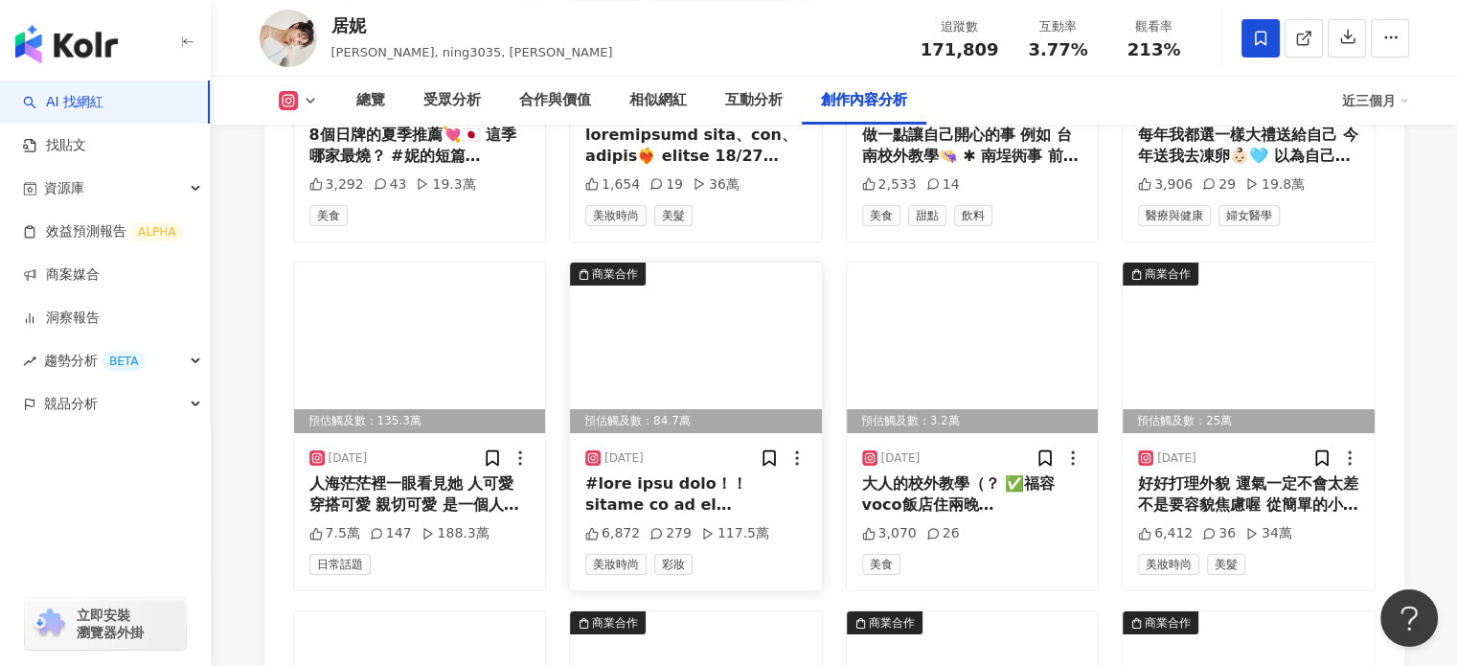
scroll to position [7599, 0]
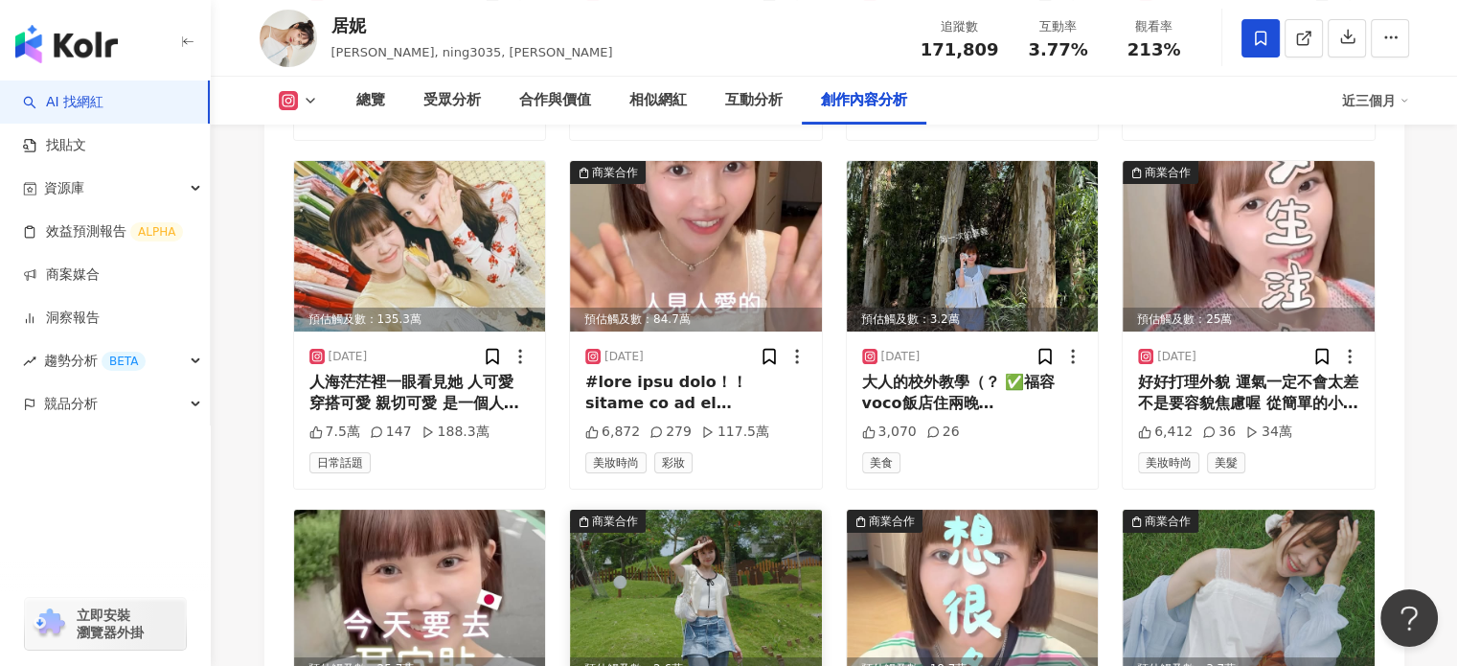
click at [756, 510] on img at bounding box center [696, 595] width 252 height 171
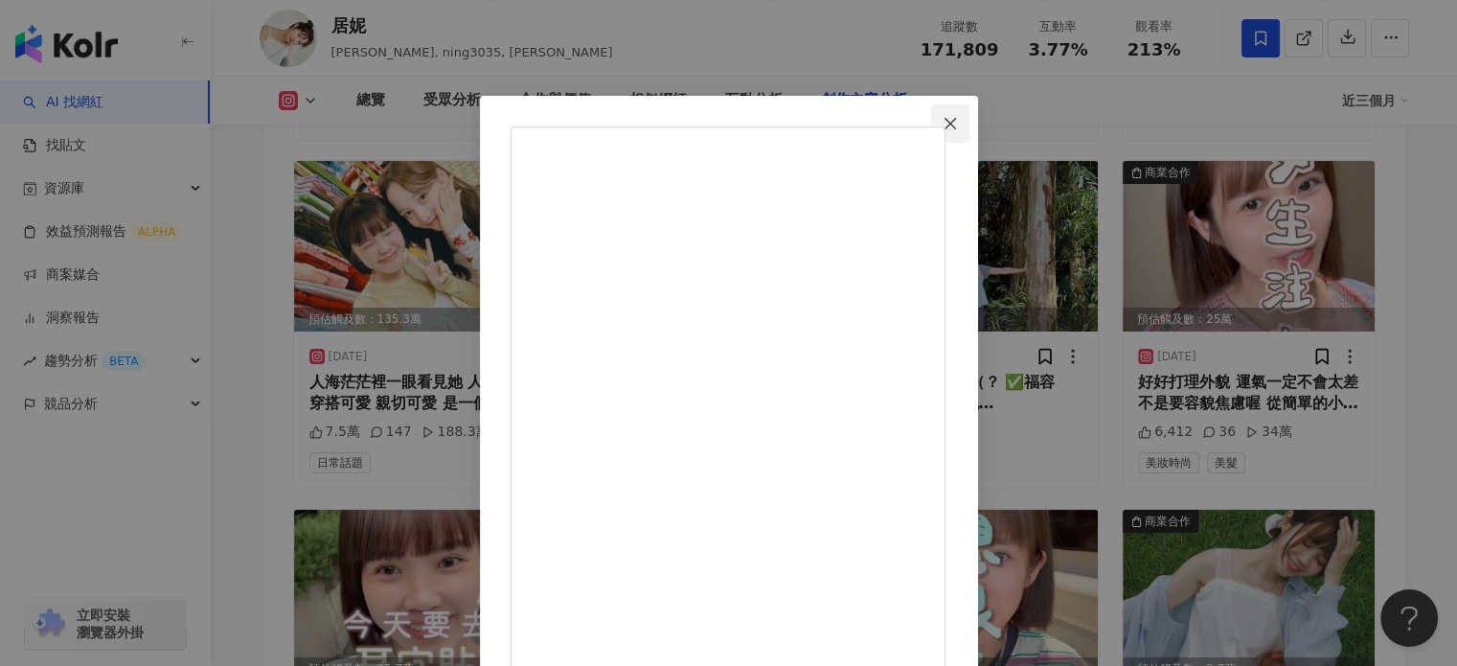
click at [970, 131] on button "Close" at bounding box center [950, 123] width 38 height 38
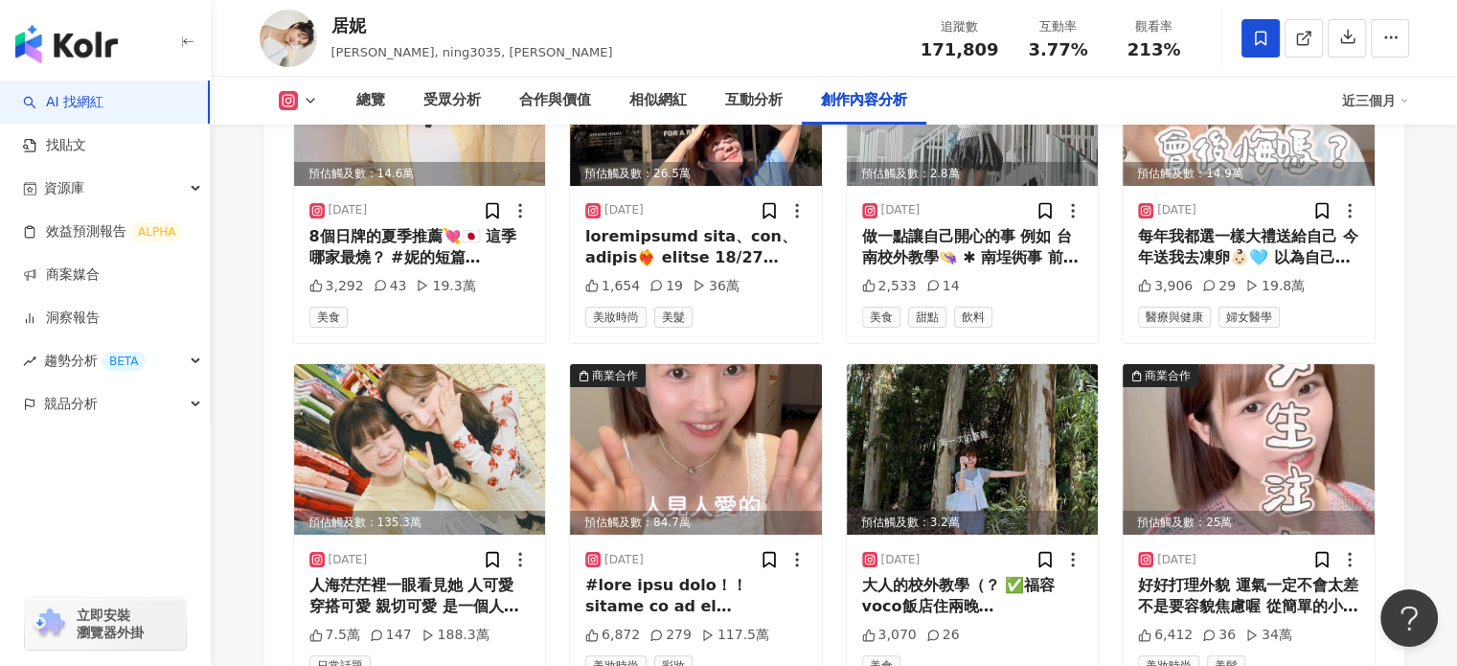
scroll to position [7396, 0]
click at [735, 376] on img at bounding box center [696, 449] width 252 height 171
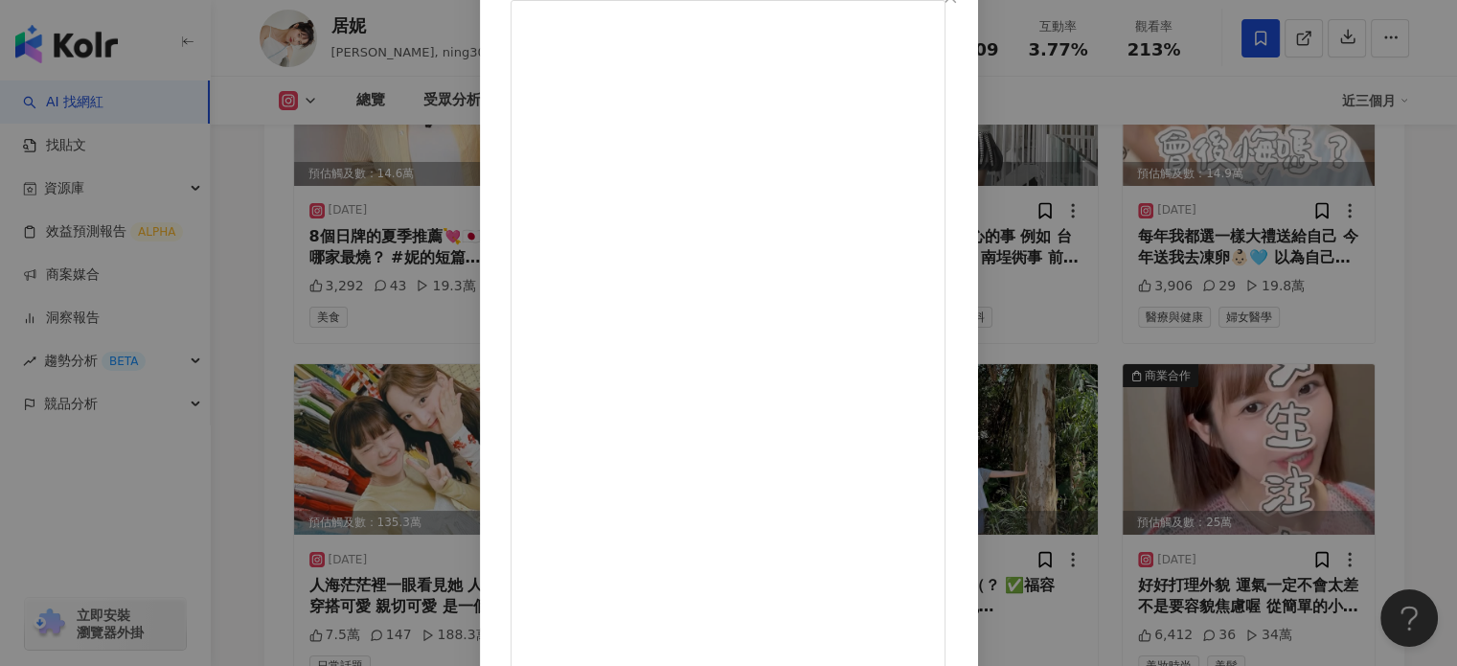
scroll to position [0, 0]
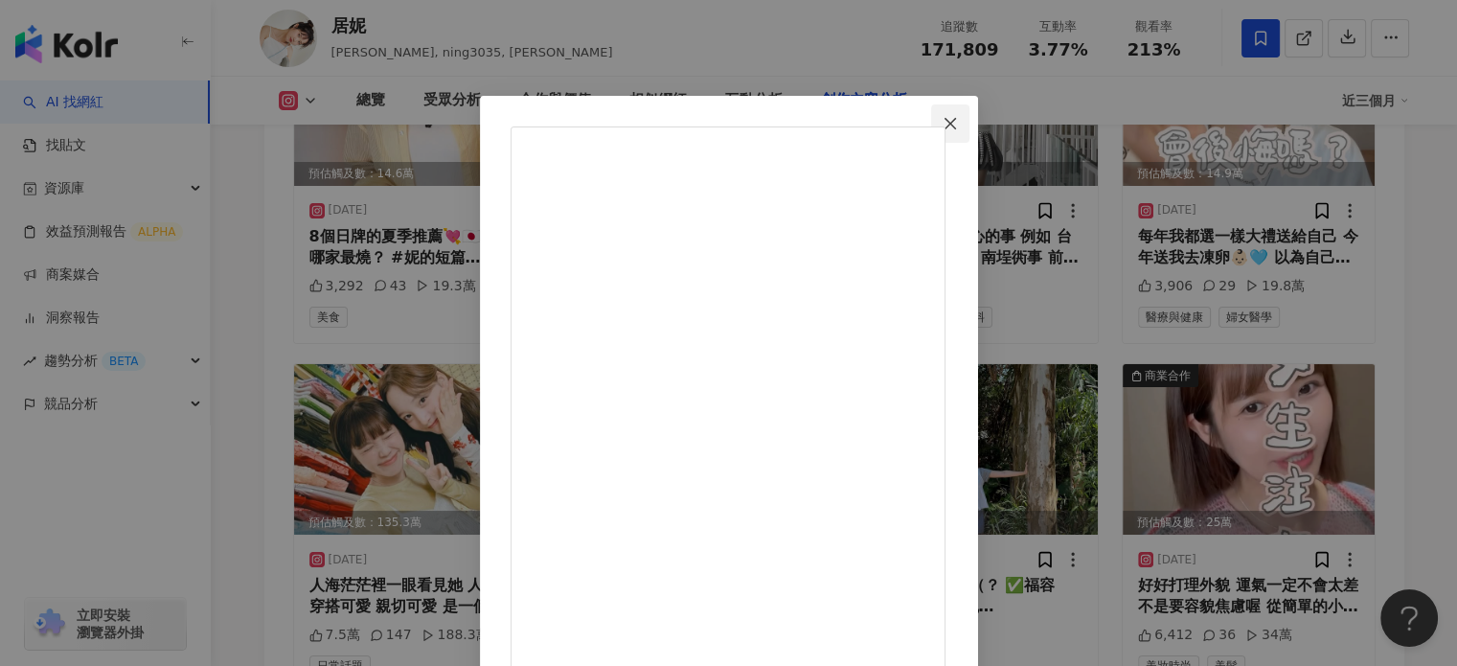
click at [956, 122] on icon "close" at bounding box center [950, 122] width 11 height 11
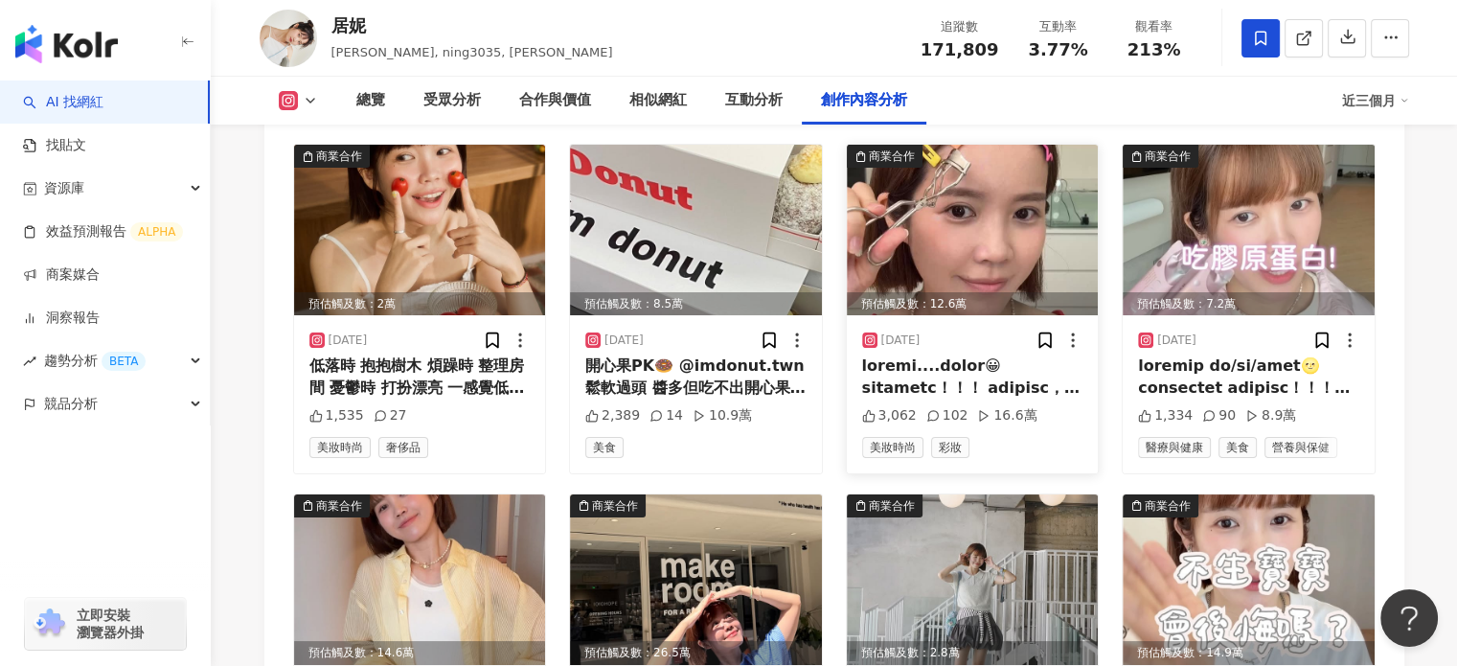
scroll to position [6821, 0]
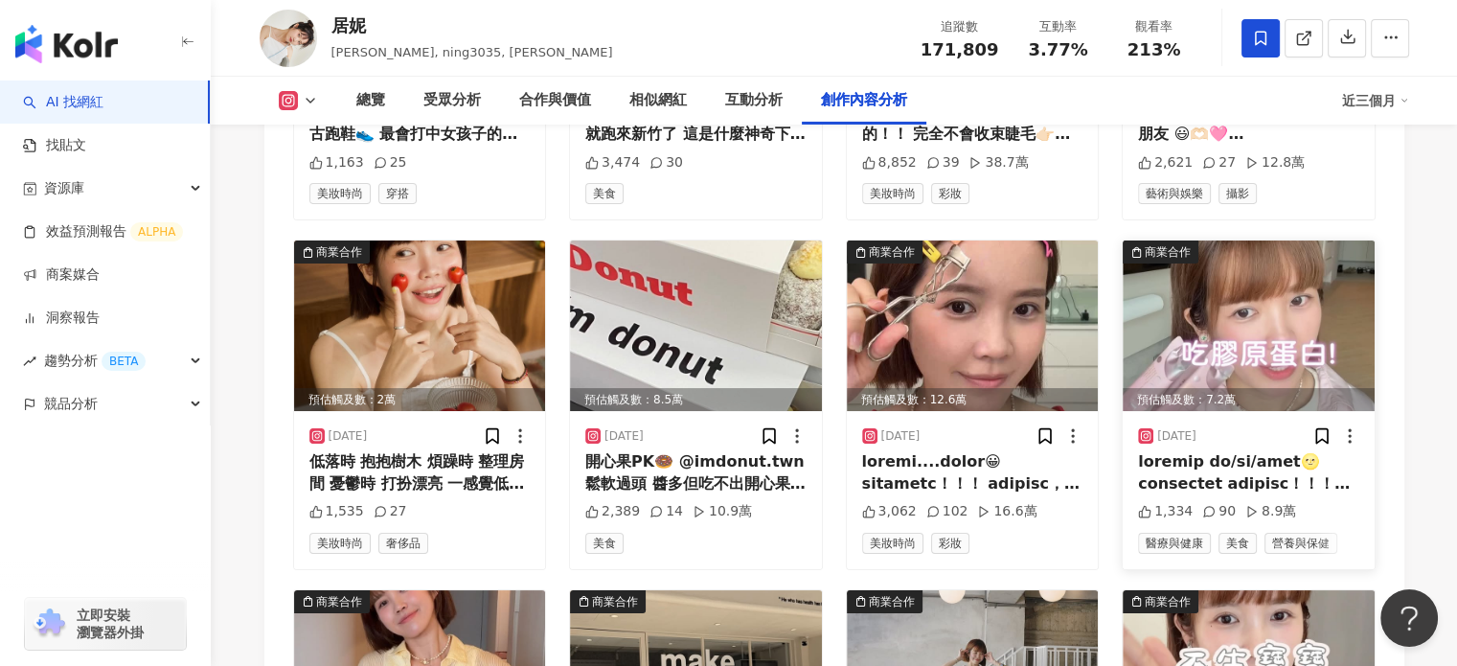
click at [1222, 240] on img at bounding box center [1249, 325] width 252 height 171
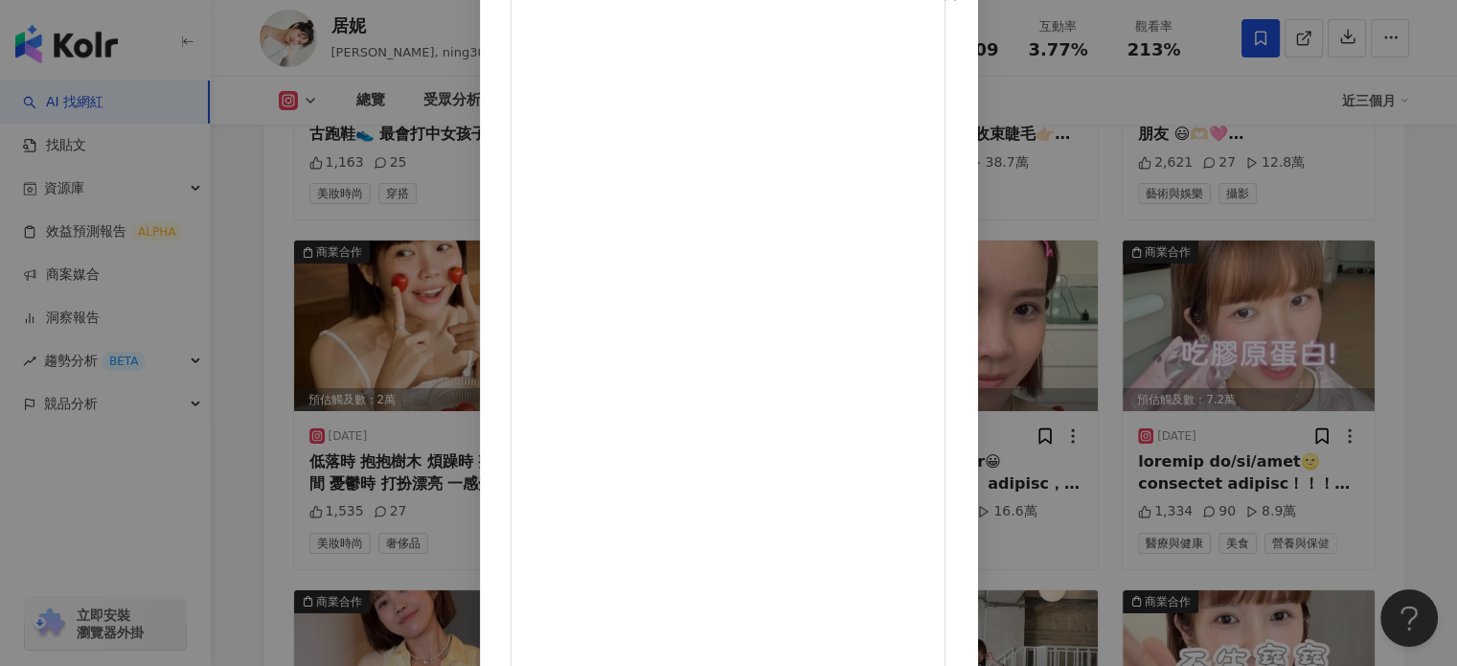
scroll to position [96, 0]
click at [970, 28] on span "Close" at bounding box center [950, 27] width 38 height 15
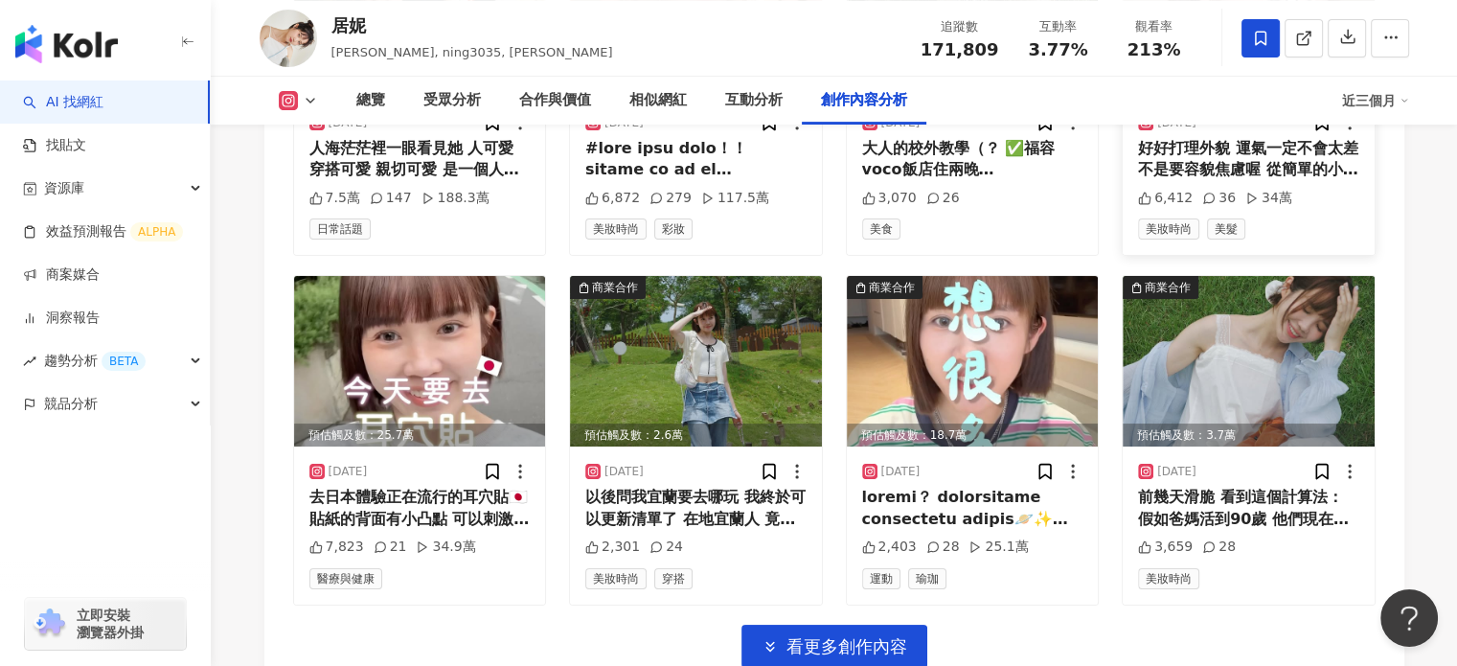
scroll to position [7971, 0]
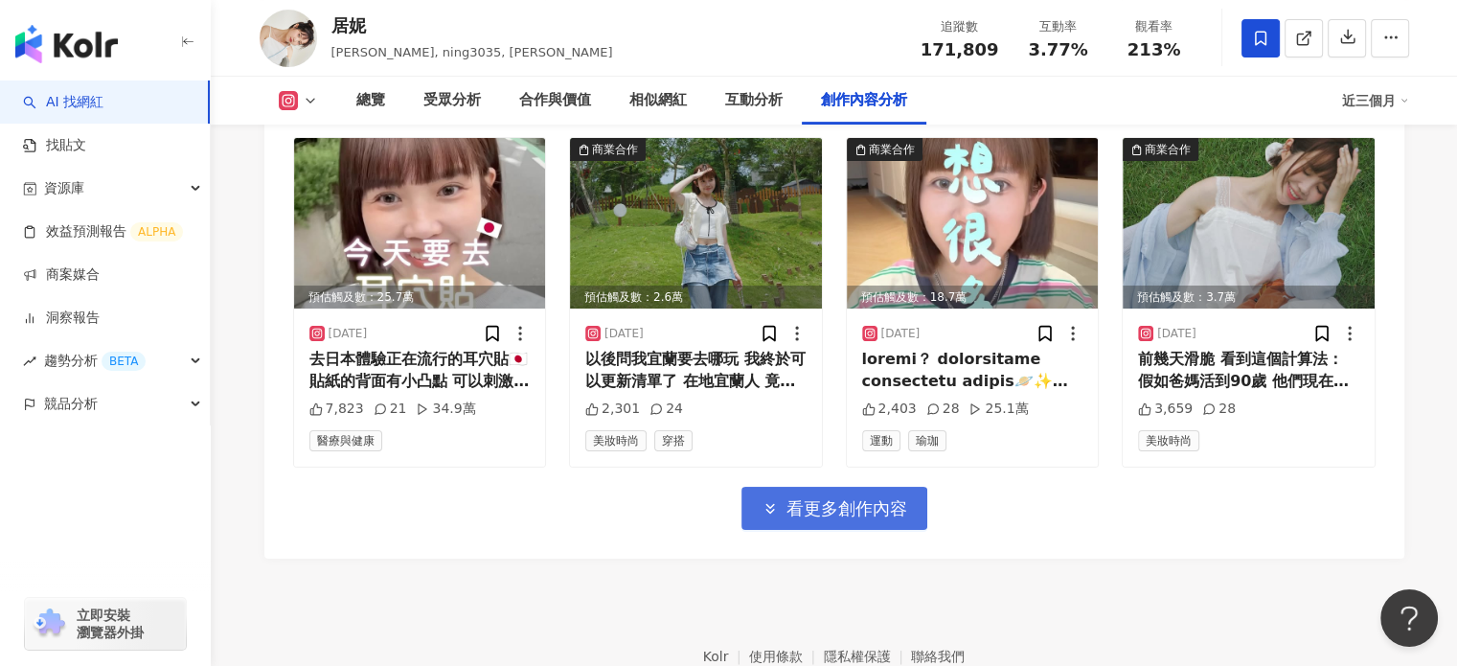
click at [893, 498] on span "看更多創作內容" at bounding box center [847, 508] width 121 height 21
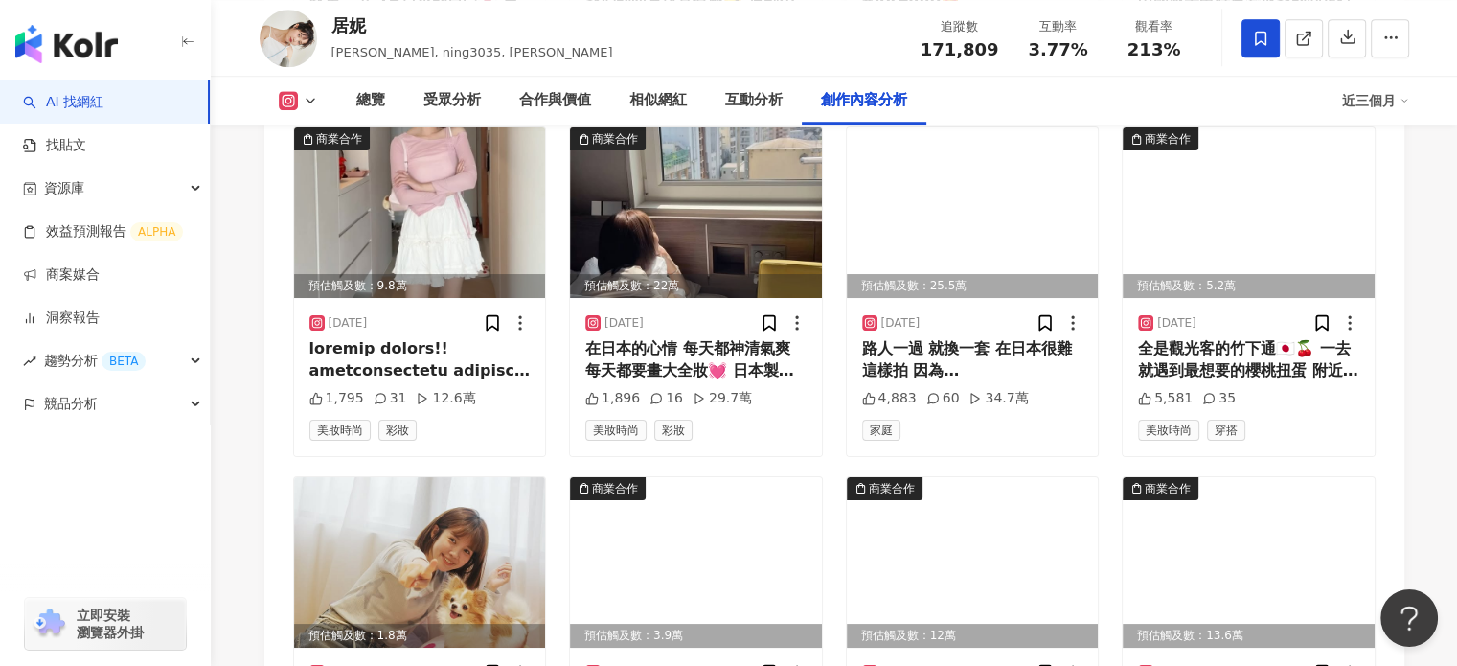
scroll to position [8833, 0]
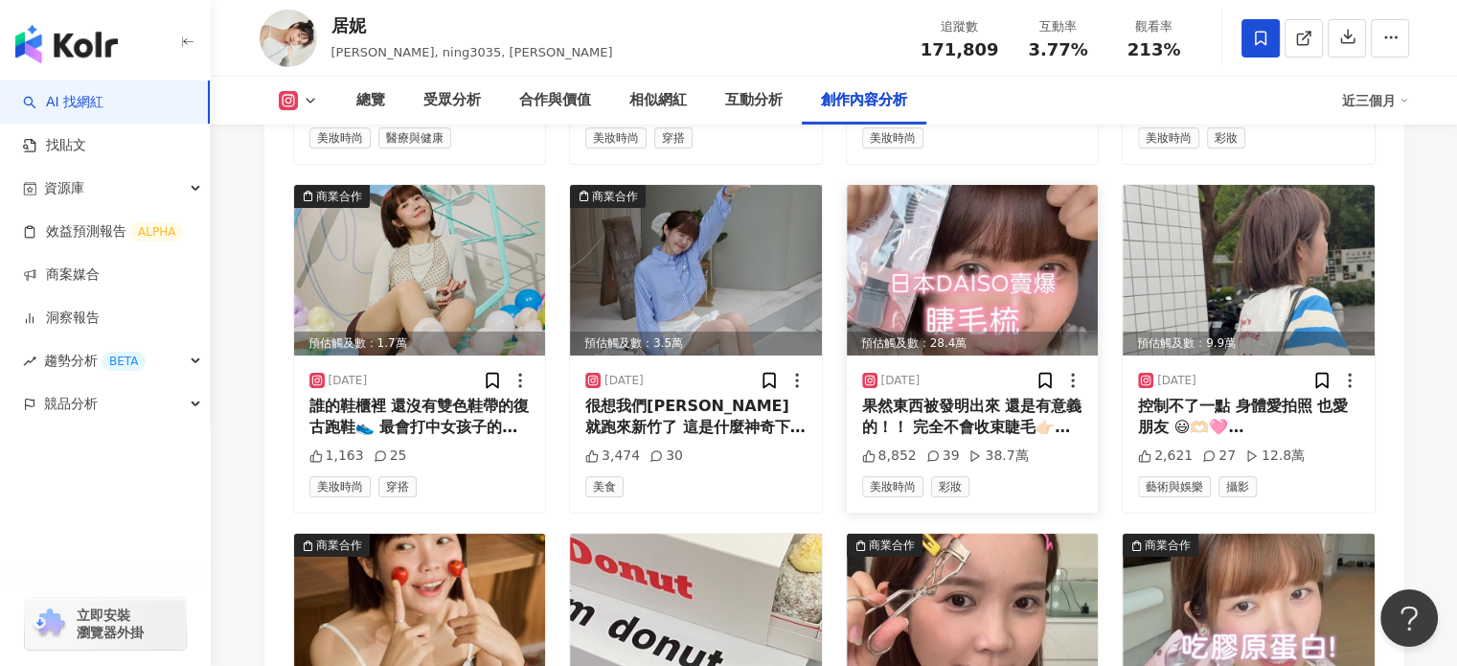
scroll to position [6629, 0]
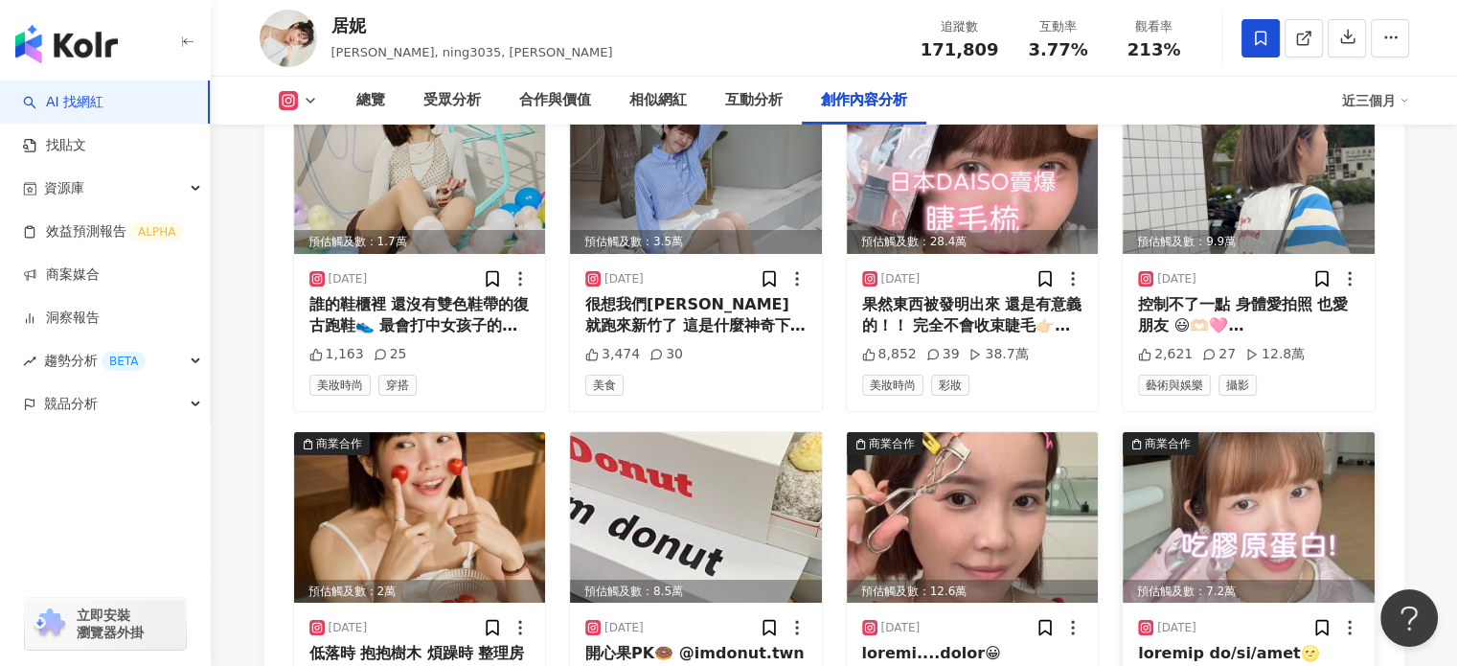
click at [1207, 432] on img at bounding box center [1249, 517] width 252 height 171
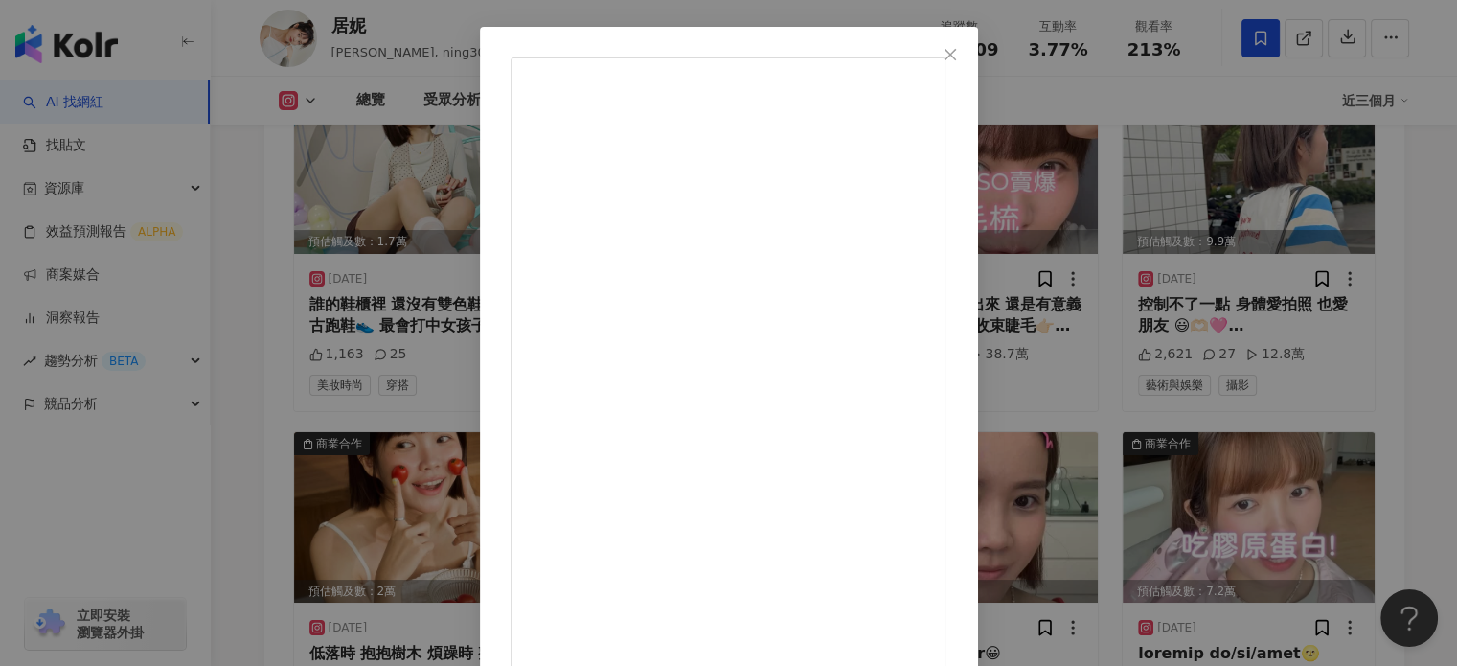
scroll to position [195, 0]
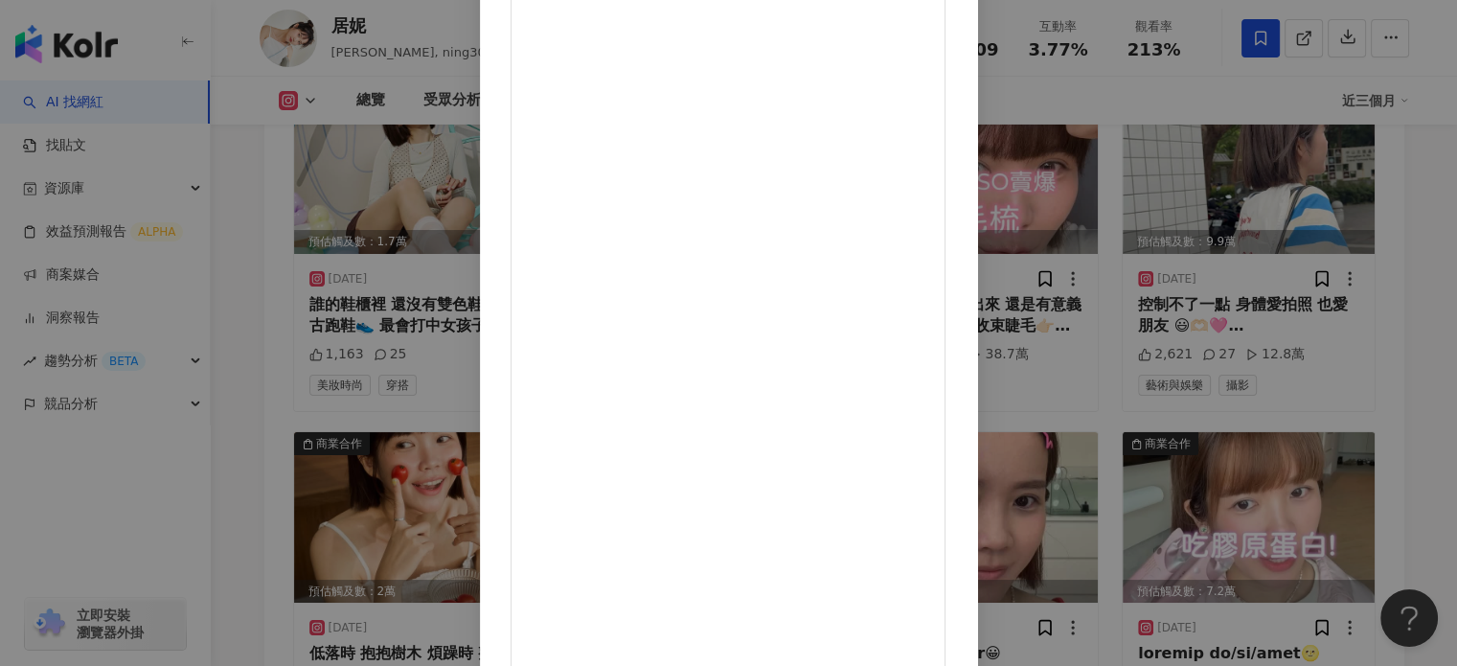
drag, startPoint x: 950, startPoint y: 613, endPoint x: 693, endPoint y: 223, distance: 467.4
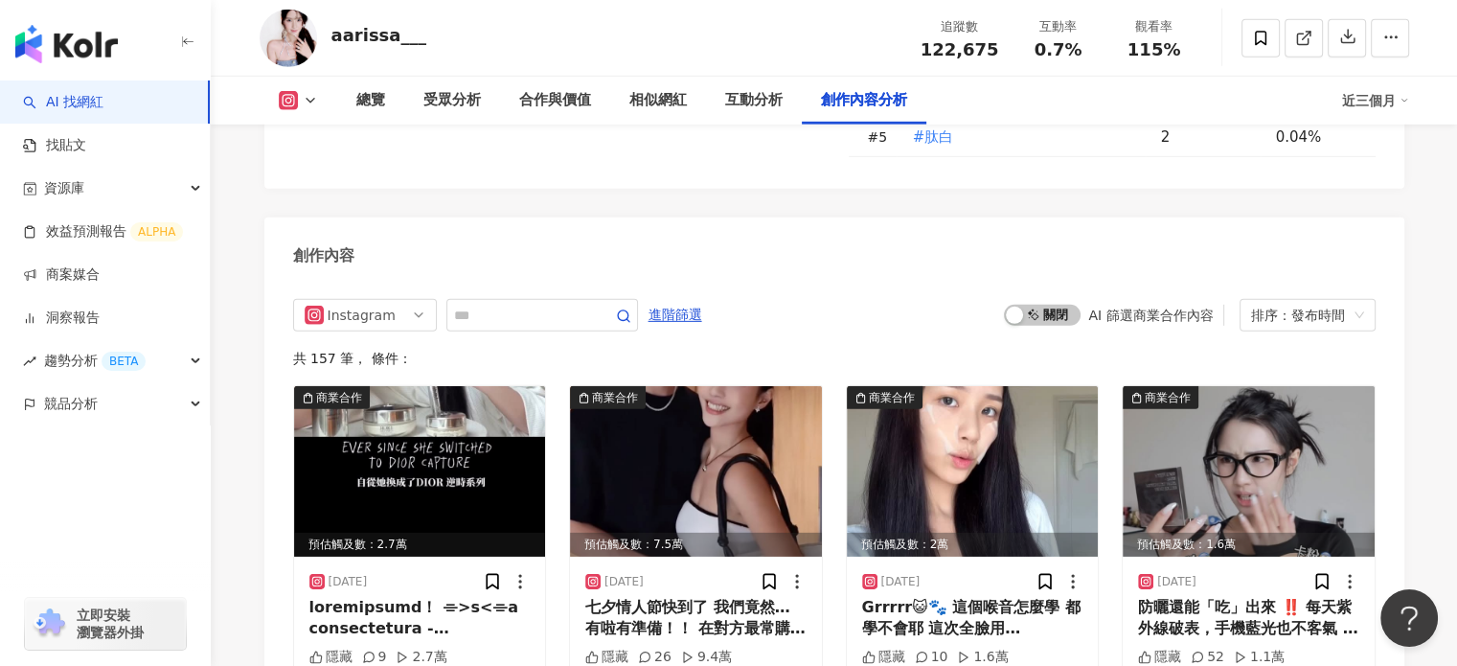
scroll to position [5844, 0]
click at [501, 313] on input "text" at bounding box center [521, 316] width 134 height 23
type input "*"
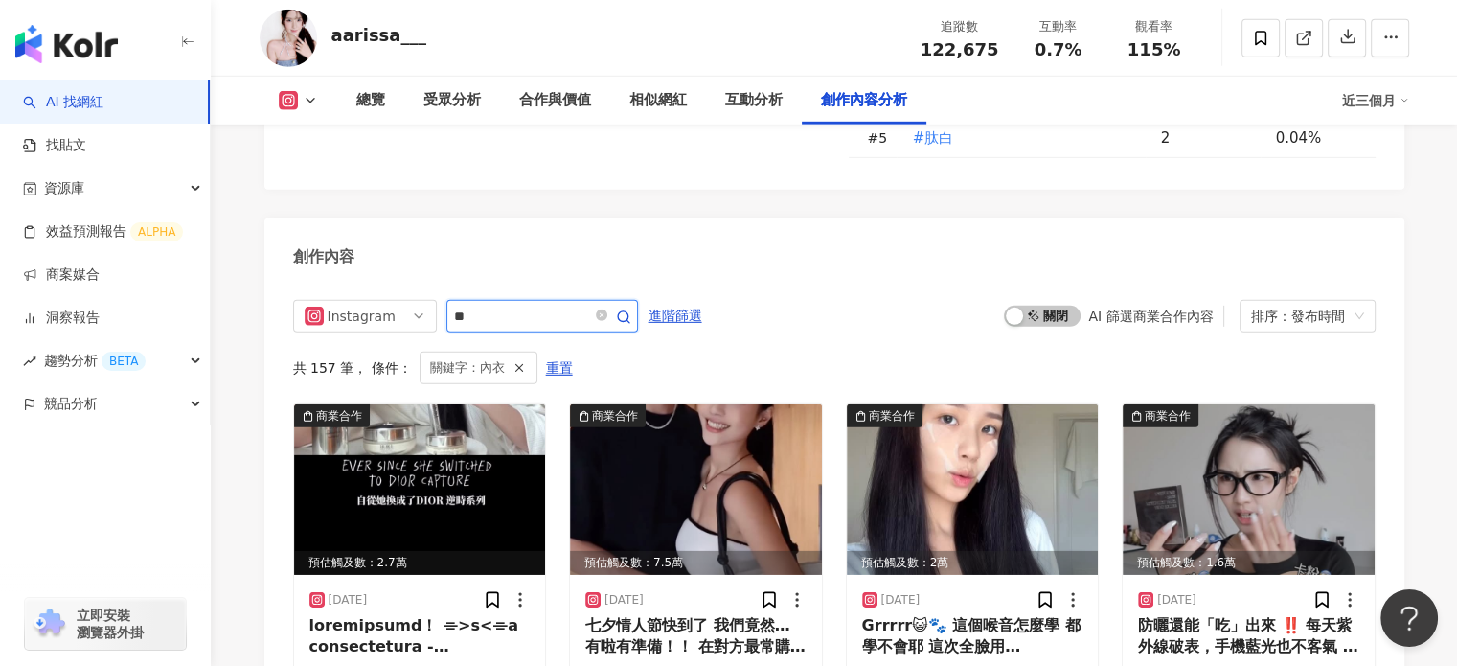
scroll to position [5931, 0]
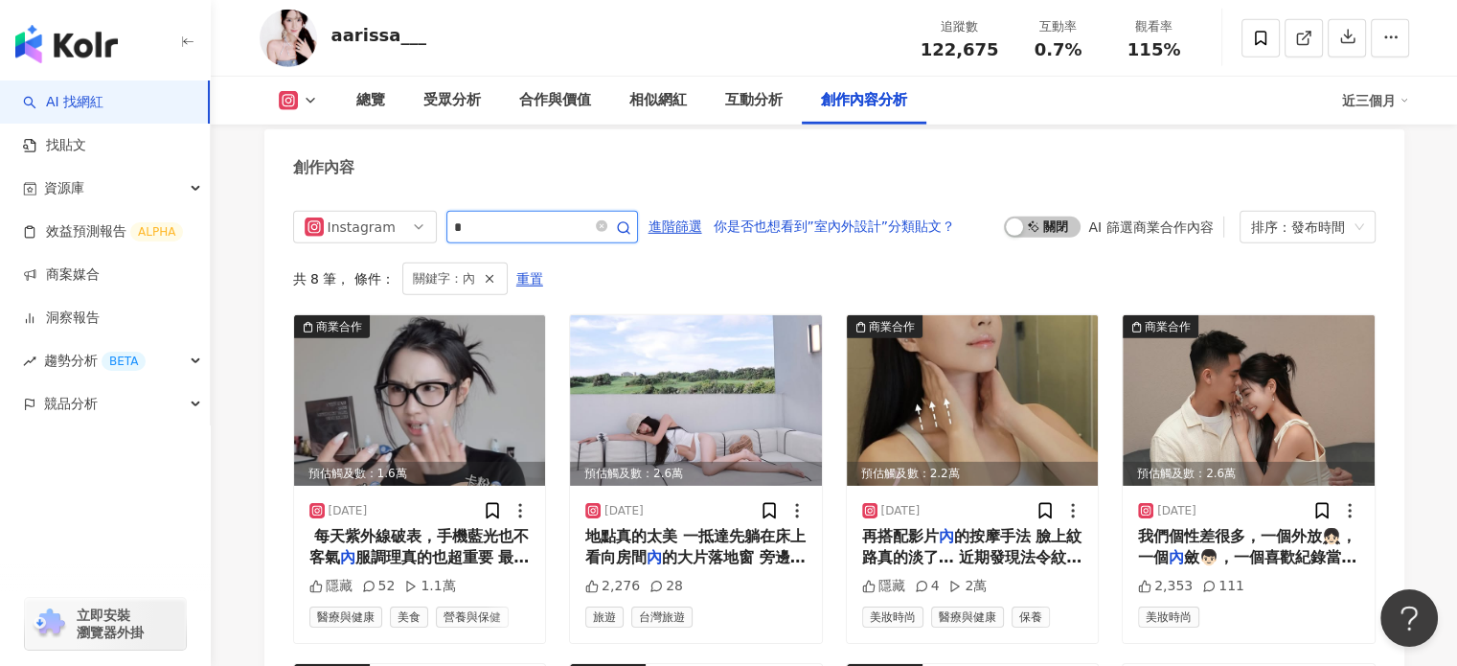
scroll to position [5918, 0]
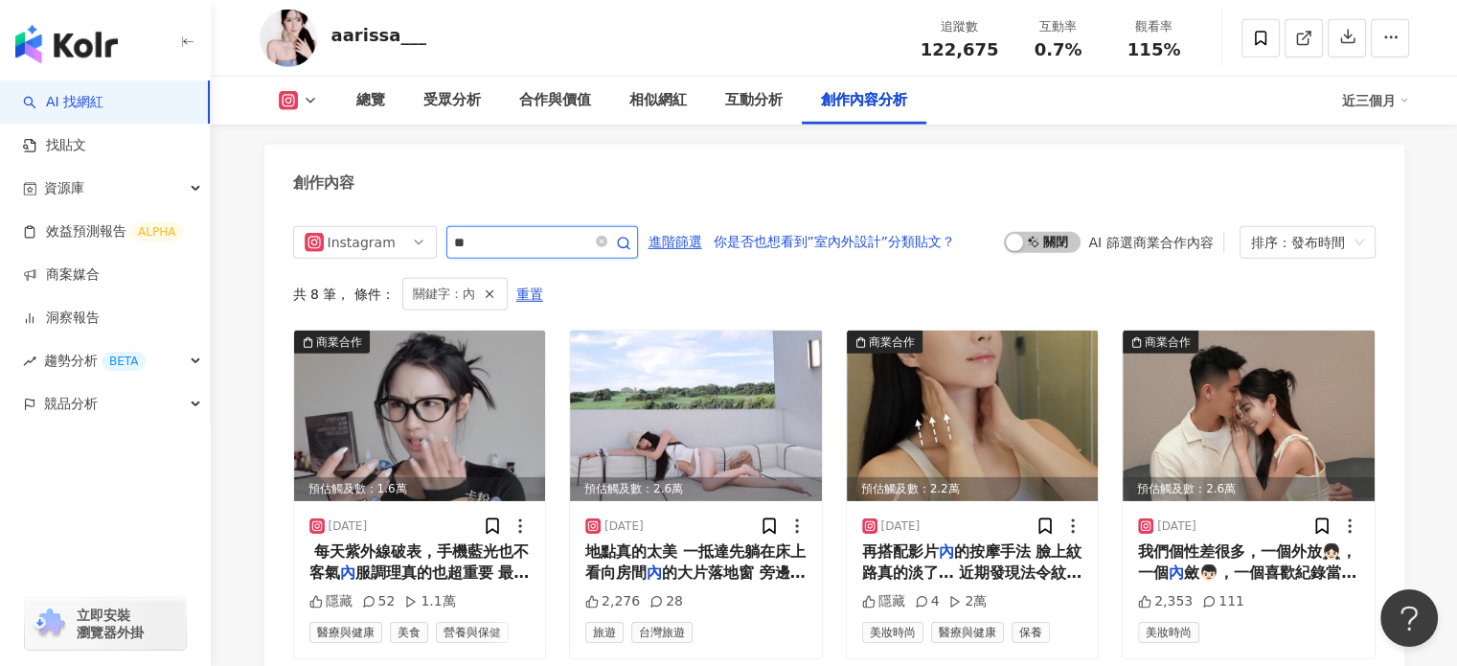
type input "**"
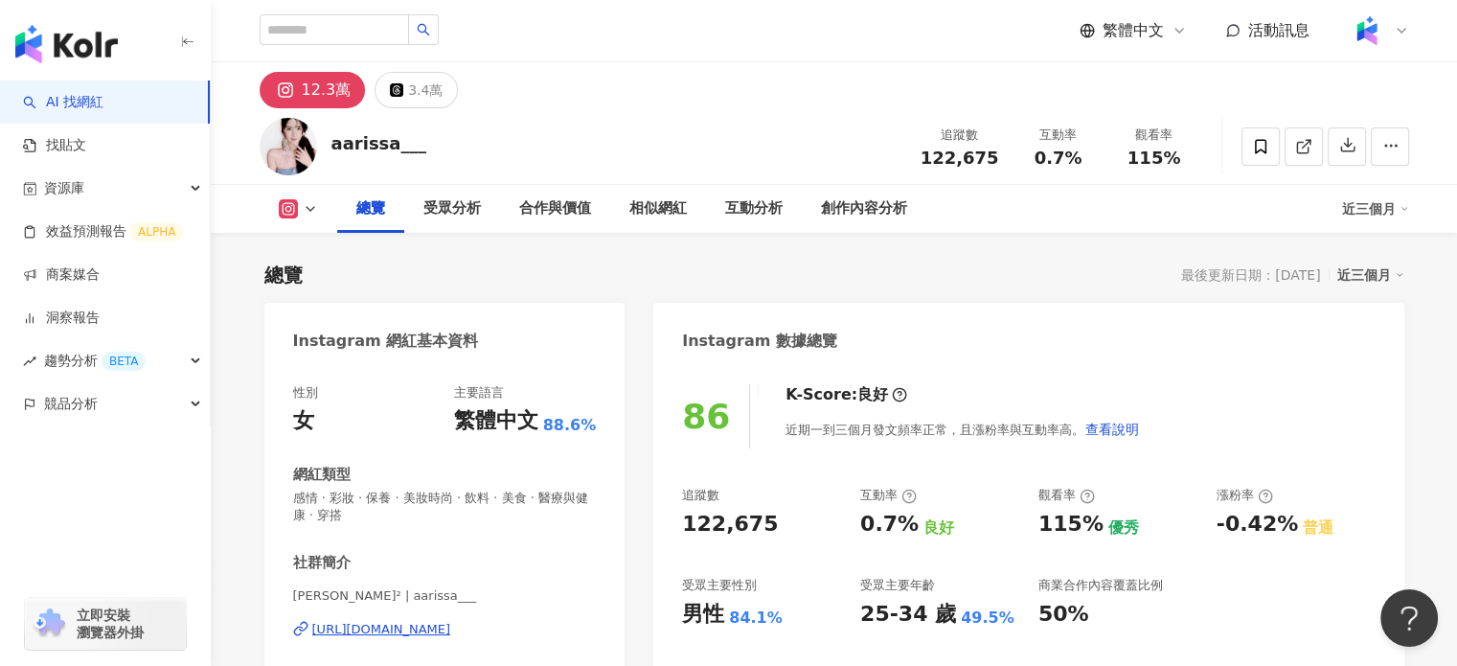
click at [440, 624] on div "[URL][DOMAIN_NAME]" at bounding box center [381, 629] width 139 height 17
click at [335, 148] on div "aarissa___" at bounding box center [379, 143] width 96 height 24
click at [357, 148] on div "aarissa___" at bounding box center [379, 143] width 96 height 24
drag, startPoint x: 357, startPoint y: 148, endPoint x: 346, endPoint y: 148, distance: 11.5
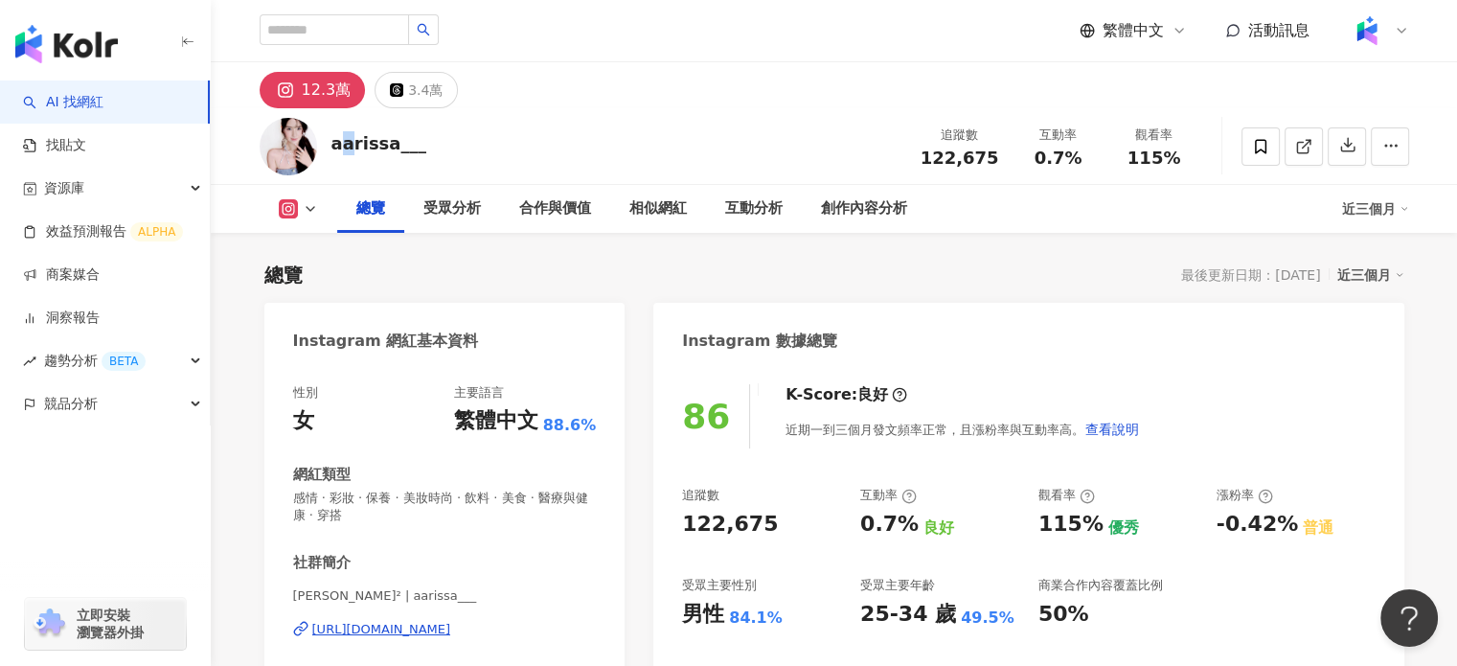
click at [346, 148] on div "aarissa___" at bounding box center [379, 143] width 96 height 24
copy div "aarissa___"
click at [948, 161] on span "122,675" at bounding box center [960, 158] width 79 height 20
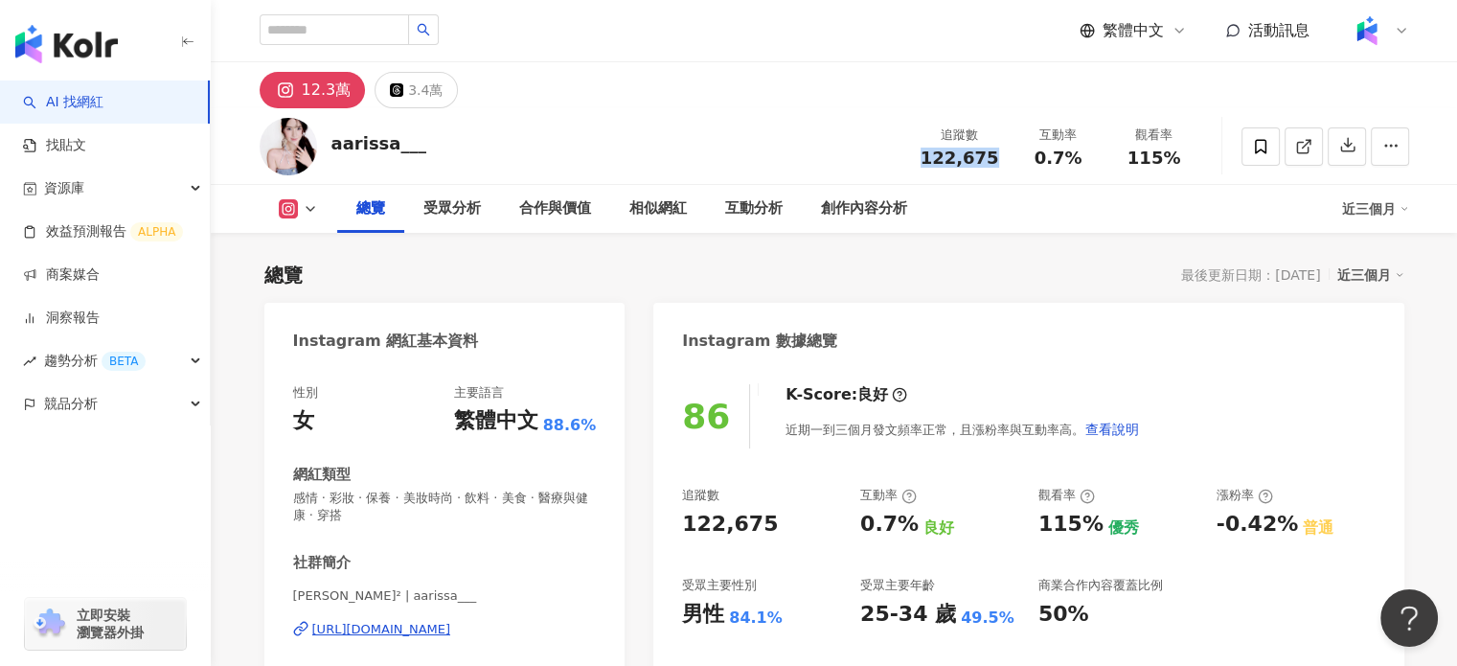
click at [948, 161] on span "122,675" at bounding box center [960, 158] width 79 height 20
copy span "122,675"
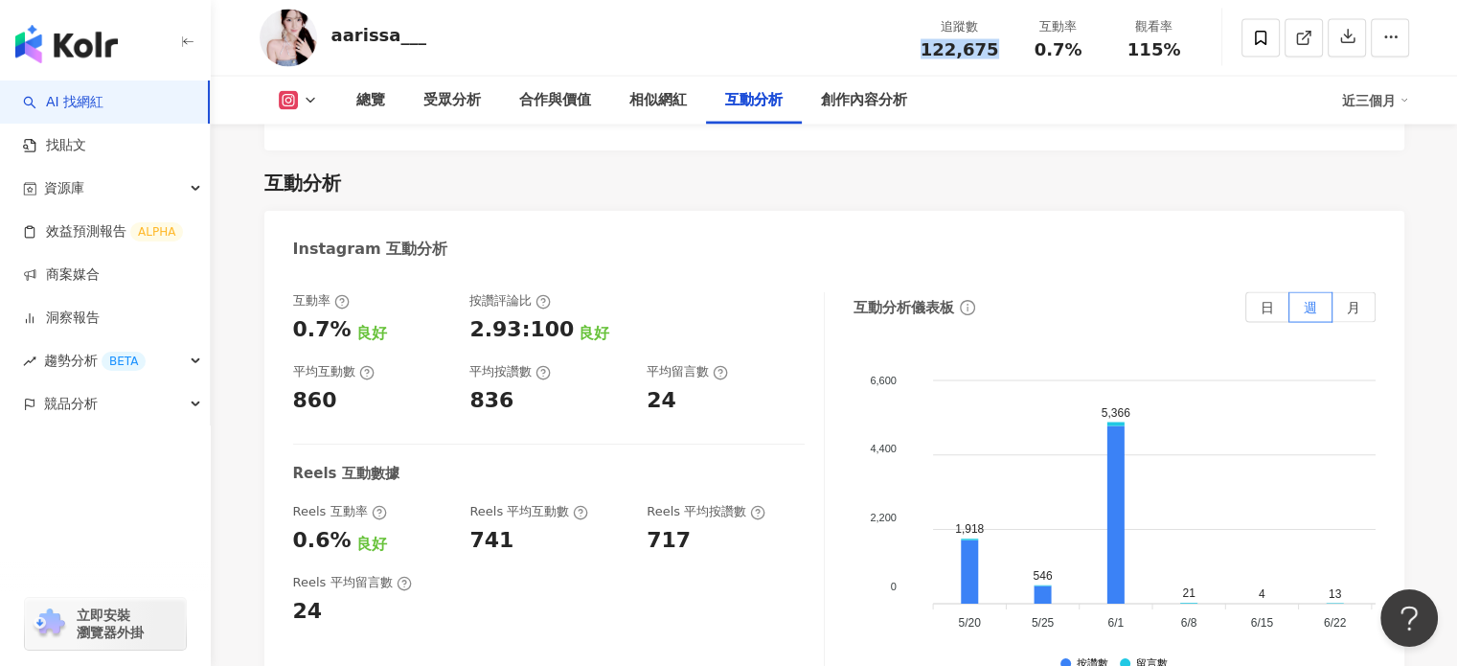
scroll to position [3832, 0]
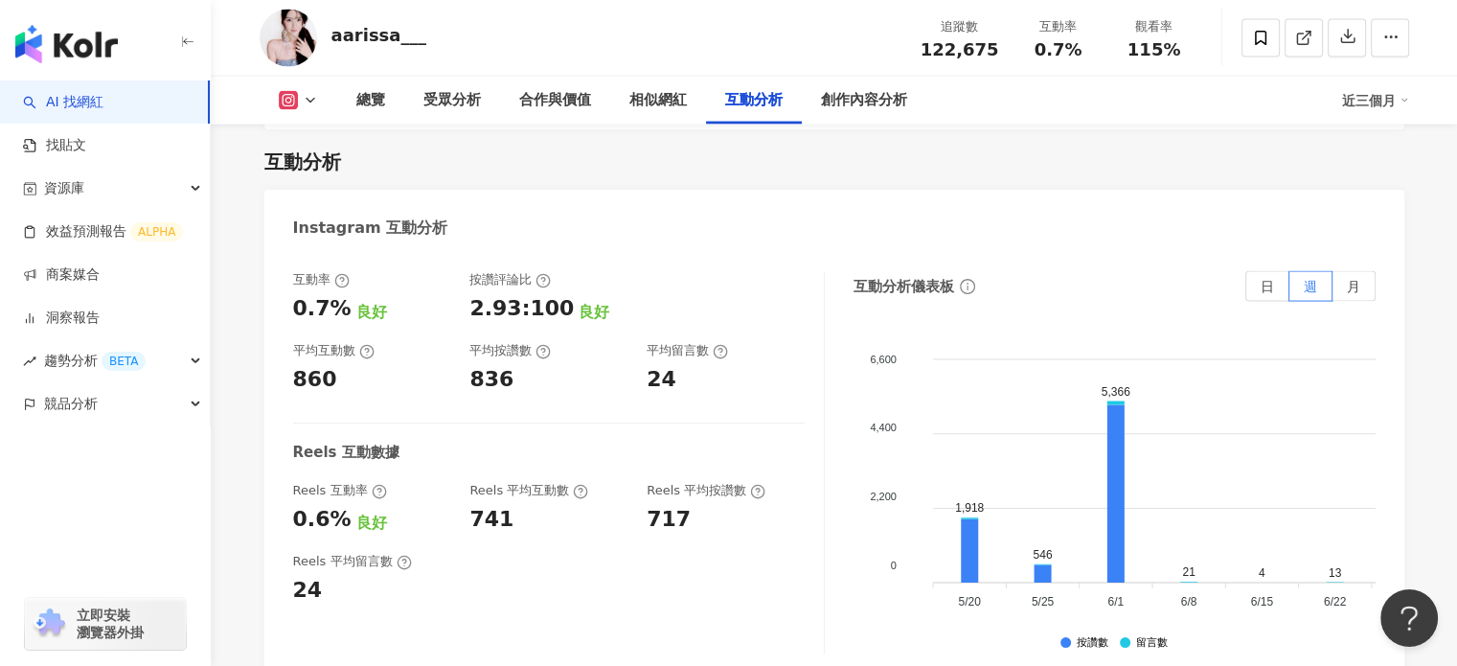
click at [314, 366] on div "860" at bounding box center [315, 380] width 44 height 30
copy div "860"
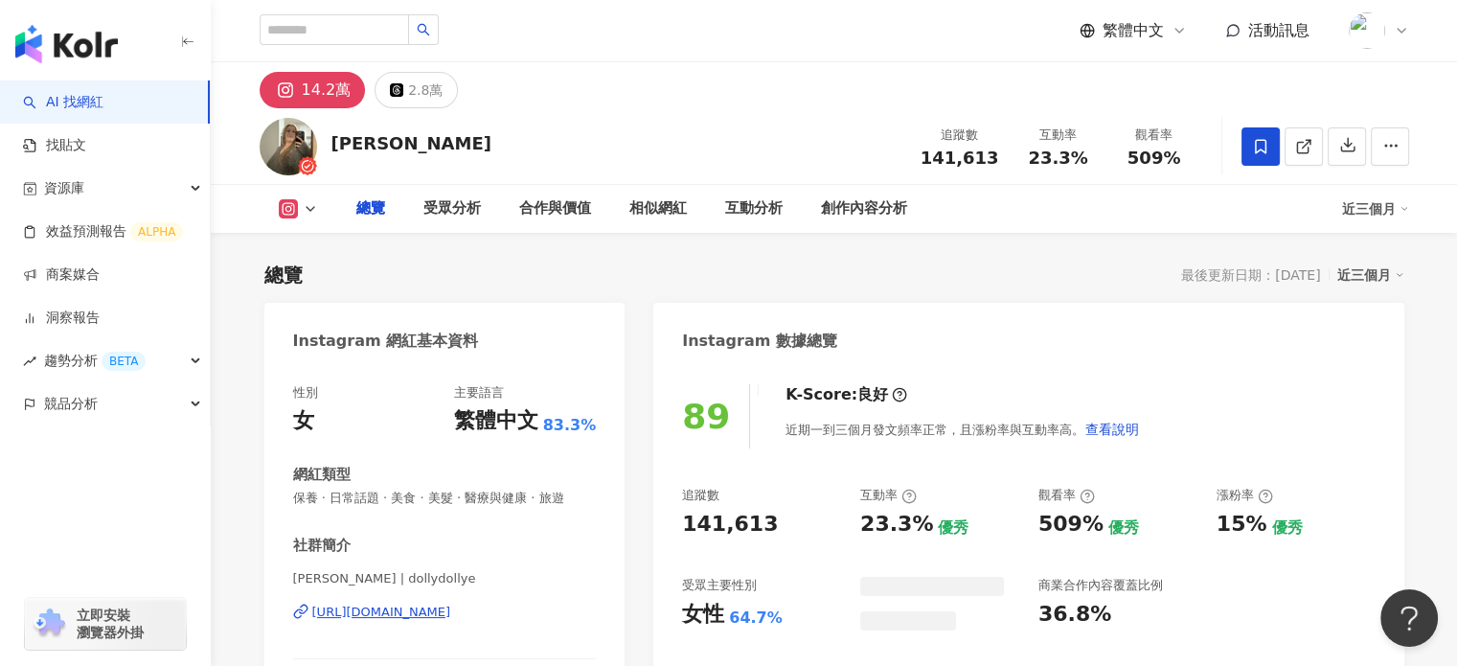
click at [409, 609] on div "https://www.instagram.com/dollydollye/" at bounding box center [381, 612] width 139 height 17
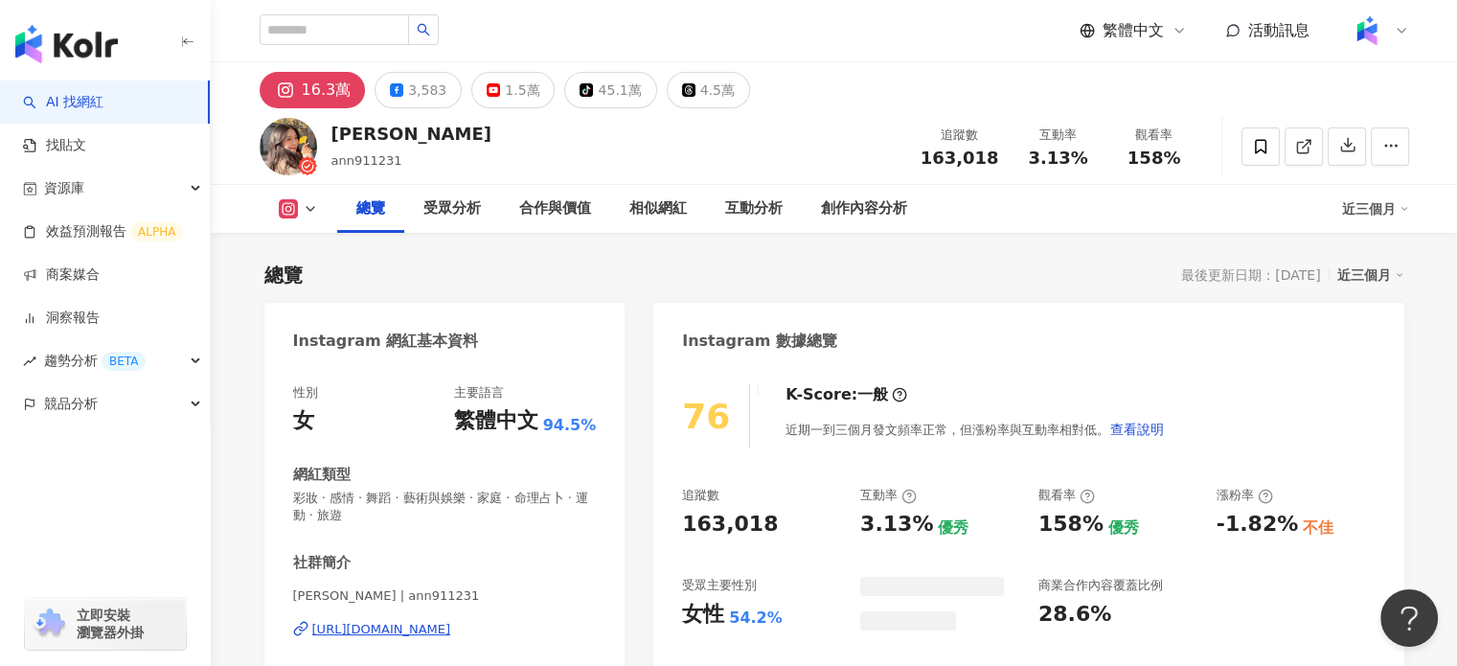
scroll to position [98, 0]
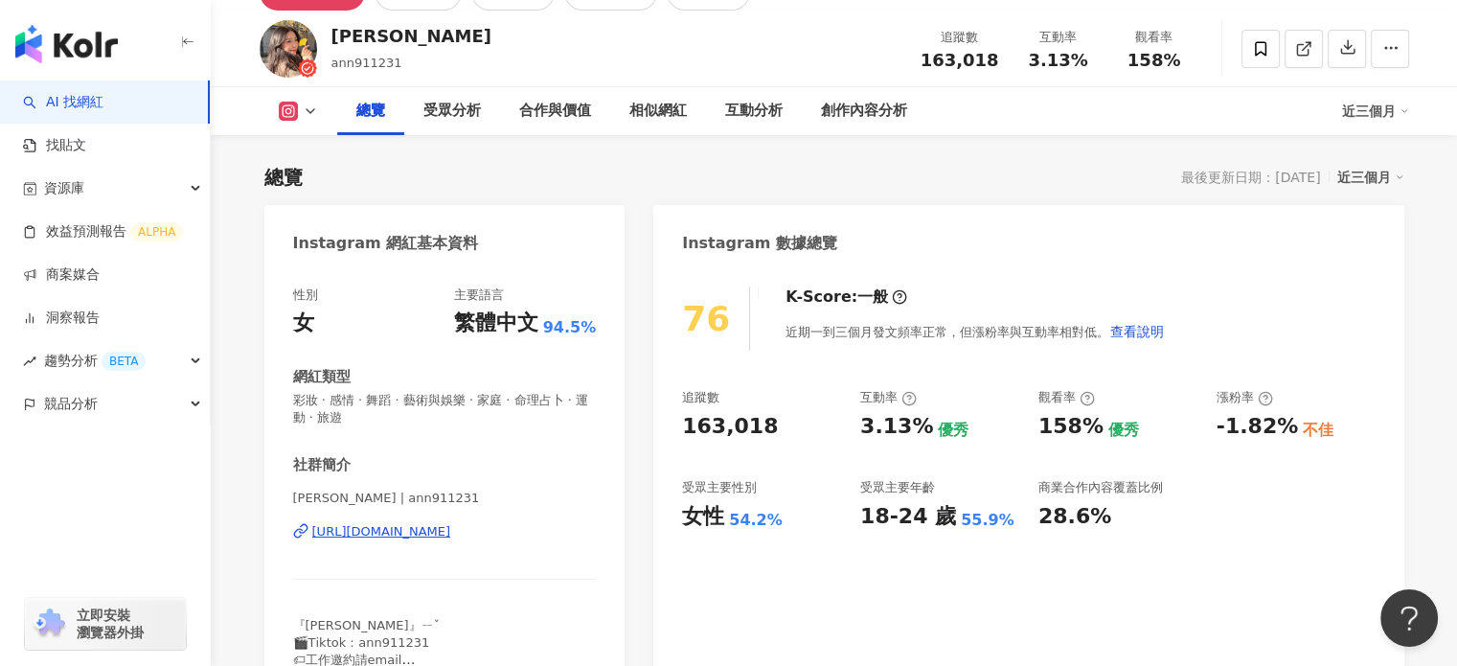
click at [371, 11] on div "[PERSON_NAME]Ann ann911231 追蹤數 163,018 互動率 3.13% 觀看率 158%" at bounding box center [834, 49] width 1226 height 76
click at [376, 24] on div "[PERSON_NAME]" at bounding box center [411, 36] width 160 height 24
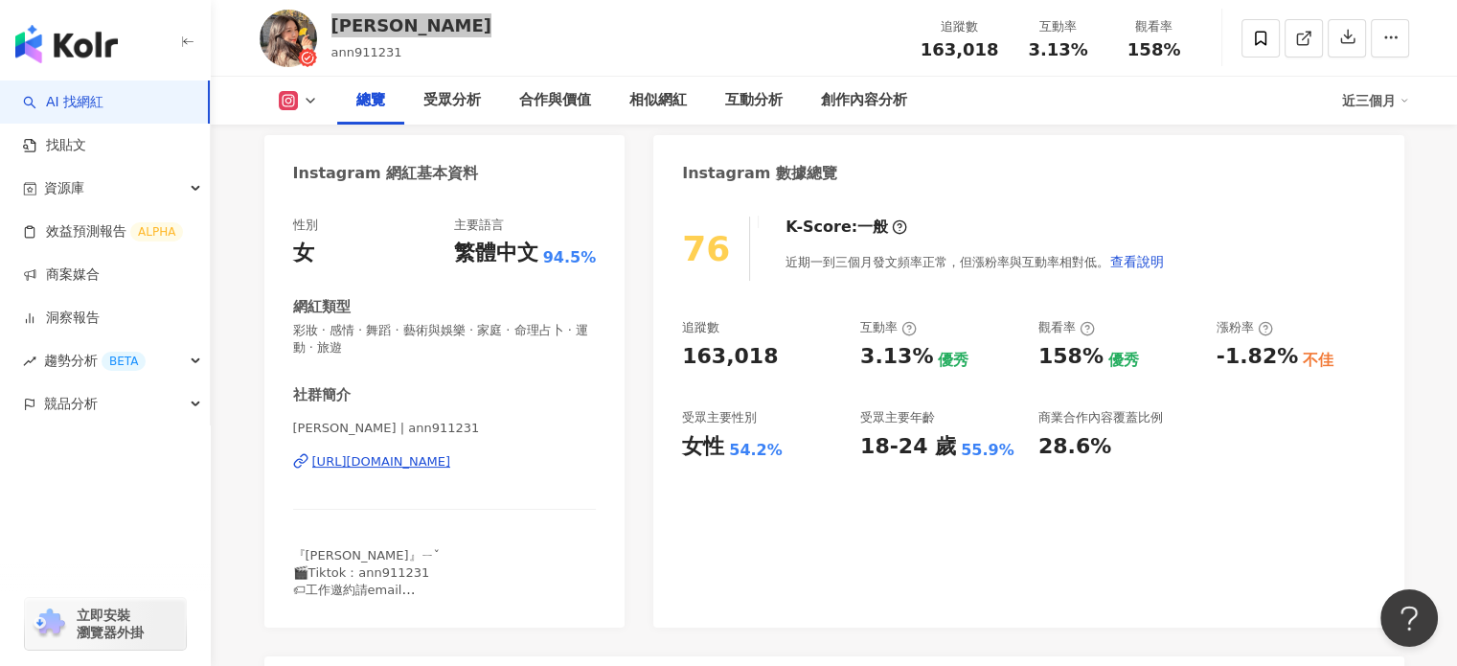
scroll to position [96, 0]
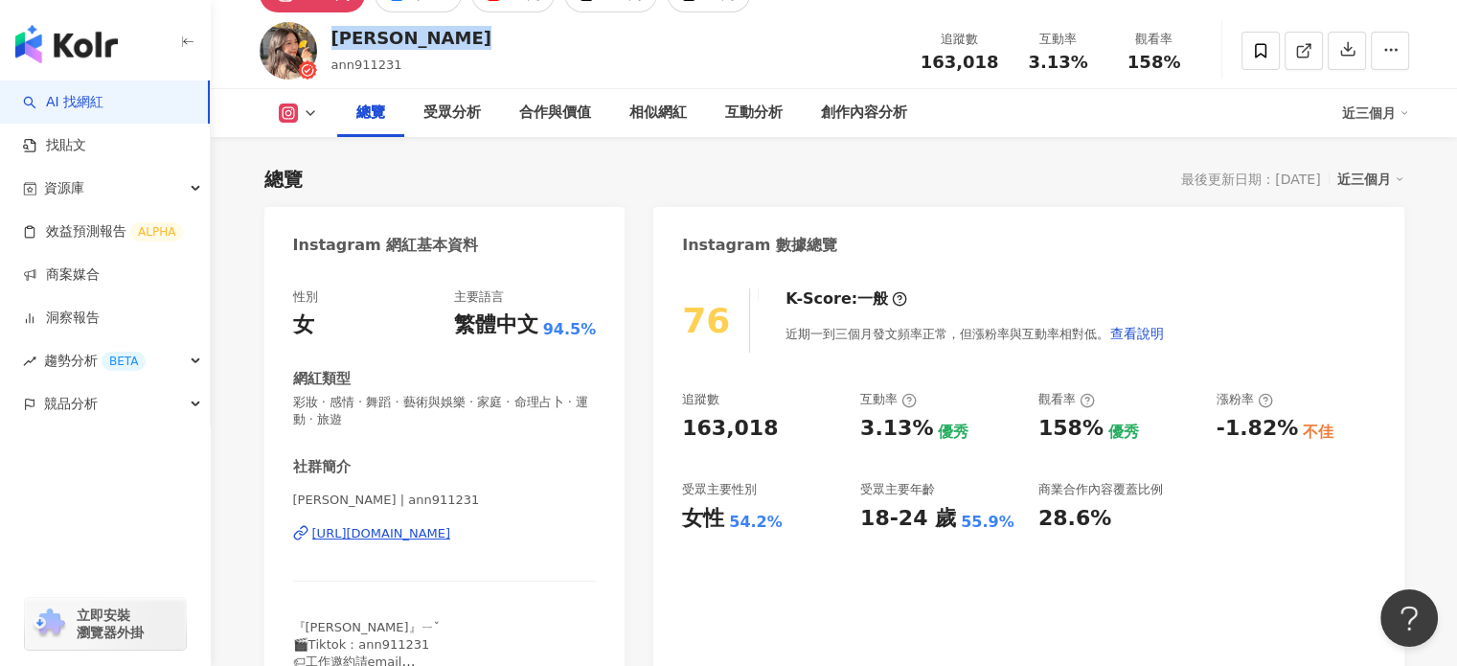
drag, startPoint x: 475, startPoint y: 531, endPoint x: 613, endPoint y: 314, distance: 256.7
click at [451, 531] on div "[URL][DOMAIN_NAME]" at bounding box center [381, 533] width 139 height 17
click at [949, 60] on span "163,018" at bounding box center [960, 62] width 79 height 20
copy span "163,018"
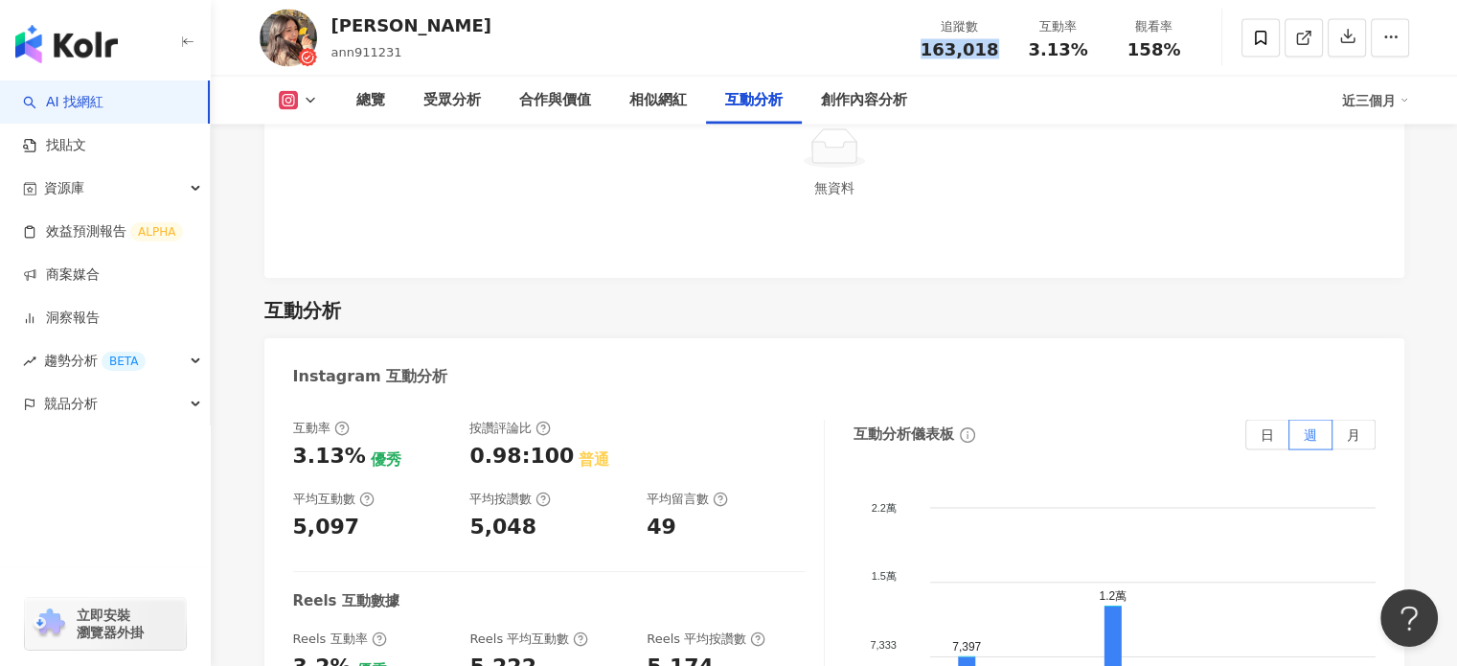
scroll to position [3832, 0]
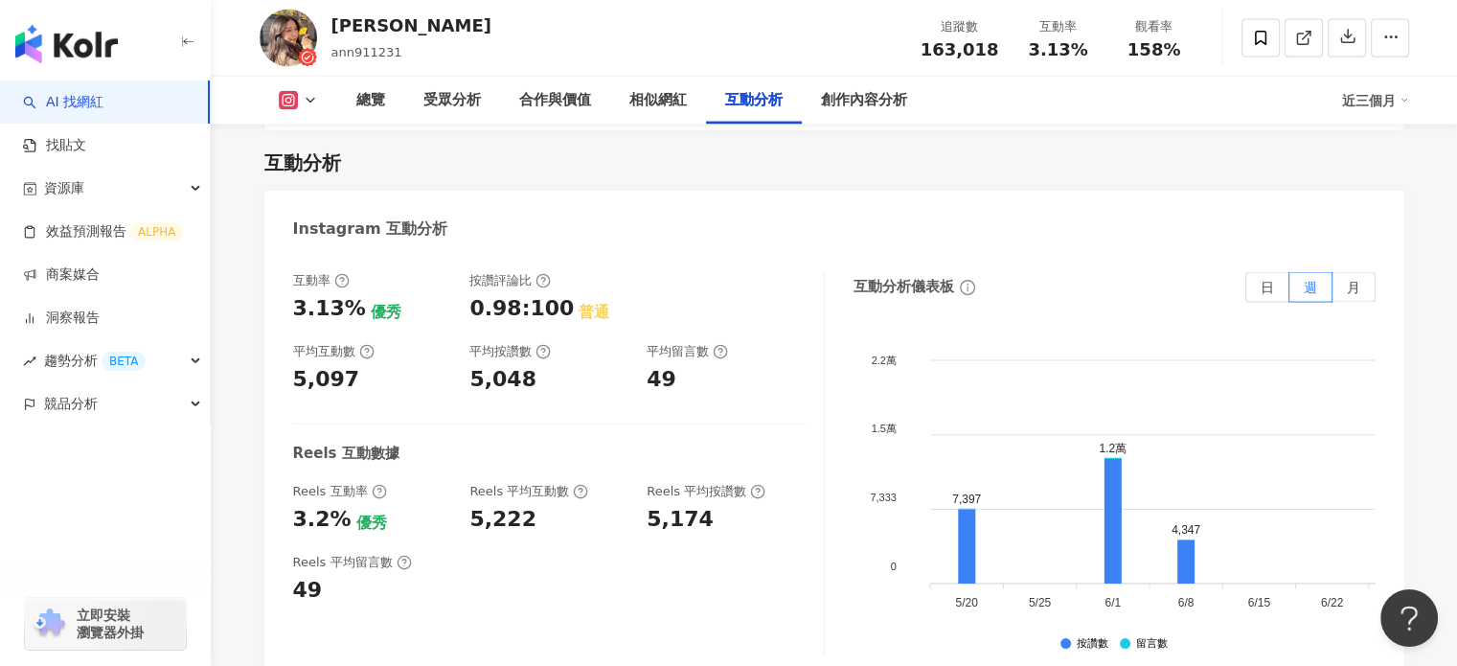
click at [309, 365] on div "5,097" at bounding box center [326, 380] width 67 height 30
copy div "5,097"
click at [1052, 50] on span "3.13%" at bounding box center [1057, 49] width 59 height 19
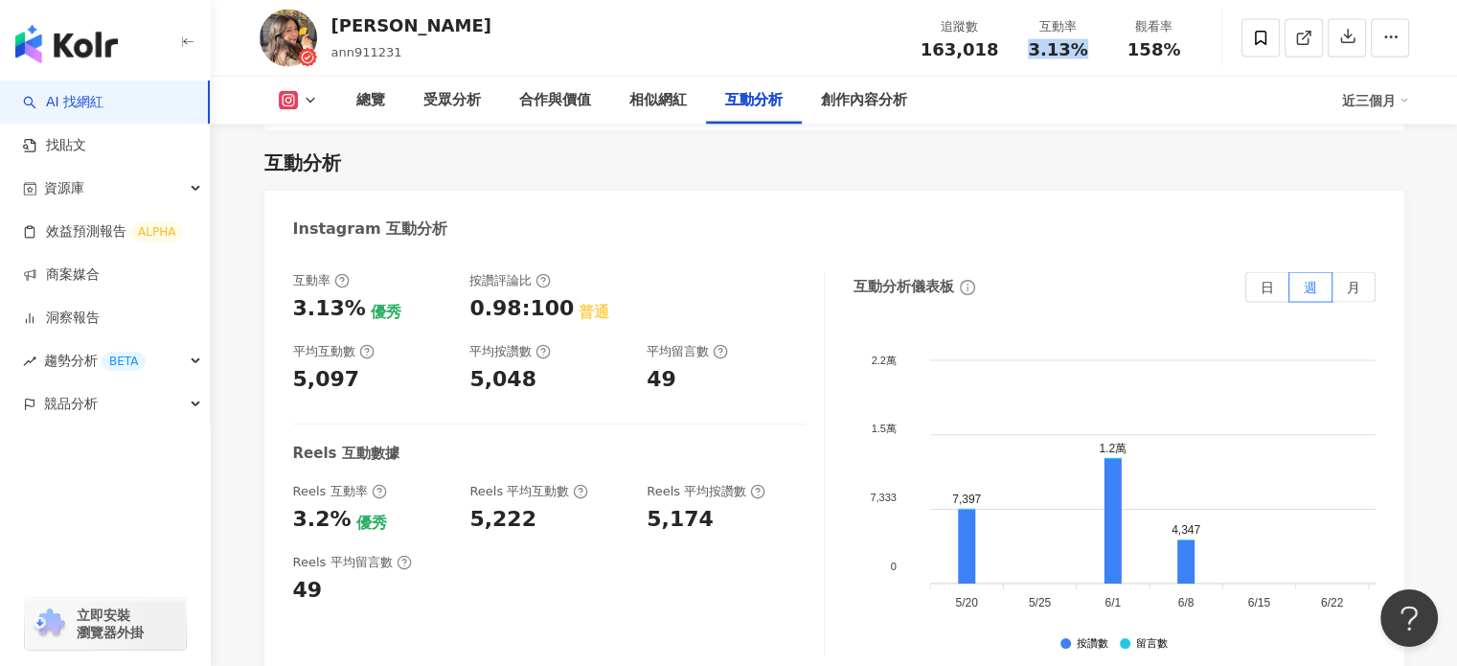
click at [1052, 50] on span "3.13%" at bounding box center [1057, 49] width 59 height 19
copy span "3.13%"
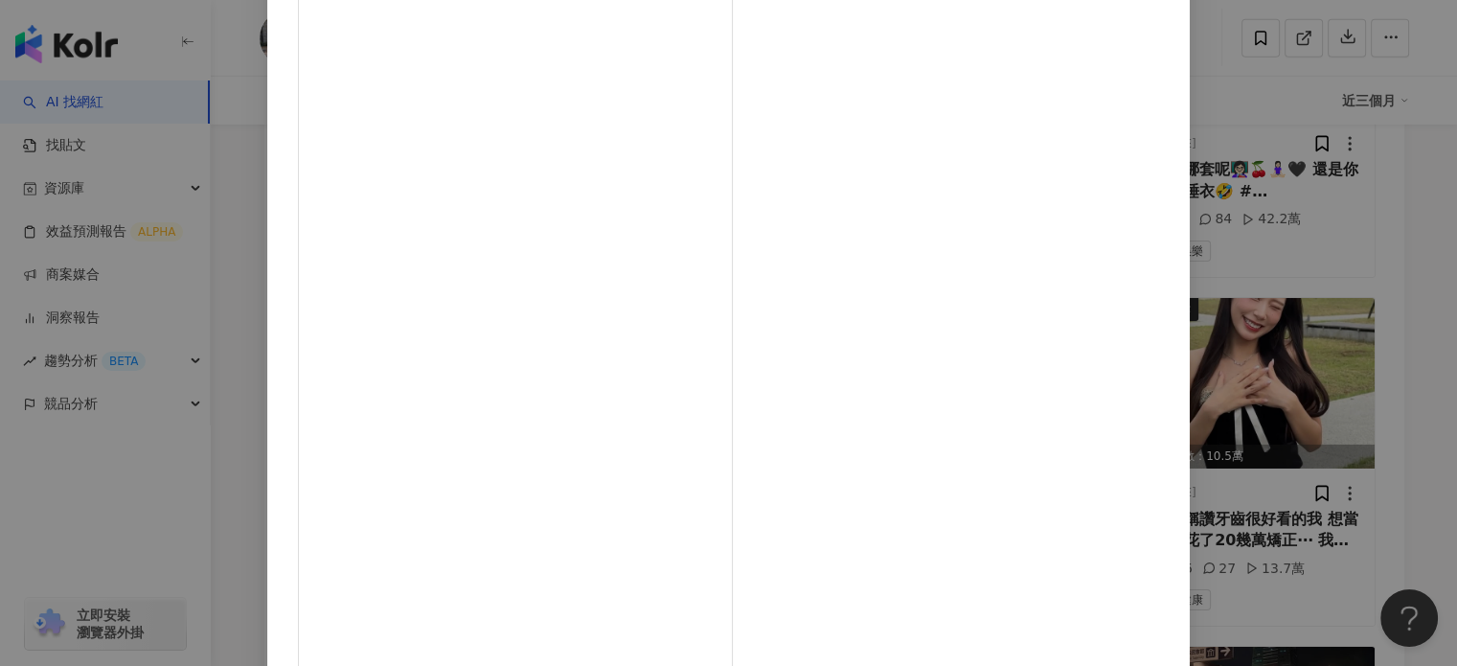
scroll to position [172, 0]
drag, startPoint x: 1276, startPoint y: 325, endPoint x: 1274, endPoint y: 334, distance: 9.8
click at [1276, 325] on div "[PERSON_NAME] [DATE] MEOVV - “HANDS UP” 晚了一個禮拜 因為我剪片剪到背發炎🐱🐈‍⬛ @meovv #meovv #ha…" at bounding box center [728, 333] width 1457 height 666
click at [1274, 334] on img at bounding box center [1249, 383] width 252 height 171
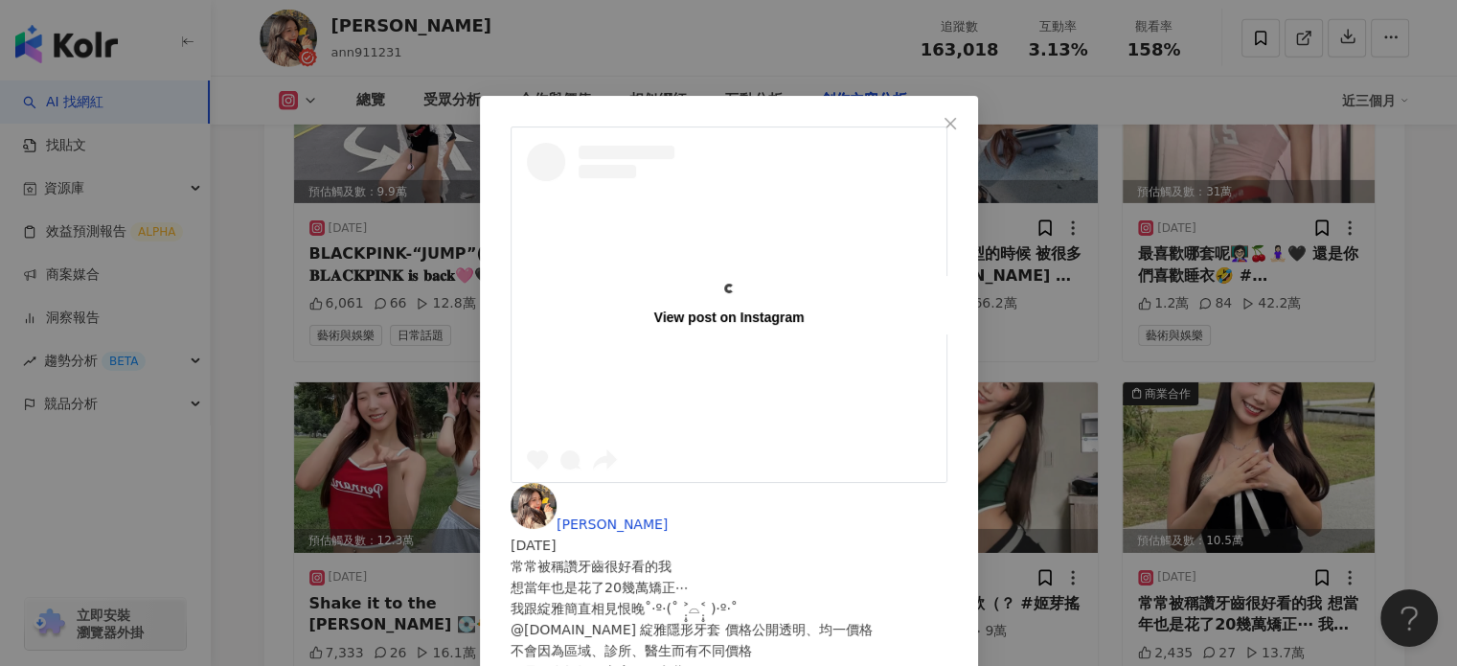
scroll to position [6187, 0]
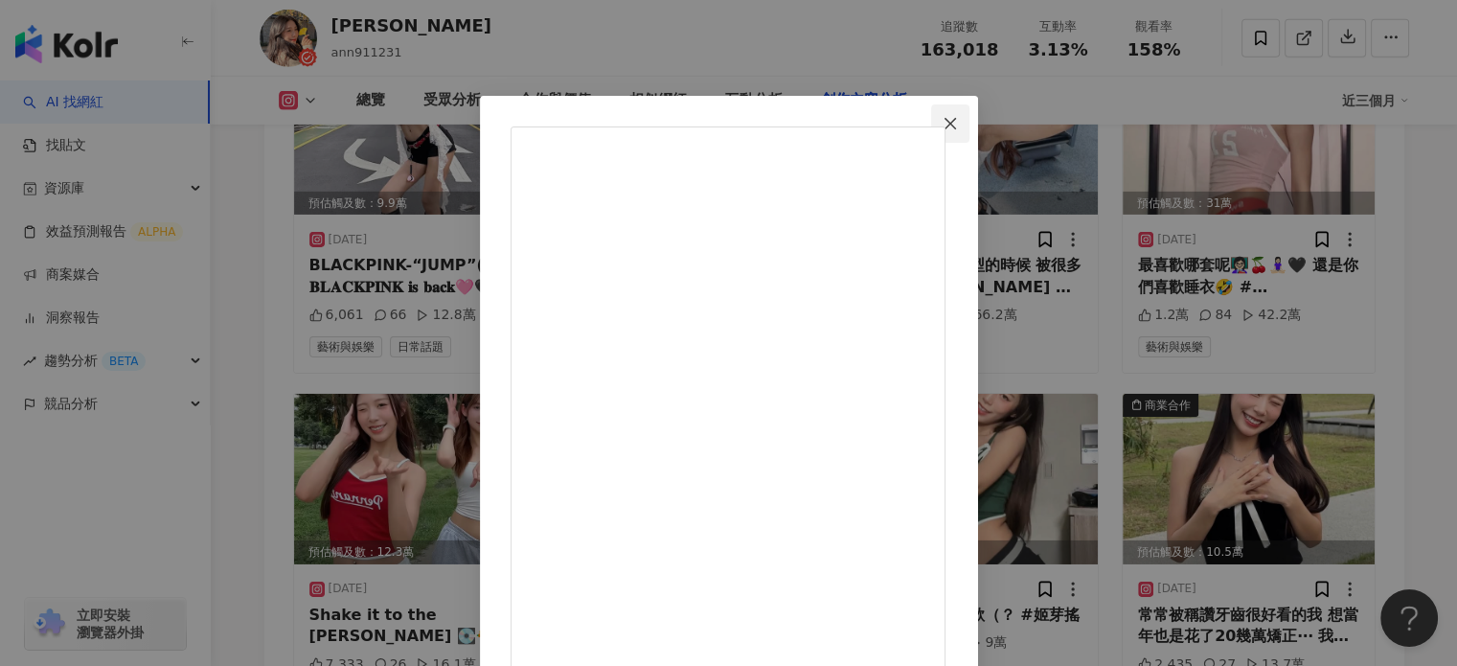
click at [970, 114] on button "Close" at bounding box center [950, 123] width 38 height 38
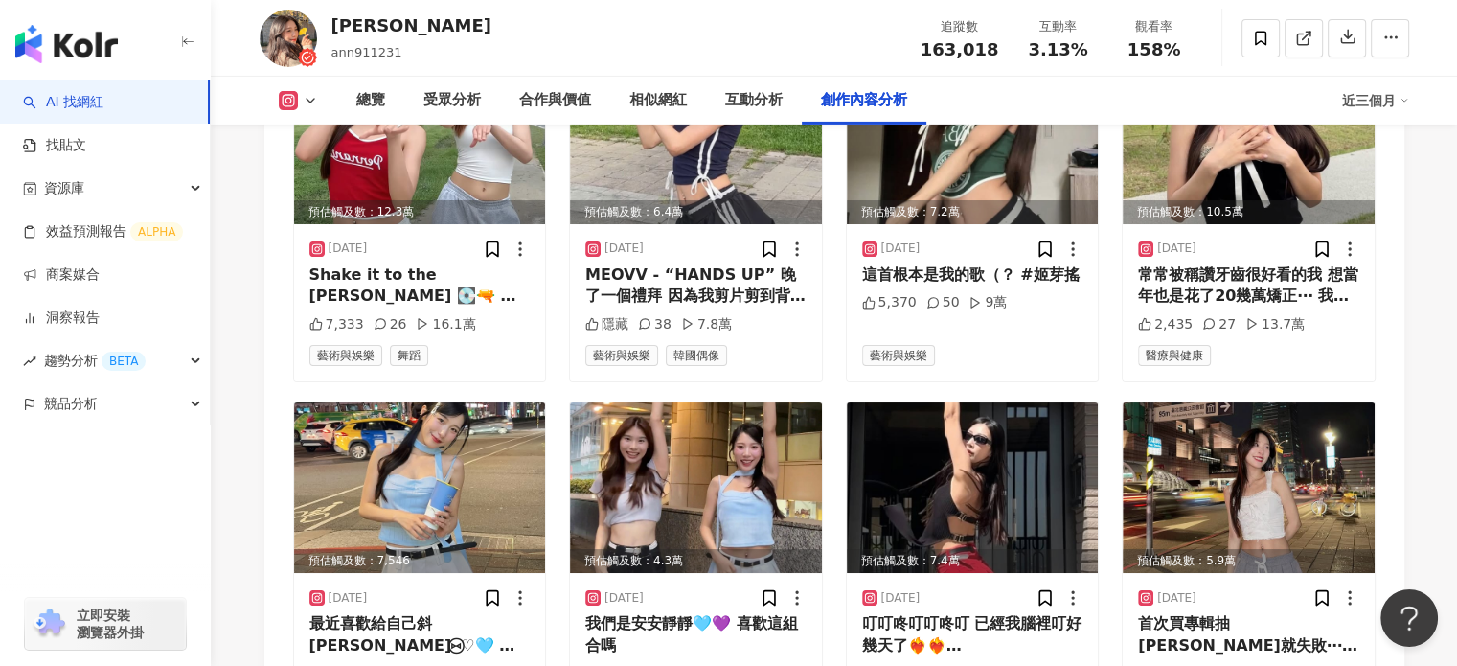
scroll to position [6666, 0]
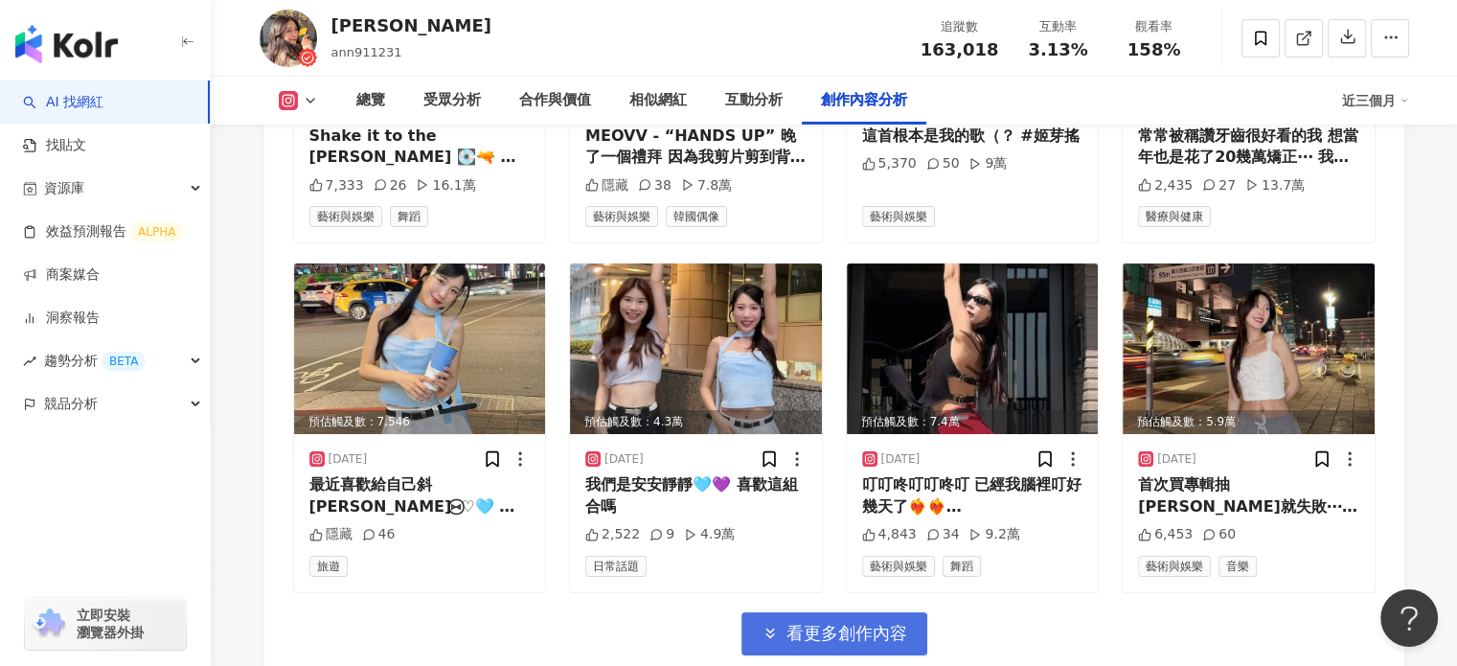
click at [896, 612] on button "看更多創作內容" at bounding box center [835, 633] width 186 height 43
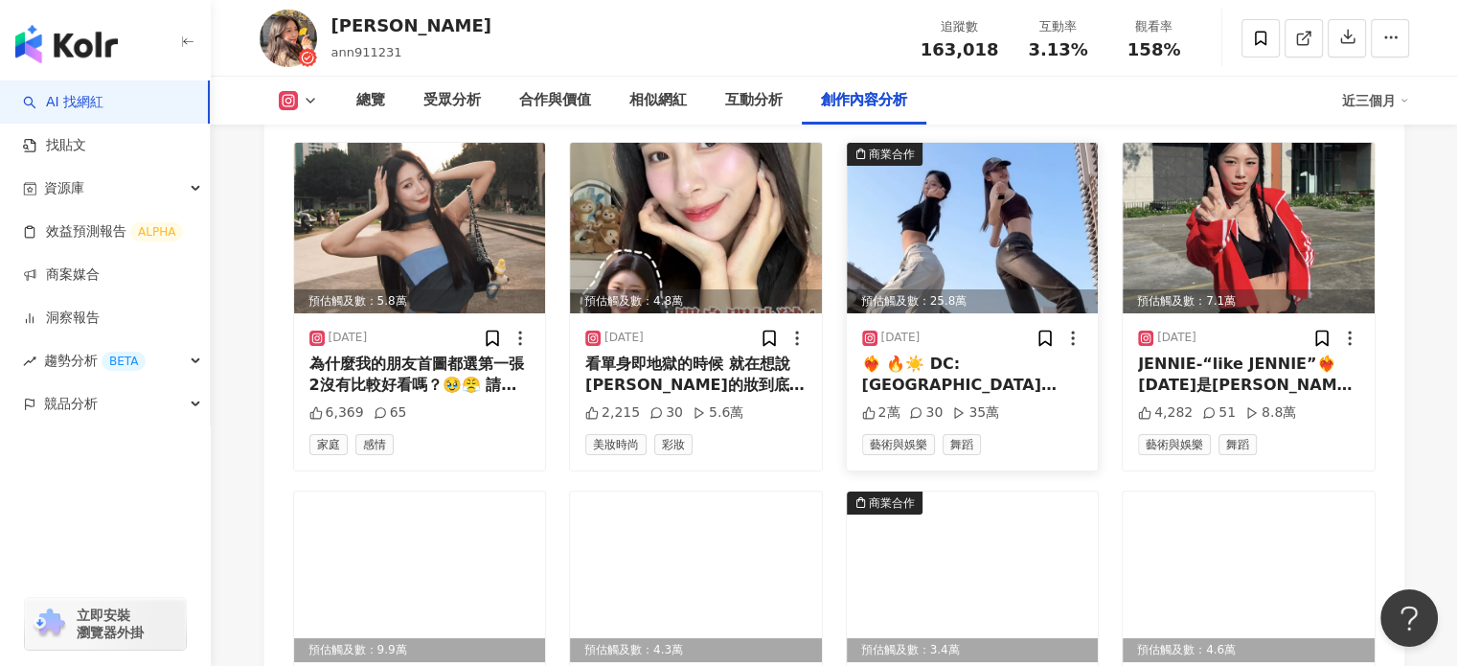
scroll to position [7241, 0]
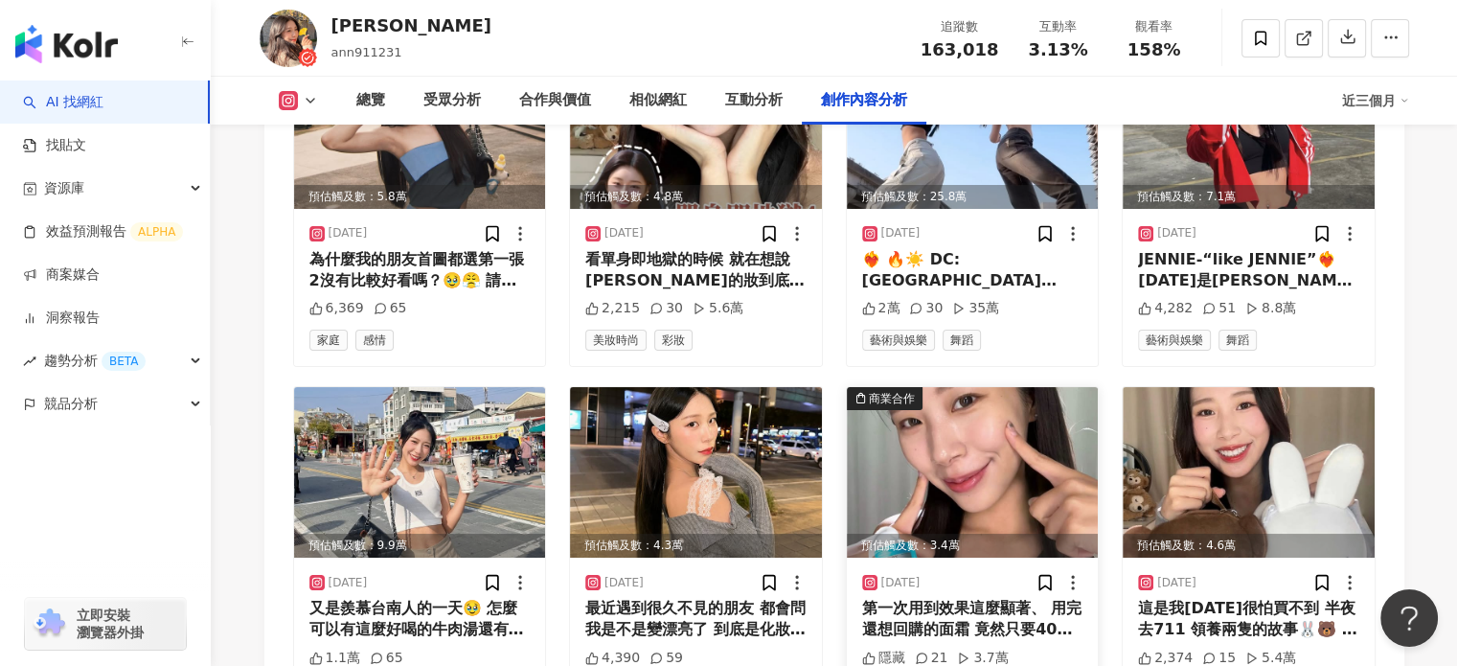
click at [955, 447] on img at bounding box center [973, 472] width 252 height 171
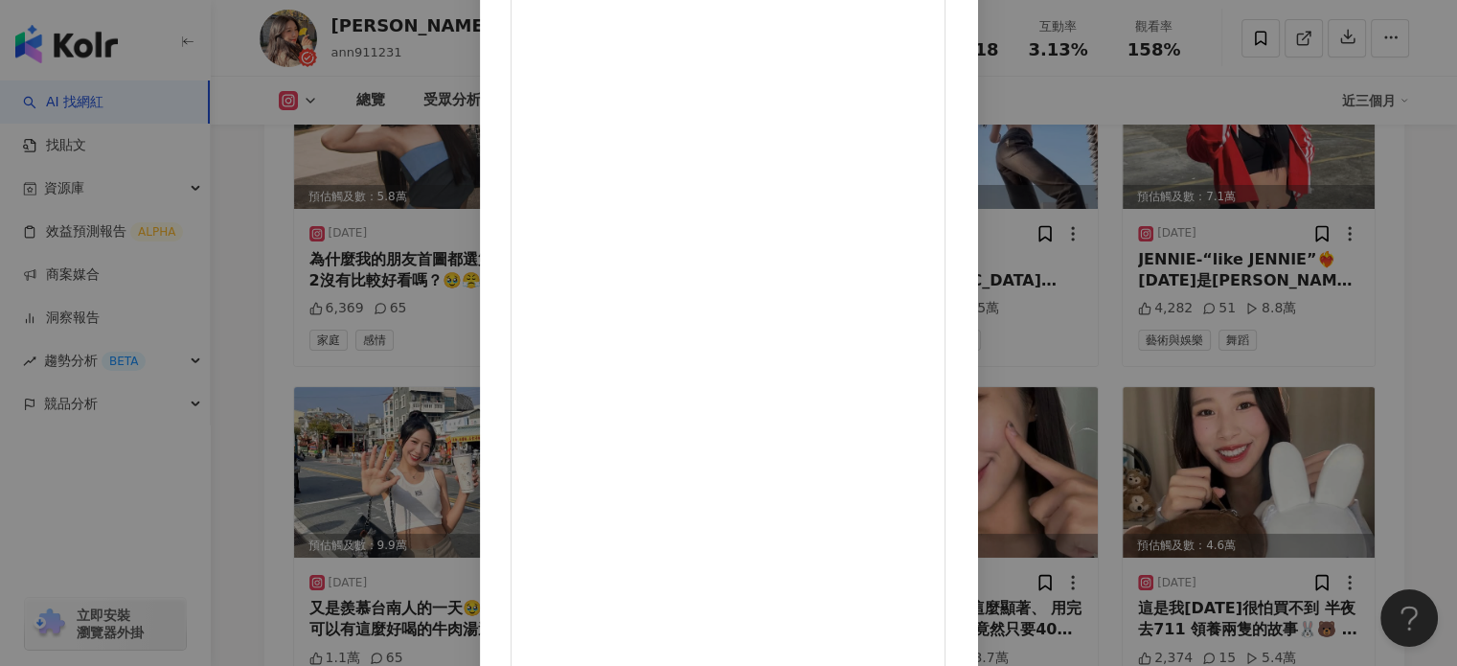
scroll to position [172, 0]
